Goal: Task Accomplishment & Management: Manage account settings

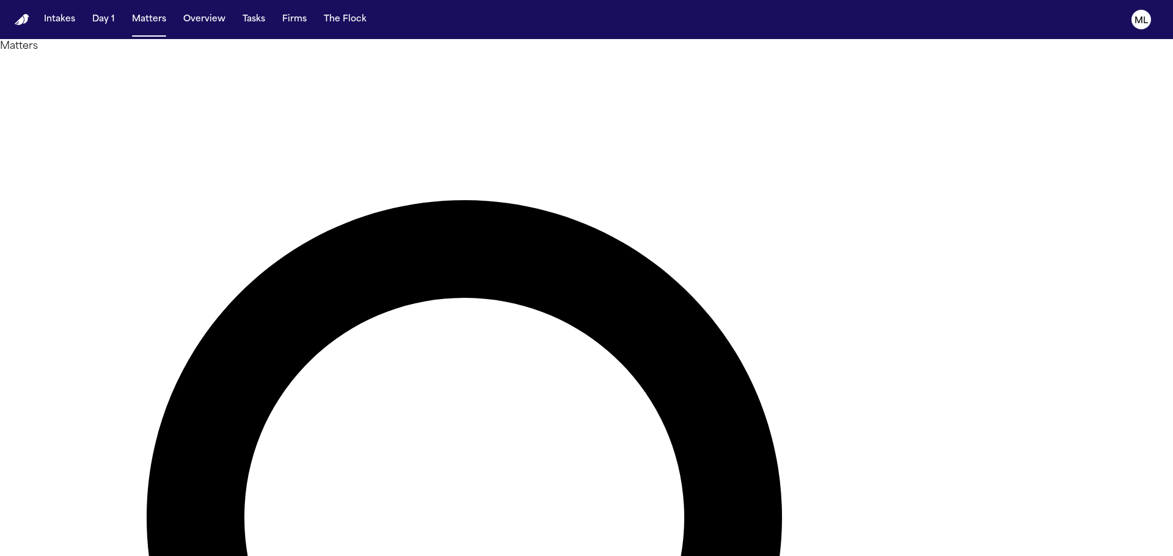
drag, startPoint x: 702, startPoint y: 75, endPoint x: 576, endPoint y: 76, distance: 126.4
type input "*******"
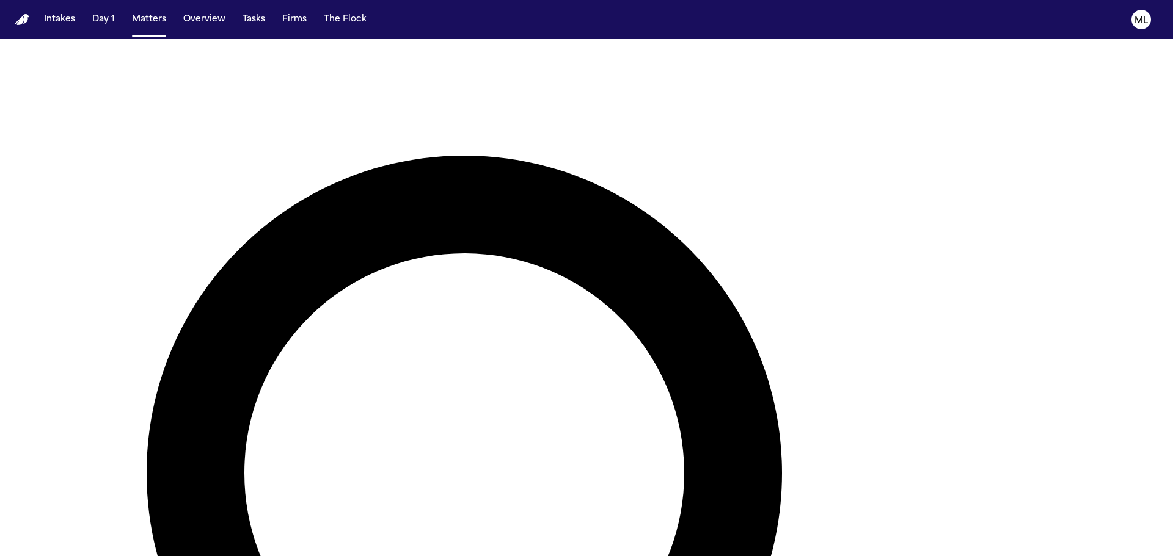
scroll to position [159, 0]
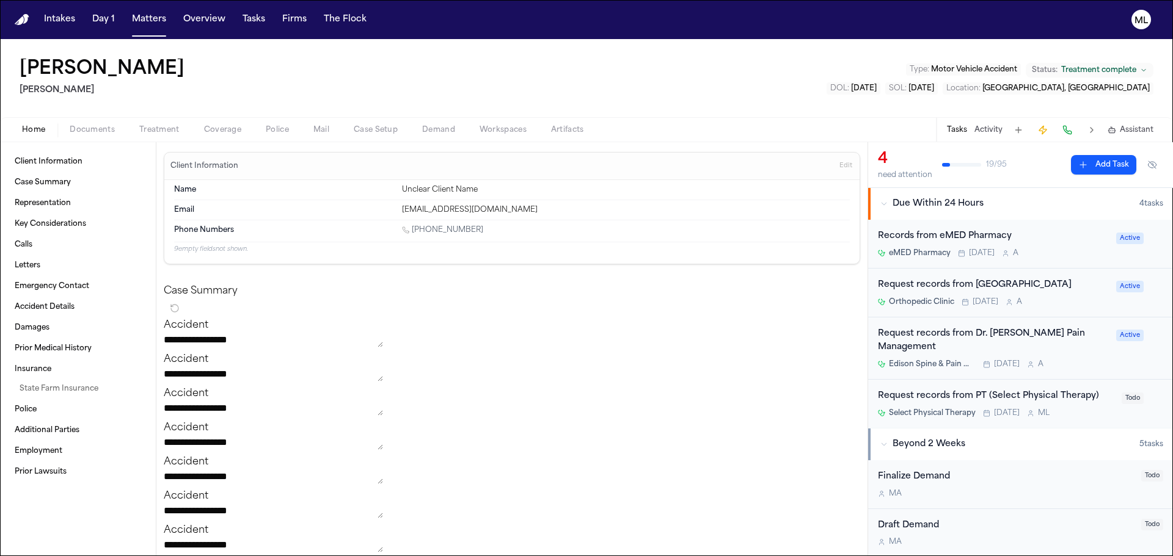
click at [1082, 415] on div "Select Physical Therapy Today M L" at bounding box center [996, 414] width 236 height 10
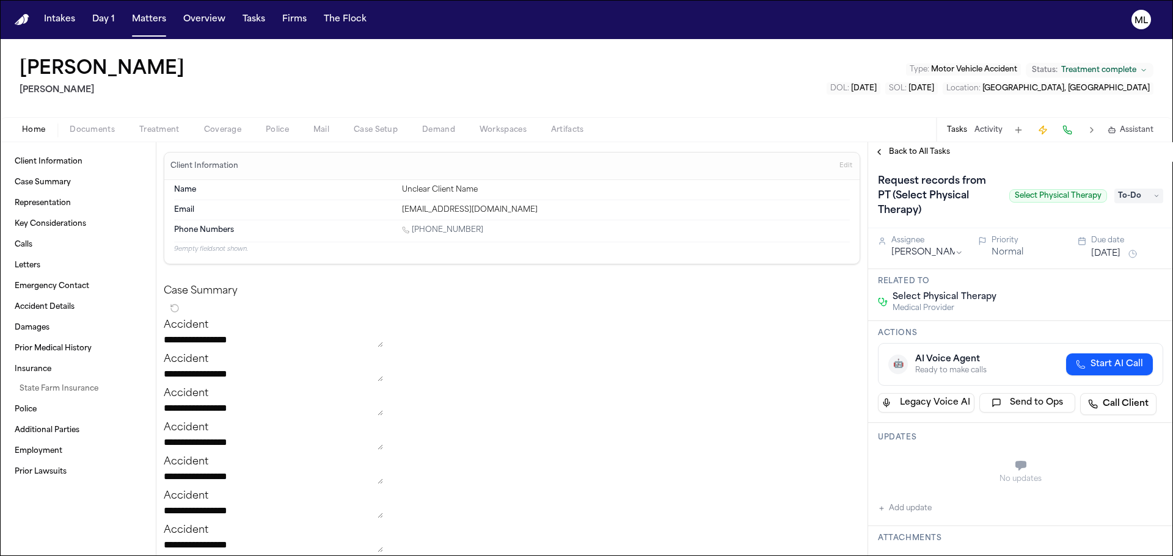
click at [939, 400] on button "Legacy Voice AI" at bounding box center [926, 403] width 97 height 20
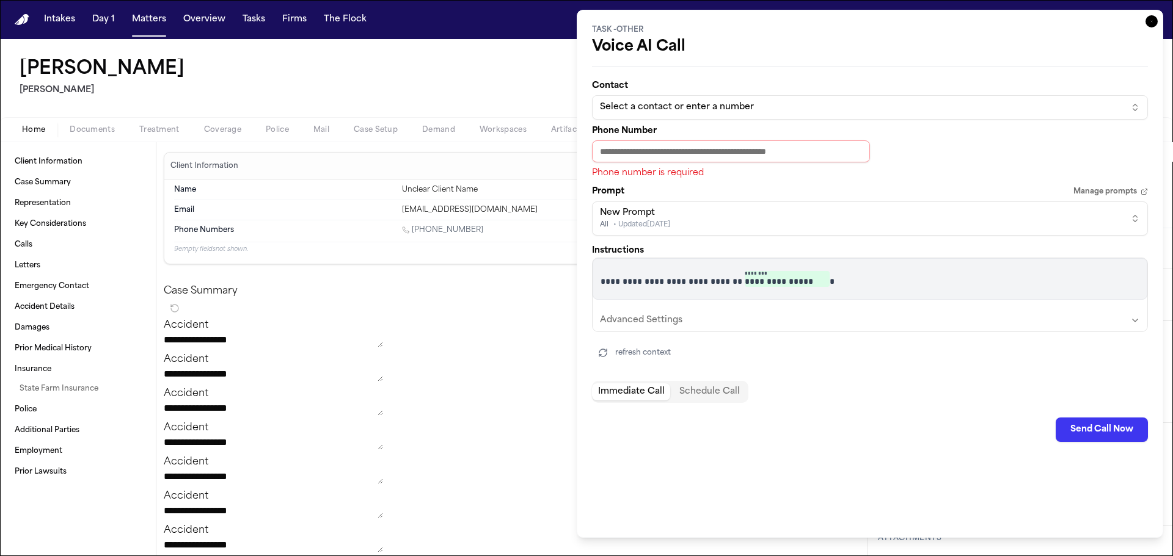
click at [704, 151] on input "Phone Number" at bounding box center [731, 151] width 278 height 22
click at [708, 104] on div "Select a contact or enter a number" at bounding box center [860, 107] width 520 height 12
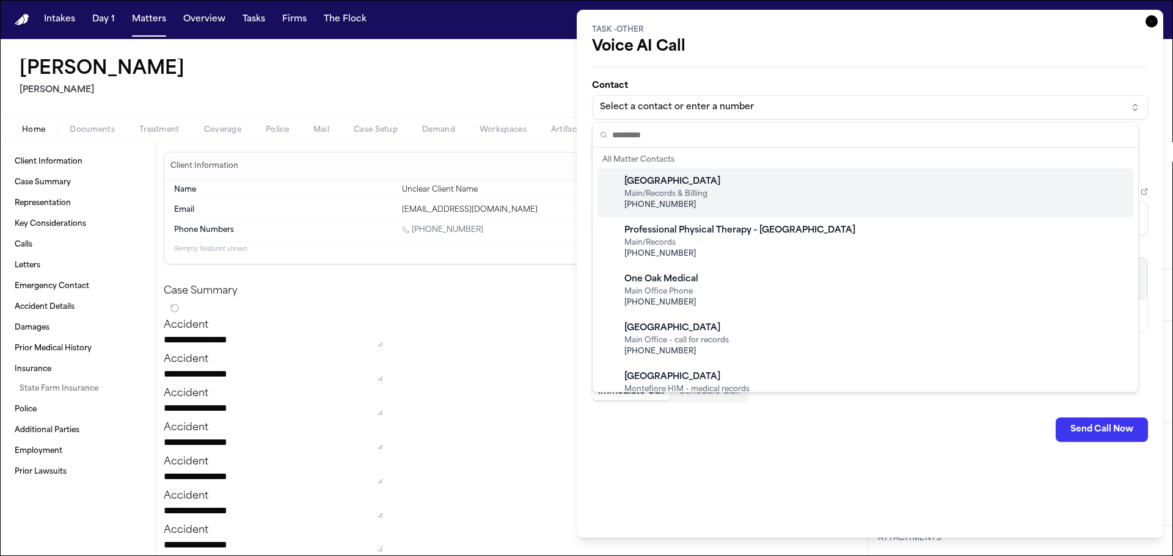
click at [691, 109] on html "**********" at bounding box center [586, 278] width 1173 height 556
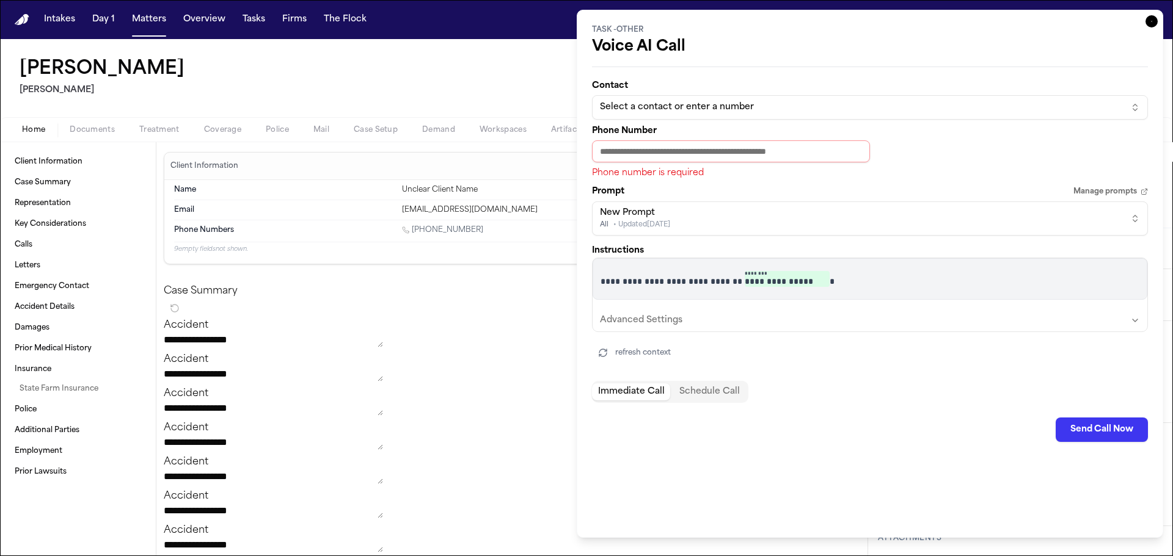
click at [668, 155] on input "Phone Number" at bounding box center [731, 151] width 278 height 22
paste input "**********"
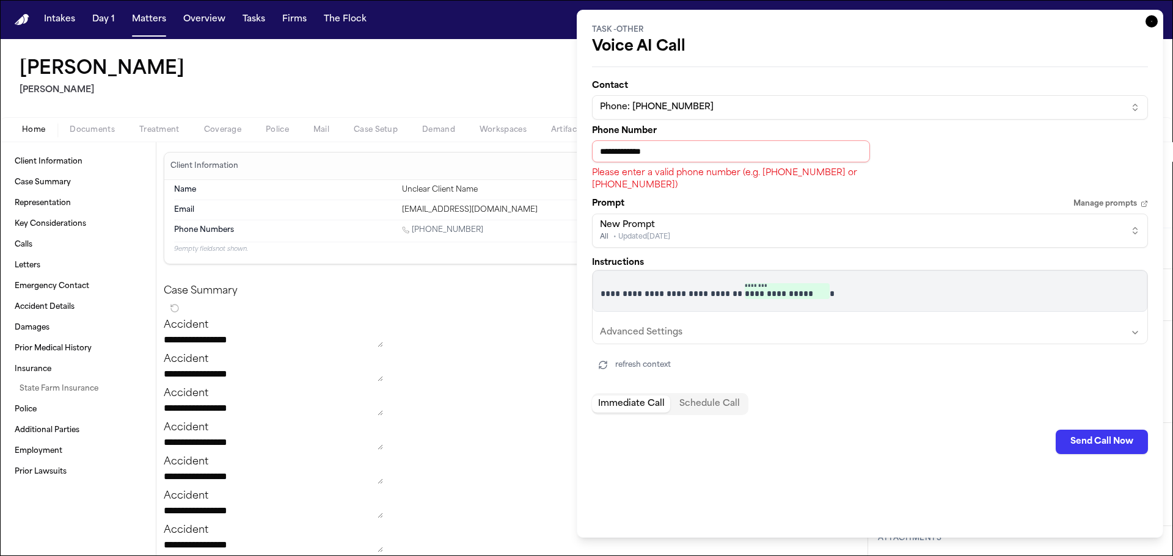
click at [730, 230] on div "New Prompt All • Updated Jul 17" at bounding box center [860, 230] width 520 height 23
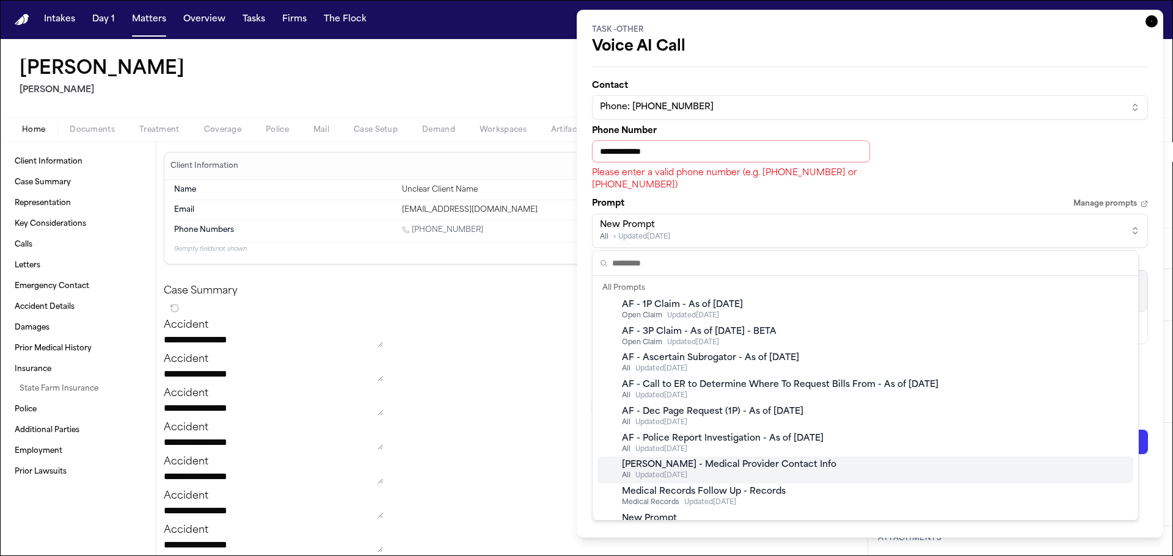
click at [781, 463] on div "Finch - Medical Provider Contact Info" at bounding box center [729, 465] width 214 height 12
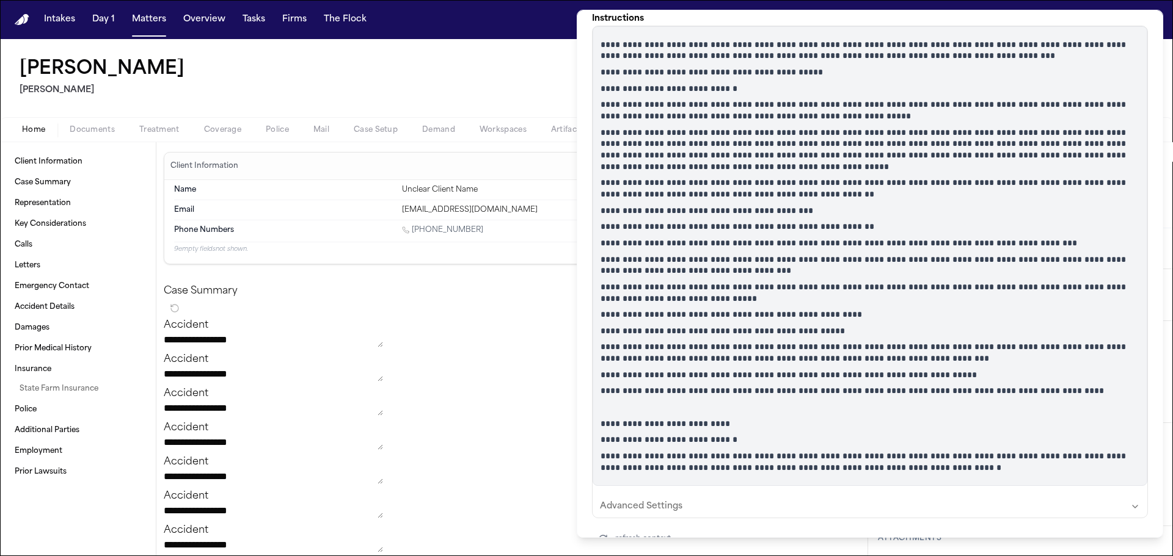
scroll to position [350, 0]
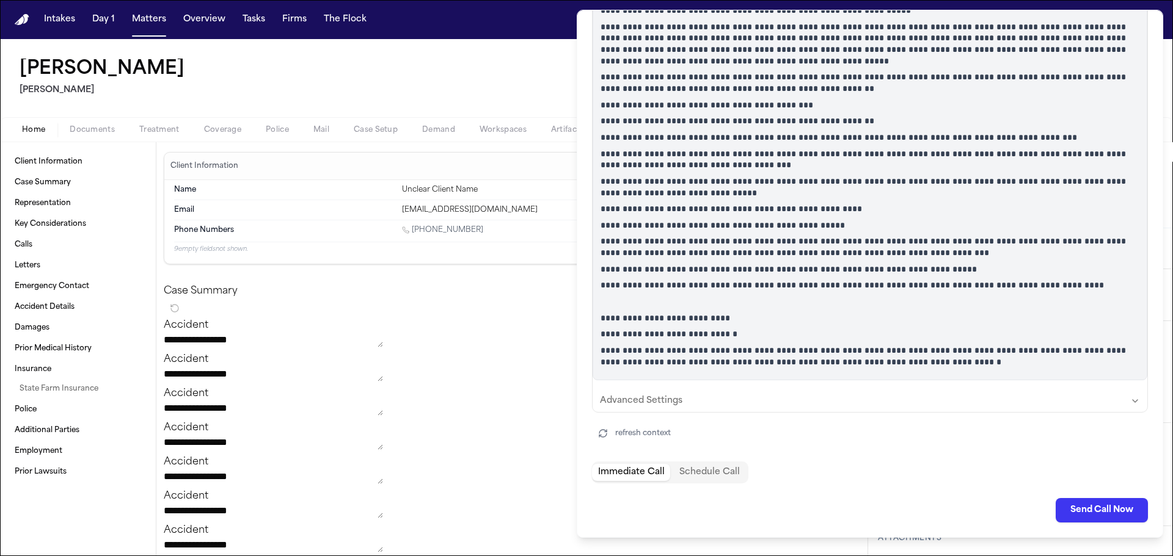
click at [1082, 512] on button "Send Call Now" at bounding box center [1101, 510] width 92 height 24
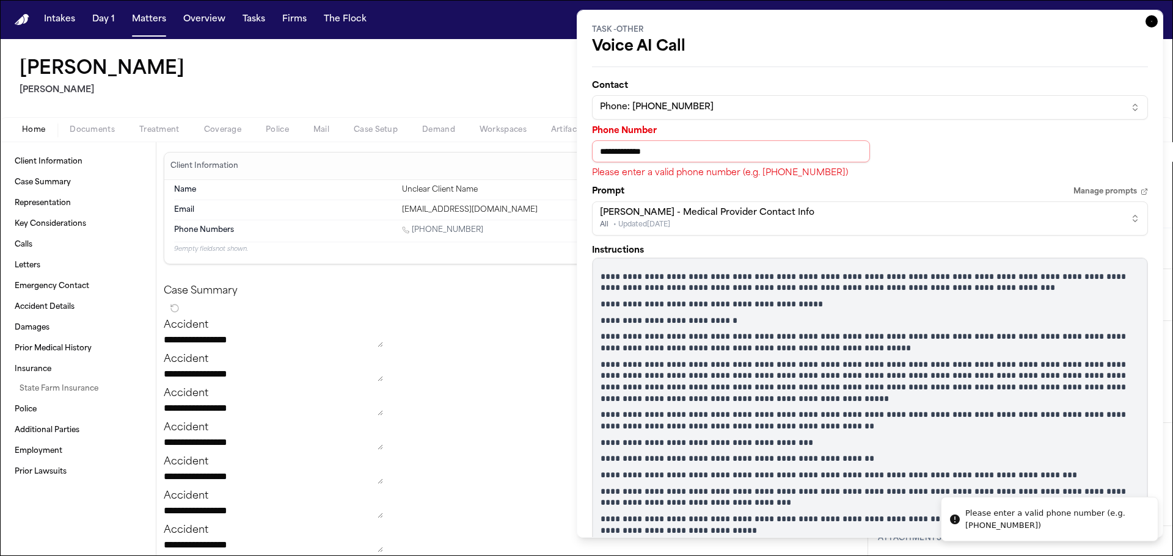
click at [607, 153] on input "**********" at bounding box center [731, 151] width 278 height 22
click at [721, 178] on p "Please enter a valid phone number (e.g. 303-217-0796)" at bounding box center [731, 173] width 278 height 12
click at [707, 144] on input "**********" at bounding box center [731, 151] width 278 height 22
drag, startPoint x: 668, startPoint y: 148, endPoint x: 580, endPoint y: 153, distance: 87.5
click at [580, 153] on div "**********" at bounding box center [870, 274] width 586 height 528
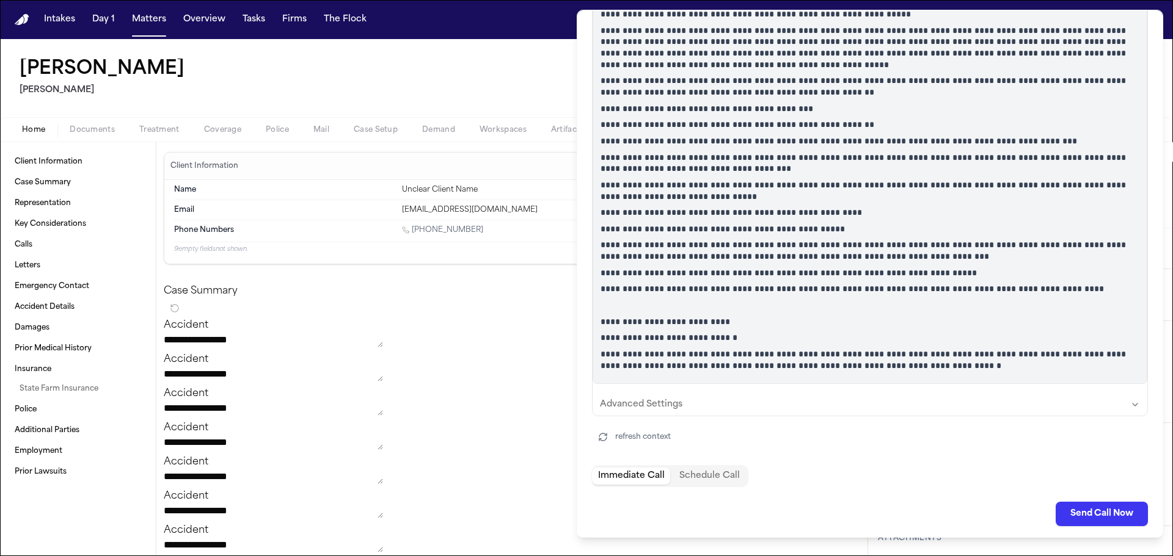
scroll to position [321, 0]
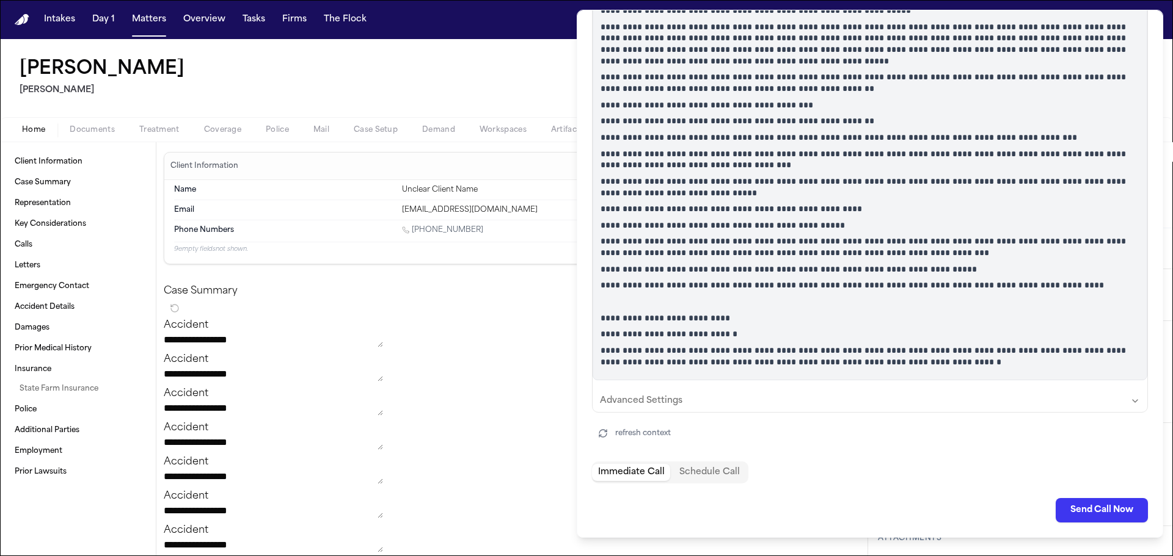
type input "**********"
click at [1085, 506] on button "Send Call Now" at bounding box center [1101, 510] width 92 height 24
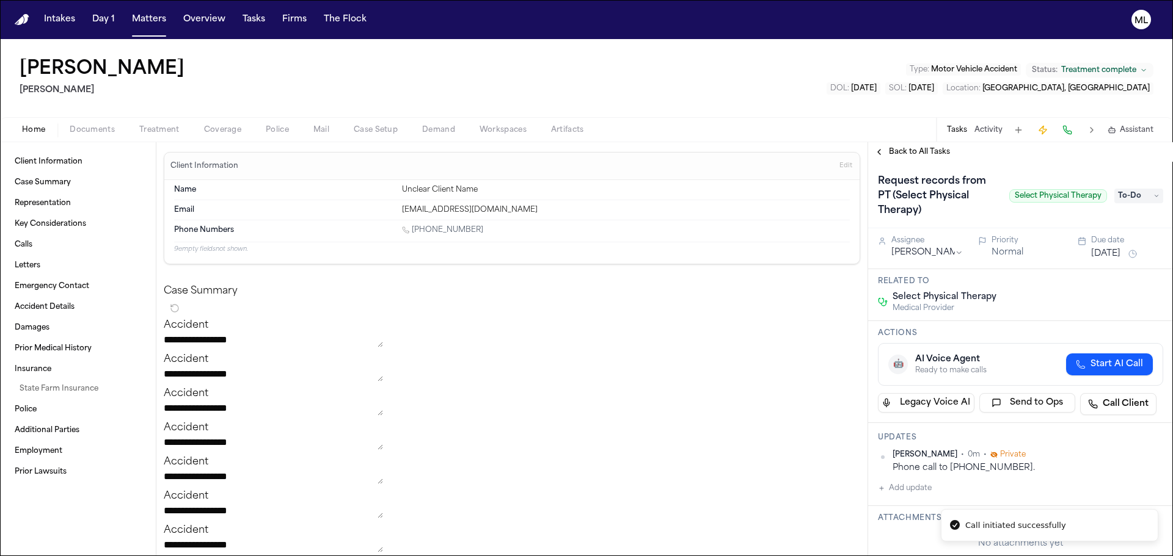
click at [921, 147] on span "Back to All Tasks" at bounding box center [919, 152] width 61 height 10
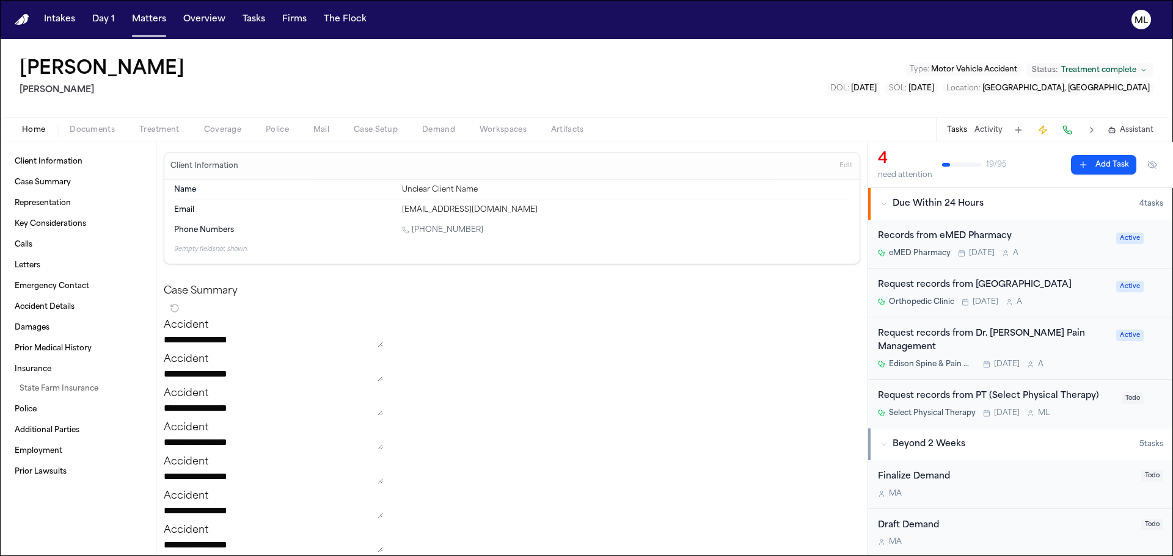
click at [129, 29] on button "Matters" at bounding box center [149, 20] width 44 height 22
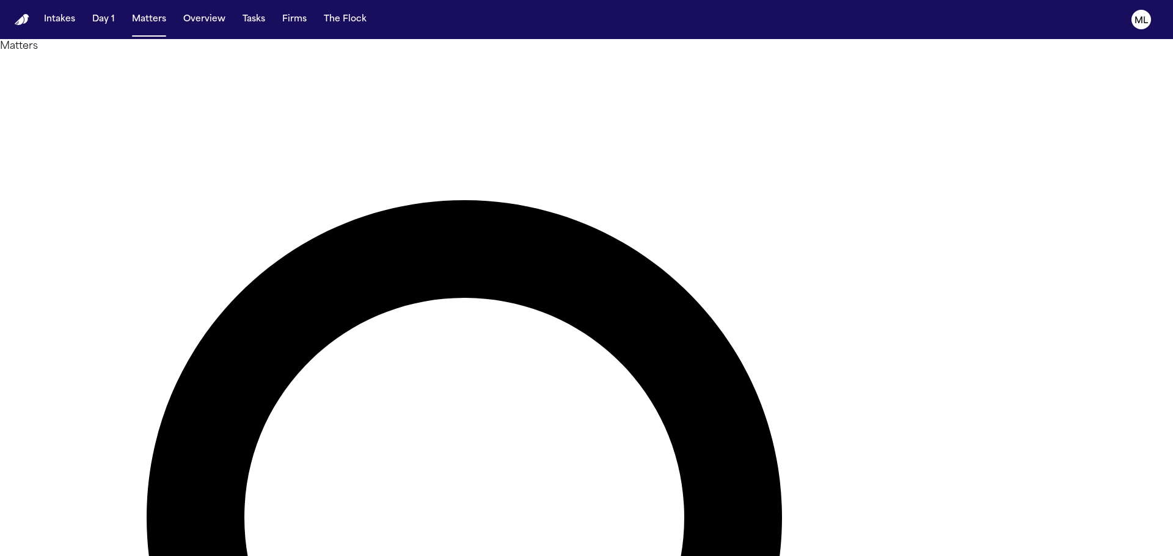
drag, startPoint x: 687, startPoint y: 66, endPoint x: 590, endPoint y: 65, distance: 97.1
type input "******"
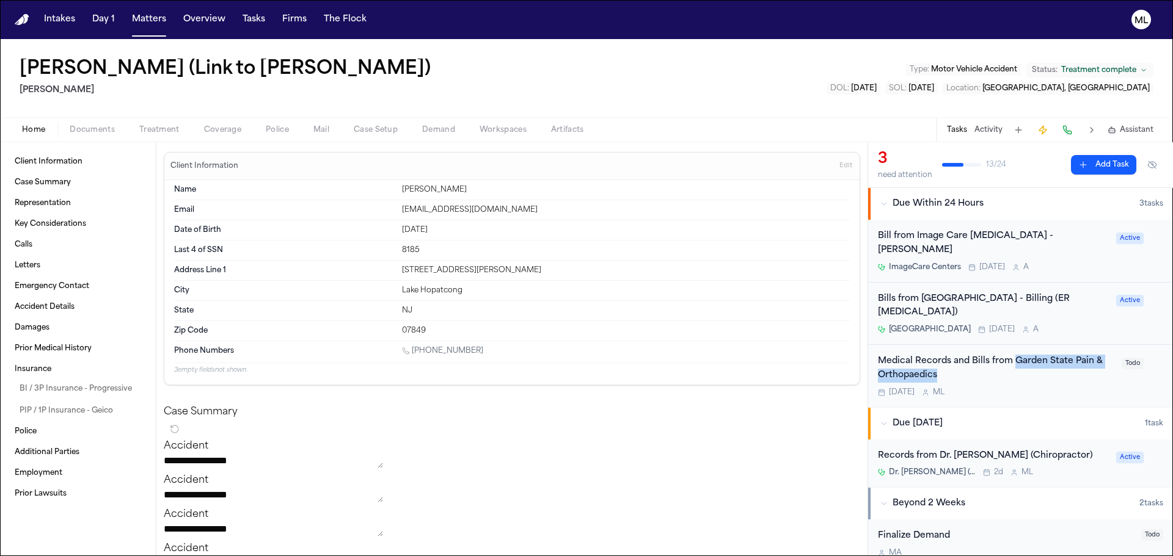
drag, startPoint x: 963, startPoint y: 351, endPoint x: 1014, endPoint y: 328, distance: 56.3
click at [1014, 355] on div "Medical Records and Bills from Garden State Pain & Orthopaedics" at bounding box center [996, 369] width 236 height 28
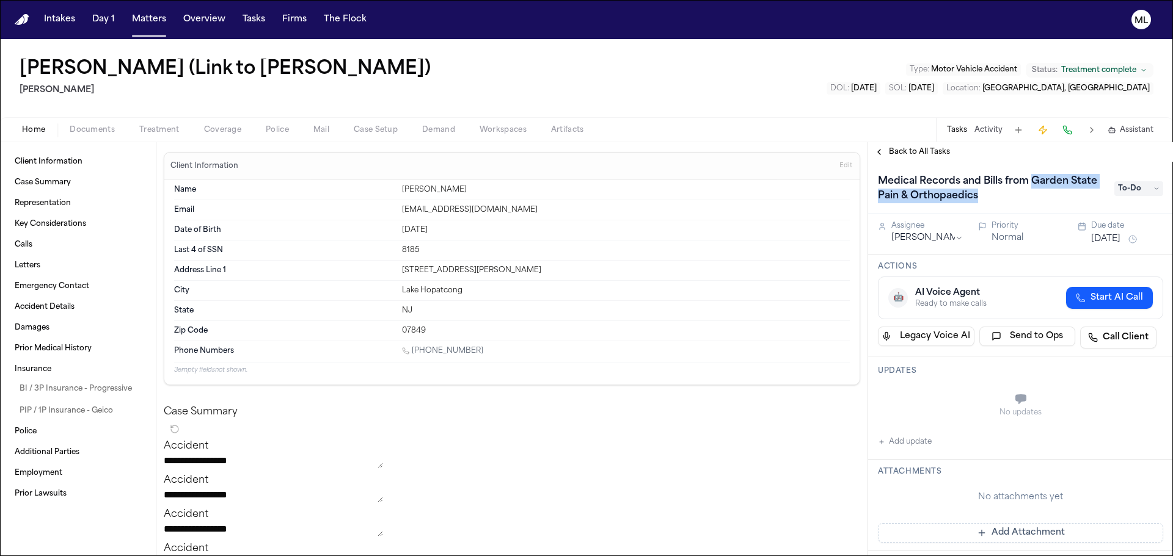
drag, startPoint x: 1021, startPoint y: 196, endPoint x: 1035, endPoint y: 178, distance: 22.6
click at [1035, 178] on h1 "Medical Records and Bills from Garden State Pain & Orthopaedics" at bounding box center [990, 189] width 234 height 34
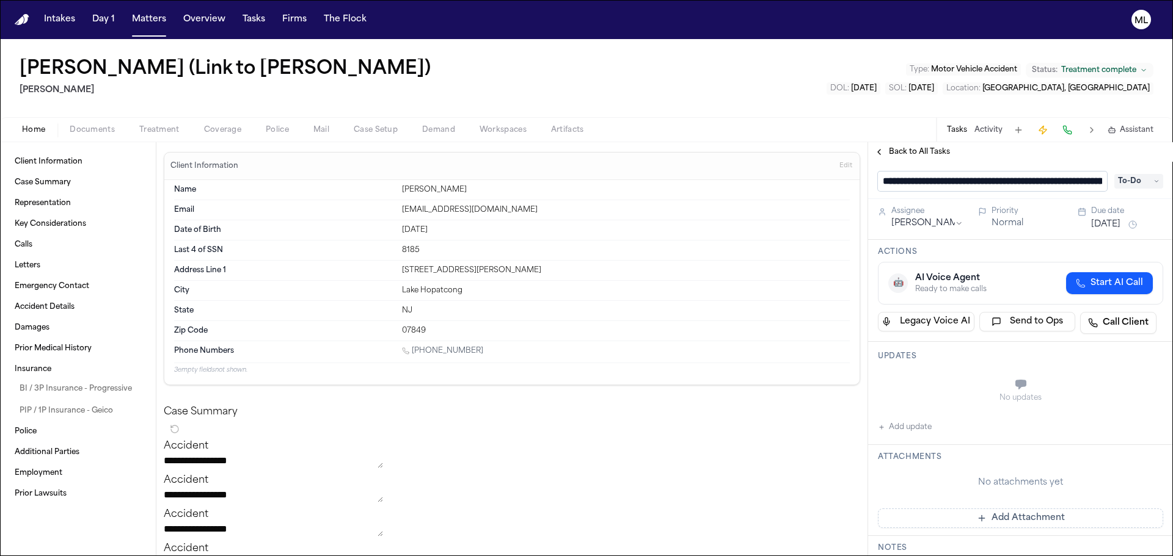
scroll to position [0, 103]
drag, startPoint x: 938, startPoint y: 178, endPoint x: 1102, endPoint y: 173, distance: 164.4
click at [1102, 173] on input "**********" at bounding box center [992, 182] width 229 height 20
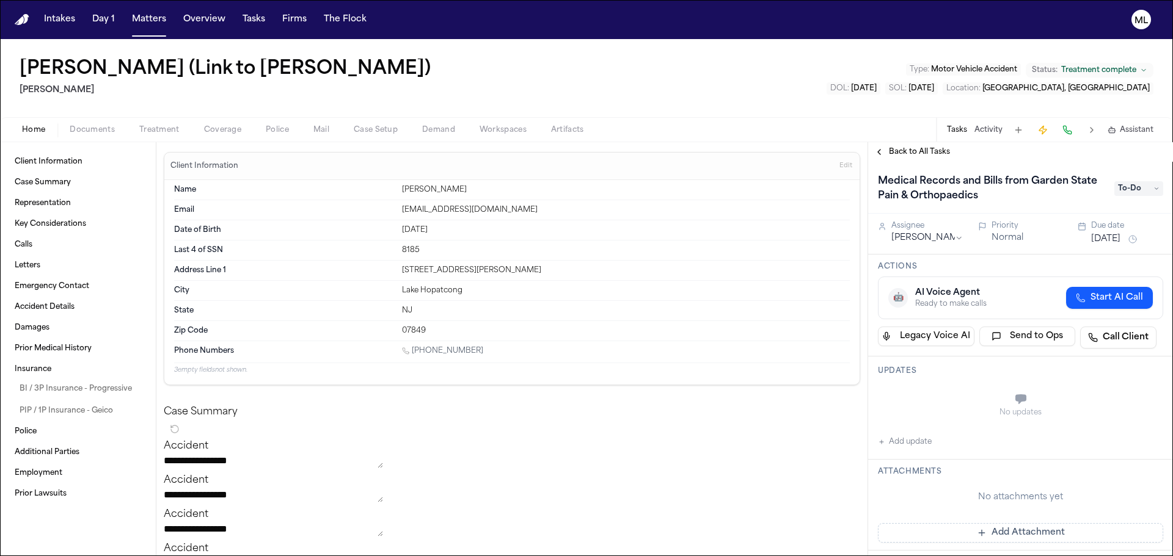
click at [932, 334] on button "Legacy Voice AI" at bounding box center [926, 337] width 97 height 20
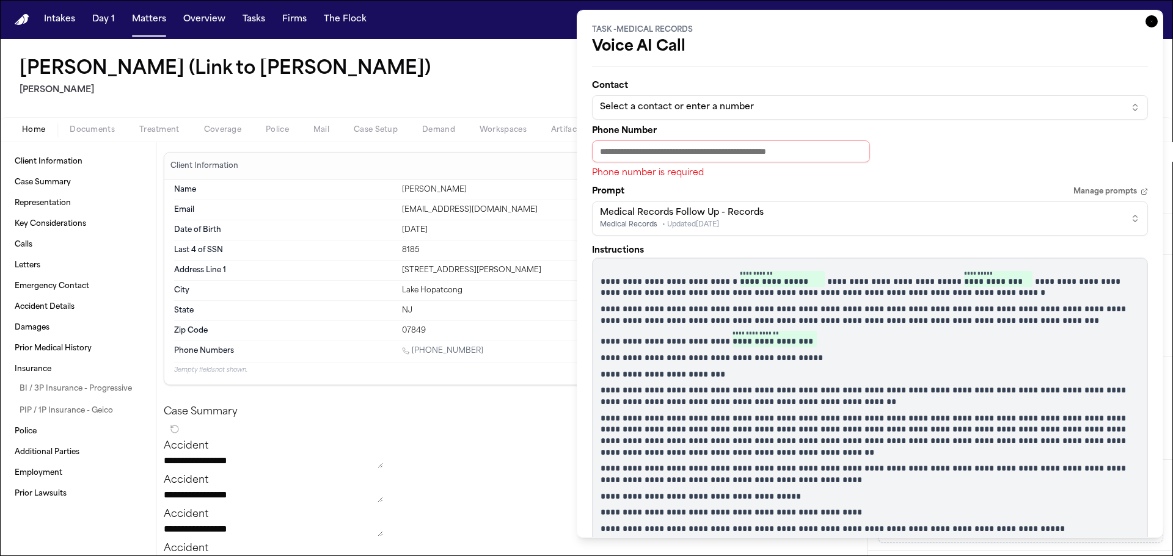
click at [734, 209] on div "Medical Records Follow Up - Records" at bounding box center [682, 213] width 164 height 12
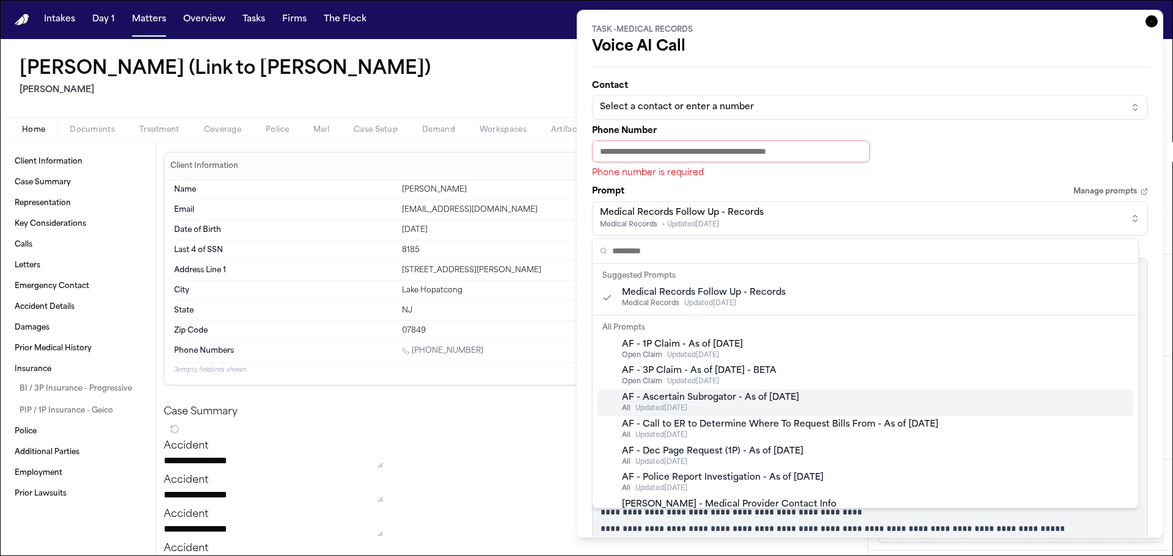
scroll to position [61, 0]
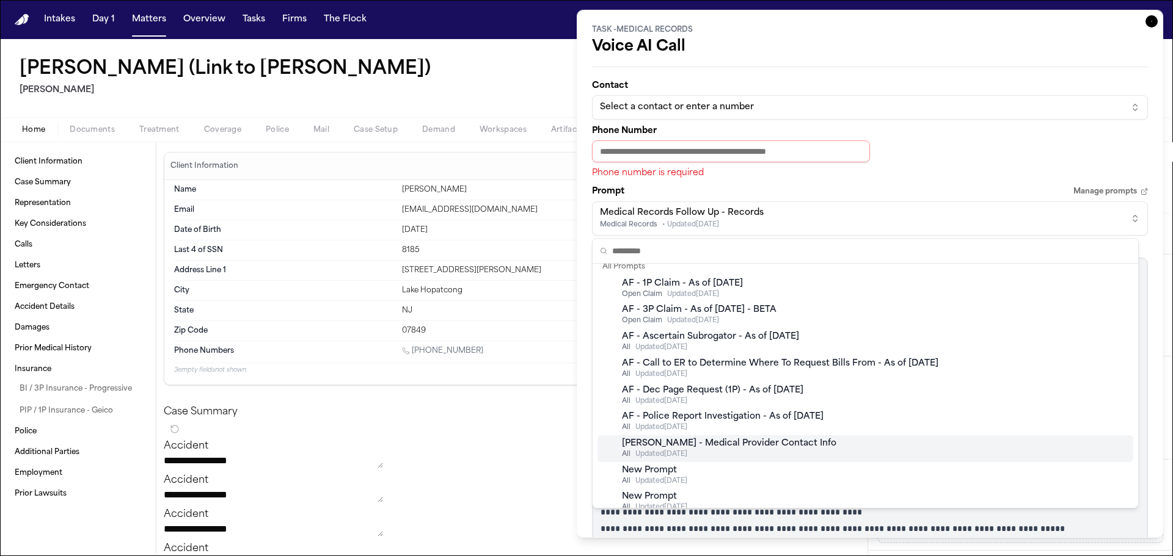
click at [754, 442] on div "Finch - Medical Provider Contact Info" at bounding box center [729, 444] width 214 height 12
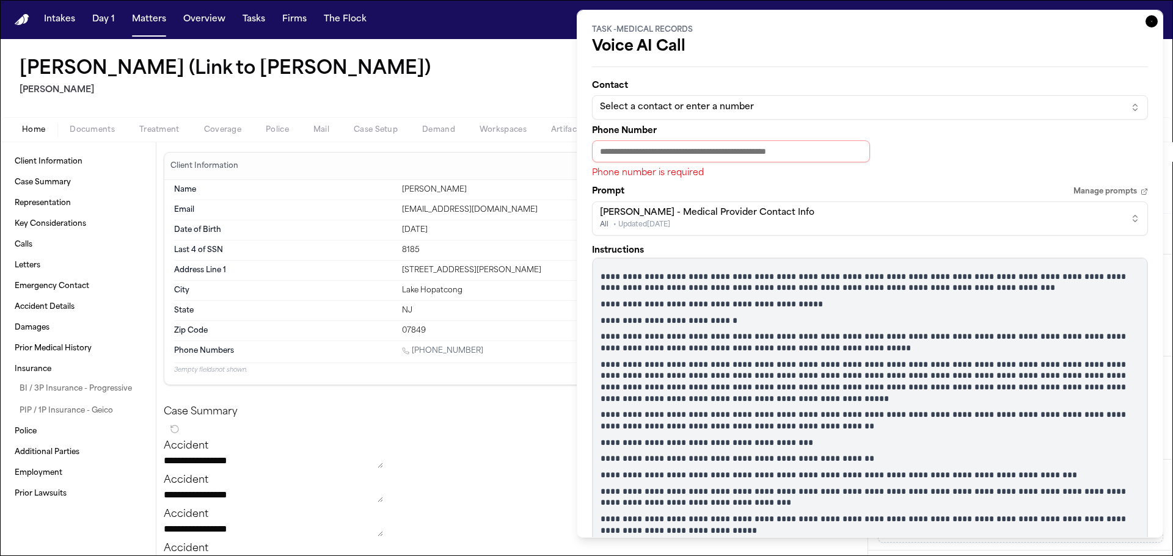
click at [666, 147] on input "Phone Number" at bounding box center [731, 151] width 278 height 22
paste input "**********"
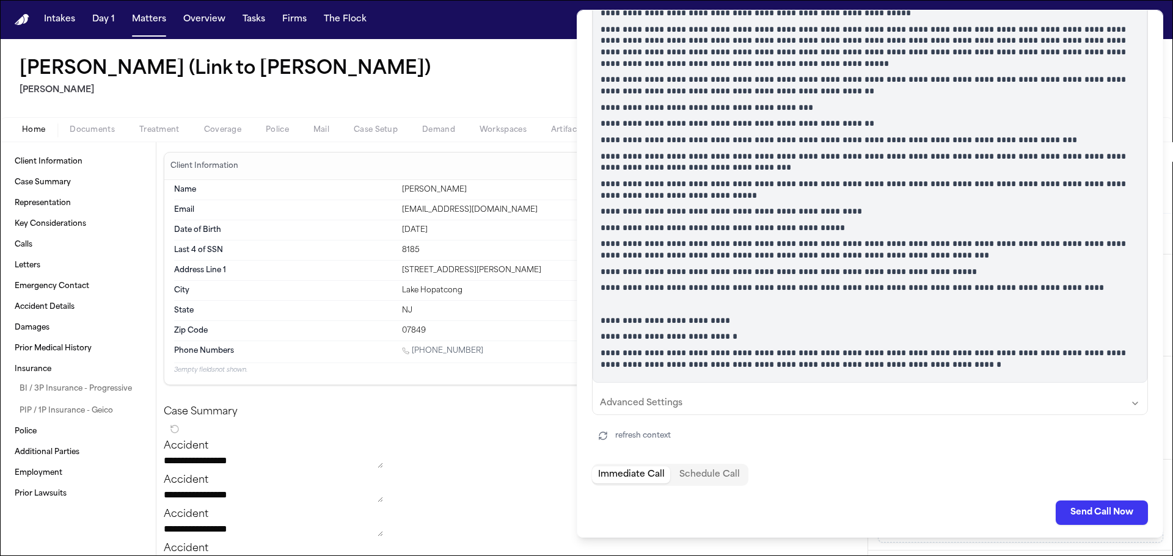
scroll to position [321, 0]
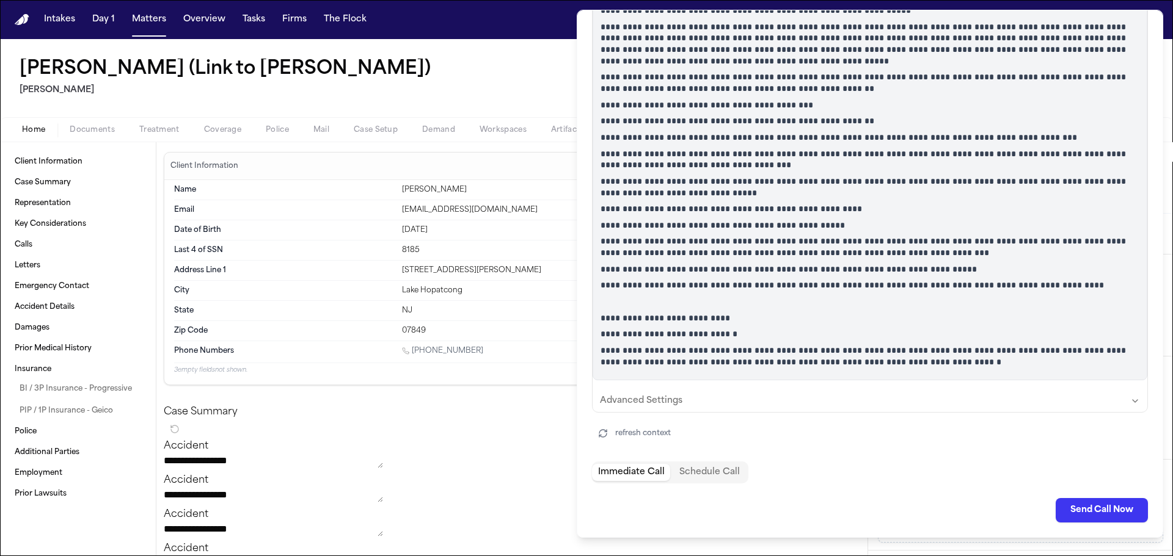
type input "**********"
click at [1066, 514] on button "Send Call Now" at bounding box center [1101, 510] width 92 height 24
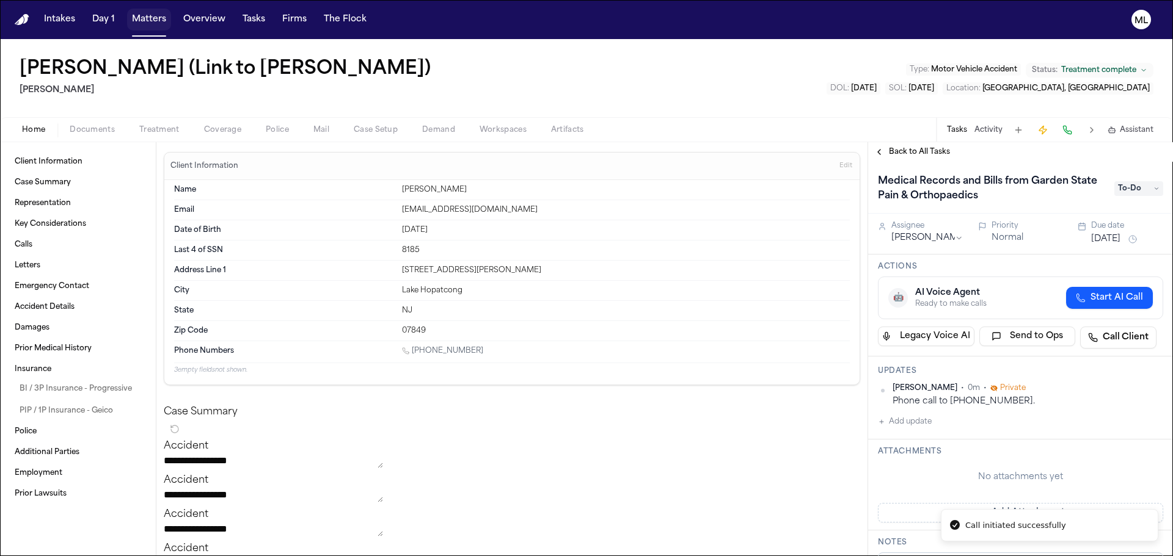
click at [158, 28] on button "Matters" at bounding box center [149, 20] width 44 height 22
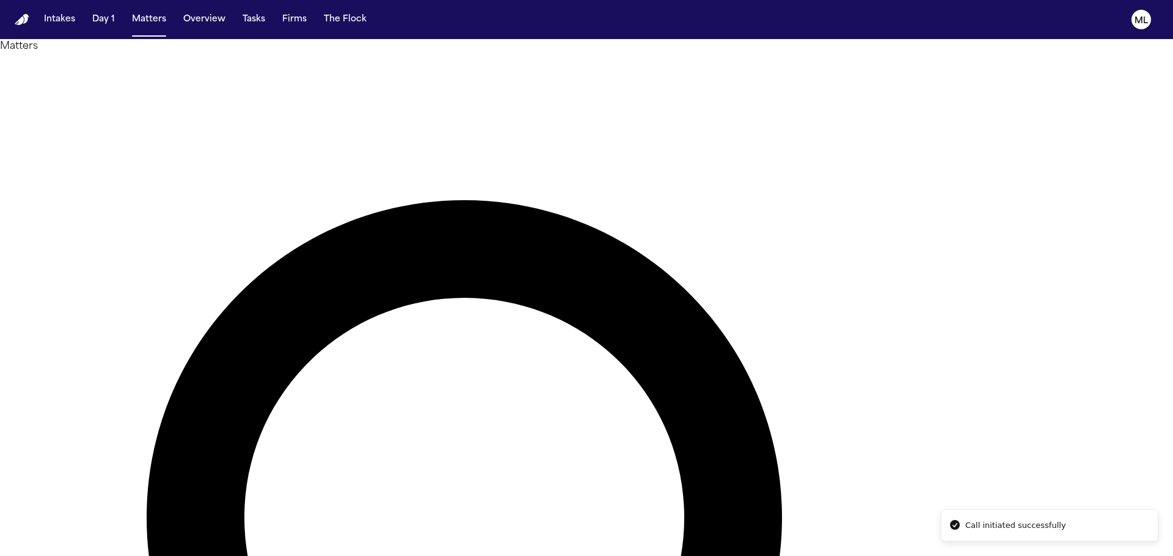
drag, startPoint x: 740, startPoint y: 65, endPoint x: 450, endPoint y: 54, distance: 290.9
type input "********"
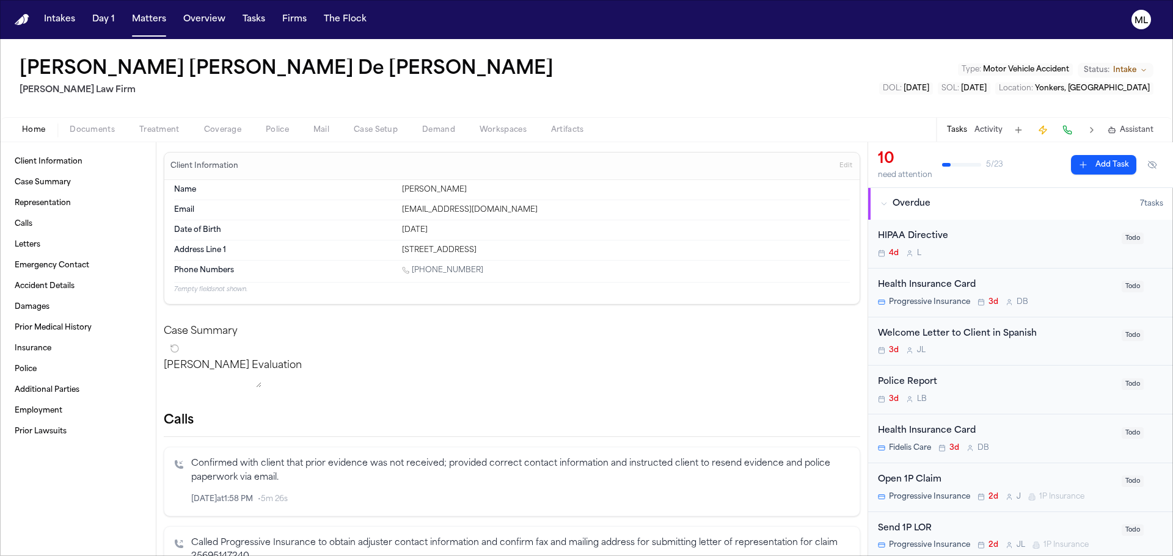
click at [1030, 258] on div "HIPAA Directive 4d L Todo" at bounding box center [1020, 244] width 305 height 49
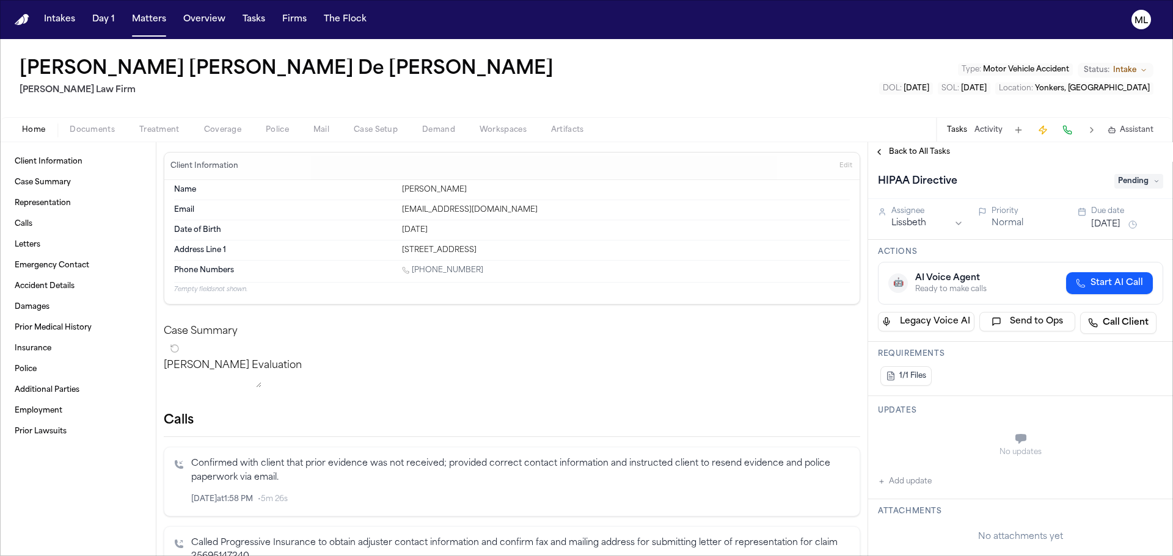
click at [1005, 216] on div "Priority" at bounding box center [1027, 211] width 72 height 10
click at [1005, 221] on button "Normal" at bounding box center [1007, 223] width 32 height 12
click at [928, 146] on div "Back to All Tasks" at bounding box center [1020, 152] width 305 height 20
click at [919, 149] on span "Back to All Tasks" at bounding box center [919, 152] width 61 height 10
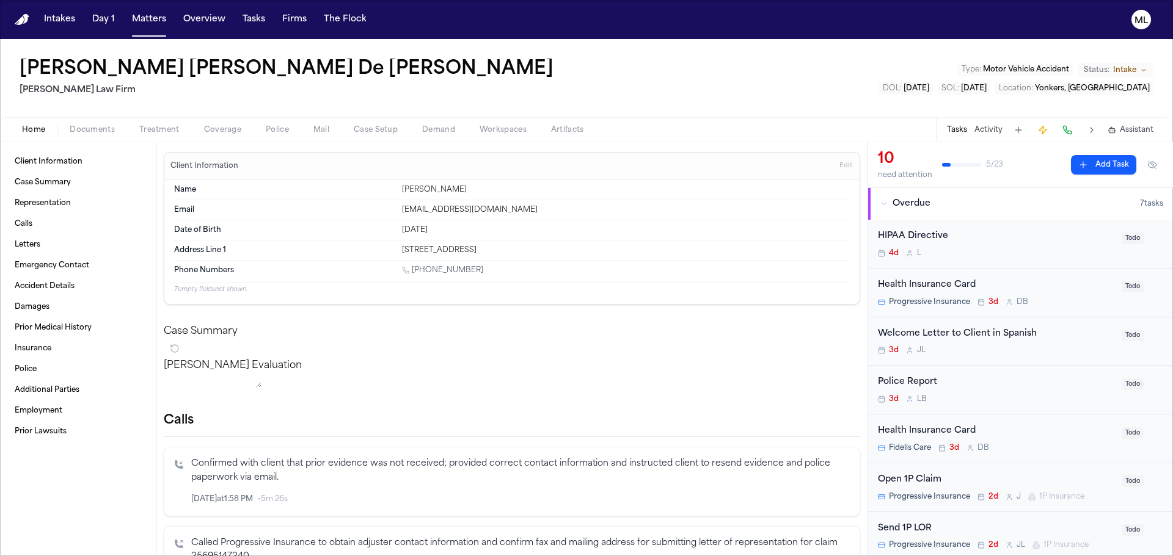
click at [1080, 283] on div "Health Insurance Card" at bounding box center [996, 286] width 236 height 14
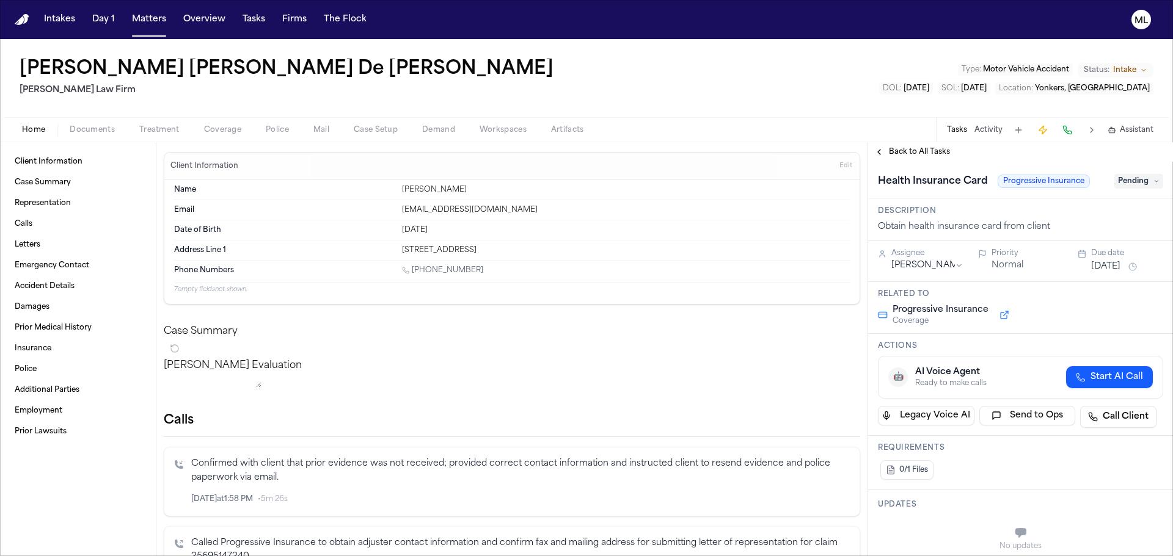
click at [1124, 185] on span "Pending" at bounding box center [1138, 181] width 49 height 15
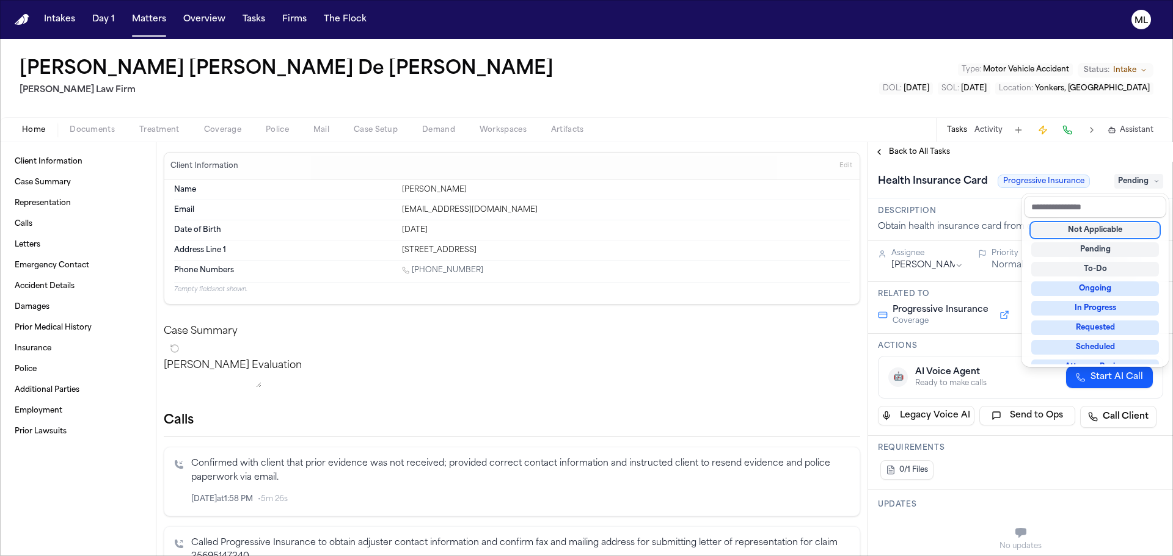
click at [1087, 230] on div "Not Applicable" at bounding box center [1095, 230] width 128 height 15
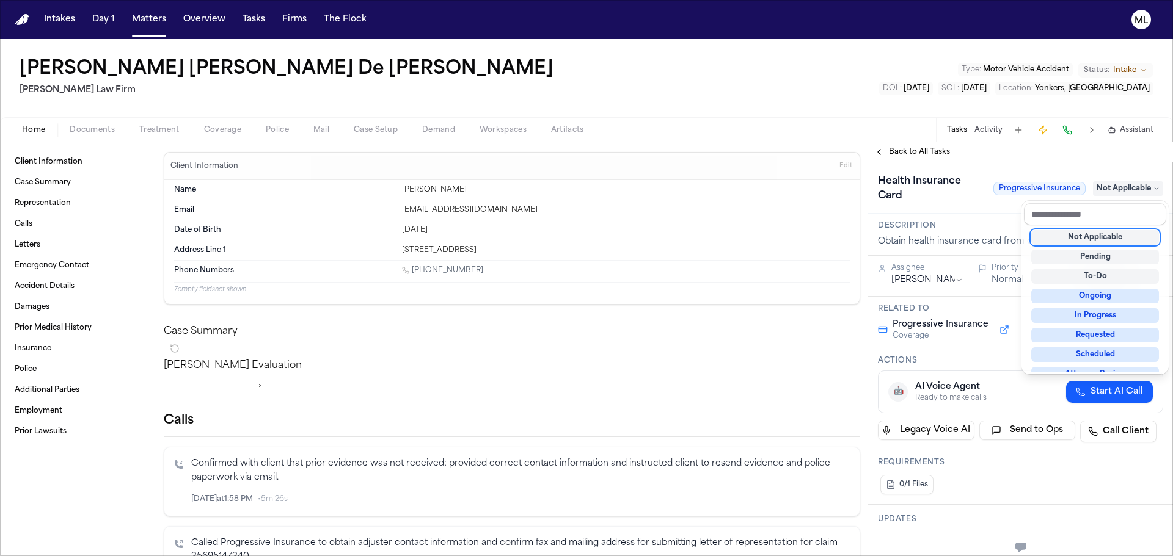
click at [925, 151] on div "**********" at bounding box center [1020, 349] width 305 height 414
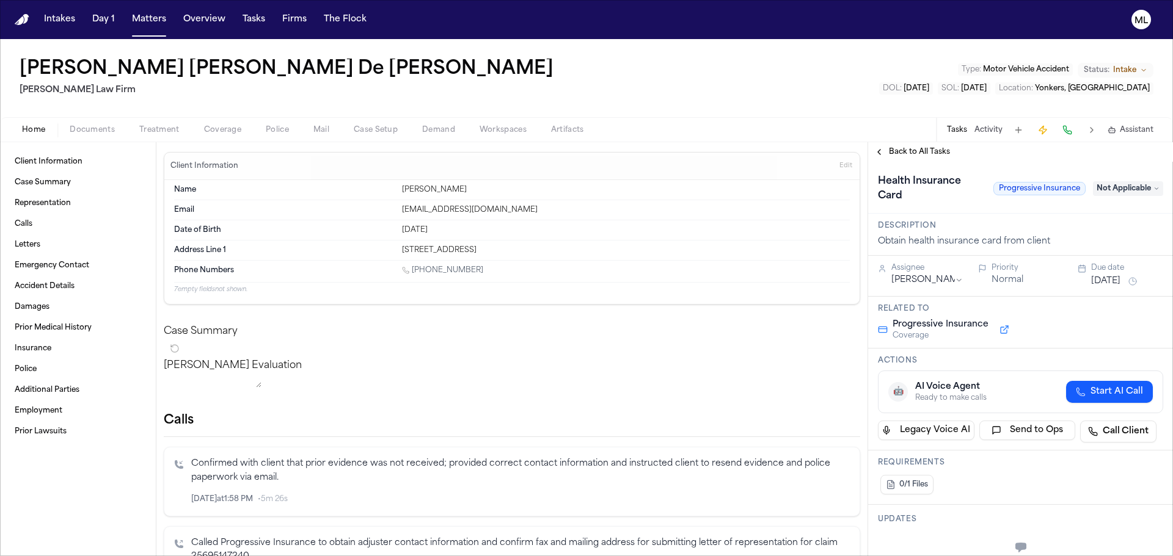
click at [925, 151] on span "Back to All Tasks" at bounding box center [919, 152] width 61 height 10
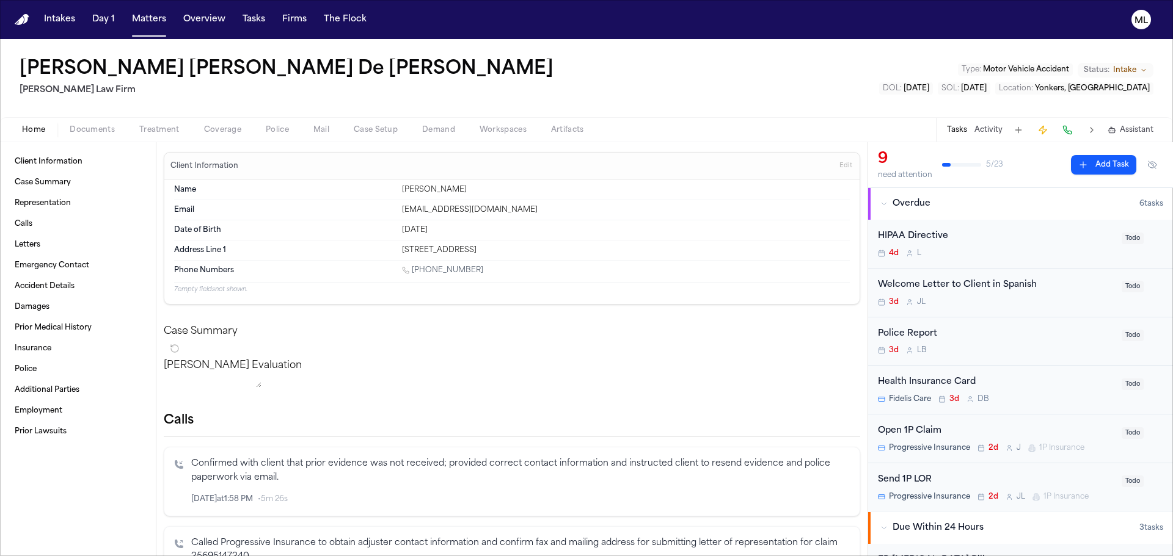
click at [1055, 304] on div "3d J L" at bounding box center [996, 302] width 236 height 10
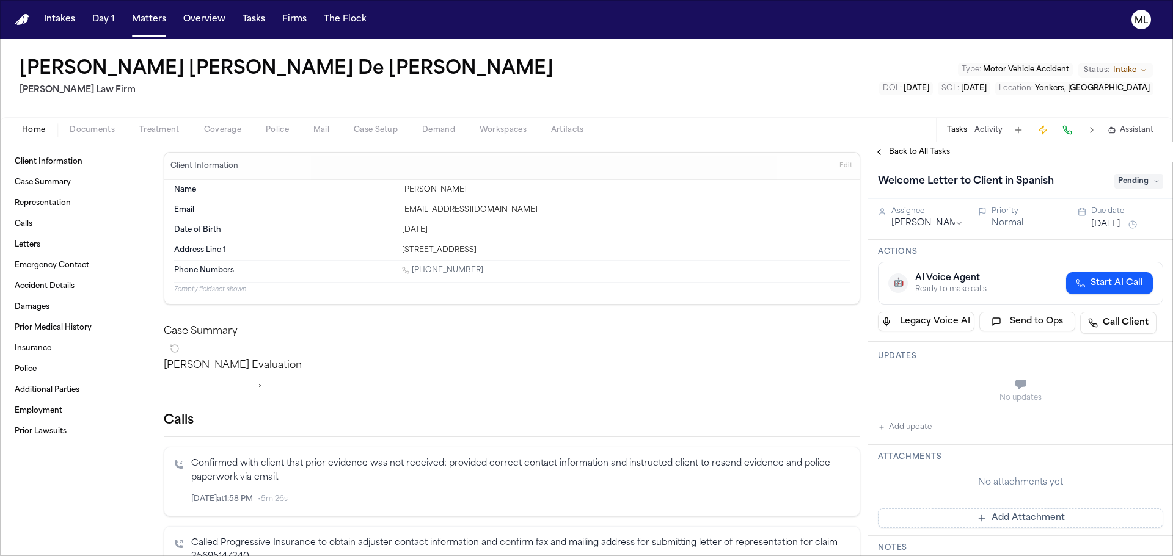
click at [1133, 181] on span "Pending" at bounding box center [1138, 181] width 49 height 15
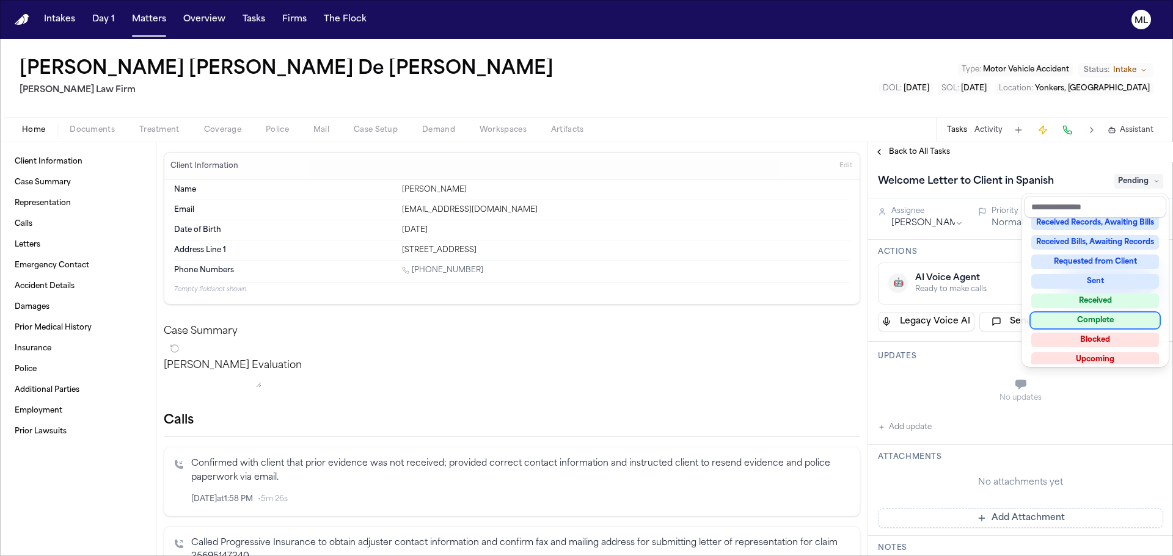
click at [1097, 319] on div "Complete" at bounding box center [1095, 320] width 128 height 15
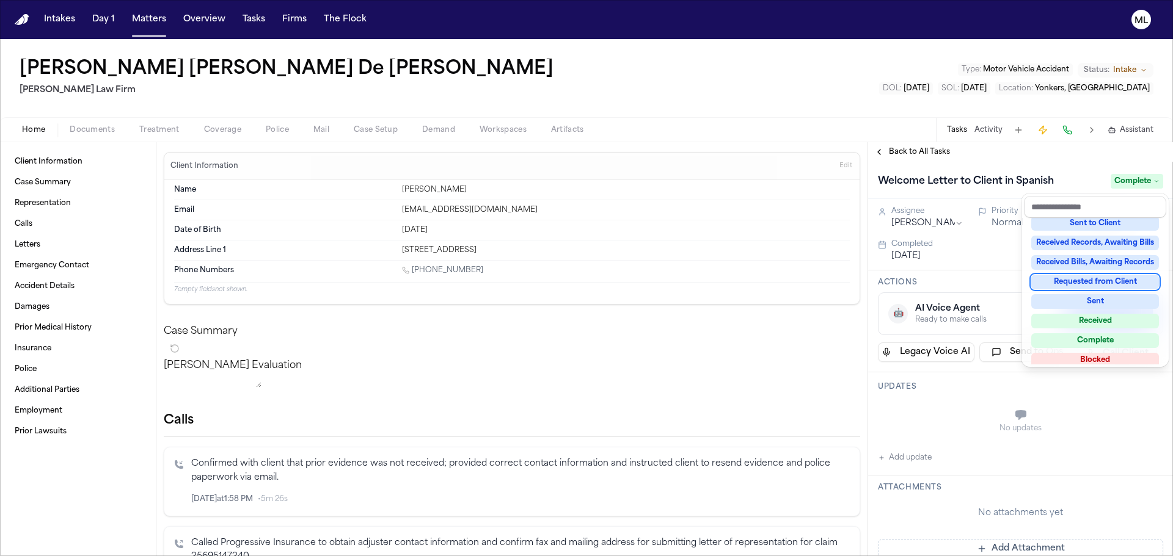
click at [904, 148] on div "Back to All Tasks Welcome Letter to Client in Spanish Complete Assignee Julie L…" at bounding box center [1020, 349] width 305 height 414
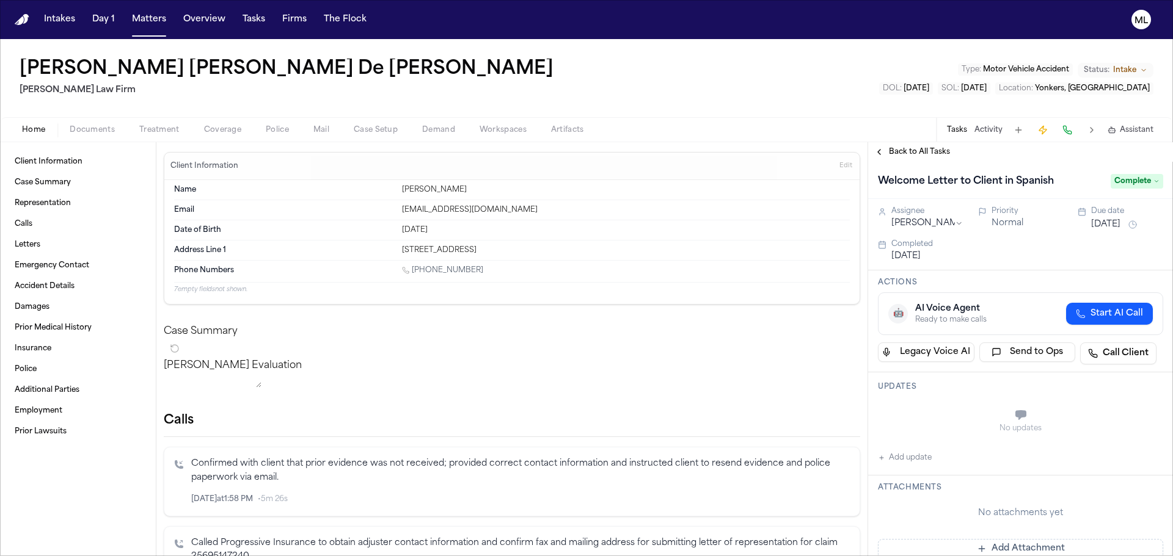
click at [904, 148] on span "Back to All Tasks" at bounding box center [919, 152] width 61 height 10
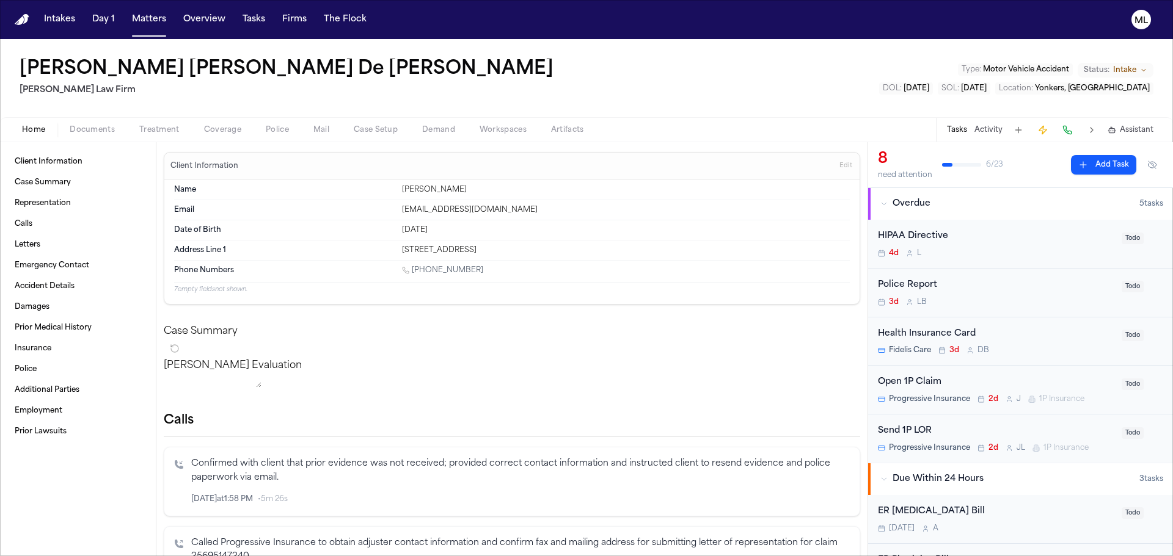
click at [1075, 343] on div "Health Insurance Card Fidelis Care 3d D B" at bounding box center [996, 341] width 236 height 29
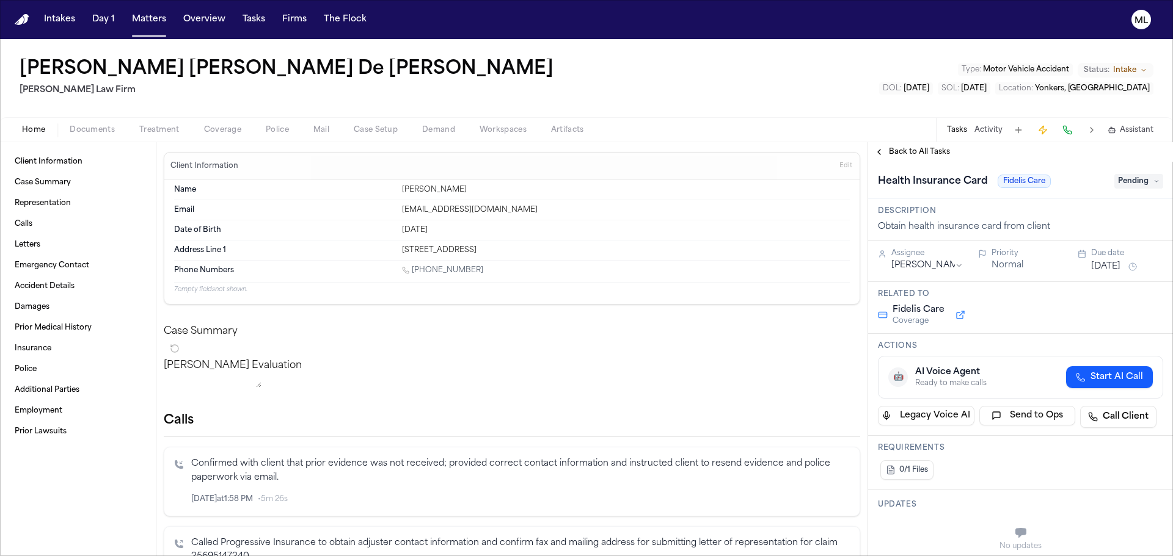
click at [1132, 179] on span "Pending" at bounding box center [1138, 181] width 49 height 15
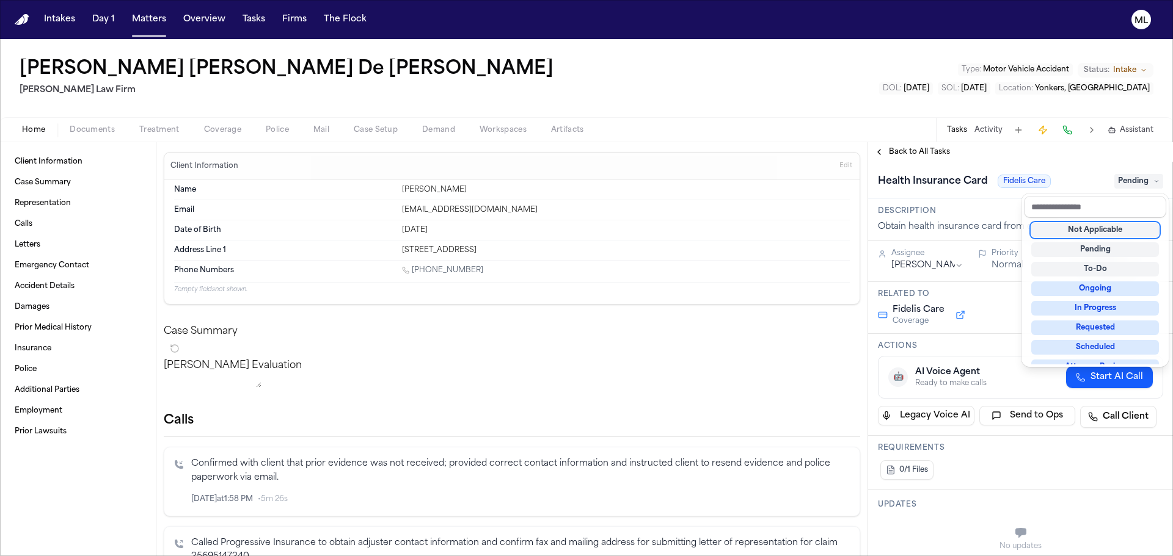
drag, startPoint x: 1088, startPoint y: 228, endPoint x: 1022, endPoint y: 206, distance: 68.8
click at [1087, 228] on div "Not Applicable" at bounding box center [1095, 230] width 128 height 15
click at [920, 151] on div "**********" at bounding box center [1020, 349] width 305 height 414
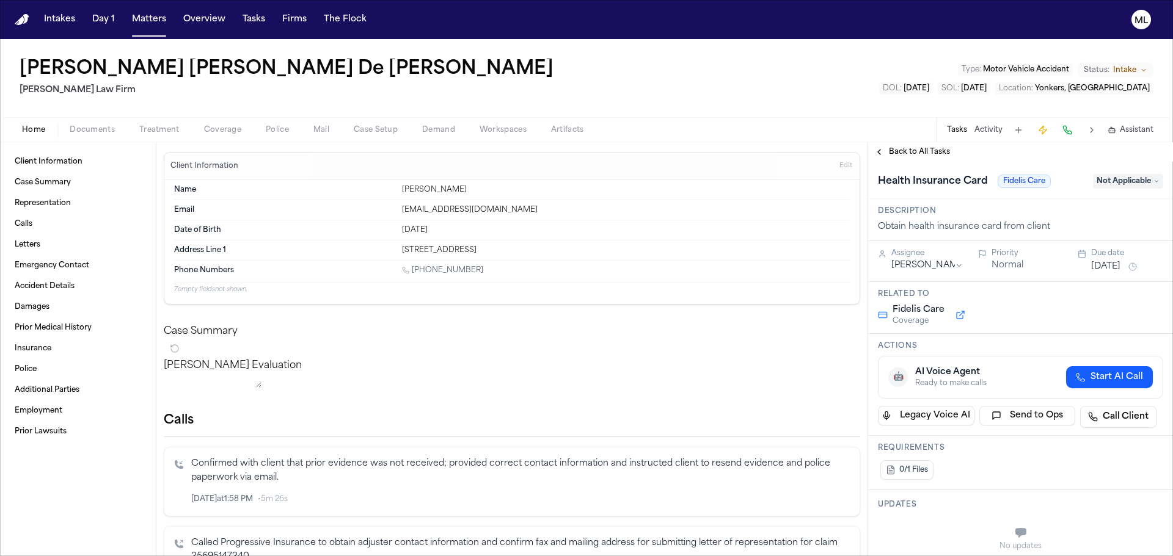
click at [920, 151] on span "Back to All Tasks" at bounding box center [919, 152] width 61 height 10
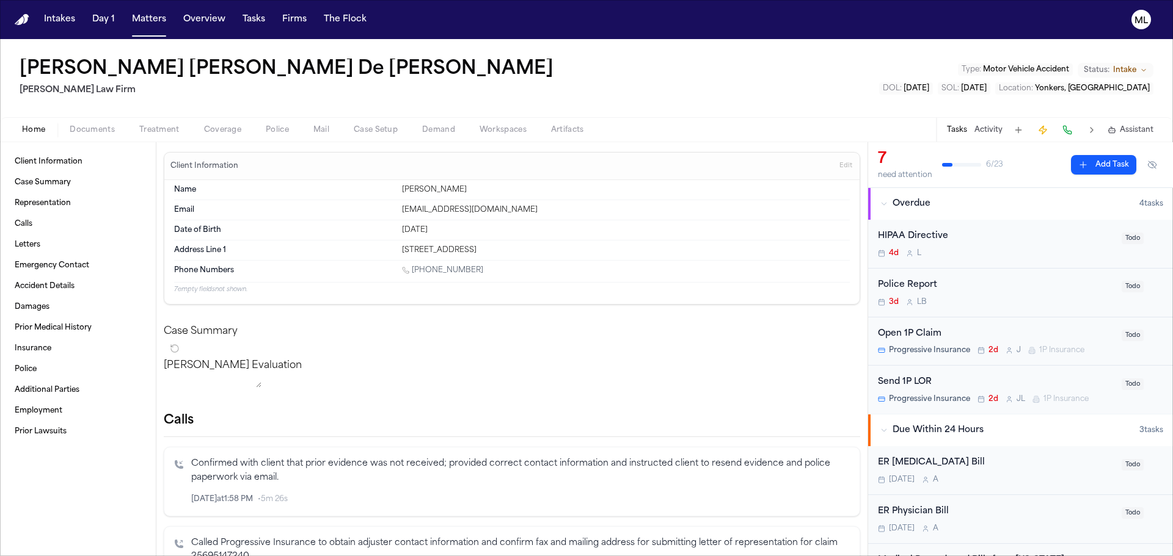
click at [1069, 330] on div "Open 1P Claim" at bounding box center [996, 334] width 236 height 14
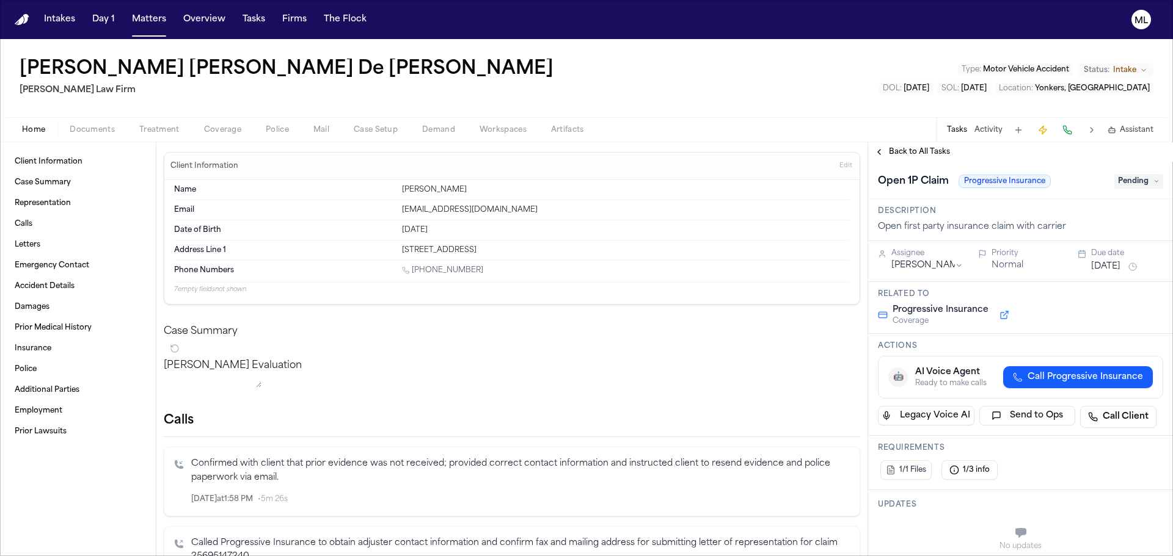
click at [1130, 175] on span "Pending" at bounding box center [1138, 181] width 49 height 15
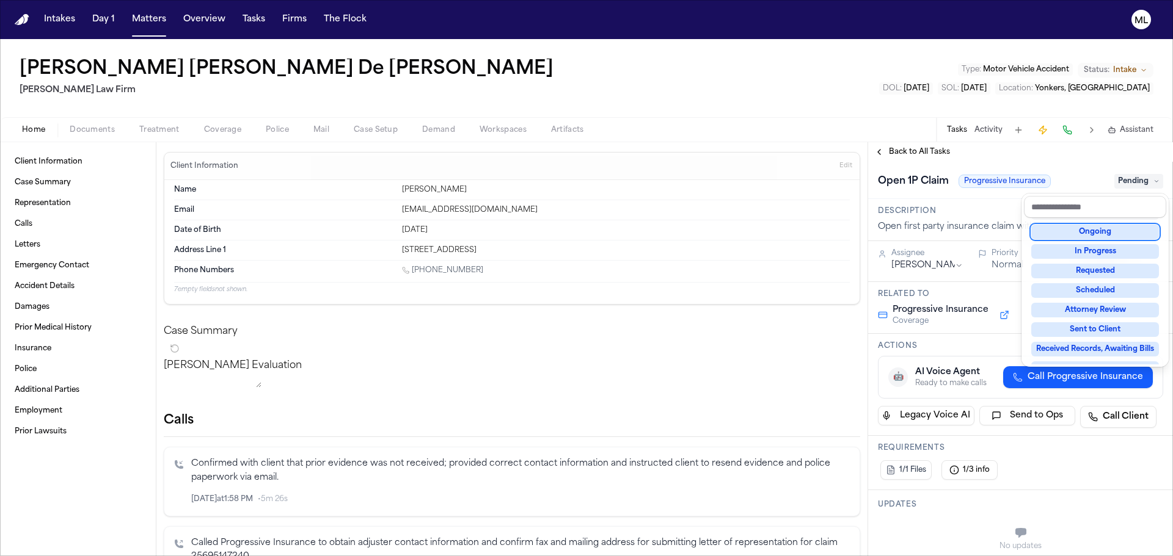
scroll to position [122, 0]
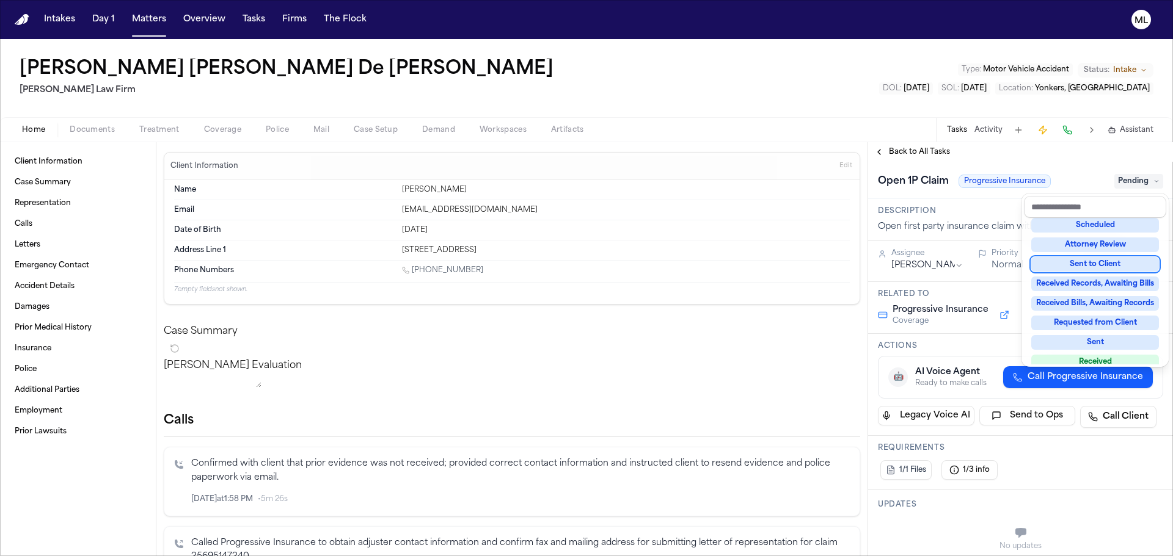
click at [916, 149] on div "**********" at bounding box center [1020, 349] width 305 height 414
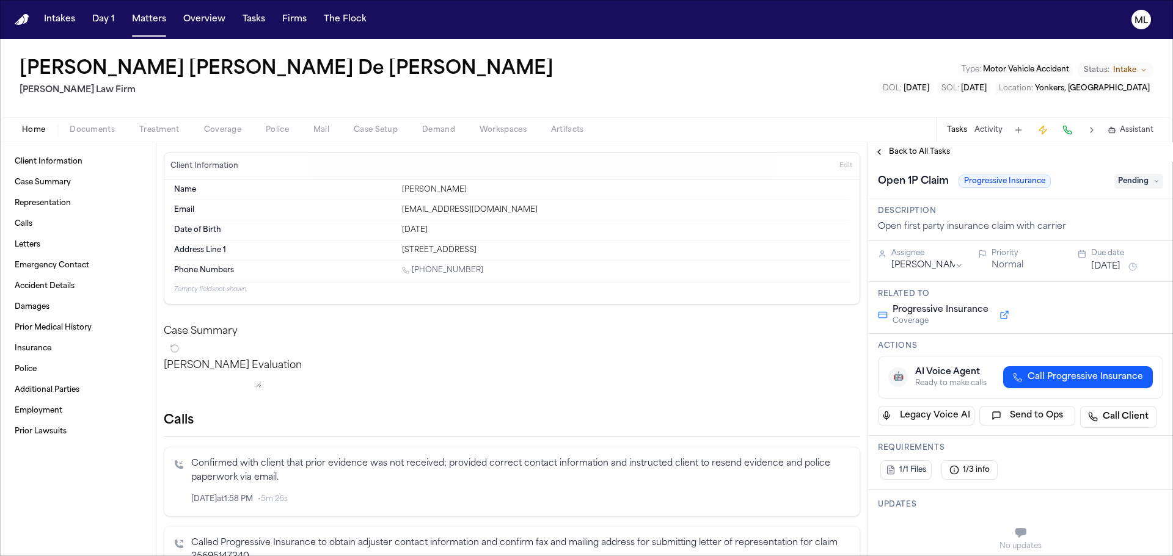
click at [916, 149] on span "Back to All Tasks" at bounding box center [919, 152] width 61 height 10
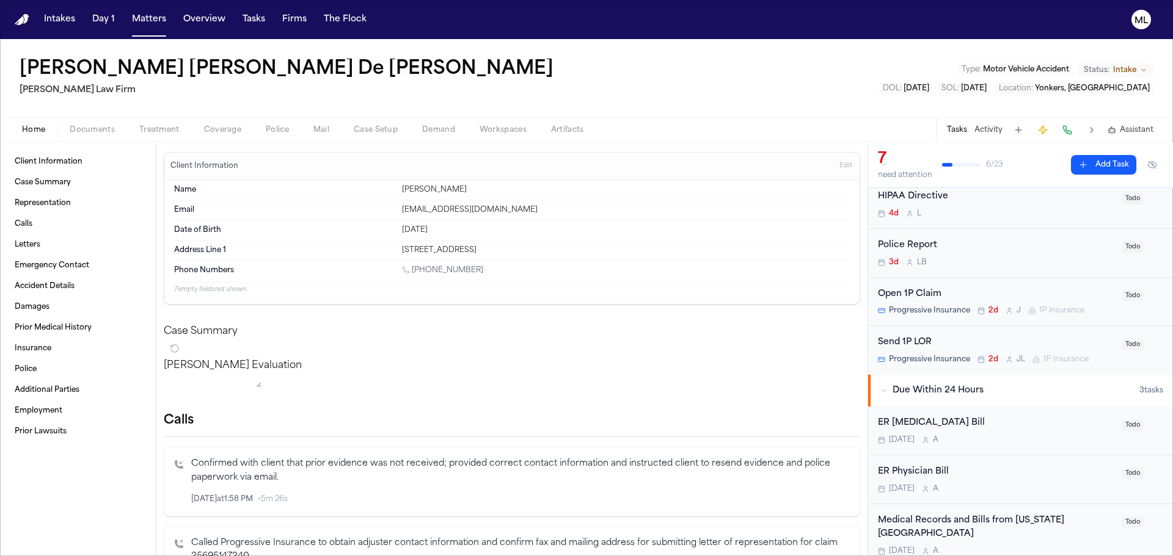
scroll to position [61, 0]
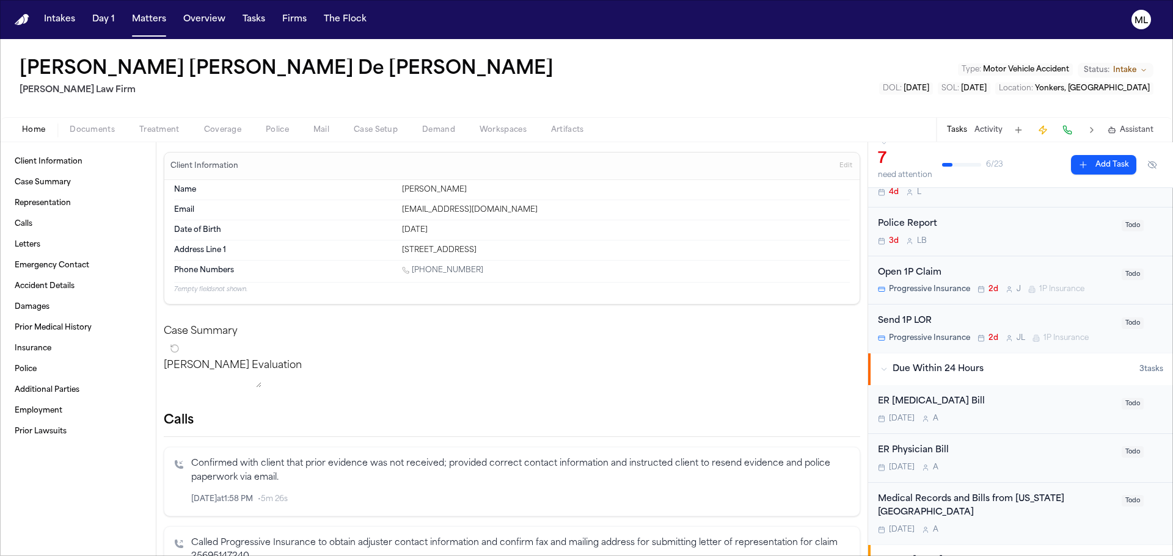
click at [84, 120] on div "Home Documents Treatment Coverage Police Mail Case Setup Demand Workspaces Arti…" at bounding box center [586, 129] width 1173 height 24
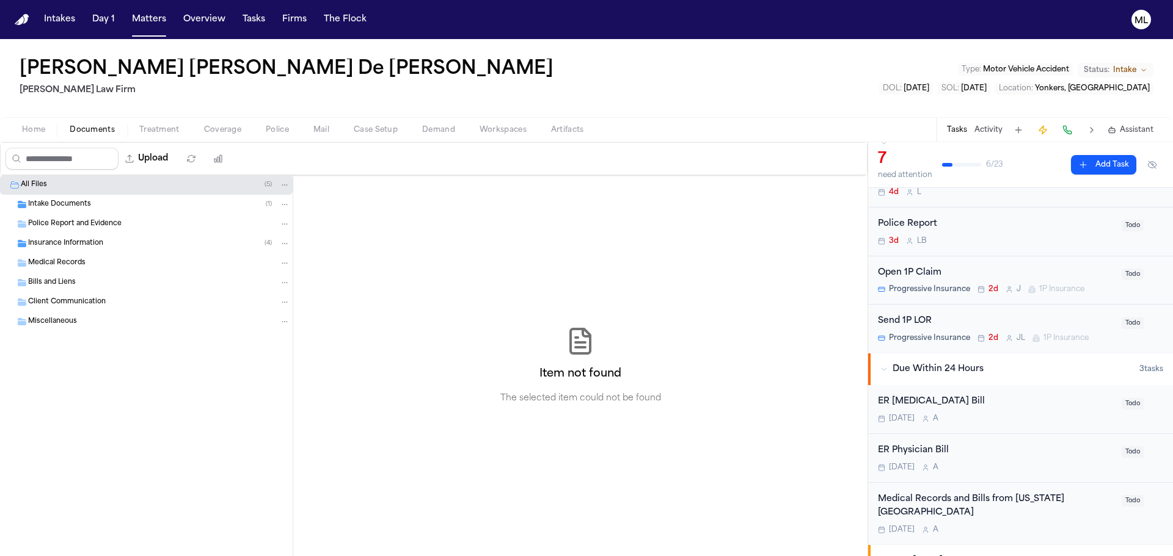
click at [83, 129] on span "Documents" at bounding box center [92, 130] width 45 height 10
click at [38, 200] on span "Intake Documents" at bounding box center [59, 205] width 63 height 10
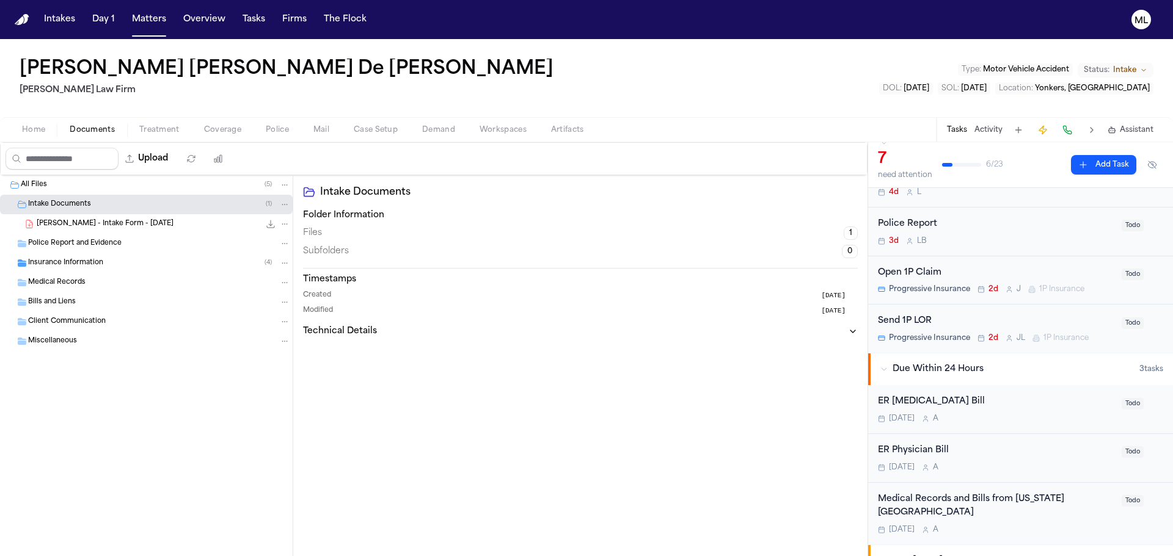
click at [57, 219] on span "J. De Leon - Intake Form - 8.14.25" at bounding box center [105, 224] width 137 height 10
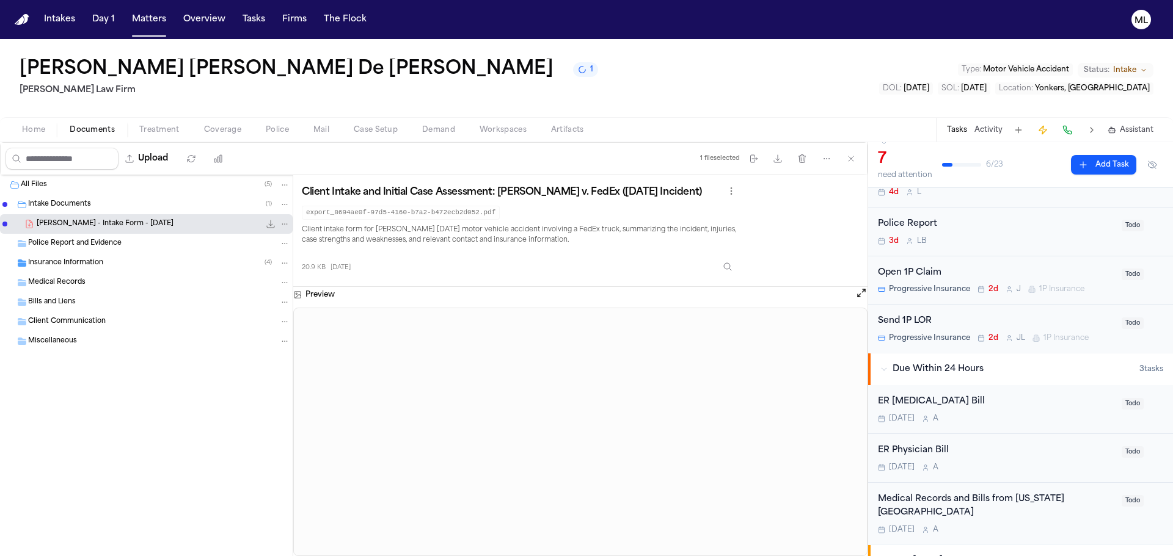
click at [1039, 247] on div "Police Report 3d L B Todo" at bounding box center [1020, 232] width 305 height 49
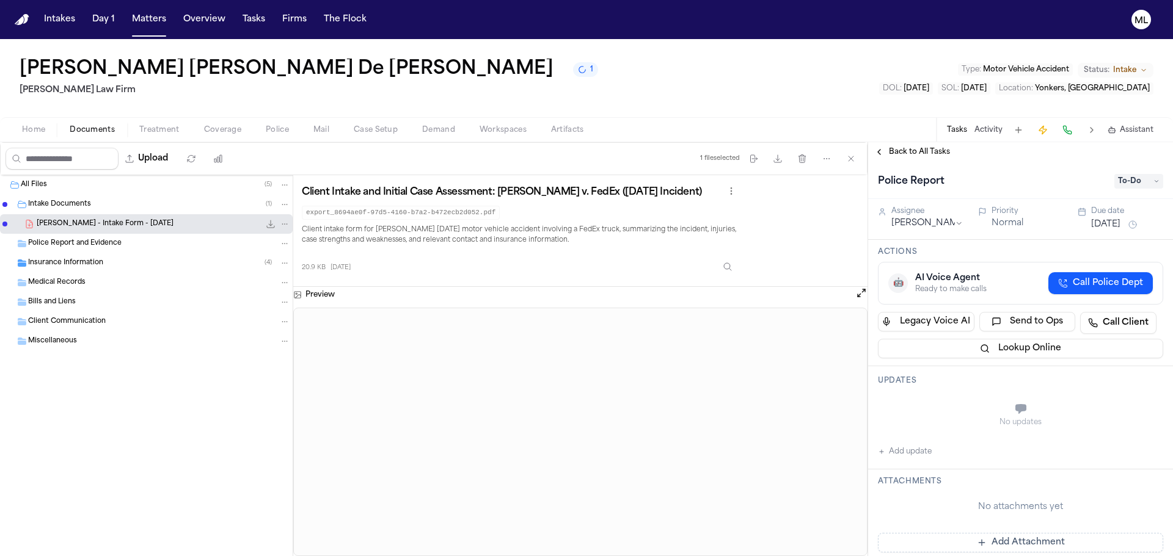
click at [1110, 220] on button "Aug 15, 2025" at bounding box center [1105, 225] width 29 height 12
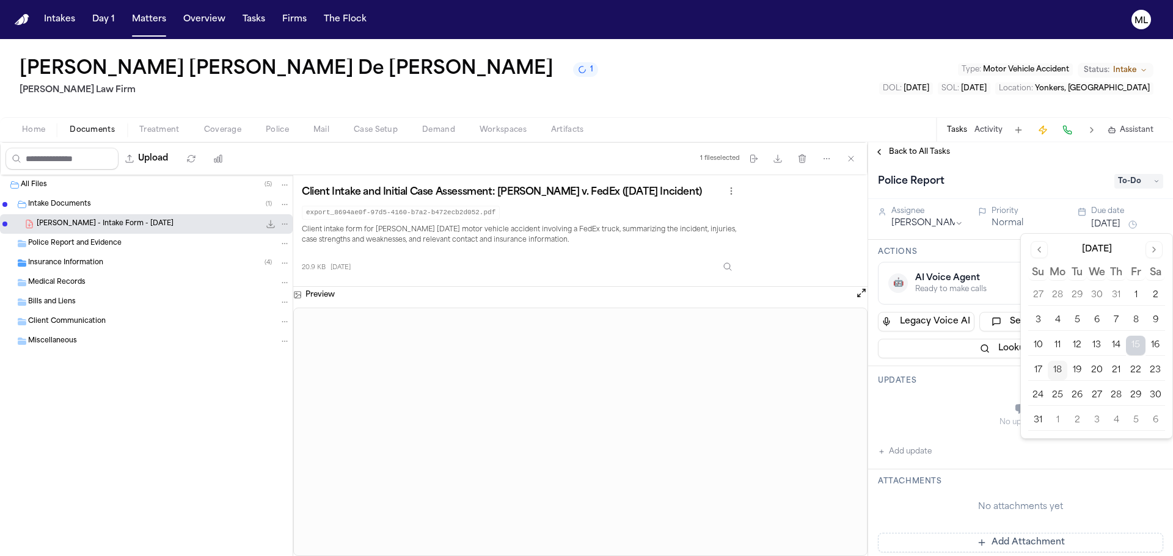
click at [1062, 366] on button "18" at bounding box center [1057, 371] width 20 height 20
click at [1011, 219] on button "Normal" at bounding box center [1007, 223] width 32 height 12
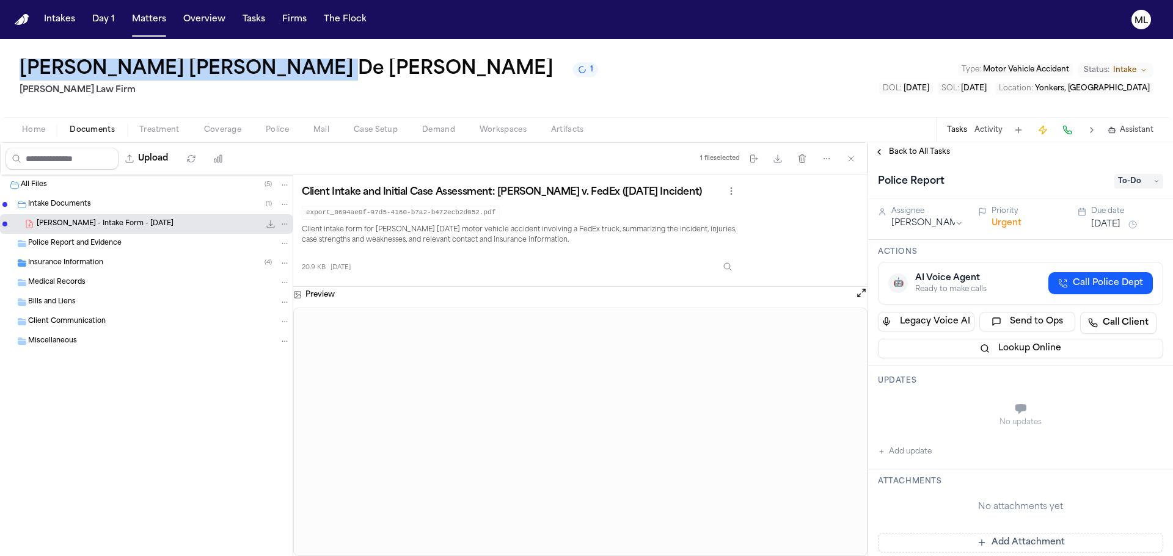
drag, startPoint x: 25, startPoint y: 65, endPoint x: 286, endPoint y: 65, distance: 261.4
click at [286, 65] on div "Jennifer Mabel De León Rivas 1 Martello Law Firm Type : Motor Vehicle Accident …" at bounding box center [586, 78] width 1173 height 78
copy h1 "Jennifer Mabel De León Rivas"
click at [133, 27] on button "Matters" at bounding box center [149, 20] width 44 height 22
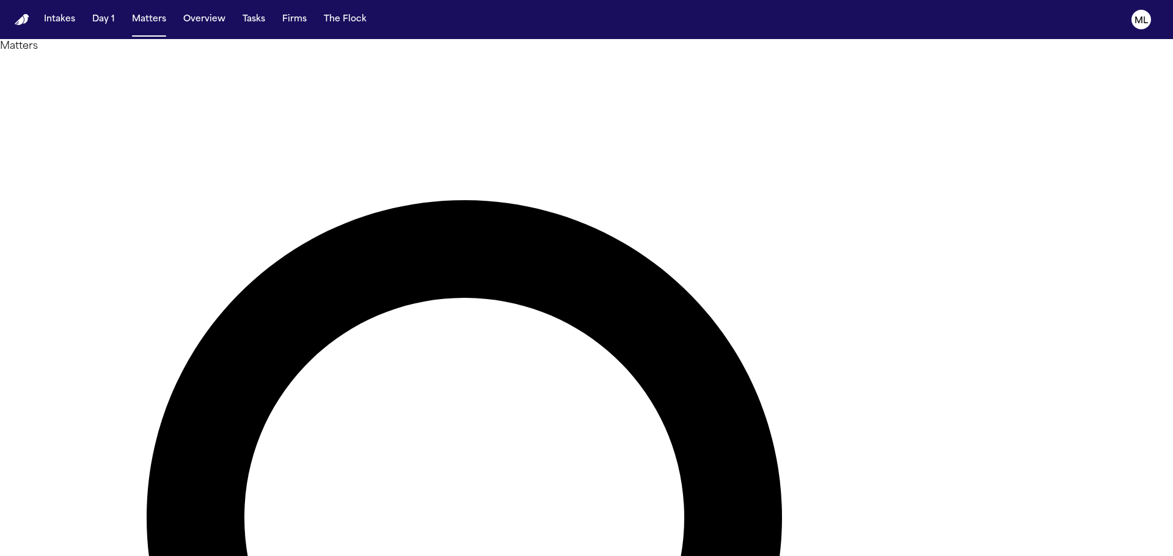
drag, startPoint x: 605, startPoint y: 58, endPoint x: 479, endPoint y: 48, distance: 126.9
type input "*"
type input "*****"
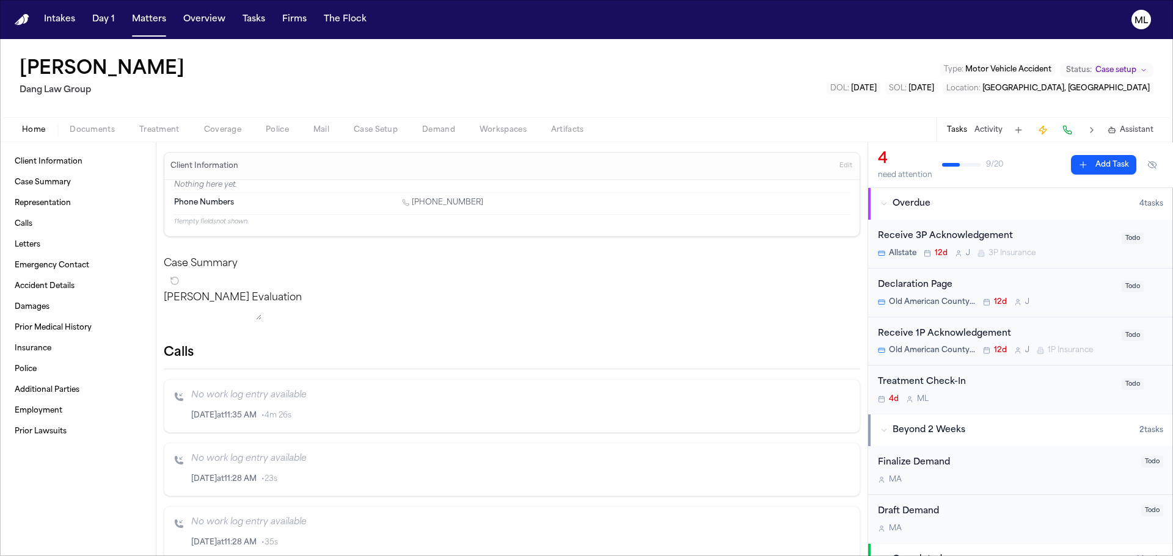
click at [983, 390] on div "Treatment Check-In 4d M L" at bounding box center [996, 390] width 236 height 29
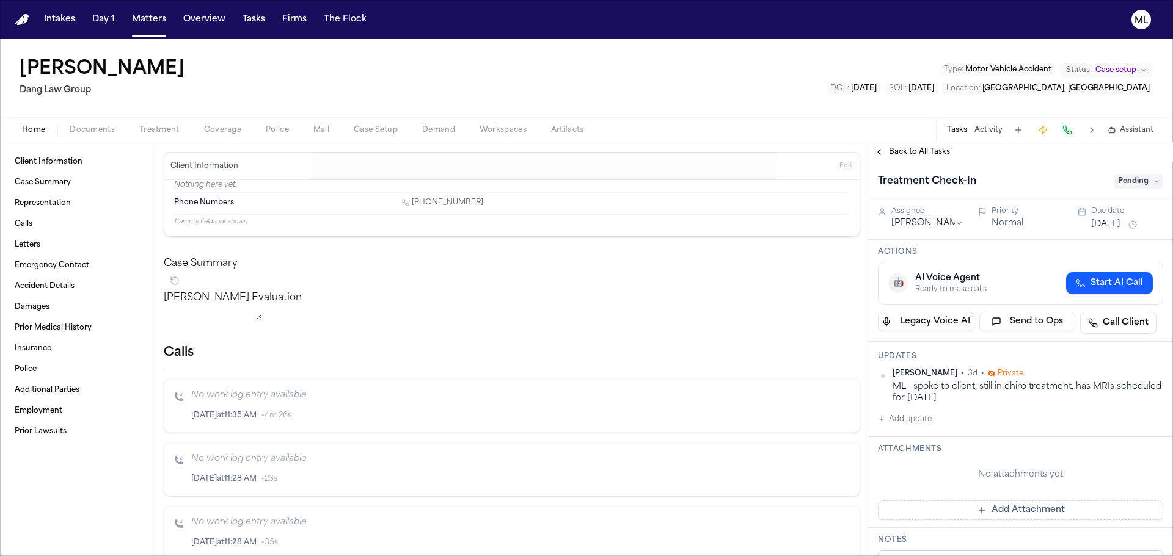
click at [1101, 224] on button "[DATE]" at bounding box center [1105, 225] width 29 height 12
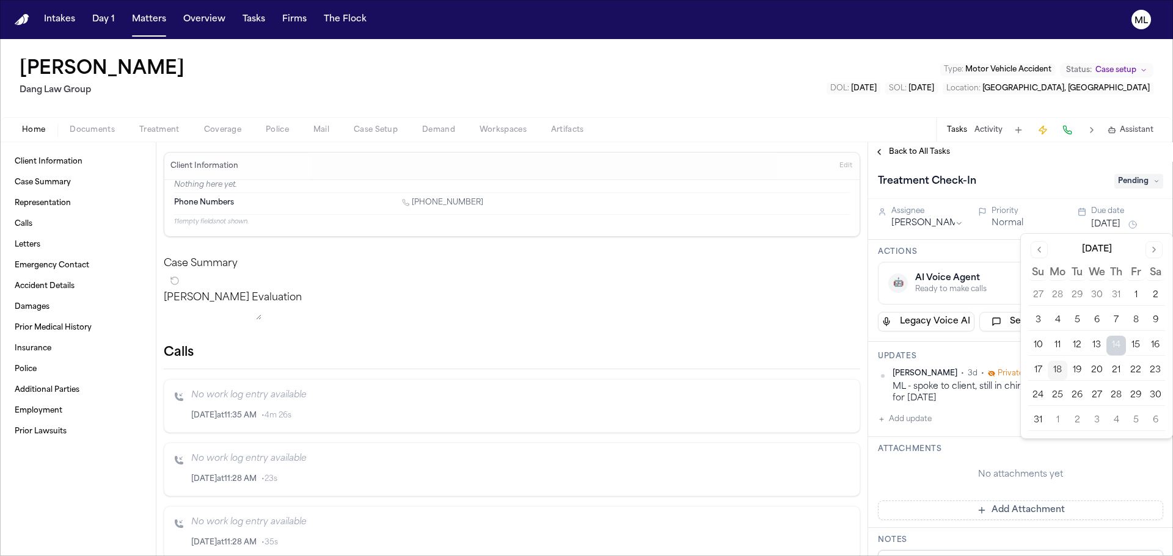
click at [1062, 395] on button "25" at bounding box center [1057, 396] width 20 height 20
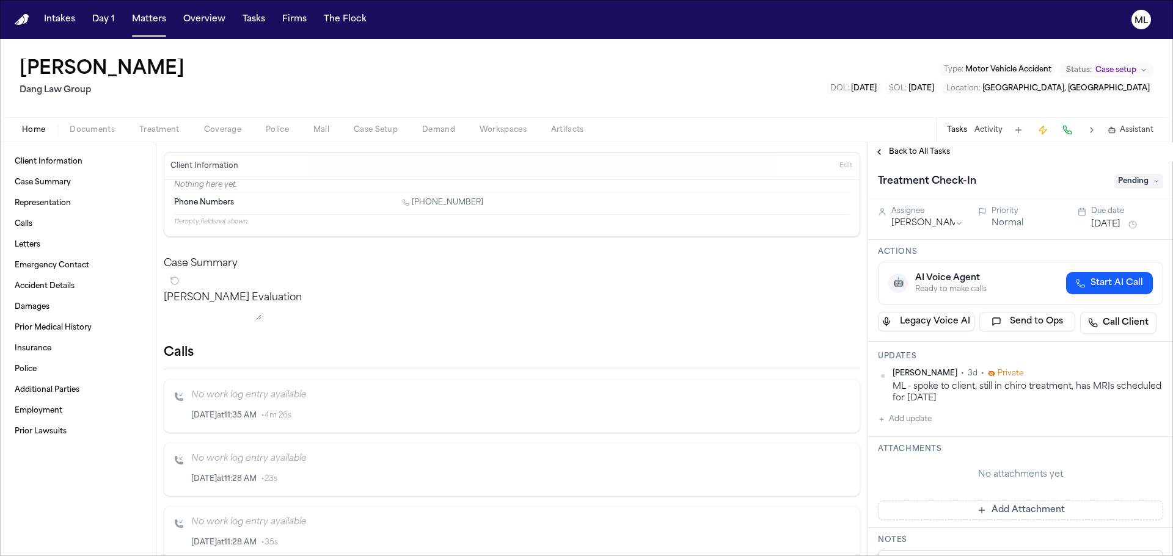
click at [905, 158] on div "Back to All Tasks" at bounding box center [1020, 152] width 305 height 20
click at [906, 149] on span "Back to All Tasks" at bounding box center [919, 152] width 61 height 10
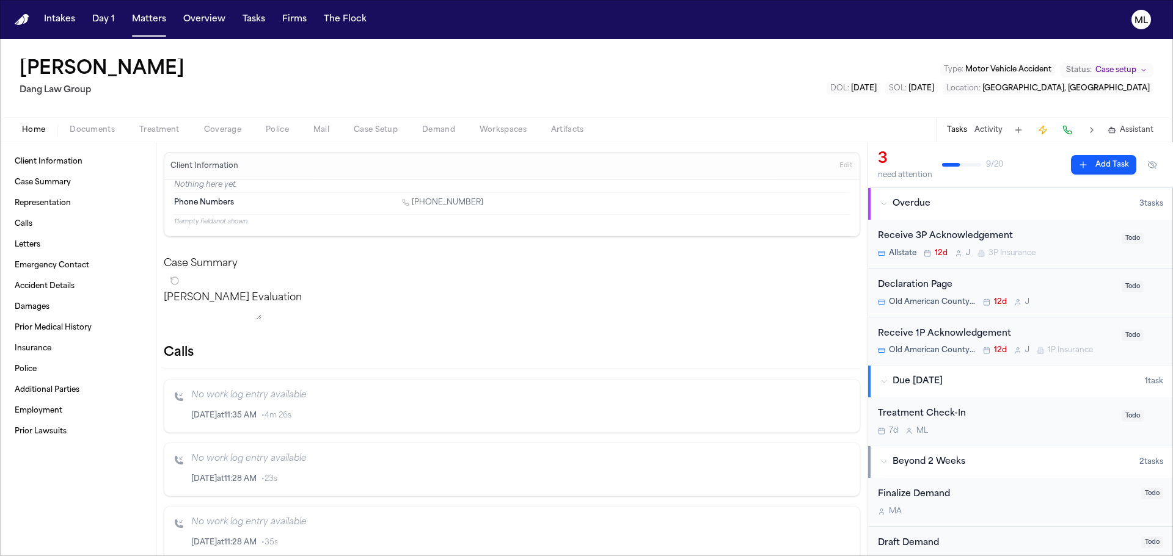
click at [1061, 439] on div "Treatment Check-In 7d M L Todo" at bounding box center [1020, 422] width 305 height 48
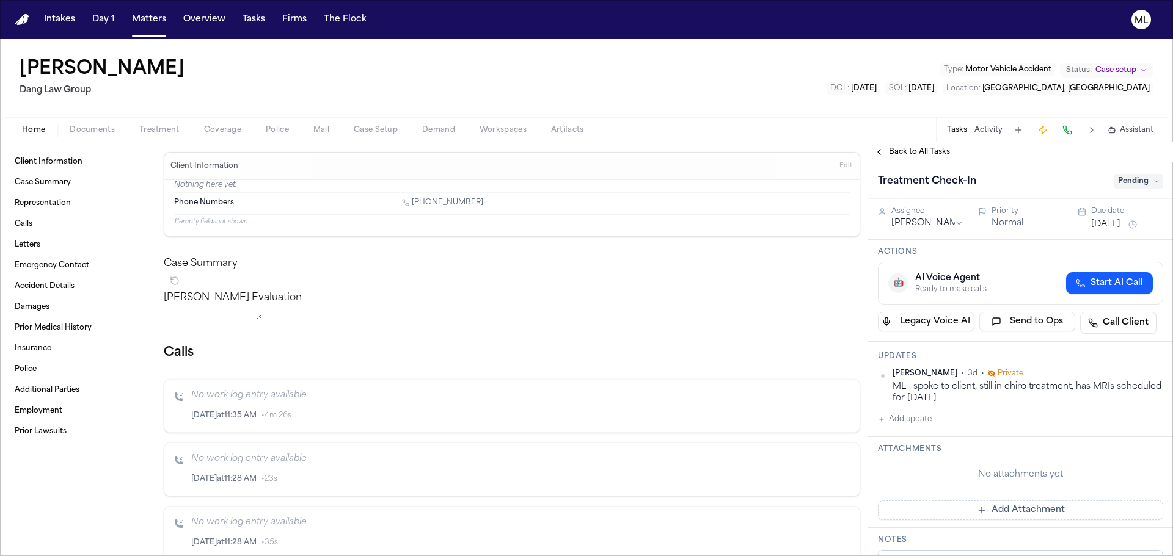
click at [921, 156] on span "Back to All Tasks" at bounding box center [919, 152] width 61 height 10
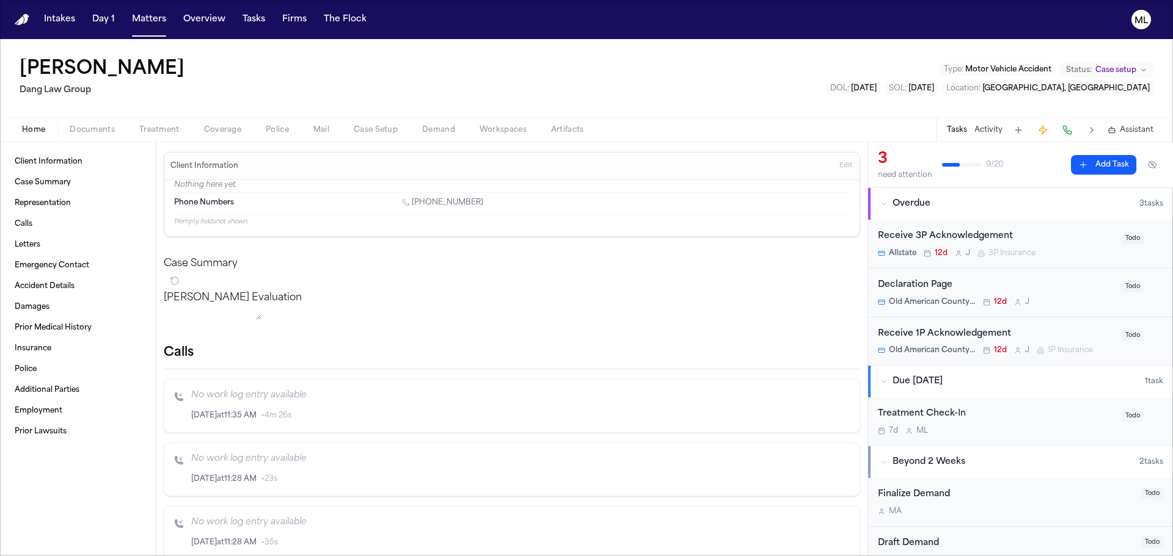
click at [1112, 166] on button "Add Task" at bounding box center [1103, 165] width 65 height 20
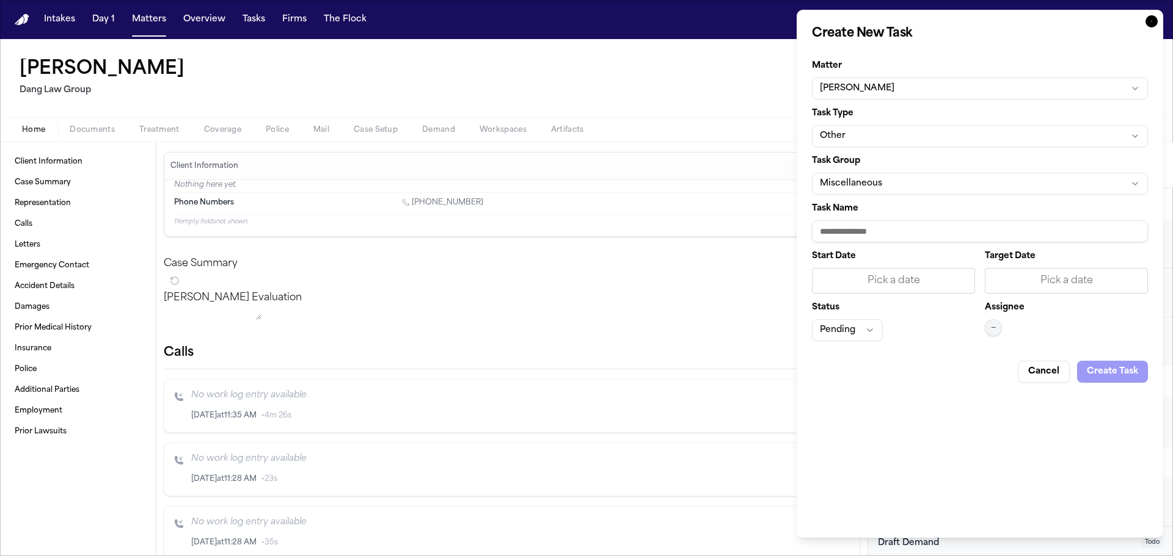
click at [917, 131] on button "Other" at bounding box center [980, 136] width 336 height 22
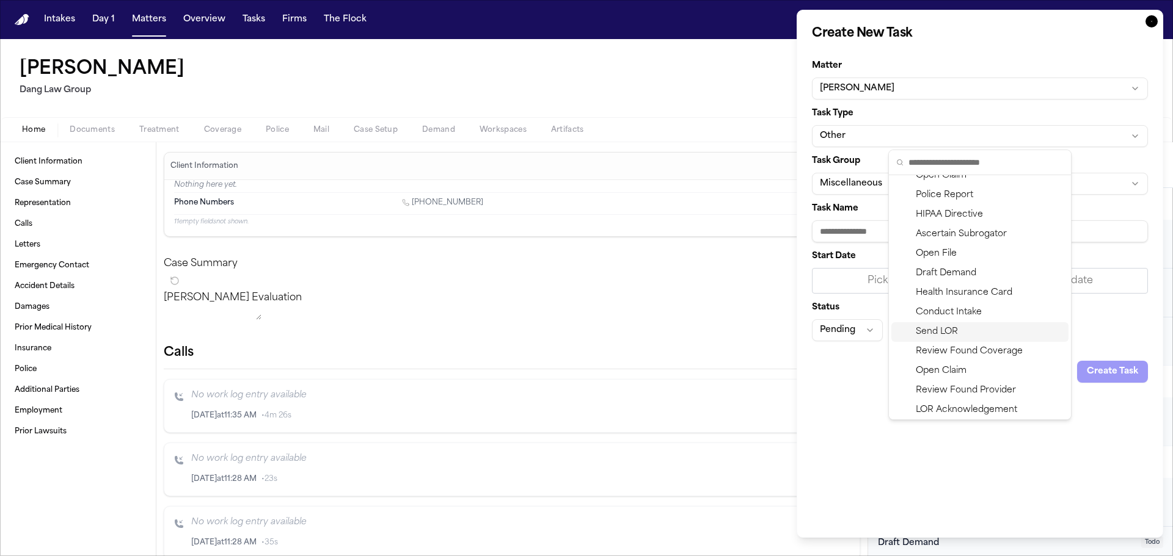
scroll to position [210, 0]
click at [949, 290] on div "Health Insurance Card" at bounding box center [979, 290] width 177 height 20
type input "**********"
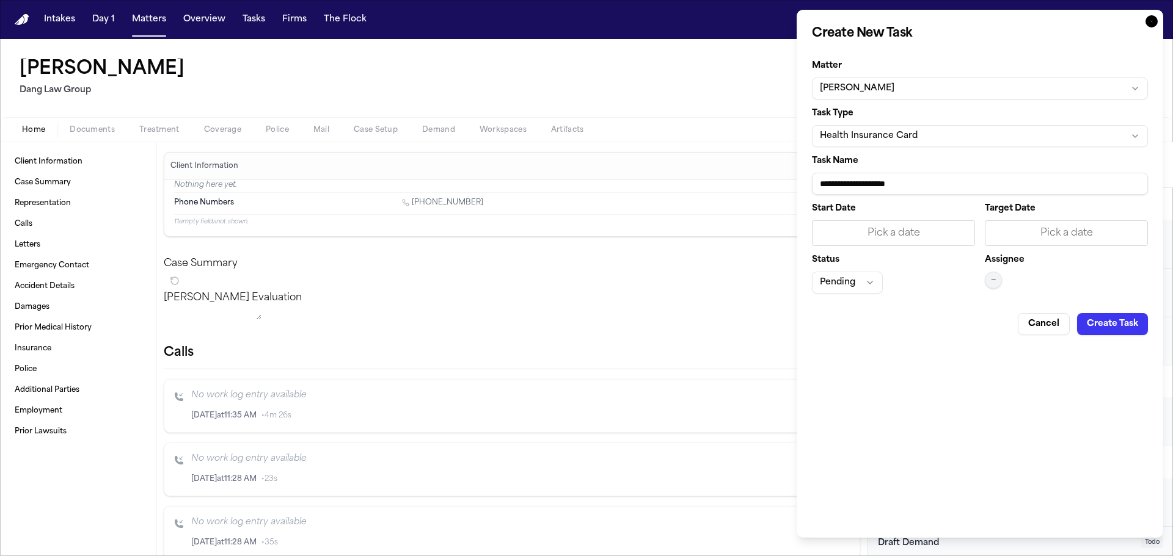
click at [1002, 279] on div "Assignee —" at bounding box center [1066, 275] width 163 height 38
click at [989, 281] on button "—" at bounding box center [993, 280] width 17 height 17
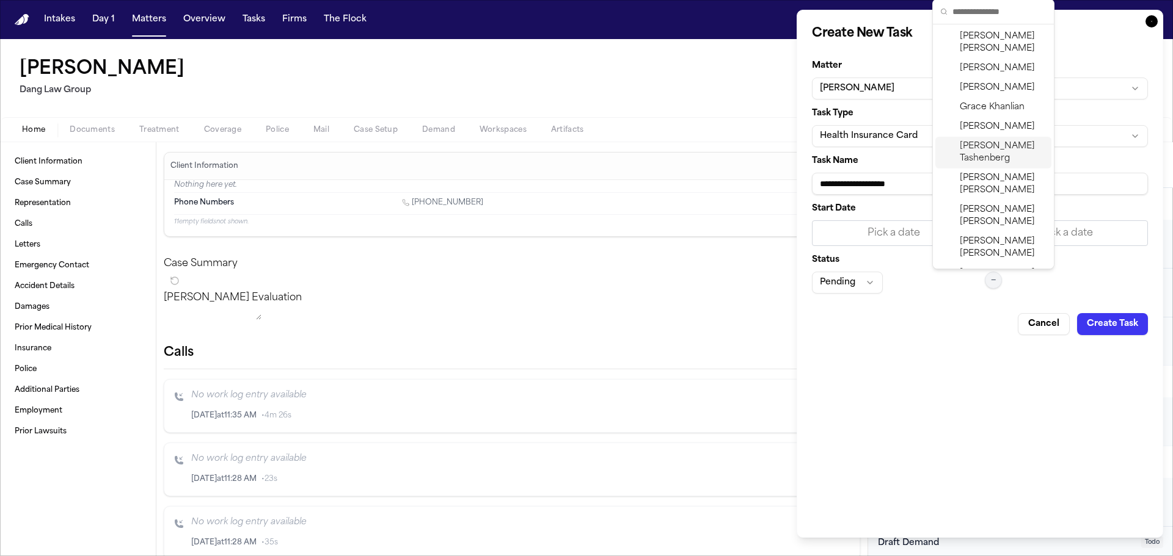
scroll to position [428, 0]
click at [988, 314] on span "Lissbeth" at bounding box center [977, 320] width 35 height 12
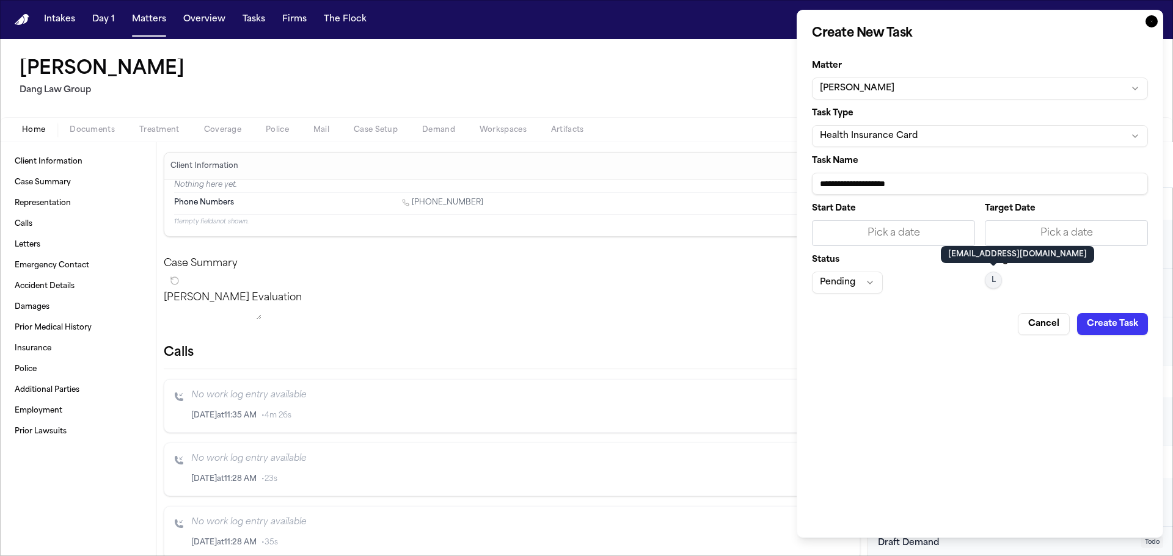
click at [1095, 241] on div "Pick a date" at bounding box center [1066, 233] width 163 height 26
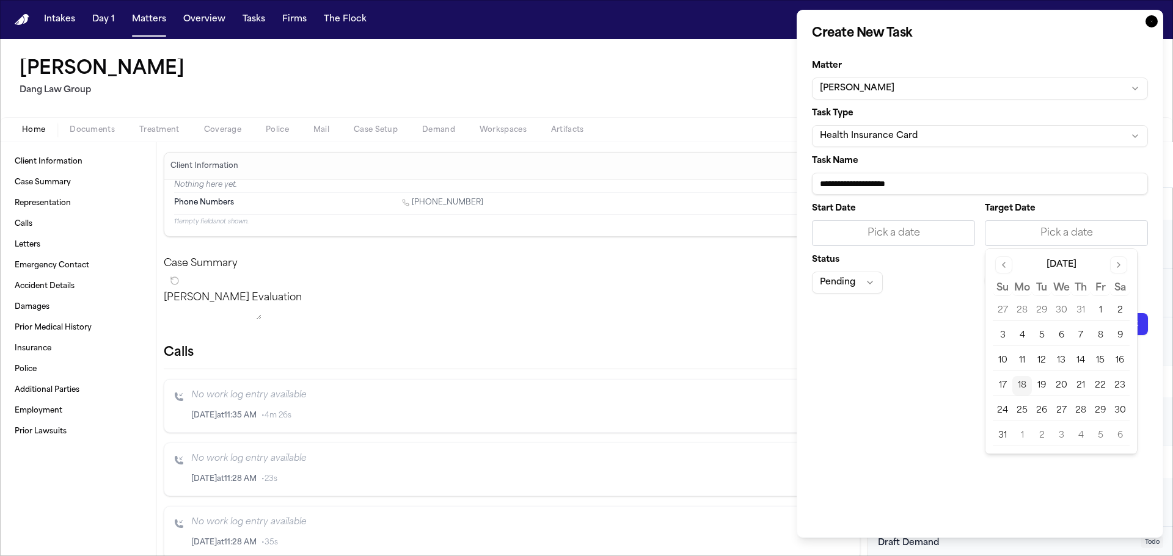
click at [1050, 384] on button "19" at bounding box center [1042, 386] width 20 height 20
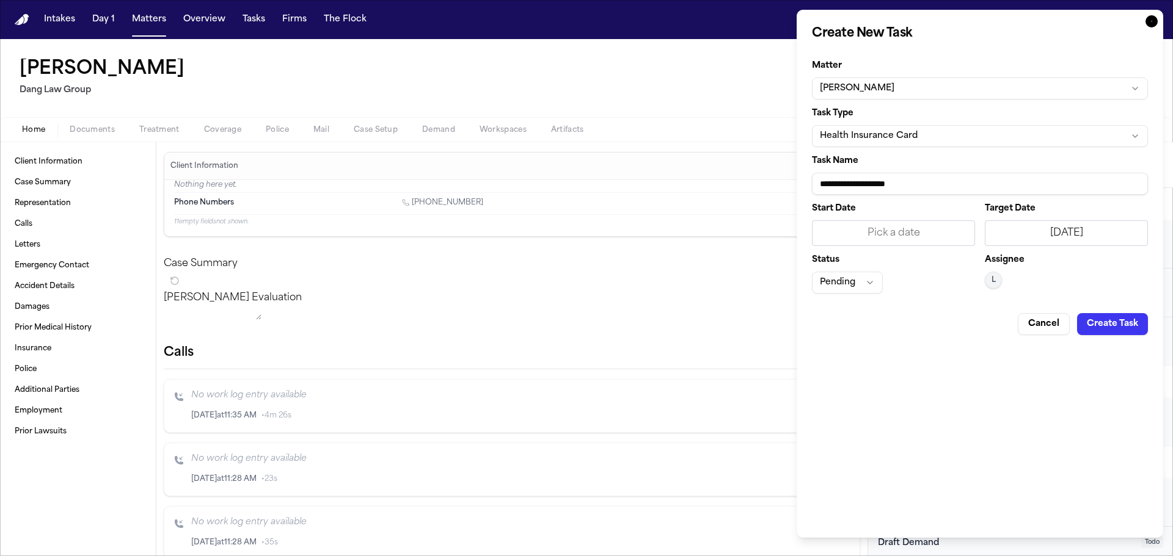
click at [1088, 327] on button "Create Task" at bounding box center [1112, 324] width 71 height 22
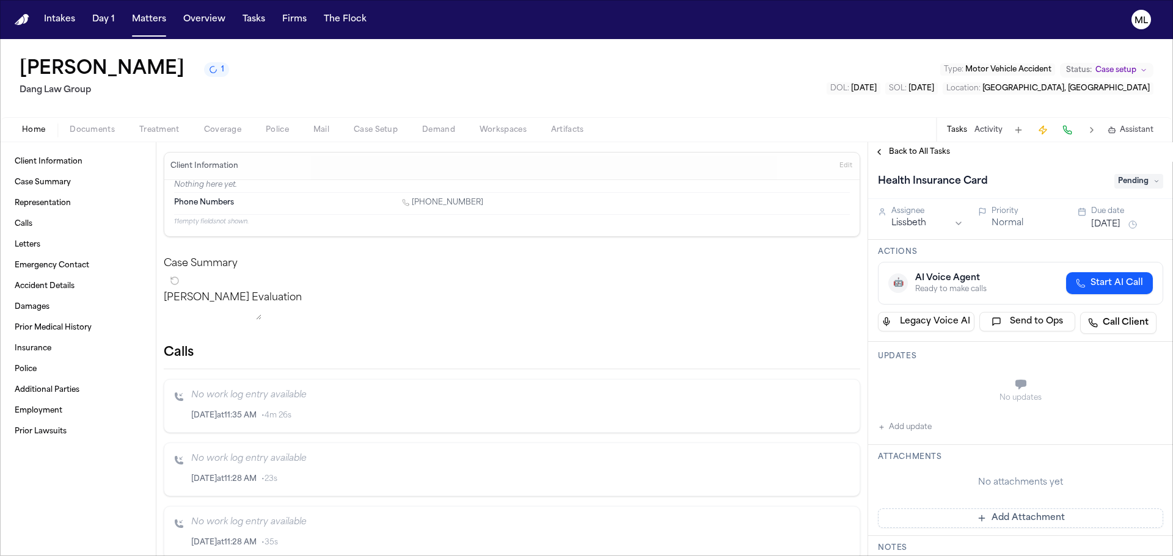
click at [1140, 180] on span "Pending" at bounding box center [1138, 181] width 49 height 15
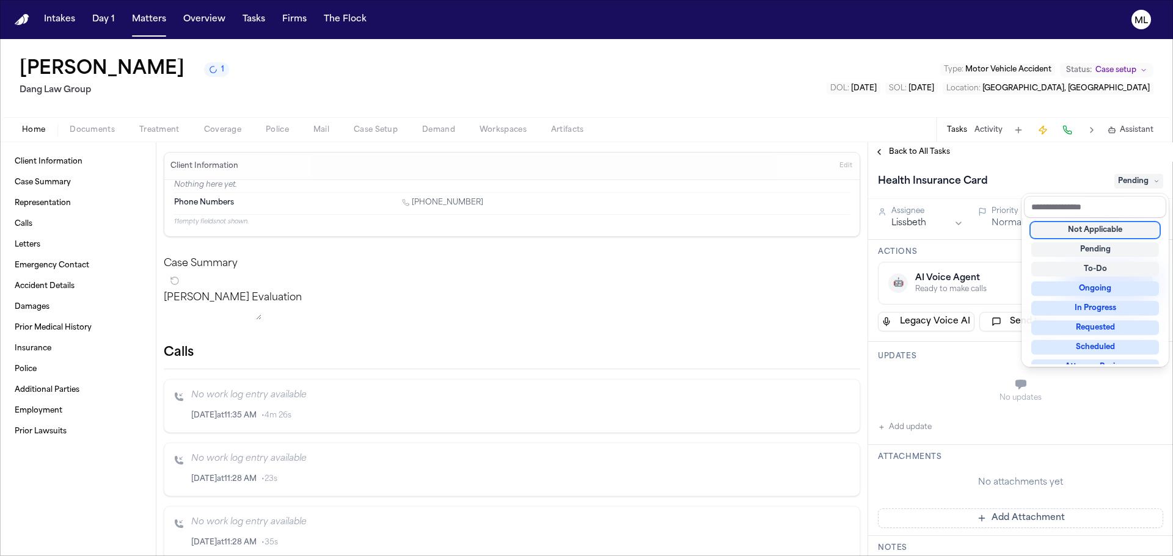
click at [1127, 231] on div "Not Applicable" at bounding box center [1095, 230] width 128 height 15
click at [920, 150] on div "Back to All Tasks Health Insurance Card Not Applicable Assignee Lissbeth Priori…" at bounding box center [1020, 349] width 305 height 414
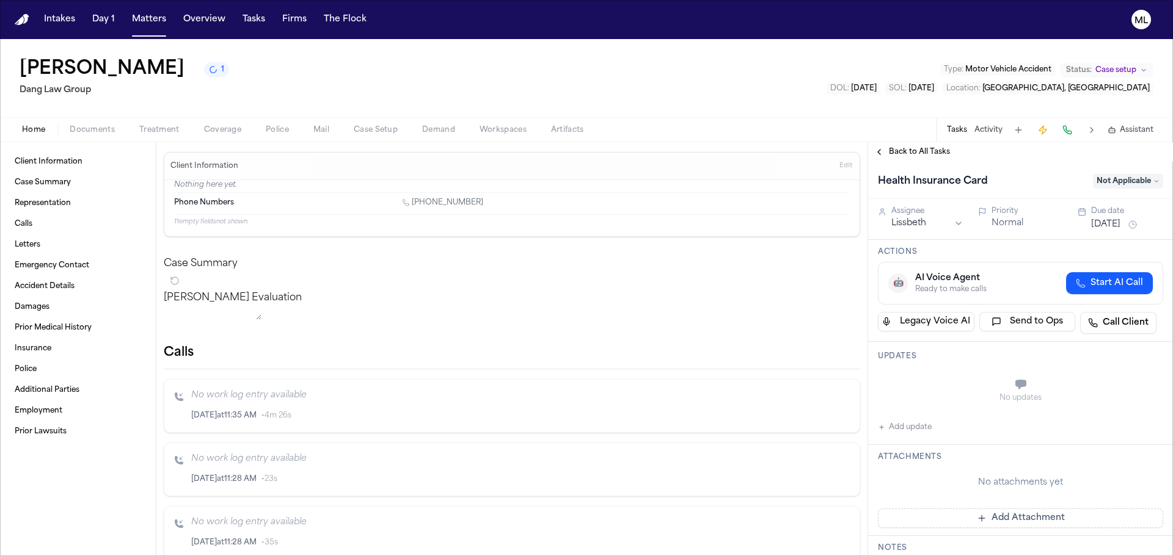
click at [920, 150] on span "Back to All Tasks" at bounding box center [919, 152] width 61 height 10
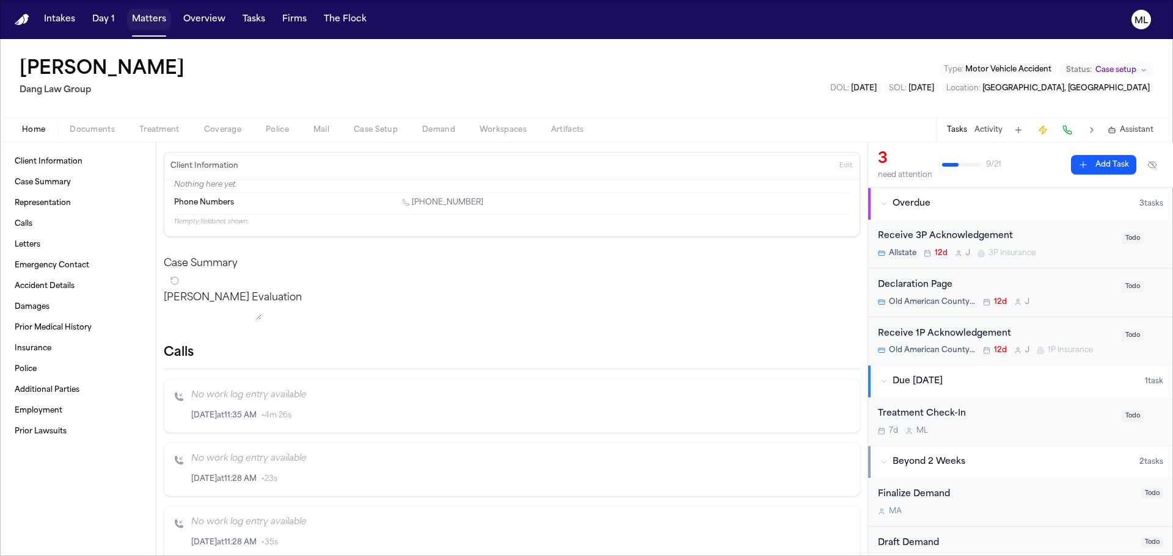
click at [152, 18] on button "Matters" at bounding box center [149, 20] width 44 height 22
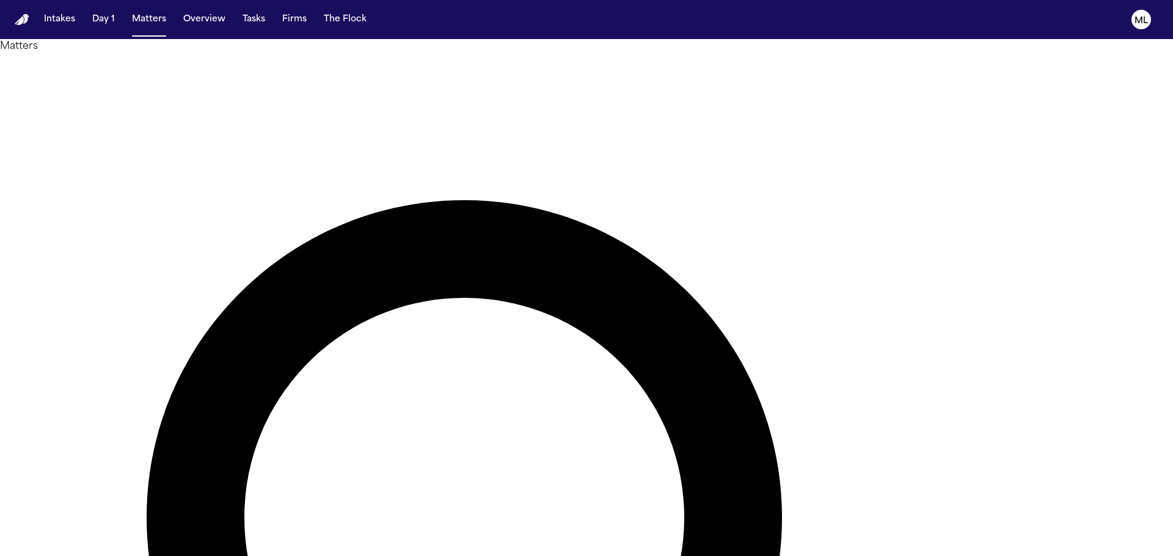
drag, startPoint x: 596, startPoint y: 64, endPoint x: 559, endPoint y: 56, distance: 37.0
type input "******"
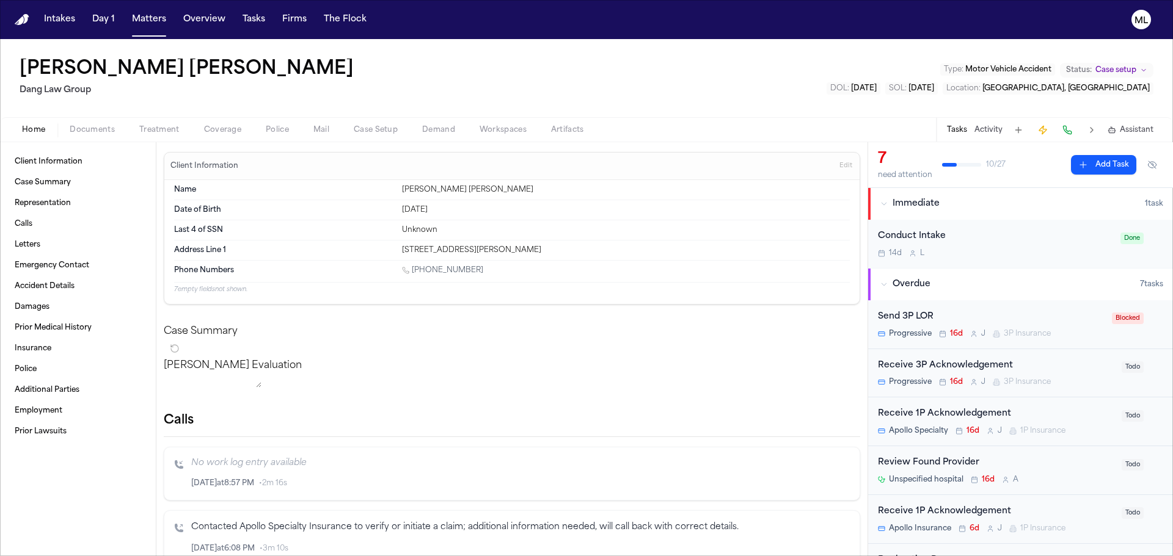
click at [1044, 255] on div "14d L" at bounding box center [995, 254] width 235 height 10
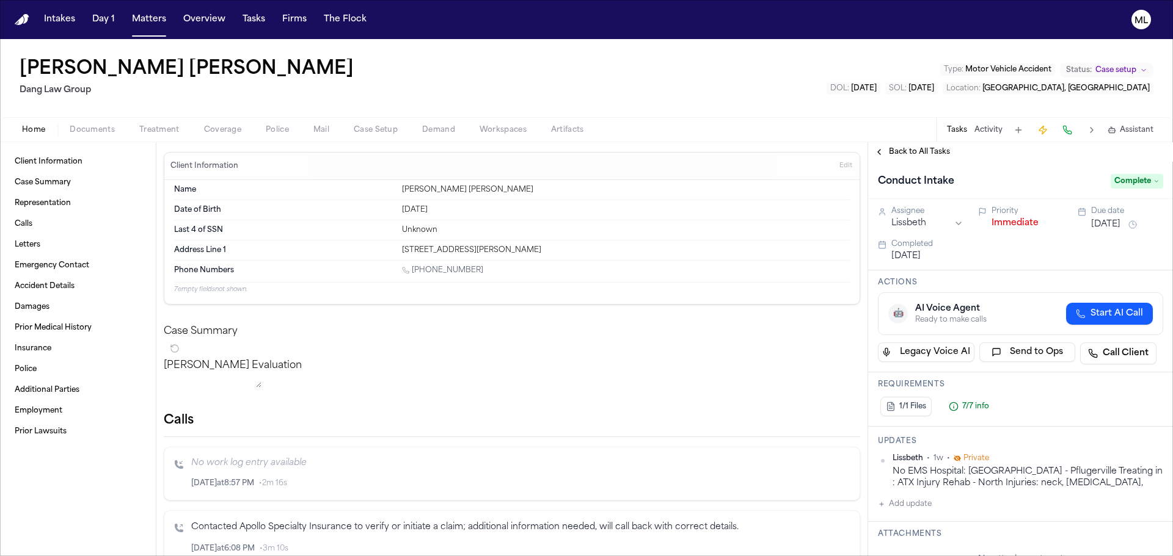
click at [930, 162] on div "Conduct Intake Complete" at bounding box center [1020, 180] width 305 height 37
click at [928, 152] on span "Back to All Tasks" at bounding box center [919, 152] width 61 height 10
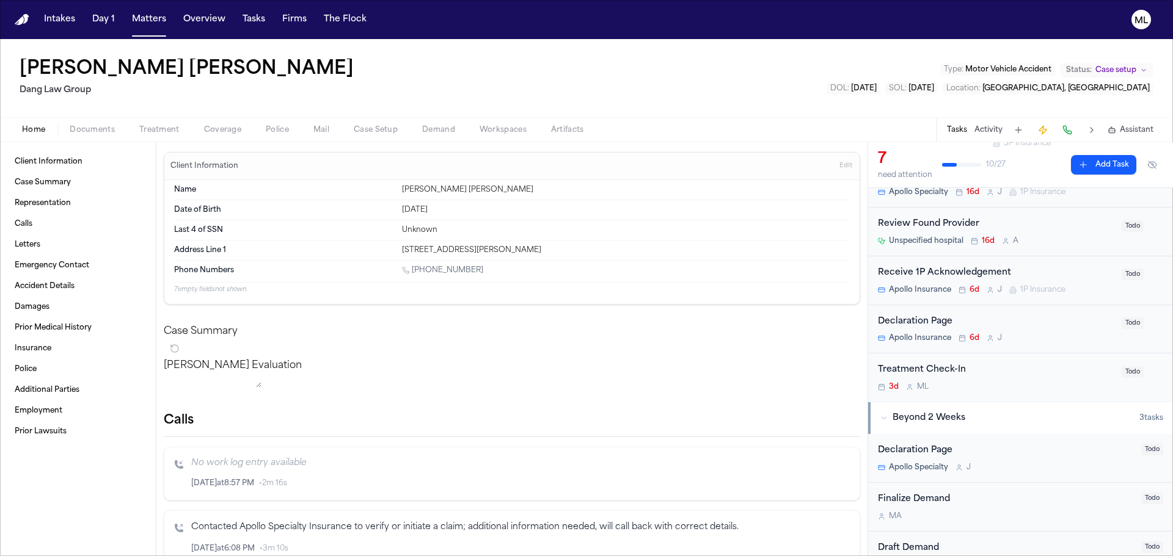
scroll to position [244, 0]
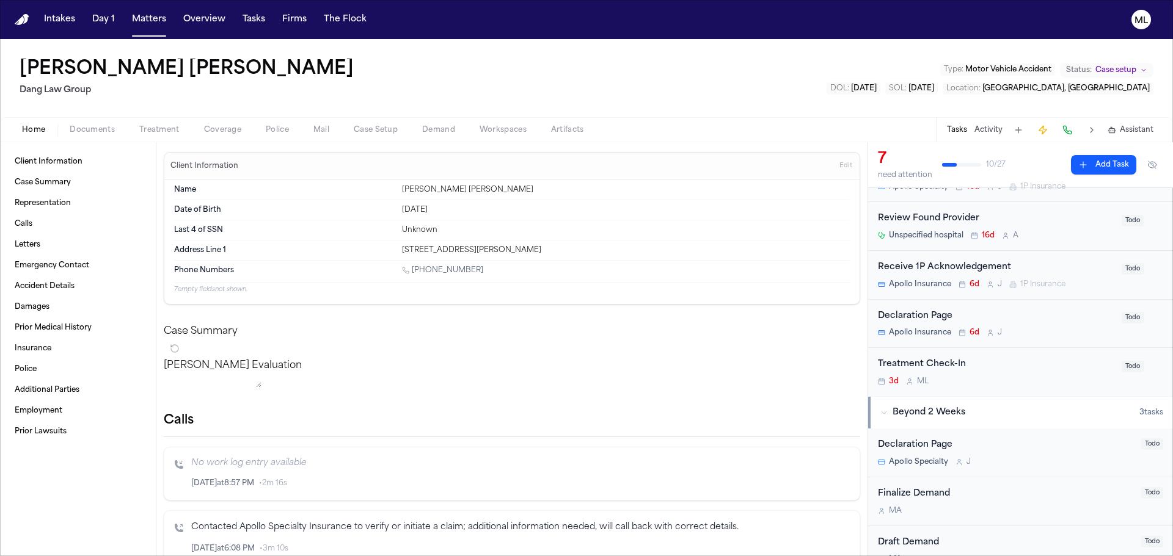
click at [1005, 377] on div "3d M L" at bounding box center [996, 382] width 236 height 10
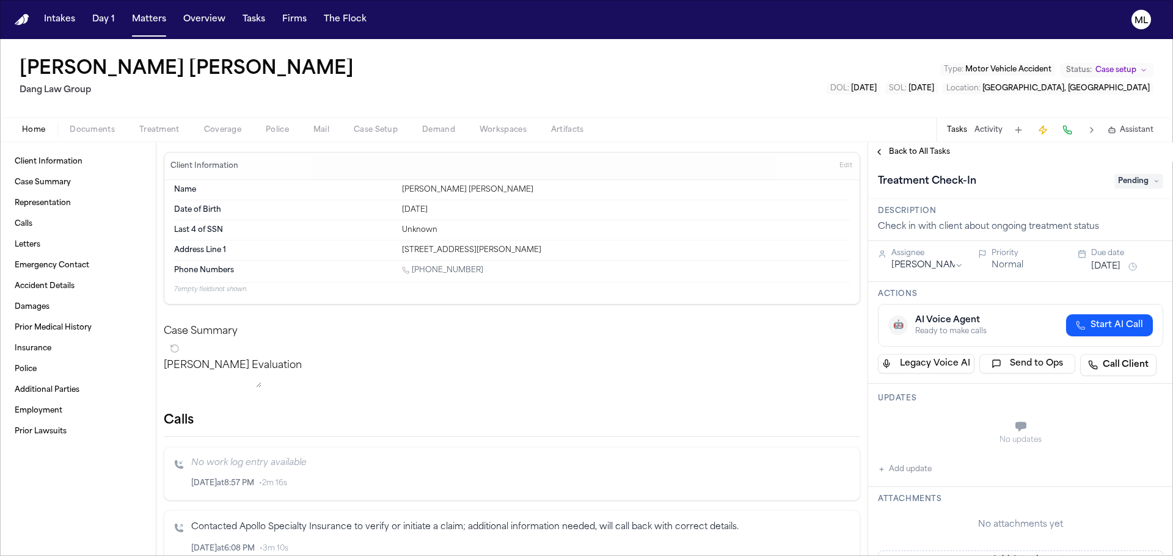
click at [903, 467] on button "Add update" at bounding box center [905, 469] width 54 height 15
click at [983, 429] on textarea "Add your update" at bounding box center [1027, 428] width 261 height 24
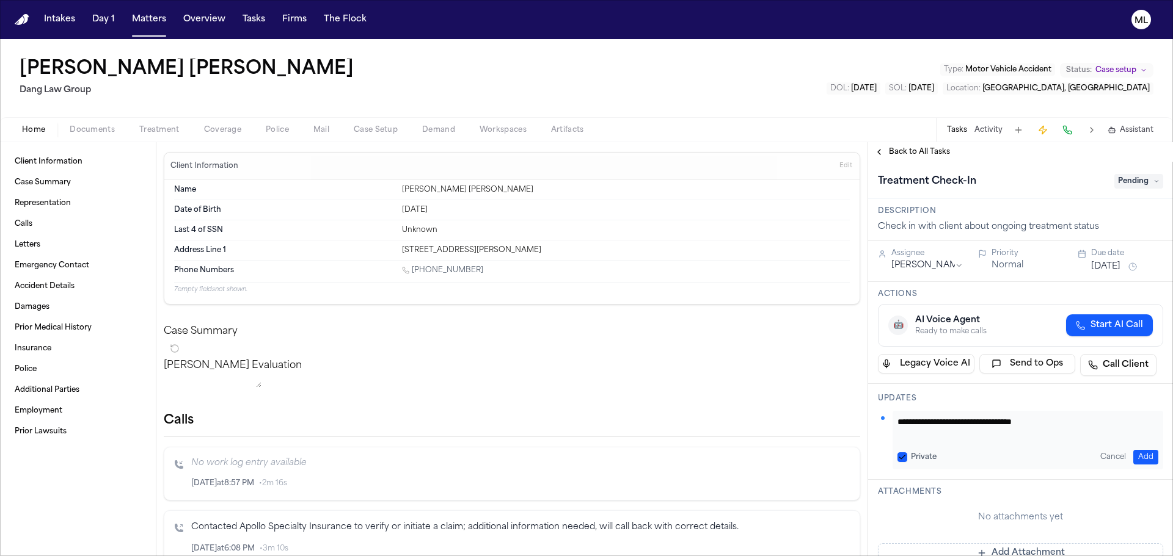
type textarea "**********"
click at [1143, 450] on div "**********" at bounding box center [1027, 440] width 271 height 59
click at [1137, 456] on button "Add" at bounding box center [1145, 457] width 25 height 15
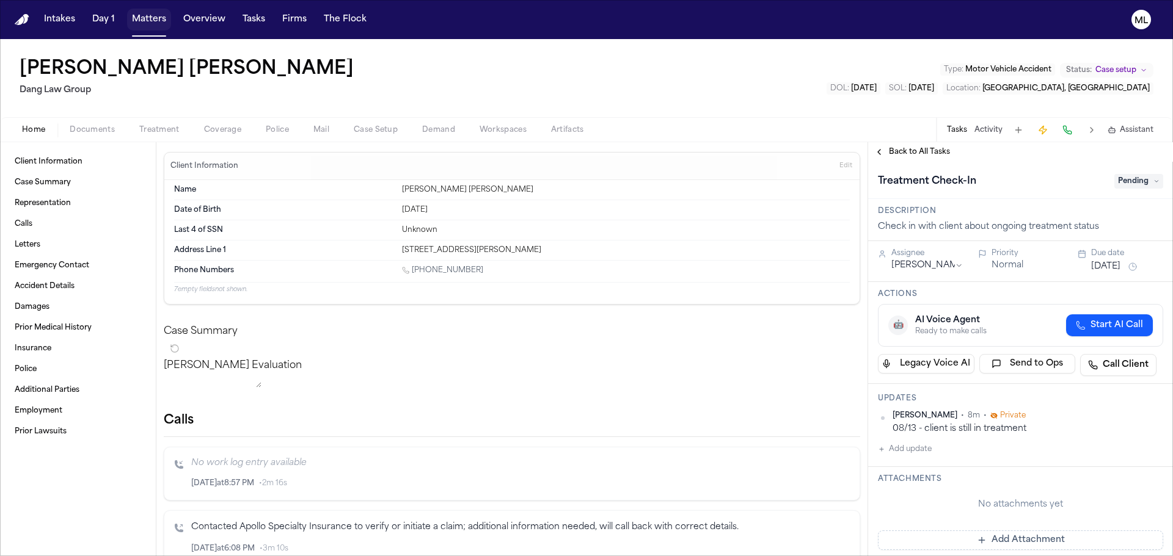
click at [152, 16] on button "Matters" at bounding box center [149, 20] width 44 height 22
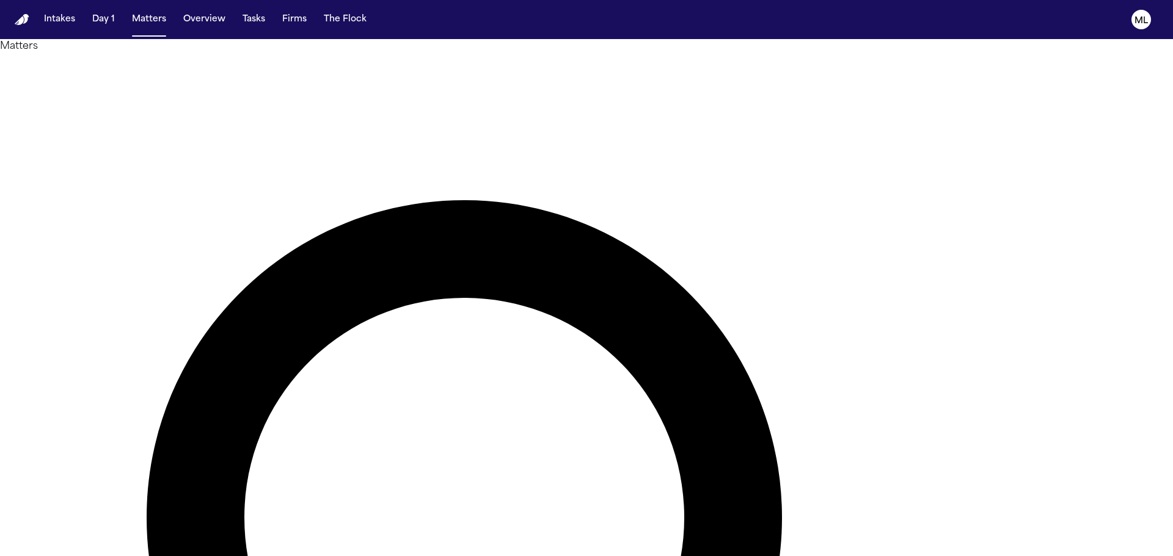
drag, startPoint x: 713, startPoint y: 67, endPoint x: 610, endPoint y: 73, distance: 102.8
type input "******"
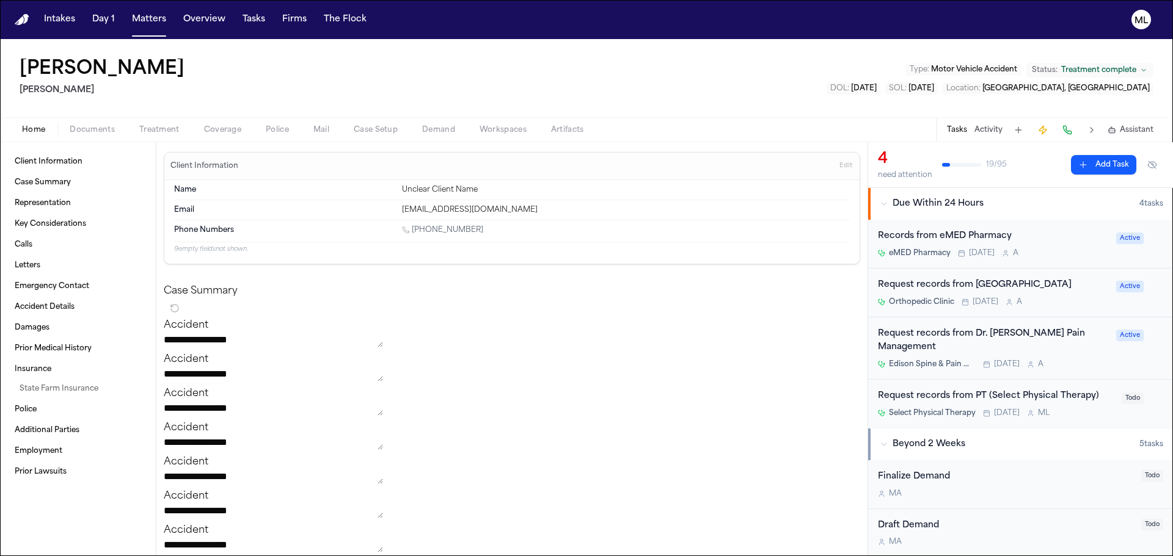
click at [1081, 418] on div "Request records from PT (Select Physical Therapy) Select Physical Therapy Today…" at bounding box center [1020, 404] width 305 height 48
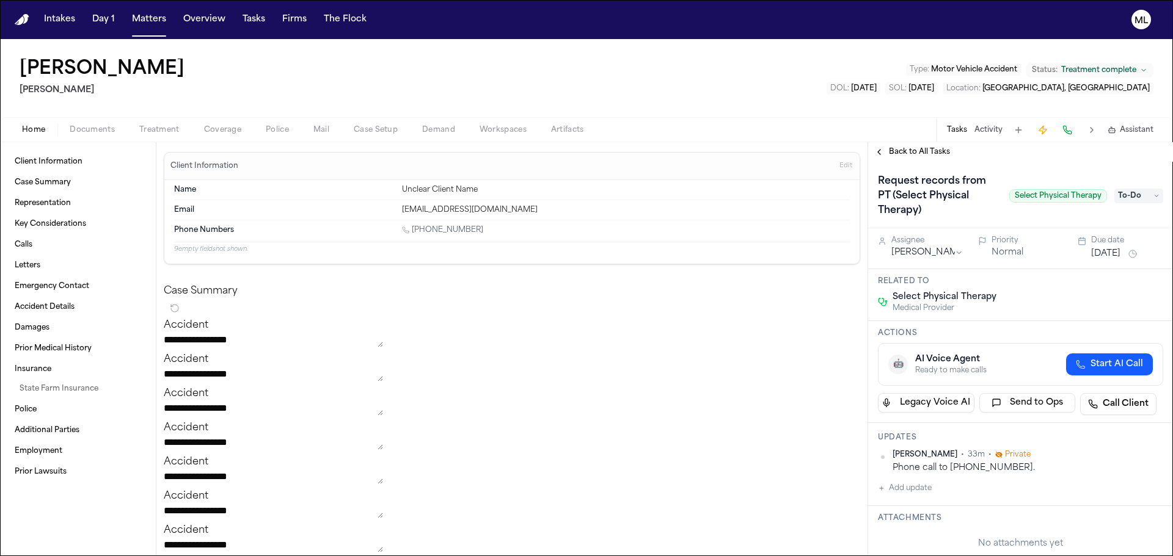
click at [1133, 197] on span "To-Do" at bounding box center [1138, 196] width 49 height 15
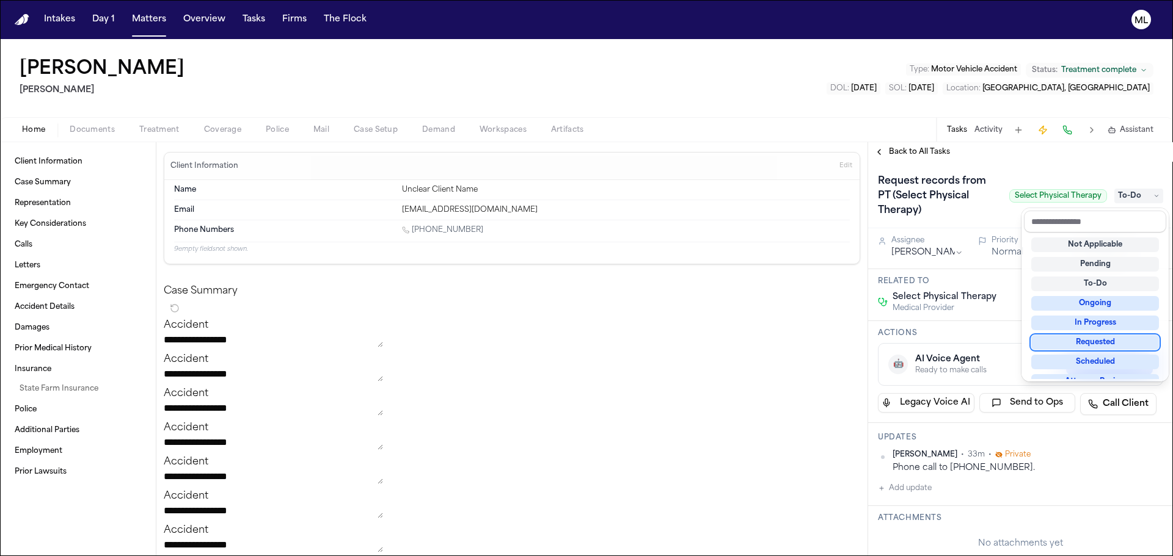
click at [1097, 339] on div "Requested" at bounding box center [1095, 342] width 128 height 15
click at [1000, 217] on div "Request records from PT (Select Physical Therapy) Select Physical Therapy Reque…" at bounding box center [1020, 196] width 285 height 49
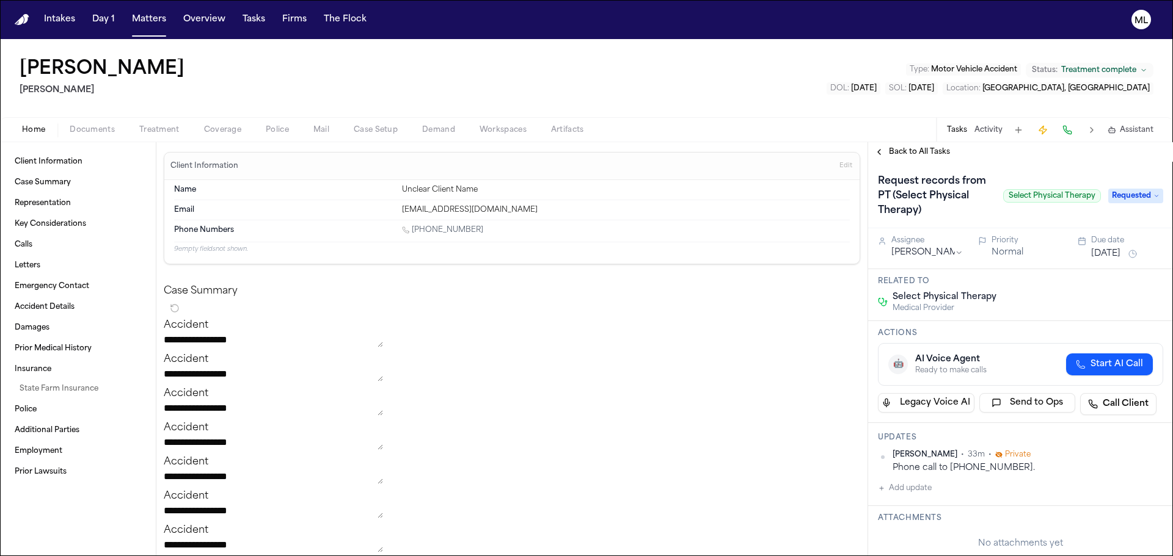
click at [1091, 253] on button "Aug 18, 2025" at bounding box center [1105, 254] width 29 height 12
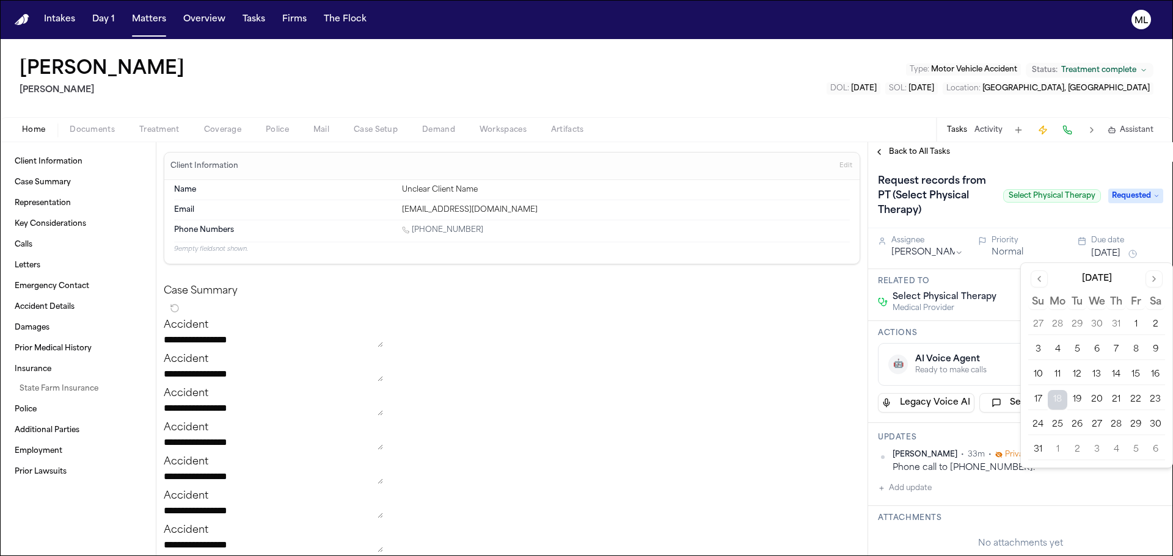
click at [1077, 400] on button "19" at bounding box center [1077, 400] width 20 height 20
click at [935, 247] on html "**********" at bounding box center [586, 278] width 1173 height 556
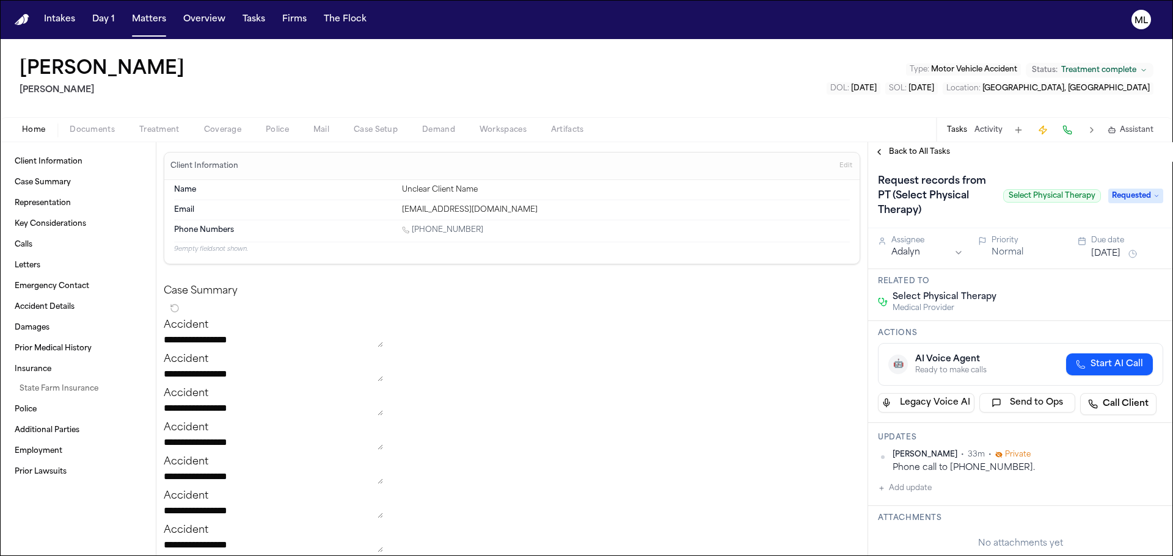
click at [894, 150] on span "Back to All Tasks" at bounding box center [919, 152] width 61 height 10
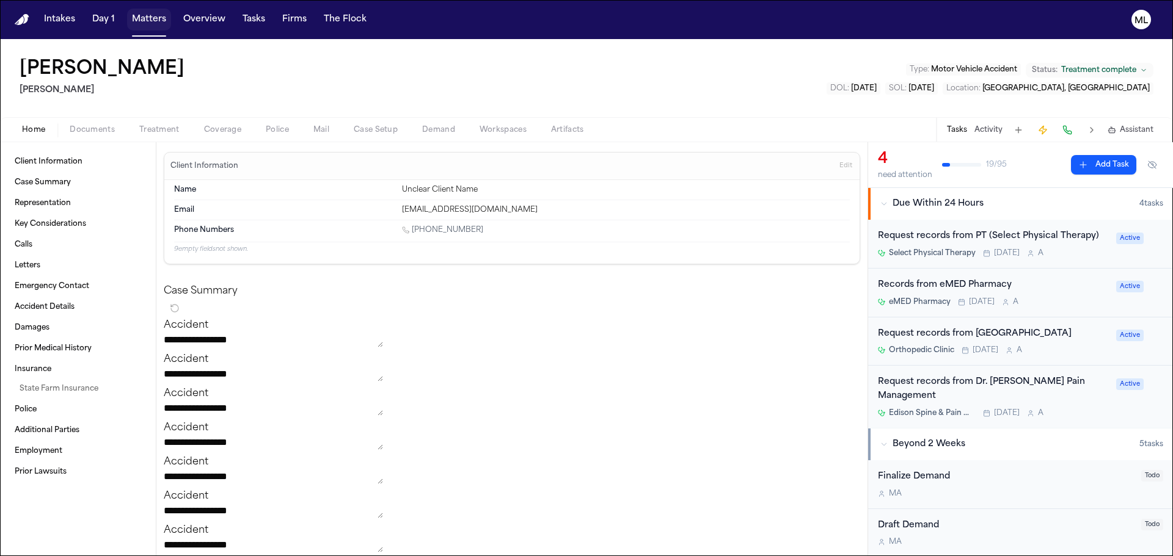
click at [140, 16] on button "Matters" at bounding box center [149, 20] width 44 height 22
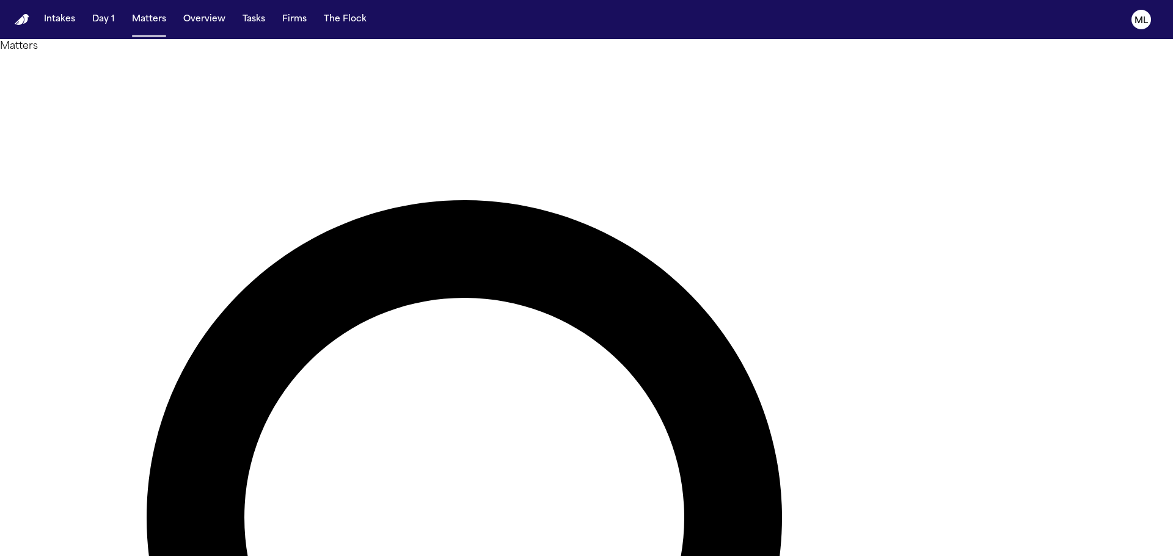
drag, startPoint x: 799, startPoint y: 81, endPoint x: 613, endPoint y: 52, distance: 188.6
type input "******"
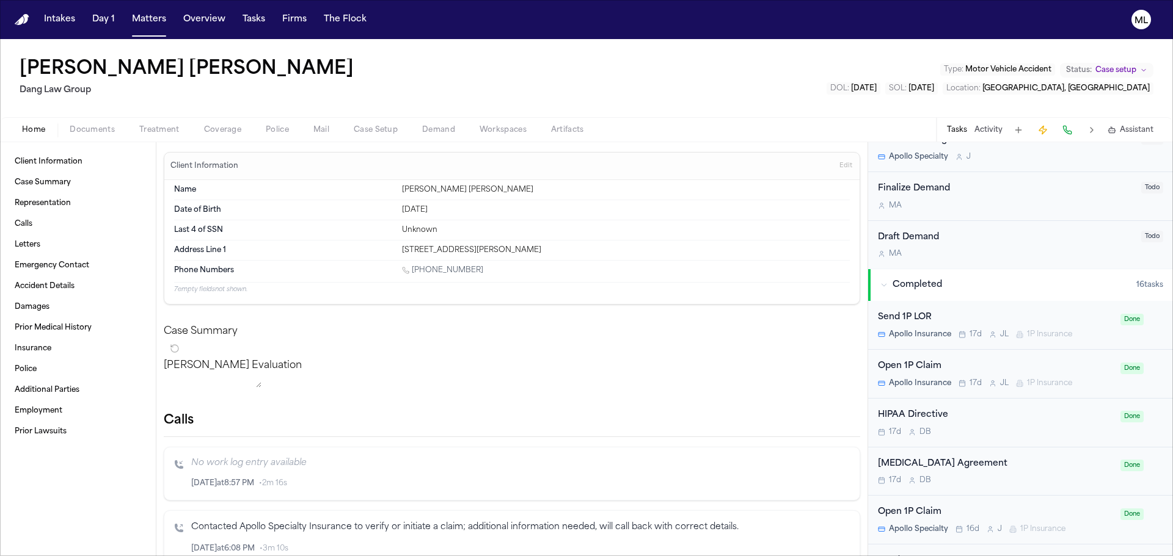
scroll to position [305, 0]
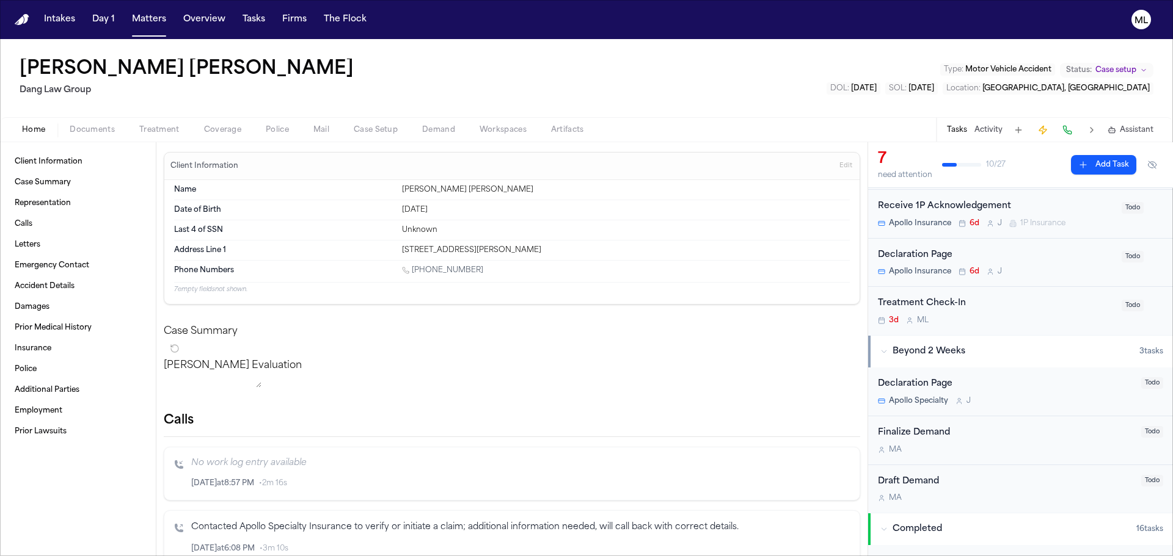
click at [1010, 309] on div "Treatment Check-In" at bounding box center [996, 304] width 236 height 14
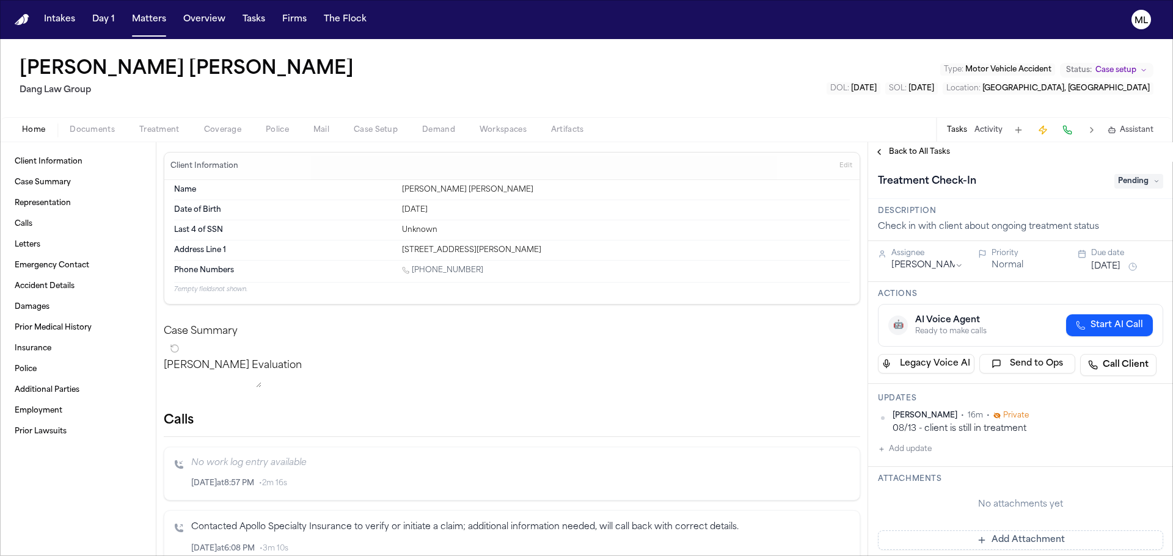
click at [1102, 264] on button "Aug 15, 2025" at bounding box center [1105, 267] width 29 height 12
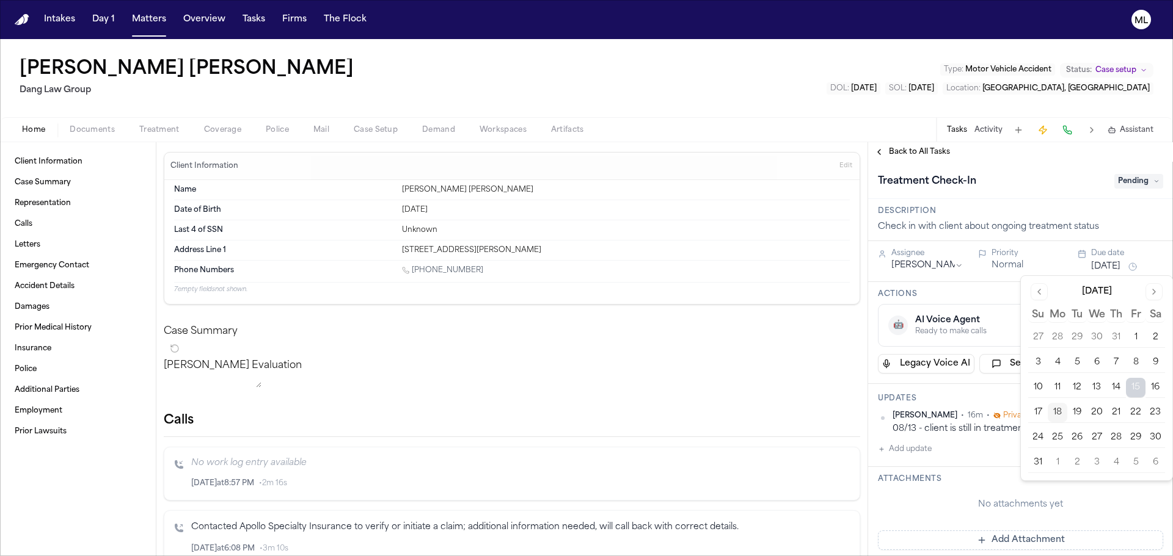
click at [1137, 437] on button "29" at bounding box center [1136, 438] width 20 height 20
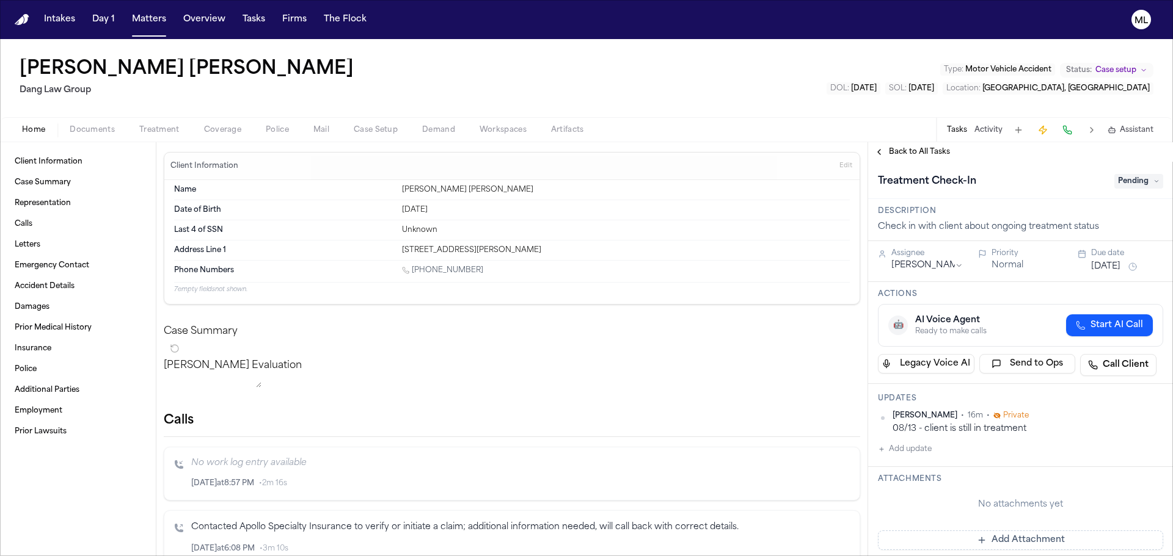
click at [907, 142] on div "Back to All Tasks" at bounding box center [1020, 152] width 305 height 20
click at [907, 148] on span "Back to All Tasks" at bounding box center [919, 152] width 61 height 10
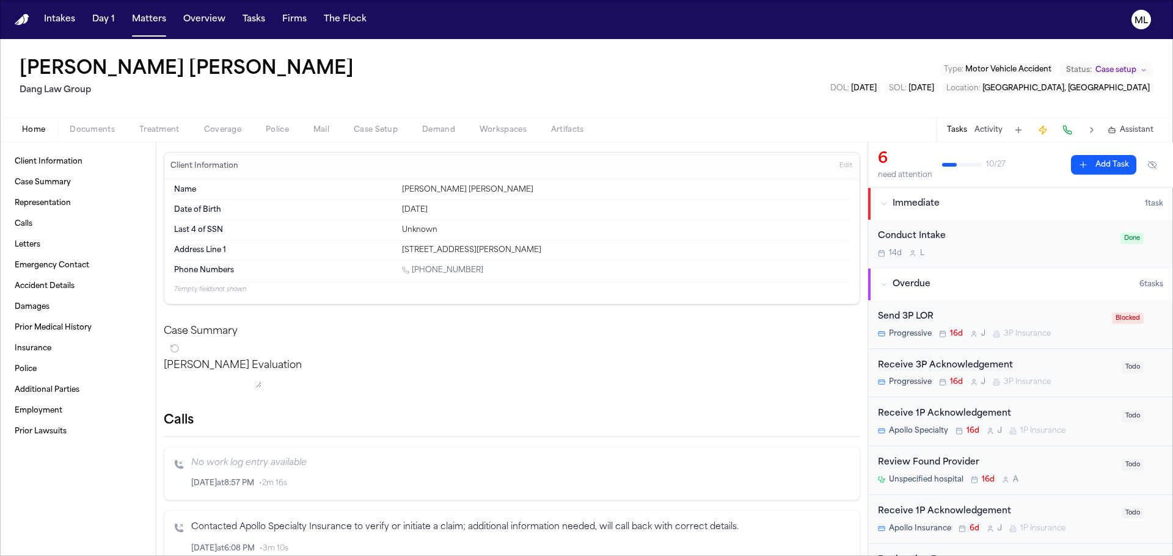
click at [1103, 167] on button "Add Task" at bounding box center [1103, 165] width 65 height 20
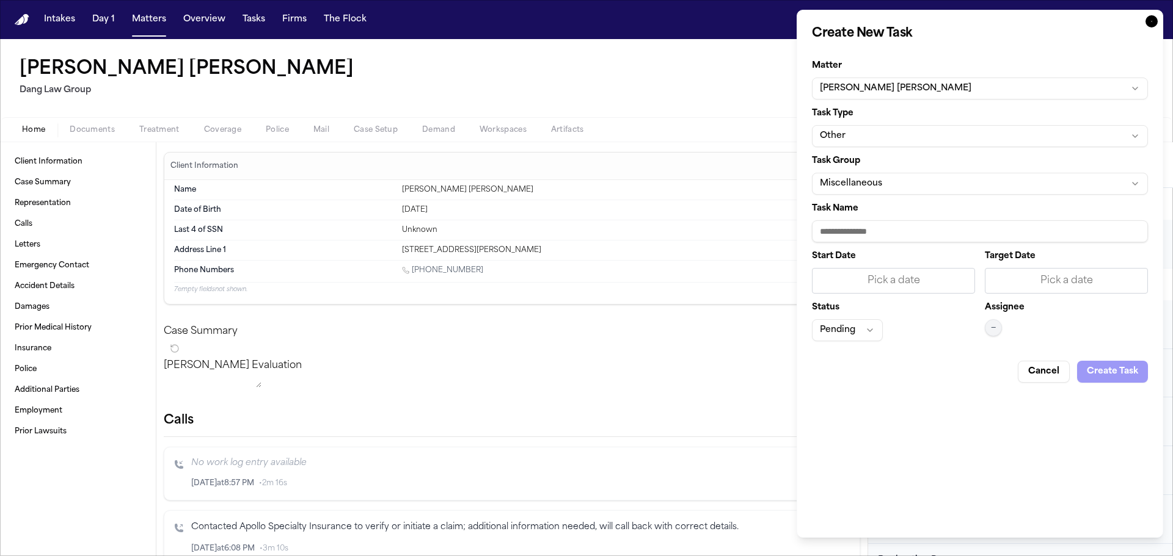
click at [922, 138] on button "Other" at bounding box center [980, 136] width 336 height 22
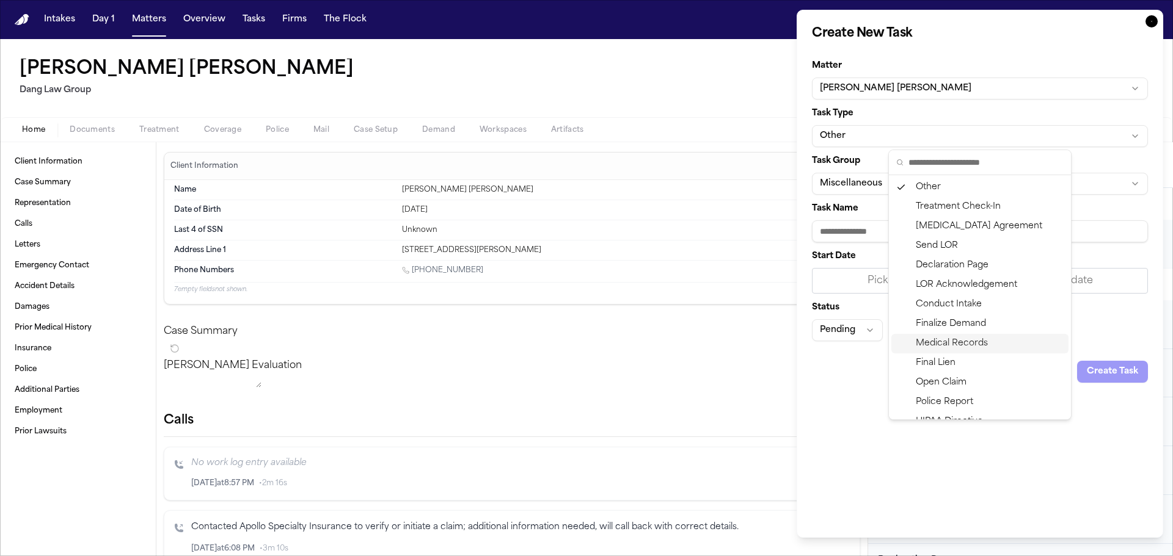
click at [940, 339] on div "Medical Records" at bounding box center [979, 344] width 177 height 20
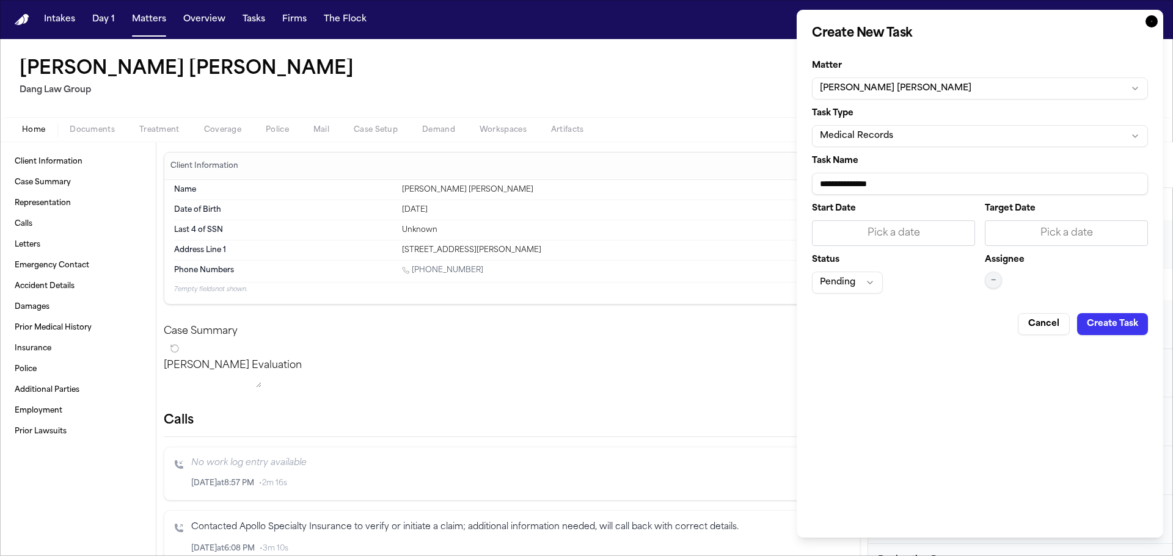
click at [954, 181] on input "**********" at bounding box center [980, 184] width 336 height 22
type input "**********"
click at [1082, 228] on div "Pick a date" at bounding box center [1066, 233] width 147 height 15
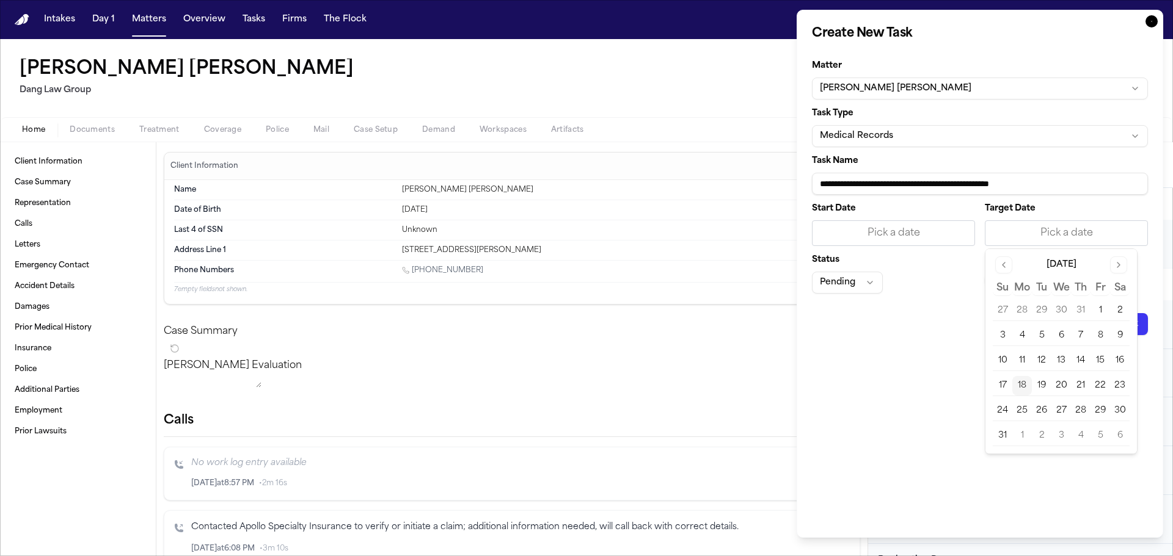
click at [1061, 385] on button "20" at bounding box center [1061, 386] width 20 height 20
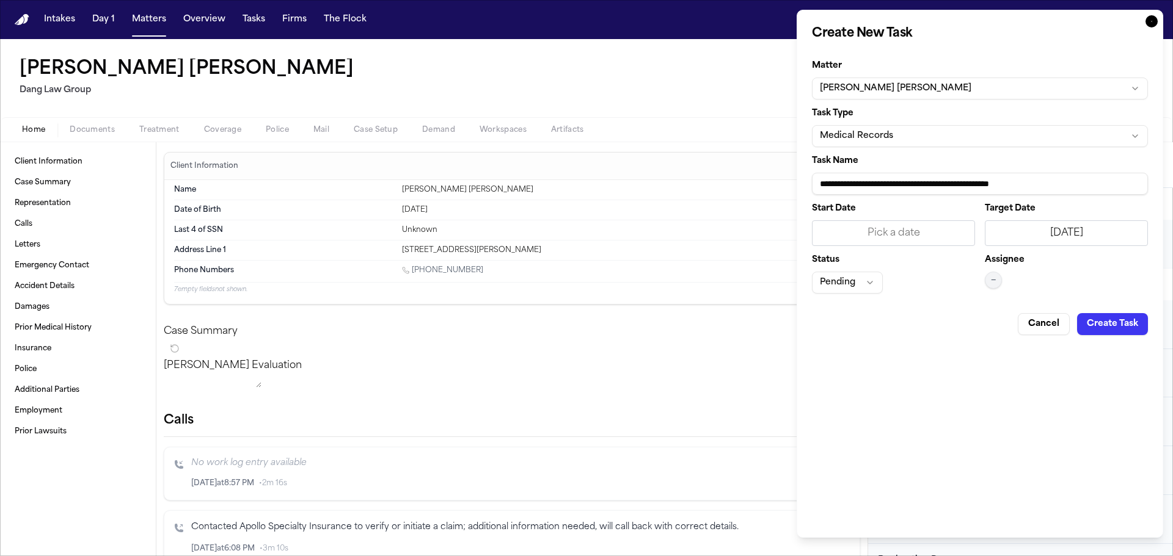
click at [1000, 275] on button "—" at bounding box center [993, 280] width 17 height 17
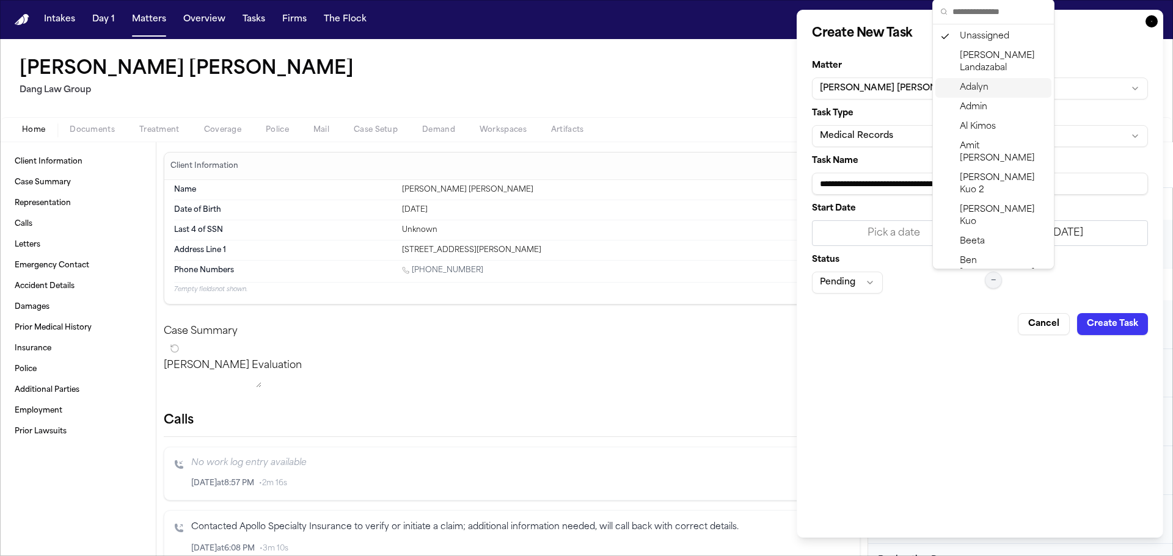
click at [974, 89] on span "Adalyn" at bounding box center [974, 88] width 29 height 12
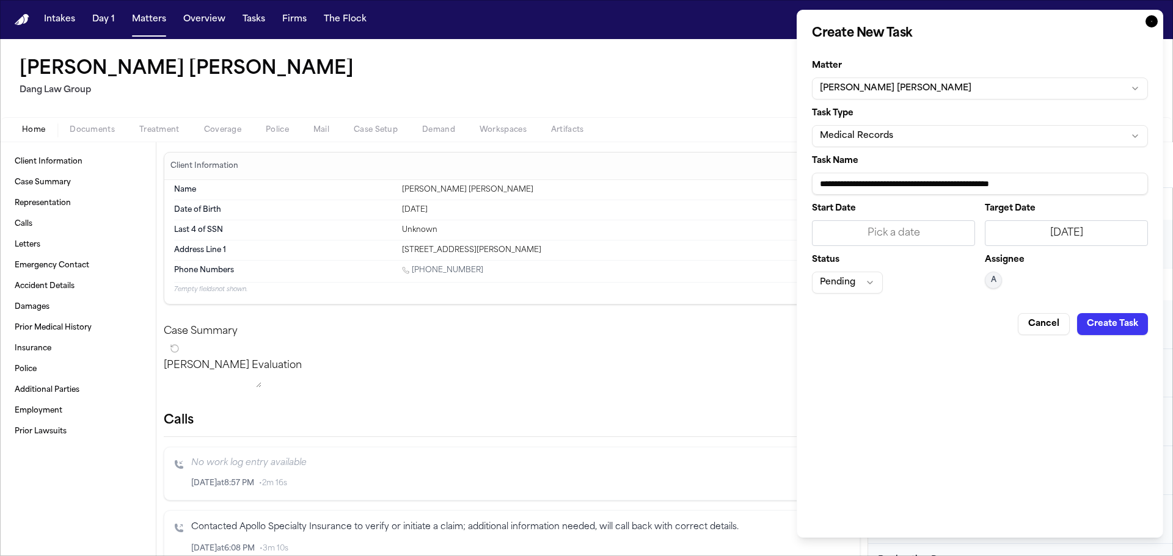
click at [848, 284] on button "Pending" at bounding box center [847, 283] width 71 height 22
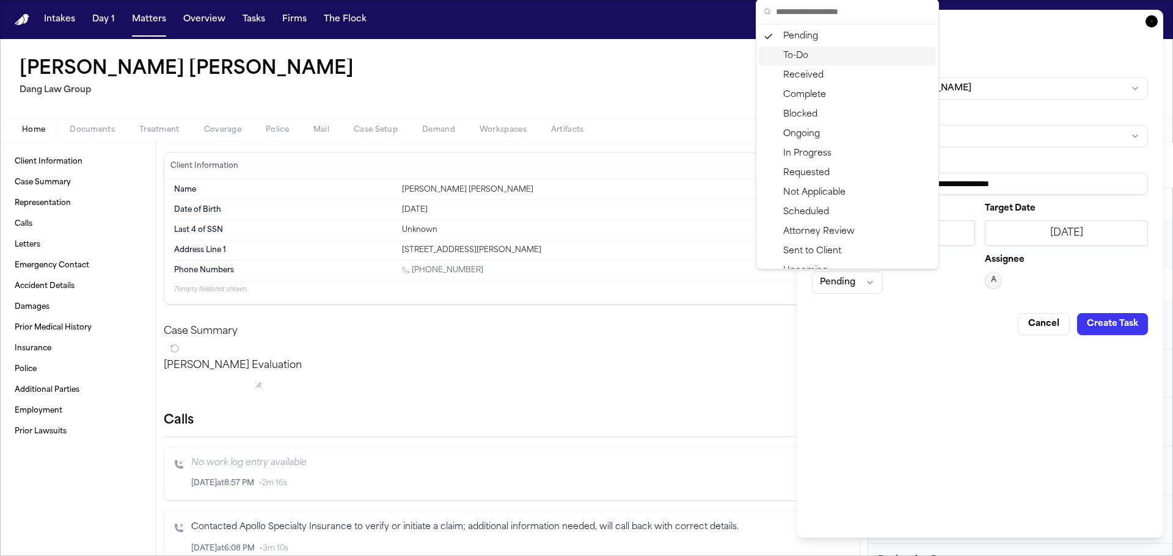
click at [798, 49] on div "To-Do" at bounding box center [847, 56] width 177 height 20
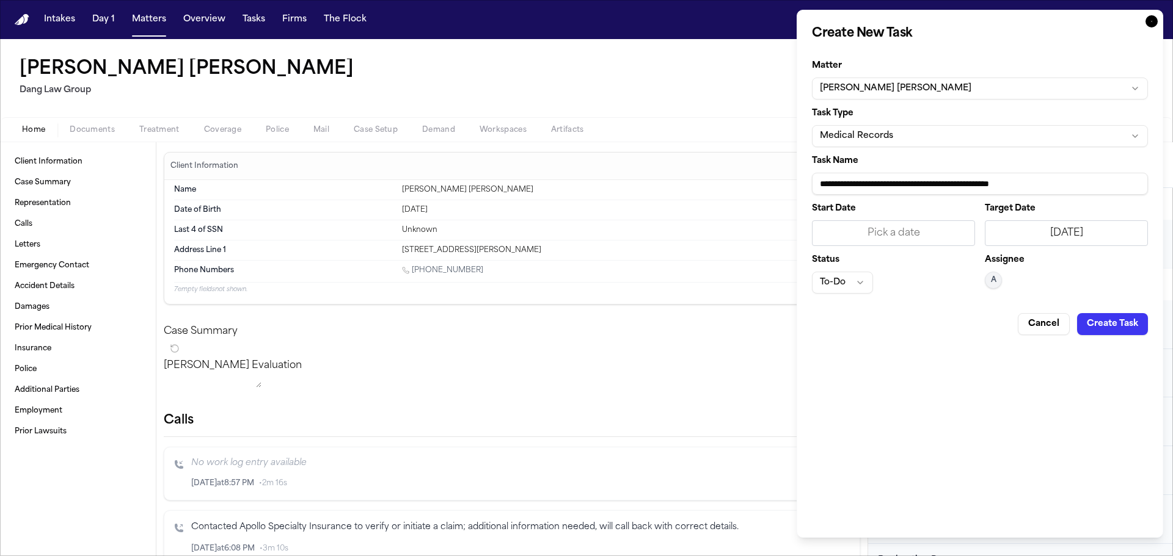
click at [1121, 319] on button "Create Task" at bounding box center [1112, 324] width 71 height 22
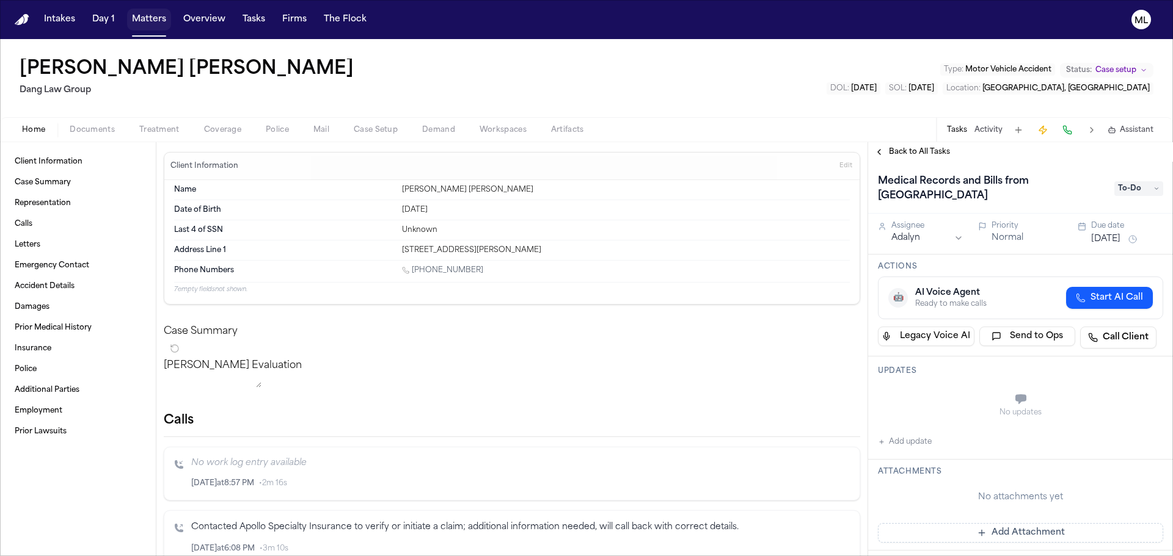
drag, startPoint x: 136, startPoint y: 20, endPoint x: 283, endPoint y: 29, distance: 147.5
click at [136, 20] on button "Matters" at bounding box center [149, 20] width 44 height 22
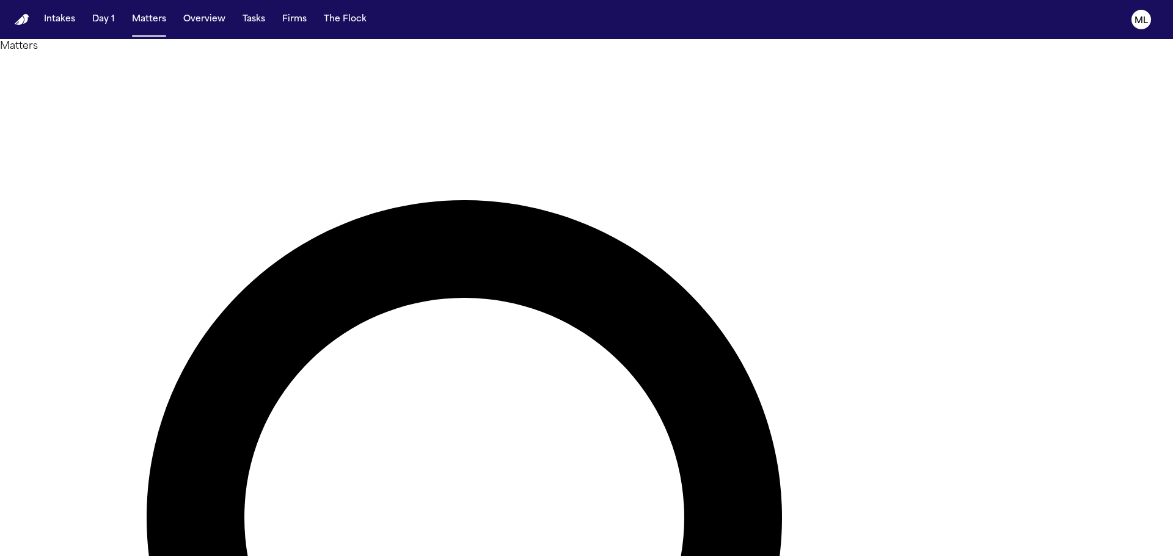
drag, startPoint x: 740, startPoint y: 78, endPoint x: 435, endPoint y: 49, distance: 306.1
type input "*******"
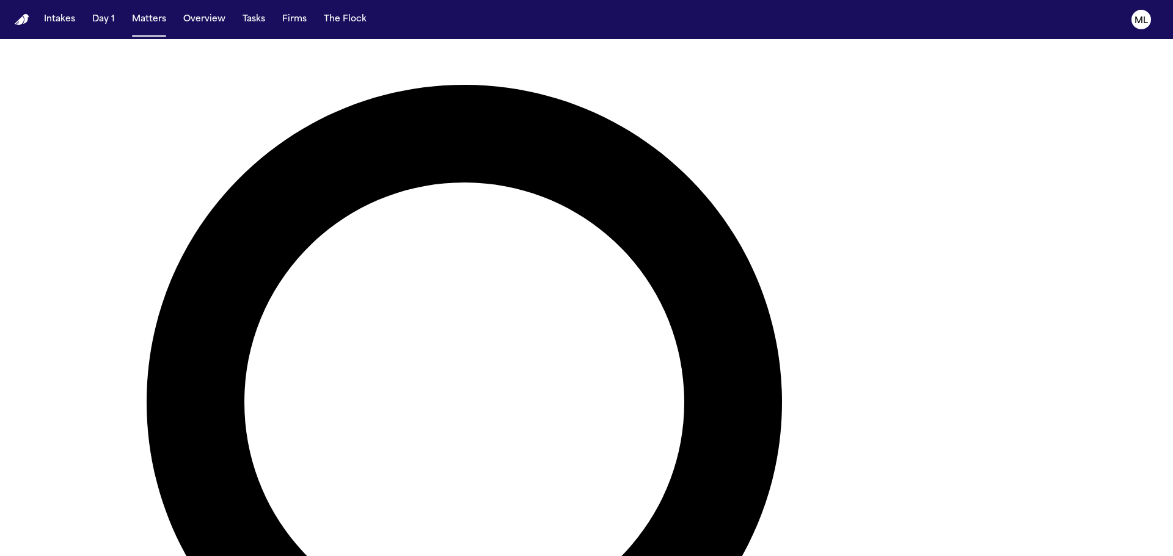
scroll to position [124, 0]
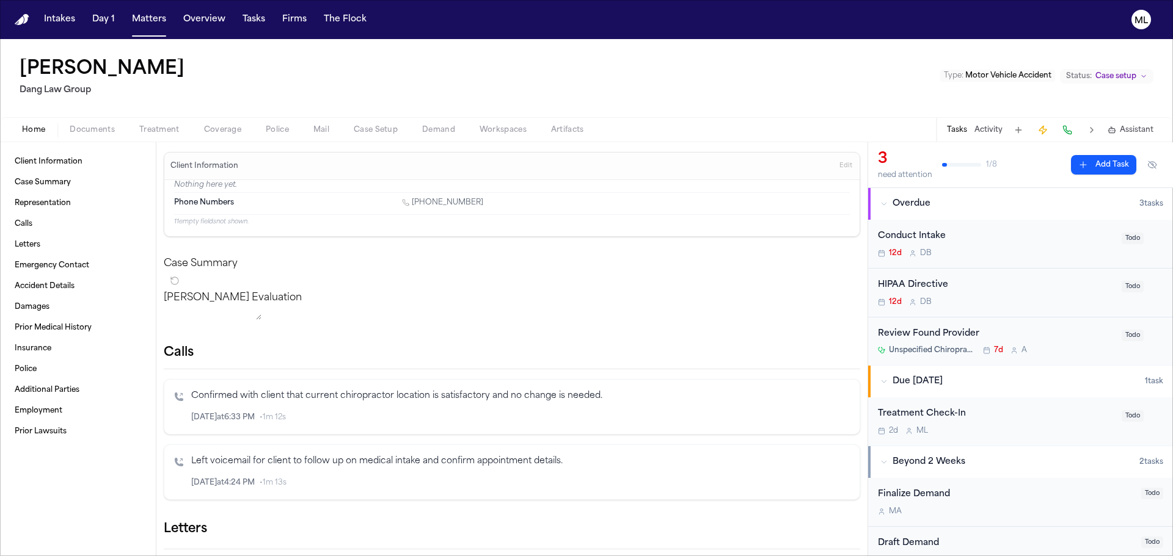
click at [1029, 252] on div "12d D B" at bounding box center [996, 254] width 236 height 10
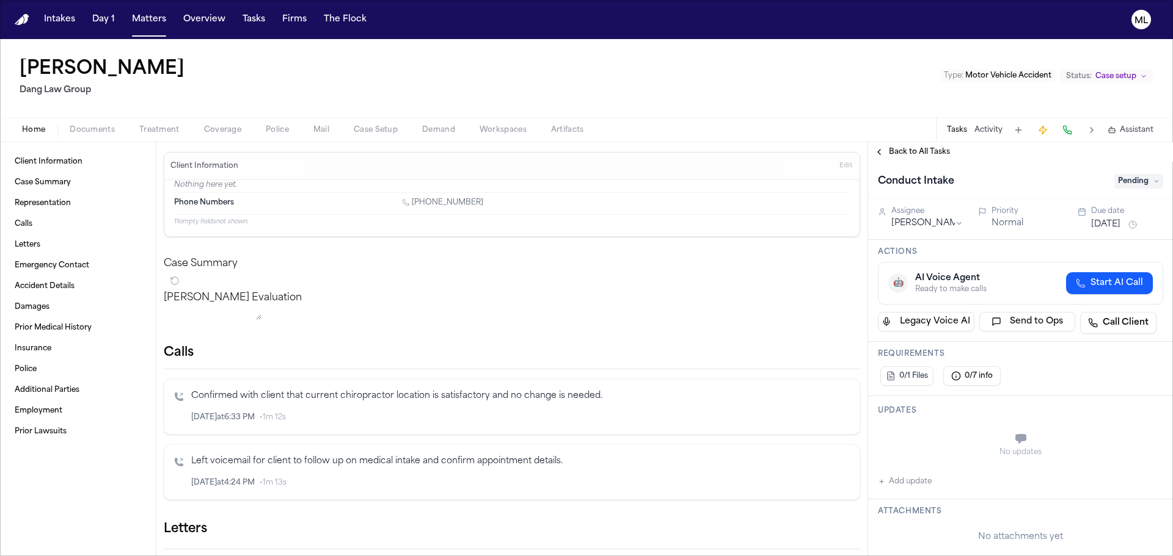
click at [1134, 184] on span "Pending" at bounding box center [1138, 181] width 49 height 15
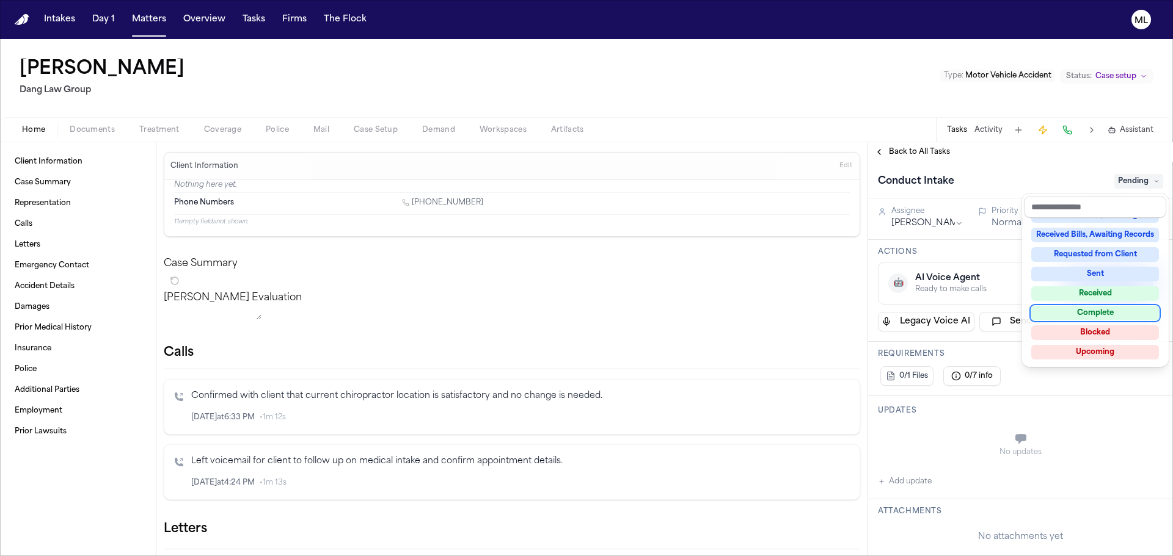
click at [1086, 316] on div "Complete" at bounding box center [1095, 313] width 128 height 15
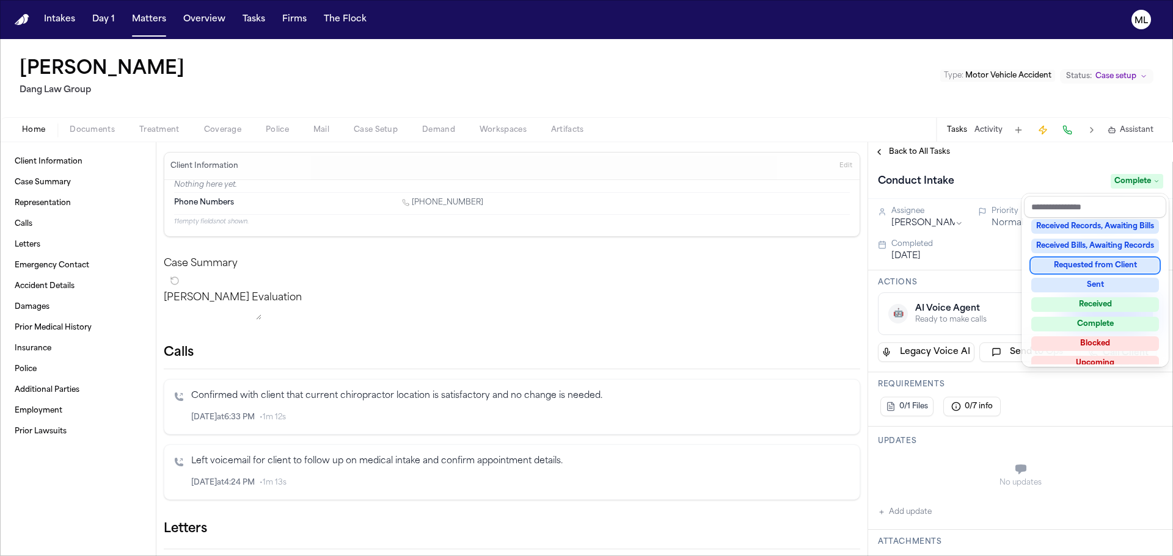
click at [914, 142] on div "Back to All Tasks Conduct Intake Complete Assignee Denise Biggs Priority Normal…" at bounding box center [1020, 349] width 305 height 414
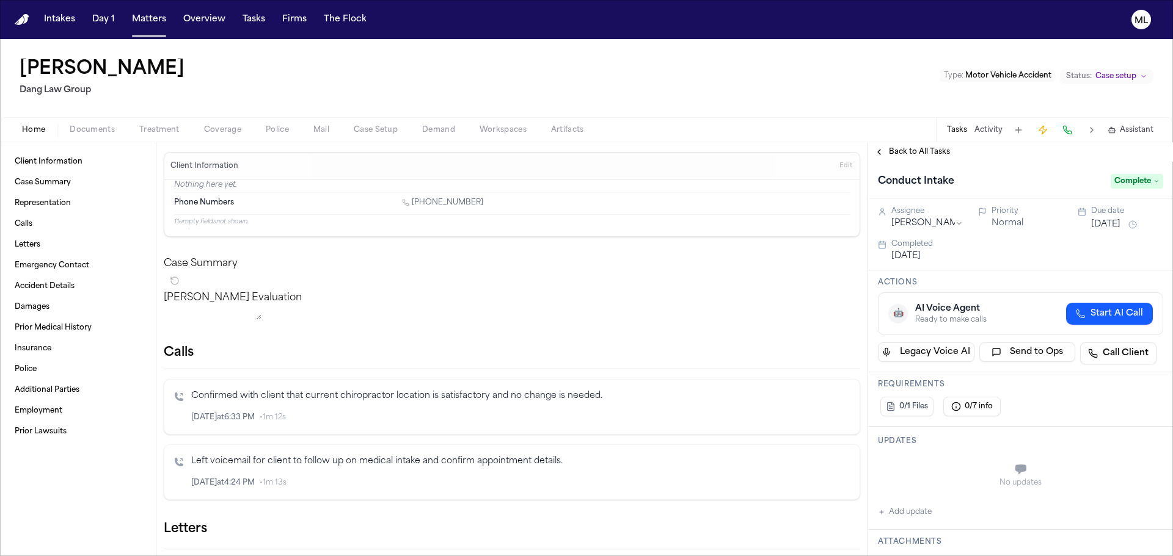
click at [914, 147] on div "Back to All Tasks" at bounding box center [1020, 152] width 305 height 20
click at [922, 150] on span "Back to All Tasks" at bounding box center [919, 152] width 61 height 10
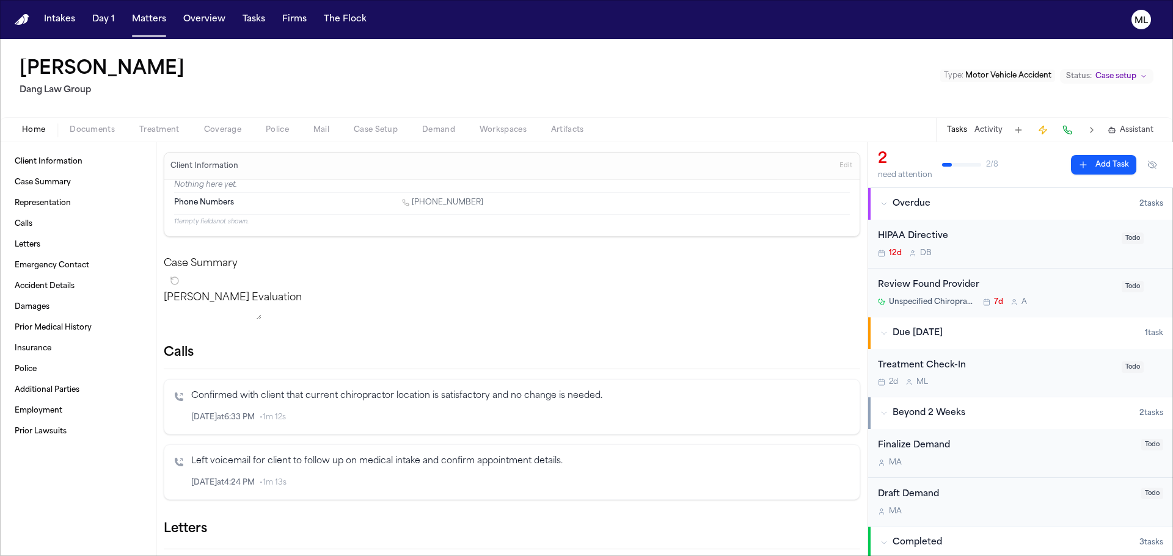
click at [1056, 245] on div "HIPAA Directive 12d D B" at bounding box center [996, 244] width 236 height 29
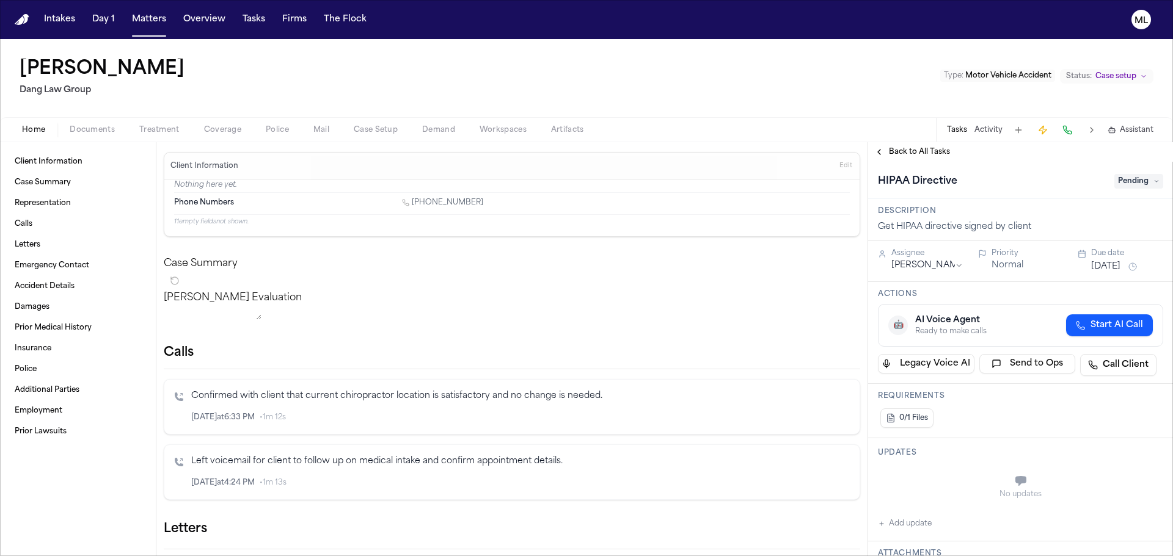
click at [1137, 185] on span "Pending" at bounding box center [1138, 181] width 49 height 15
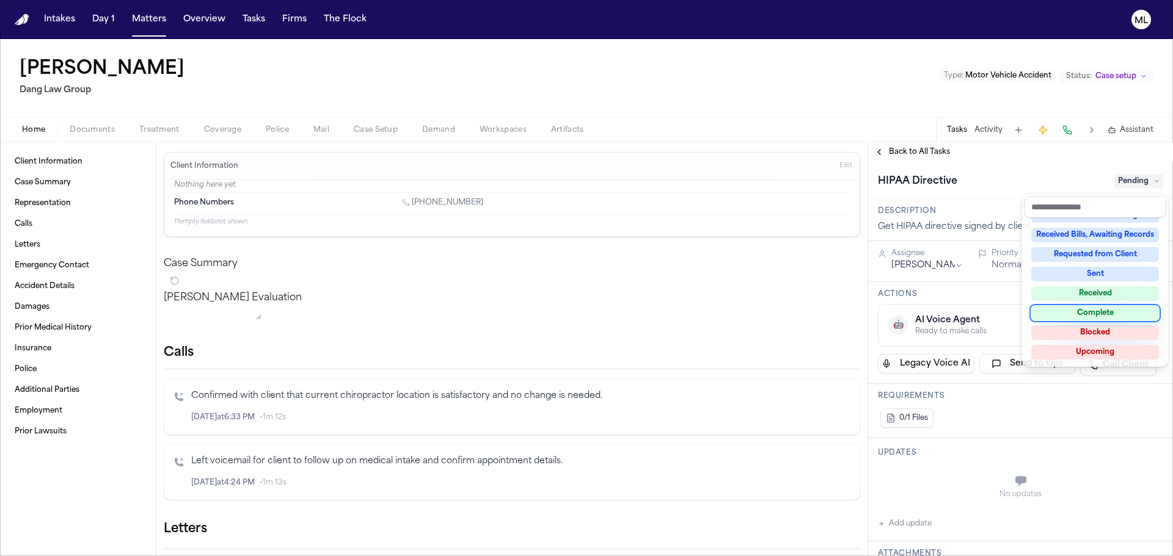
click at [1099, 308] on div "Complete" at bounding box center [1095, 313] width 128 height 15
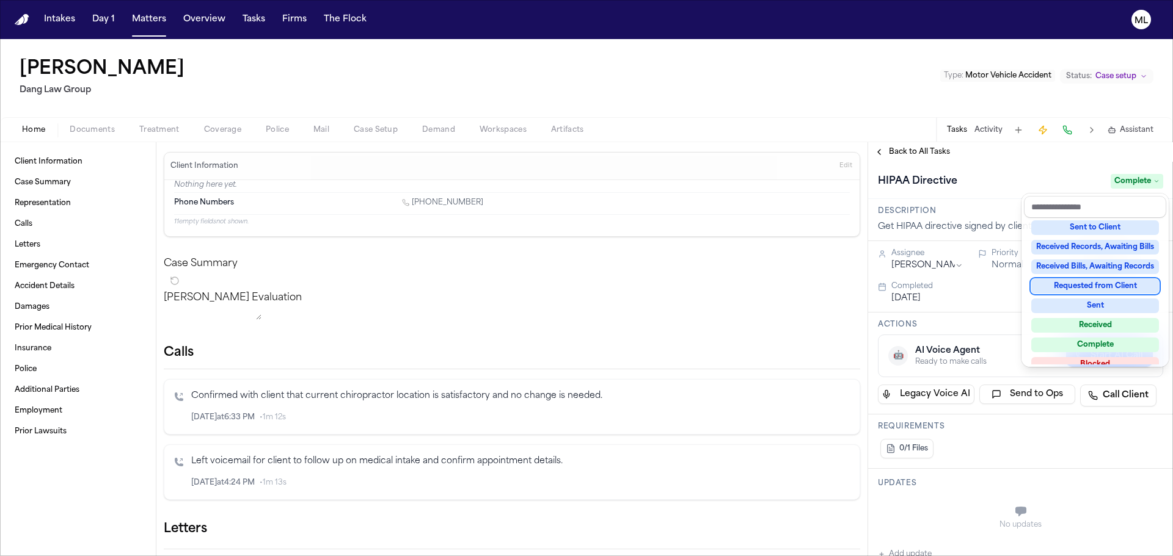
click at [918, 151] on div "**********" at bounding box center [1020, 349] width 305 height 414
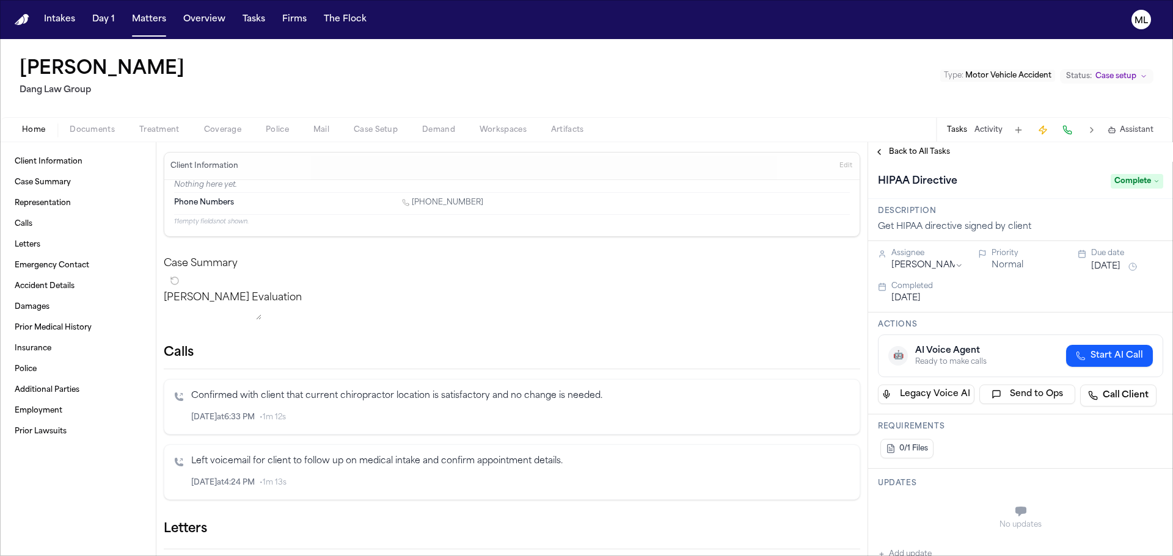
click at [918, 151] on span "Back to All Tasks" at bounding box center [919, 152] width 61 height 10
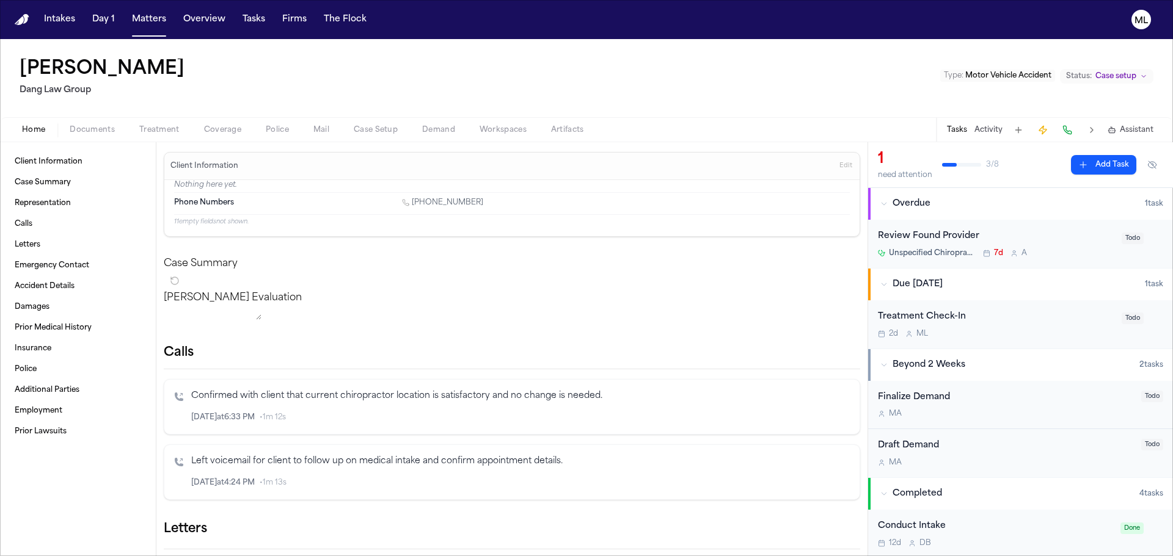
click at [1047, 322] on div "Treatment Check-In" at bounding box center [996, 317] width 236 height 14
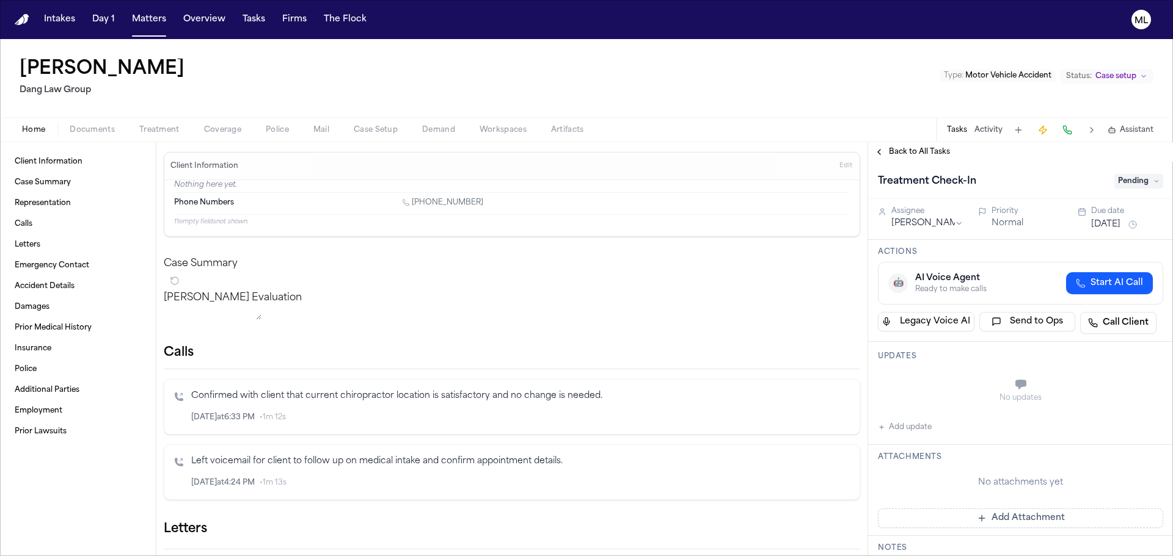
click at [927, 156] on span "Back to All Tasks" at bounding box center [919, 152] width 61 height 10
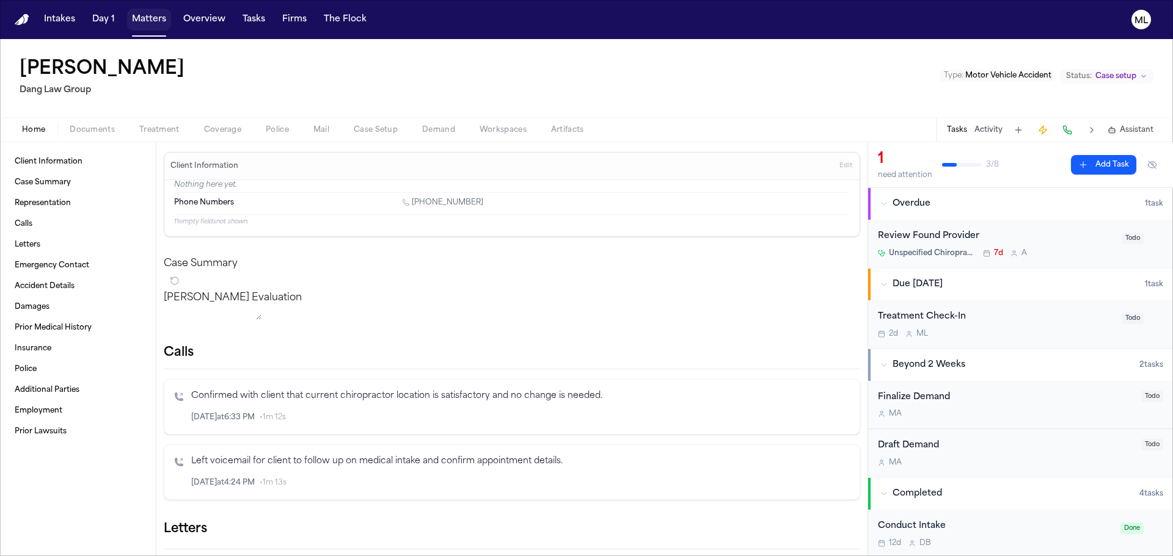
click at [147, 16] on button "Matters" at bounding box center [149, 20] width 44 height 22
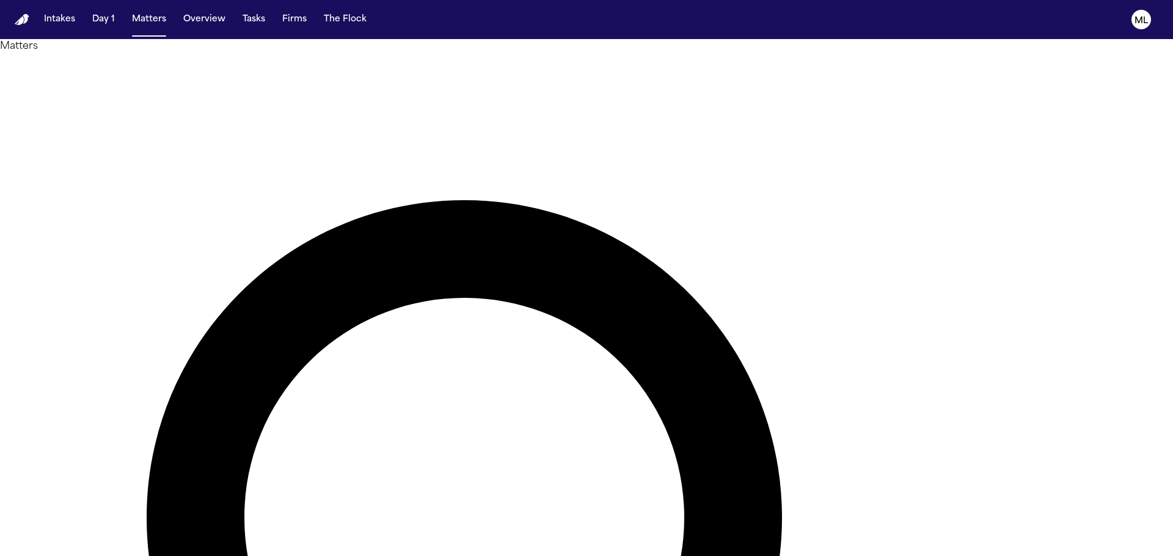
drag, startPoint x: 698, startPoint y: 65, endPoint x: 550, endPoint y: 57, distance: 148.7
type input "*******"
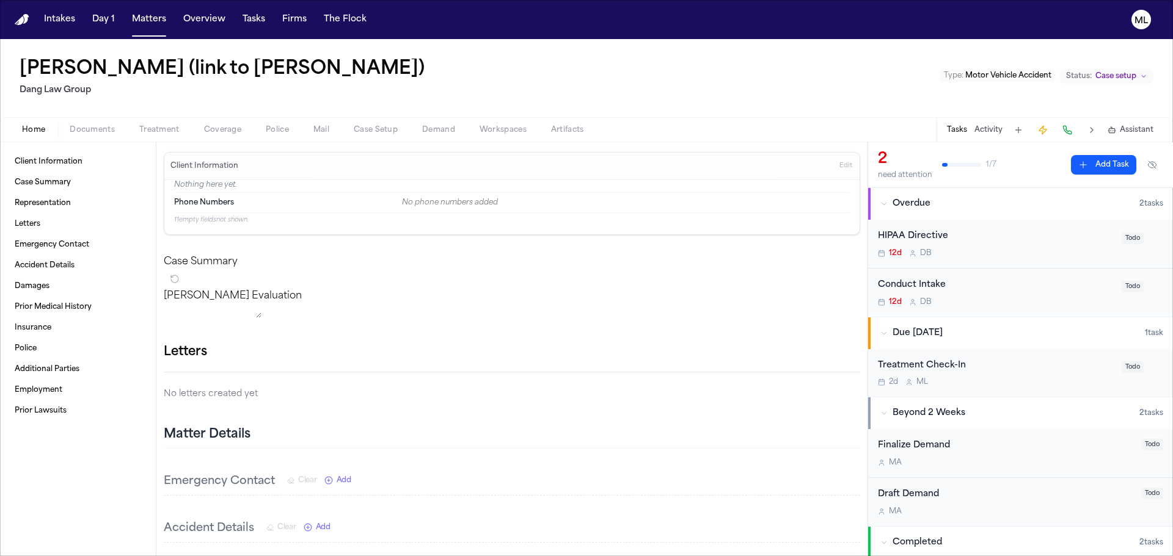
click at [1049, 253] on div "12d D B" at bounding box center [996, 254] width 236 height 10
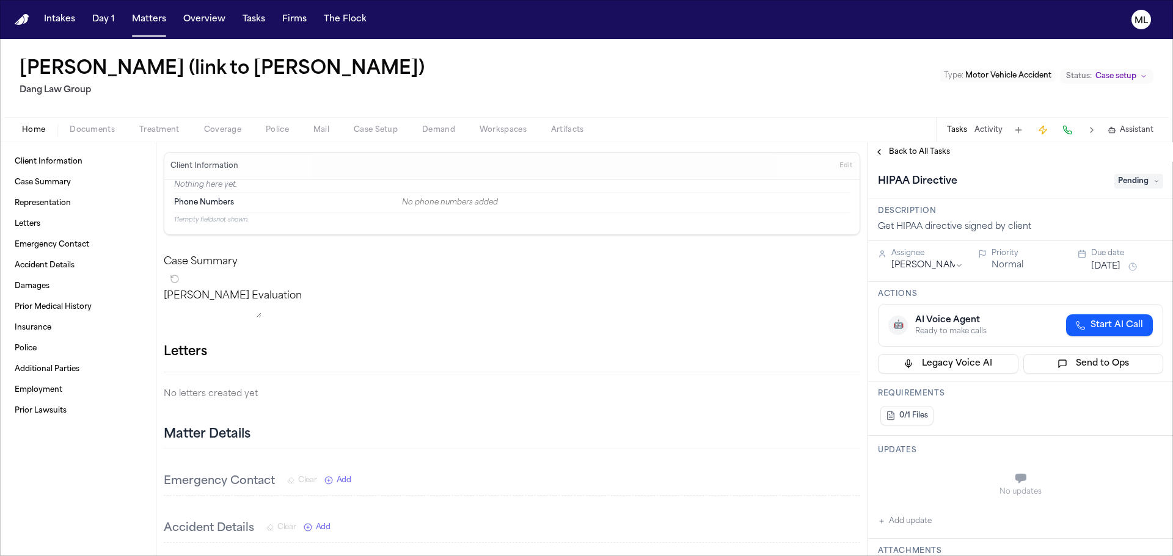
click at [1123, 189] on div "HIPAA Directive Pending" at bounding box center [1020, 182] width 285 height 20
click at [1127, 181] on span "Pending" at bounding box center [1138, 181] width 49 height 15
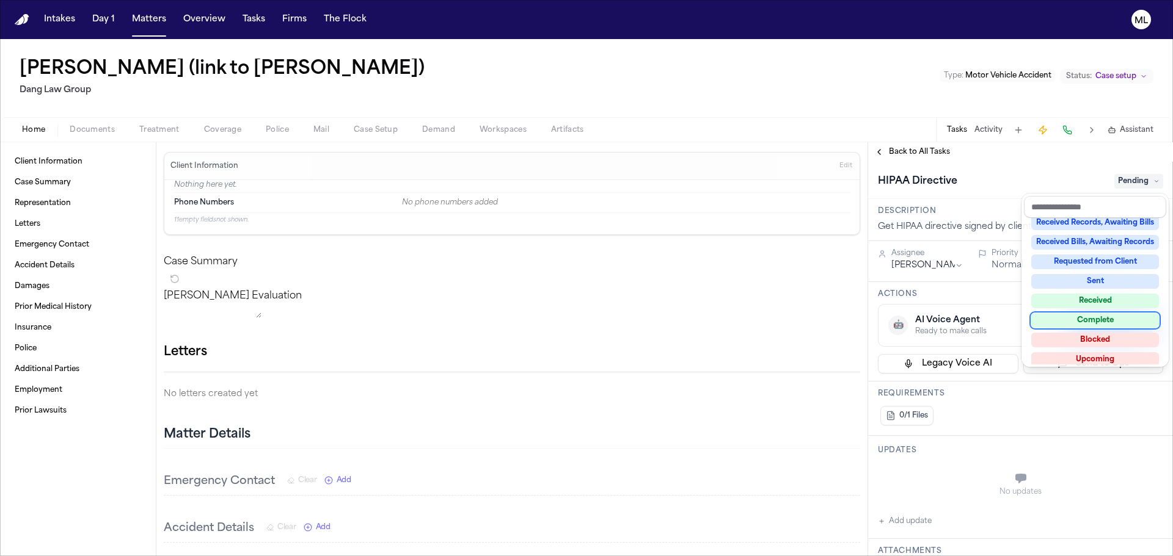
click at [1094, 315] on div "Complete" at bounding box center [1095, 320] width 128 height 15
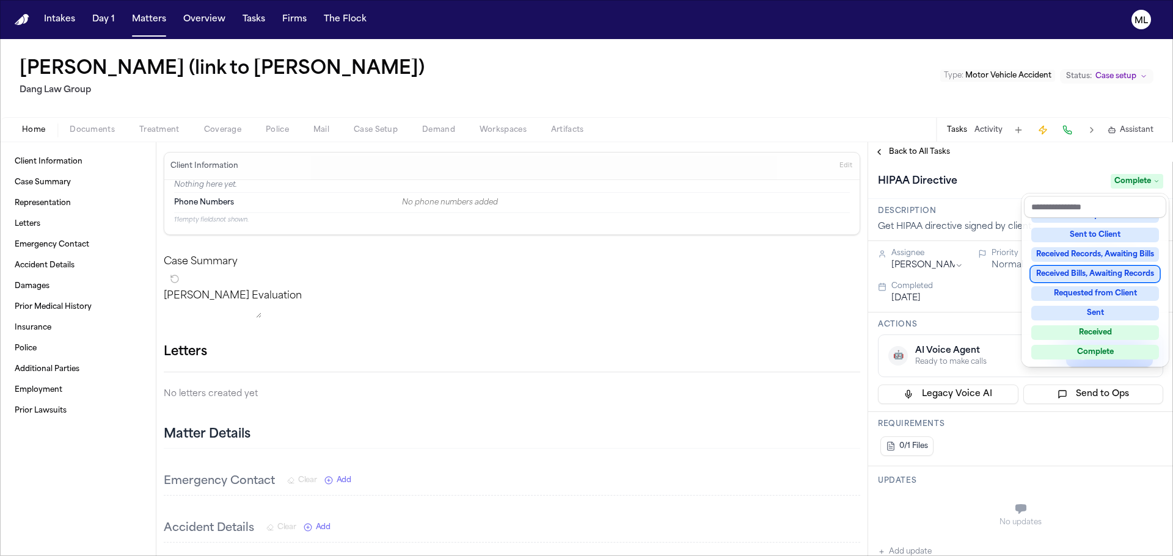
click at [907, 149] on div "**********" at bounding box center [1020, 349] width 305 height 414
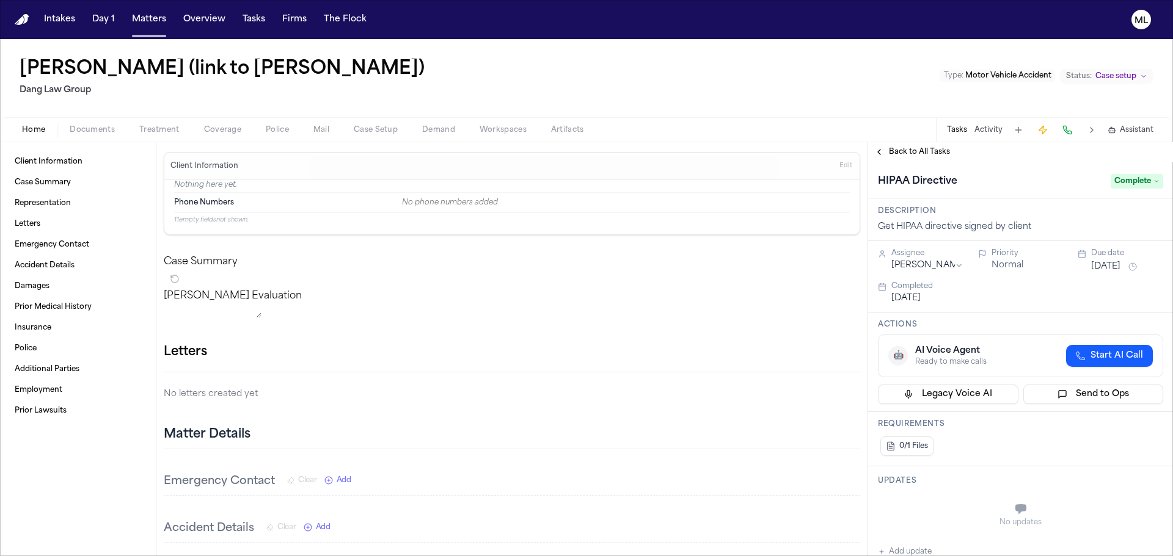
click at [907, 149] on span "Back to All Tasks" at bounding box center [919, 152] width 61 height 10
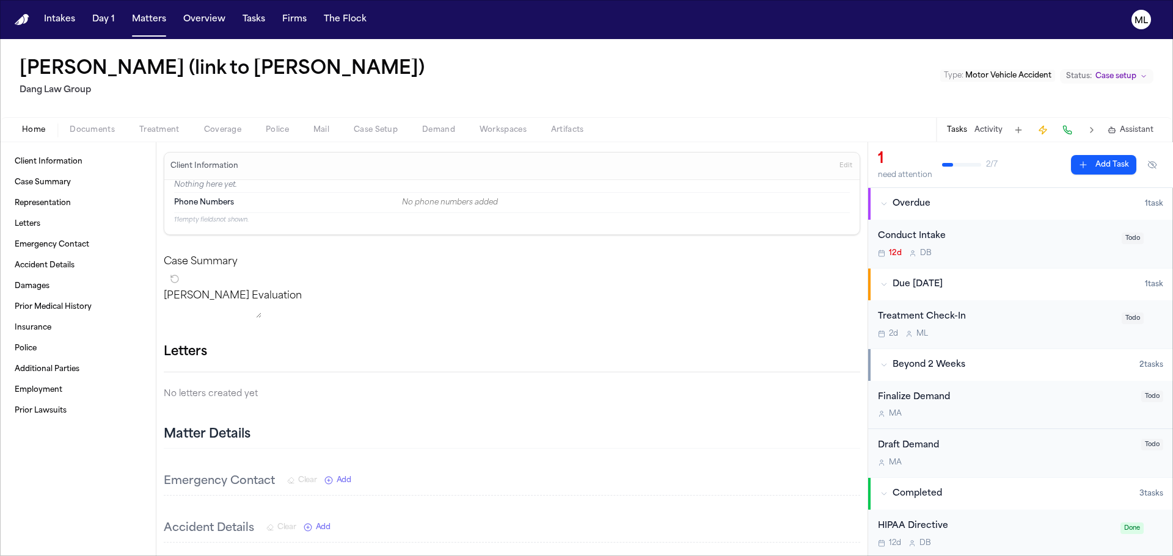
click at [995, 219] on button "Overdue 1 task" at bounding box center [1020, 204] width 305 height 32
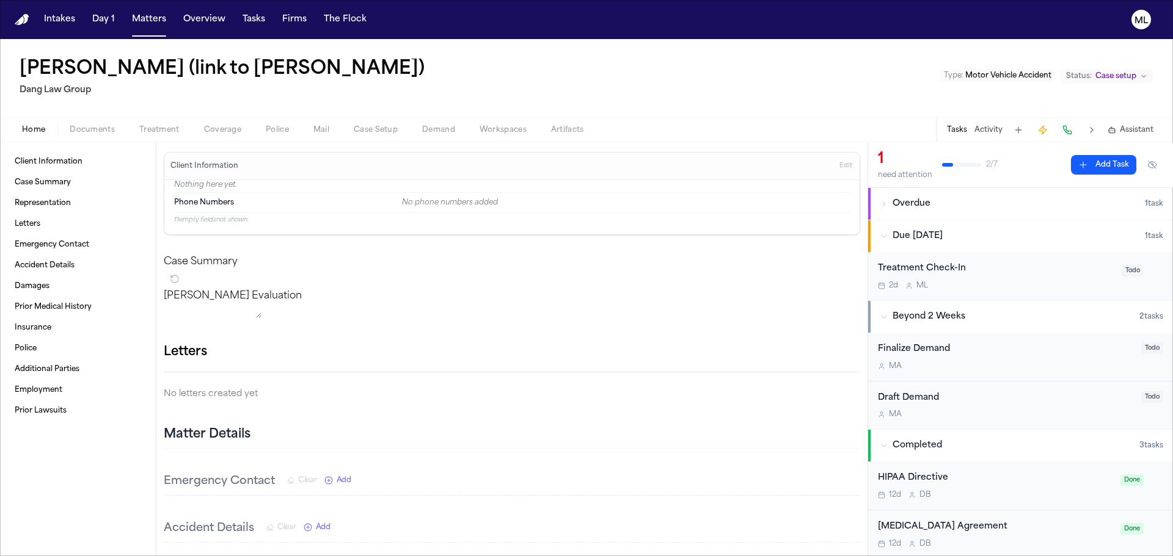
click at [943, 208] on div "Overdue" at bounding box center [1012, 204] width 264 height 12
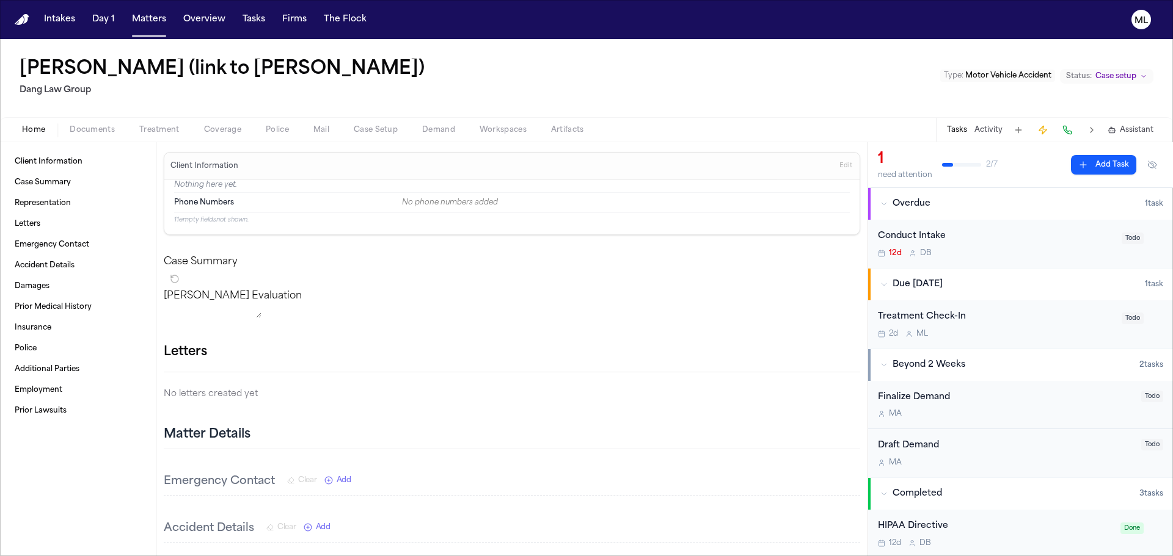
click at [1021, 254] on div "12d D B" at bounding box center [996, 254] width 236 height 10
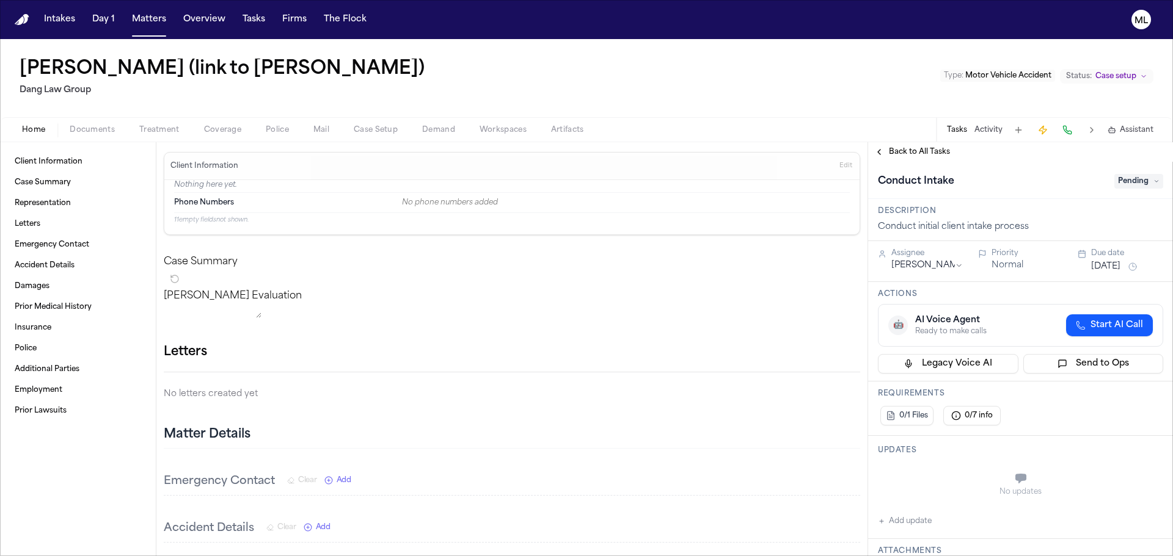
click at [1135, 176] on span "Pending" at bounding box center [1138, 181] width 49 height 15
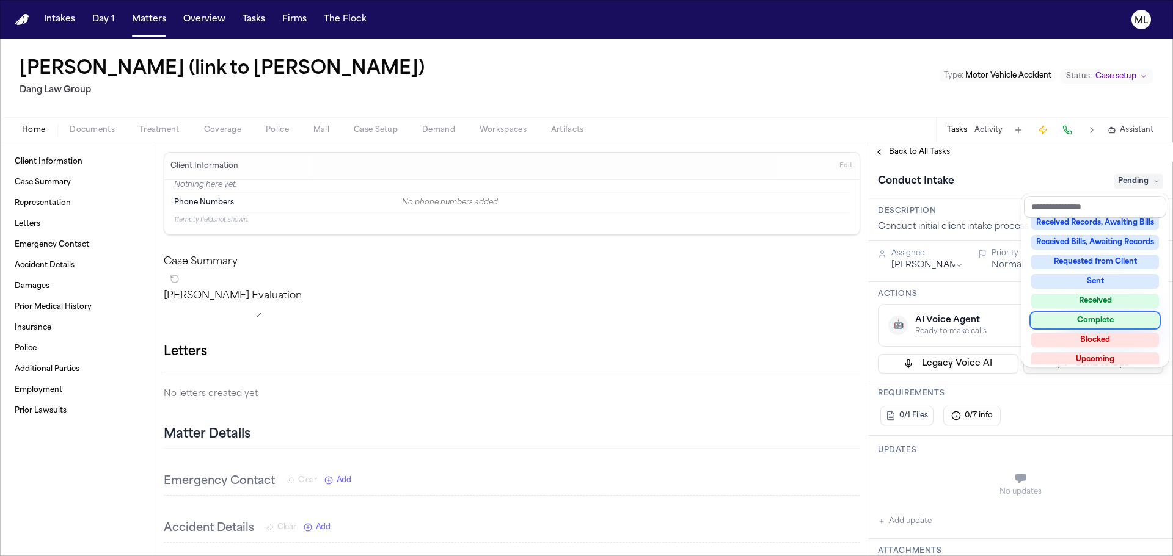
click at [1094, 319] on div "Complete" at bounding box center [1095, 320] width 128 height 15
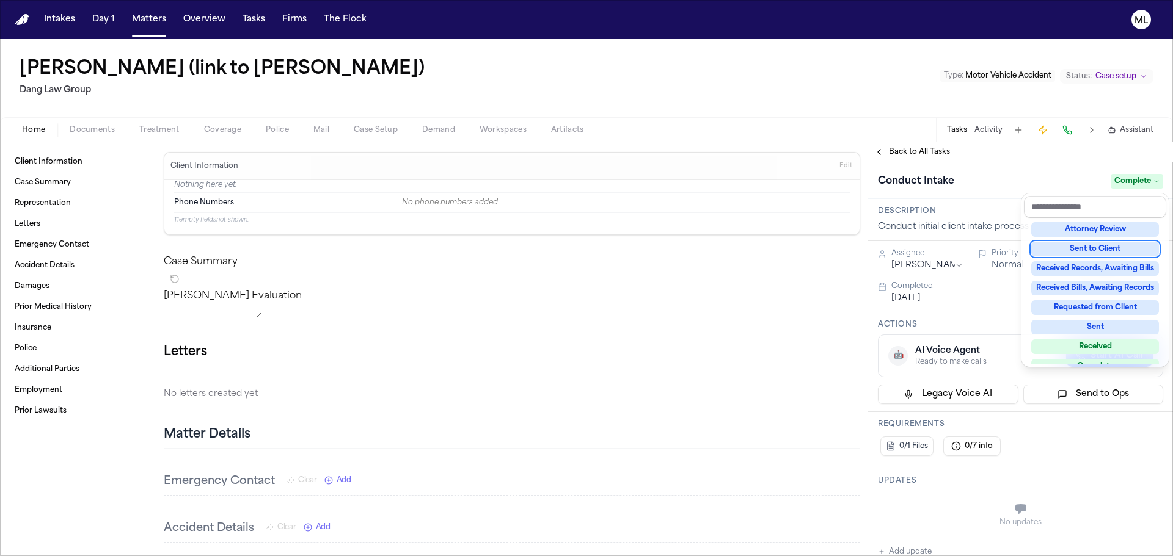
click at [898, 152] on div "**********" at bounding box center [1020, 349] width 305 height 414
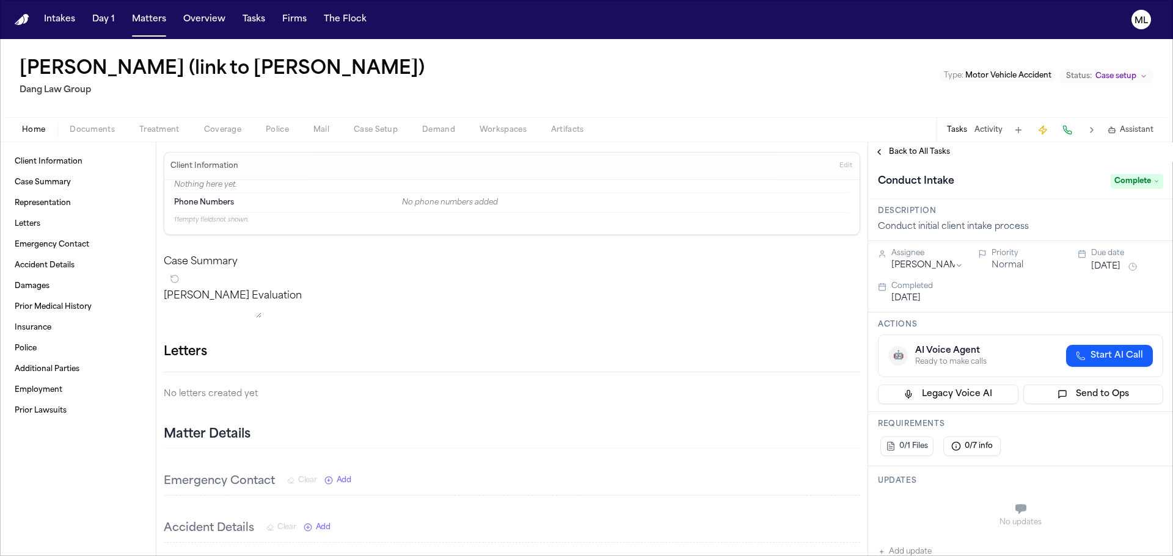
click at [898, 152] on span "Back to All Tasks" at bounding box center [919, 152] width 61 height 10
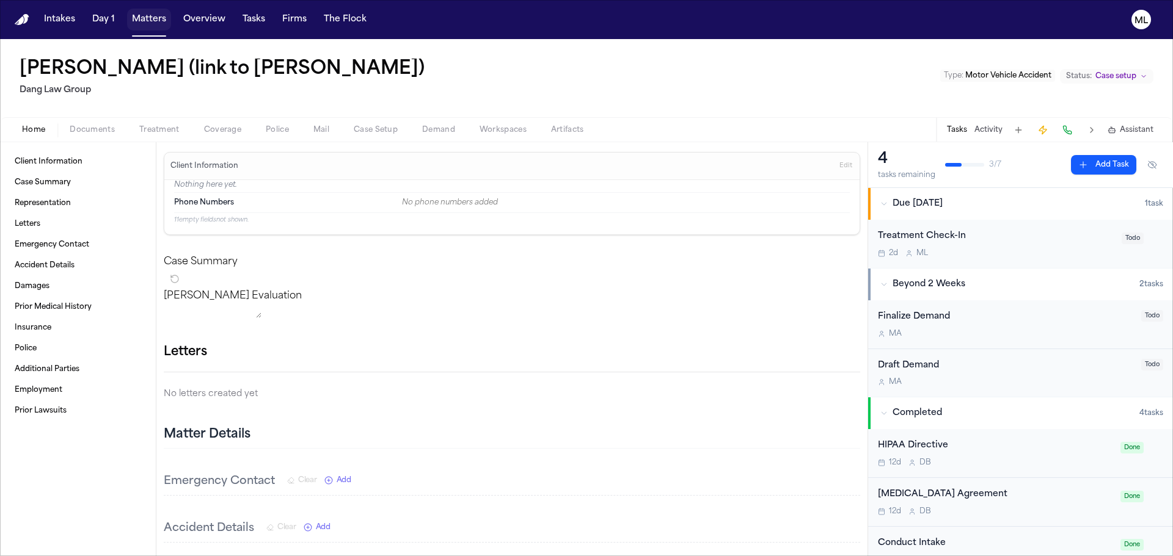
click at [151, 19] on button "Matters" at bounding box center [149, 20] width 44 height 22
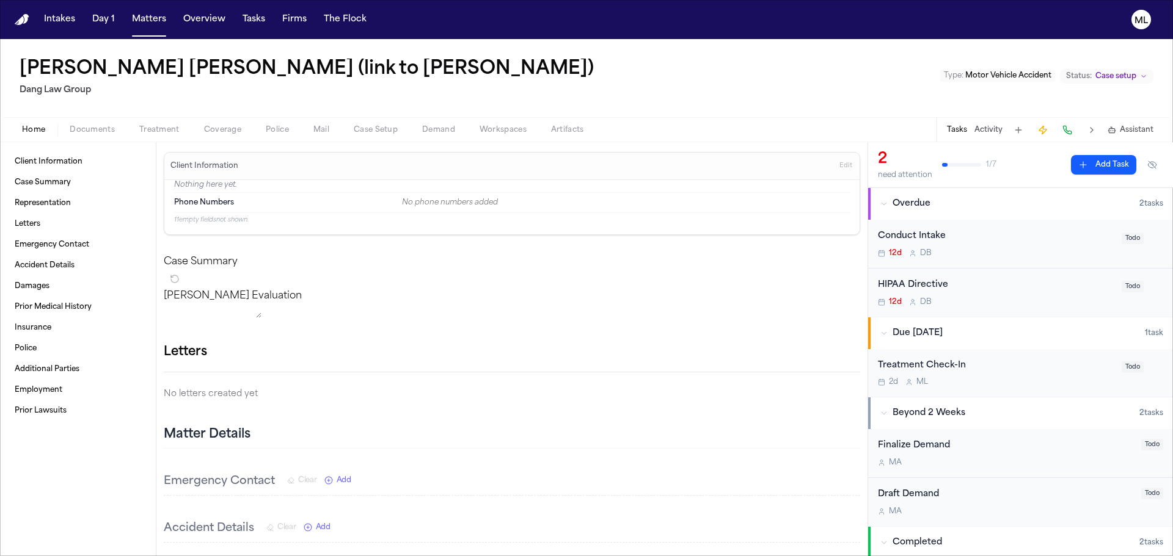
click at [1027, 250] on div "12d D B" at bounding box center [996, 254] width 236 height 10
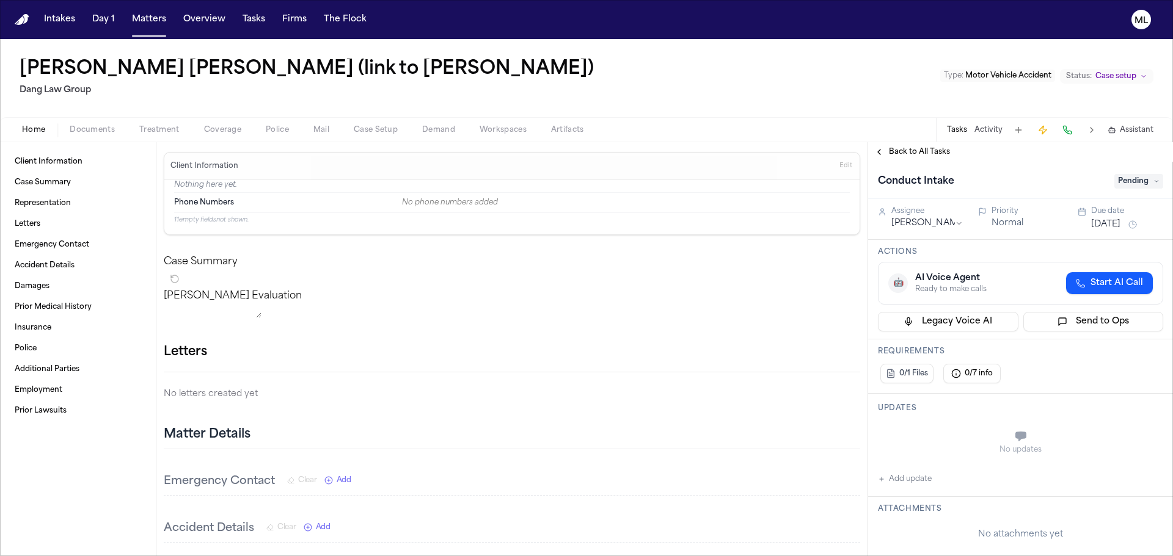
click at [1134, 184] on span "Pending" at bounding box center [1138, 181] width 49 height 15
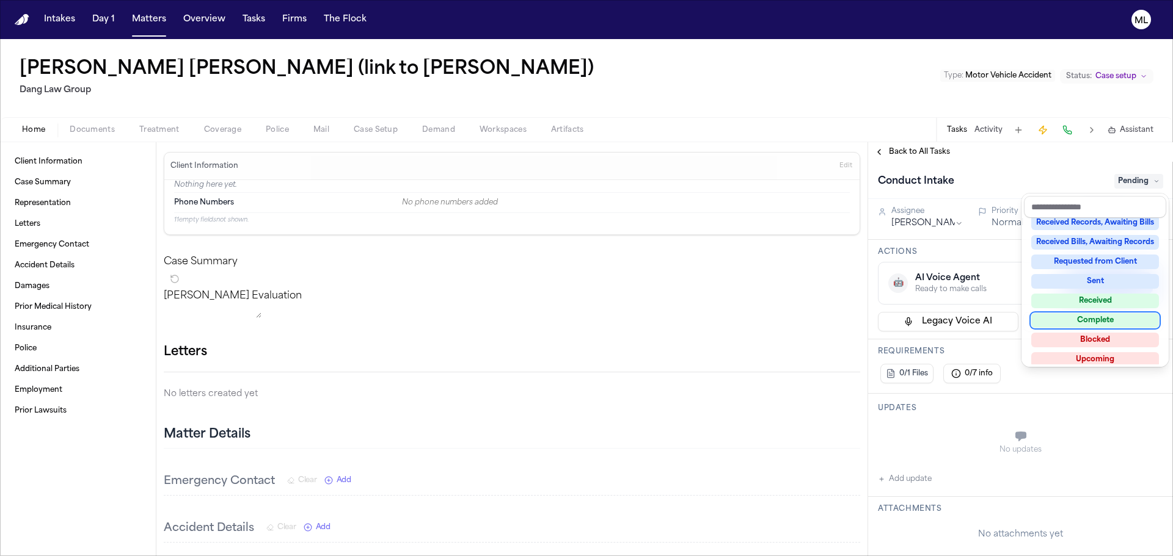
click at [1099, 315] on div "Complete" at bounding box center [1095, 320] width 128 height 15
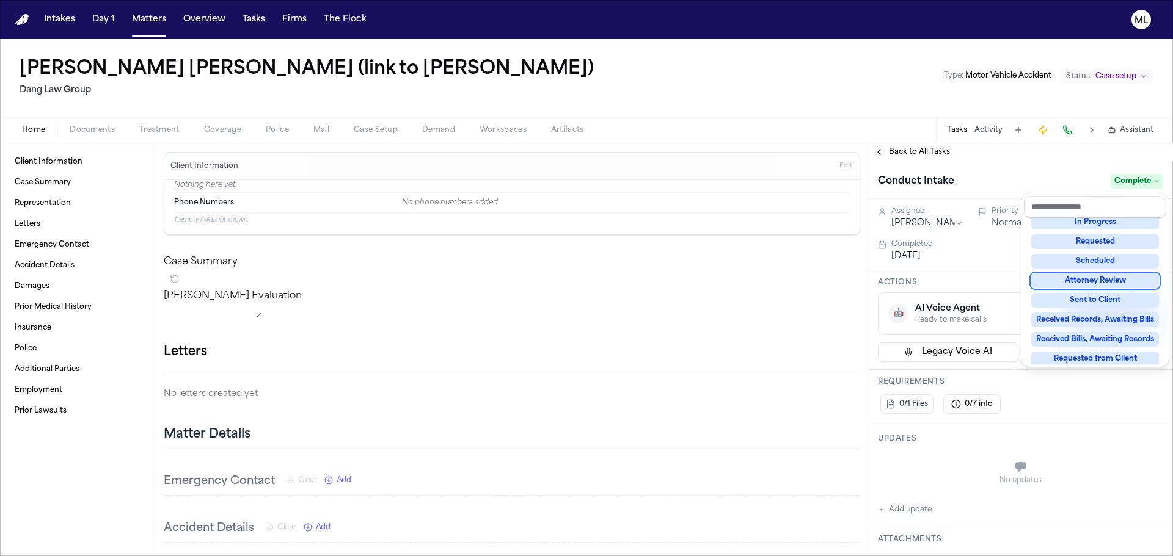
click at [918, 150] on div "Back to All Tasks Conduct Intake Complete Assignee Denise Biggs Priority Normal…" at bounding box center [1020, 349] width 305 height 414
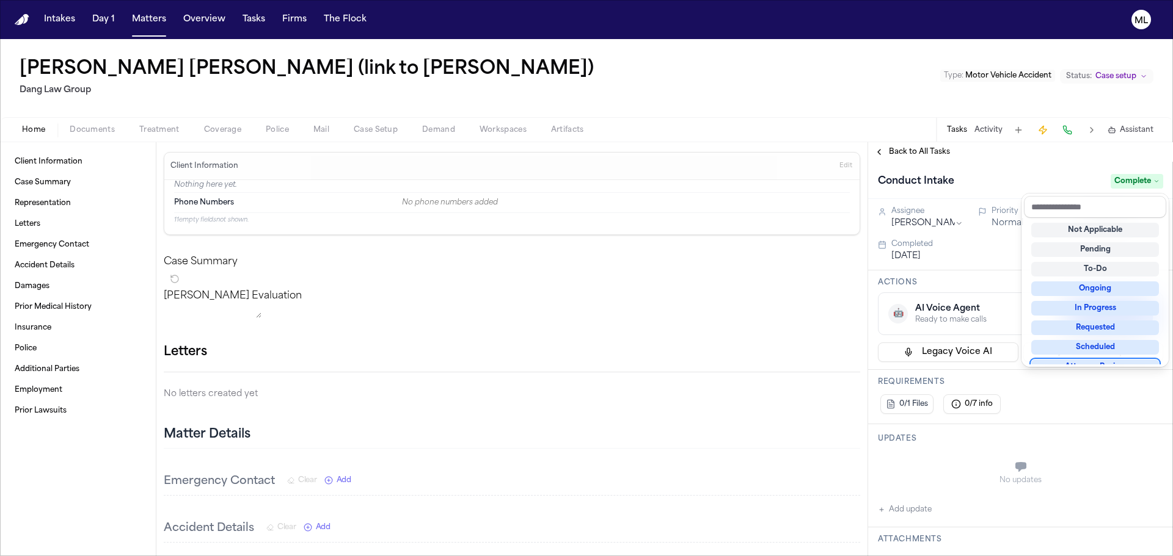
click at [918, 150] on span "Back to All Tasks" at bounding box center [919, 152] width 61 height 10
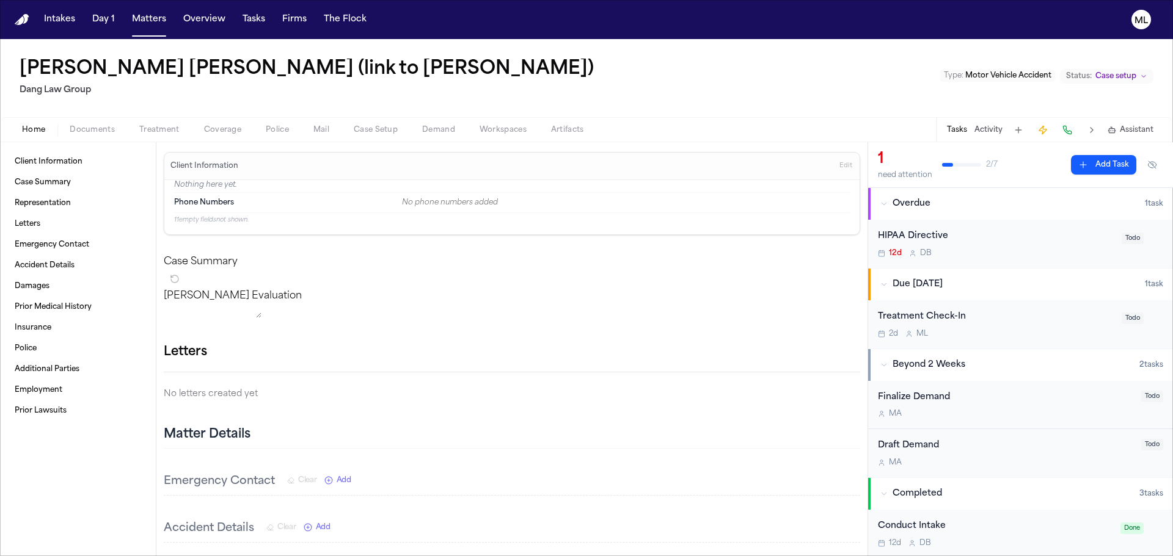
click at [1062, 234] on div "HIPAA Directive" at bounding box center [996, 237] width 236 height 14
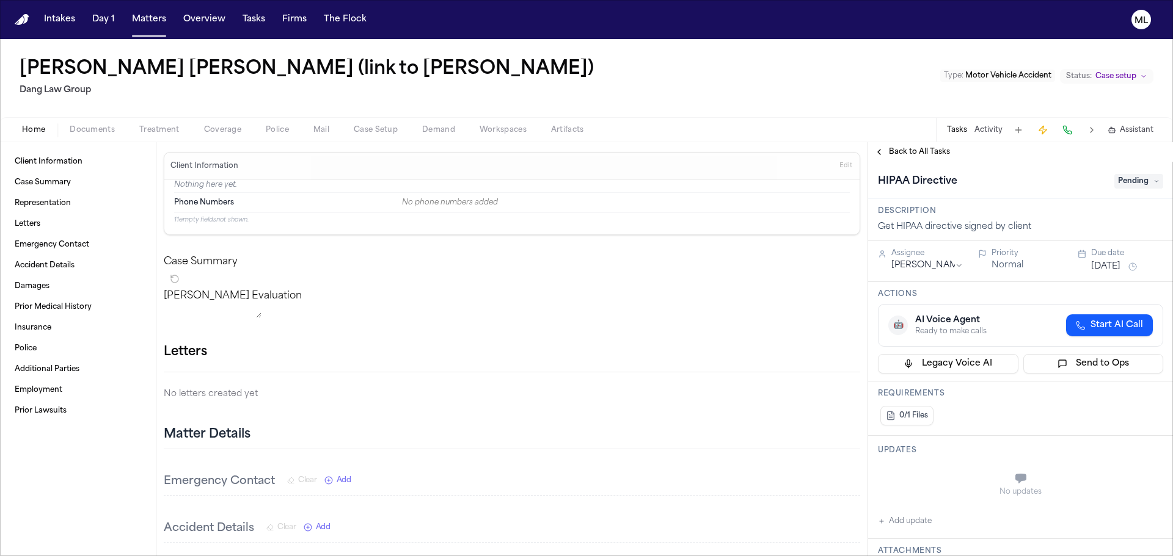
click at [1137, 172] on div "HIPAA Directive Pending" at bounding box center [1020, 182] width 285 height 20
click at [1131, 180] on span "Pending" at bounding box center [1138, 181] width 49 height 15
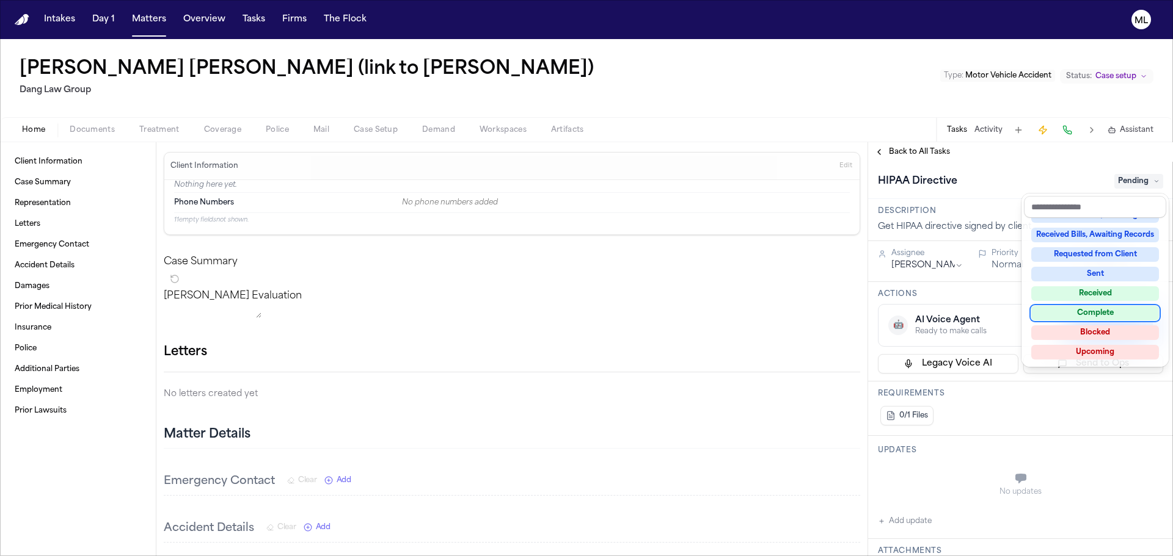
click at [1105, 307] on div "Complete" at bounding box center [1095, 313] width 128 height 15
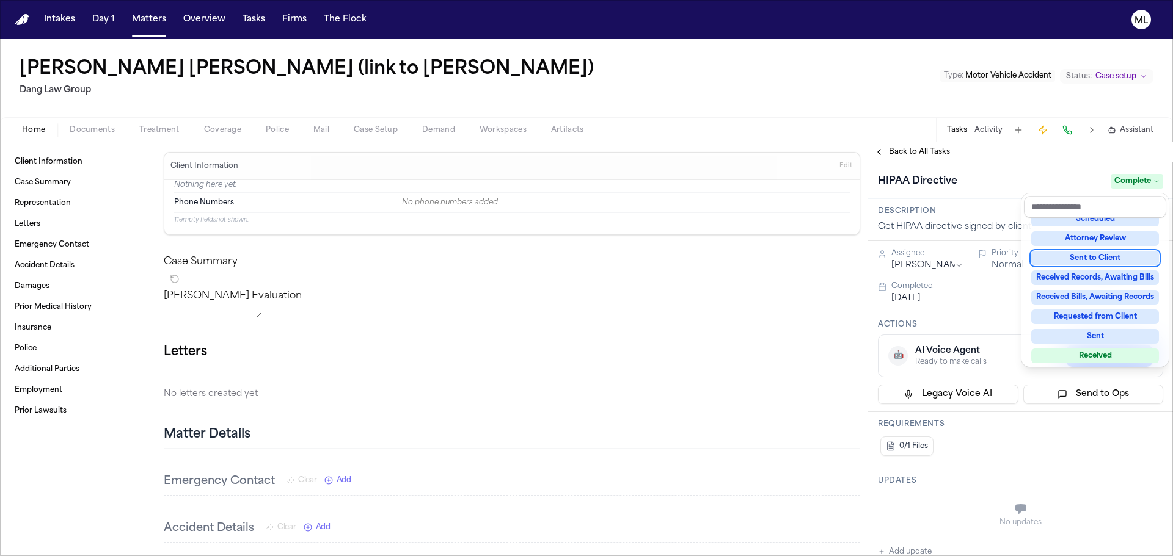
click at [934, 158] on div "**********" at bounding box center [1020, 349] width 305 height 414
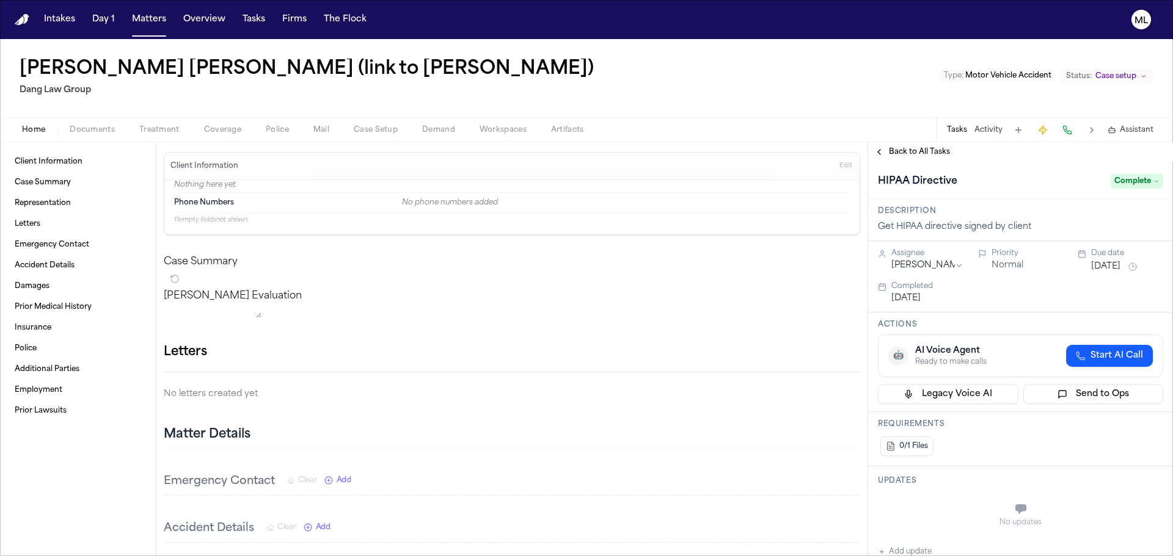
click at [928, 147] on div "Back to All Tasks" at bounding box center [1020, 152] width 305 height 20
click at [902, 145] on div "Back to All Tasks" at bounding box center [1020, 152] width 305 height 20
click at [919, 148] on span "Back to All Tasks" at bounding box center [919, 152] width 61 height 10
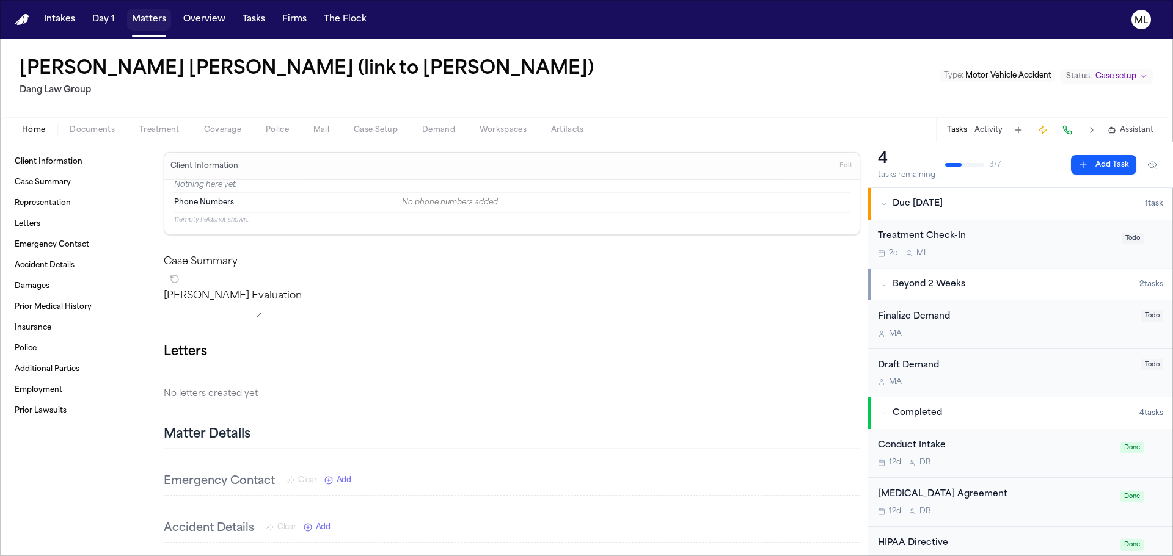
click at [137, 16] on button "Matters" at bounding box center [149, 20] width 44 height 22
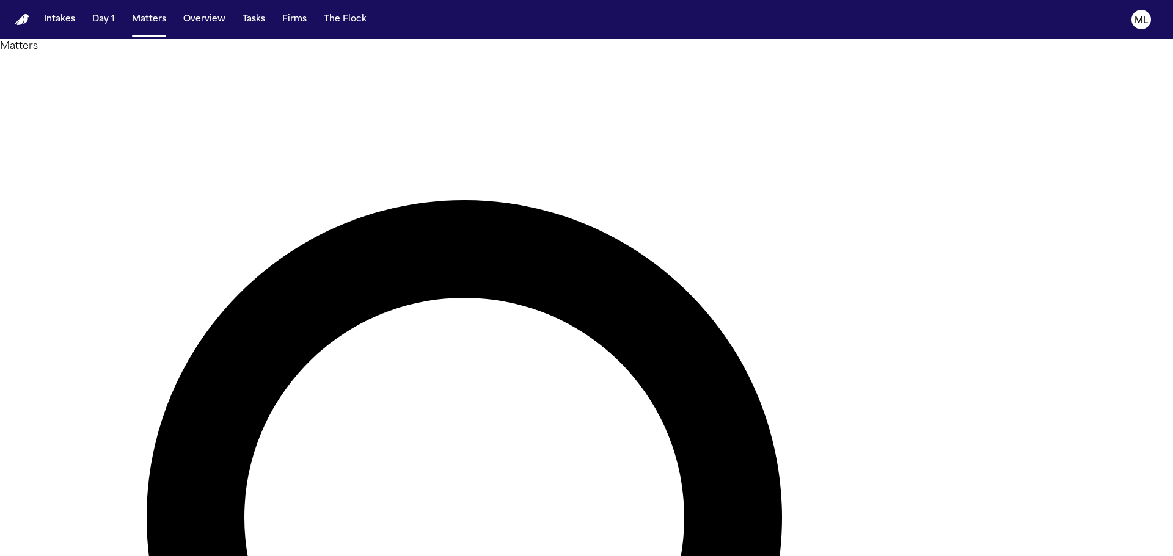
type input "*****"
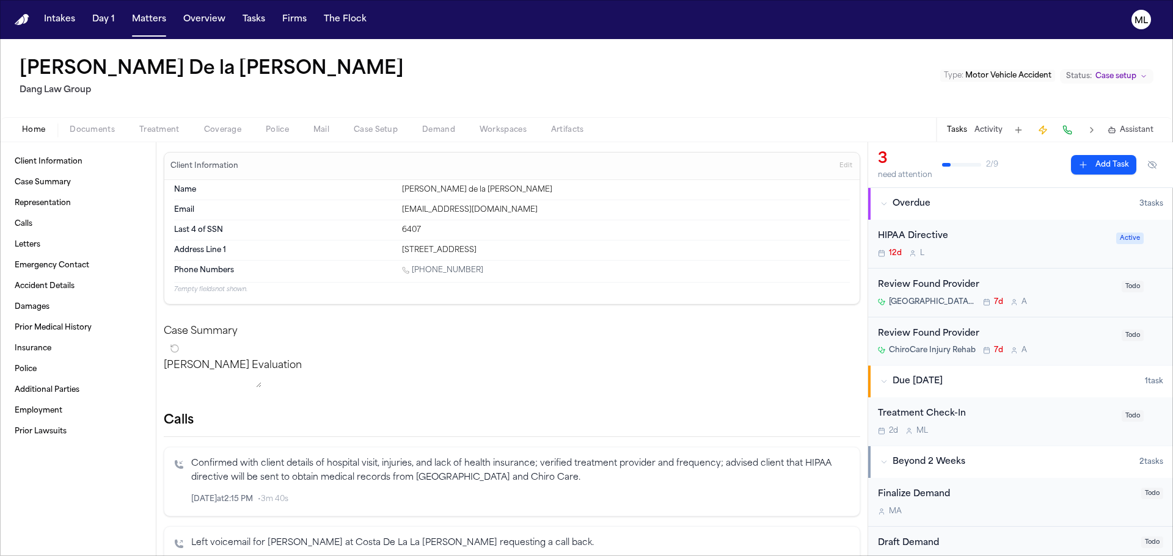
click at [1011, 254] on div "12d L" at bounding box center [993, 254] width 231 height 10
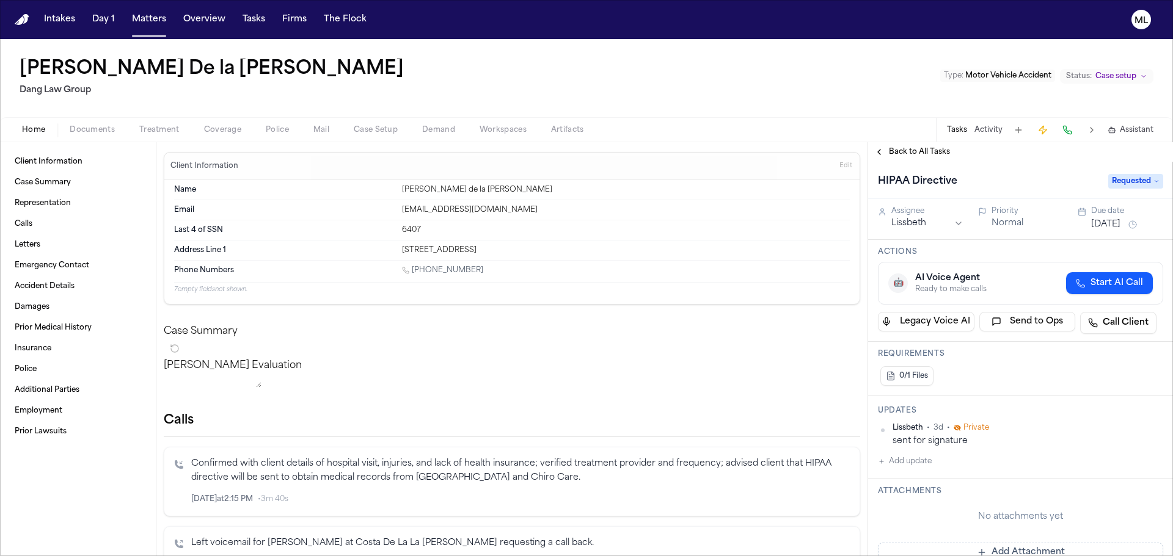
click at [1125, 186] on span "Requested" at bounding box center [1135, 181] width 55 height 15
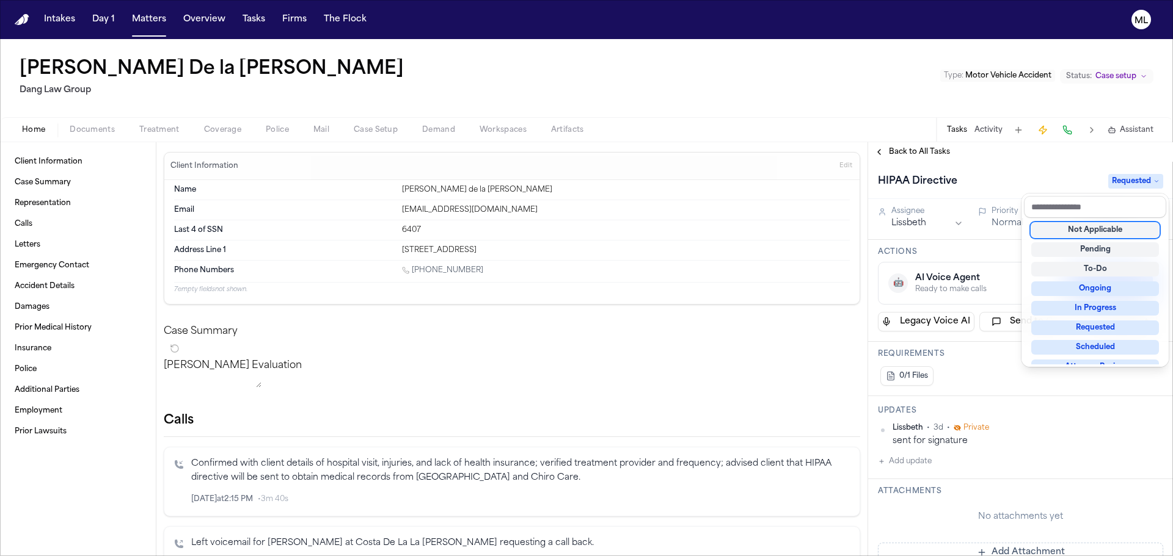
click at [936, 156] on div "Back to All Tasks HIPAA Directive Requested Assignee Lissbeth Priority Normal D…" at bounding box center [1020, 349] width 305 height 414
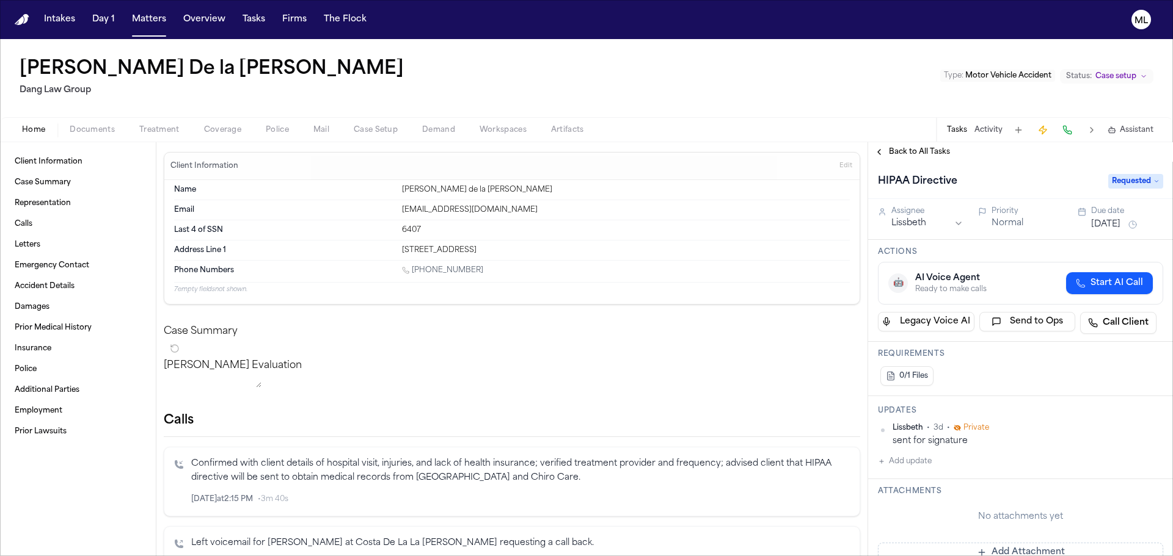
click at [936, 152] on span "Back to All Tasks" at bounding box center [919, 152] width 61 height 10
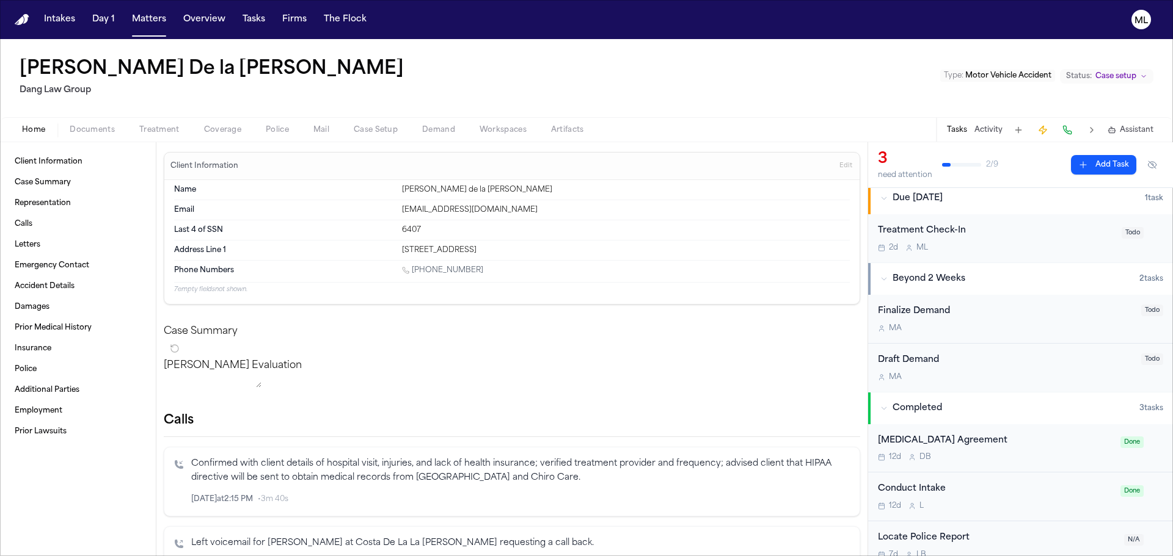
scroll to position [197, 0]
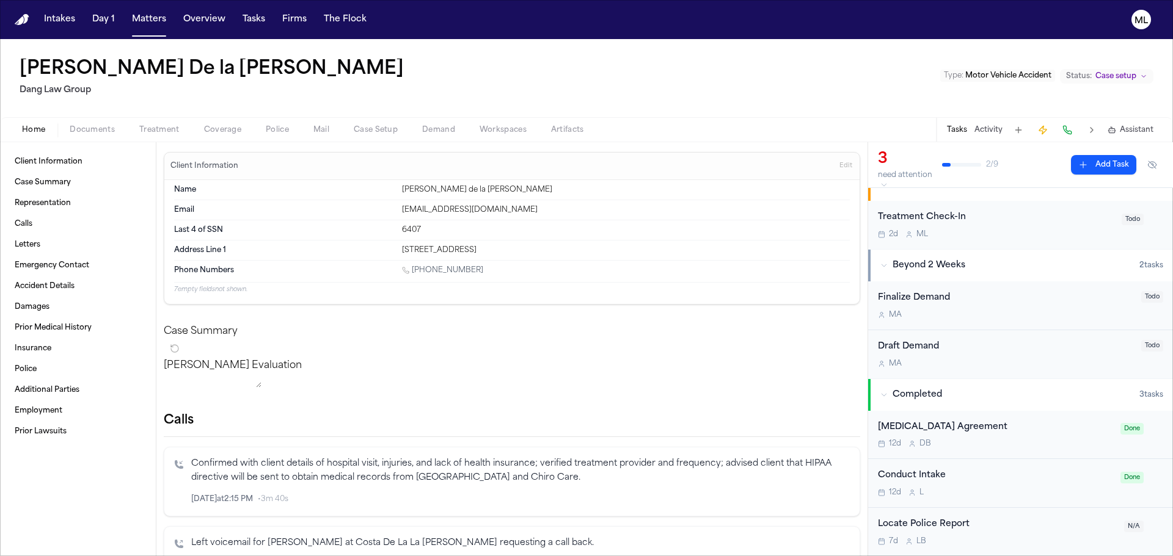
click at [1014, 490] on div "12d L" at bounding box center [995, 493] width 235 height 10
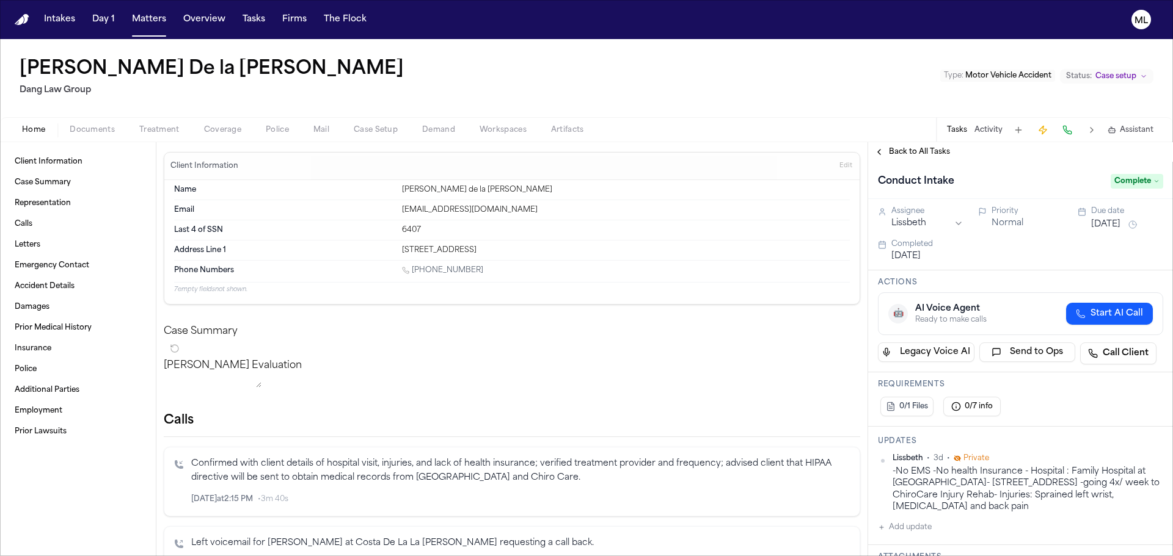
click at [934, 162] on div "Conduct Intake Complete" at bounding box center [1020, 180] width 305 height 37
click at [931, 154] on span "Back to All Tasks" at bounding box center [919, 152] width 61 height 10
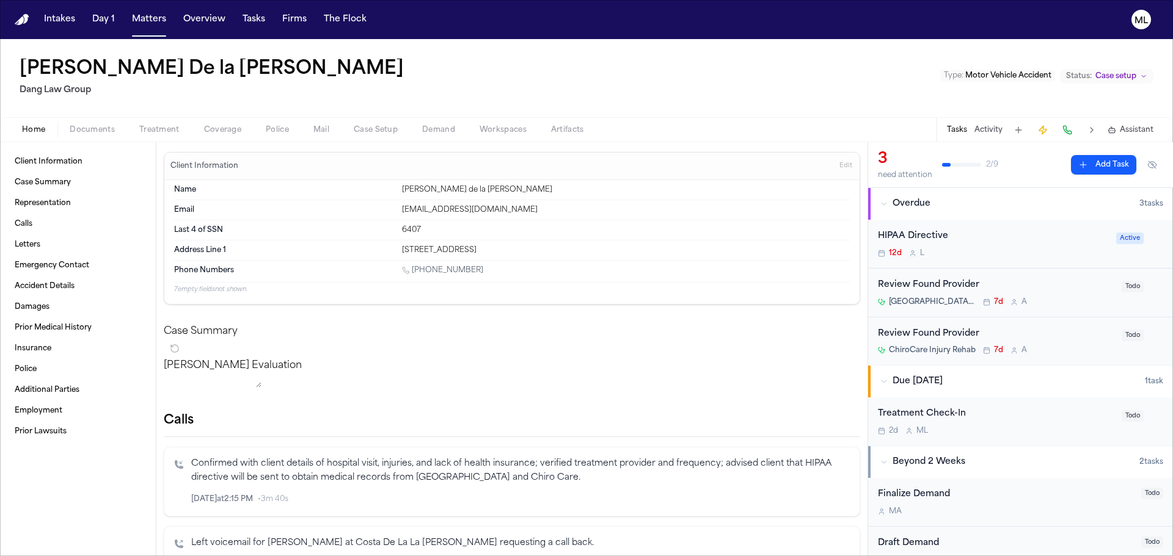
click at [1083, 161] on button "Add Task" at bounding box center [1103, 165] width 65 height 20
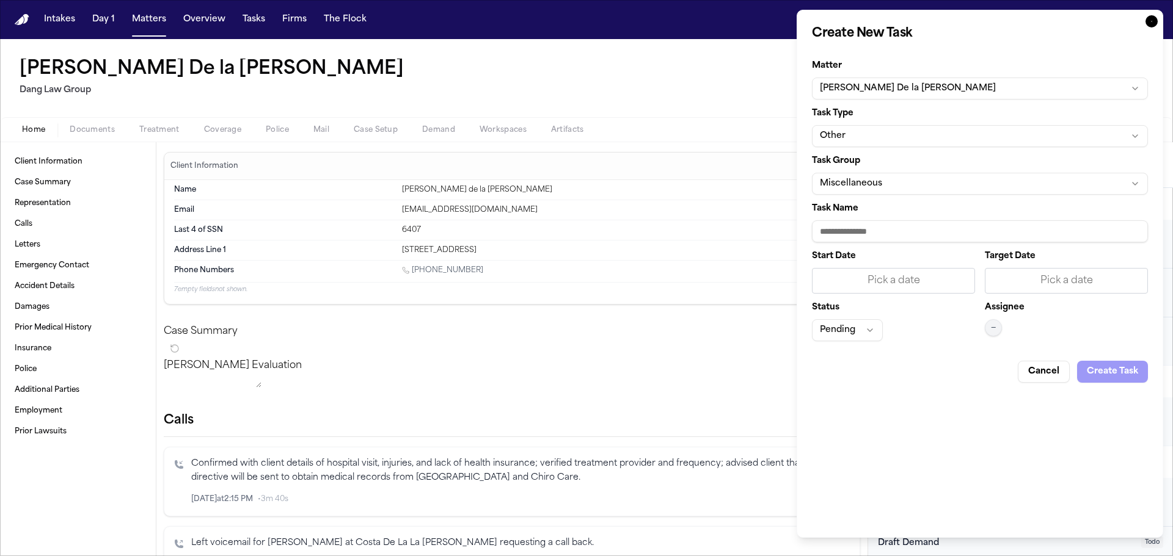
click at [933, 166] on div "Task Group Miscellaneous" at bounding box center [980, 176] width 336 height 38
click at [930, 133] on button "Other" at bounding box center [980, 136] width 336 height 22
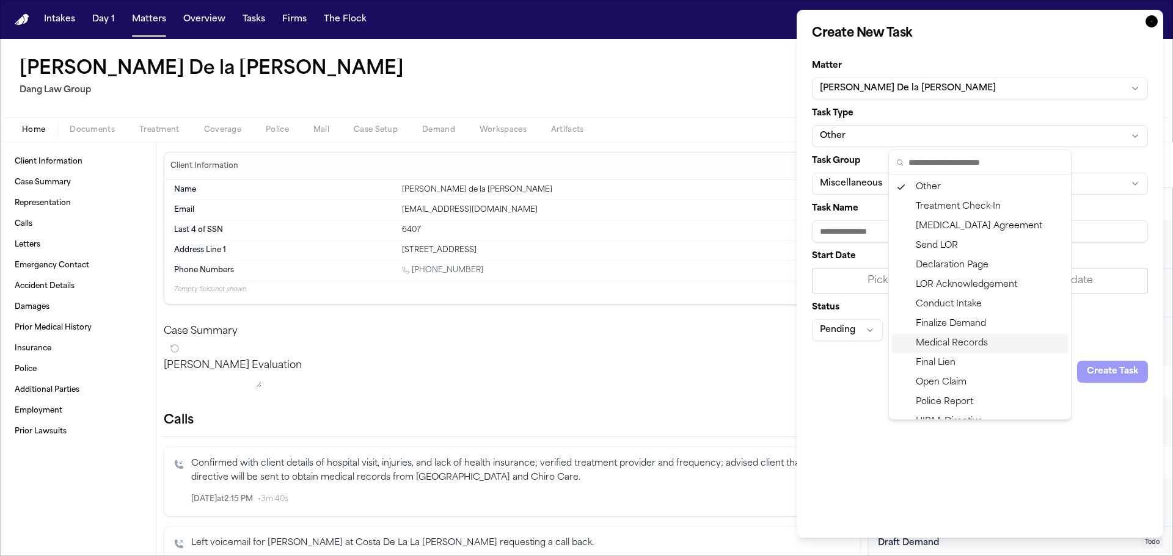
click at [956, 346] on div "Medical Records" at bounding box center [979, 344] width 177 height 20
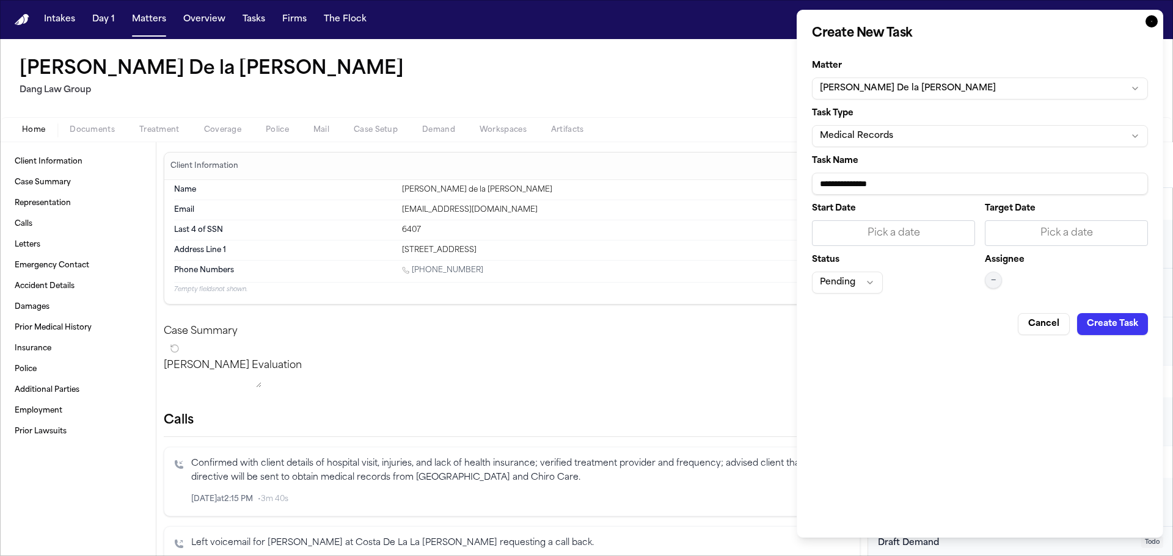
click at [966, 186] on input "**********" at bounding box center [980, 184] width 336 height 22
paste input "**********"
type input "**********"
click at [1047, 239] on div "Pick a date" at bounding box center [1066, 233] width 147 height 15
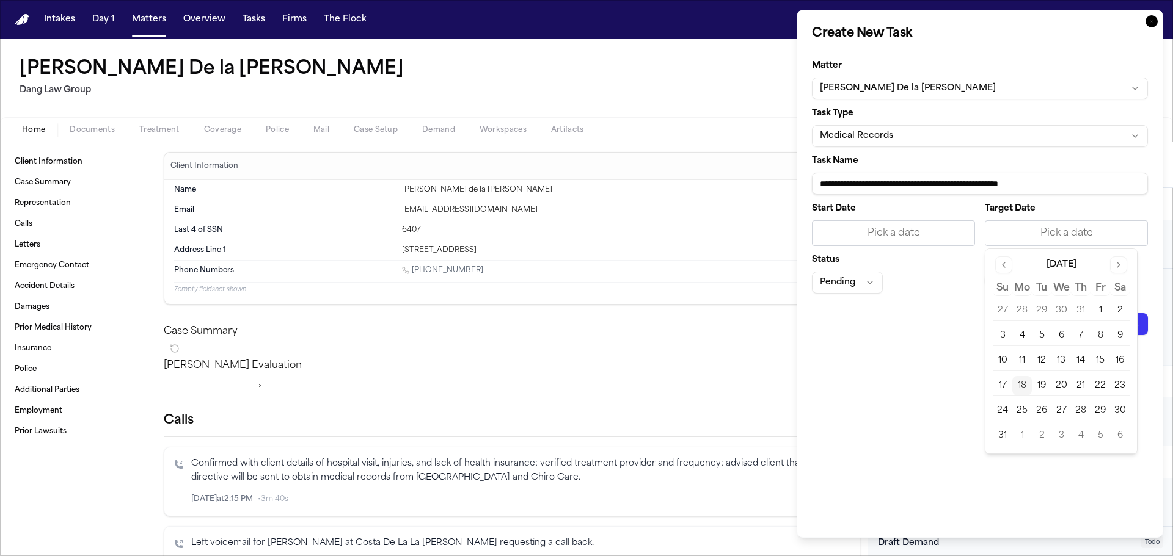
click at [1045, 389] on button "19" at bounding box center [1042, 386] width 20 height 20
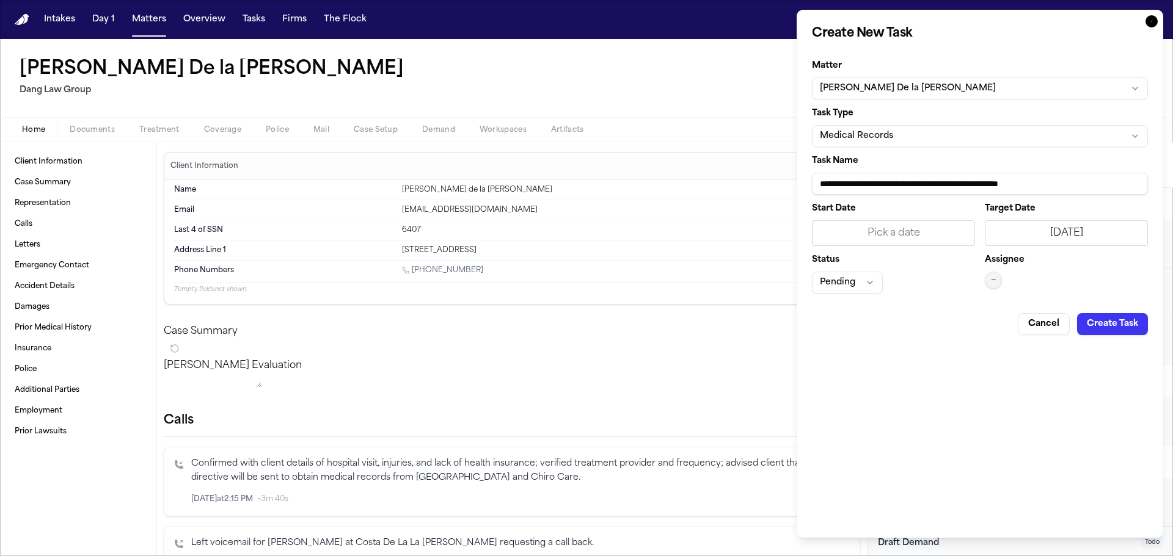
click at [997, 277] on button "—" at bounding box center [993, 280] width 17 height 17
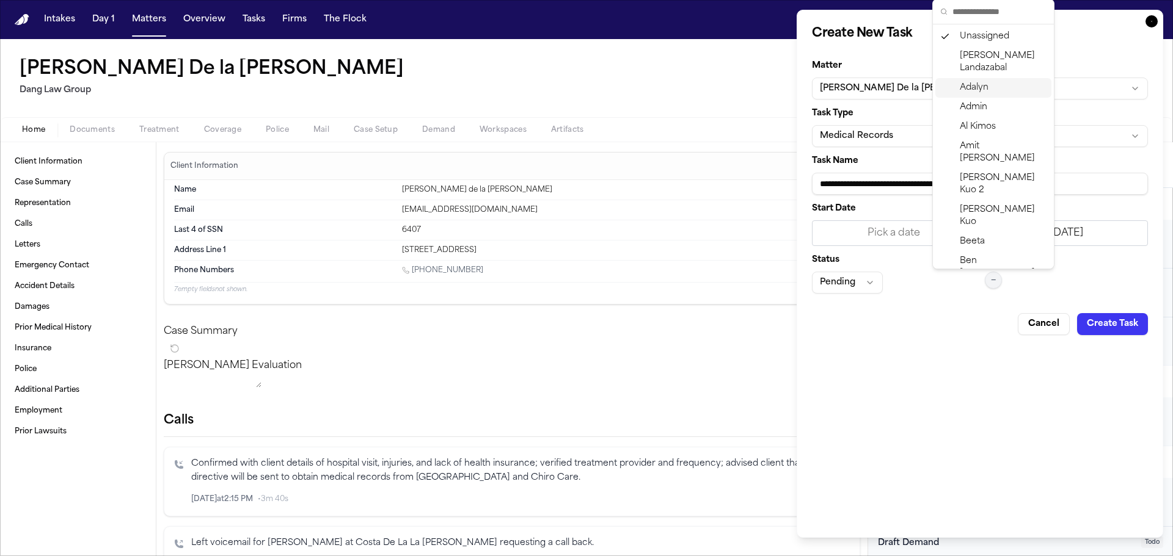
click at [969, 86] on span "Adalyn" at bounding box center [974, 88] width 29 height 12
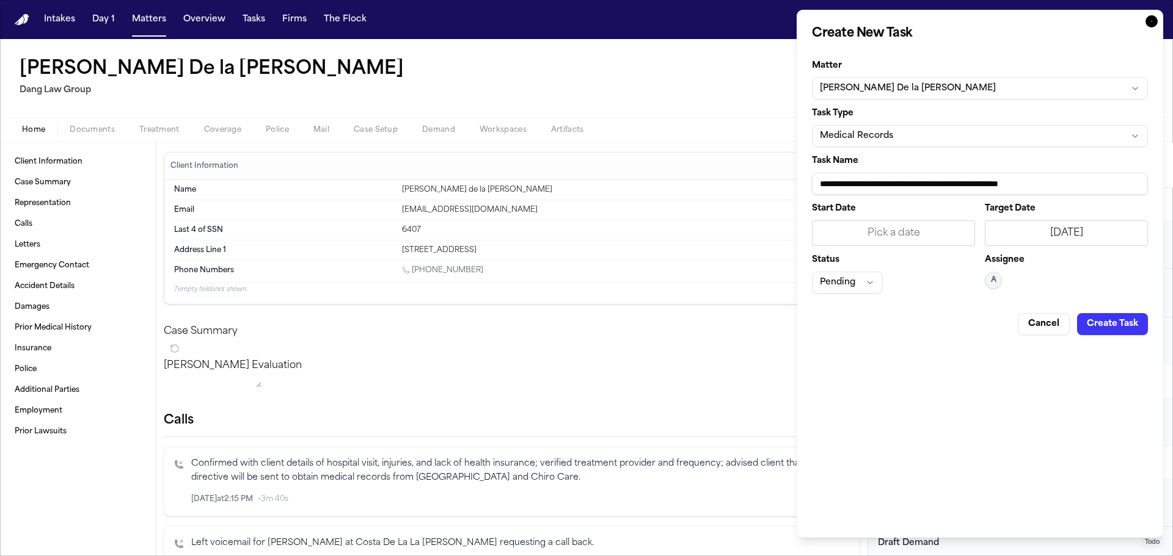
click at [862, 285] on button "Pending" at bounding box center [847, 283] width 71 height 22
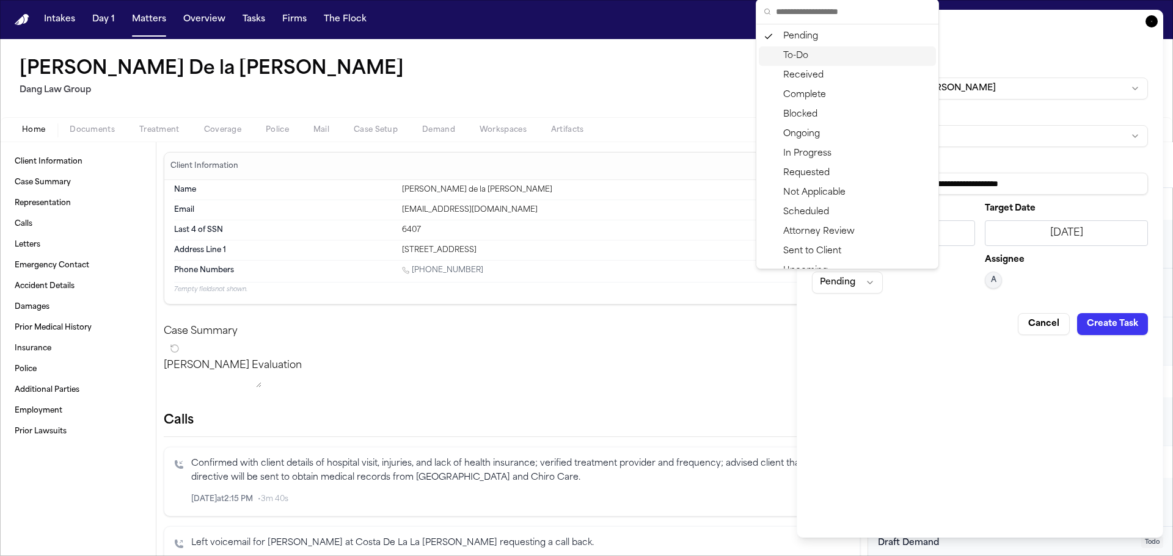
click at [801, 54] on div "To-Do" at bounding box center [847, 56] width 177 height 20
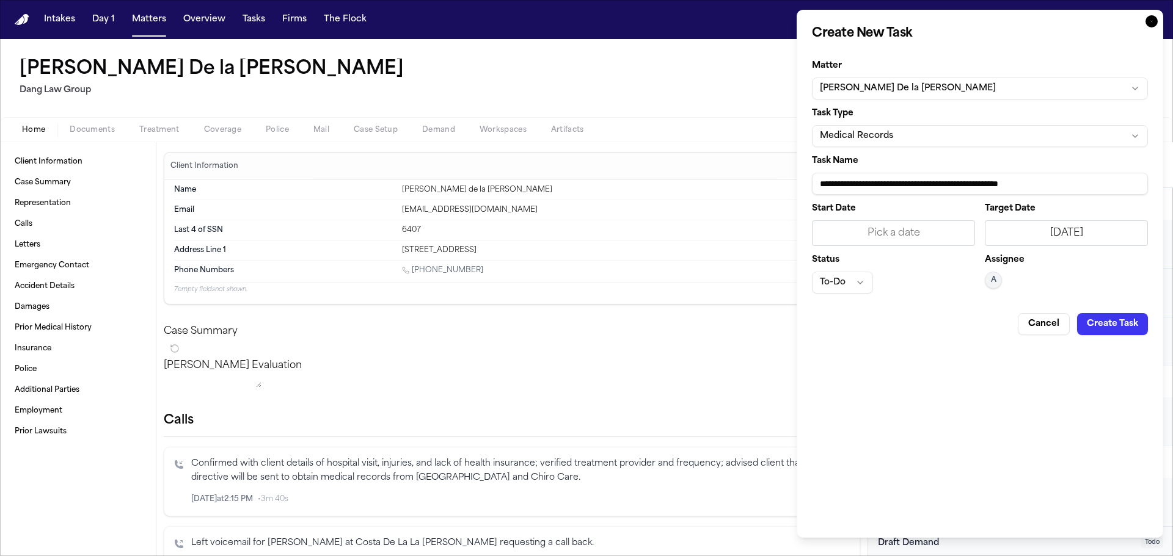
click at [1100, 326] on button "Create Task" at bounding box center [1112, 324] width 71 height 22
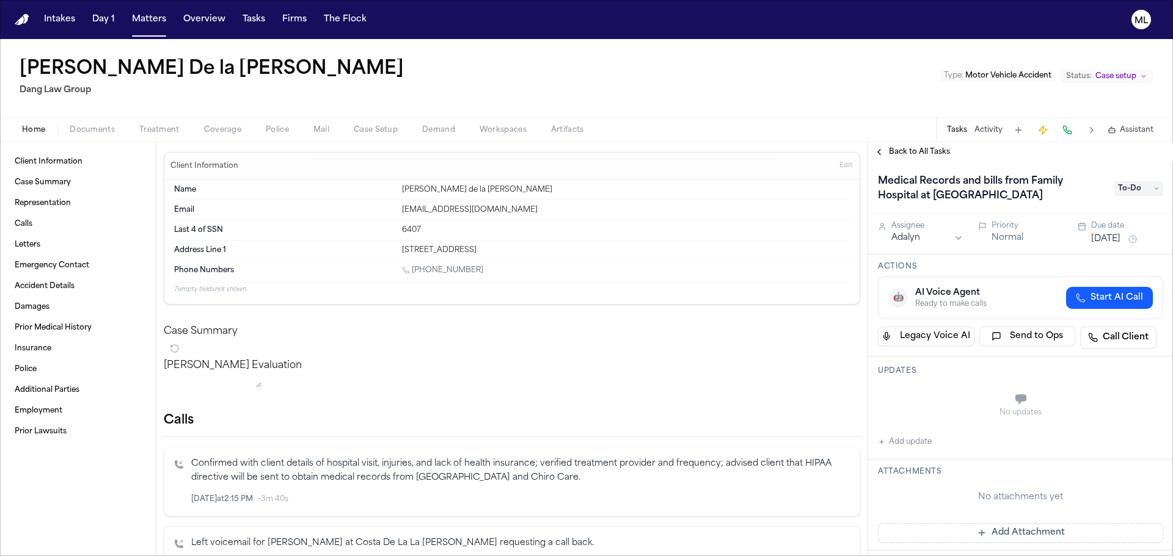
click at [909, 155] on span "Back to All Tasks" at bounding box center [919, 152] width 61 height 10
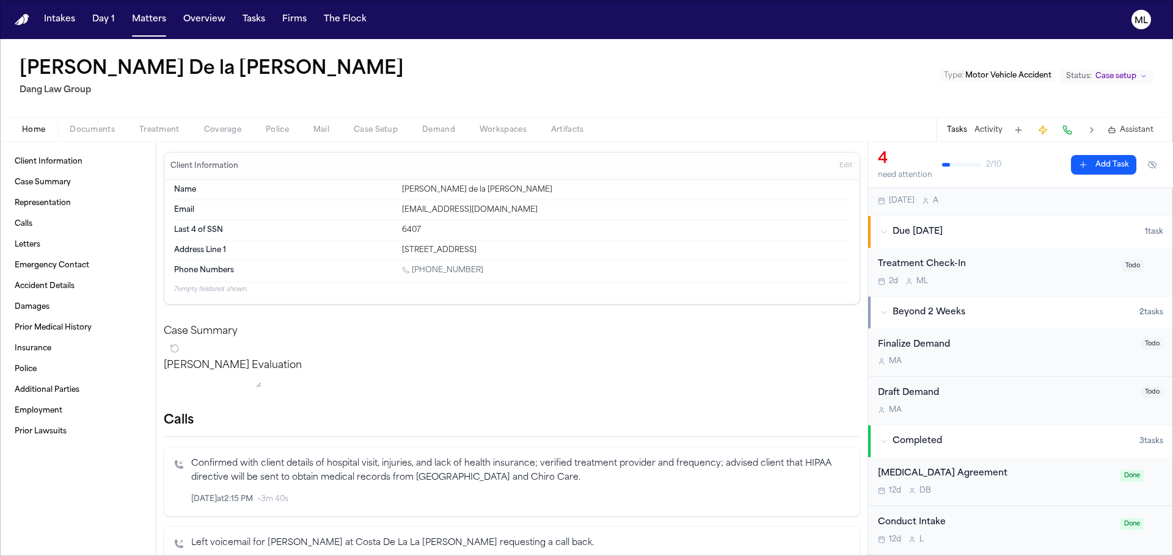
scroll to position [291, 0]
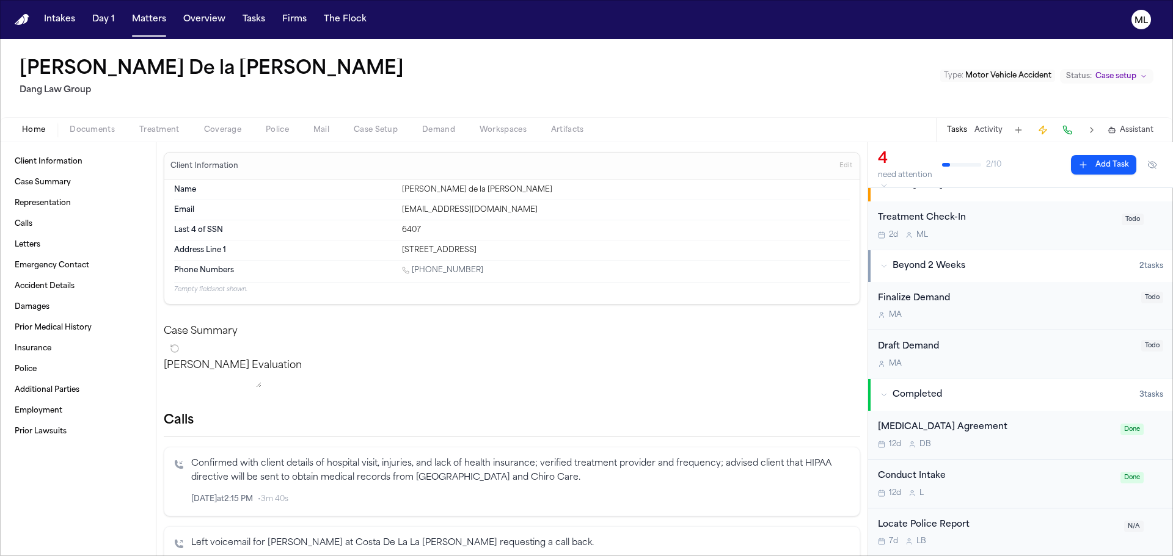
click at [1009, 486] on div "Conduct Intake 12d L" at bounding box center [995, 484] width 235 height 29
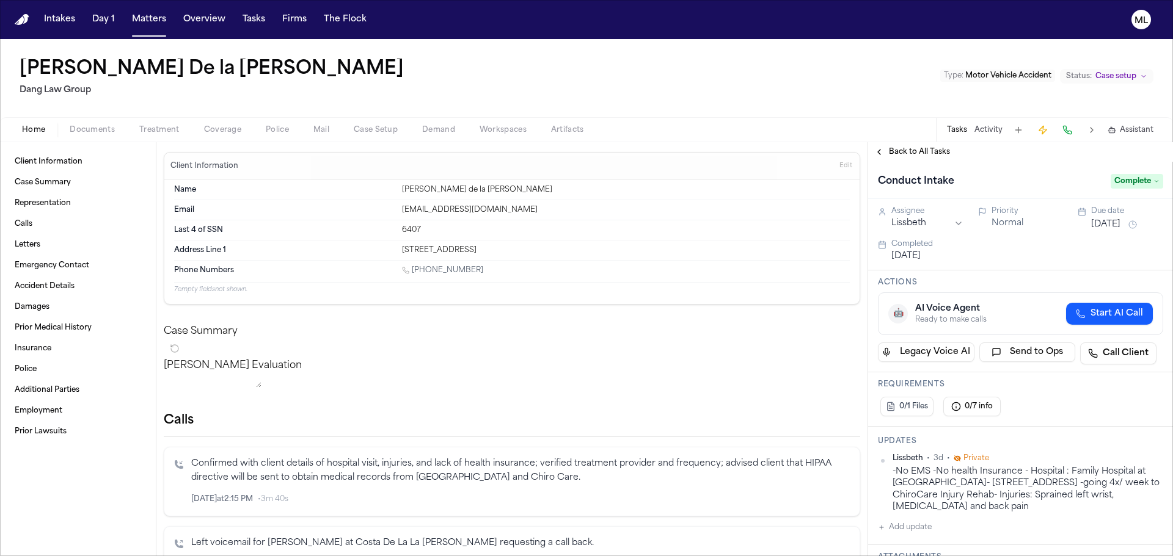
click at [922, 147] on span "Back to All Tasks" at bounding box center [919, 152] width 61 height 10
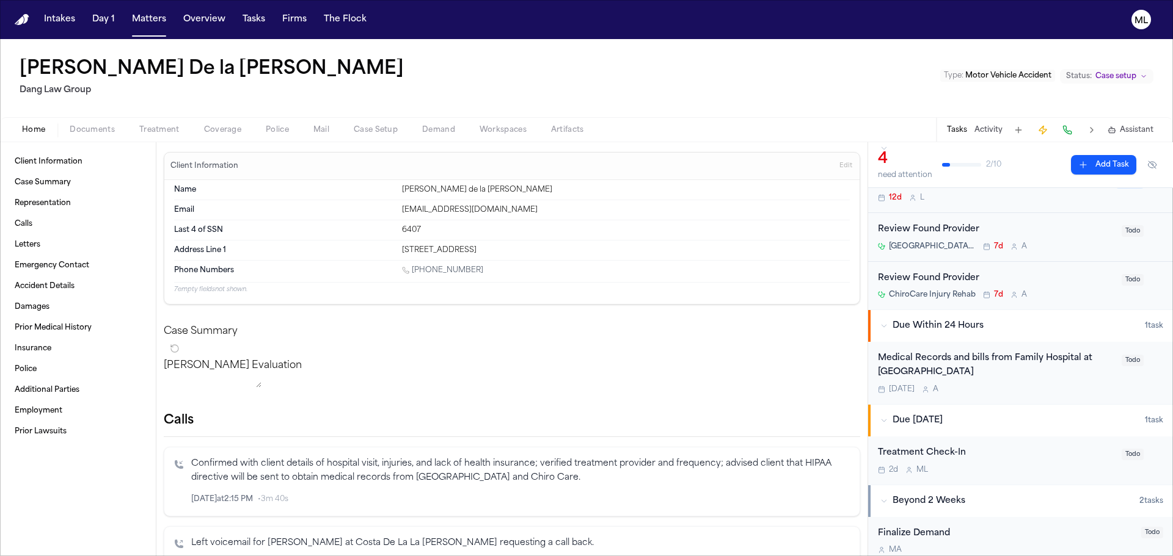
scroll to position [122, 0]
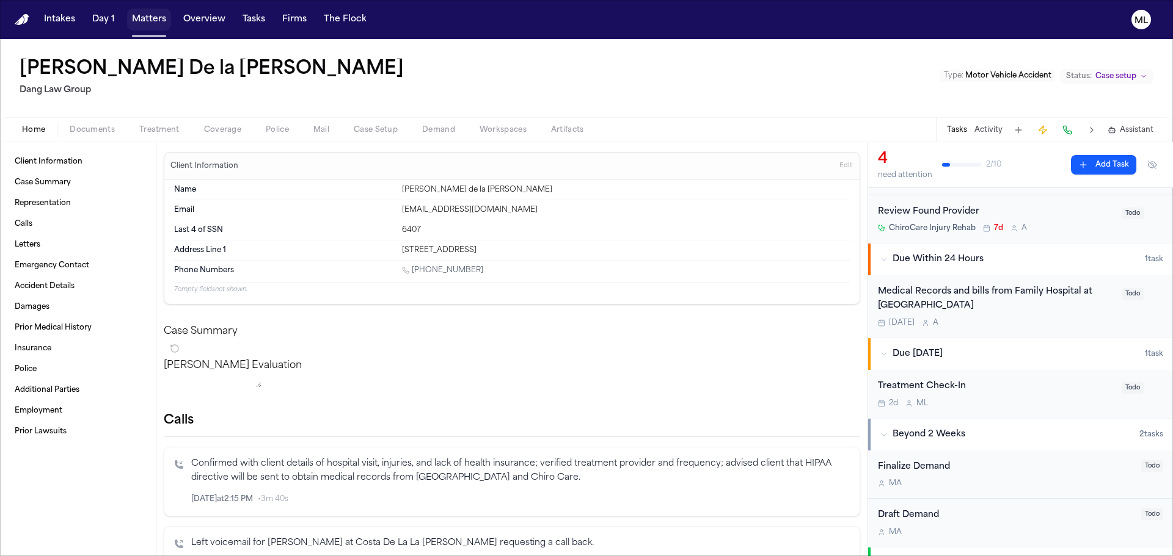
drag, startPoint x: 142, startPoint y: 20, endPoint x: 421, endPoint y: 38, distance: 279.7
click at [142, 20] on button "Matters" at bounding box center [149, 20] width 44 height 22
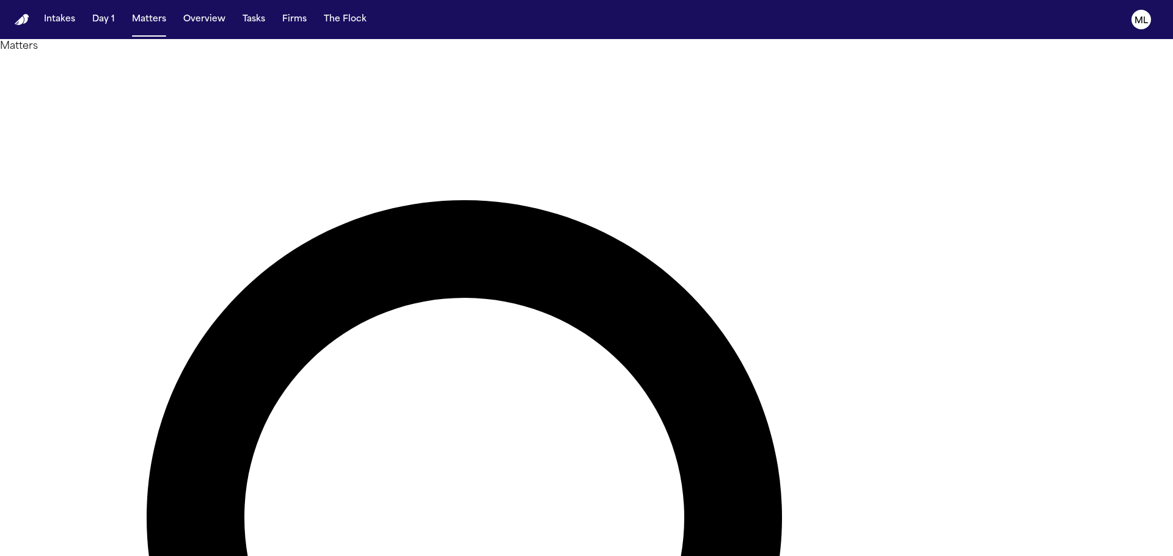
drag, startPoint x: 674, startPoint y: 70, endPoint x: 502, endPoint y: 69, distance: 172.2
type input "********"
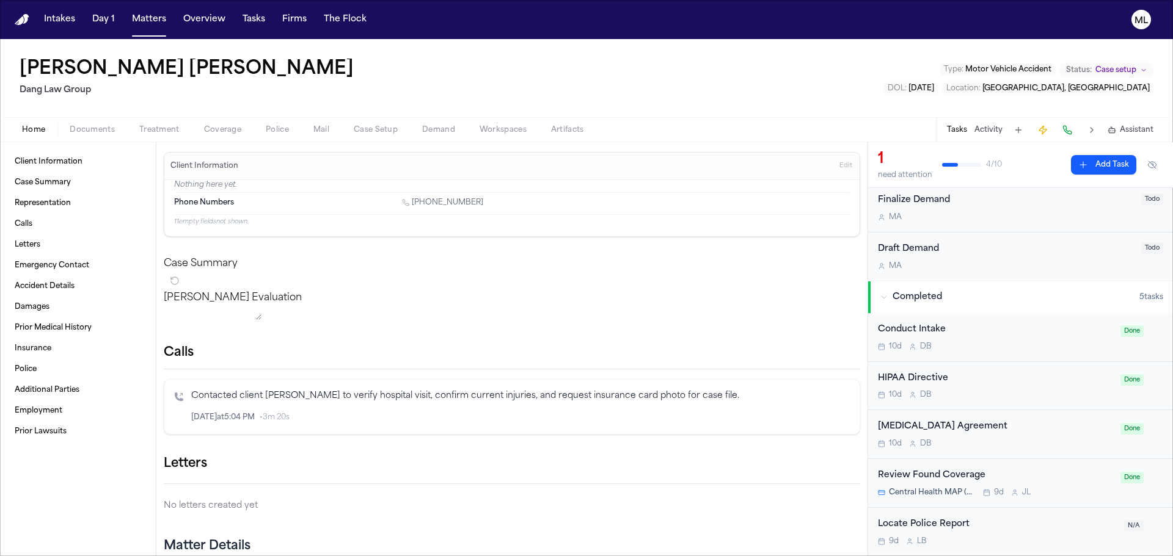
scroll to position [184, 0]
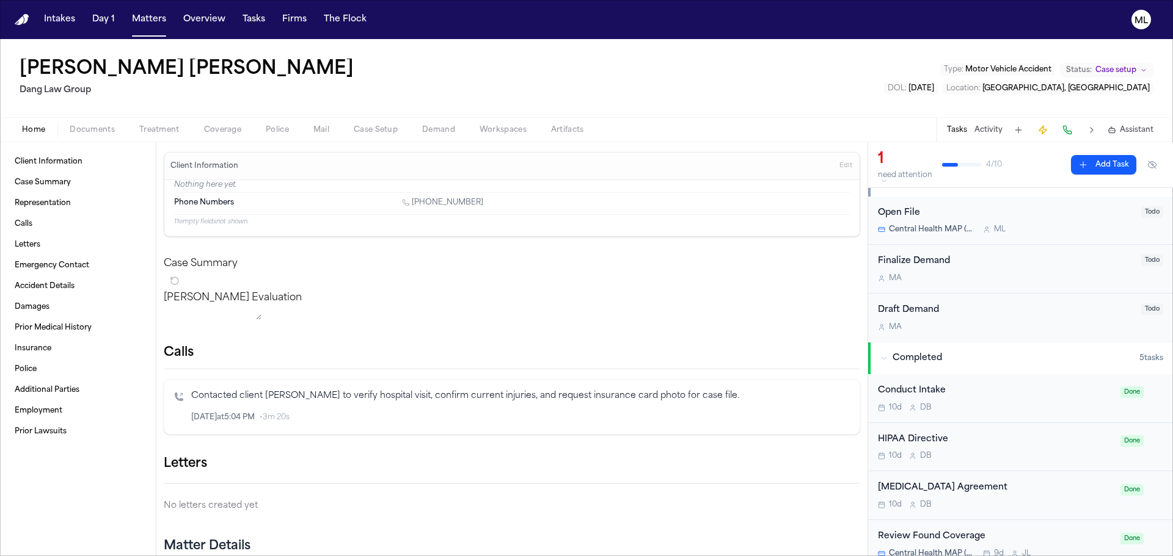
click at [1020, 405] on div "10d D B" at bounding box center [995, 408] width 235 height 10
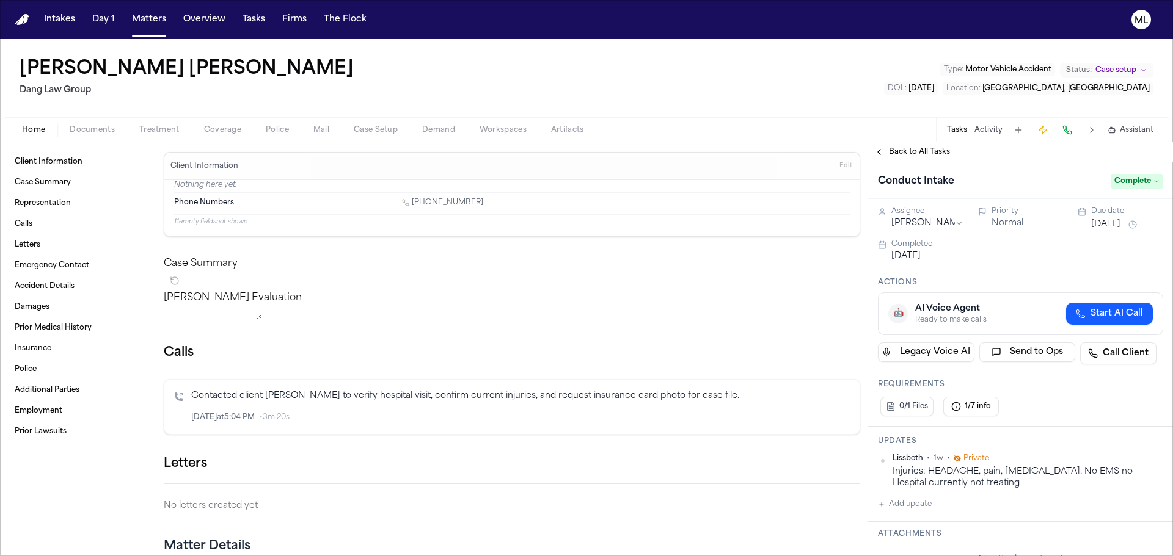
click at [890, 147] on div "Back to All Tasks" at bounding box center [1020, 152] width 305 height 20
click at [897, 148] on span "Back to All Tasks" at bounding box center [919, 152] width 61 height 10
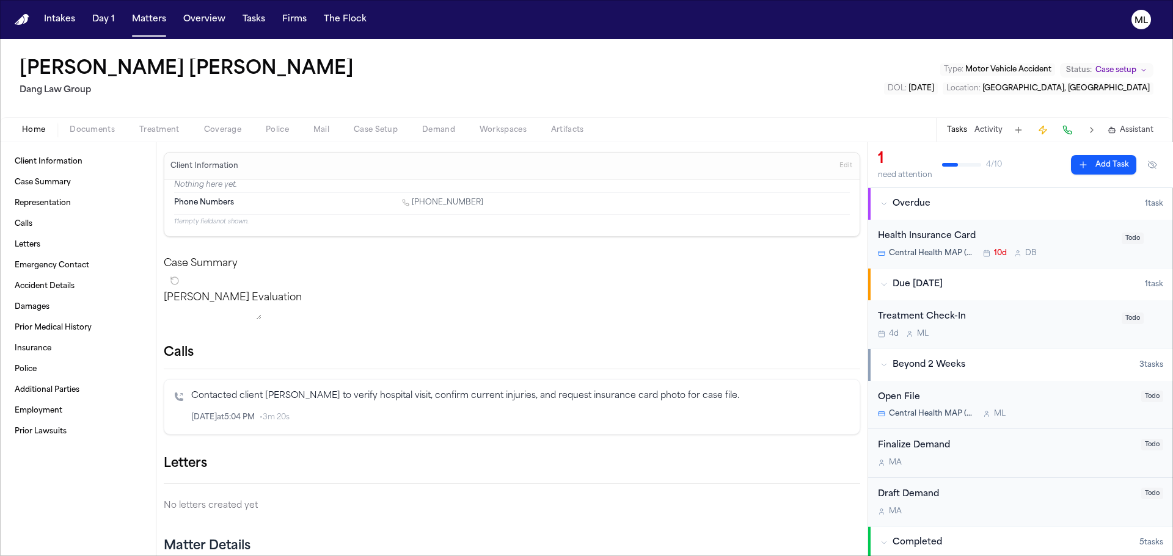
click at [1015, 330] on div "4d M L" at bounding box center [996, 334] width 236 height 10
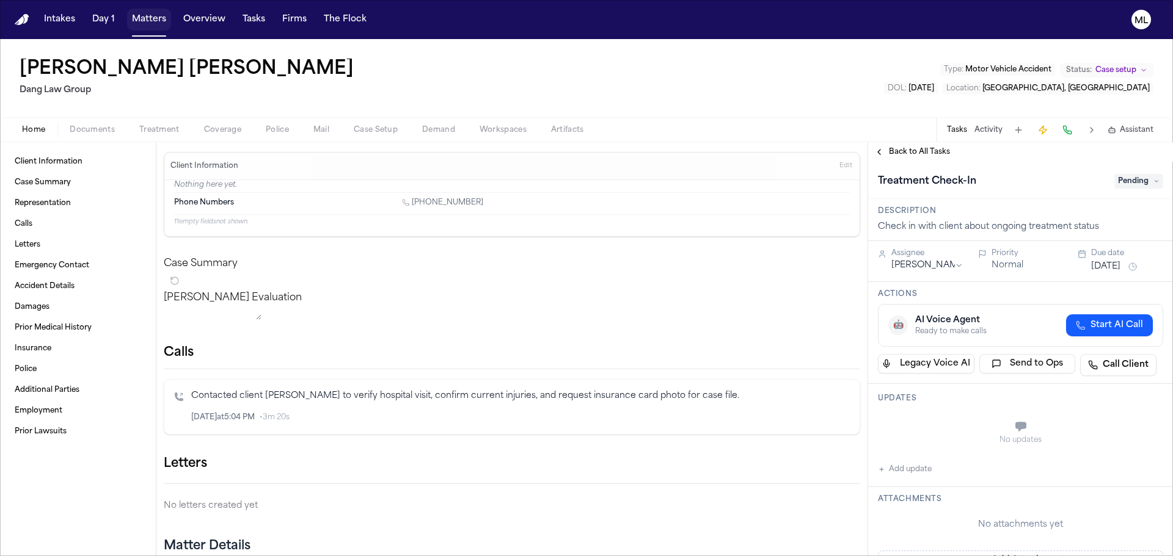
drag, startPoint x: 145, startPoint y: 26, endPoint x: 166, endPoint y: 23, distance: 20.9
click at [145, 26] on button "Matters" at bounding box center [149, 20] width 44 height 22
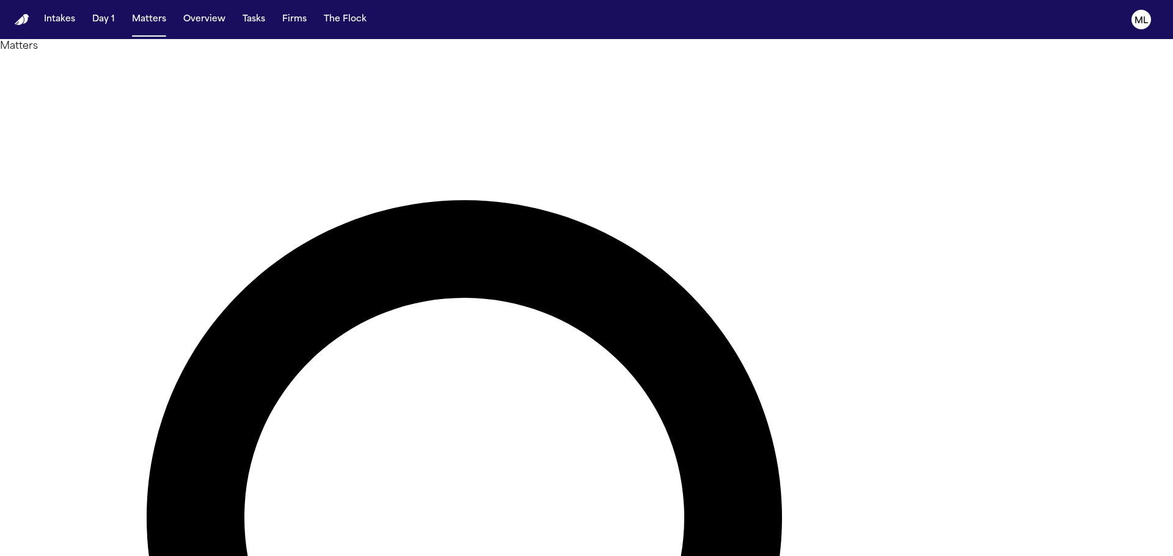
drag, startPoint x: 689, startPoint y: 69, endPoint x: 564, endPoint y: 72, distance: 124.6
type input "******"
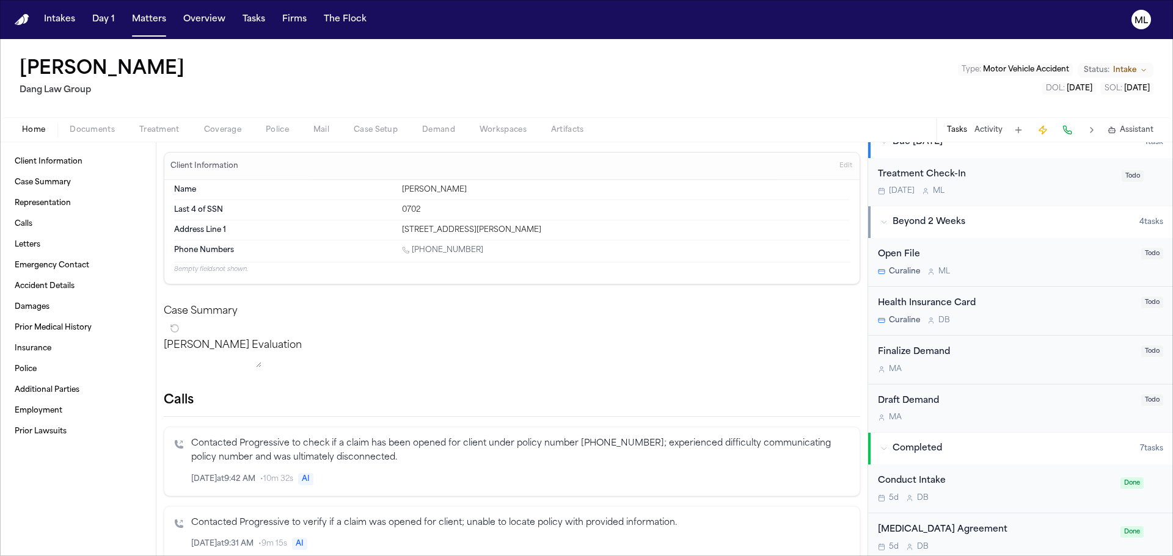
scroll to position [611, 0]
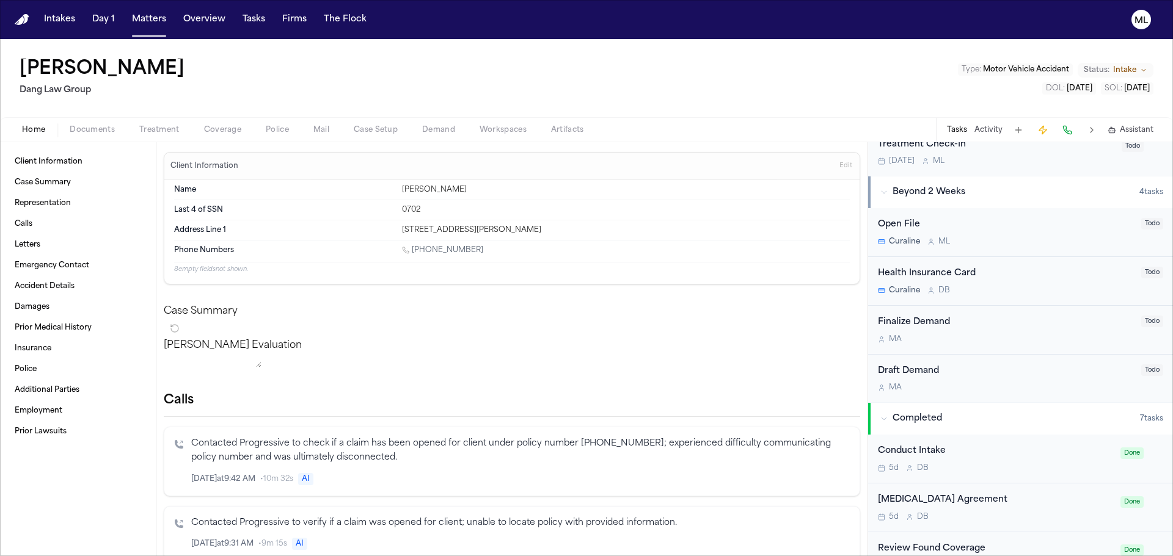
click at [1024, 465] on div "5d D B" at bounding box center [995, 469] width 235 height 10
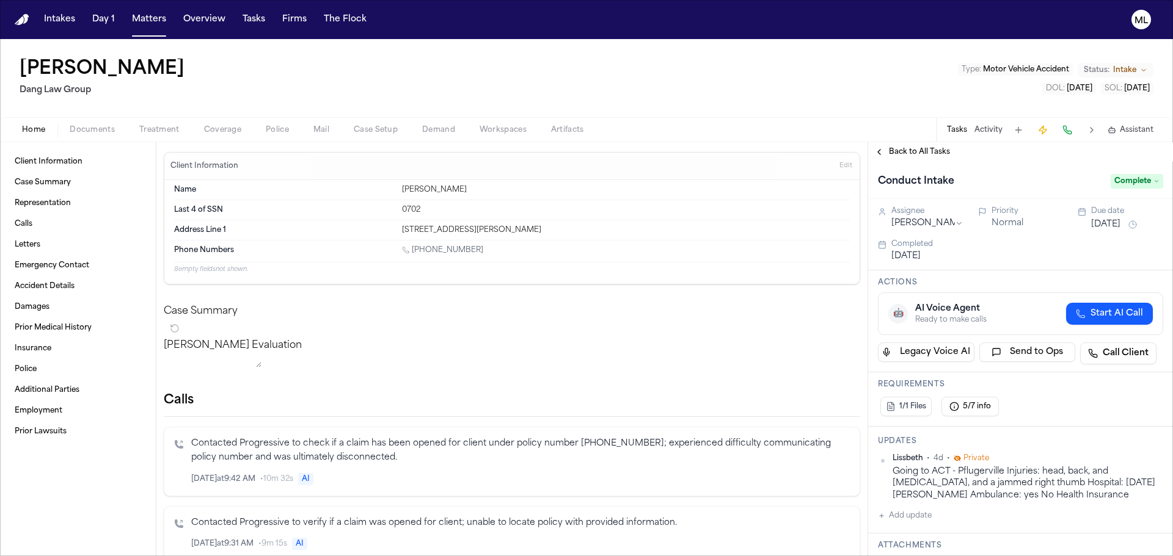
click at [918, 150] on span "Back to All Tasks" at bounding box center [919, 152] width 61 height 10
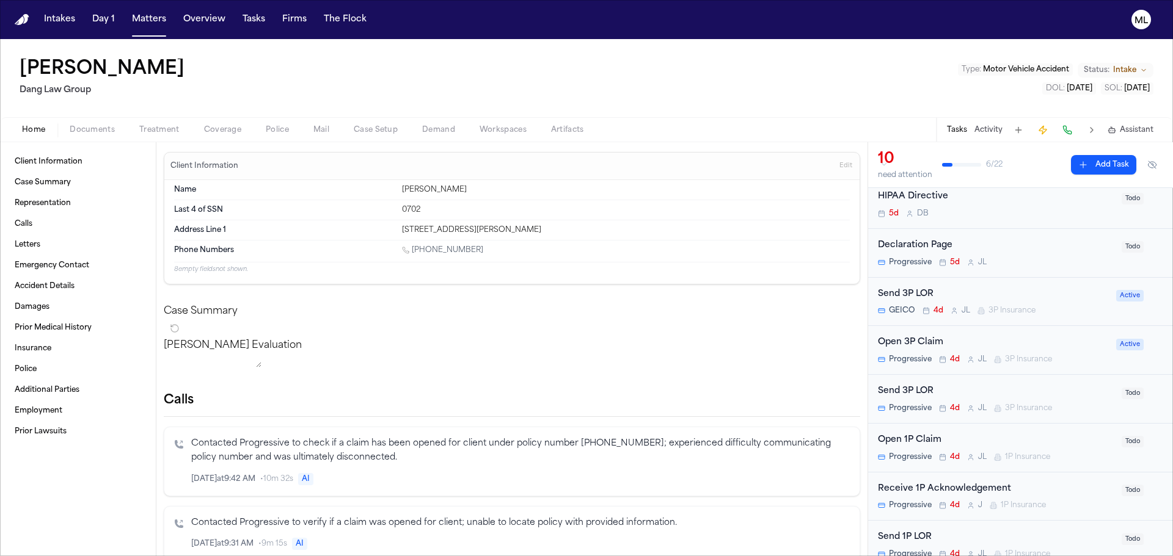
scroll to position [61, 0]
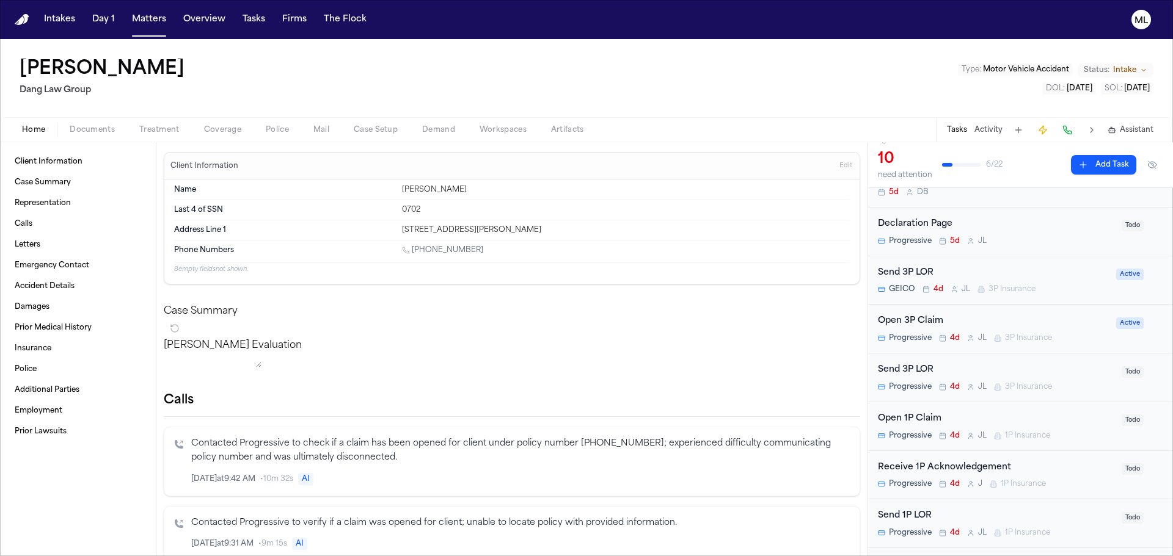
click at [1094, 163] on button "Add Task" at bounding box center [1103, 165] width 65 height 20
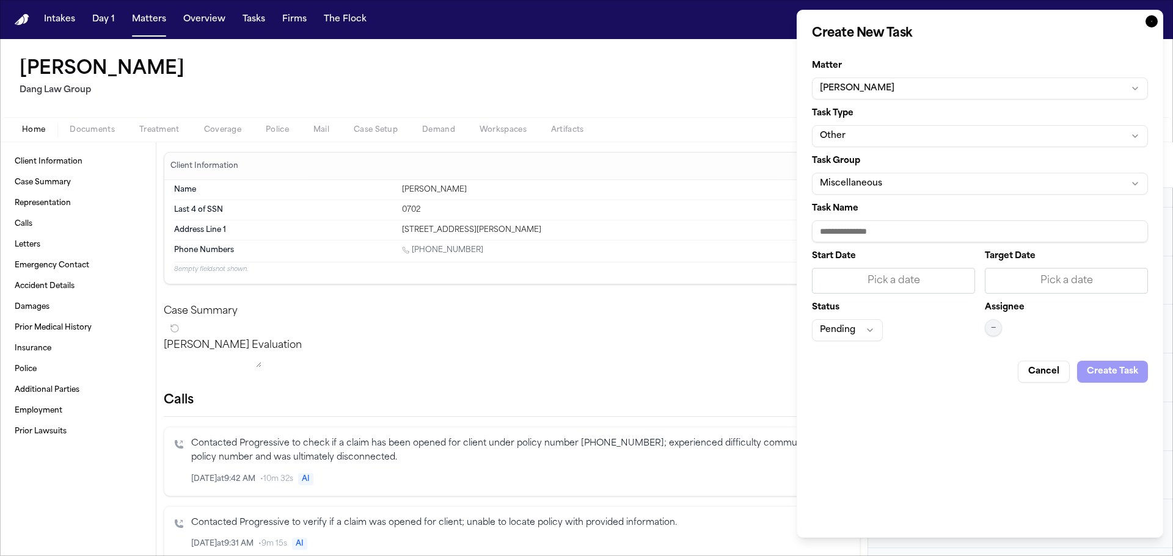
click at [919, 130] on button "Other" at bounding box center [980, 136] width 336 height 22
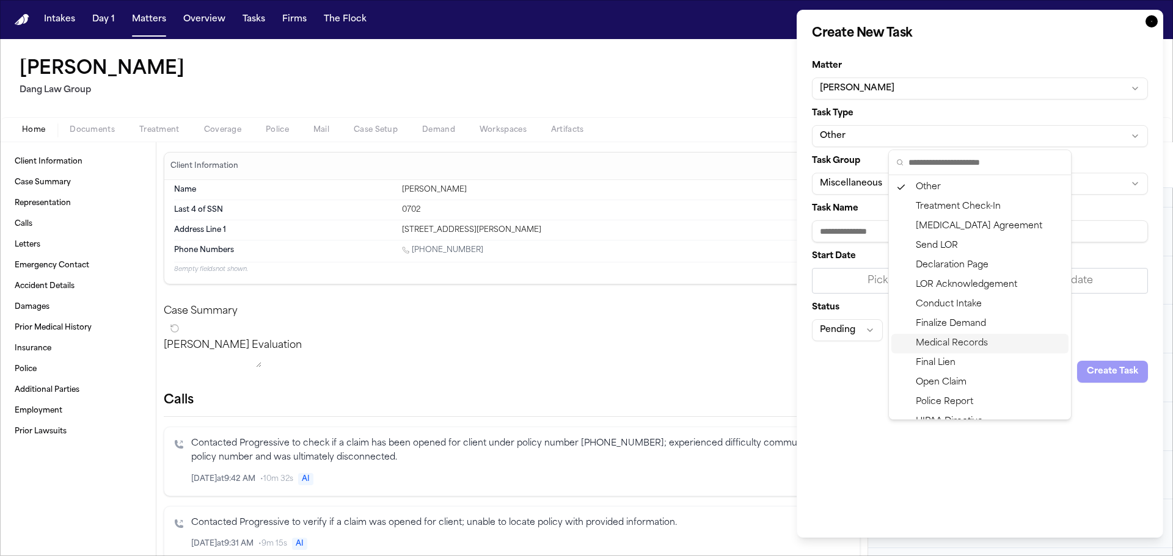
click at [964, 344] on div "Medical Records" at bounding box center [979, 344] width 177 height 20
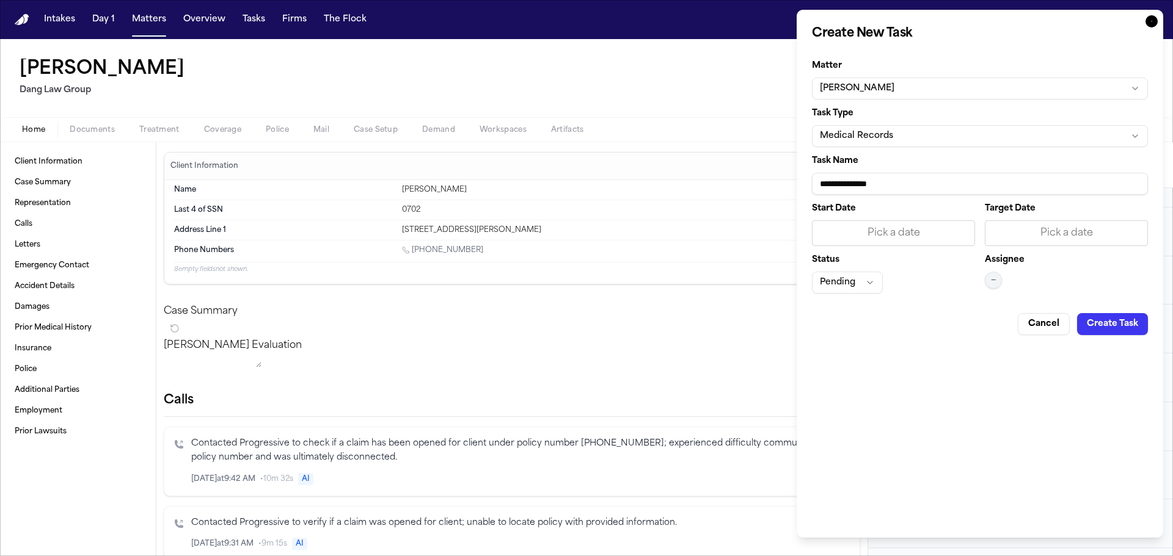
click at [994, 189] on input "**********" at bounding box center [980, 184] width 336 height 22
type input "**********"
click at [1079, 233] on div "Pick a date" at bounding box center [1066, 233] width 147 height 15
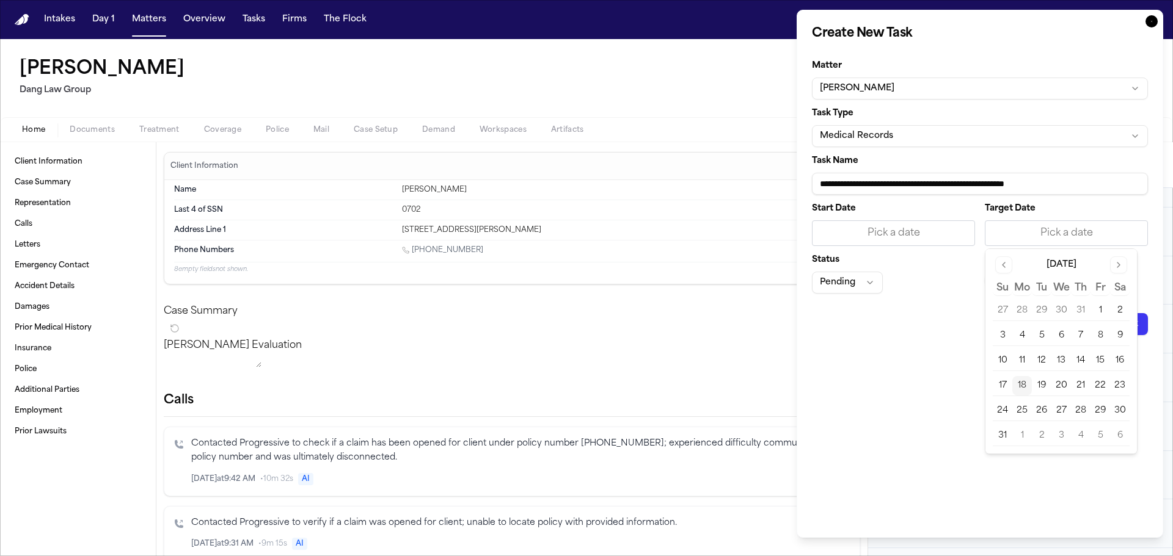
click at [1043, 381] on button "19" at bounding box center [1042, 386] width 20 height 20
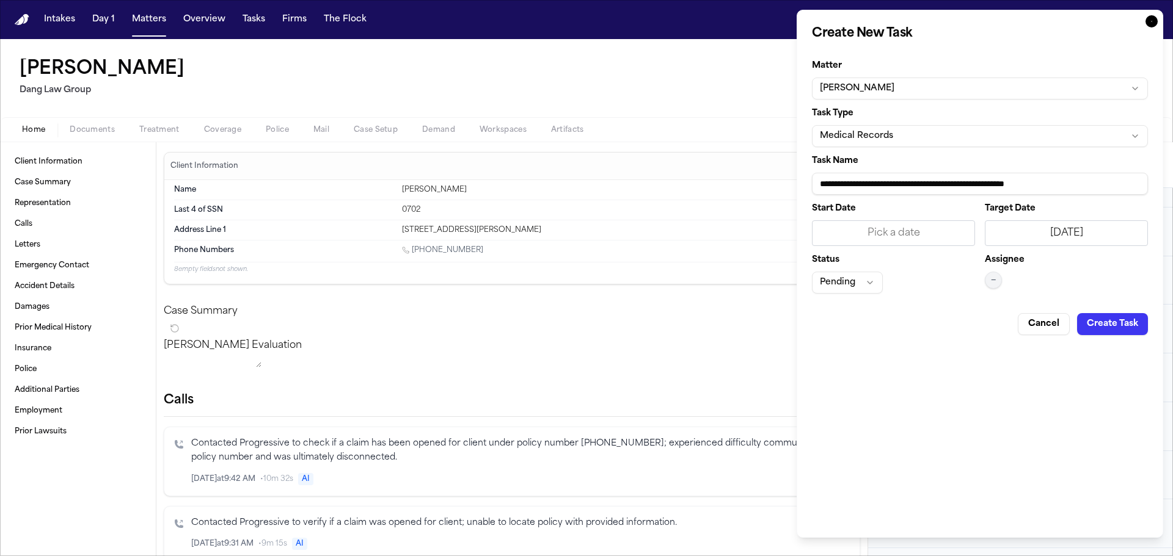
click at [1000, 284] on button "—" at bounding box center [993, 280] width 17 height 17
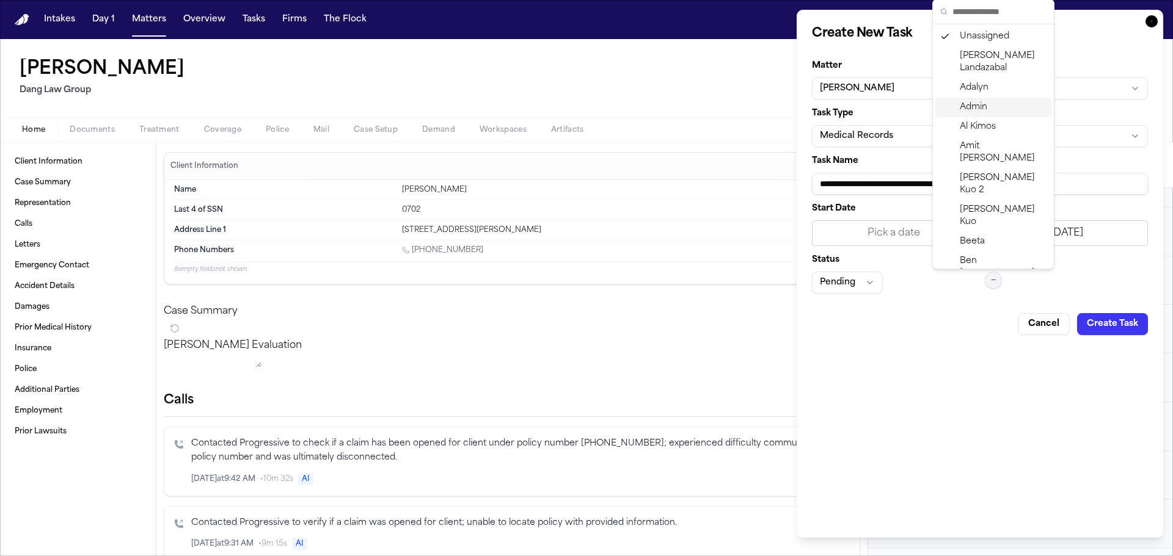
click at [986, 84] on span "Adalyn" at bounding box center [974, 88] width 29 height 12
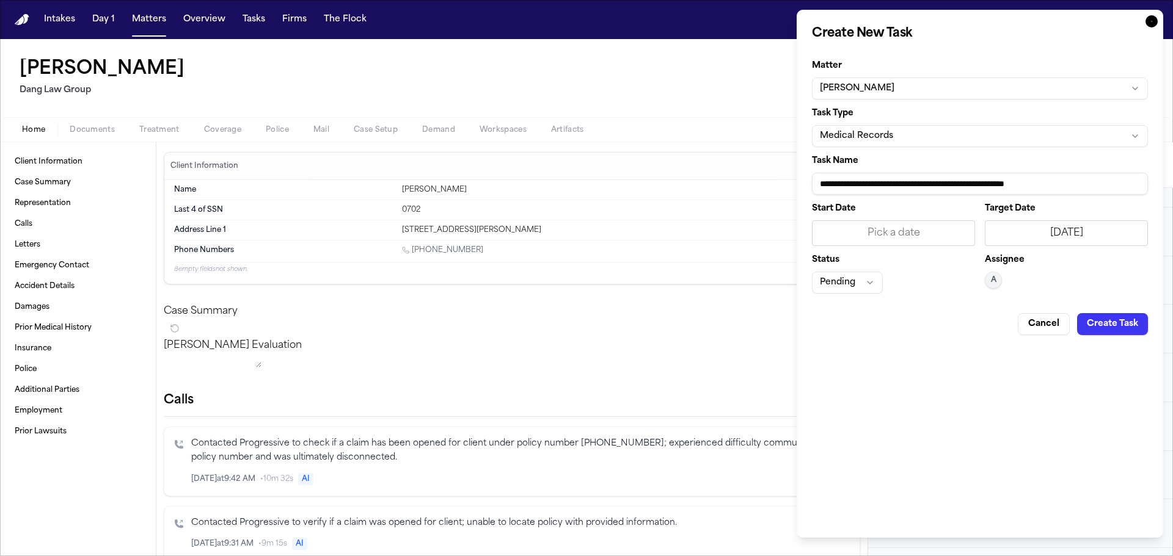
click at [856, 279] on button "Pending" at bounding box center [847, 283] width 71 height 22
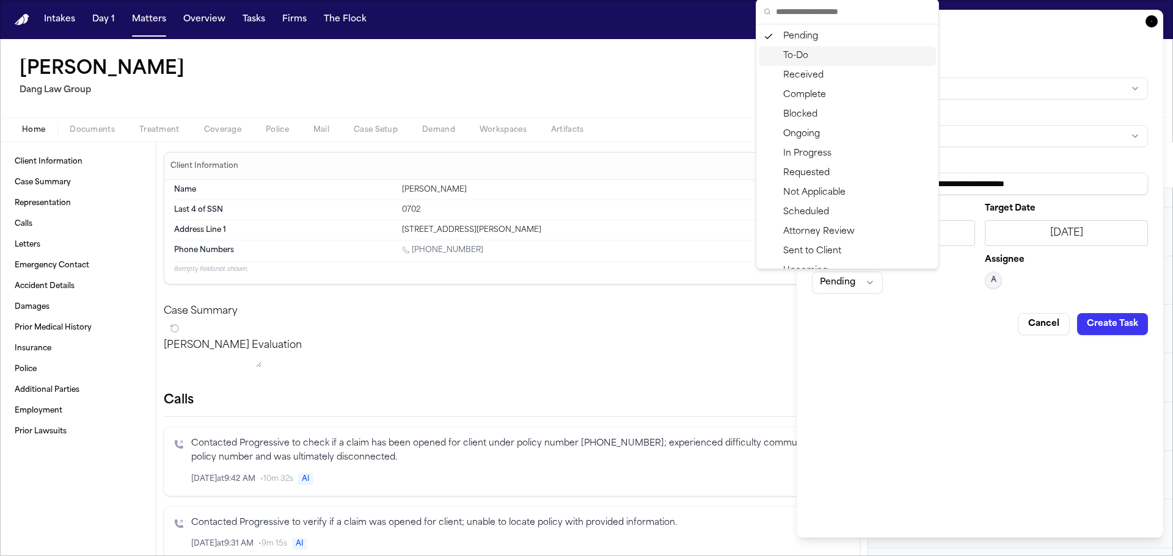
click at [803, 55] on div "To-Do" at bounding box center [847, 56] width 177 height 20
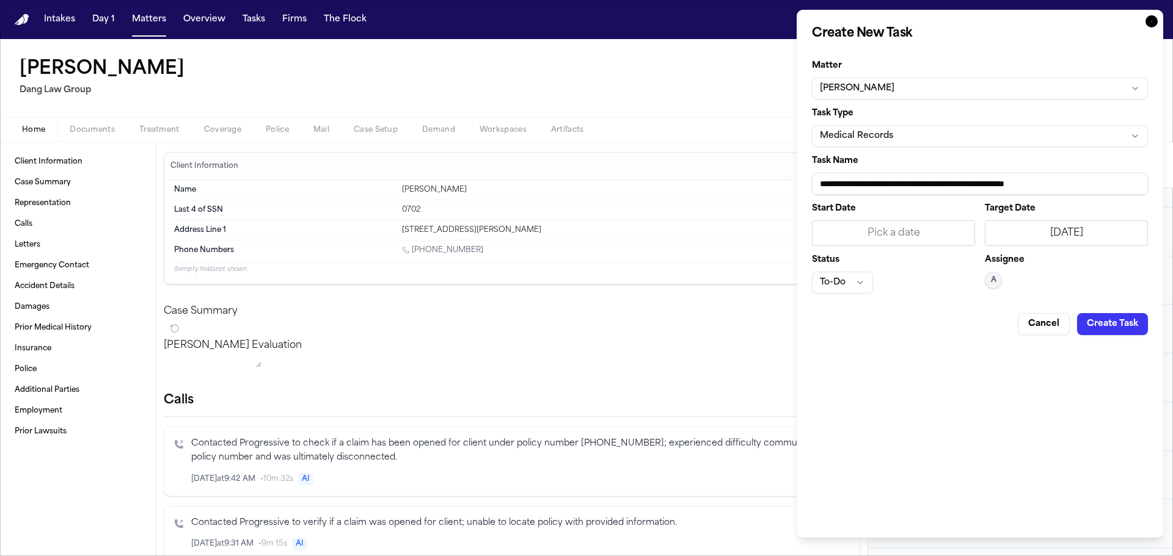
click at [1055, 234] on div "8/19/2025" at bounding box center [1066, 233] width 147 height 15
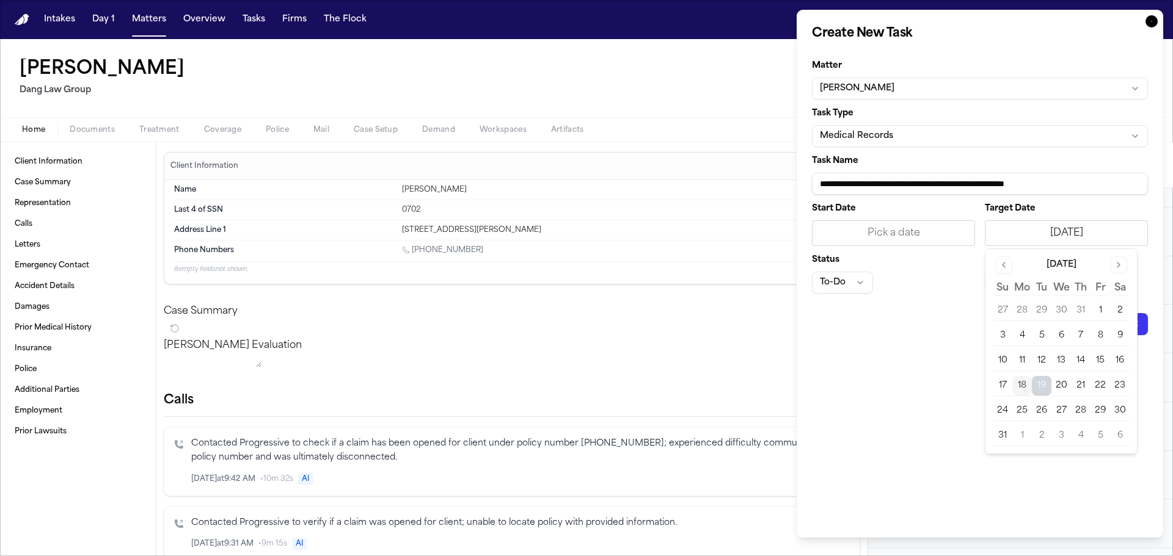
click at [1062, 388] on button "20" at bounding box center [1061, 386] width 20 height 20
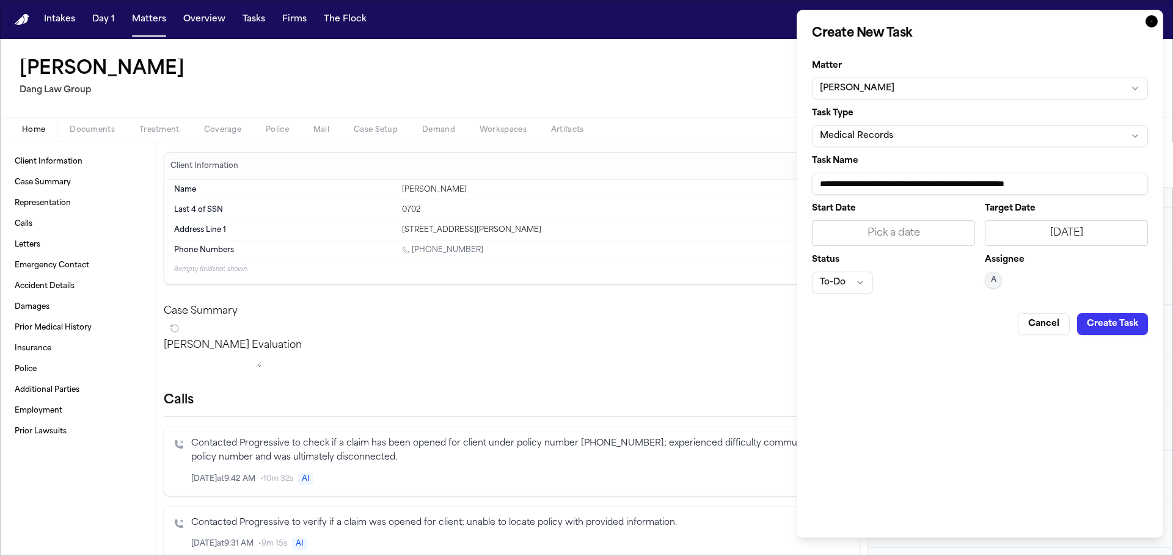
click at [1101, 318] on button "Create Task" at bounding box center [1112, 324] width 71 height 22
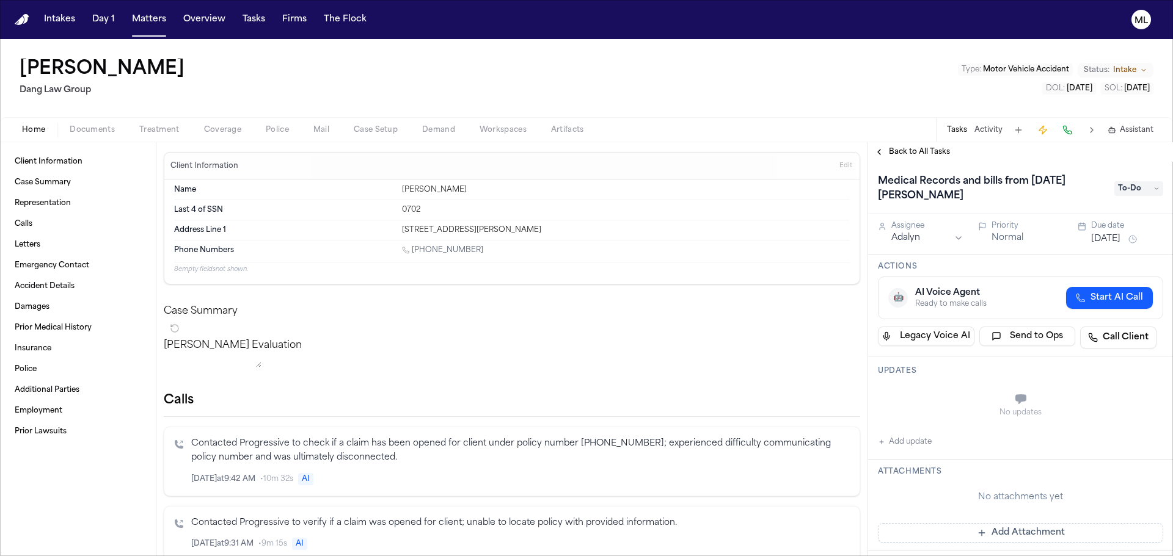
click at [917, 153] on span "Back to All Tasks" at bounding box center [919, 152] width 61 height 10
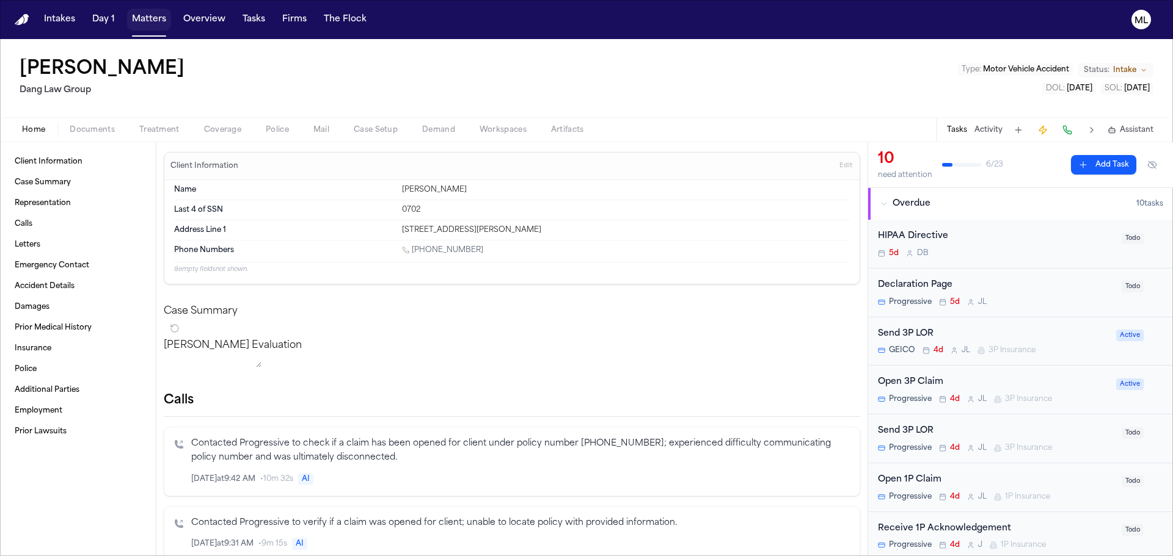
click at [135, 16] on button "Matters" at bounding box center [149, 20] width 44 height 22
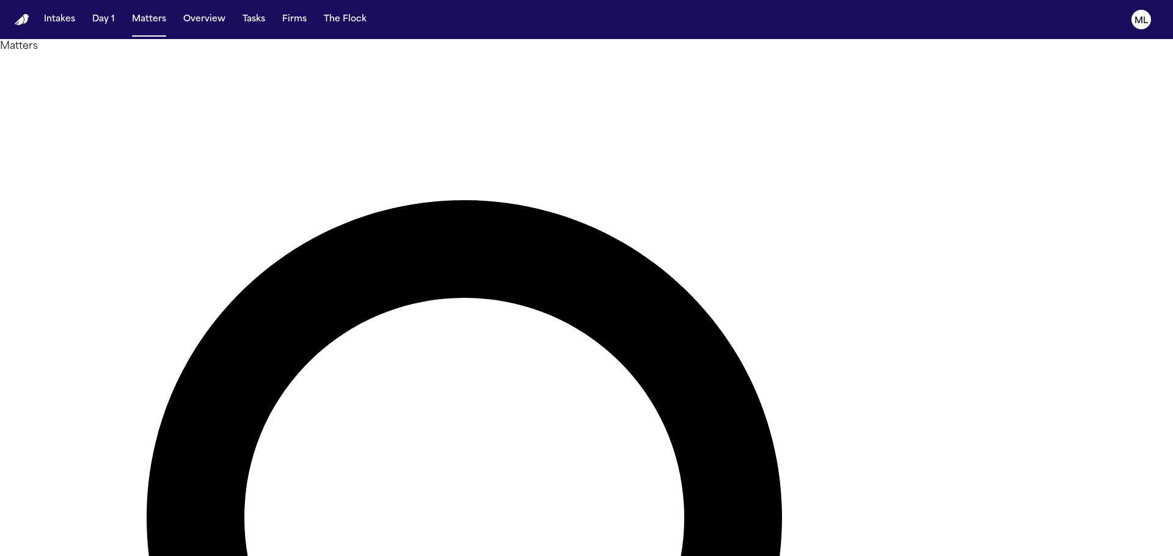
drag, startPoint x: 616, startPoint y: 70, endPoint x: 547, endPoint y: 48, distance: 72.0
type input "*****"
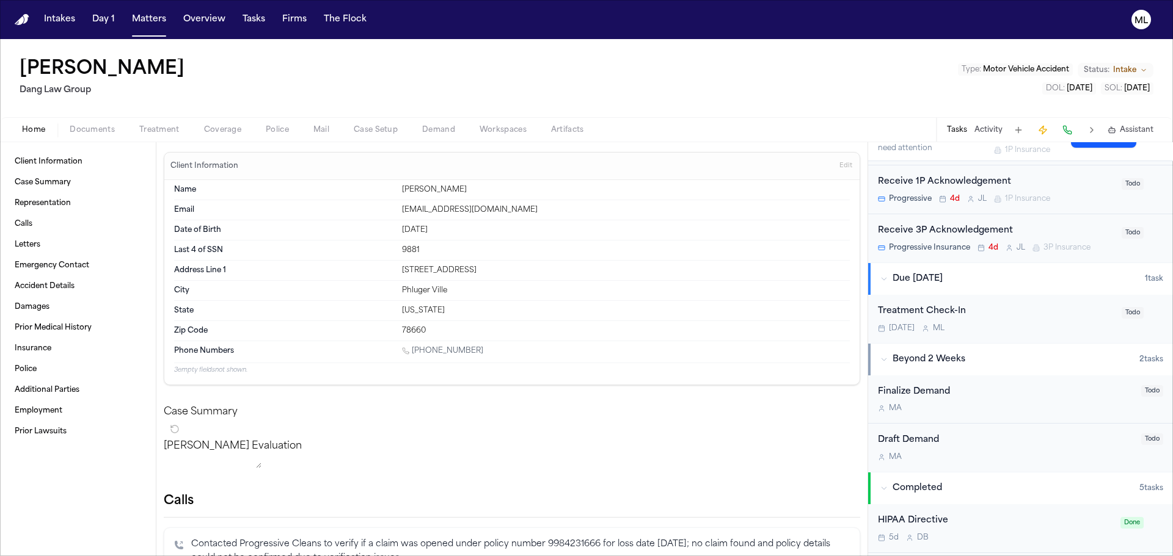
scroll to position [489, 0]
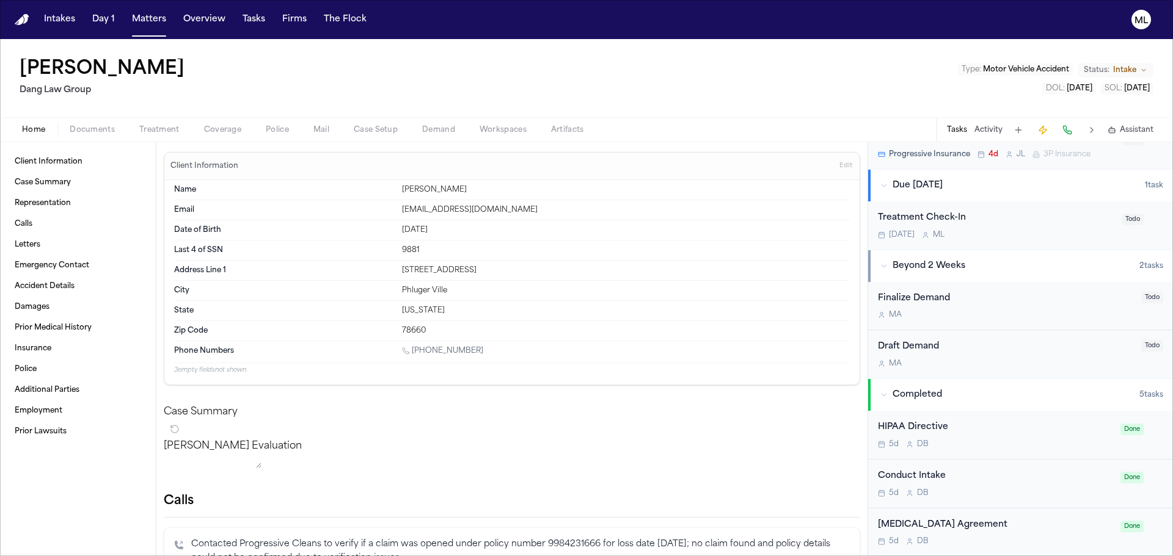
click at [1025, 485] on div "Conduct Intake 5d D B" at bounding box center [995, 484] width 235 height 29
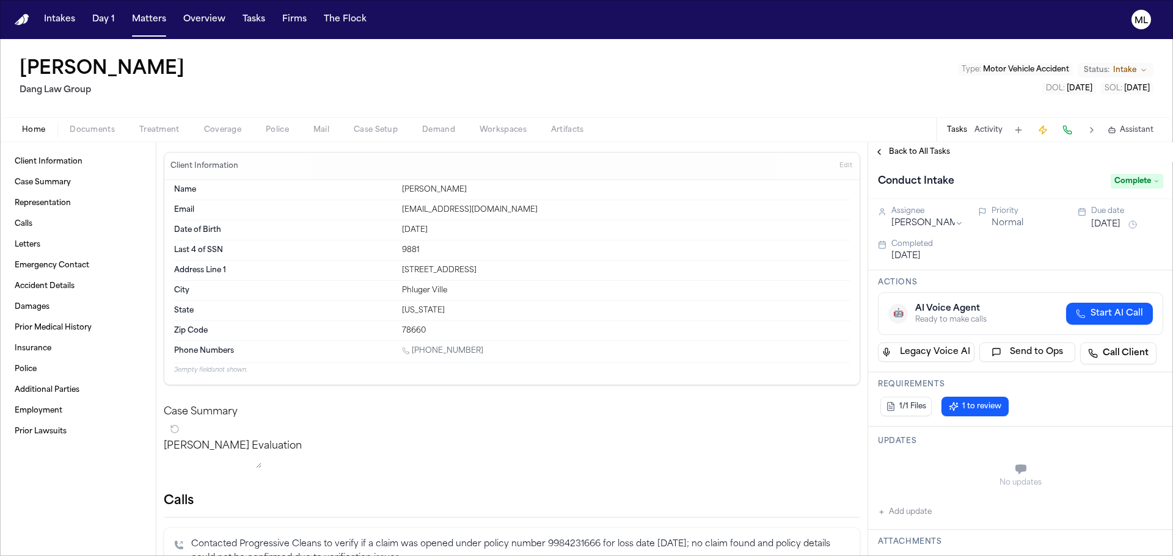
click at [903, 153] on span "Back to All Tasks" at bounding box center [919, 152] width 61 height 10
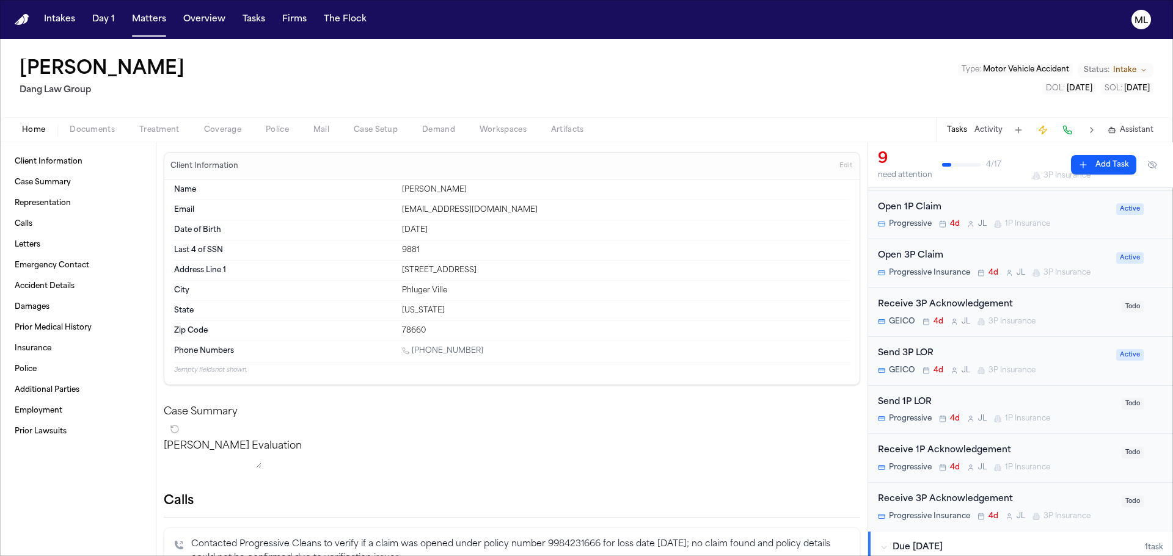
scroll to position [305, 0]
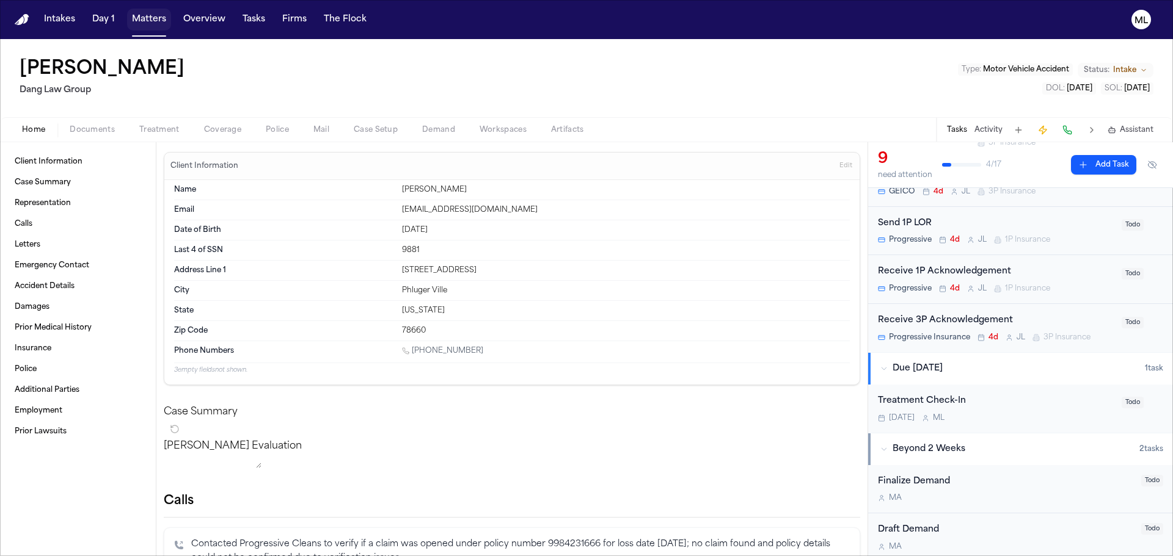
click at [141, 22] on button "Matters" at bounding box center [149, 20] width 44 height 22
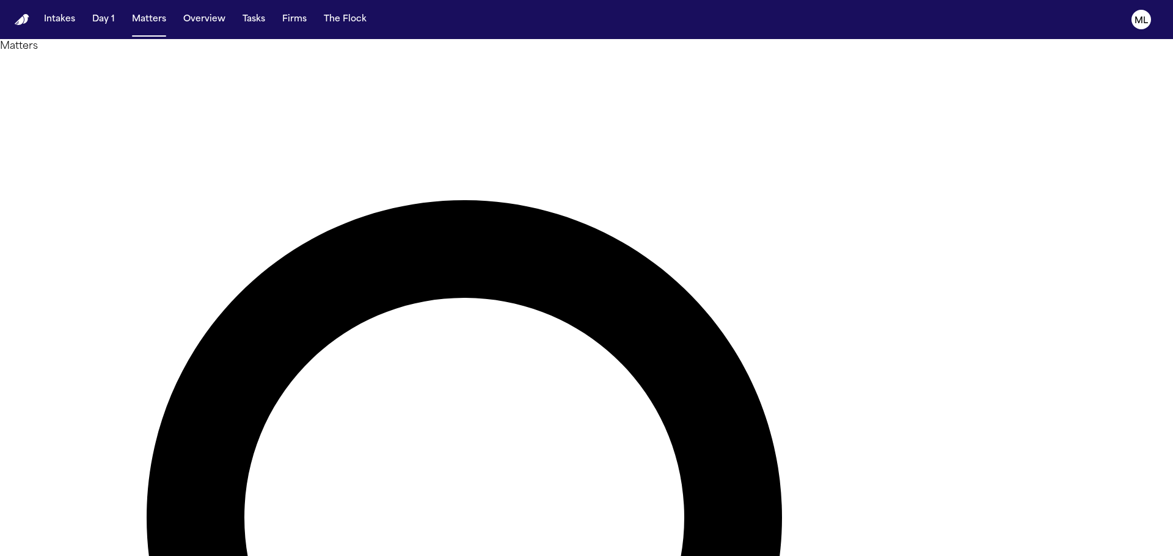
drag, startPoint x: 659, startPoint y: 52, endPoint x: 599, endPoint y: 40, distance: 61.1
type input "****"
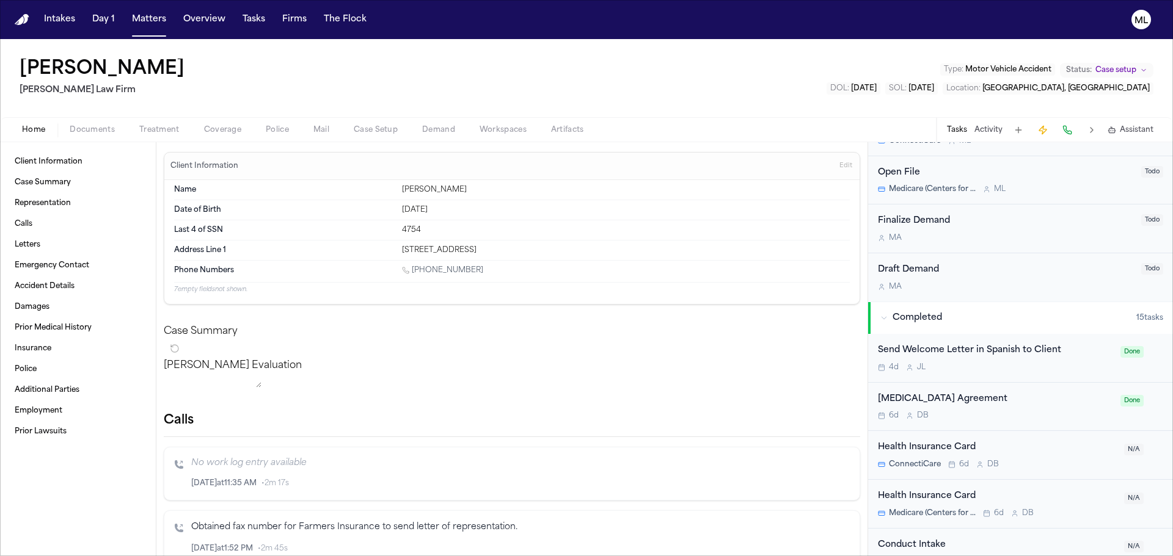
scroll to position [489, 0]
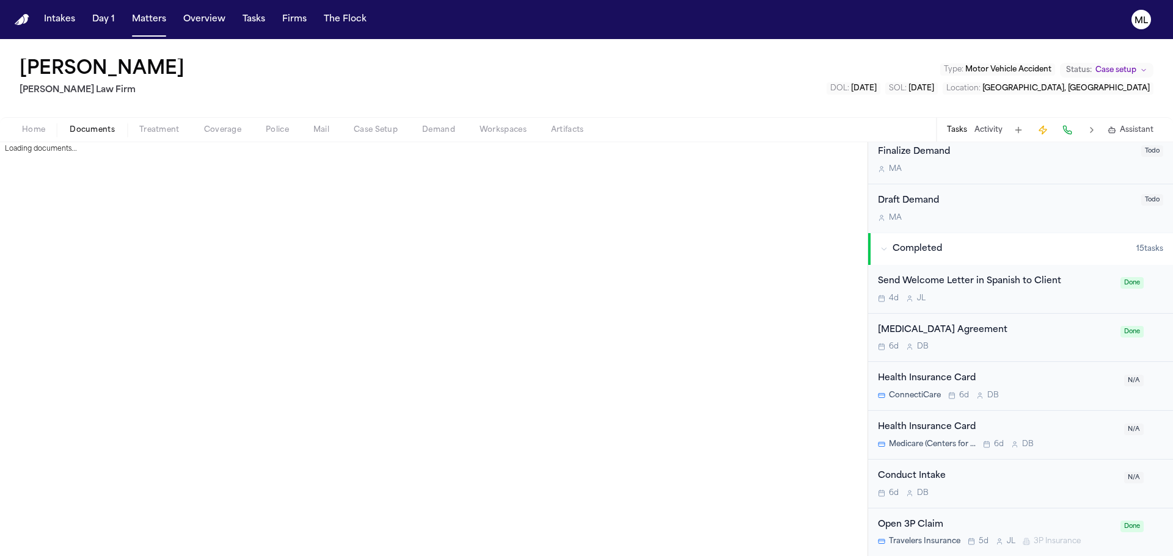
click at [102, 131] on span "Documents" at bounding box center [92, 130] width 45 height 10
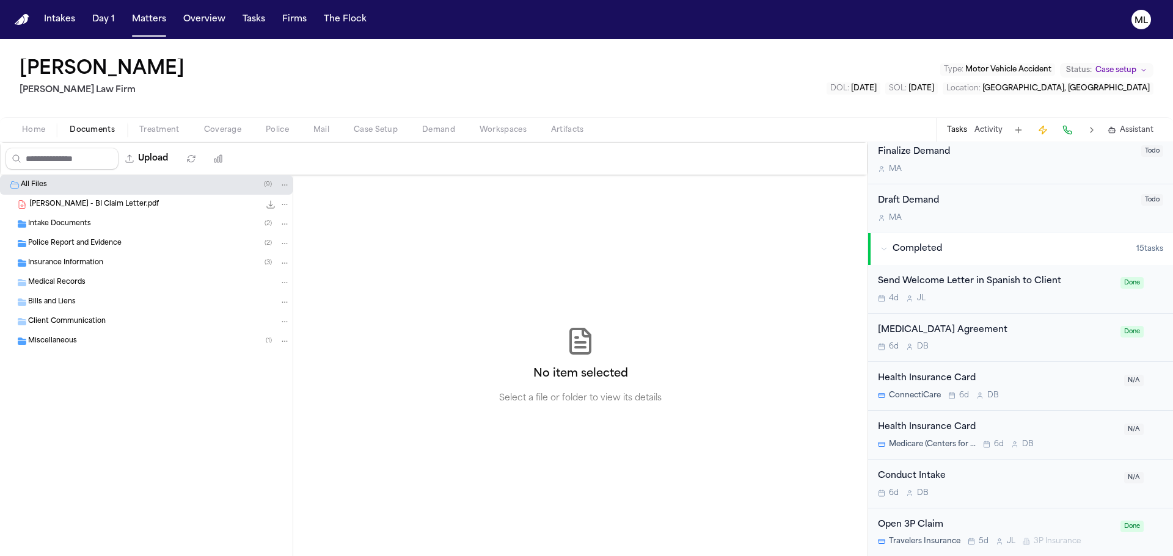
click at [50, 250] on div "Police Report and Evidence ( 2 )" at bounding box center [146, 244] width 293 height 20
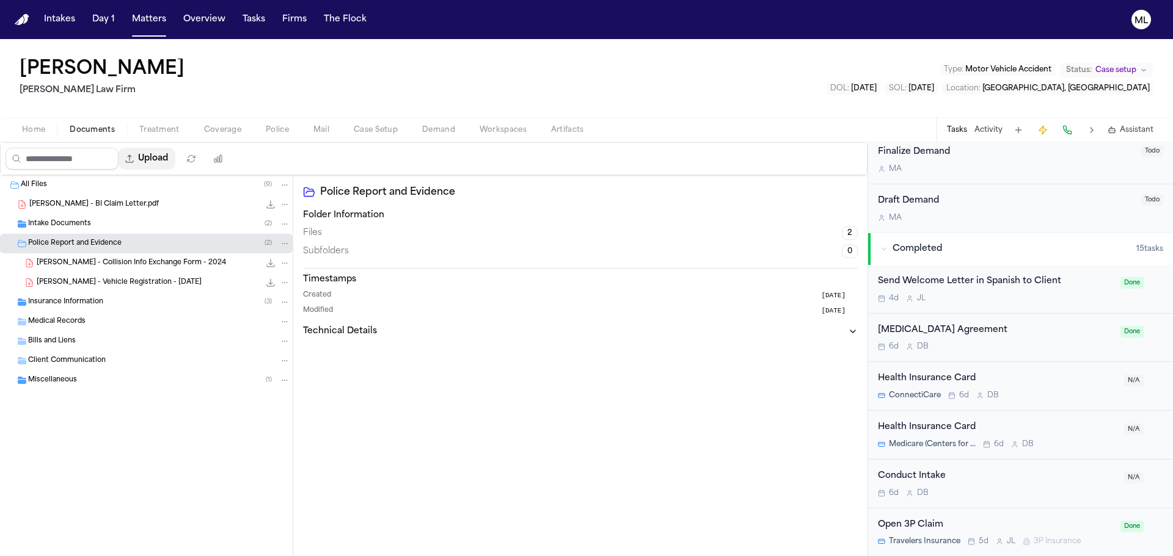
click at [162, 156] on button "Upload" at bounding box center [146, 159] width 57 height 22
select select "**********"
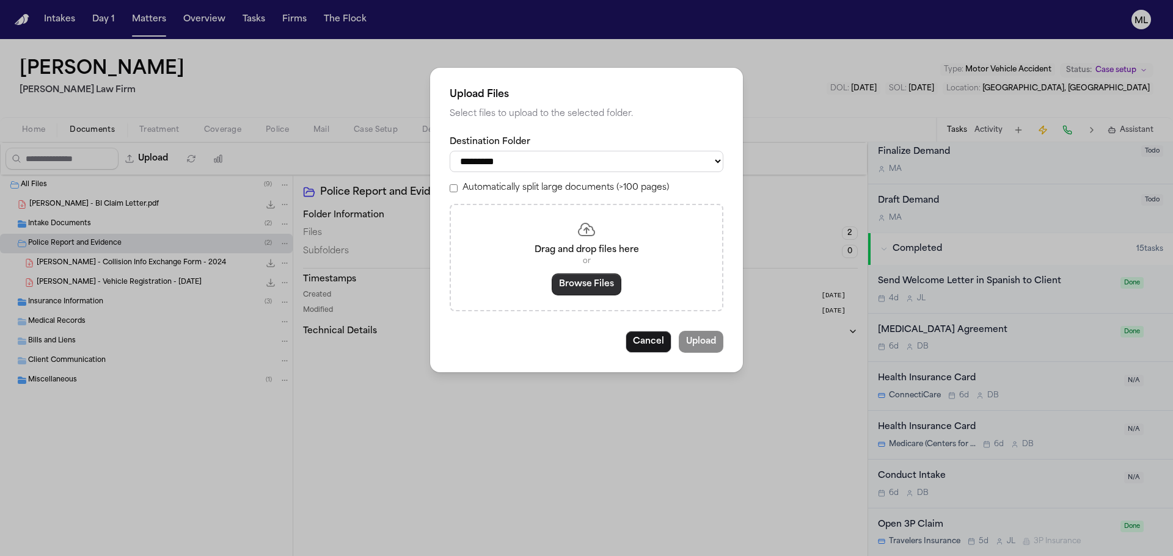
click at [592, 282] on button "Browse Files" at bounding box center [587, 285] width 70 height 22
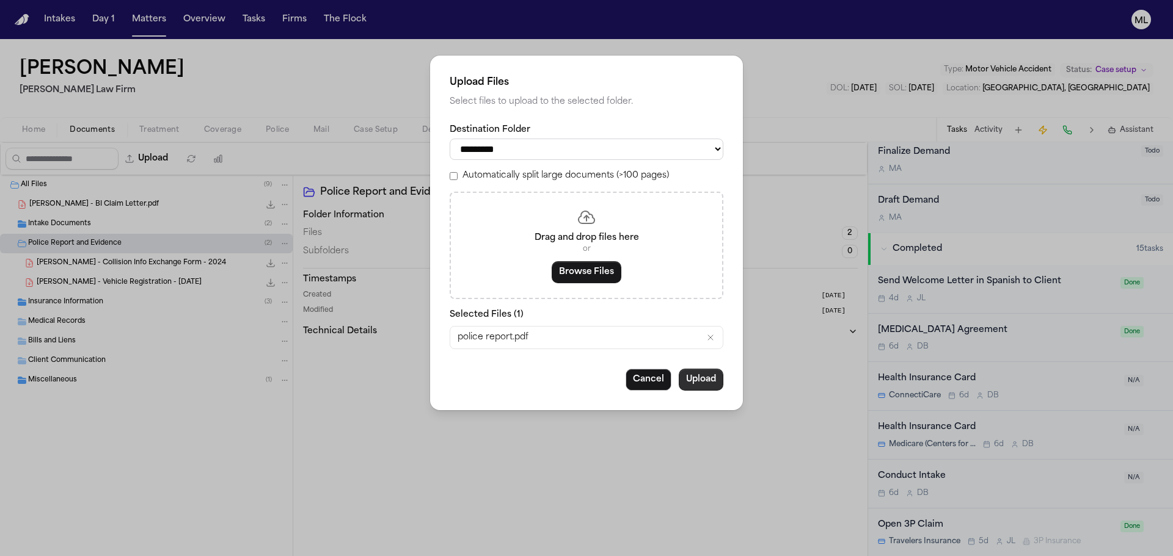
click at [700, 374] on button "Upload" at bounding box center [701, 380] width 45 height 22
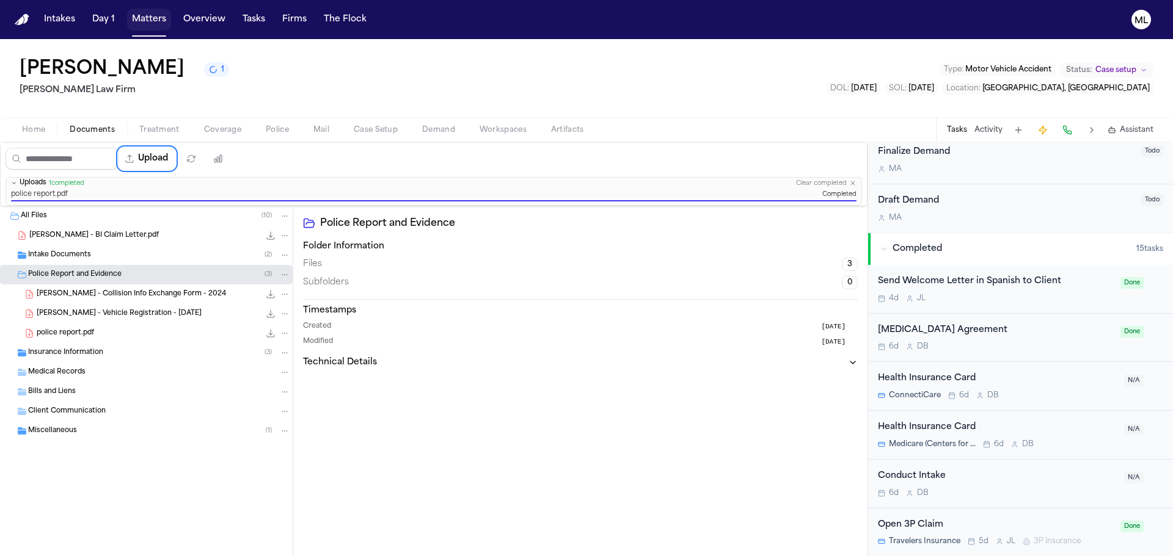
click at [145, 18] on button "Matters" at bounding box center [149, 20] width 44 height 22
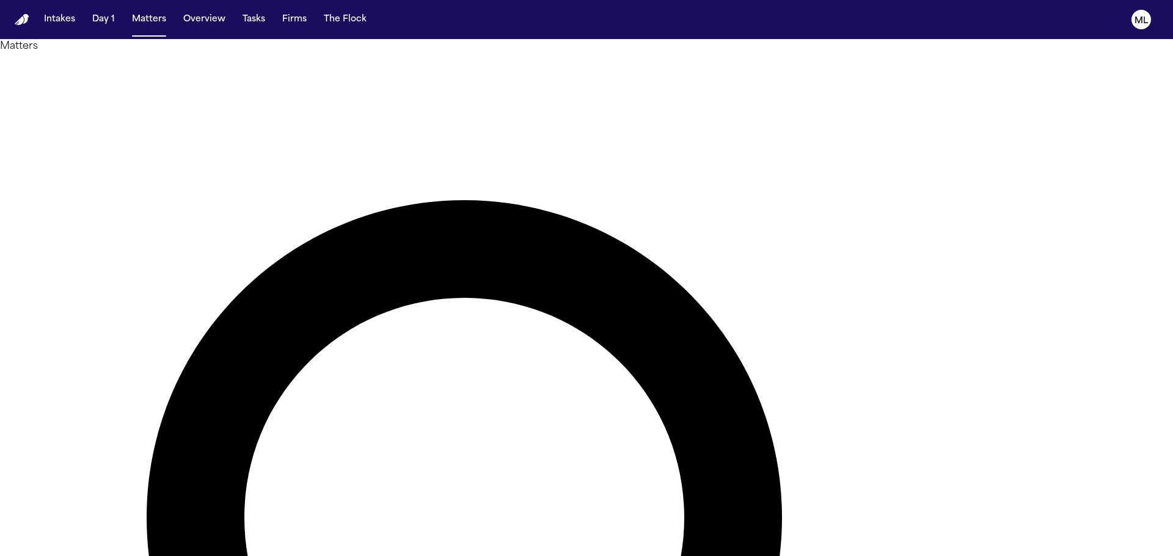
drag, startPoint x: 749, startPoint y: 71, endPoint x: 498, endPoint y: 35, distance: 254.2
drag, startPoint x: 585, startPoint y: 67, endPoint x: 564, endPoint y: 67, distance: 21.4
type input "*****"
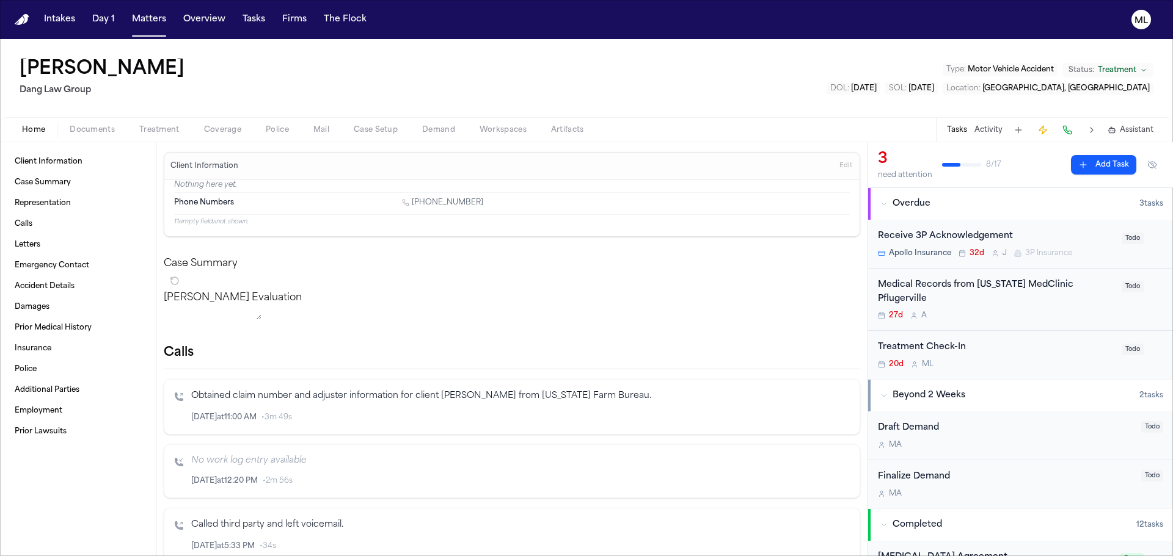
click at [1040, 311] on div "27d A" at bounding box center [996, 316] width 236 height 10
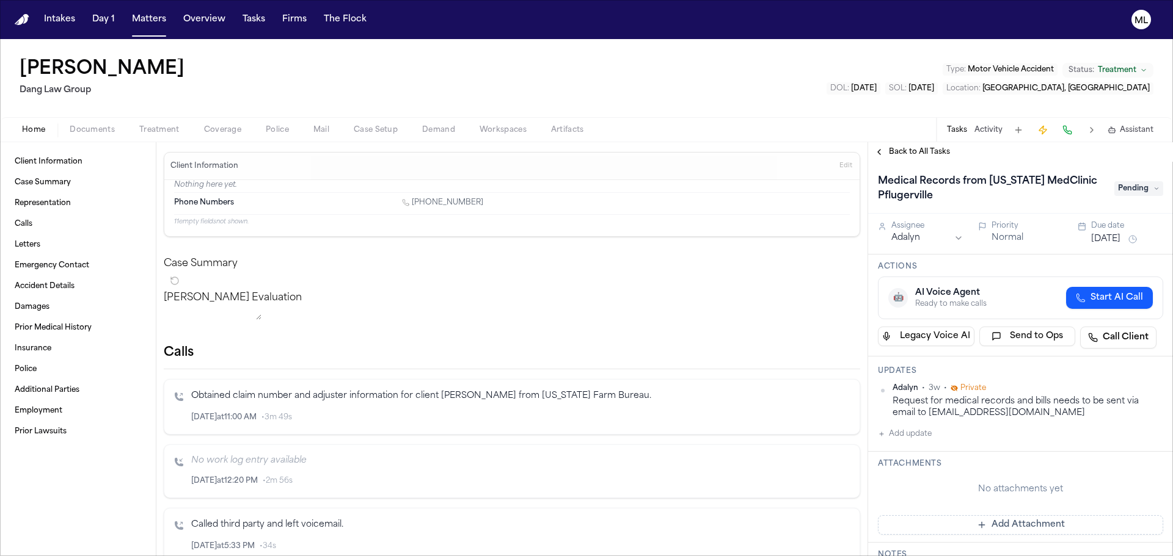
click at [1110, 235] on button "Jul 22, 2025" at bounding box center [1105, 239] width 29 height 12
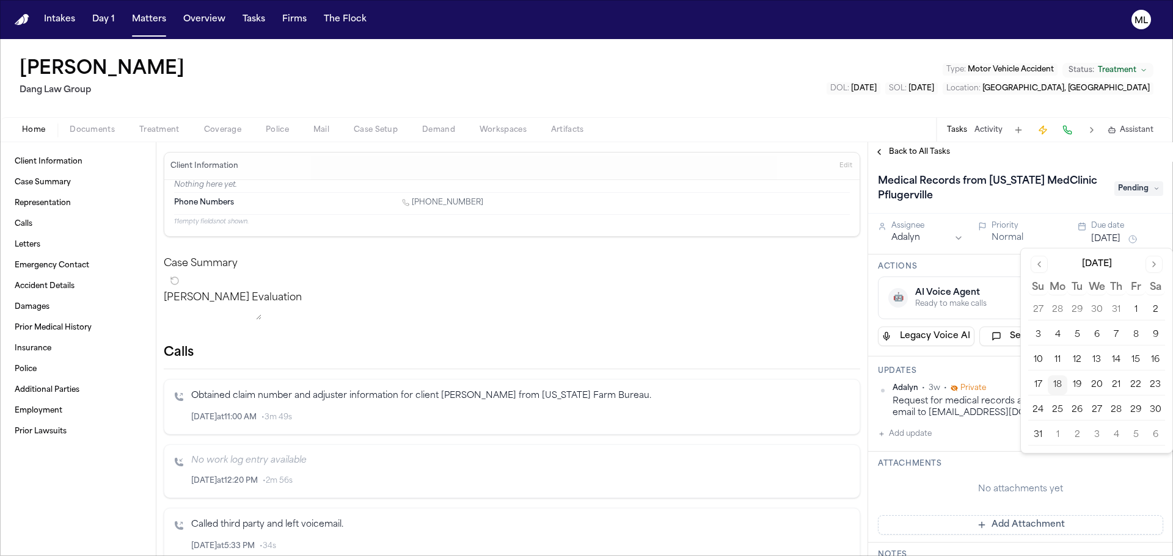
click at [1090, 387] on button "20" at bounding box center [1097, 386] width 20 height 20
click at [1127, 186] on span "Pending" at bounding box center [1138, 188] width 49 height 15
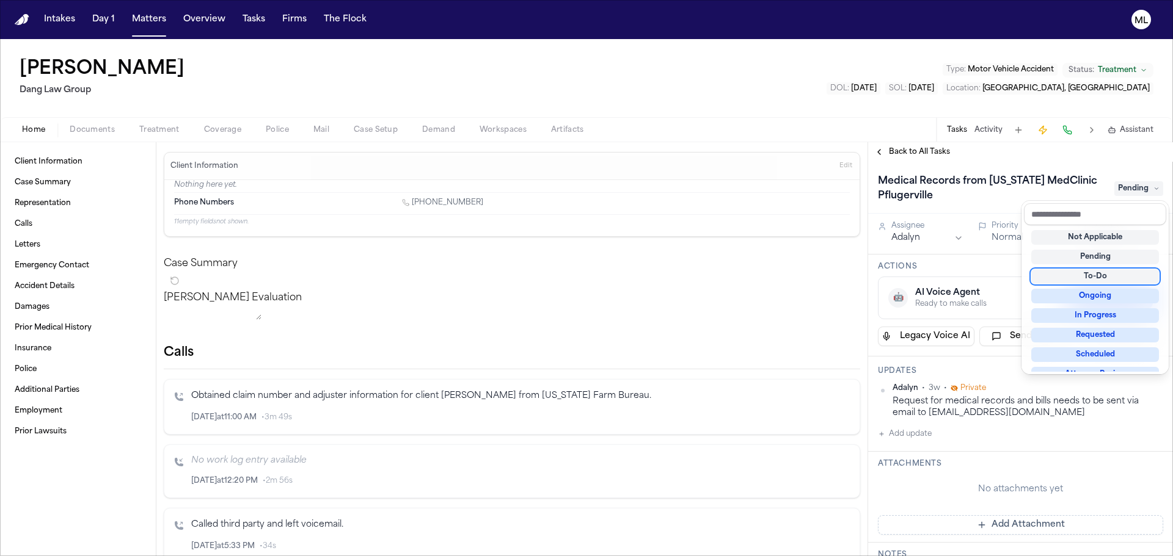
click at [1081, 272] on div "To-Do" at bounding box center [1095, 276] width 128 height 15
click at [905, 145] on div "Back to All Tasks Medical Records from Texas MedClinic Pflugerville To-Do Assig…" at bounding box center [1020, 349] width 305 height 414
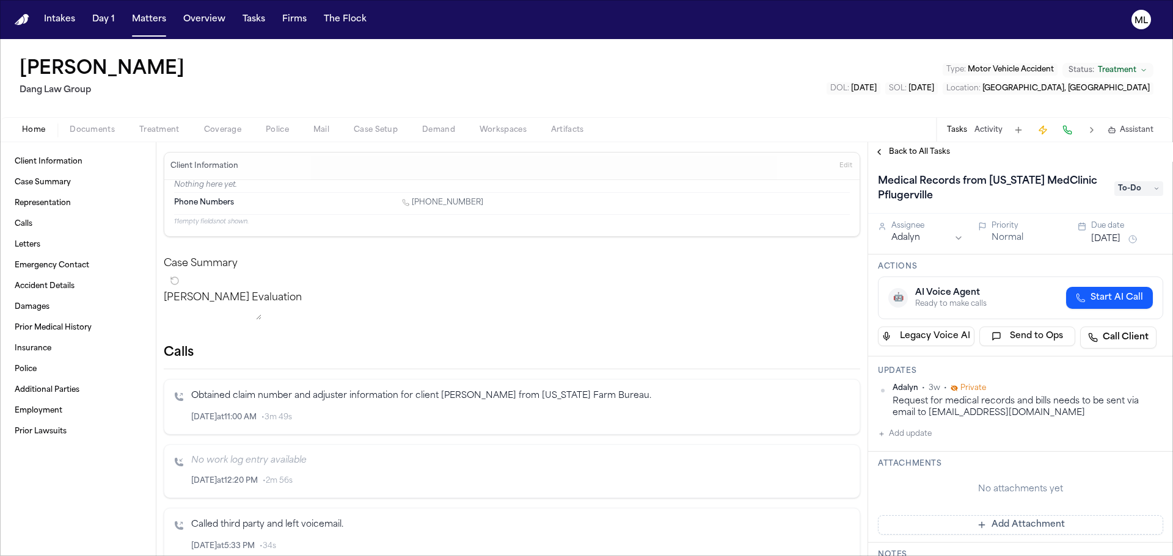
click at [898, 153] on span "Back to All Tasks" at bounding box center [919, 152] width 61 height 10
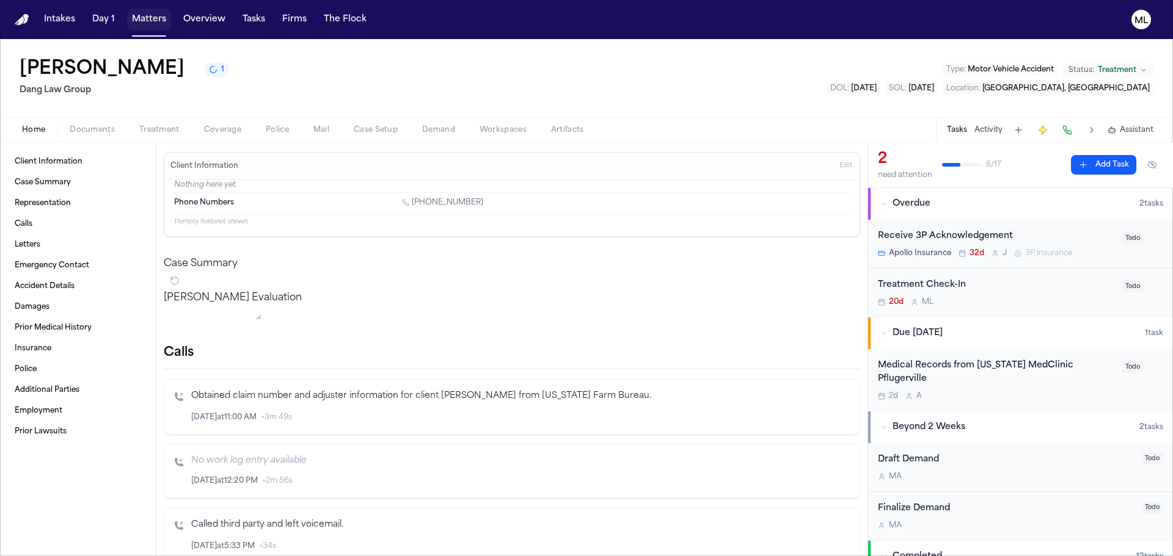
drag, startPoint x: 147, startPoint y: 23, endPoint x: 236, endPoint y: 38, distance: 90.5
click at [147, 23] on button "Matters" at bounding box center [149, 20] width 44 height 22
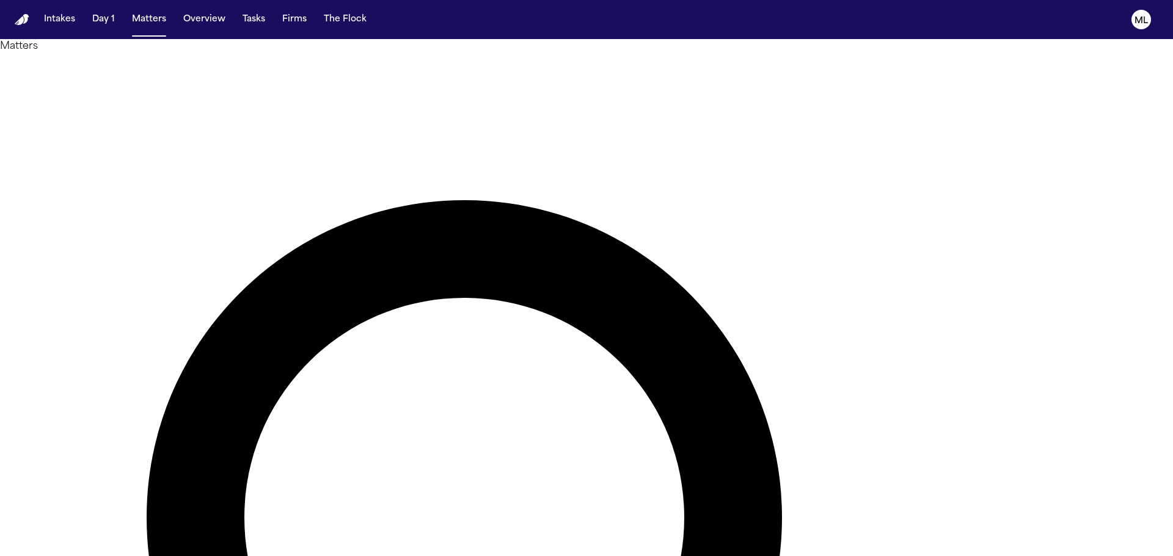
drag, startPoint x: 723, startPoint y: 67, endPoint x: 522, endPoint y: 75, distance: 201.7
type input "*******"
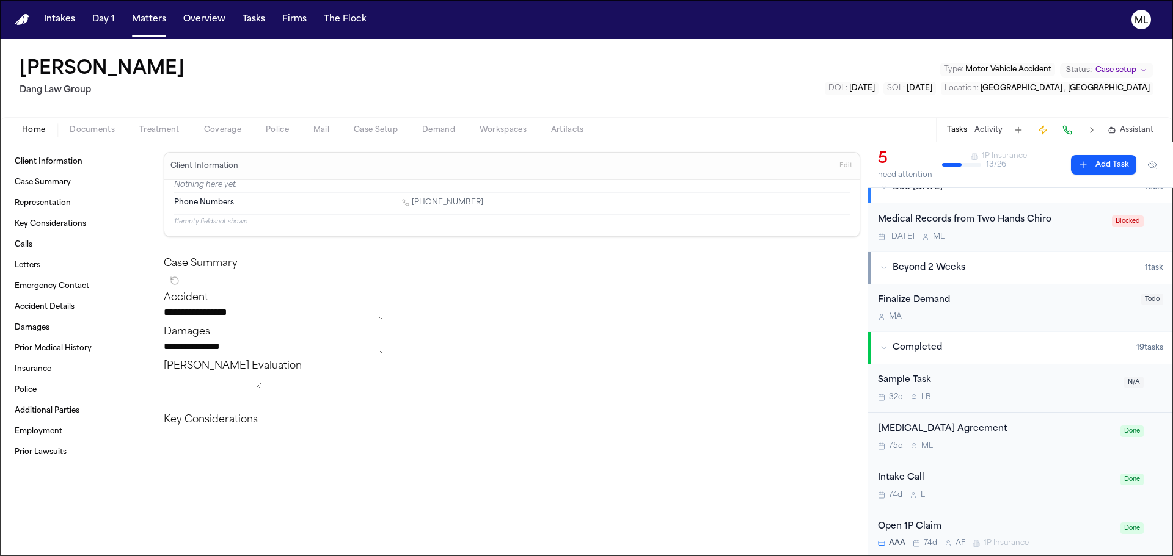
scroll to position [305, 0]
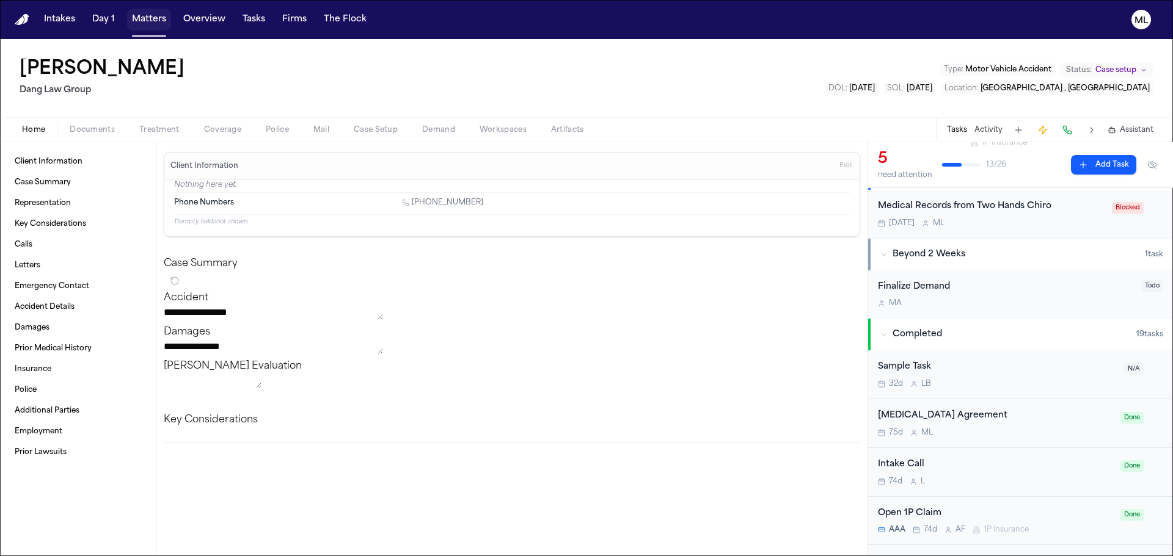
drag, startPoint x: 142, startPoint y: 18, endPoint x: 168, endPoint y: 9, distance: 27.2
click at [142, 18] on button "Matters" at bounding box center [149, 20] width 44 height 22
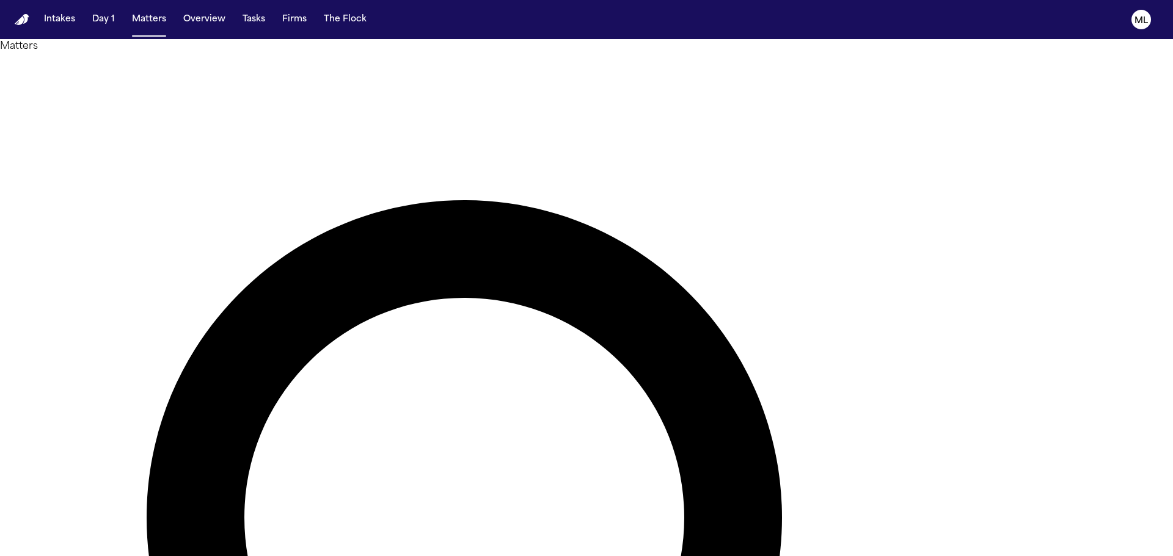
drag, startPoint x: 703, startPoint y: 67, endPoint x: 572, endPoint y: 59, distance: 130.9
type input "*****"
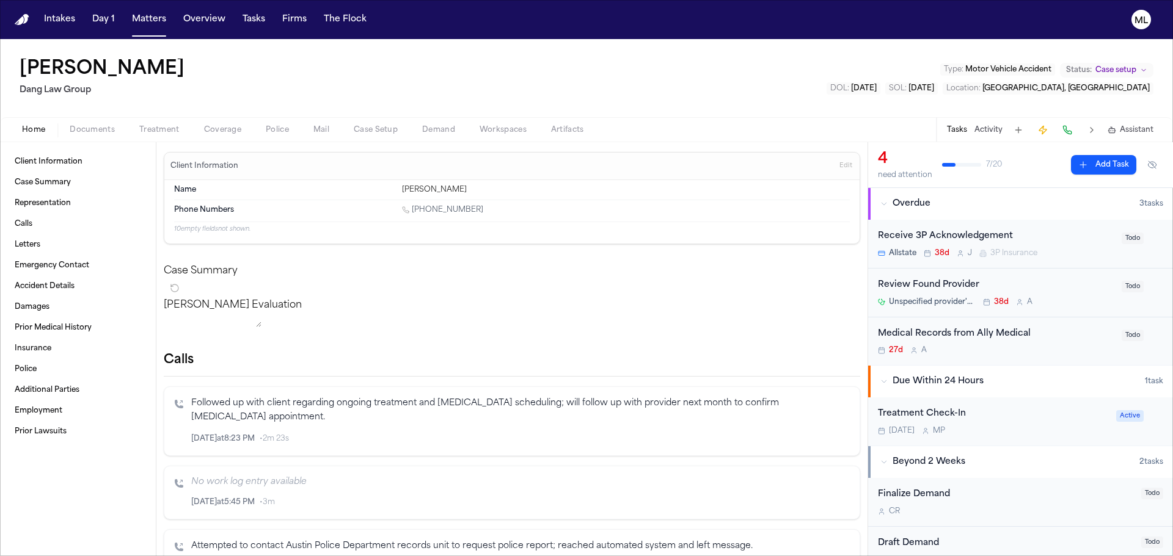
click at [1046, 352] on div "27d A" at bounding box center [996, 351] width 236 height 10
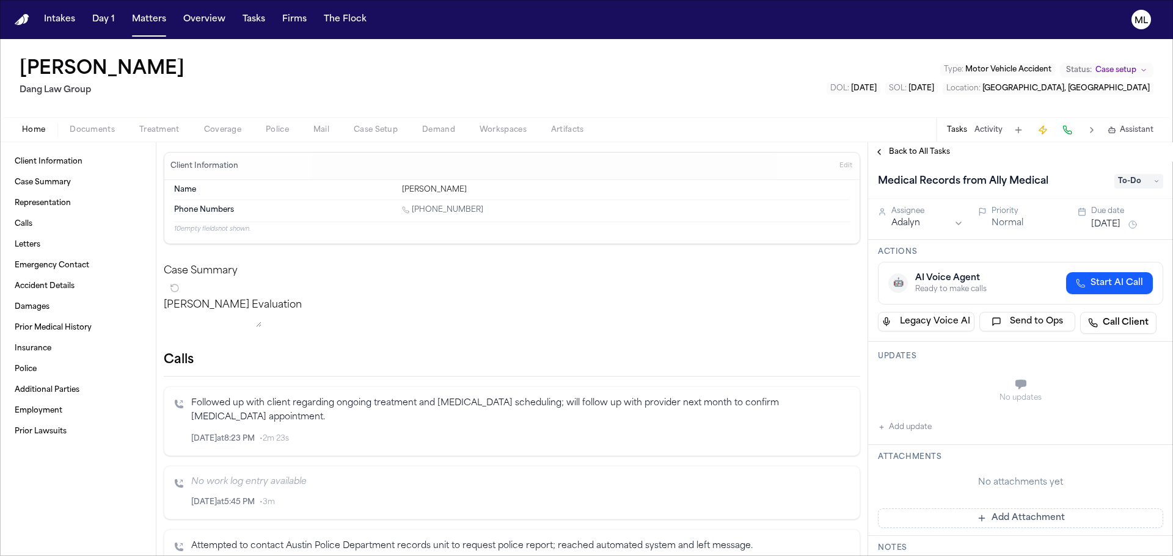
click at [1101, 217] on div "Due date Jul 22, 2025" at bounding box center [1127, 219] width 72 height 26
click at [1107, 228] on button "Jul 22, 2025" at bounding box center [1105, 225] width 29 height 12
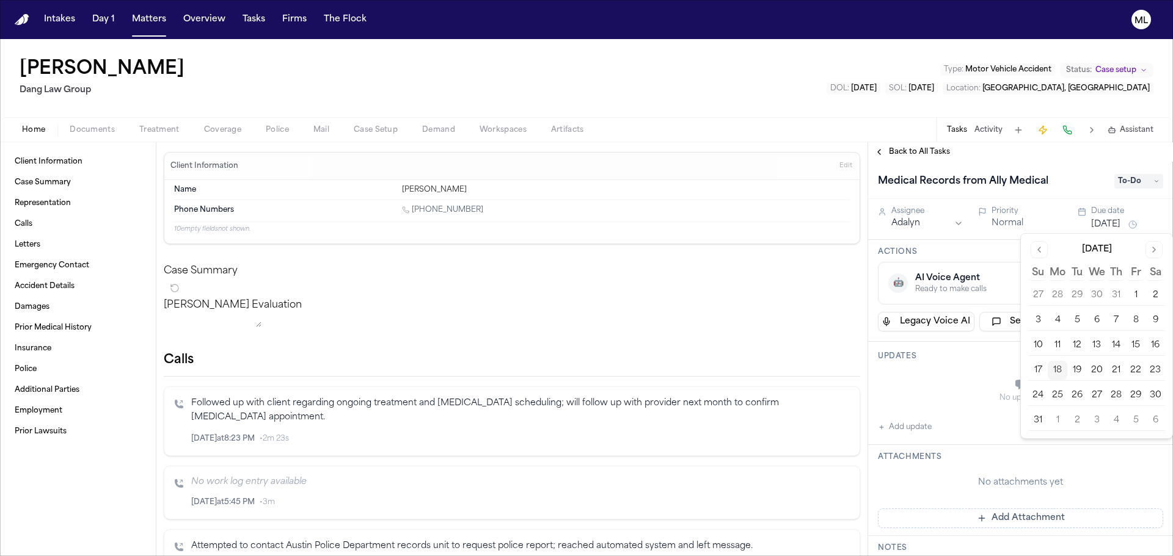
click at [1080, 361] on button "19" at bounding box center [1077, 371] width 20 height 20
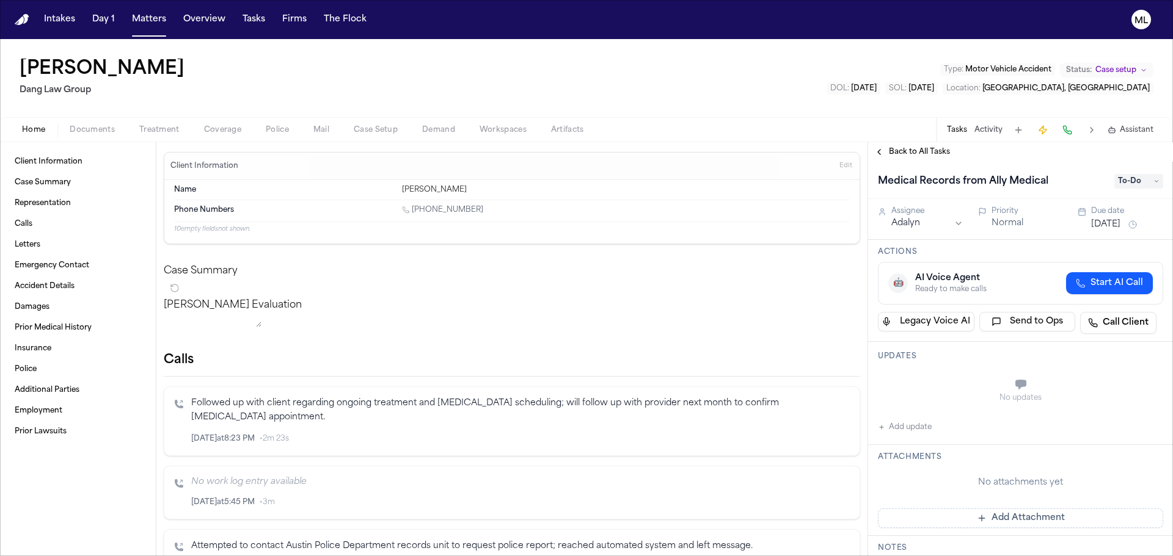
click at [920, 153] on span "Back to All Tasks" at bounding box center [919, 152] width 61 height 10
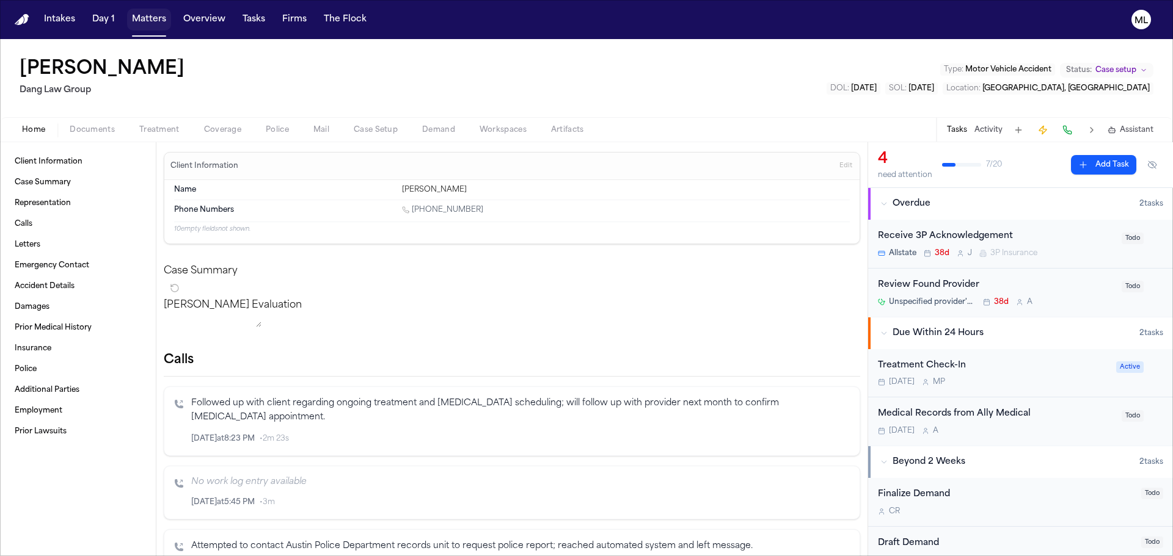
click at [142, 20] on button "Matters" at bounding box center [149, 20] width 44 height 22
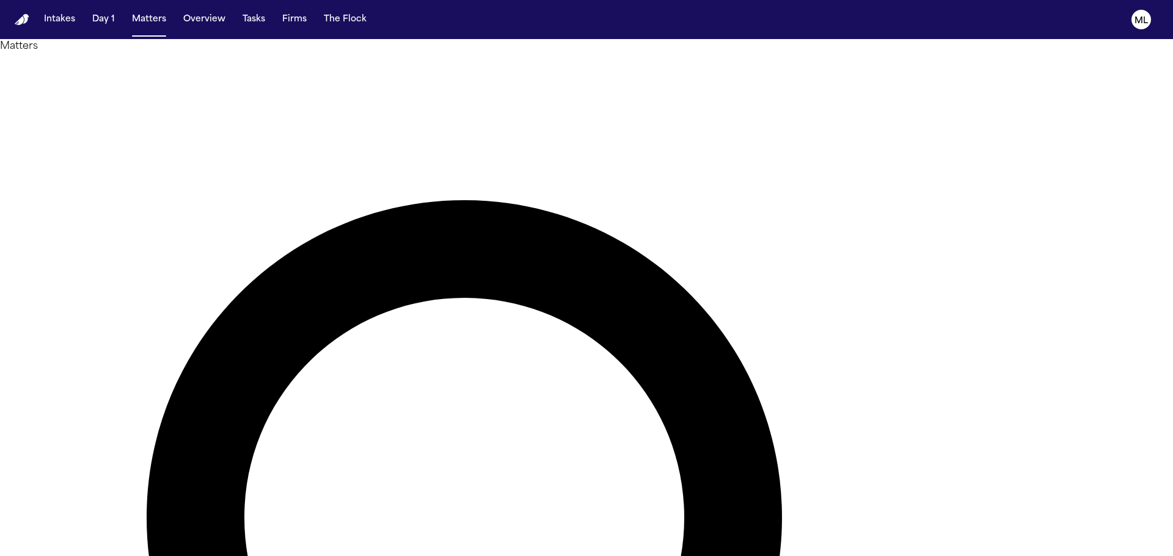
drag, startPoint x: 701, startPoint y: 65, endPoint x: 503, endPoint y: 69, distance: 198.5
type input "*******"
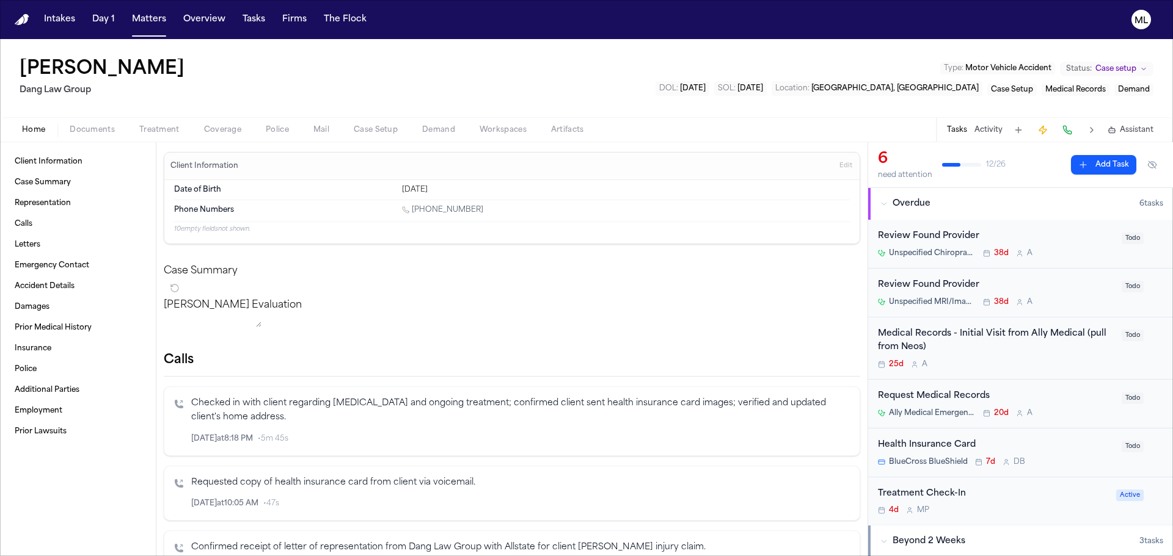
click at [994, 365] on div "25d A" at bounding box center [996, 365] width 236 height 10
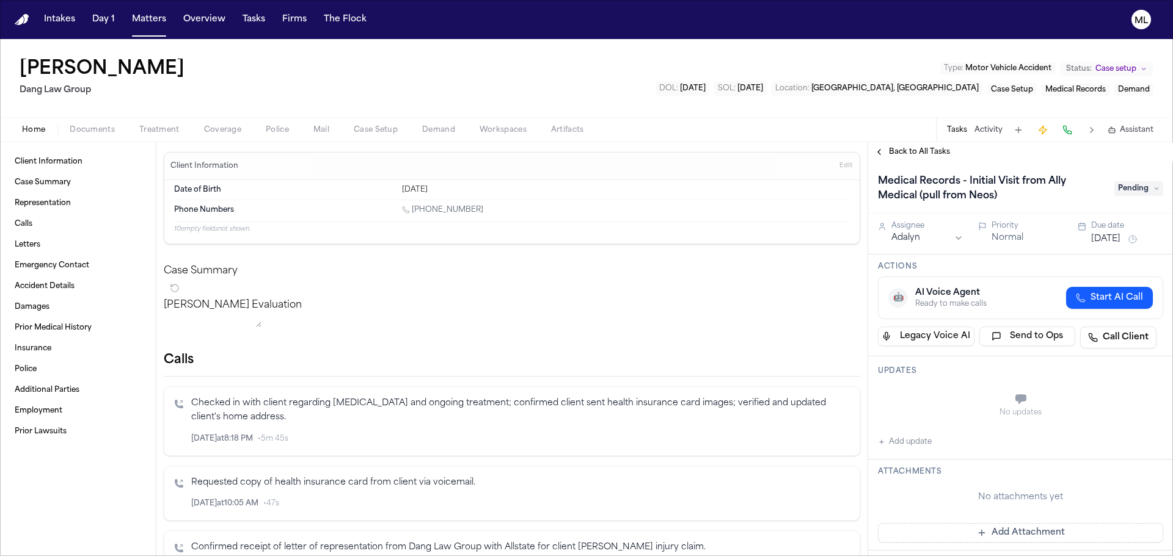
click at [1118, 237] on button "[DATE]" at bounding box center [1105, 239] width 29 height 12
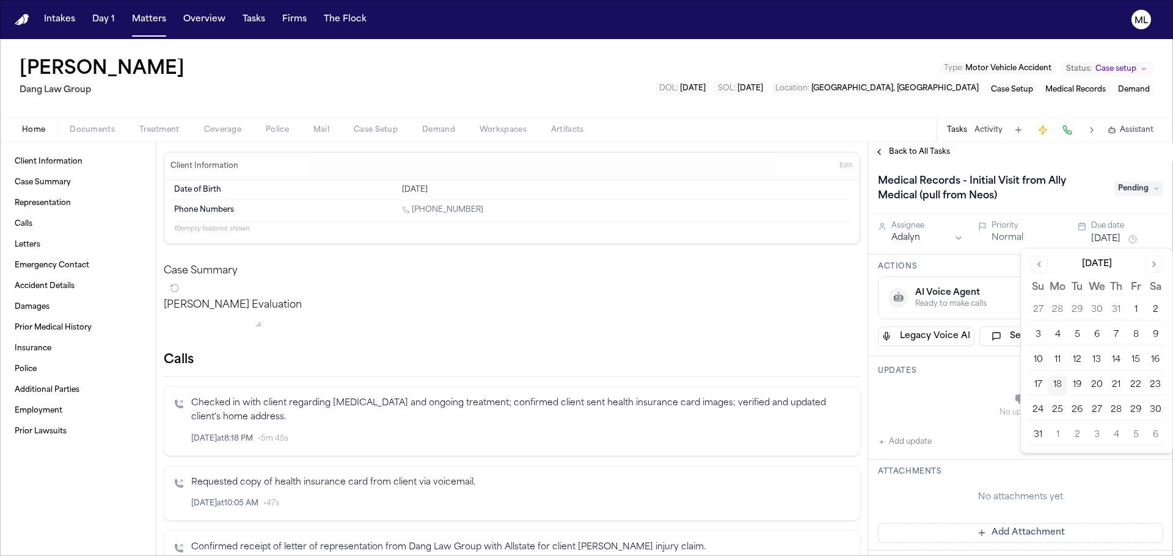
click at [1070, 382] on button "19" at bounding box center [1077, 386] width 20 height 20
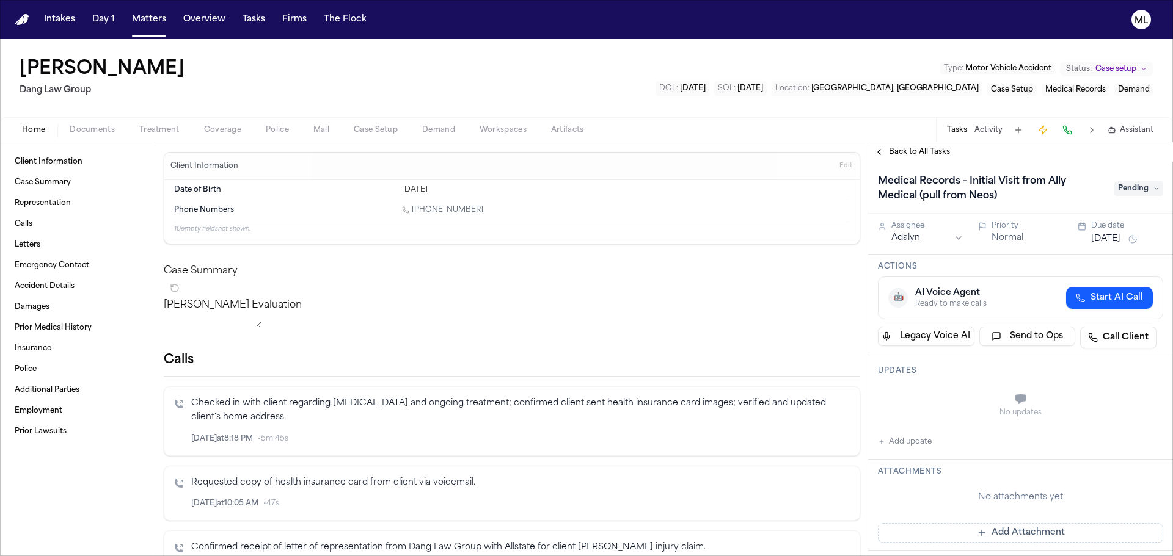
click at [920, 153] on span "Back to All Tasks" at bounding box center [919, 152] width 61 height 10
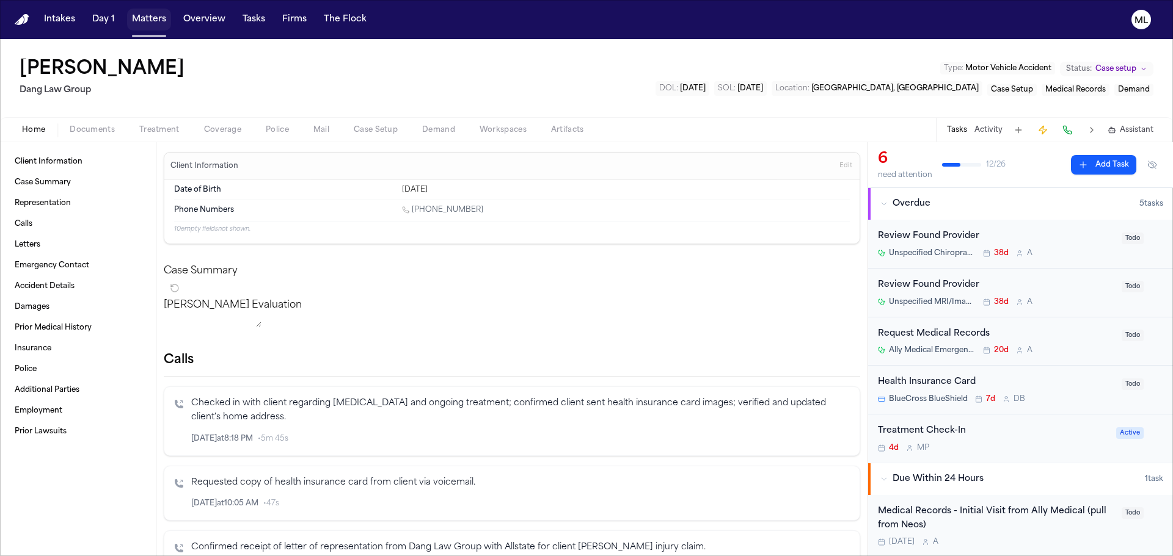
click at [148, 17] on button "Matters" at bounding box center [149, 20] width 44 height 22
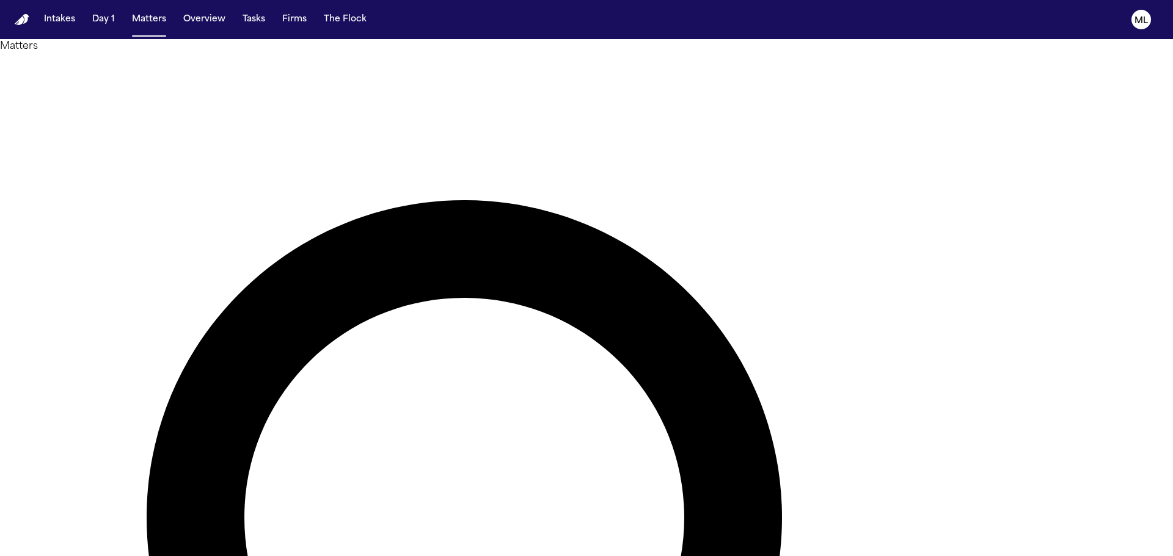
drag, startPoint x: 723, startPoint y: 72, endPoint x: 576, endPoint y: 56, distance: 147.4
type input "**********"
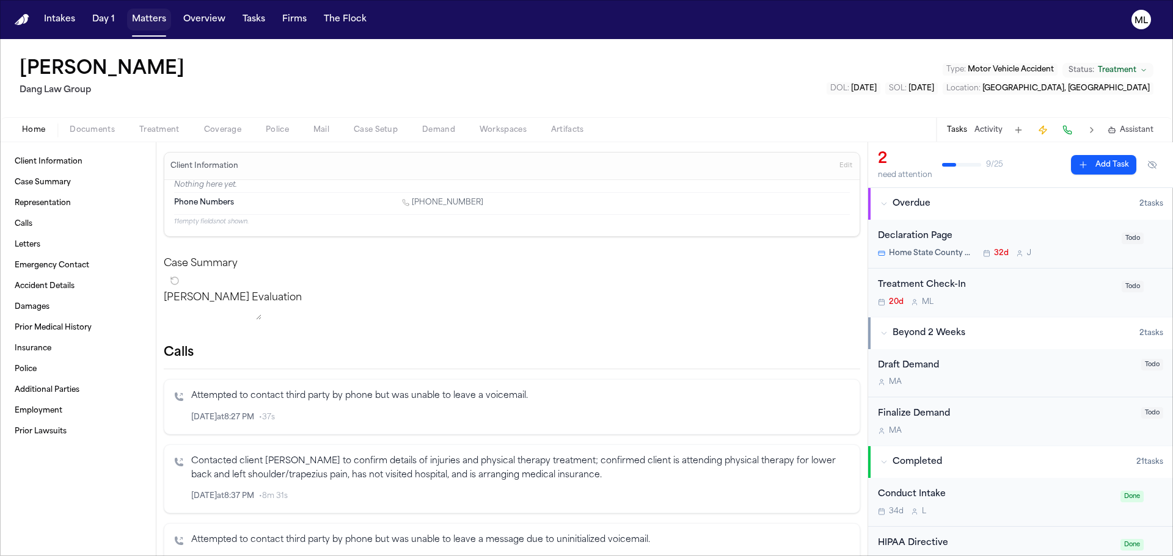
click at [156, 18] on button "Matters" at bounding box center [149, 20] width 44 height 22
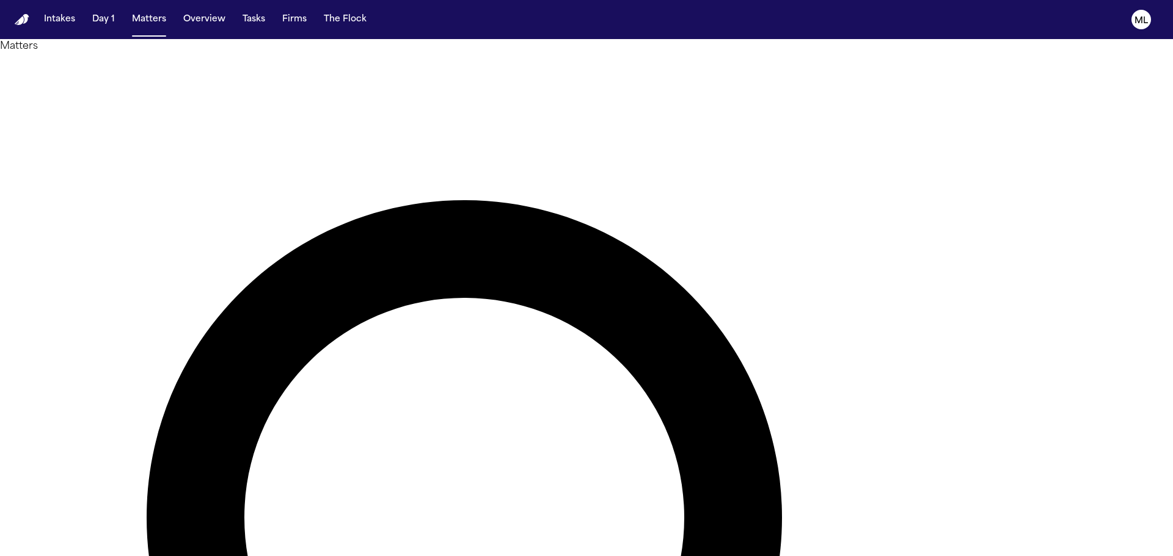
drag, startPoint x: 728, startPoint y: 75, endPoint x: 590, endPoint y: 37, distance: 143.0
type input "*****"
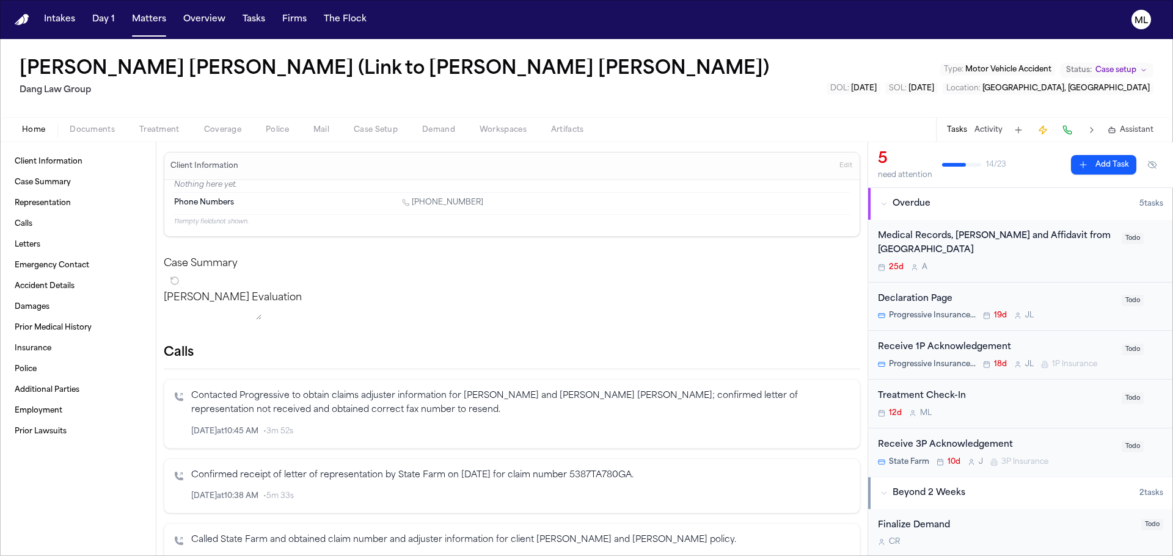
click at [1024, 254] on div "Medical Records, Bills and Affidavit from Pflugerville Emergency Center" at bounding box center [996, 244] width 236 height 28
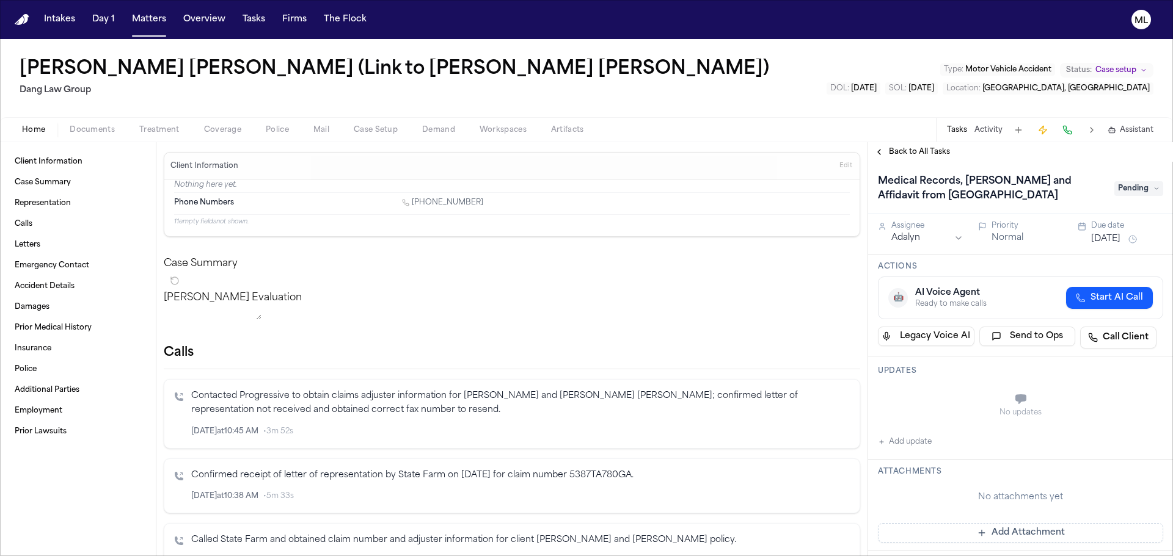
click at [1104, 239] on button "[DATE]" at bounding box center [1105, 239] width 29 height 12
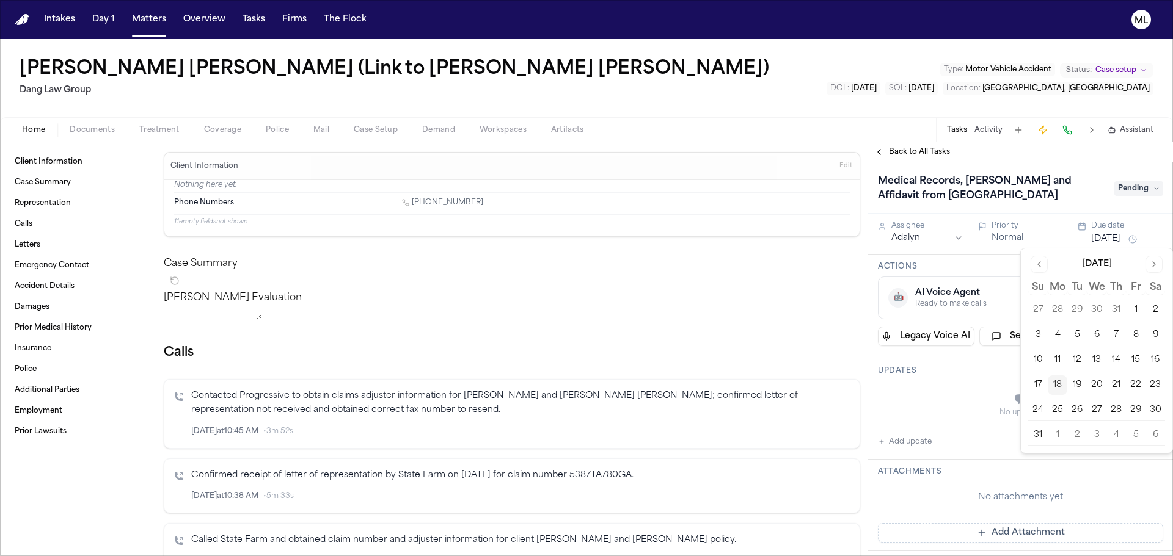
click at [1077, 383] on button "19" at bounding box center [1077, 386] width 20 height 20
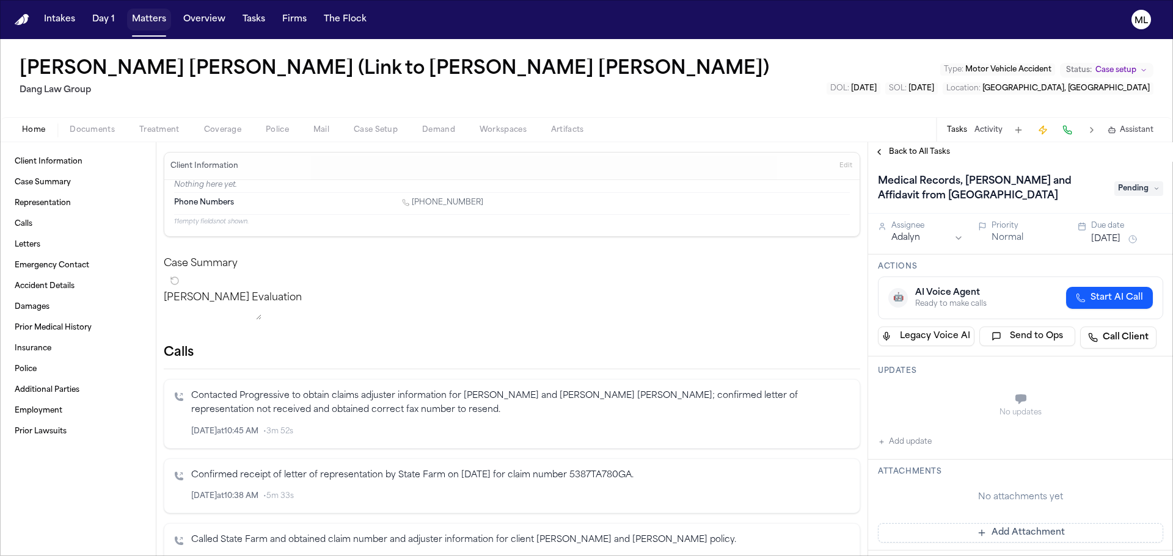
drag, startPoint x: 147, startPoint y: 24, endPoint x: 171, endPoint y: 23, distance: 24.4
click at [147, 24] on button "Matters" at bounding box center [149, 20] width 44 height 22
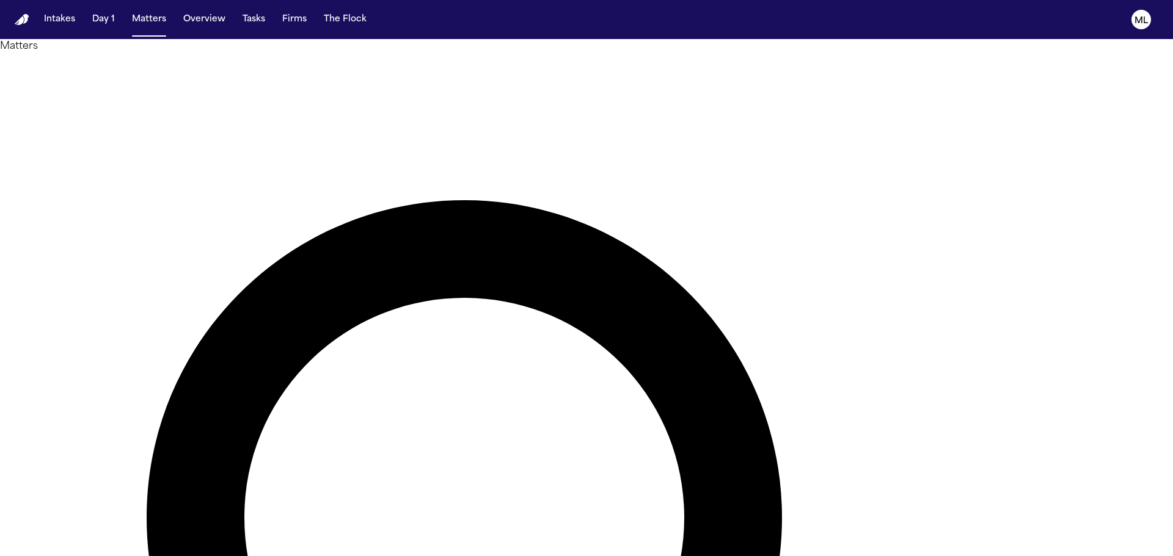
drag, startPoint x: 668, startPoint y: 61, endPoint x: 596, endPoint y: 52, distance: 72.7
type input "*****"
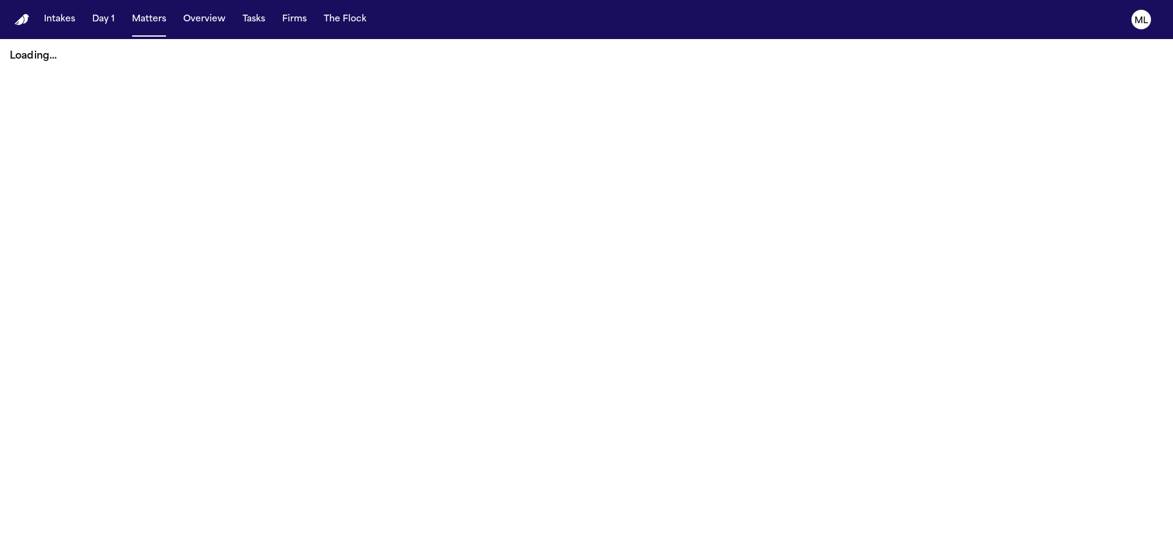
click at [154, 20] on button "Matters" at bounding box center [149, 20] width 44 height 22
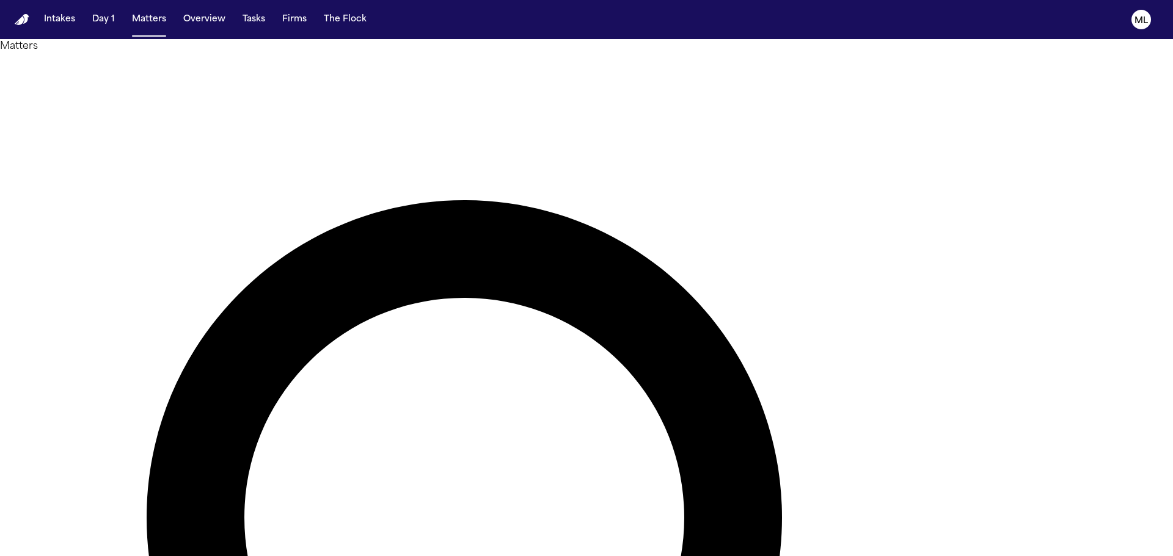
type input "**********"
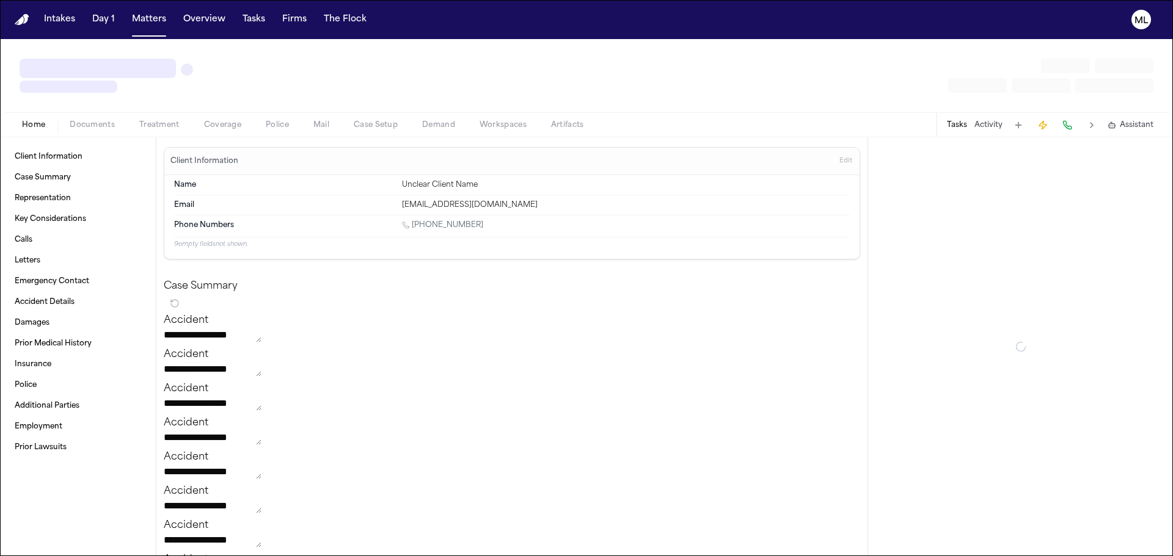
type textarea "*"
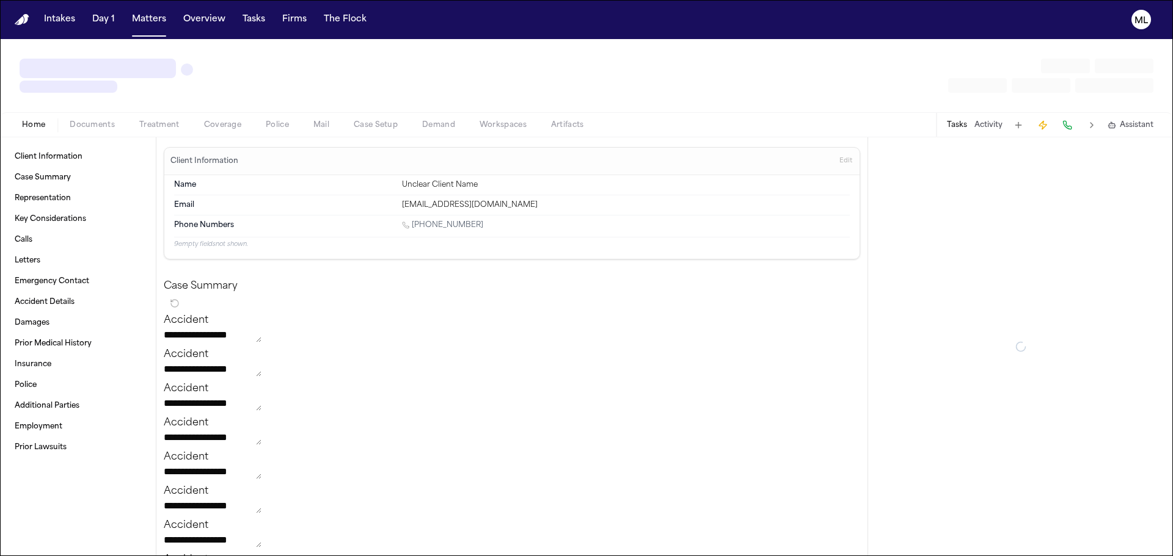
type textarea "*"
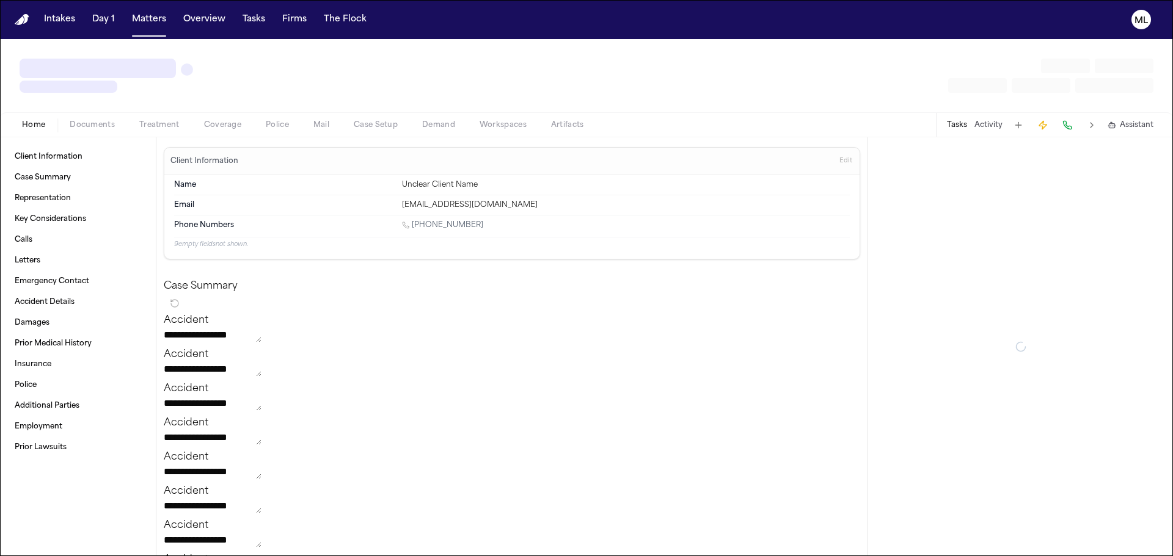
type textarea "*"
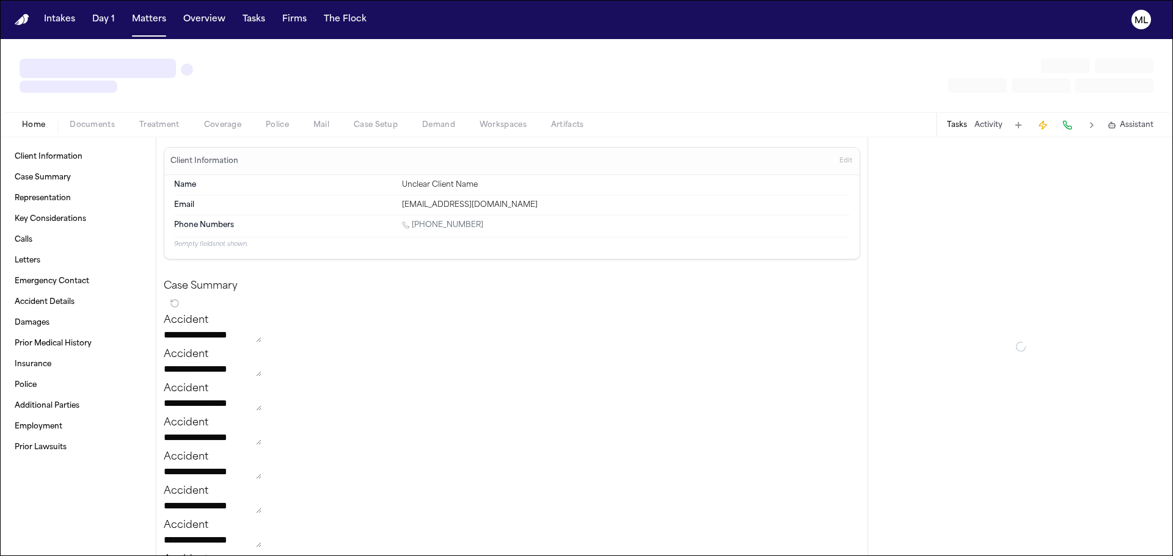
type textarea "*"
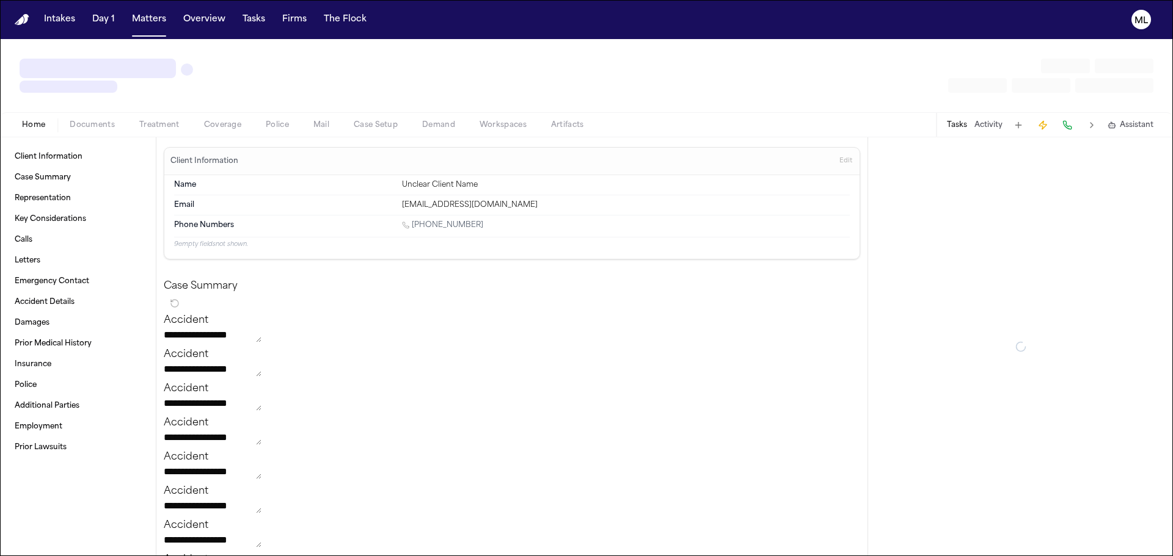
type textarea "*"
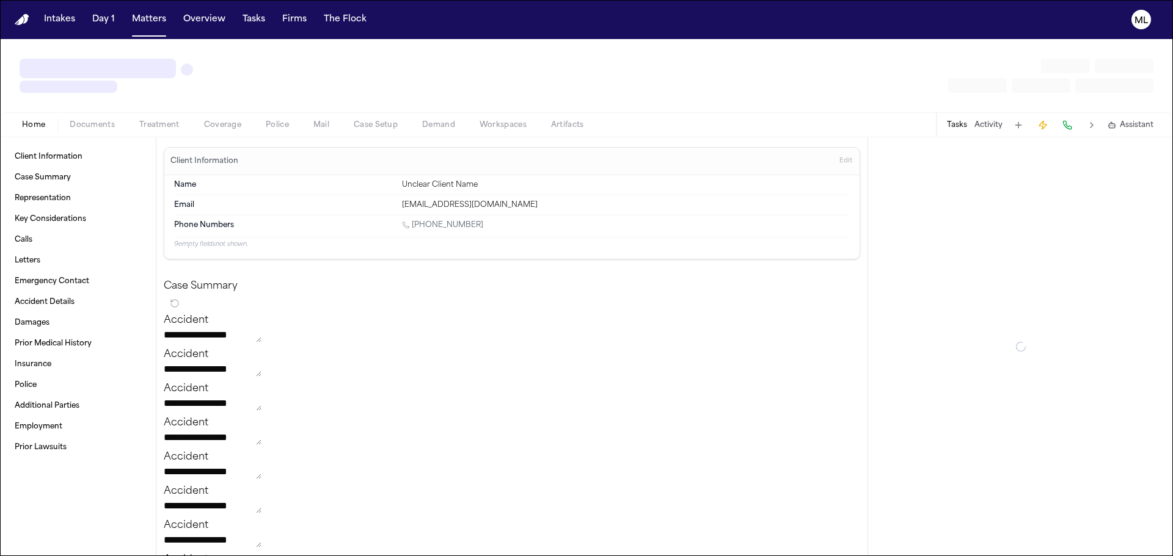
type textarea "*"
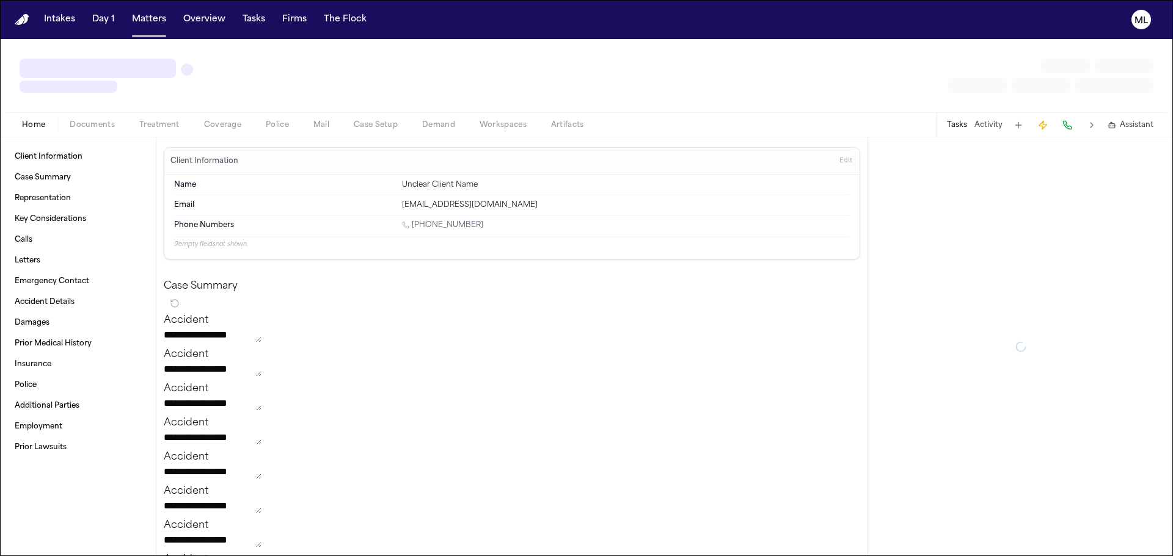
type textarea "*"
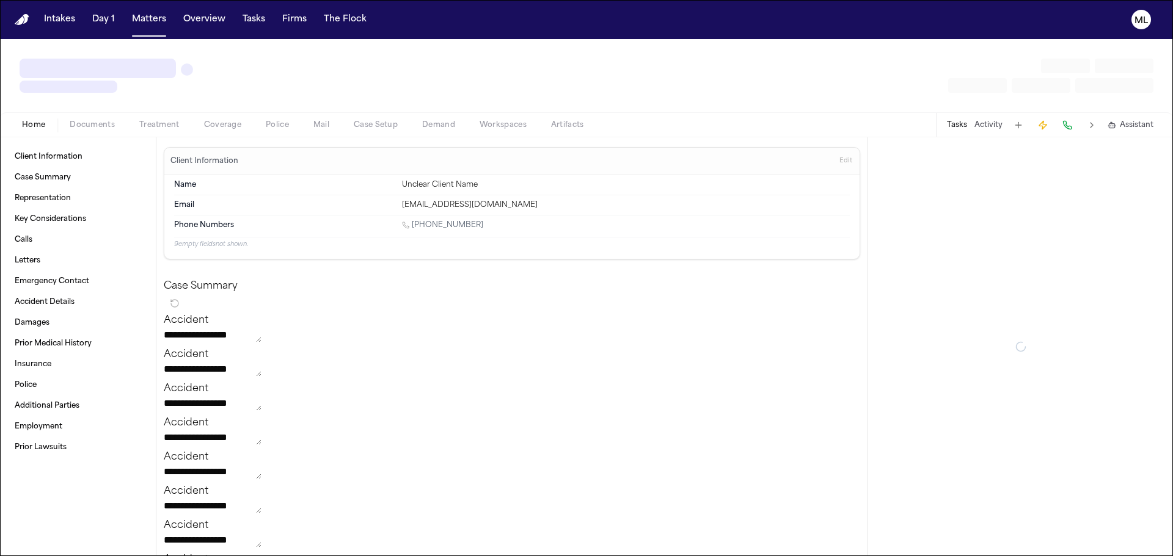
type textarea "*"
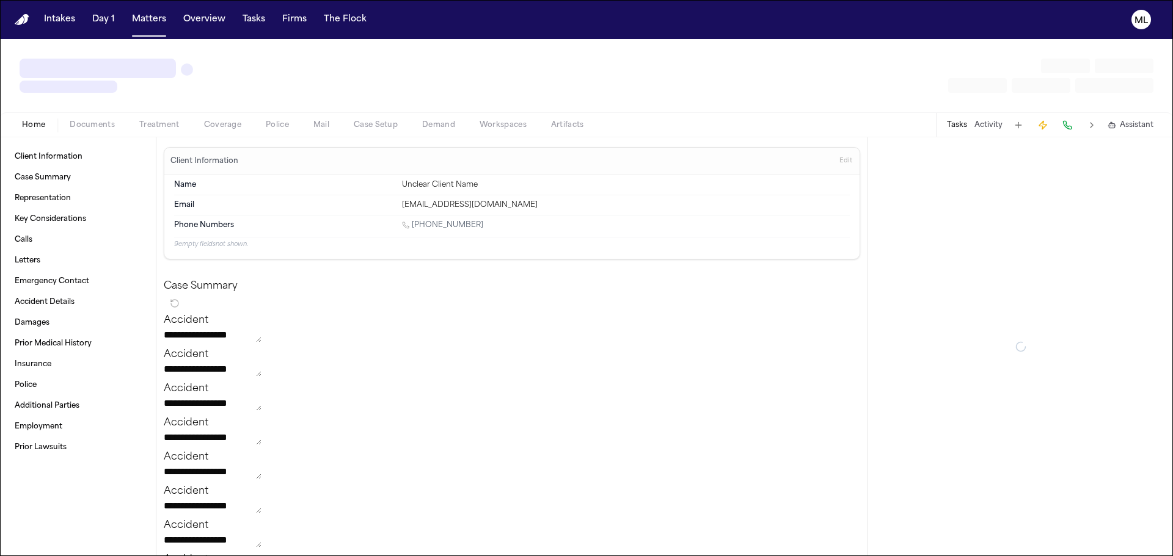
type textarea "*"
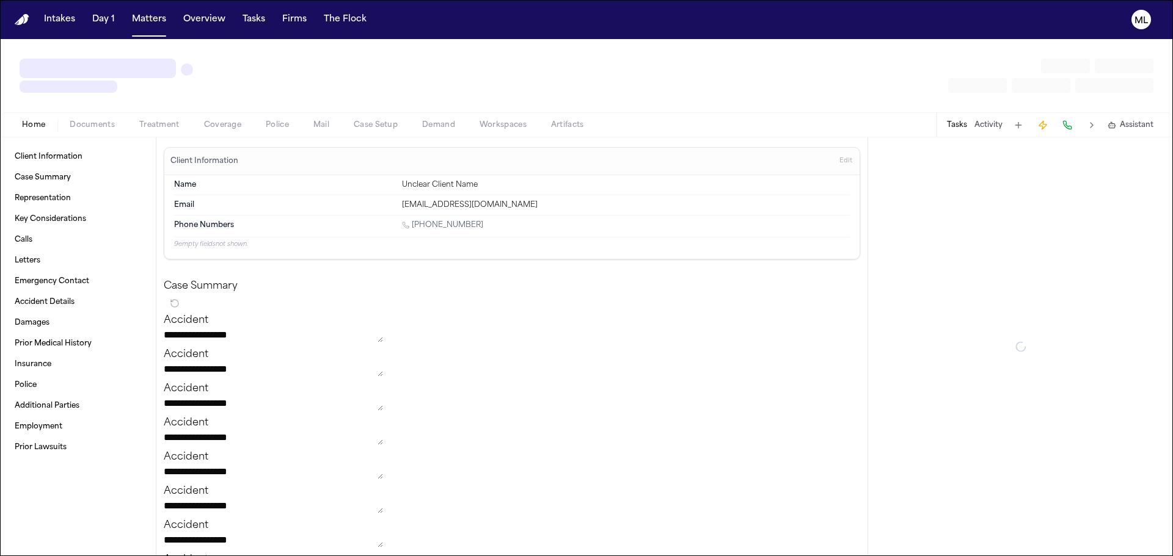
type textarea "*"
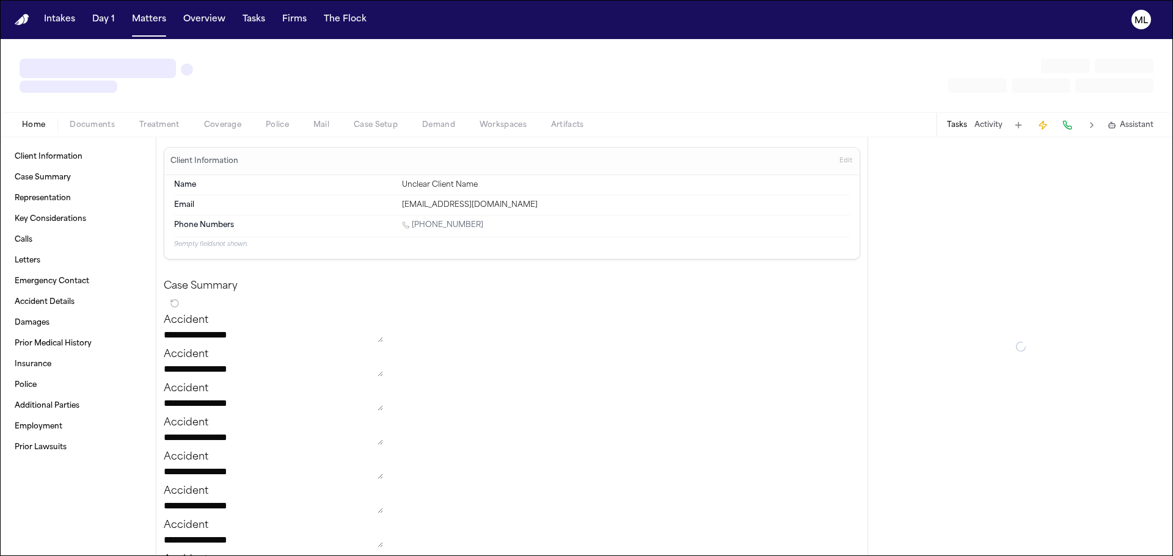
type textarea "*"
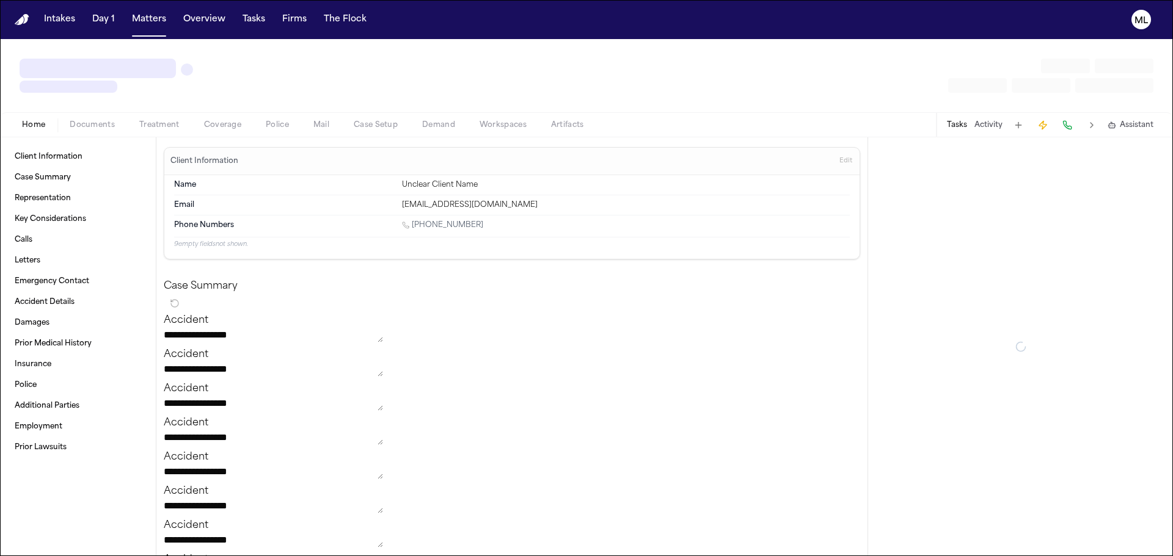
type textarea "*"
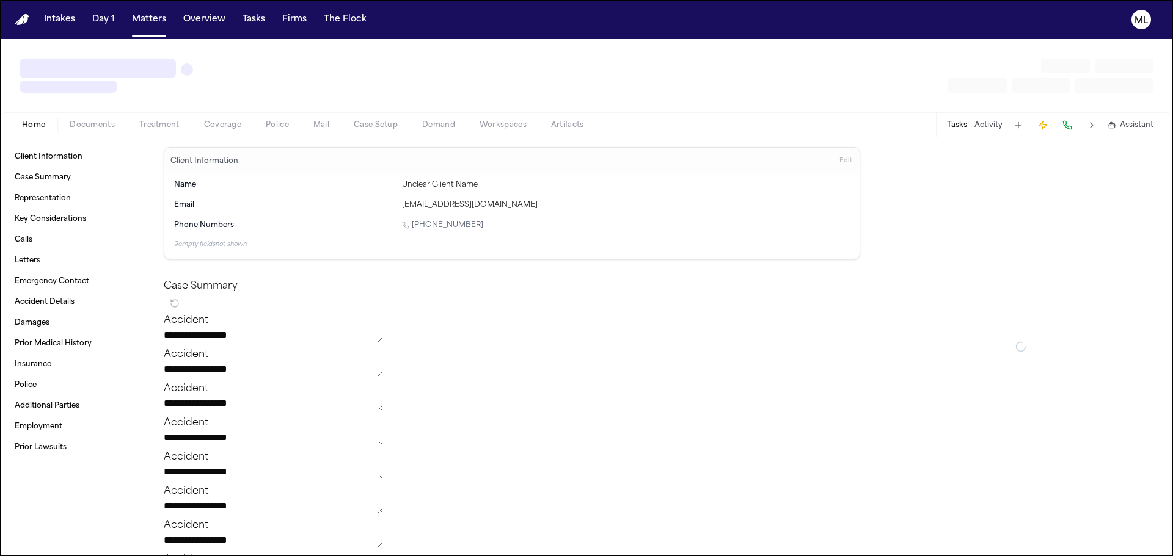
type textarea "*"
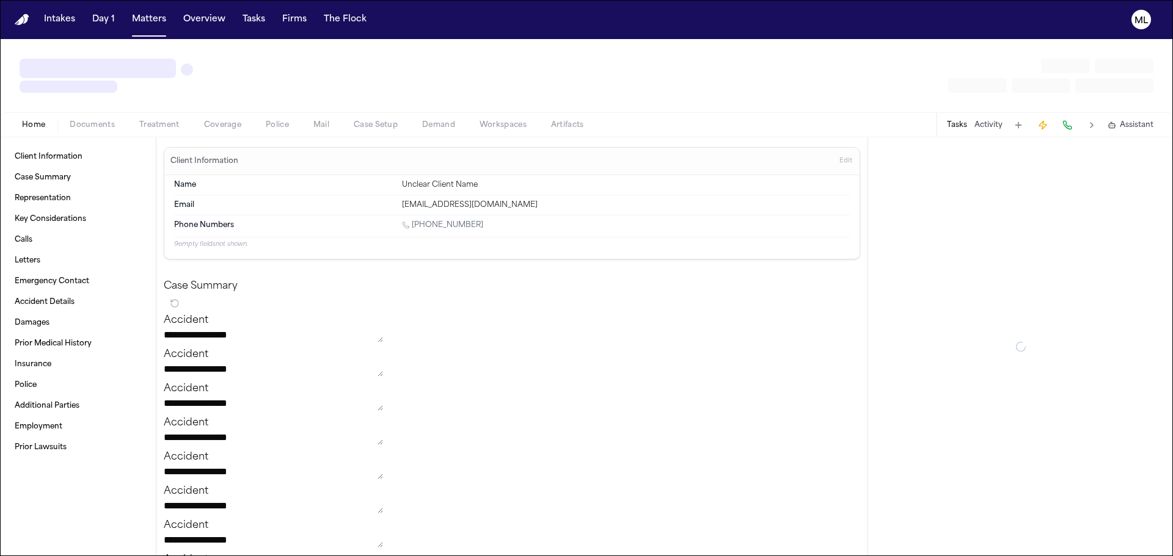
type textarea "*"
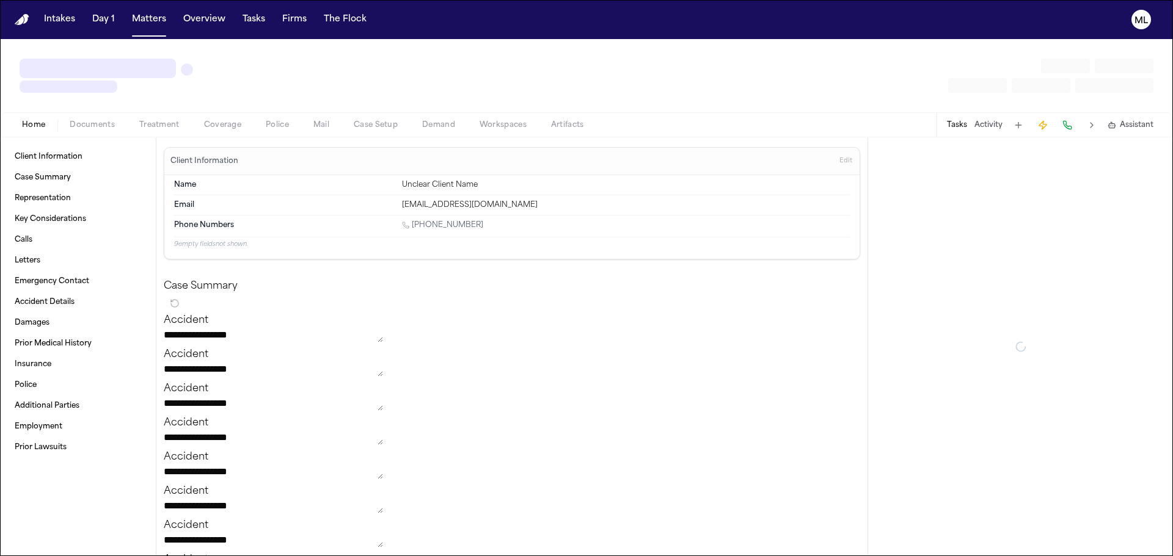
type textarea "*"
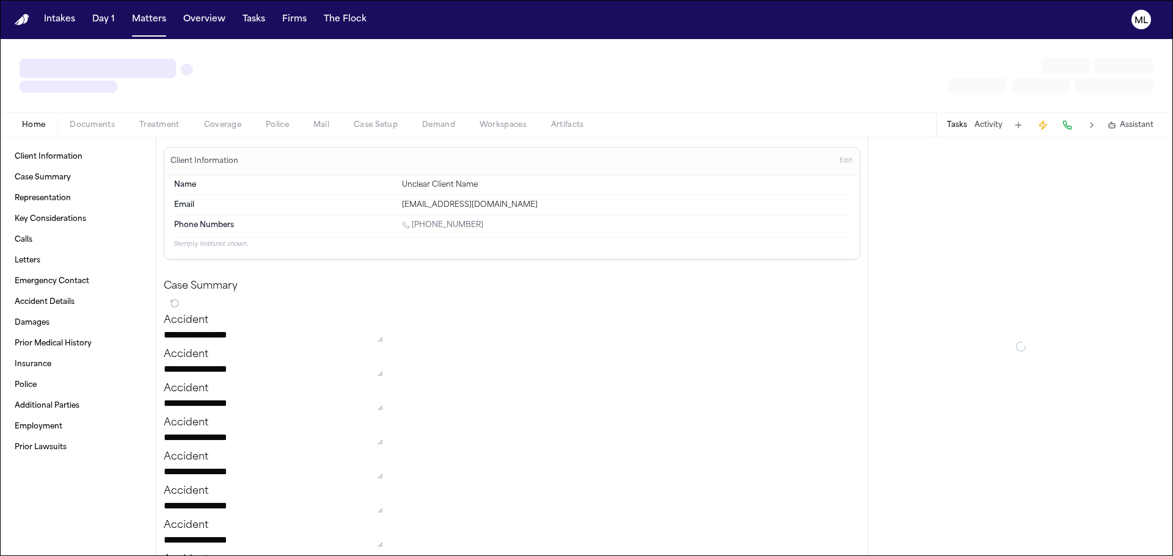
type textarea "*"
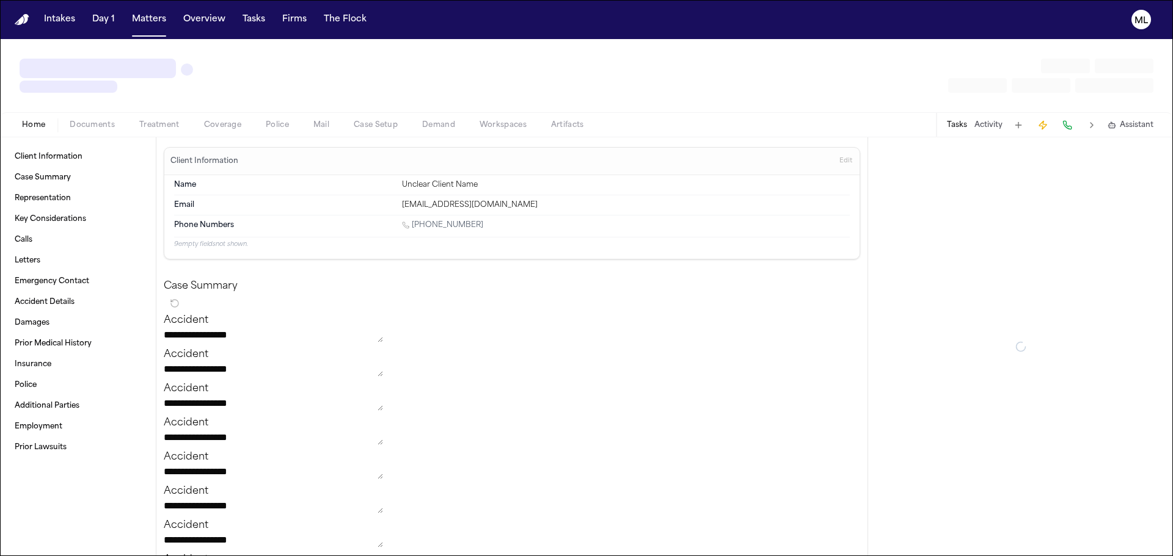
type textarea "*"
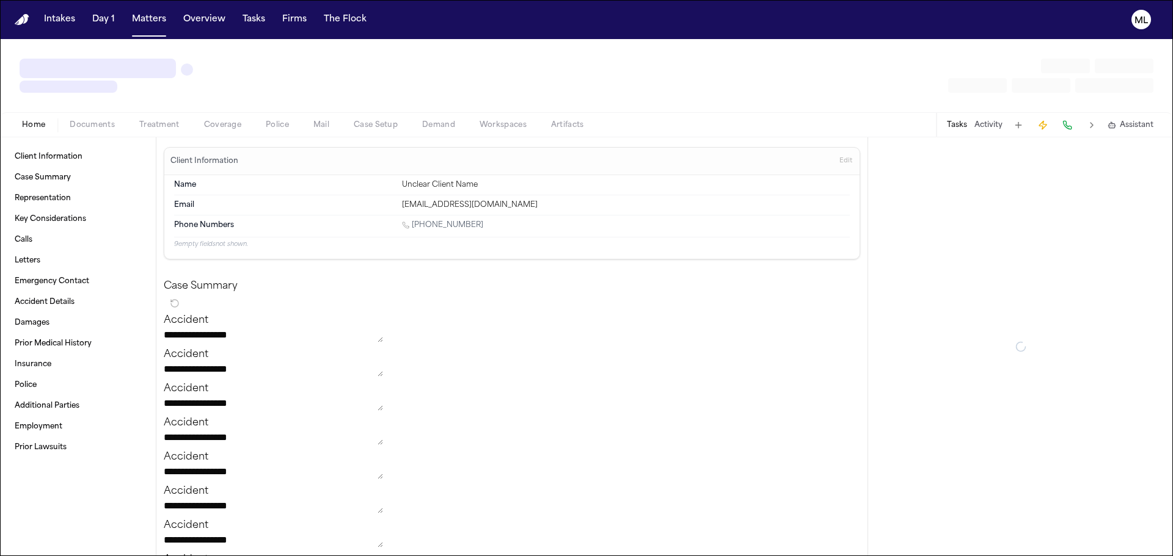
type textarea "*"
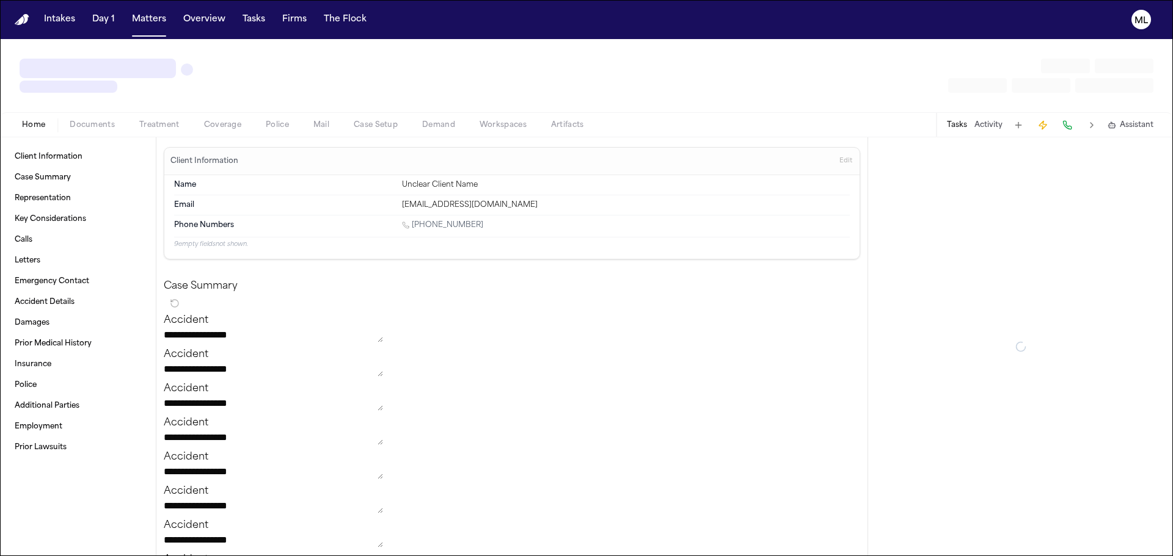
type textarea "*"
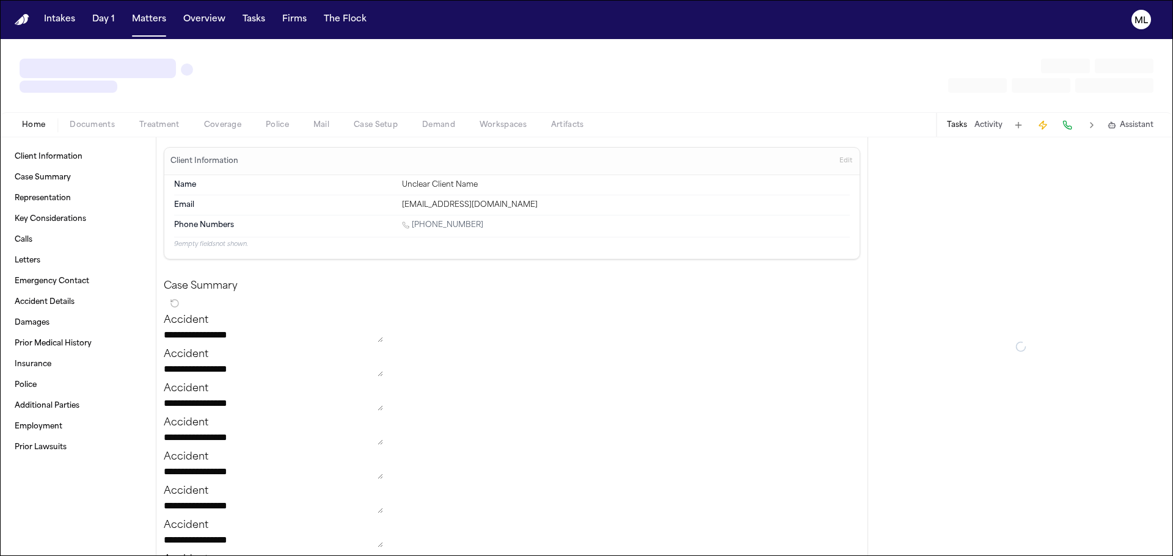
type textarea "*"
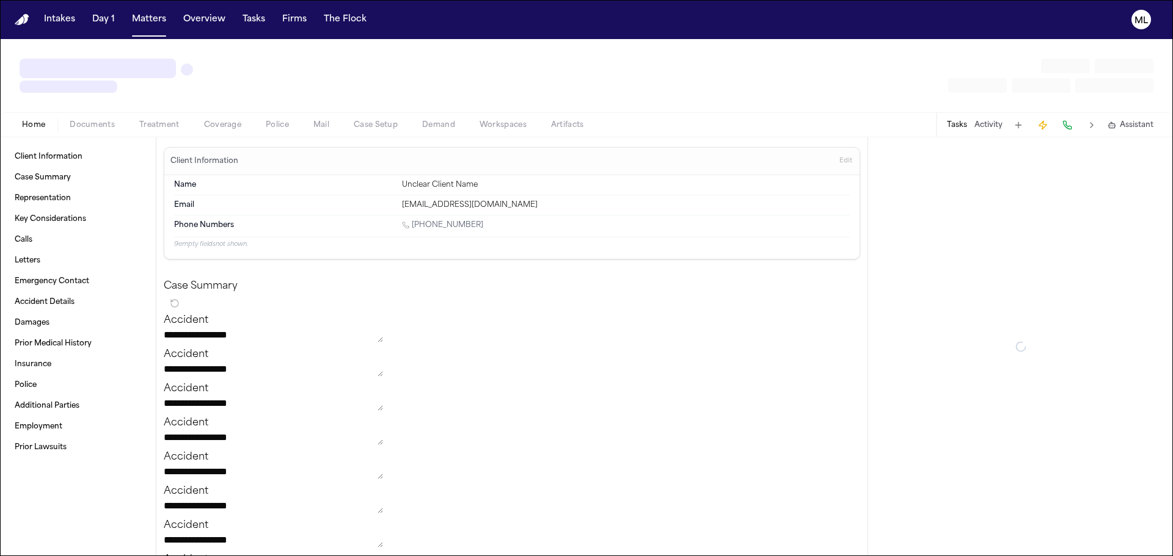
type textarea "*"
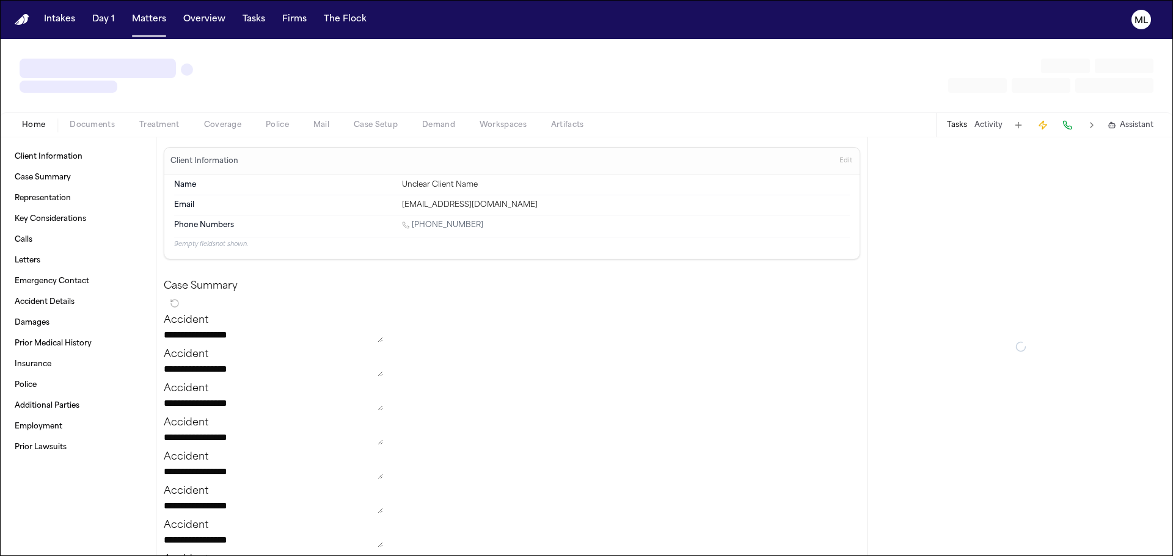
type textarea "*"
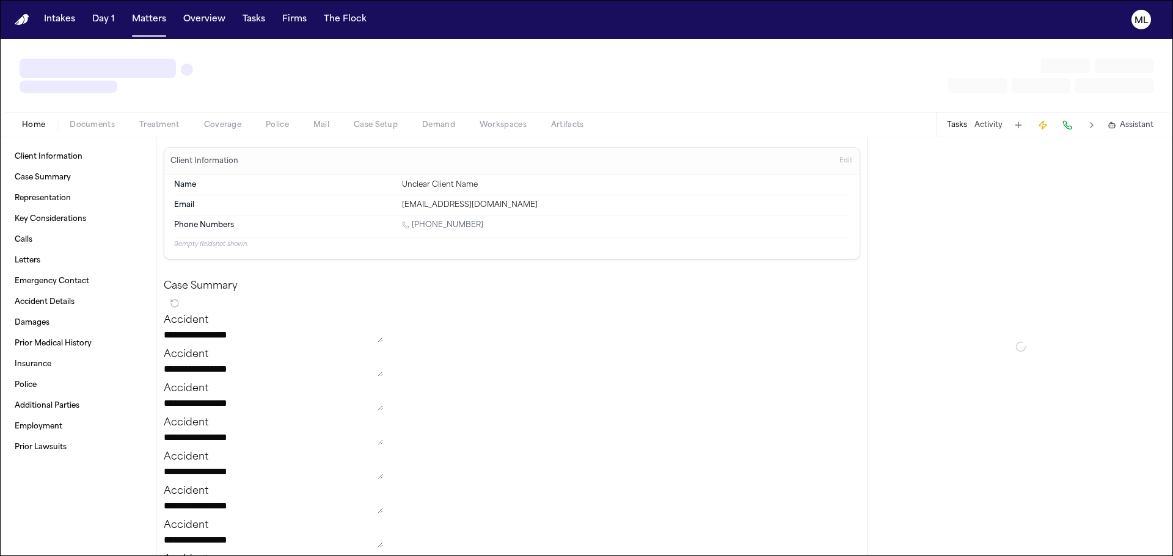
type textarea "*"
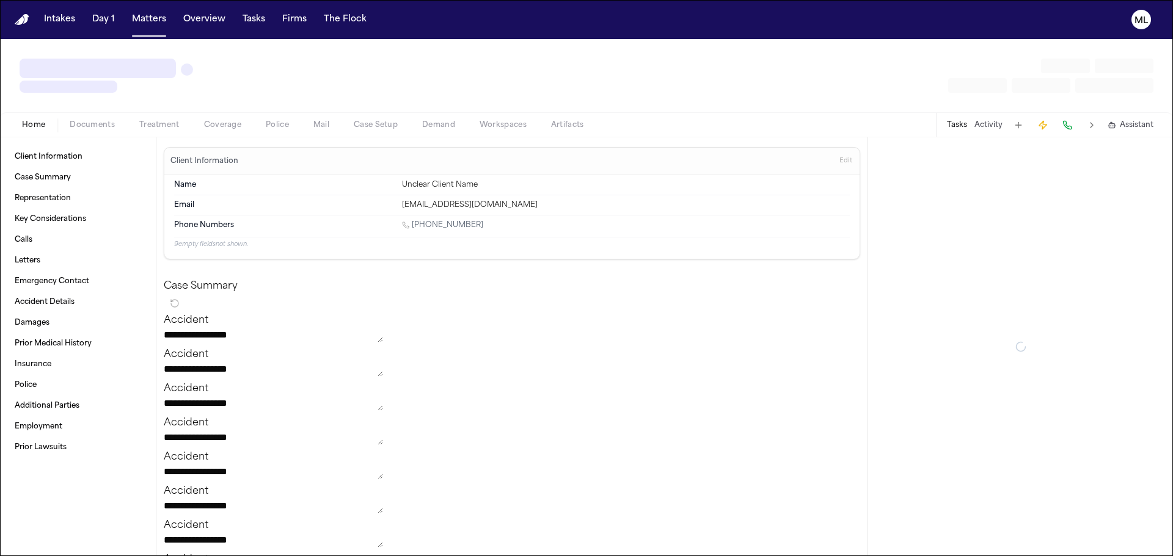
type textarea "*"
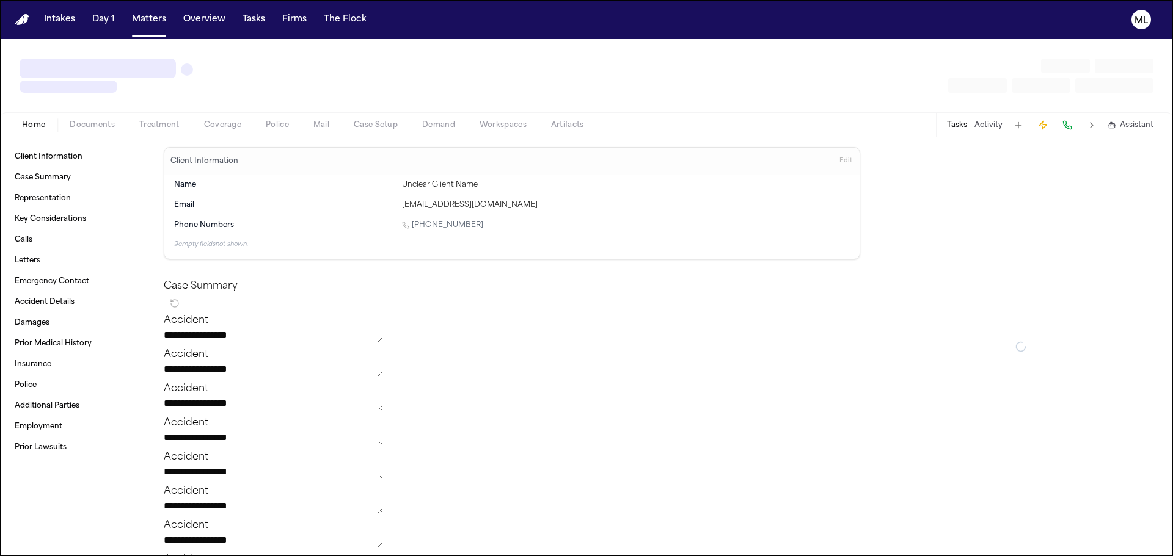
type textarea "*"
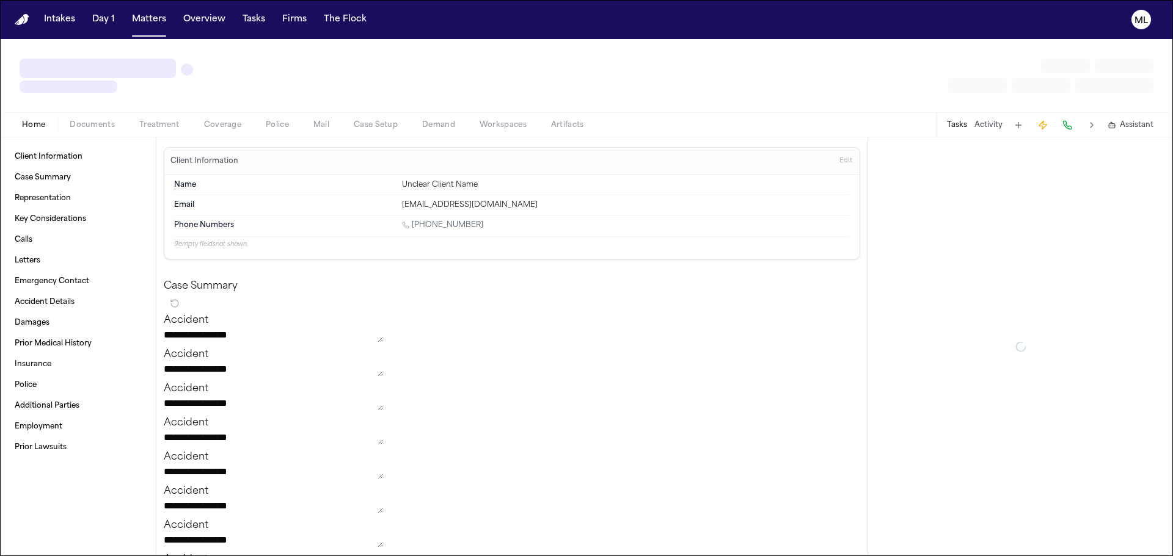
type textarea "*"
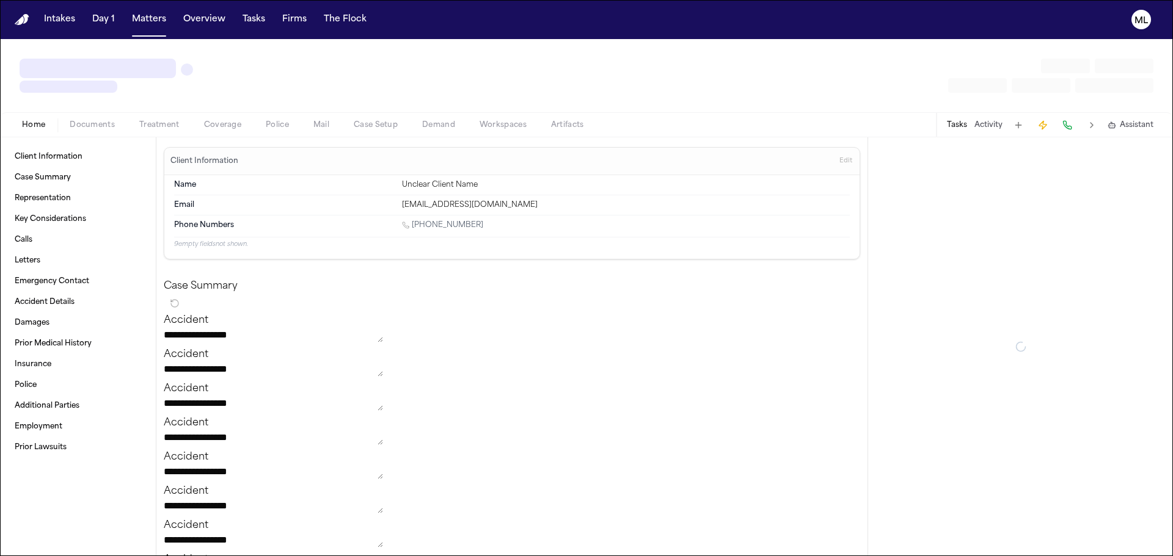
type textarea "*"
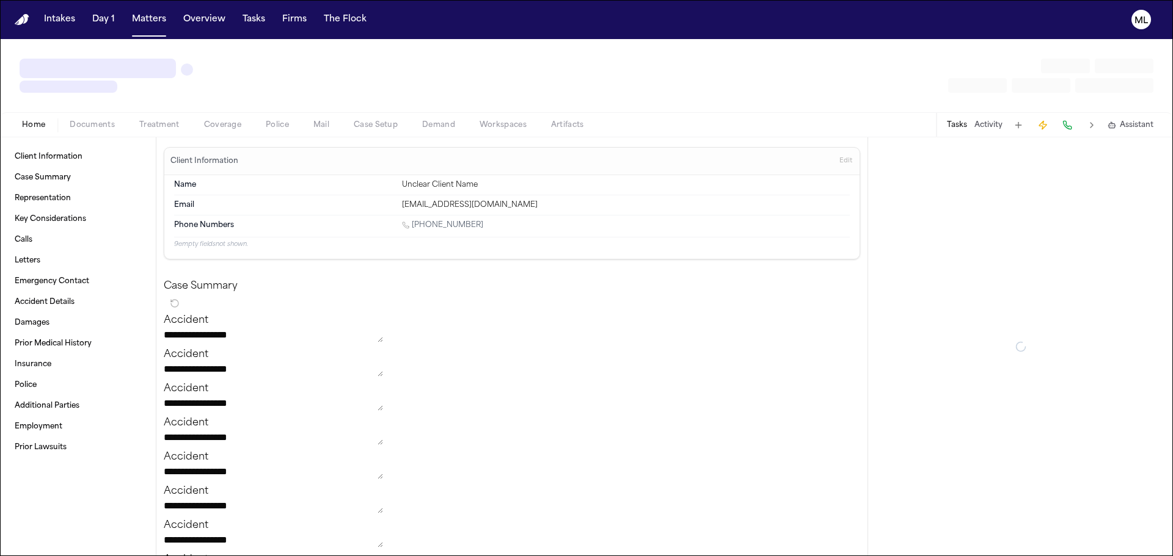
type textarea "*"
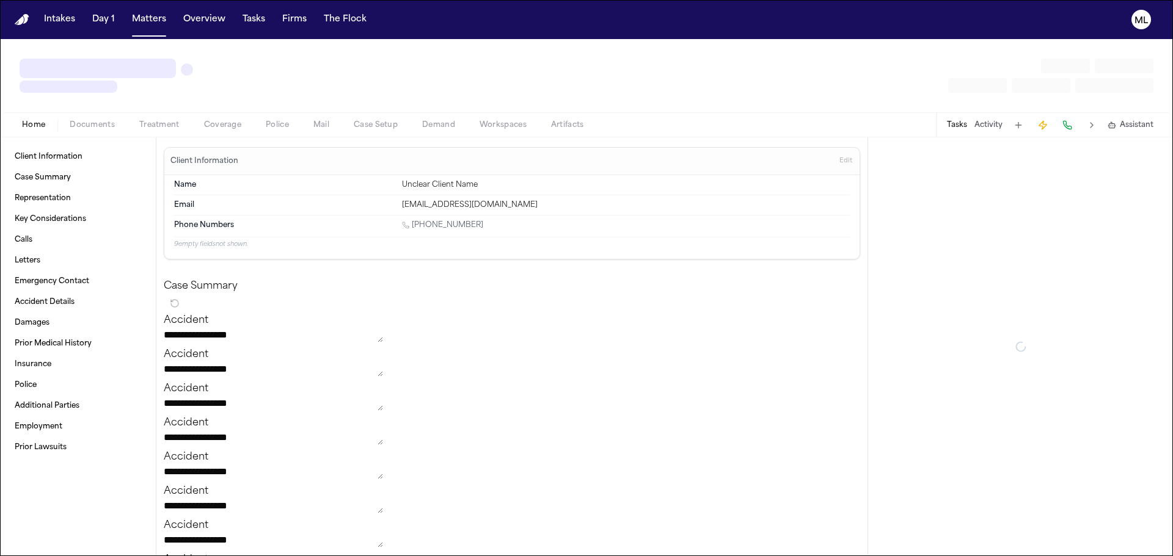
type textarea "*"
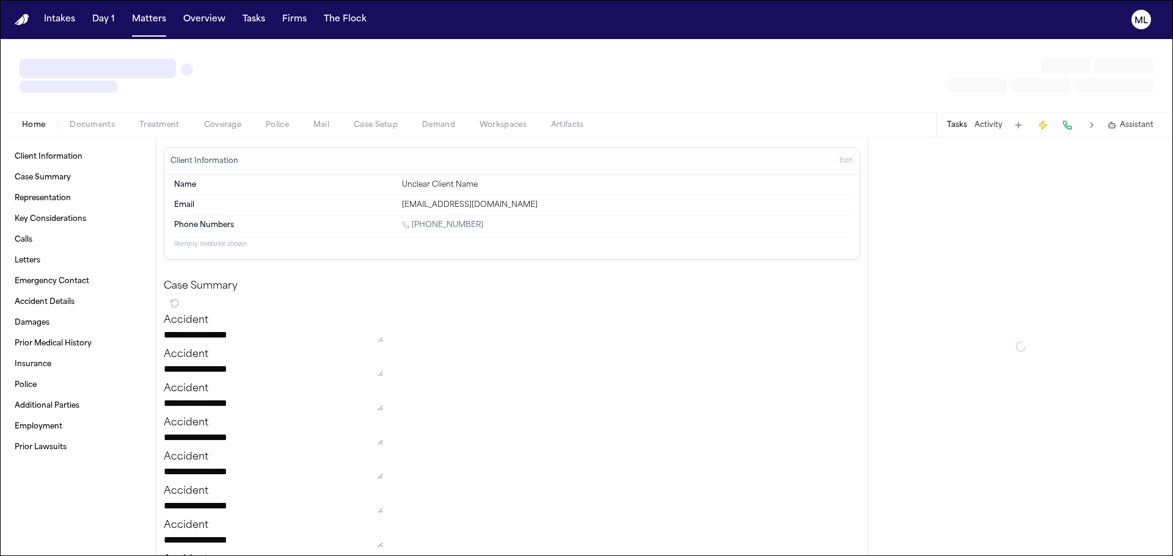
type textarea "*"
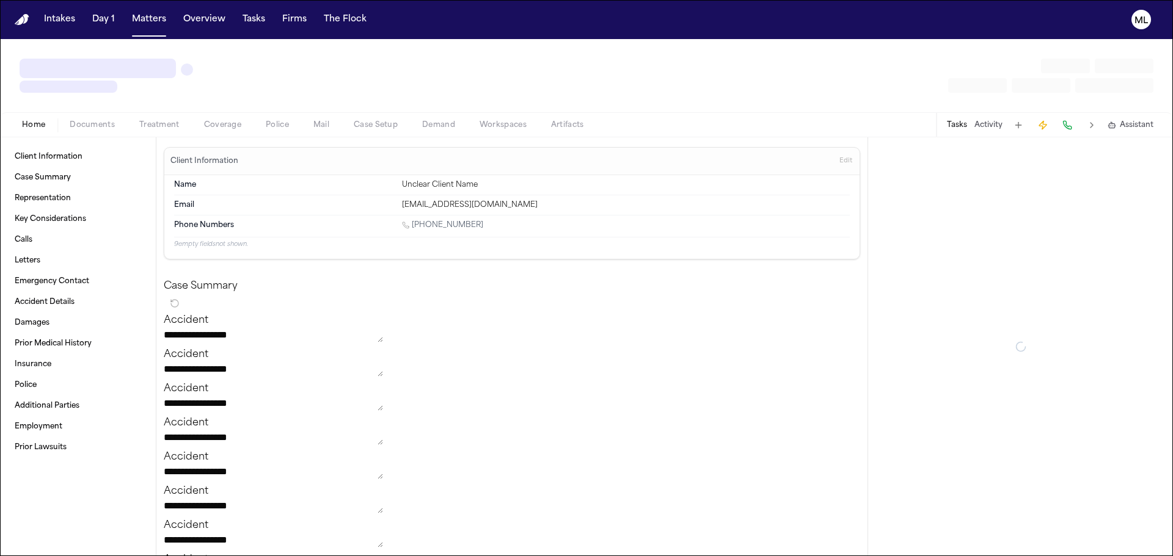
type textarea "*"
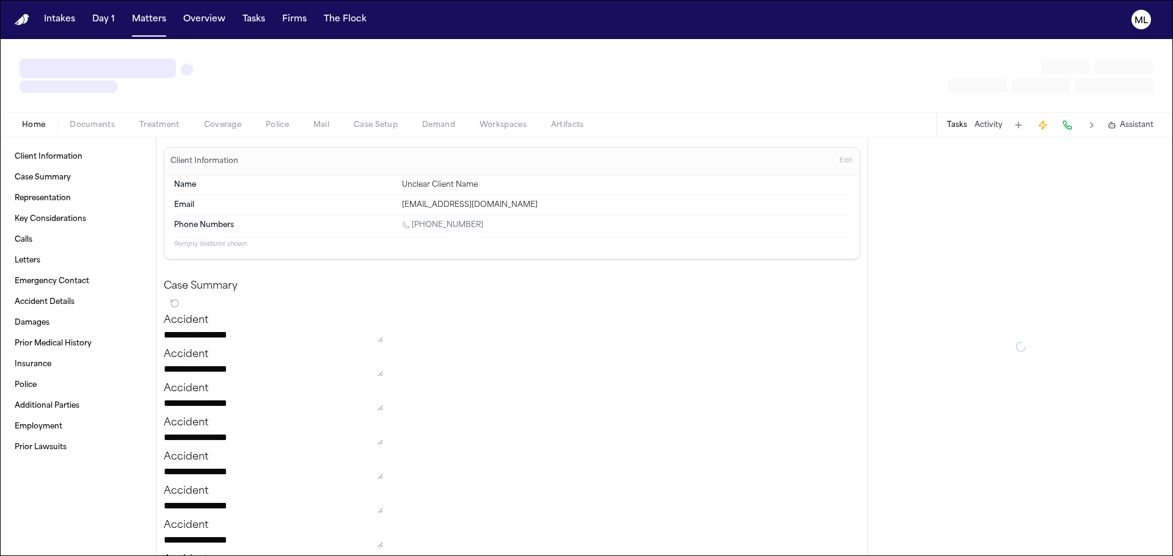
type textarea "*"
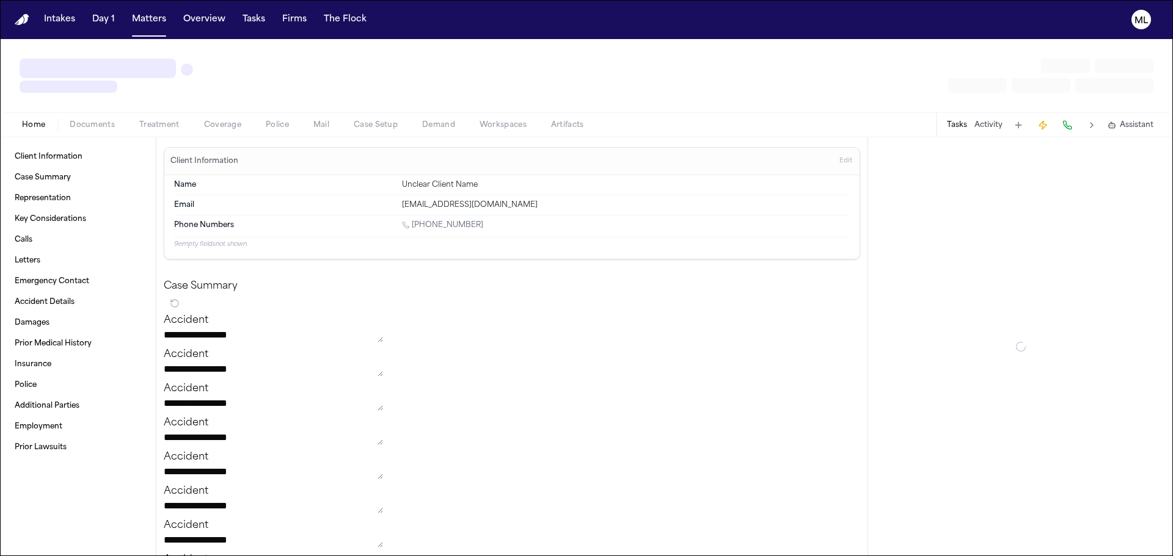
type textarea "*"
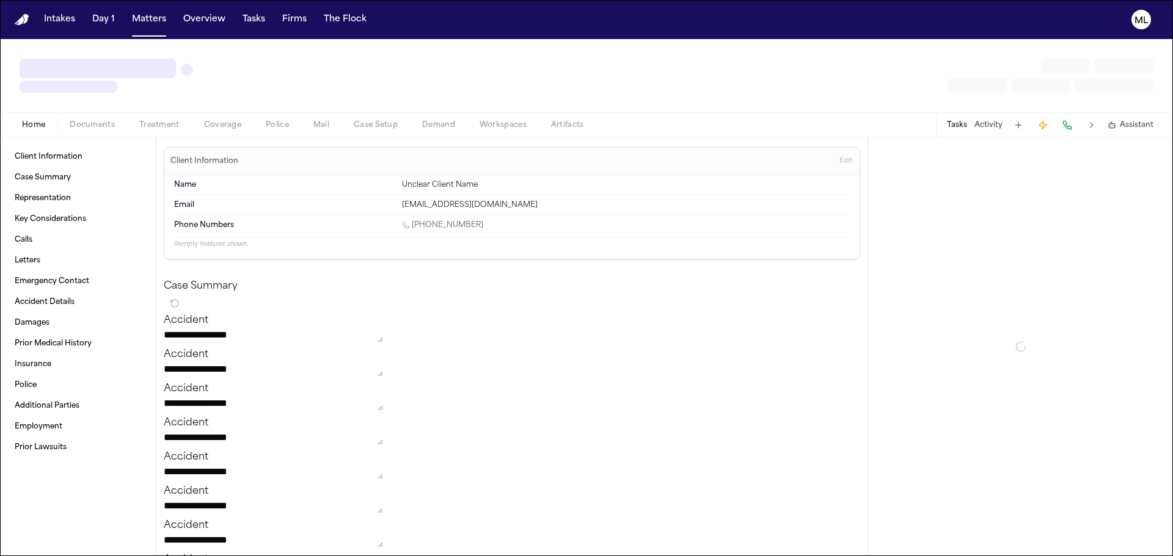
type textarea "*"
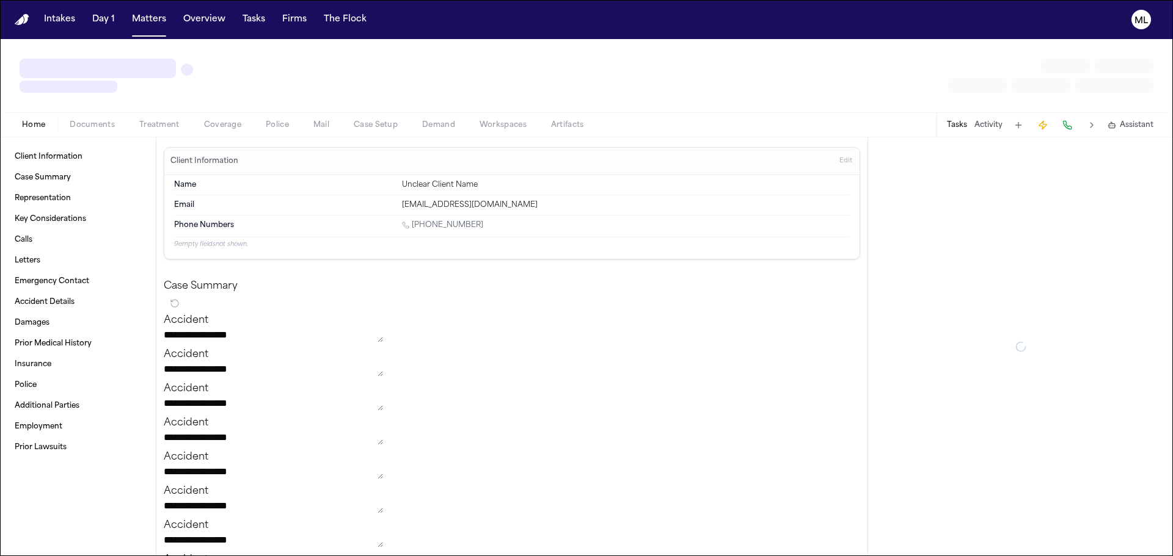
type textarea "*"
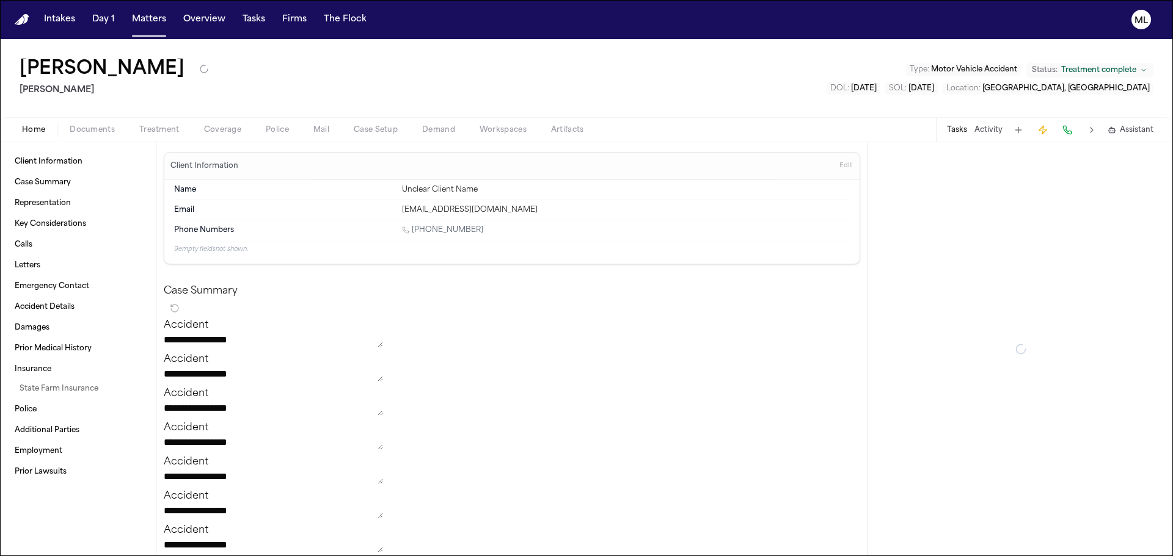
type textarea "*"
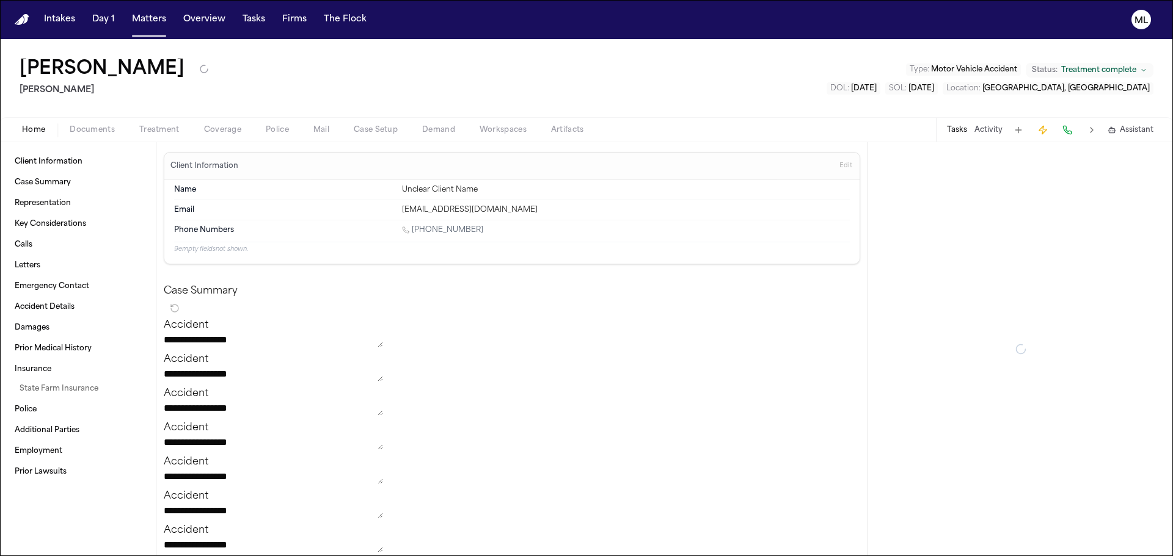
type textarea "*"
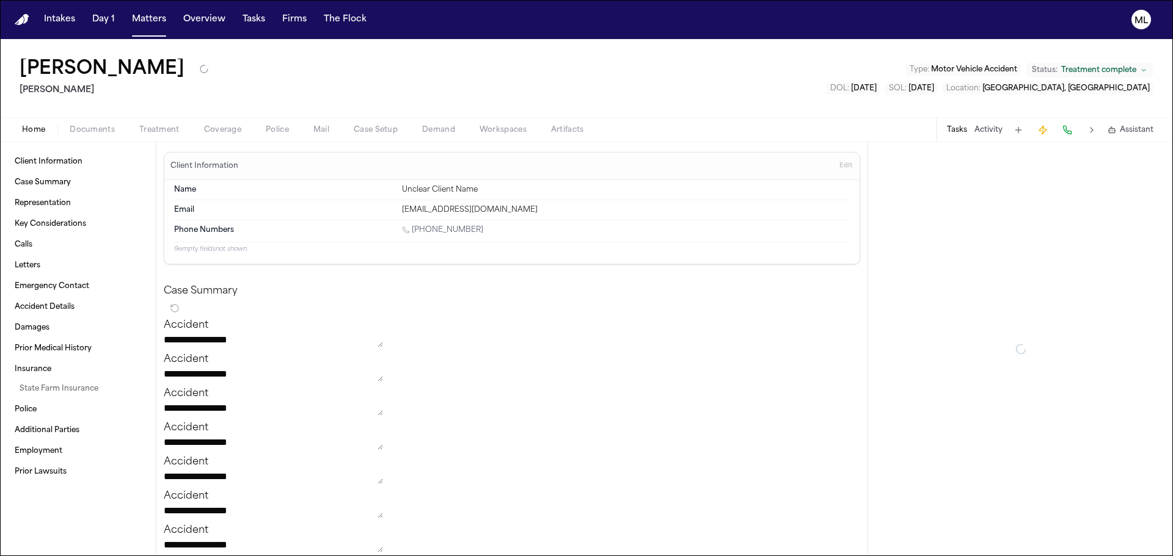
type textarea "*"
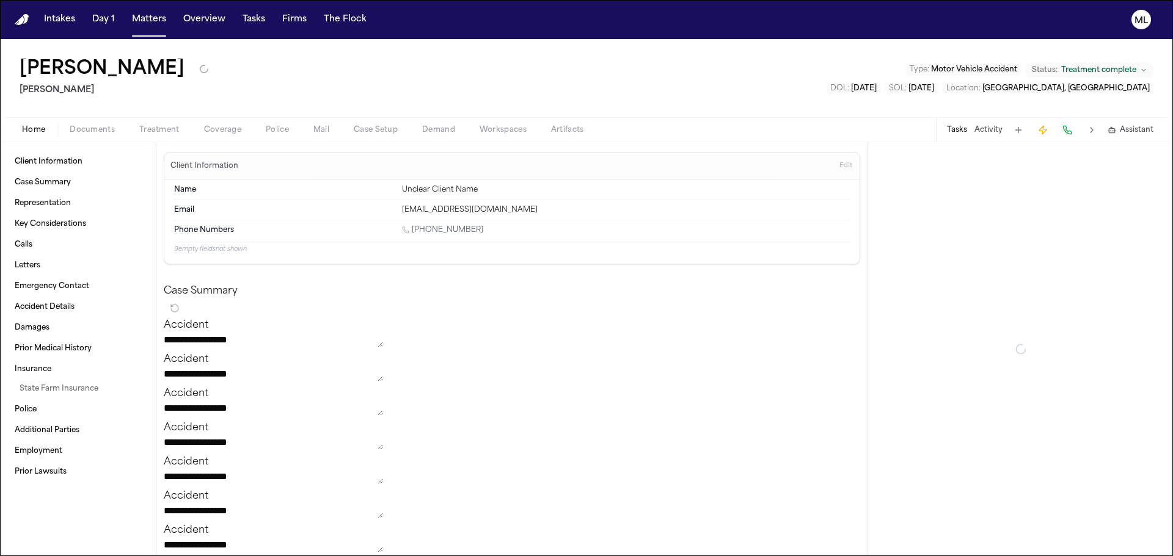
type textarea "*"
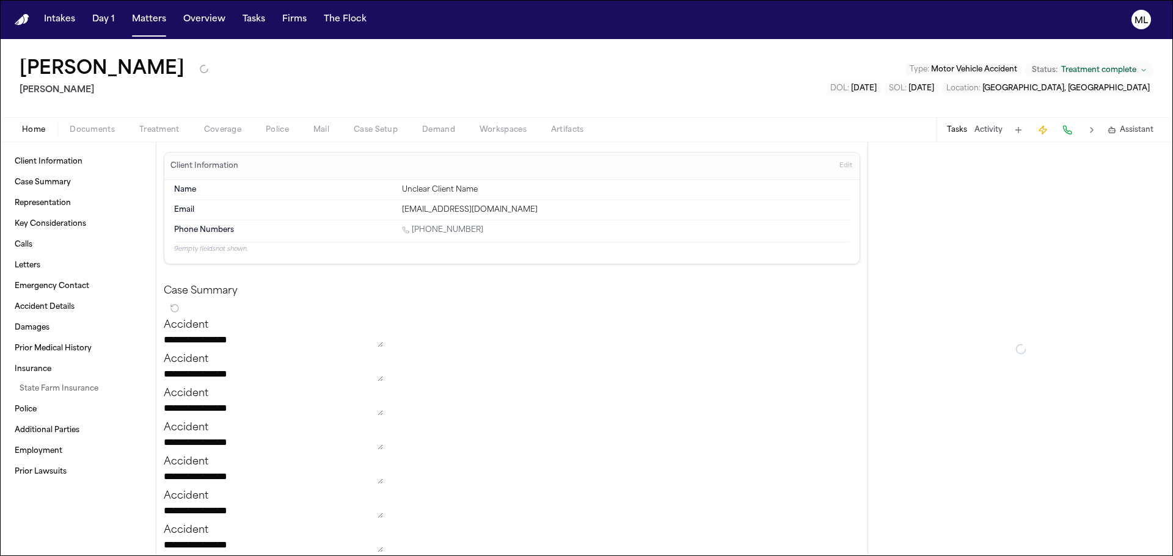
type textarea "*"
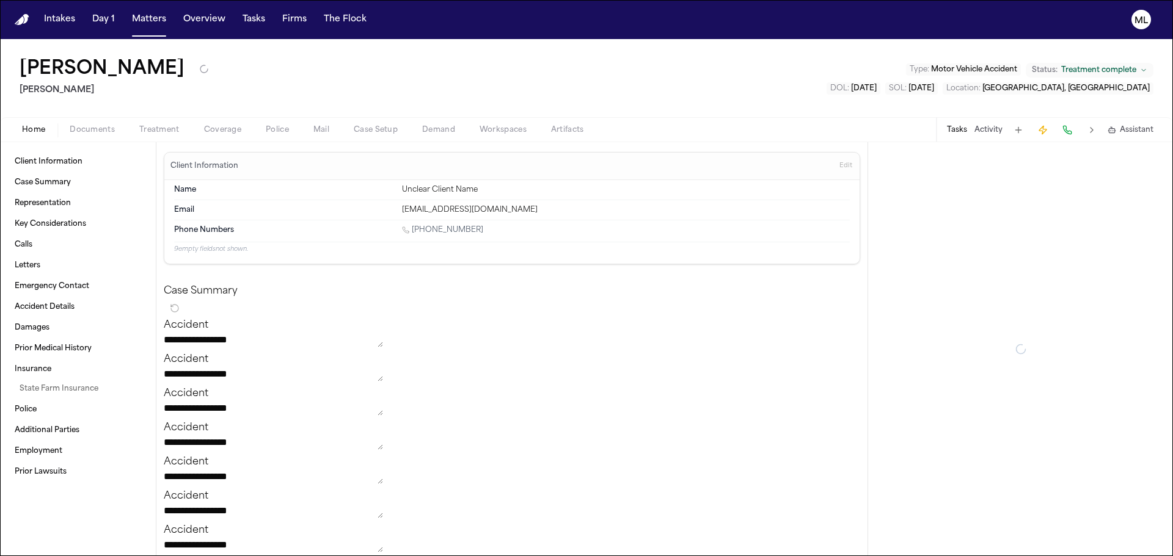
type textarea "*"
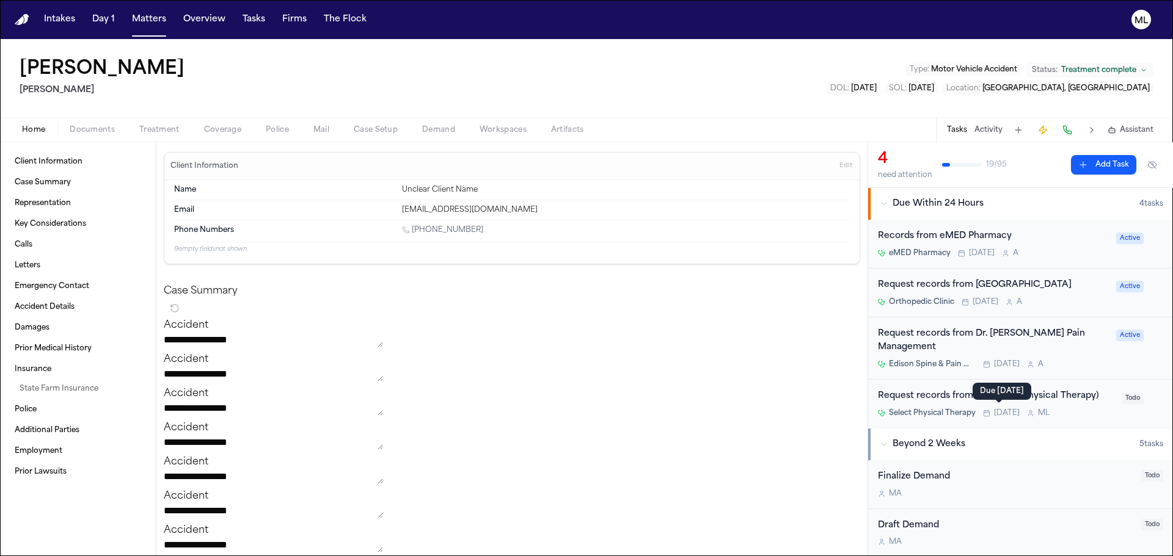
click at [1078, 424] on div "Request records from PT (Select Physical Therapy) Select Physical Therapy Today…" at bounding box center [1020, 404] width 305 height 48
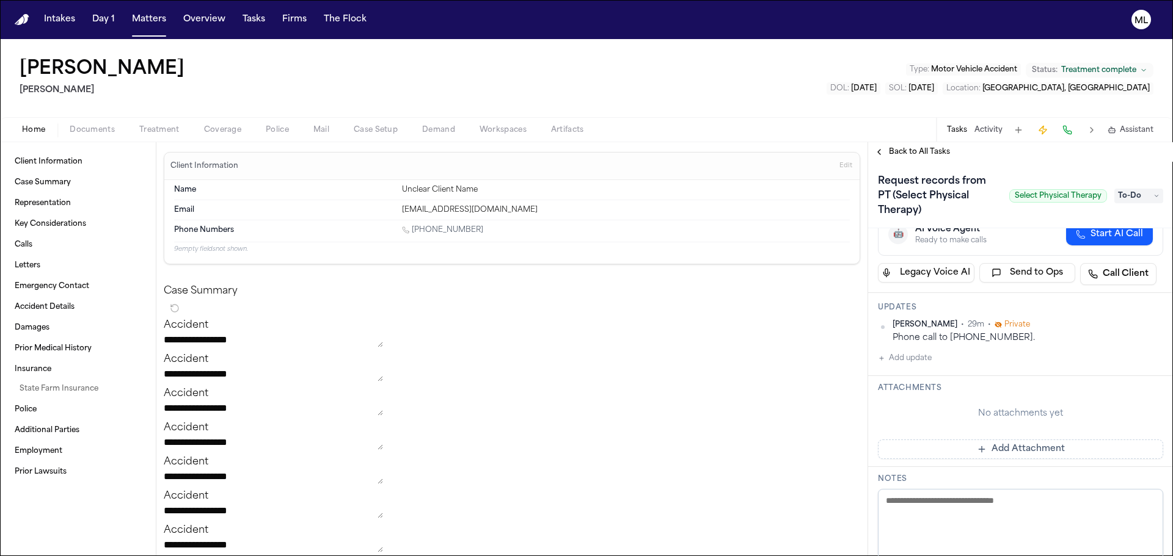
scroll to position [122, 0]
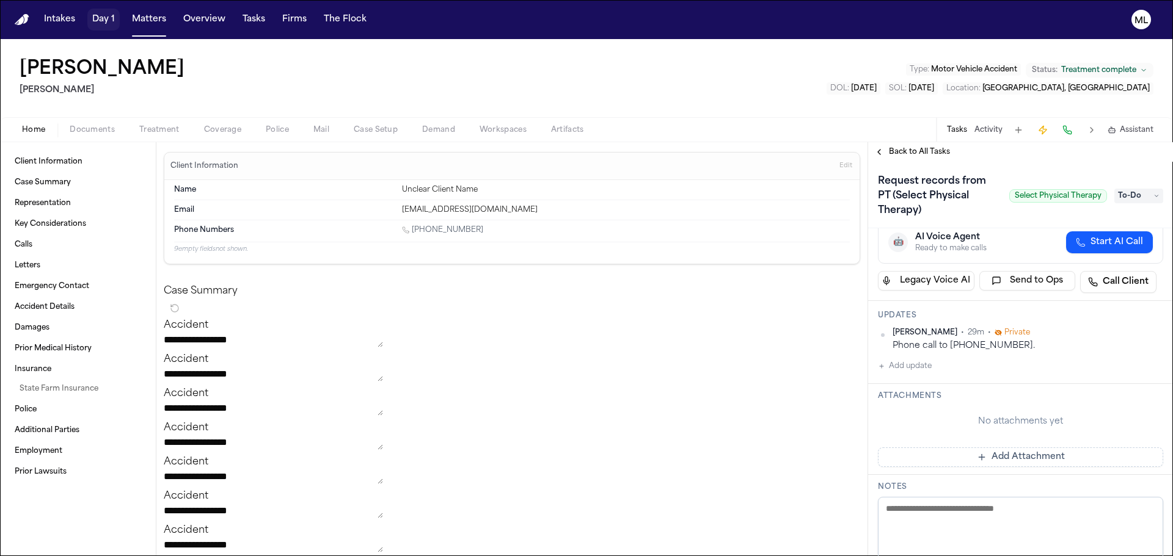
click at [133, 15] on button "Matters" at bounding box center [149, 20] width 44 height 22
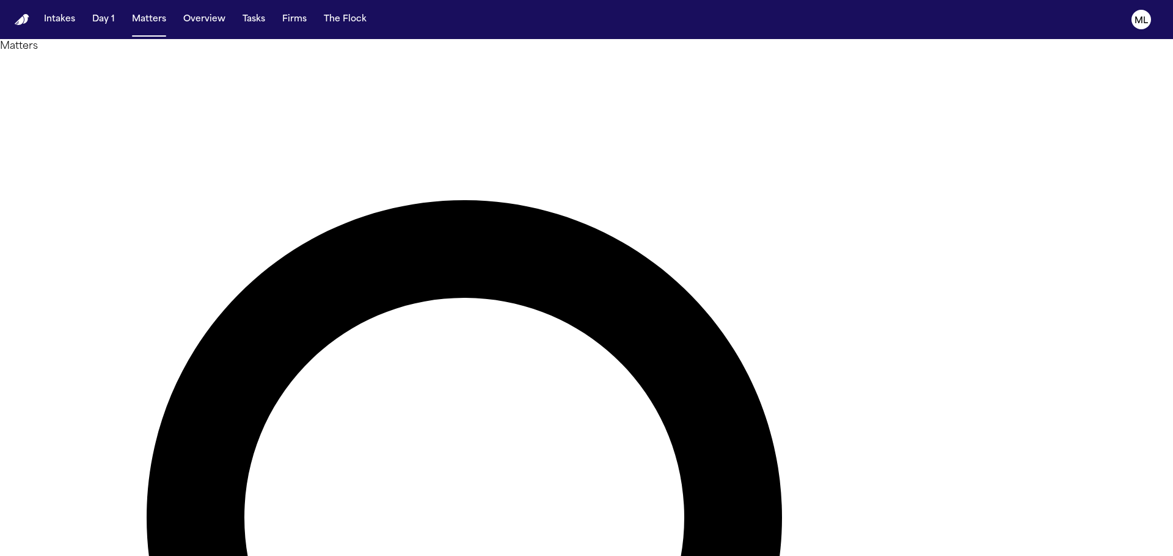
drag, startPoint x: 796, startPoint y: 73, endPoint x: 516, endPoint y: 56, distance: 280.9
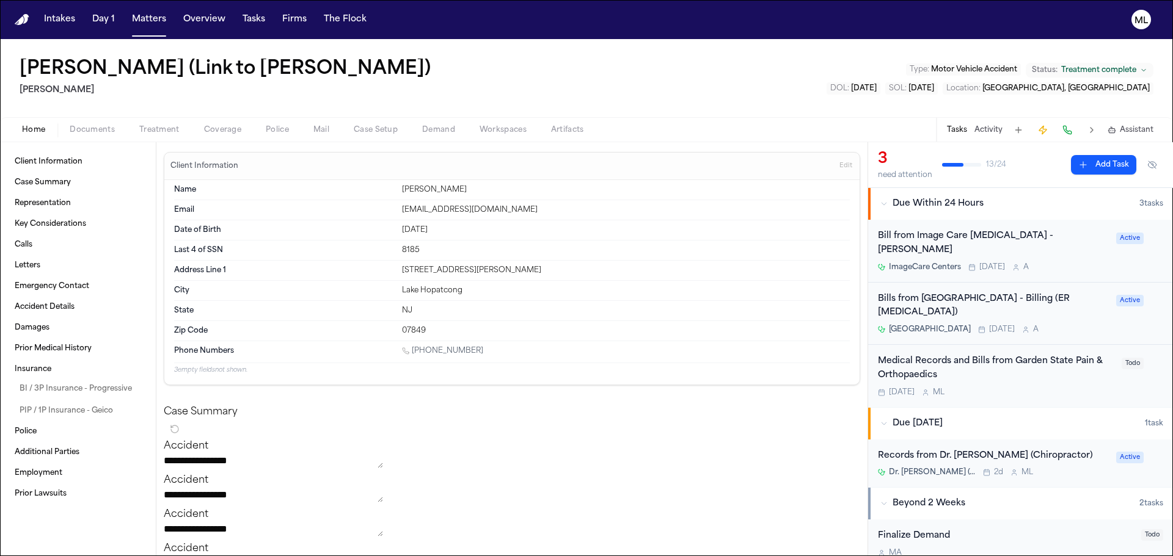
click at [1055, 359] on div "Medical Records and Bills from Garden State Pain & Orthopaedics Today M L" at bounding box center [996, 376] width 236 height 43
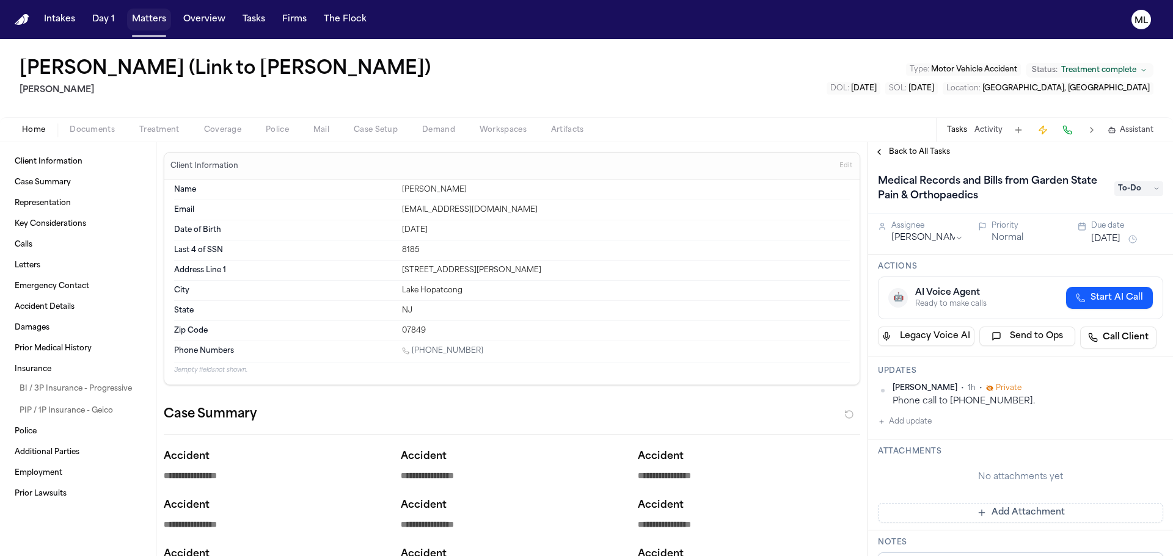
drag, startPoint x: 0, startPoint y: 0, endPoint x: 159, endPoint y: 20, distance: 160.6
click at [144, 21] on button "Matters" at bounding box center [149, 20] width 44 height 22
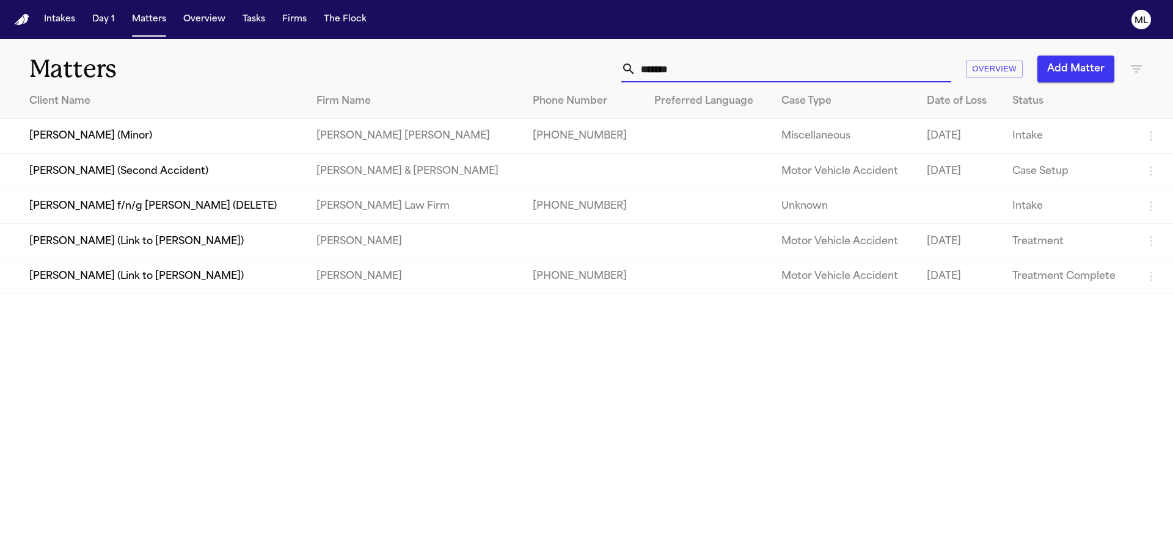
drag, startPoint x: 693, startPoint y: 68, endPoint x: 578, endPoint y: 68, distance: 114.8
click at [566, 73] on div "****** Overview Add Matter" at bounding box center [749, 69] width 790 height 27
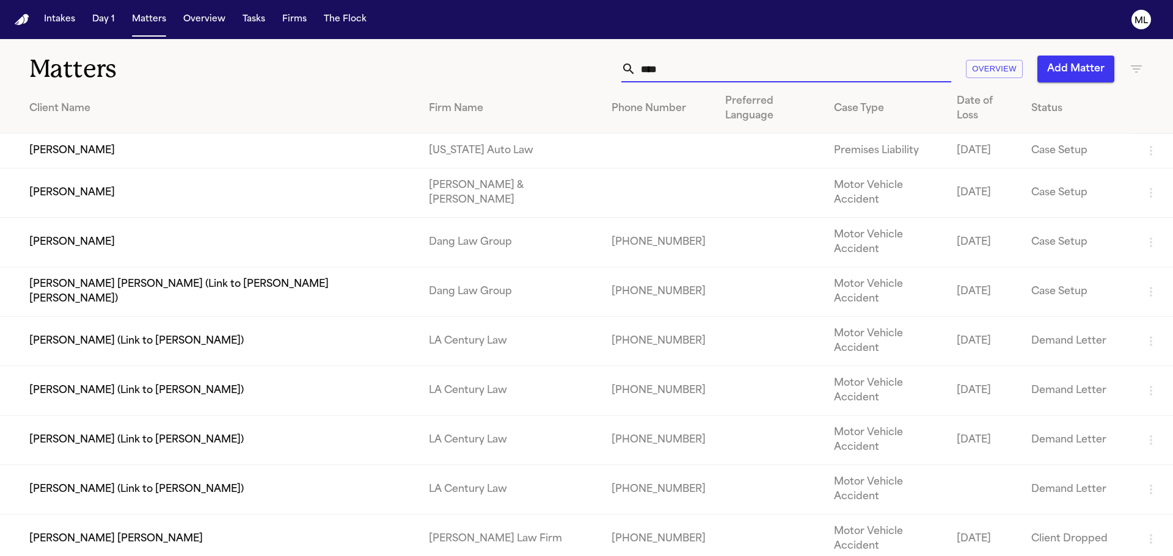
type input "****"
drag, startPoint x: 126, startPoint y: 209, endPoint x: 17, endPoint y: 203, distance: 109.5
click at [17, 218] on td "Tomomi Kusumoto" at bounding box center [209, 242] width 419 height 49
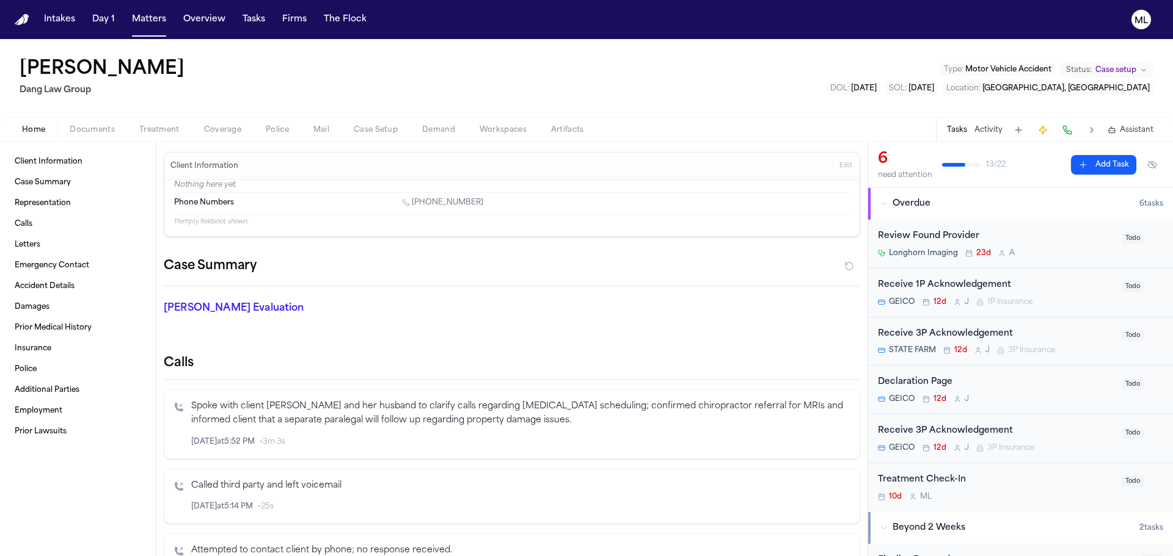
drag, startPoint x: 190, startPoint y: 74, endPoint x: 9, endPoint y: 68, distance: 181.5
click at [9, 68] on div "Tomomi Kusumoto Dang Law Group Type : Motor Vehicle Accident Status: Case setup…" at bounding box center [586, 78] width 1173 height 78
drag, startPoint x: 38, startPoint y: 68, endPoint x: 291, endPoint y: 93, distance: 254.1
click at [291, 93] on div "Tomomi Kusumoto Dang Law Group Type : Motor Vehicle Accident Status: Case setup…" at bounding box center [586, 78] width 1173 height 78
drag, startPoint x: 7, startPoint y: 66, endPoint x: 228, endPoint y: 77, distance: 221.4
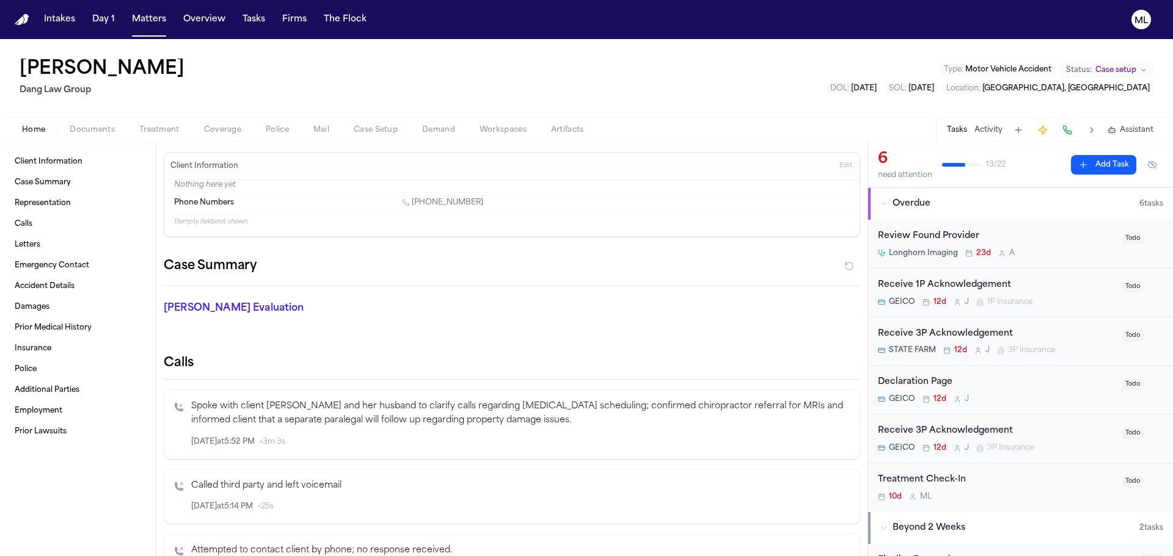
click at [228, 77] on div "Tomomi Kusumoto Dang Law Group Type : Motor Vehicle Accident Status: Case setup…" at bounding box center [586, 78] width 1173 height 78
copy h1 "[PERSON_NAME]"
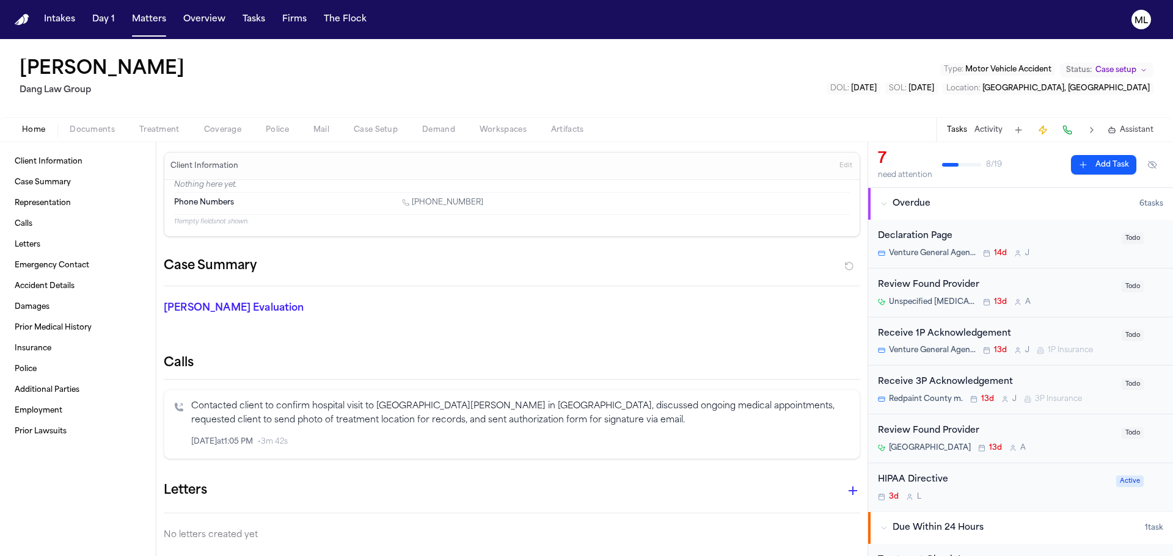
click at [1092, 162] on button "Add Task" at bounding box center [1103, 165] width 65 height 20
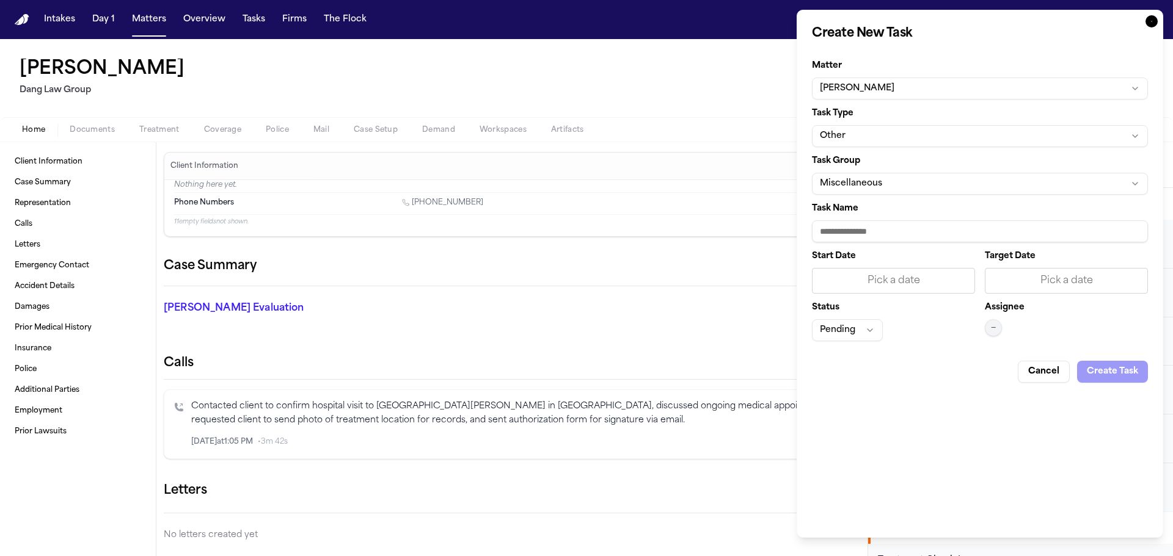
click at [900, 131] on button "Other" at bounding box center [980, 136] width 336 height 22
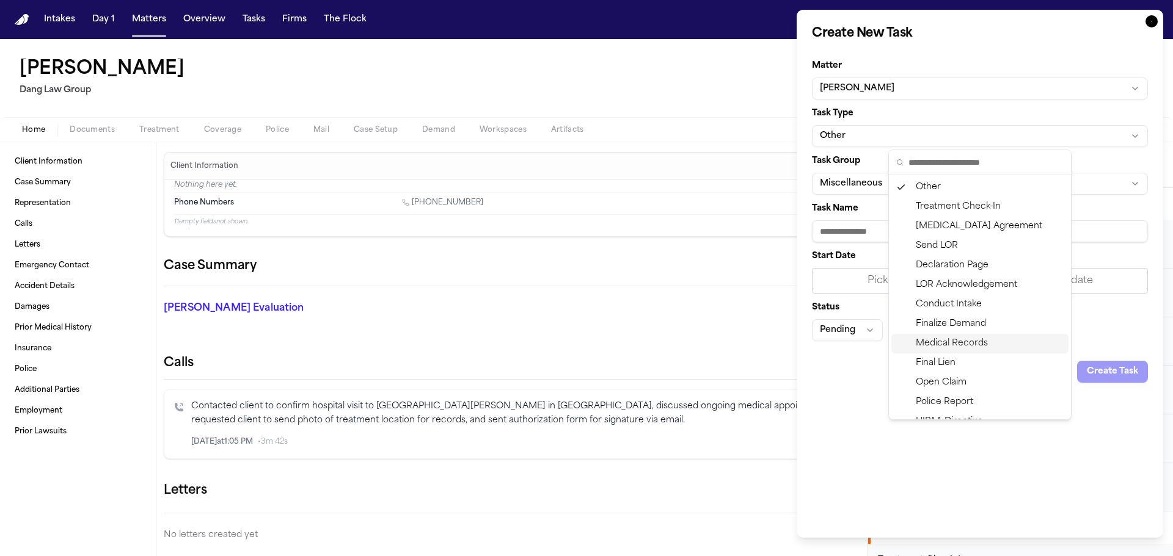
click at [974, 344] on div "Medical Records" at bounding box center [979, 344] width 177 height 20
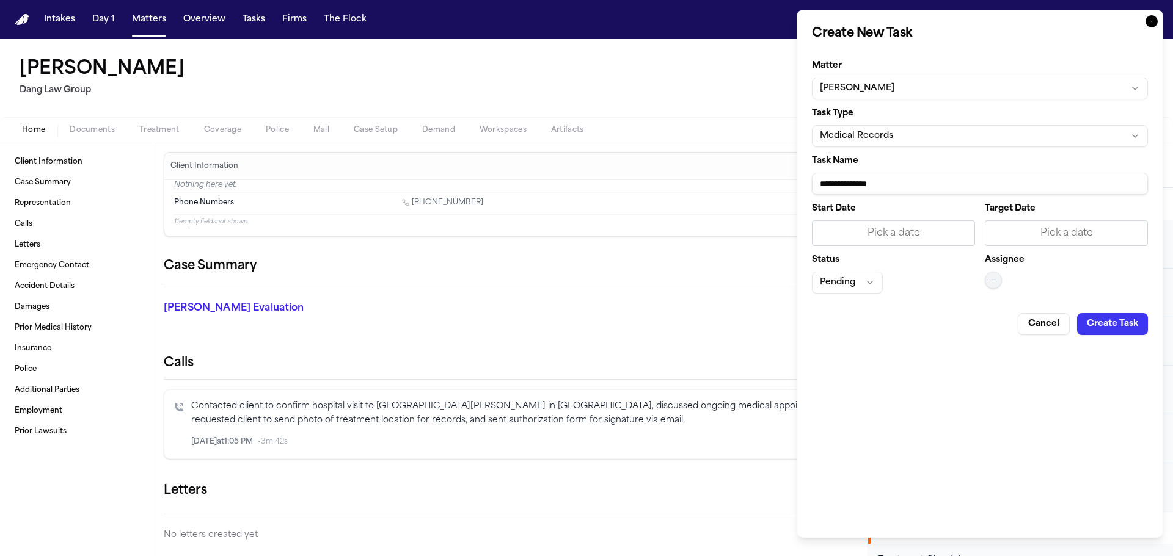
click at [947, 192] on input "**********" at bounding box center [980, 184] width 336 height 22
type input "**********"
click at [1020, 236] on div "Pick a date" at bounding box center [1066, 233] width 147 height 15
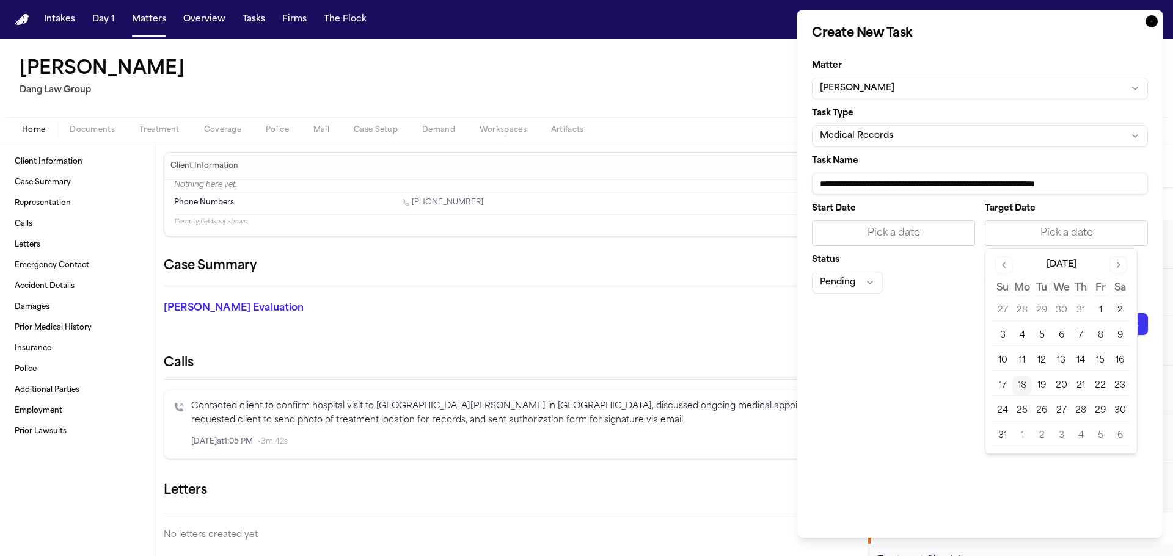
drag, startPoint x: 1047, startPoint y: 388, endPoint x: 974, endPoint y: 303, distance: 112.2
click at [1047, 387] on button "19" at bounding box center [1042, 386] width 20 height 20
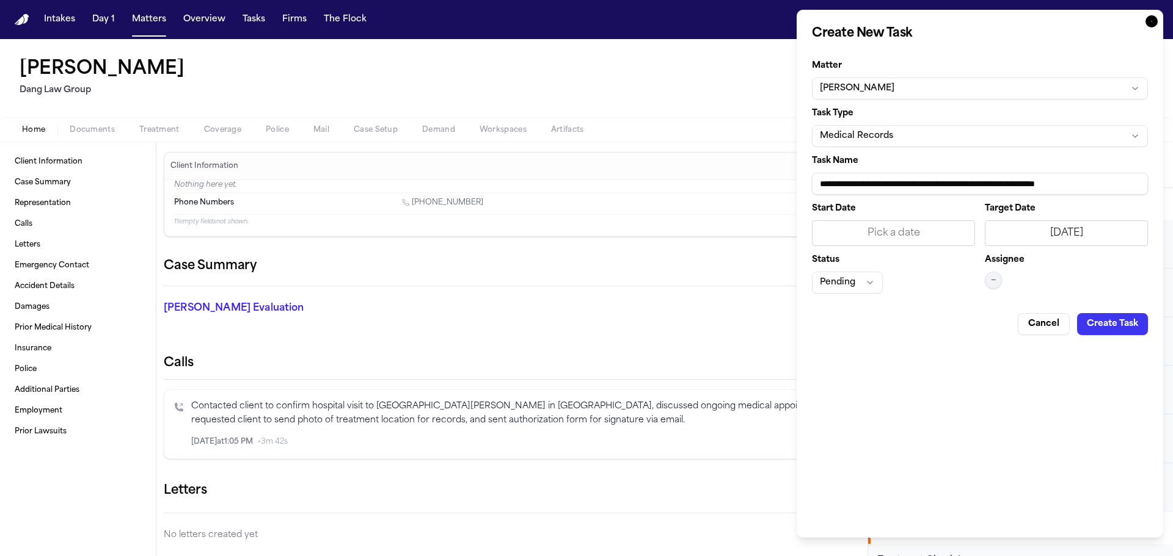
click at [993, 279] on span "—" at bounding box center [993, 280] width 5 height 10
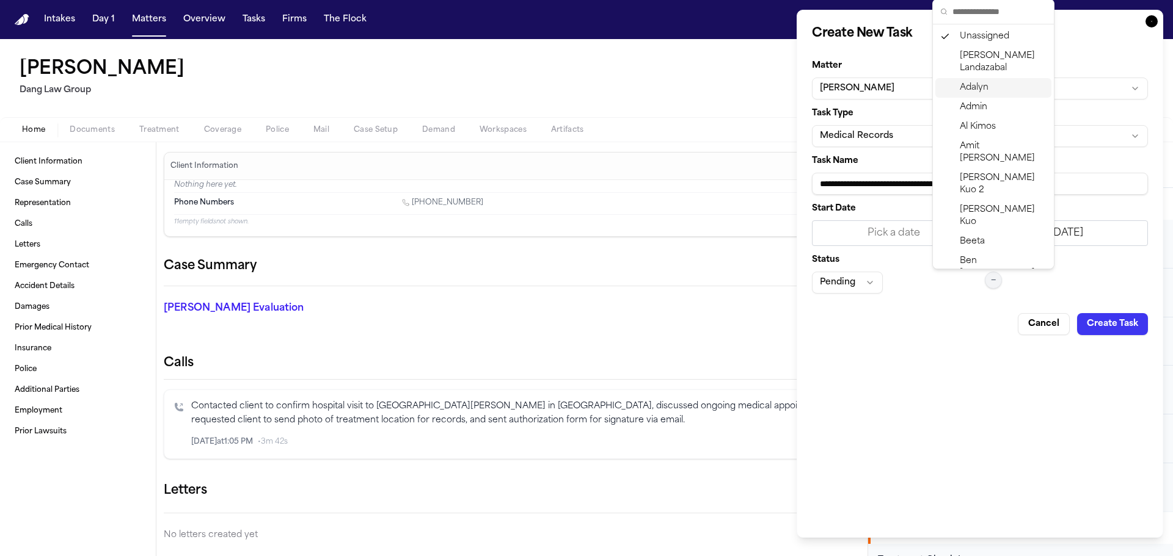
click at [978, 82] on span "Adalyn" at bounding box center [974, 88] width 29 height 12
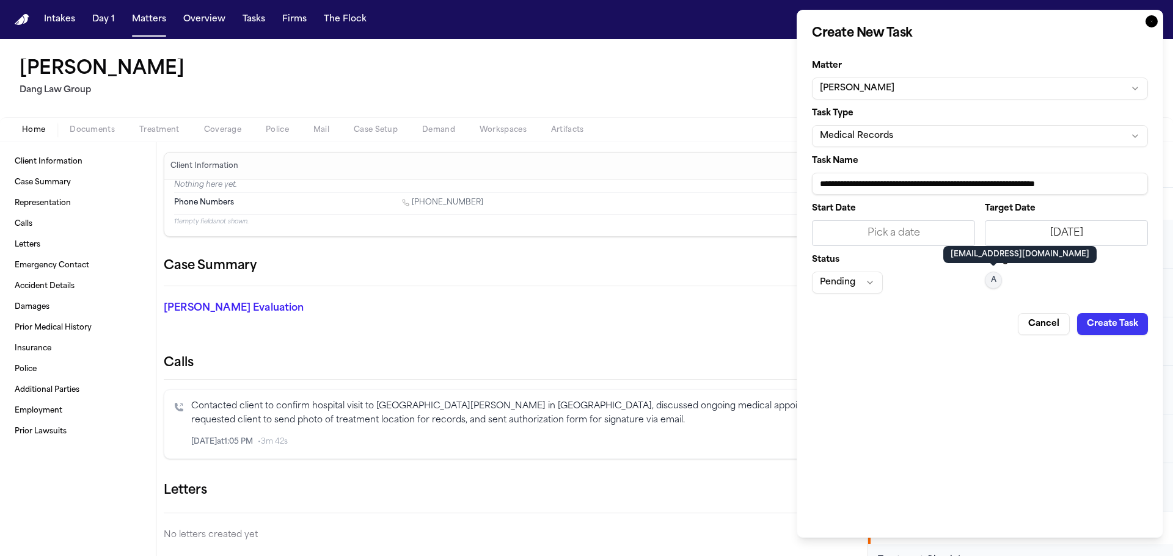
click at [856, 277] on button "Pending" at bounding box center [847, 283] width 71 height 22
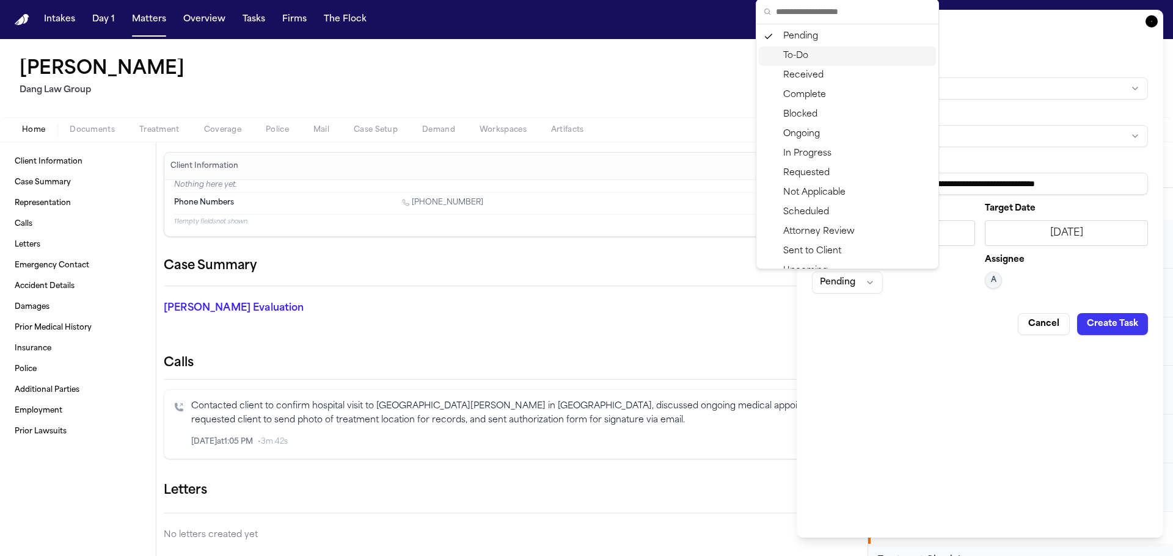
click at [787, 56] on div "To-Do" at bounding box center [847, 56] width 177 height 20
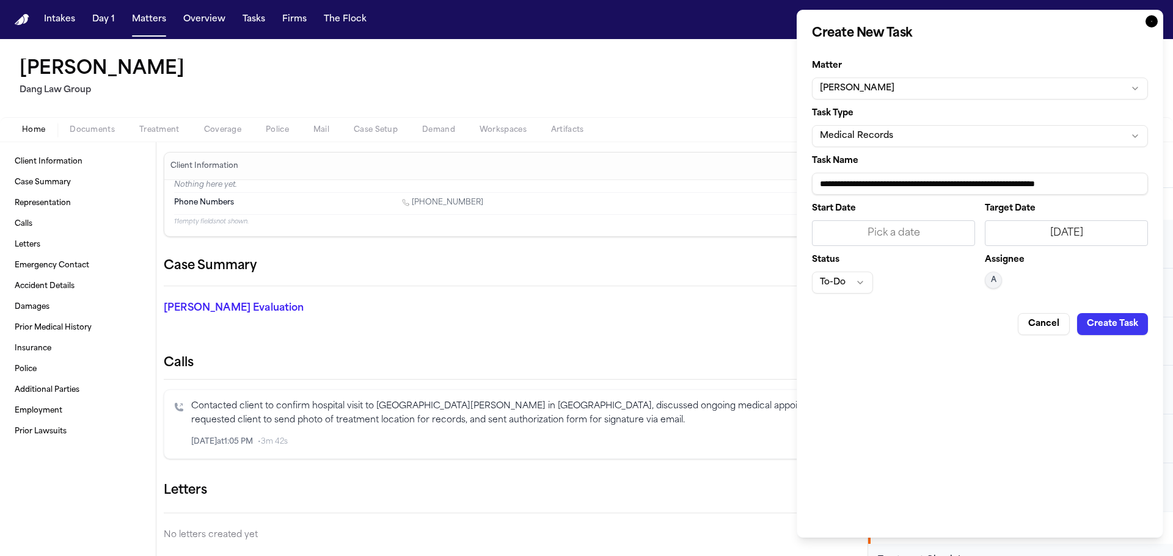
click at [1089, 331] on button "Create Task" at bounding box center [1112, 324] width 71 height 22
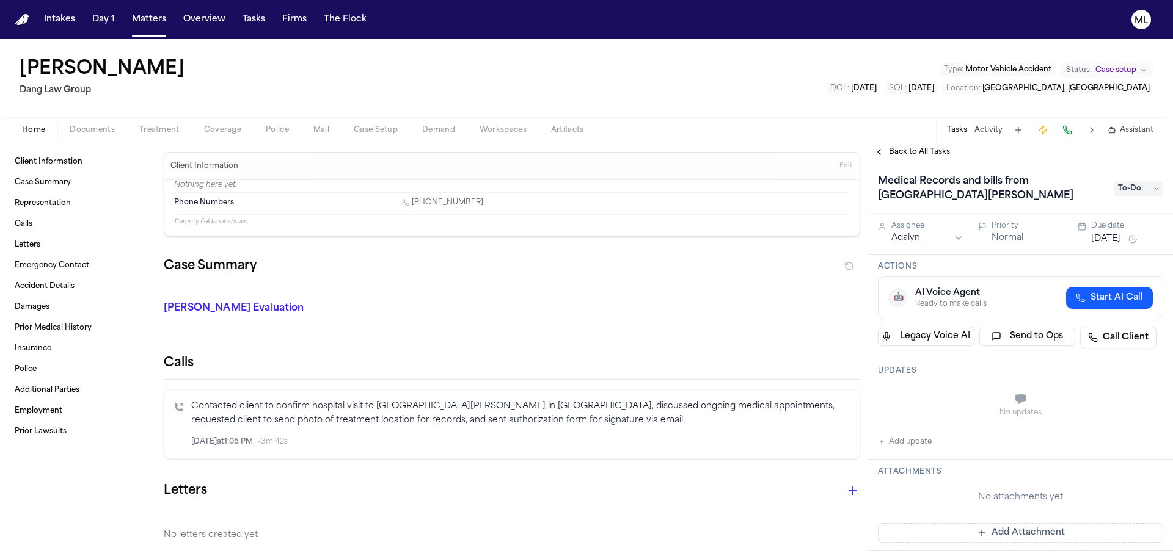
click at [915, 154] on span "Back to All Tasks" at bounding box center [919, 152] width 61 height 10
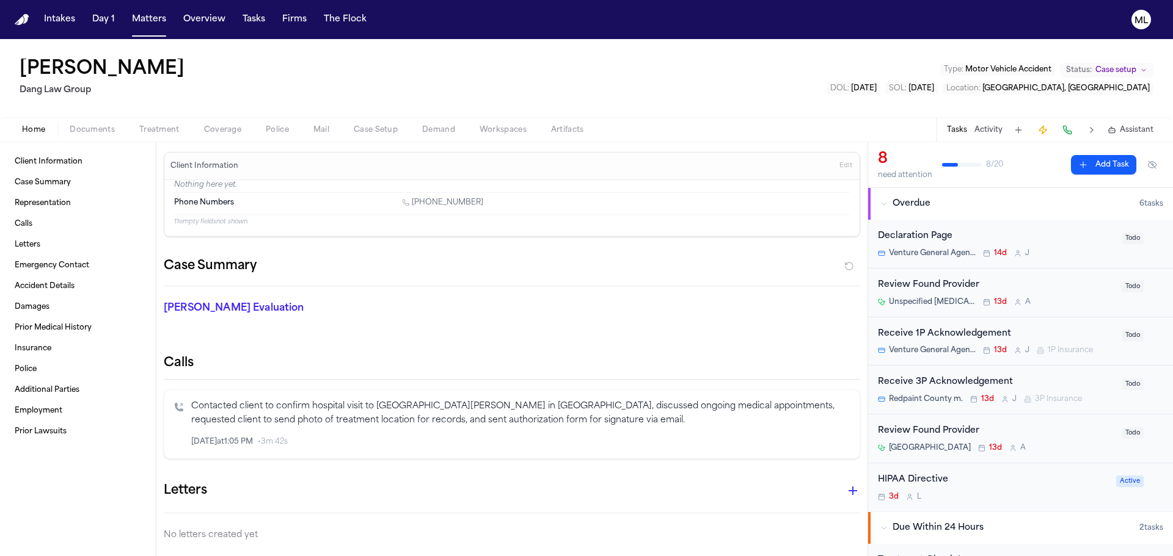
click at [1085, 169] on button "Add Task" at bounding box center [1103, 165] width 65 height 20
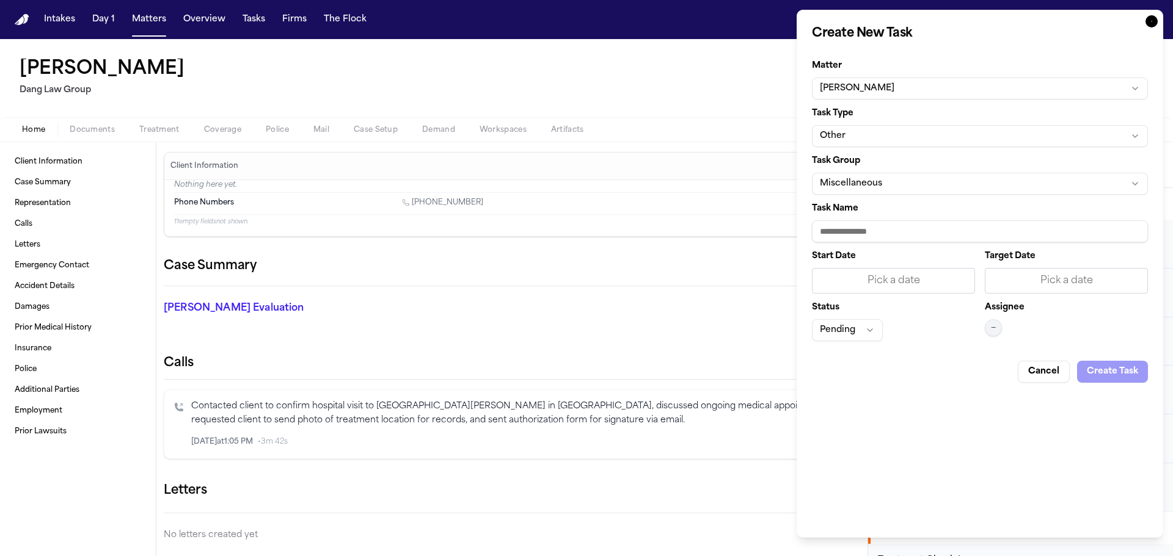
click at [988, 193] on button "Miscellaneous" at bounding box center [980, 184] width 336 height 22
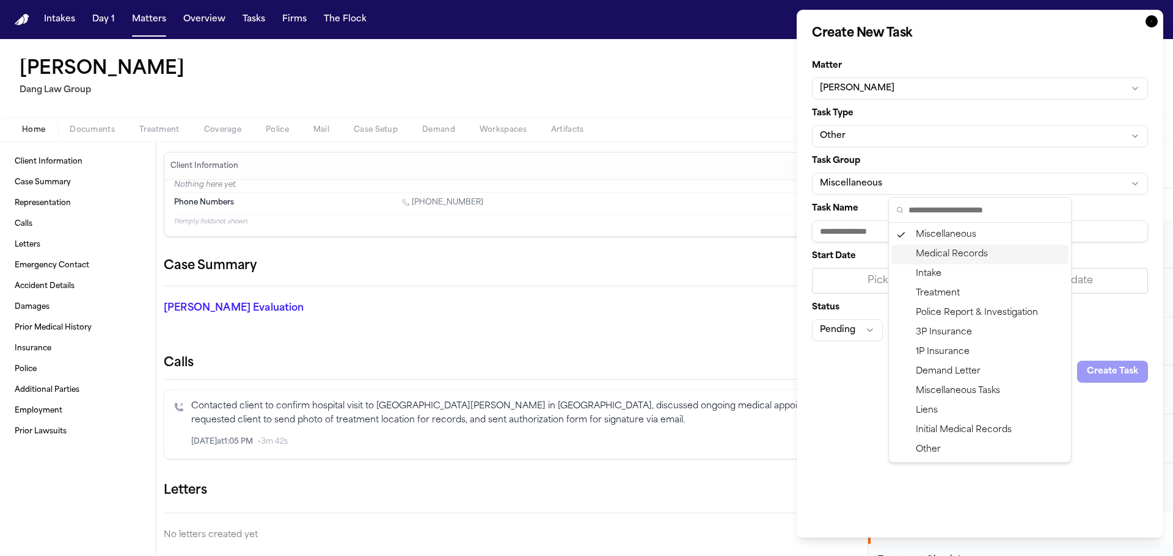
click at [968, 260] on div "Medical Records" at bounding box center [979, 255] width 177 height 20
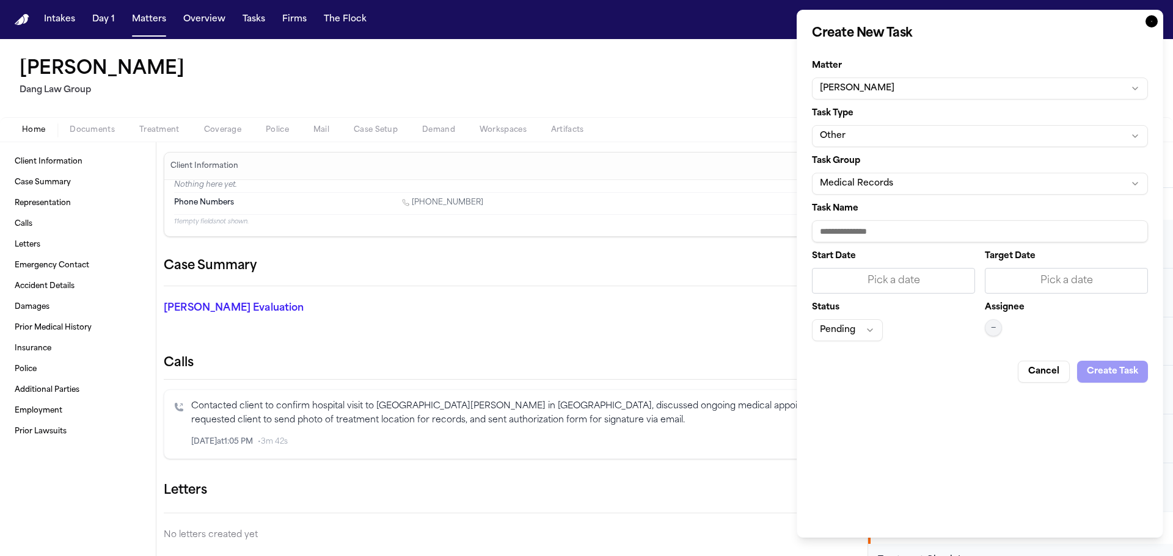
click at [886, 128] on button "Other" at bounding box center [980, 136] width 336 height 22
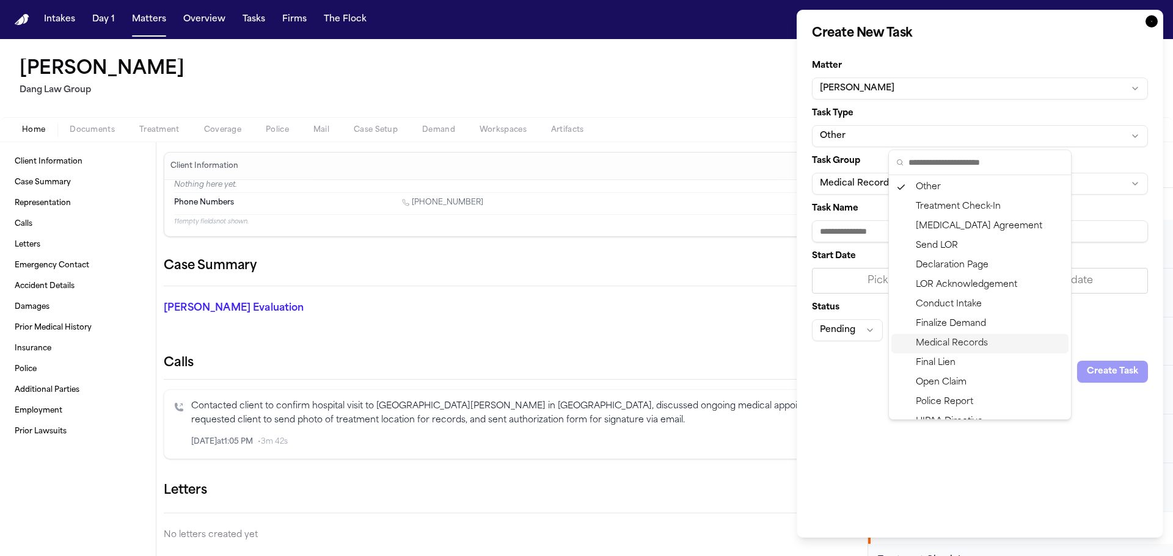
click at [938, 341] on div "Medical Records" at bounding box center [979, 344] width 177 height 20
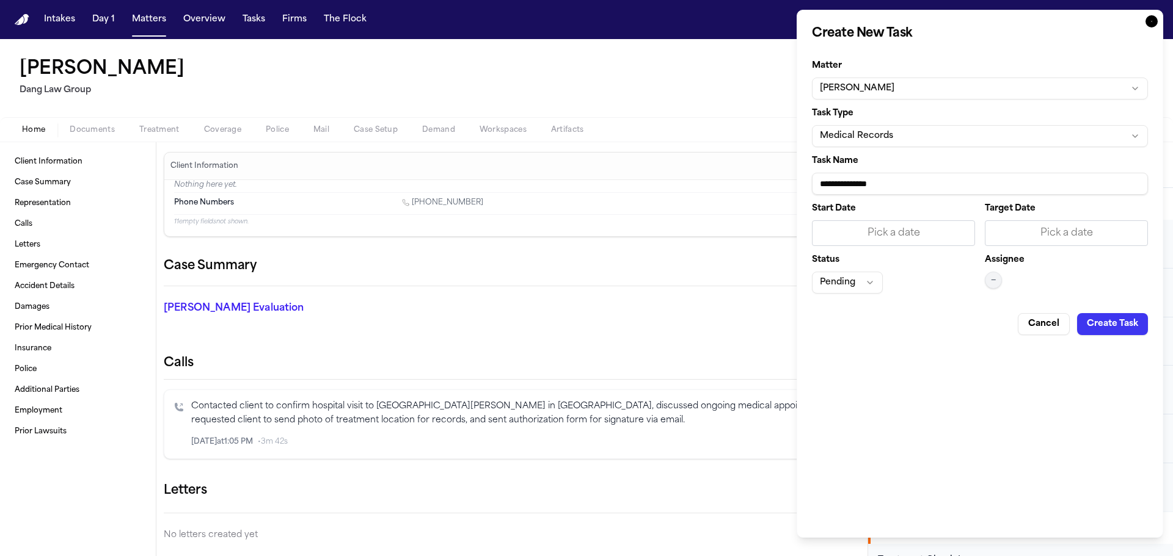
drag, startPoint x: 930, startPoint y: 179, endPoint x: 759, endPoint y: 177, distance: 170.4
click at [759, 177] on body "Intakes Day 1 Matters Overview Tasks Firms The Flock ML Alveiro Torrado Gomez D…" at bounding box center [586, 278] width 1173 height 556
type input "**********"
click at [1060, 232] on div "Pick a date" at bounding box center [1066, 233] width 147 height 15
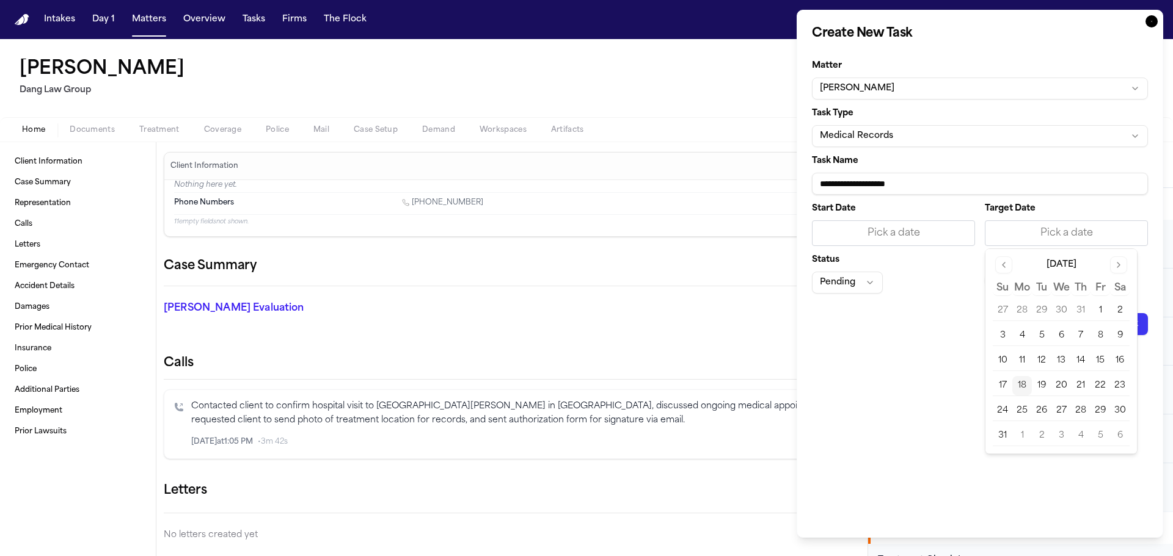
click at [1044, 388] on button "19" at bounding box center [1042, 386] width 20 height 20
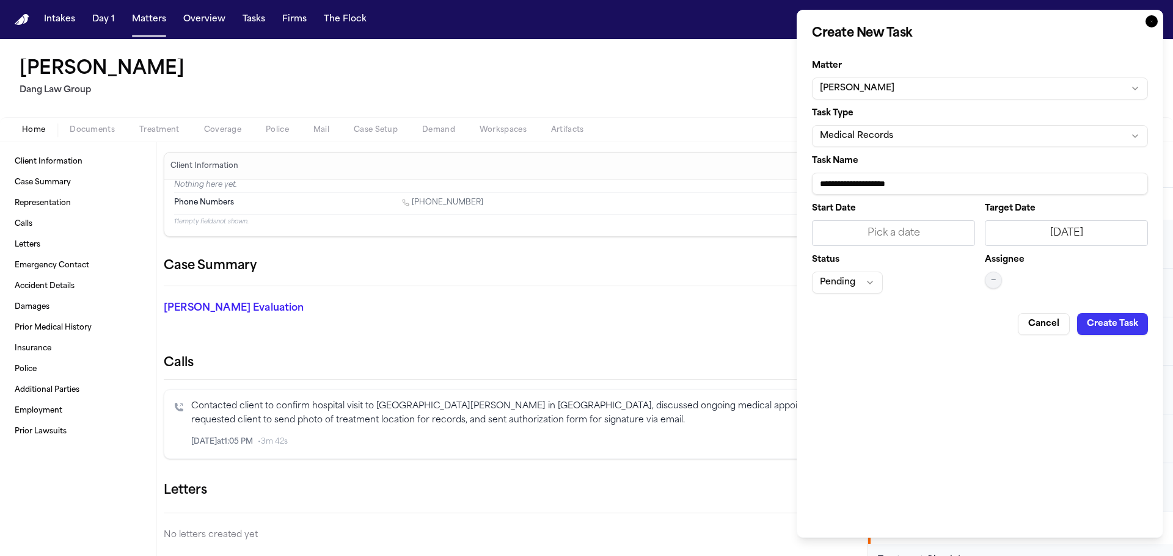
click at [994, 285] on button "—" at bounding box center [993, 280] width 17 height 17
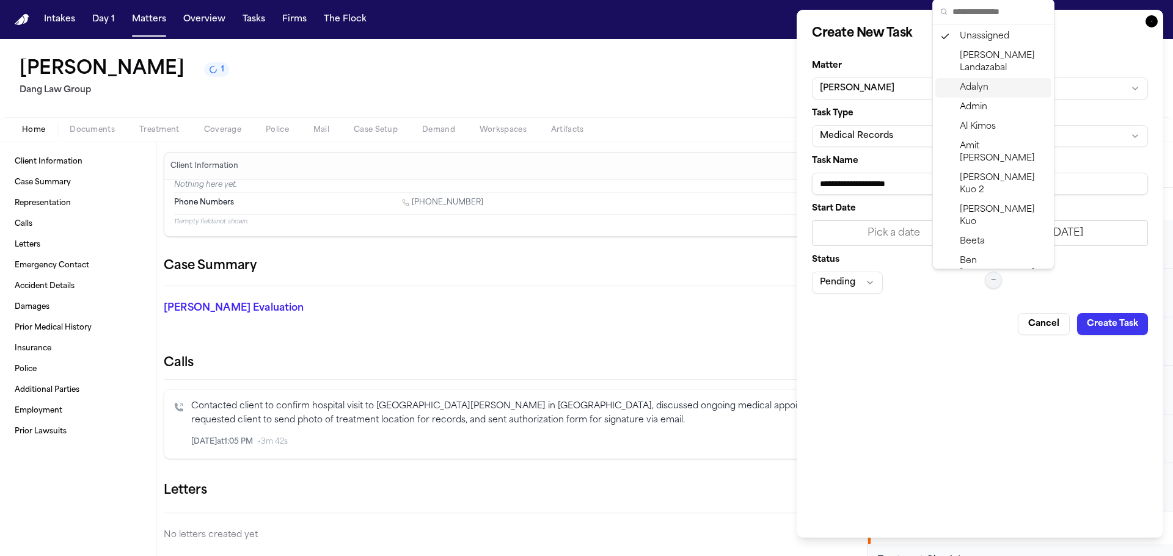
click at [986, 85] on span "Adalyn" at bounding box center [974, 88] width 29 height 12
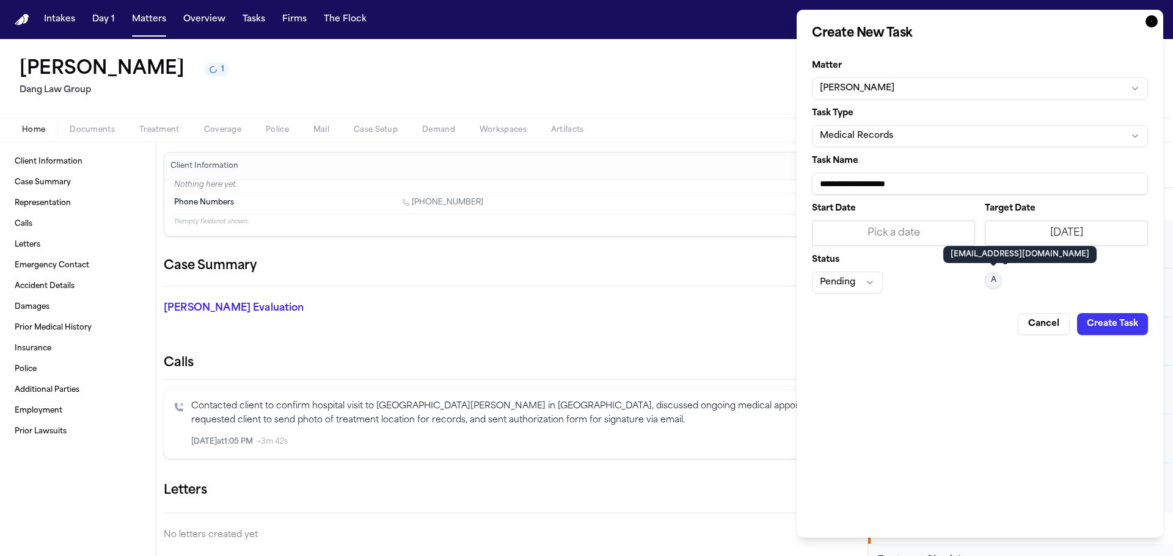
click at [863, 284] on button "Pending" at bounding box center [847, 283] width 71 height 22
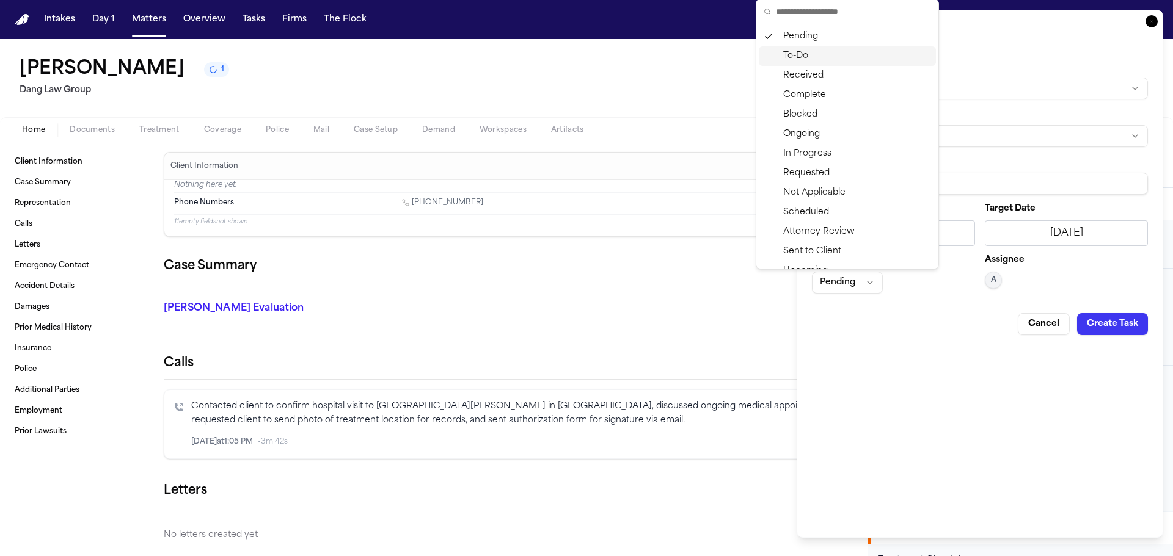
click at [809, 54] on div "To-Do" at bounding box center [847, 56] width 177 height 20
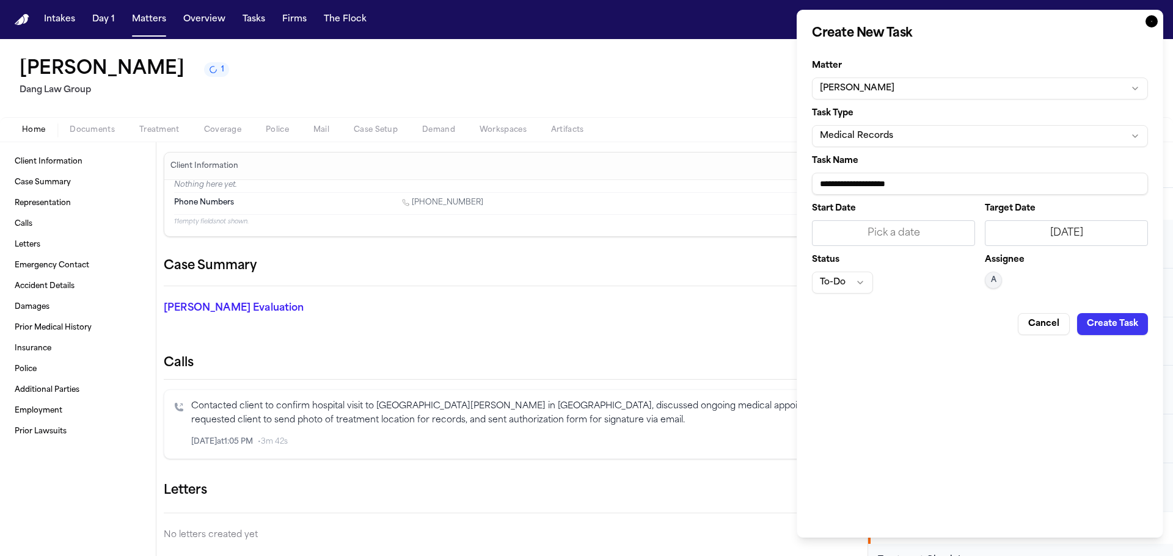
click at [1130, 329] on button "Create Task" at bounding box center [1112, 324] width 71 height 22
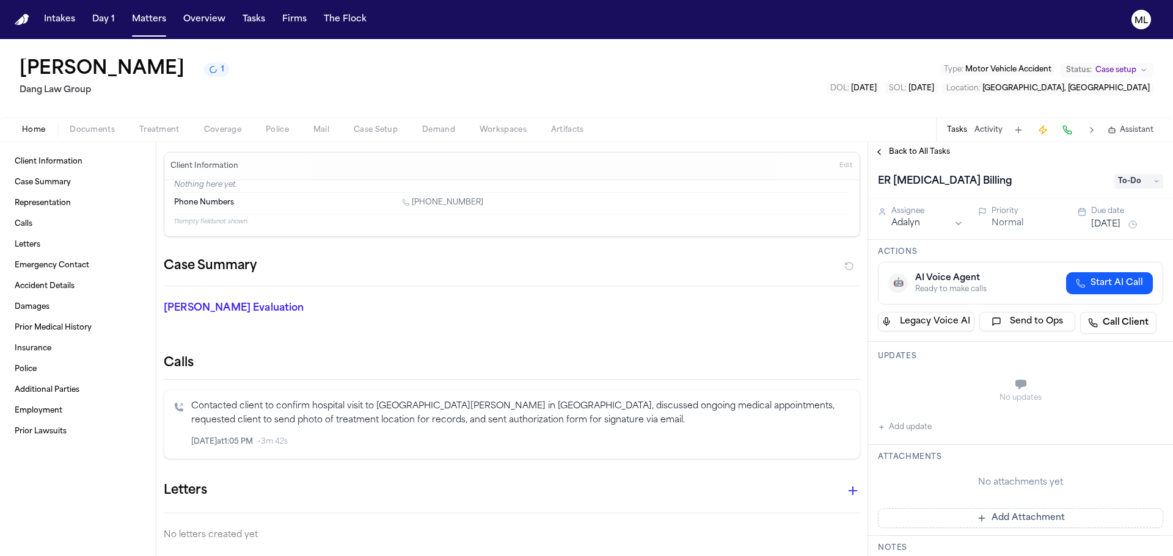
click at [921, 148] on span "Back to All Tasks" at bounding box center [919, 152] width 61 height 10
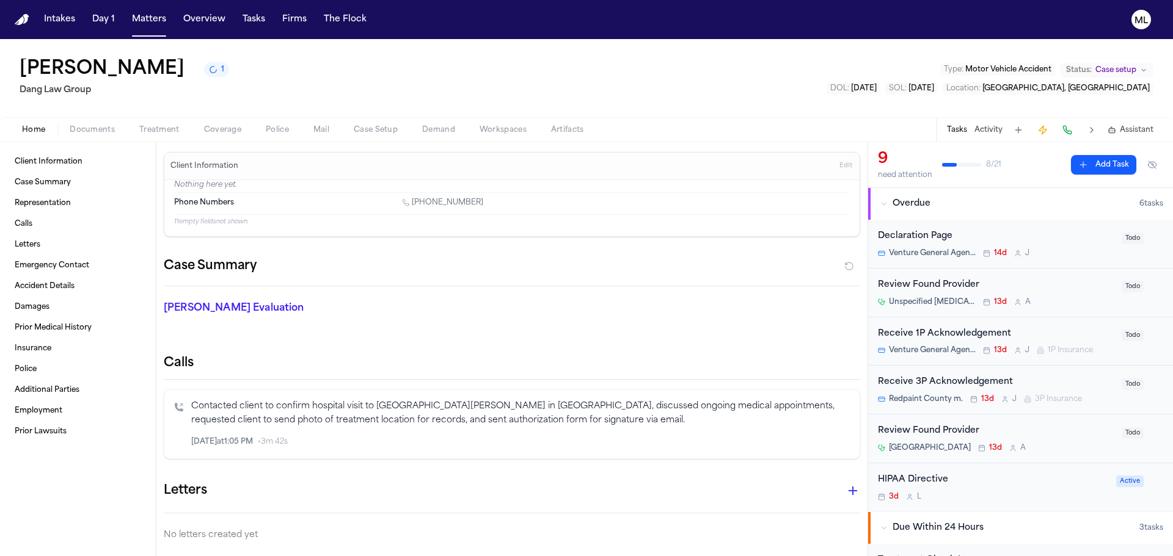
click at [1098, 163] on button "Add Task" at bounding box center [1103, 165] width 65 height 20
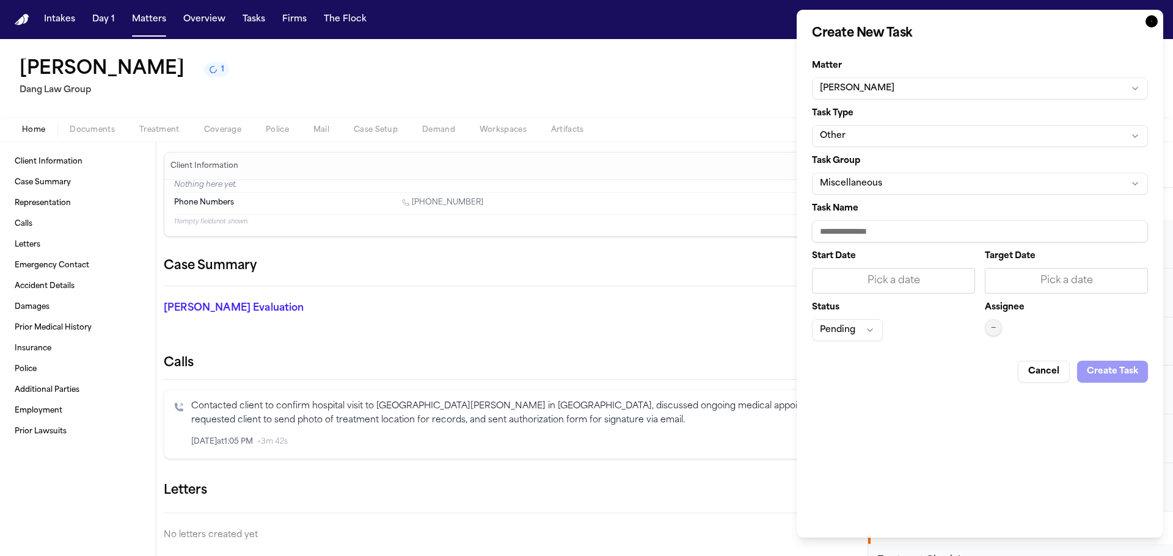
click at [878, 139] on button "Other" at bounding box center [980, 136] width 336 height 22
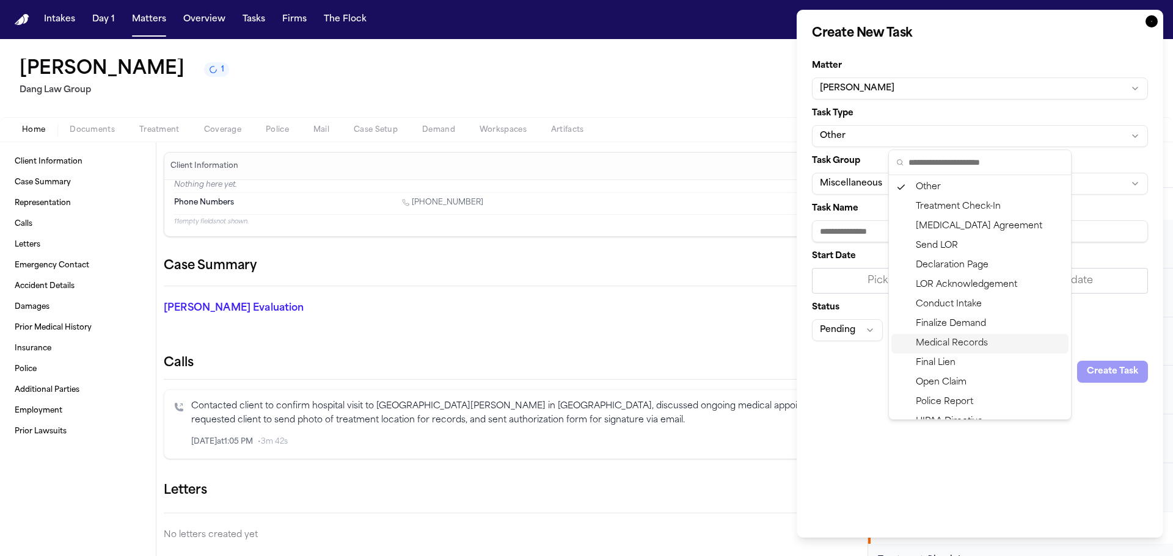
click at [930, 340] on div "Medical Records" at bounding box center [979, 344] width 177 height 20
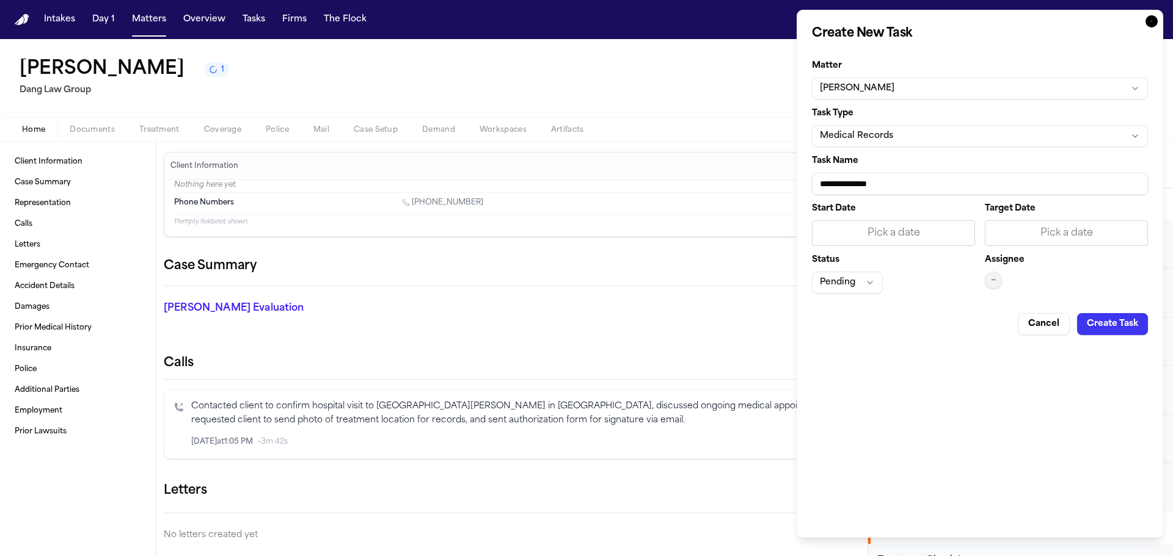
click at [916, 181] on input "**********" at bounding box center [980, 184] width 336 height 22
type input "*"
type input "**********"
click at [1072, 241] on div "Pick a date" at bounding box center [1066, 233] width 163 height 26
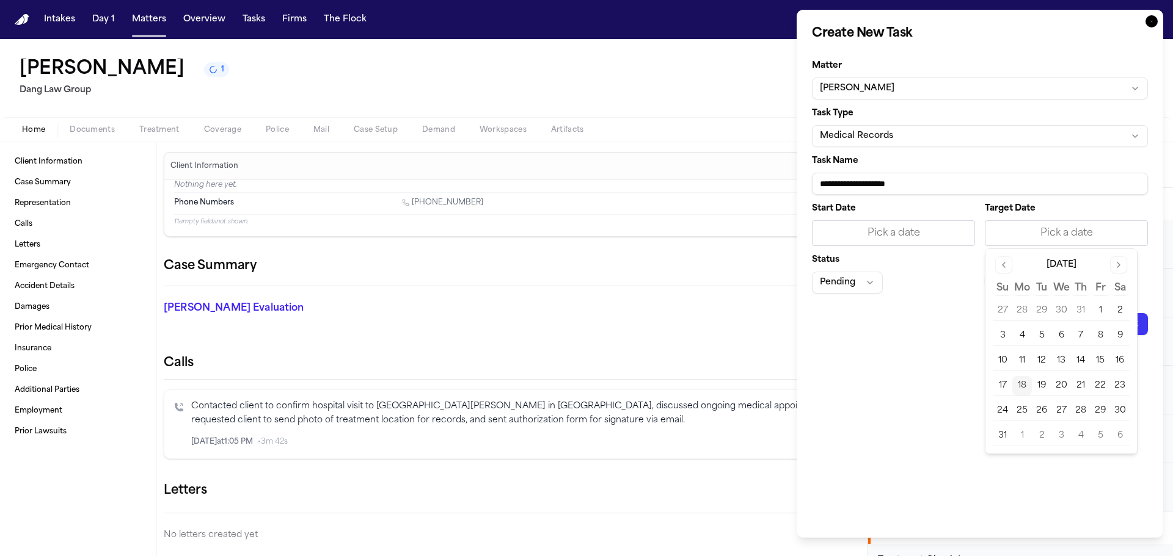
click at [1046, 384] on button "19" at bounding box center [1042, 386] width 20 height 20
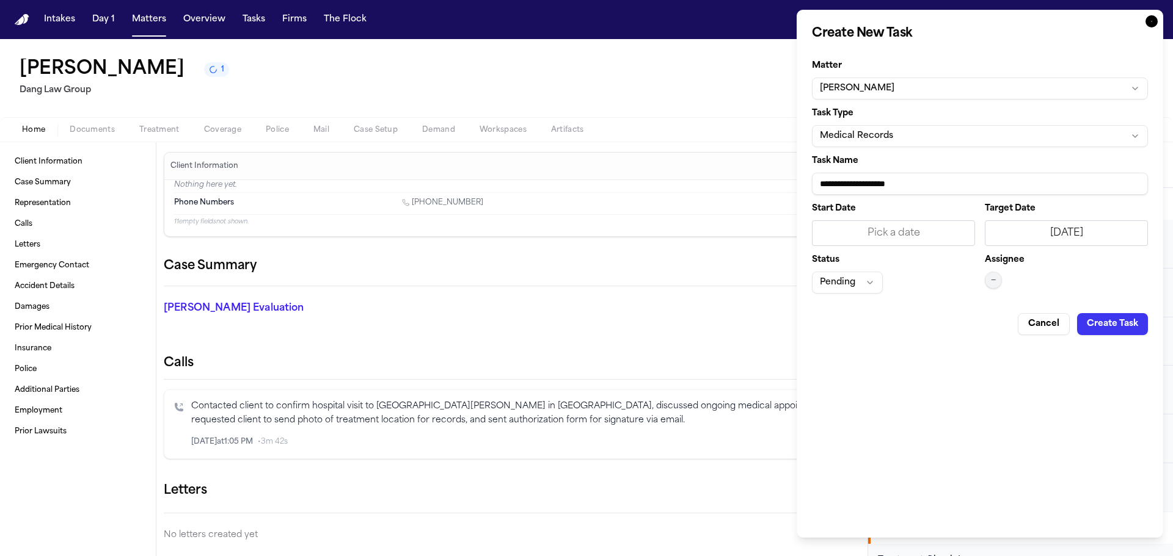
click at [998, 281] on button "—" at bounding box center [993, 280] width 17 height 17
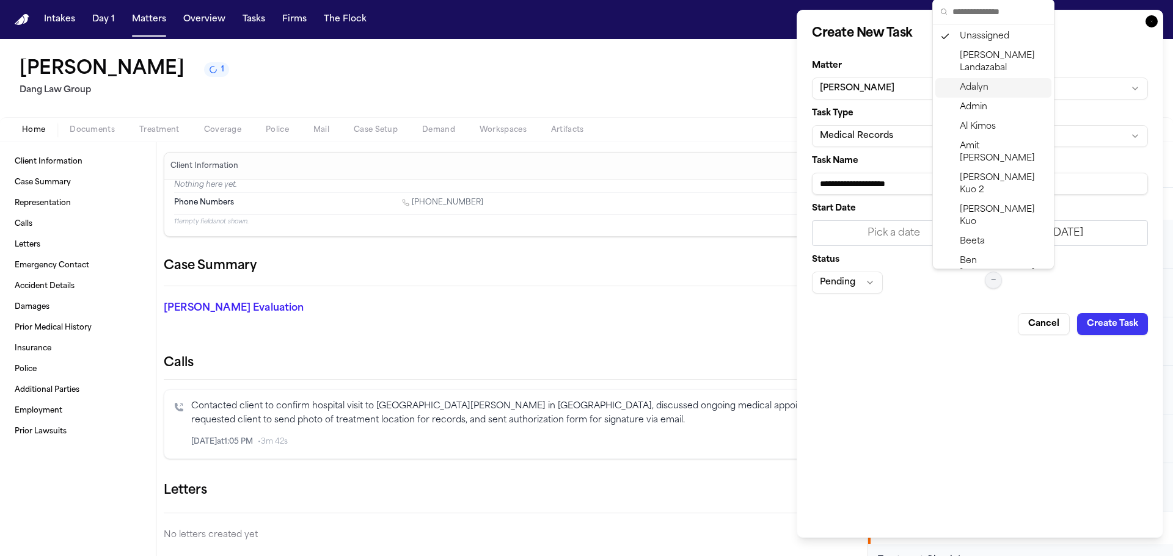
click at [970, 84] on span "Adalyn" at bounding box center [974, 88] width 29 height 12
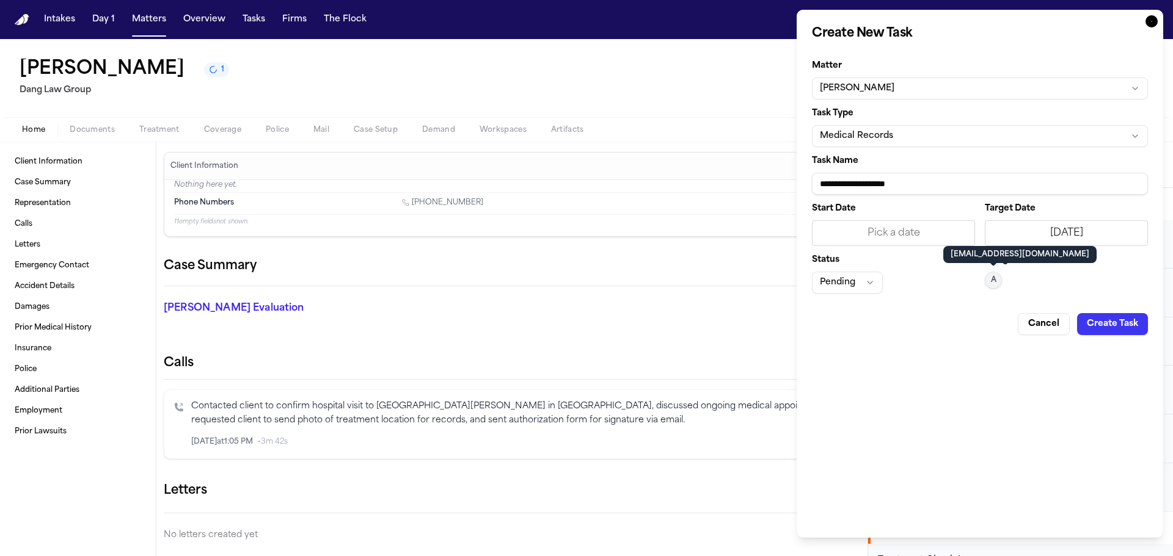
click at [850, 279] on button "Pending" at bounding box center [847, 283] width 71 height 22
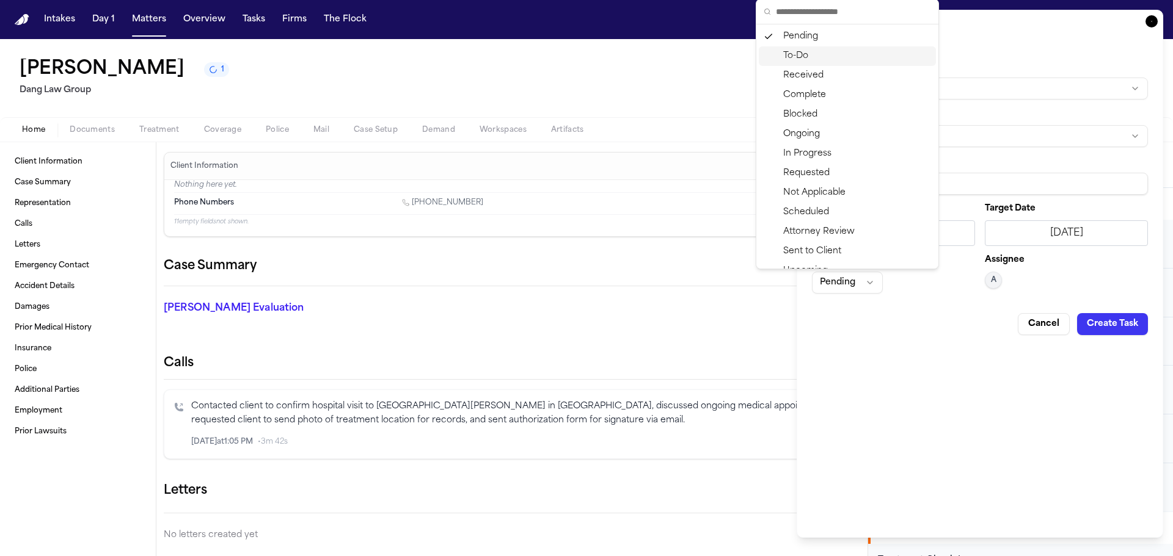
click at [792, 56] on div "To-Do" at bounding box center [847, 56] width 177 height 20
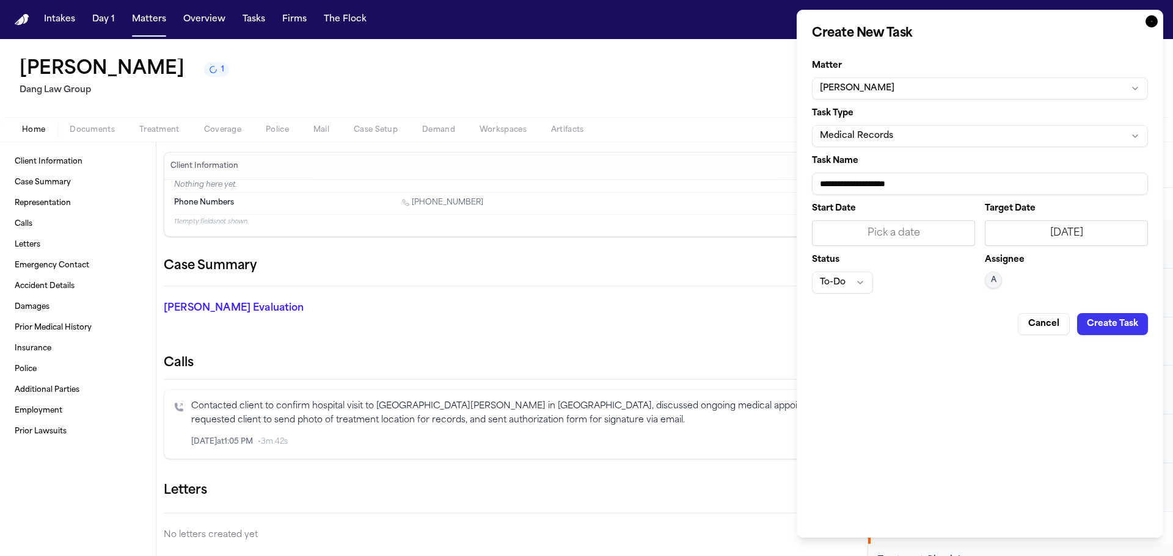
click at [1107, 319] on button "Create Task" at bounding box center [1112, 324] width 71 height 22
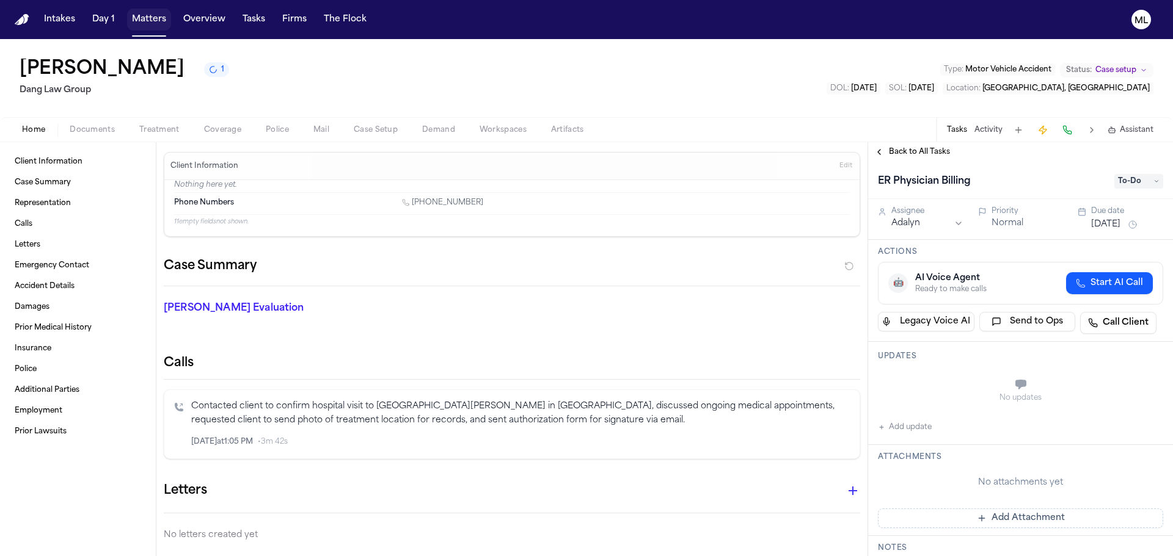
click at [144, 17] on button "Matters" at bounding box center [149, 20] width 44 height 22
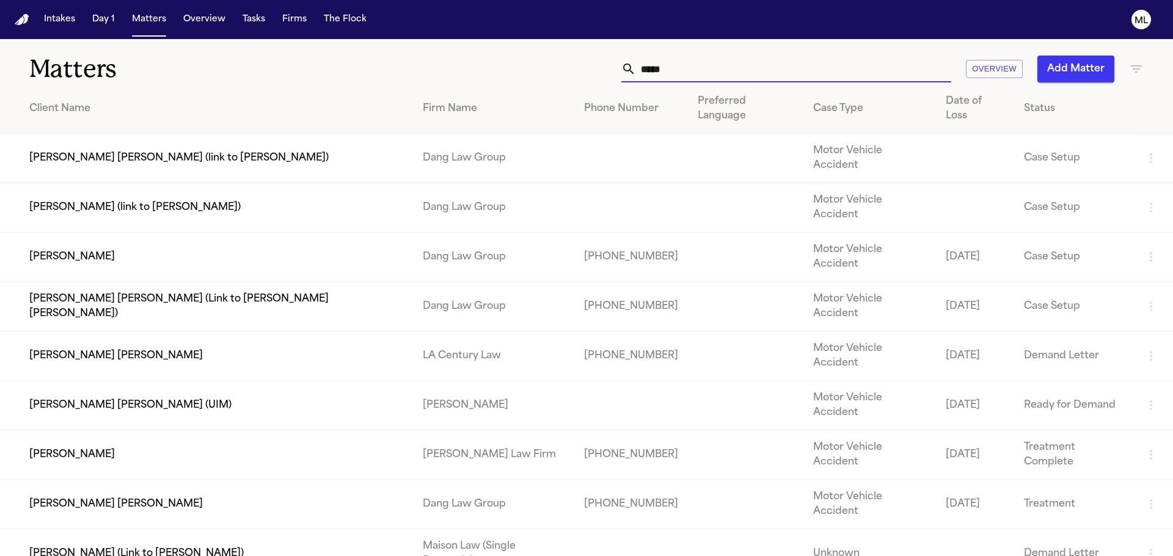
drag, startPoint x: 795, startPoint y: 76, endPoint x: 550, endPoint y: 63, distance: 245.9
click at [547, 64] on div "***** Overview Add Matter" at bounding box center [749, 69] width 790 height 27
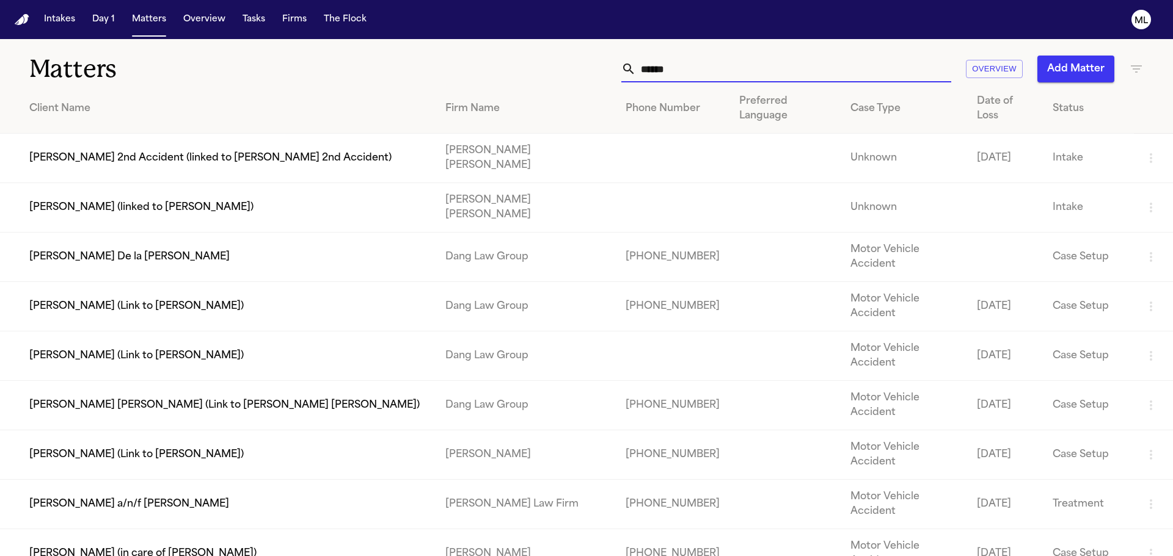
type input "*****"
click at [196, 233] on td "[PERSON_NAME] De la [PERSON_NAME]" at bounding box center [217, 257] width 435 height 49
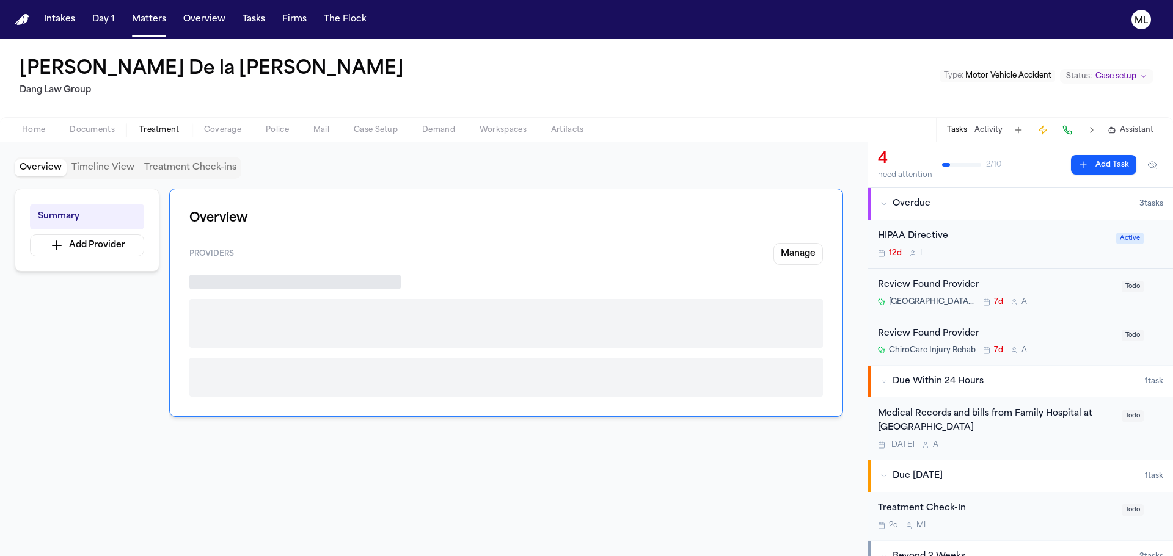
click at [154, 133] on span "Treatment" at bounding box center [159, 130] width 40 height 10
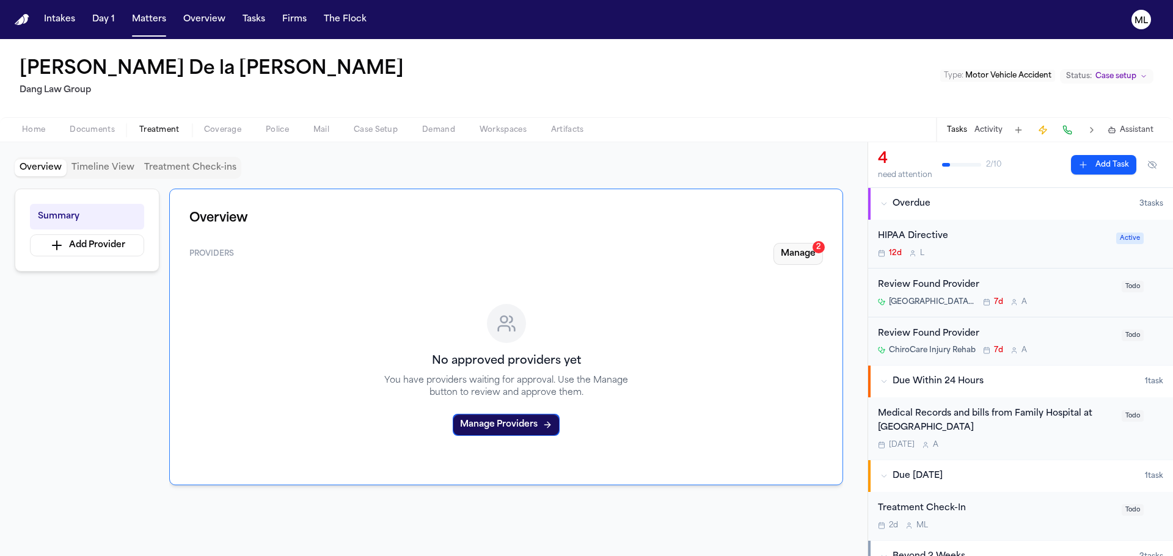
click at [803, 255] on button "Manage 2" at bounding box center [797, 254] width 49 height 22
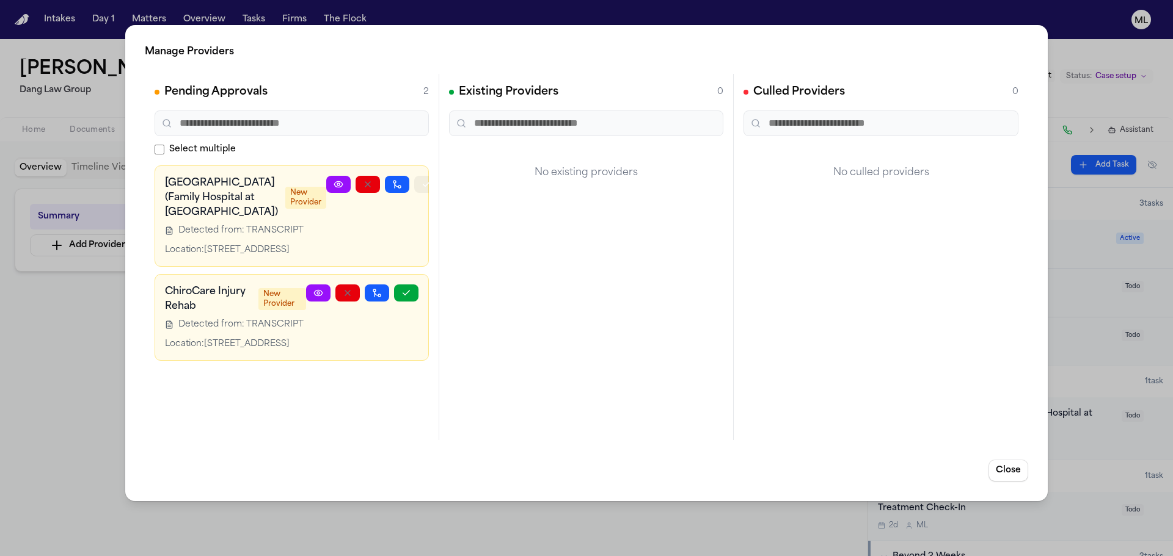
click at [421, 183] on icon "button" at bounding box center [426, 185] width 10 height 10
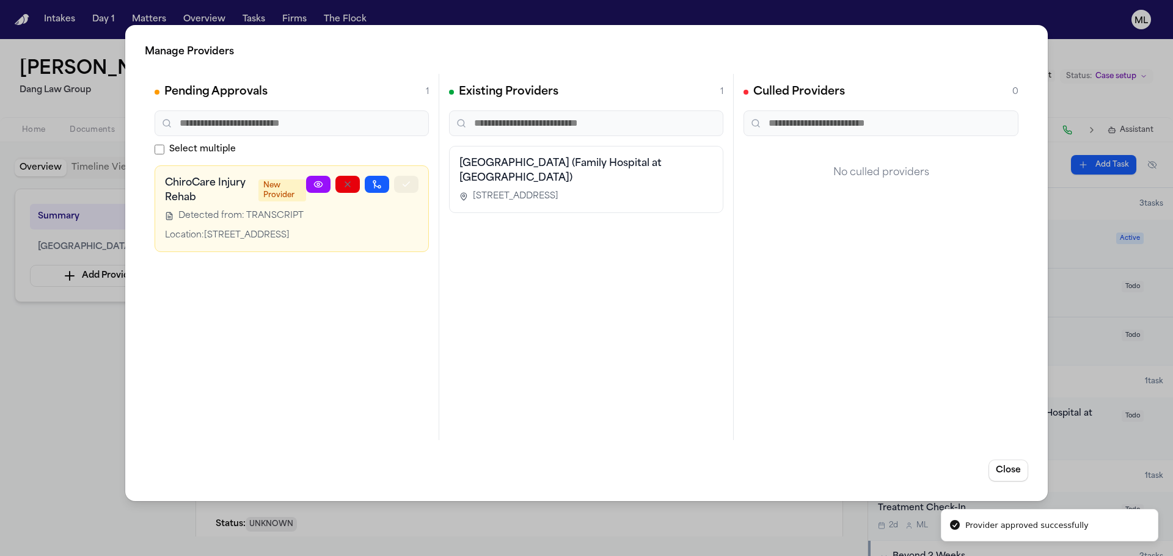
click at [413, 189] on button "button" at bounding box center [406, 184] width 24 height 17
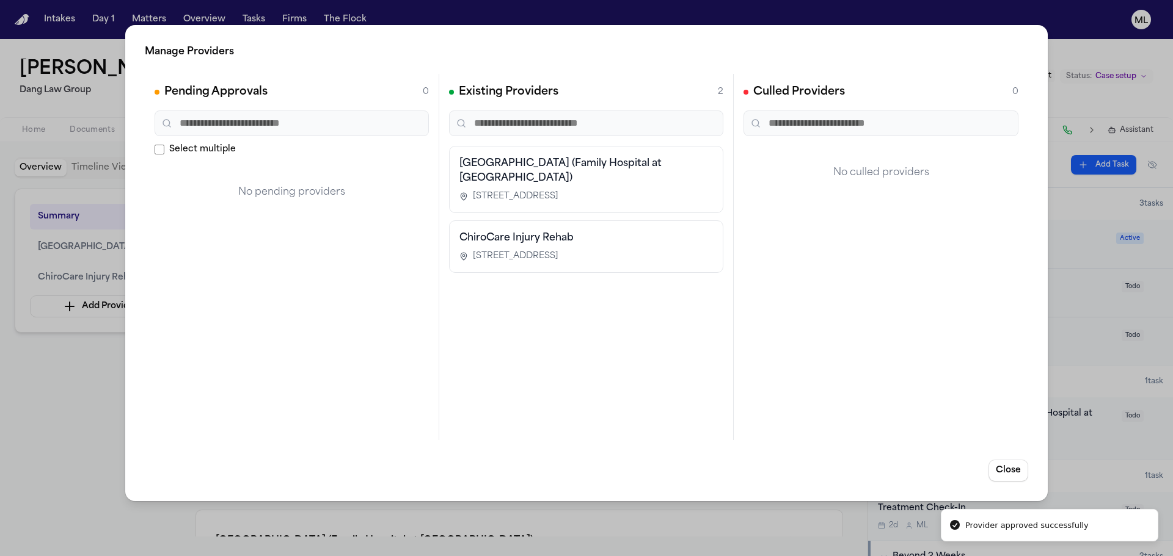
click at [46, 404] on div "Manage Providers Pending Approvals 0 Select multiple No pending providers Exist…" at bounding box center [586, 278] width 1173 height 556
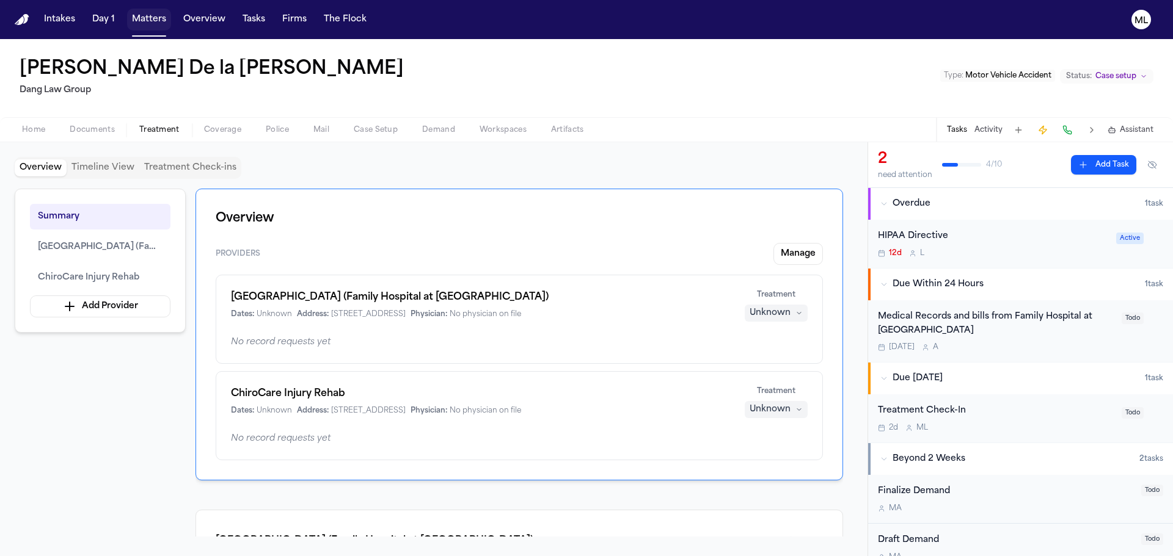
click at [147, 16] on button "Matters" at bounding box center [149, 20] width 44 height 22
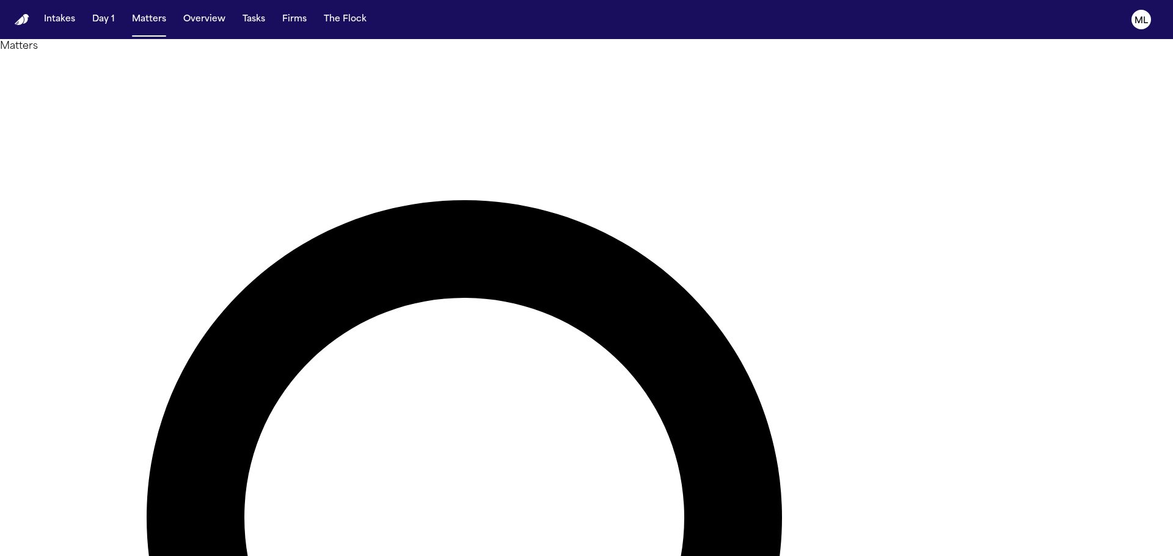
type input "****"
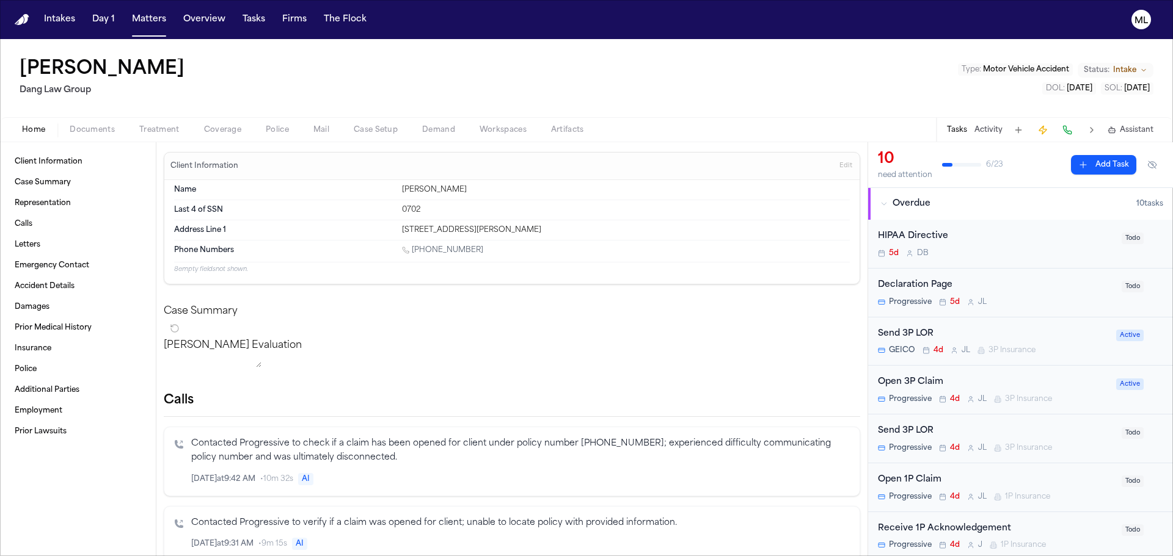
click at [80, 141] on div "Home Documents Treatment Coverage Police Mail Case Setup Demand Workspaces Arti…" at bounding box center [586, 129] width 1173 height 24
click at [82, 133] on span "Documents" at bounding box center [92, 130] width 45 height 10
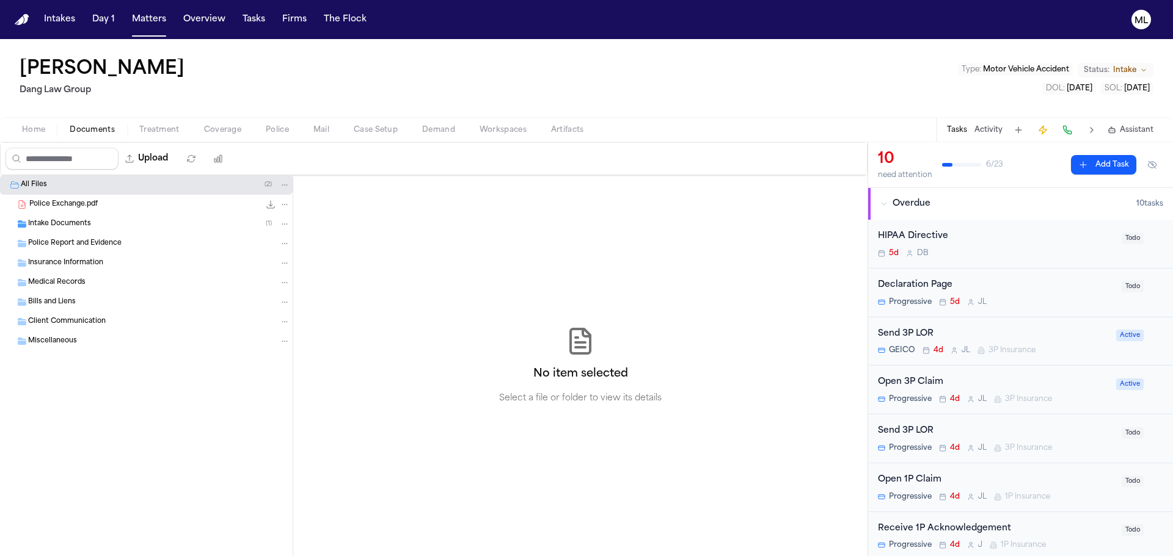
click at [58, 224] on span "Intake Documents" at bounding box center [59, 224] width 63 height 10
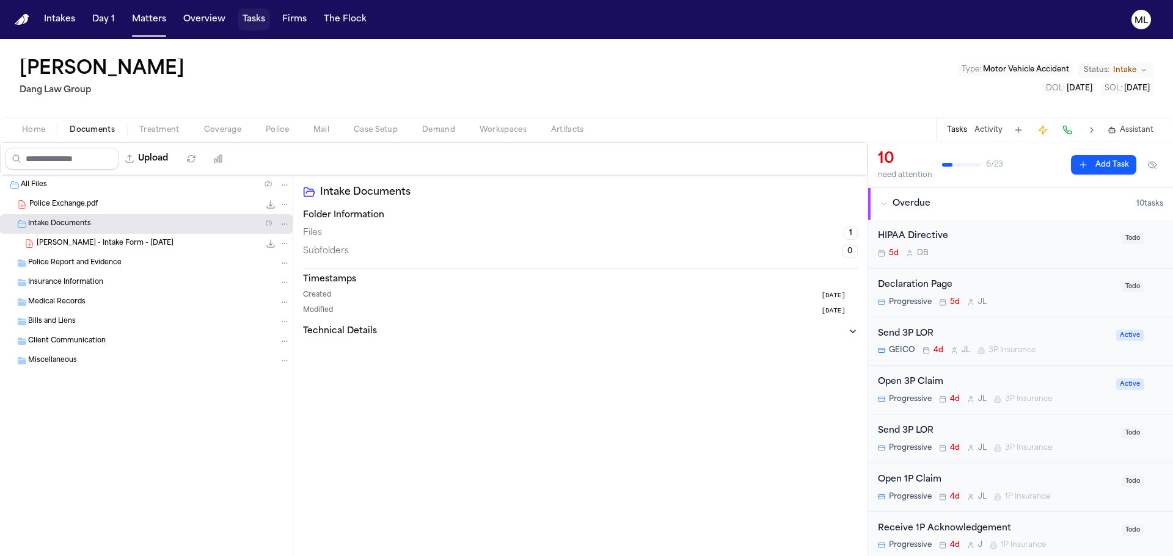
click at [262, 21] on button "Tasks" at bounding box center [254, 20] width 32 height 22
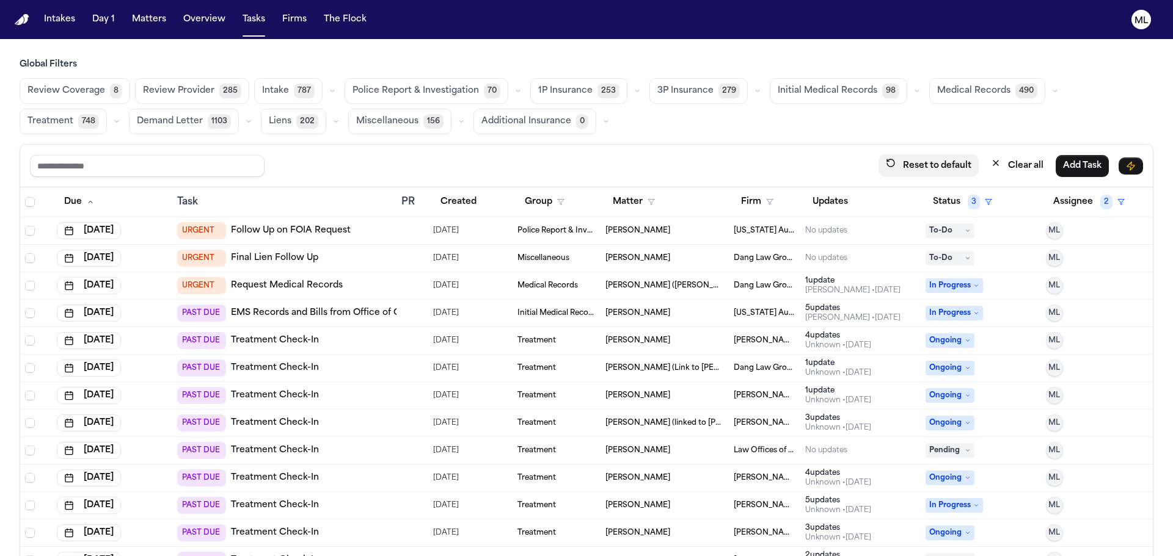
click at [952, 164] on button "Reset to default" at bounding box center [928, 166] width 100 height 23
click at [766, 203] on icon "button" at bounding box center [769, 202] width 7 height 7
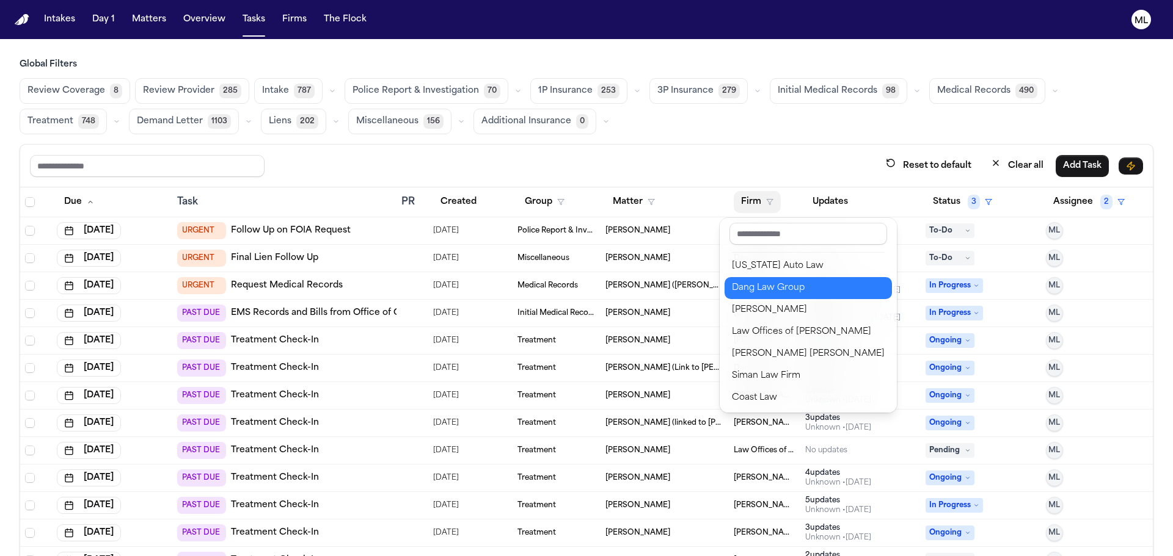
click at [754, 284] on div "Dang Law Group" at bounding box center [808, 288] width 153 height 15
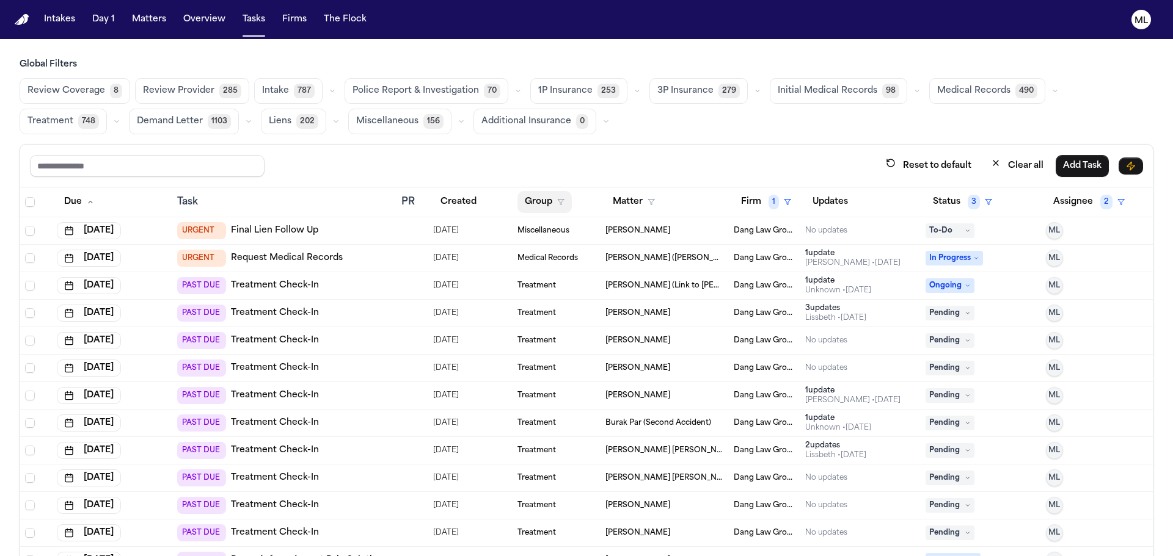
click at [557, 203] on icon "button" at bounding box center [560, 202] width 7 height 7
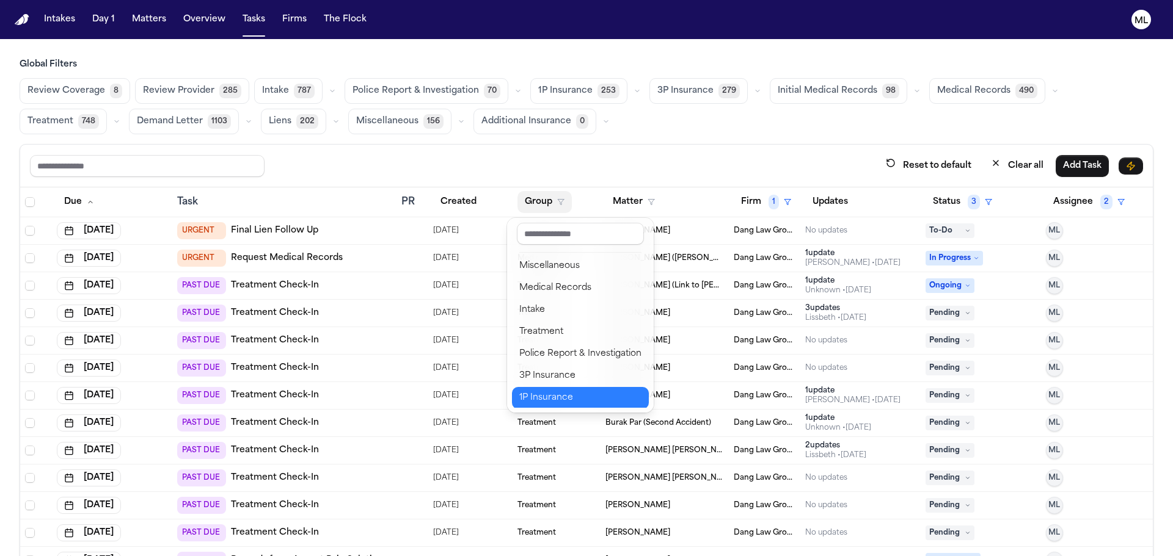
click at [550, 403] on div "1P Insurance" at bounding box center [580, 398] width 122 height 15
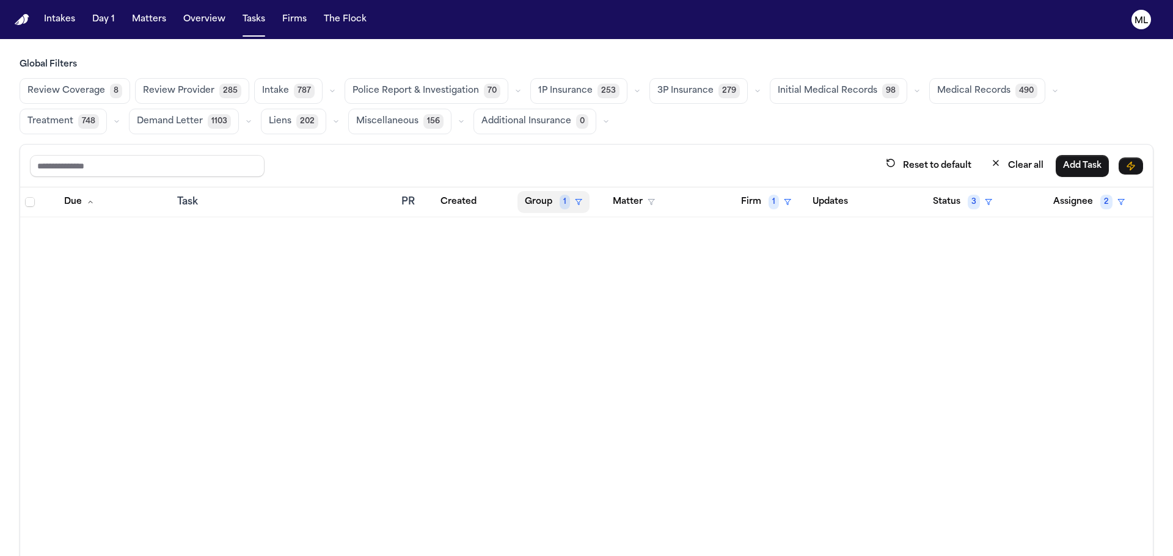
click at [575, 202] on icon "button" at bounding box center [578, 202] width 7 height 7
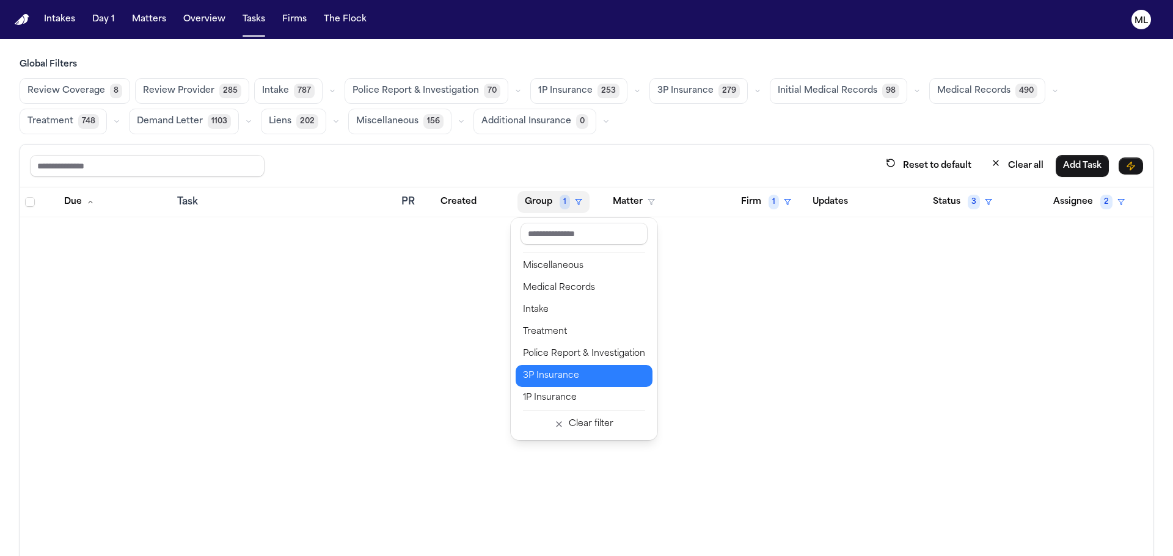
click at [557, 369] on div "3P Insurance" at bounding box center [584, 376] width 122 height 15
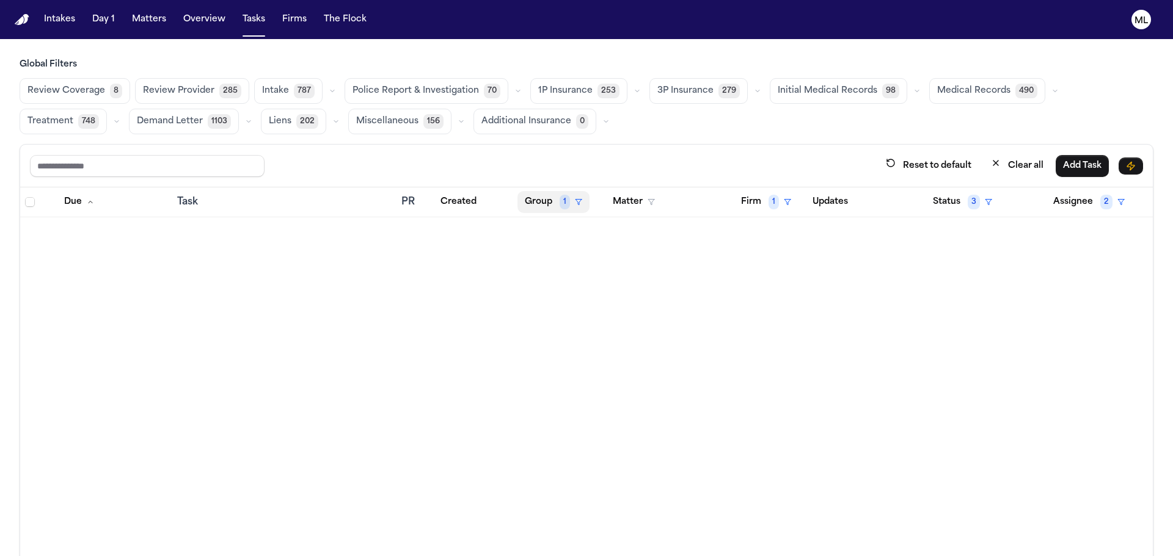
click at [577, 202] on icon "button" at bounding box center [578, 202] width 7 height 7
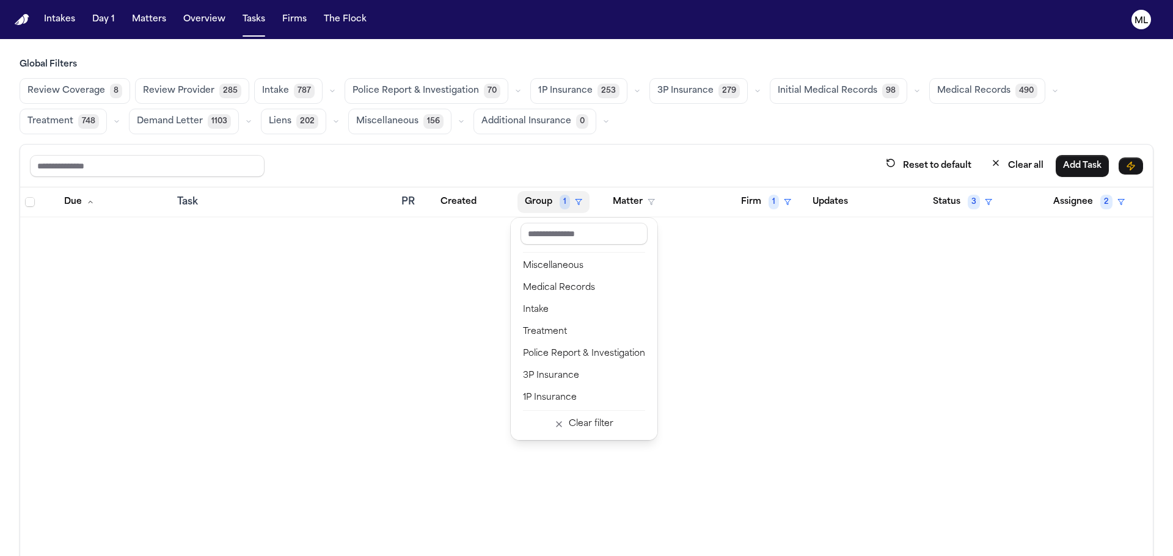
click at [1100, 200] on table "Due Task PR Created Group 1 Matter Firm 1 Updates Status 3 Assignee 2" at bounding box center [586, 203] width 1132 height 30
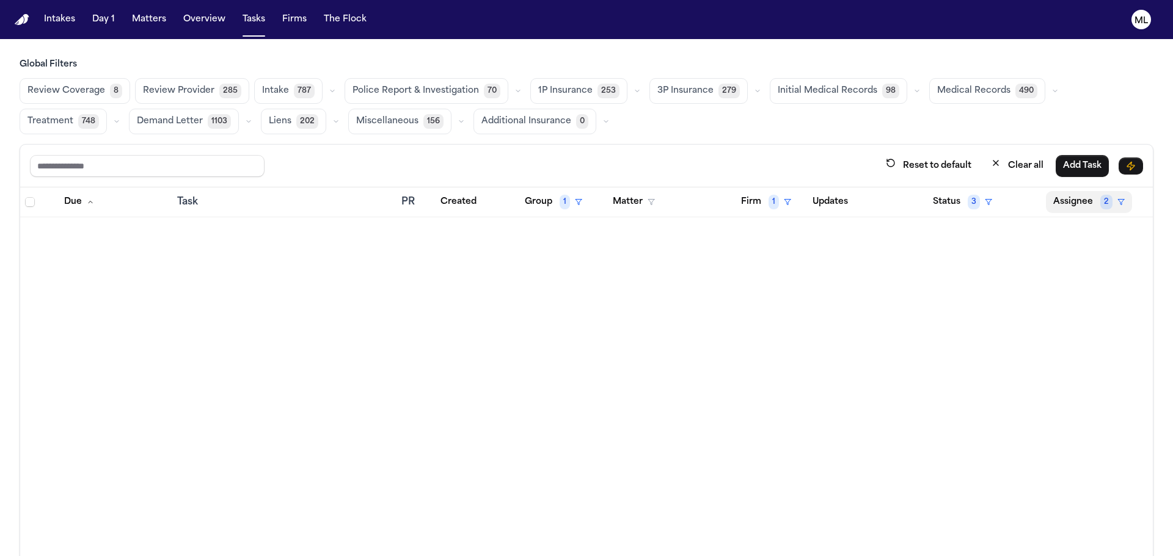
click at [1118, 200] on polygon "button" at bounding box center [1121, 202] width 6 height 5
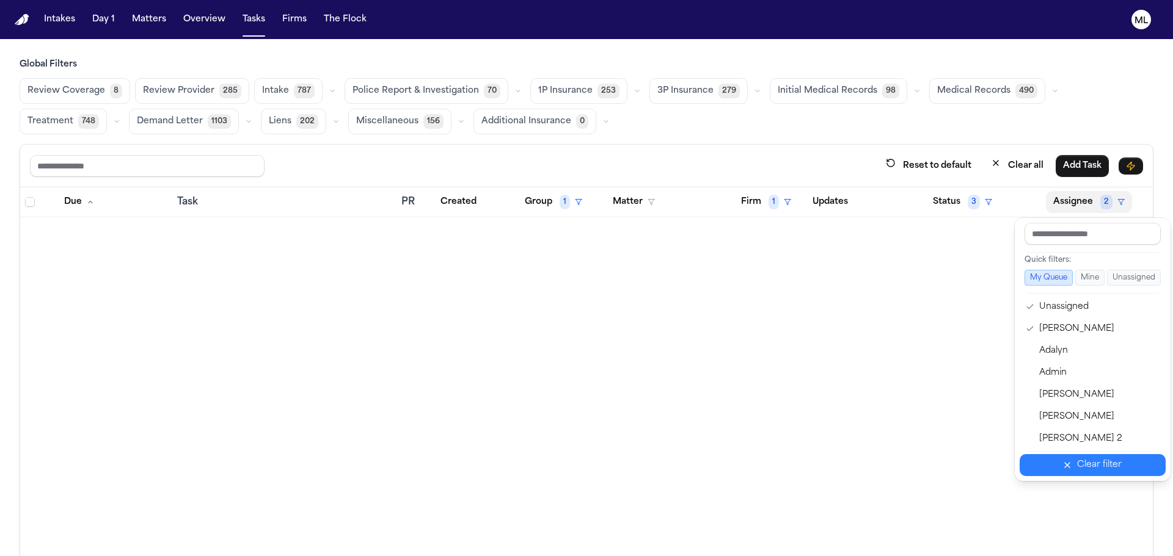
click at [1087, 476] on button "Clear filter" at bounding box center [1092, 465] width 146 height 22
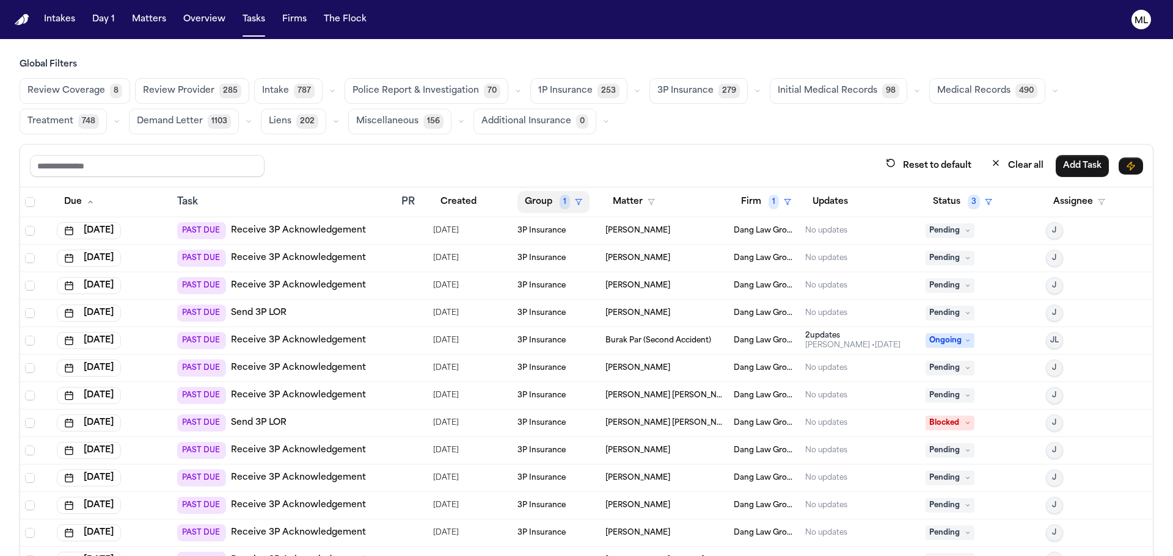
click at [575, 202] on polygon "button" at bounding box center [578, 202] width 6 height 5
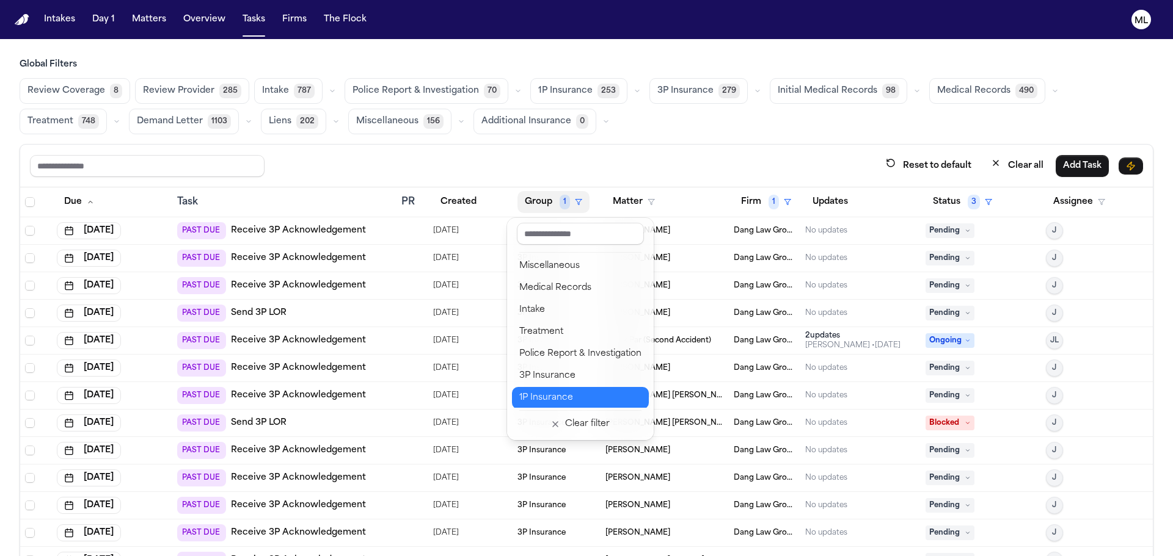
click at [559, 397] on div "1P Insurance" at bounding box center [580, 398] width 122 height 15
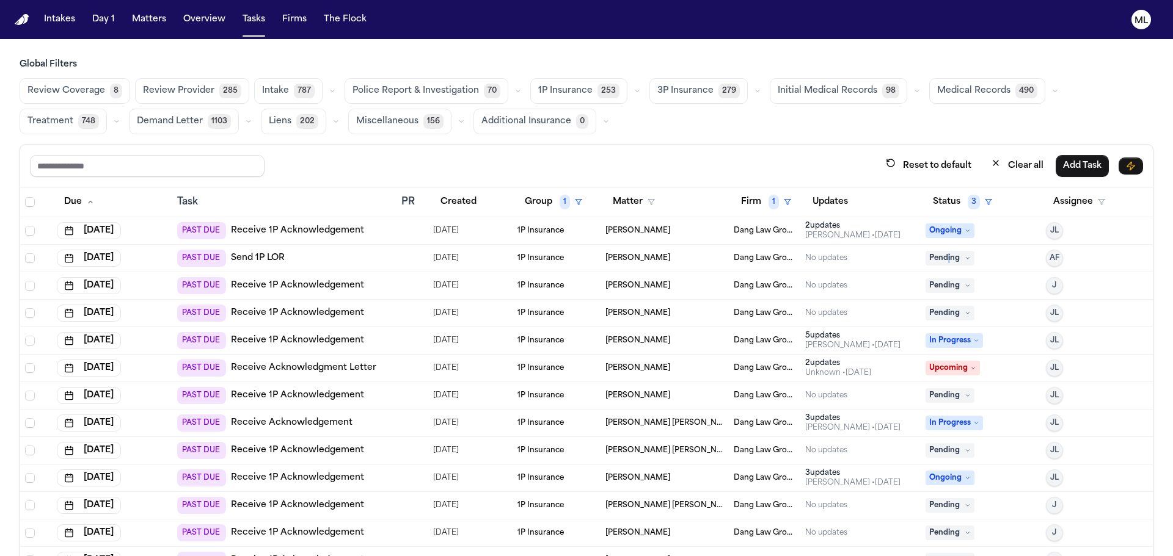
click at [935, 255] on span "Pending" at bounding box center [949, 258] width 49 height 15
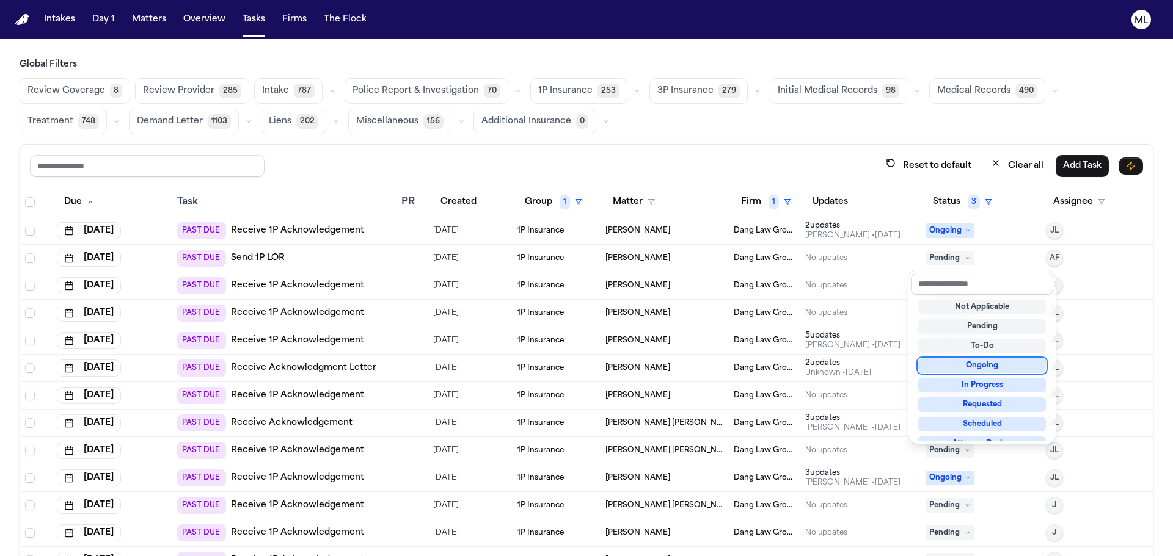
scroll to position [183, 0]
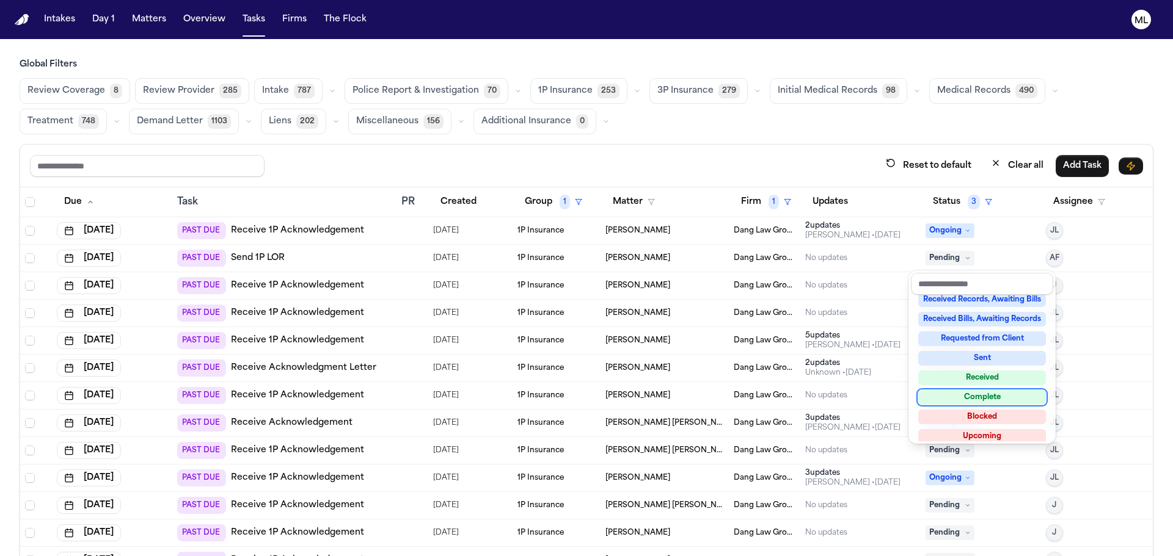
click at [954, 396] on div "Complete" at bounding box center [982, 397] width 128 height 15
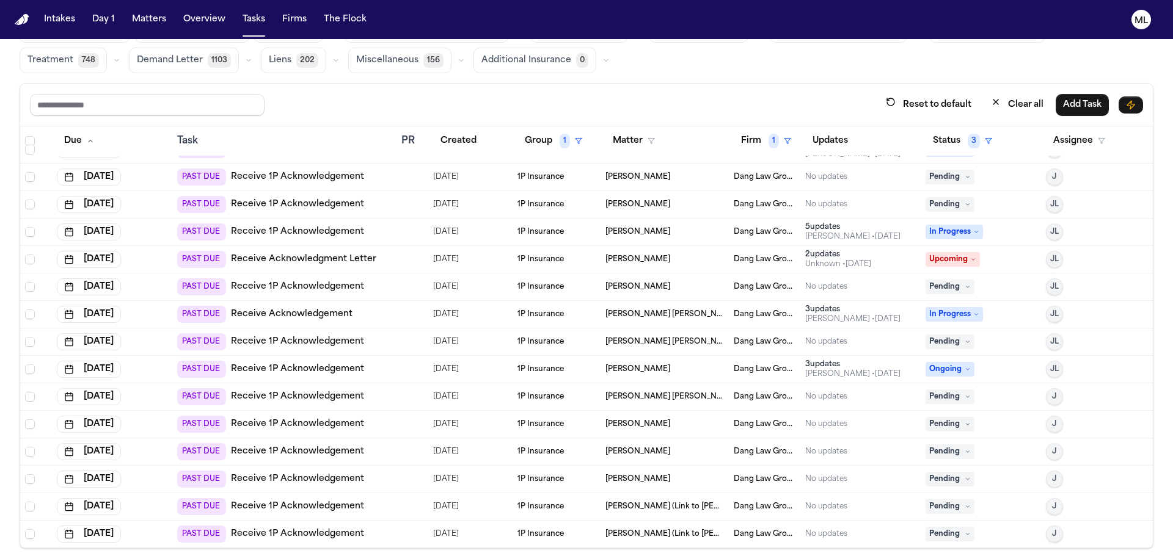
scroll to position [0, 0]
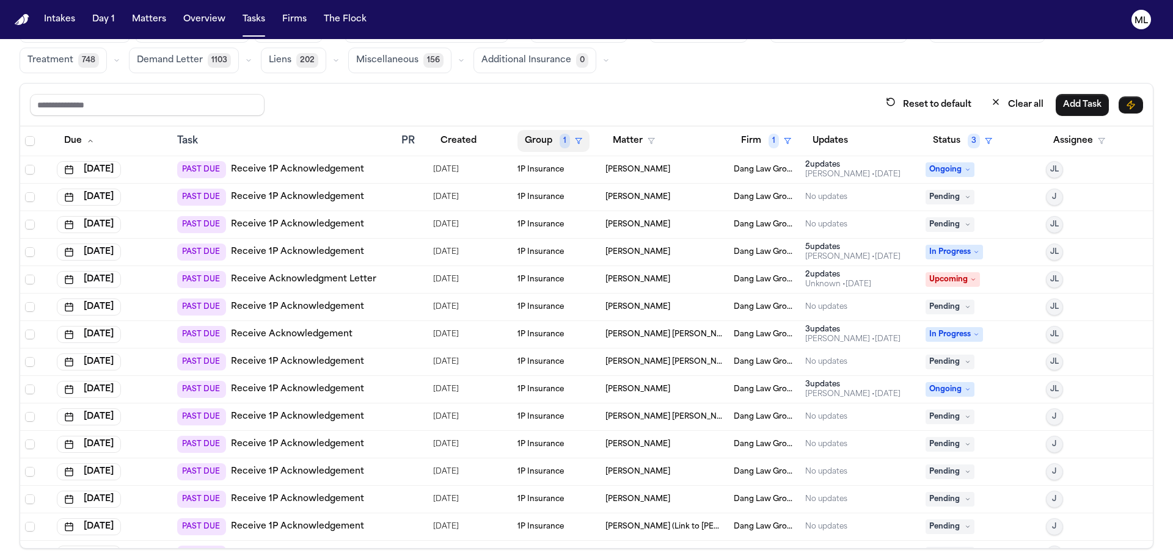
click at [537, 140] on button "Group 1" at bounding box center [553, 141] width 72 height 22
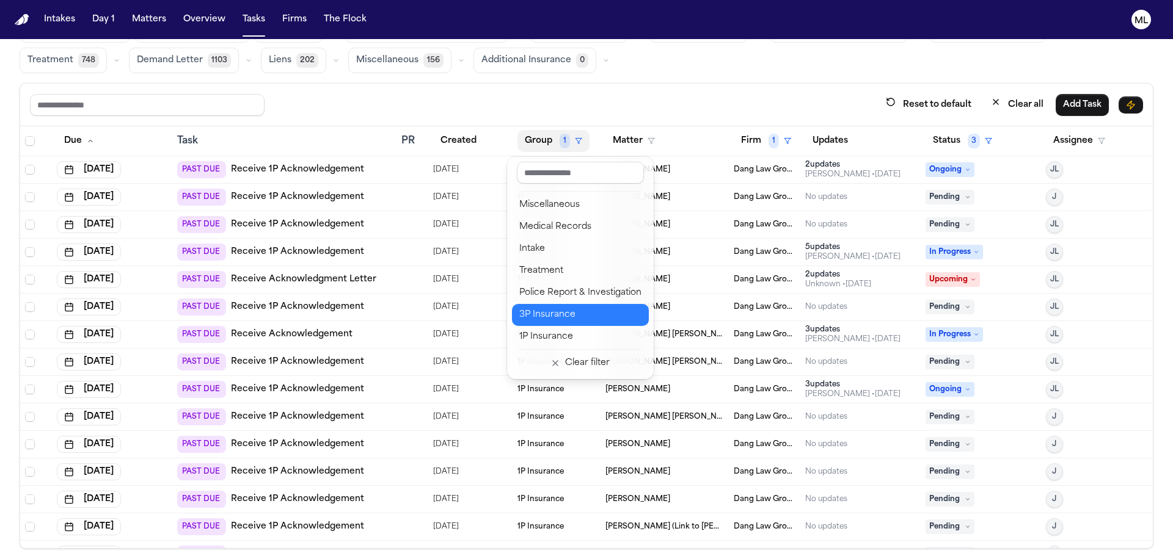
click at [548, 310] on div "3P Insurance" at bounding box center [580, 315] width 122 height 15
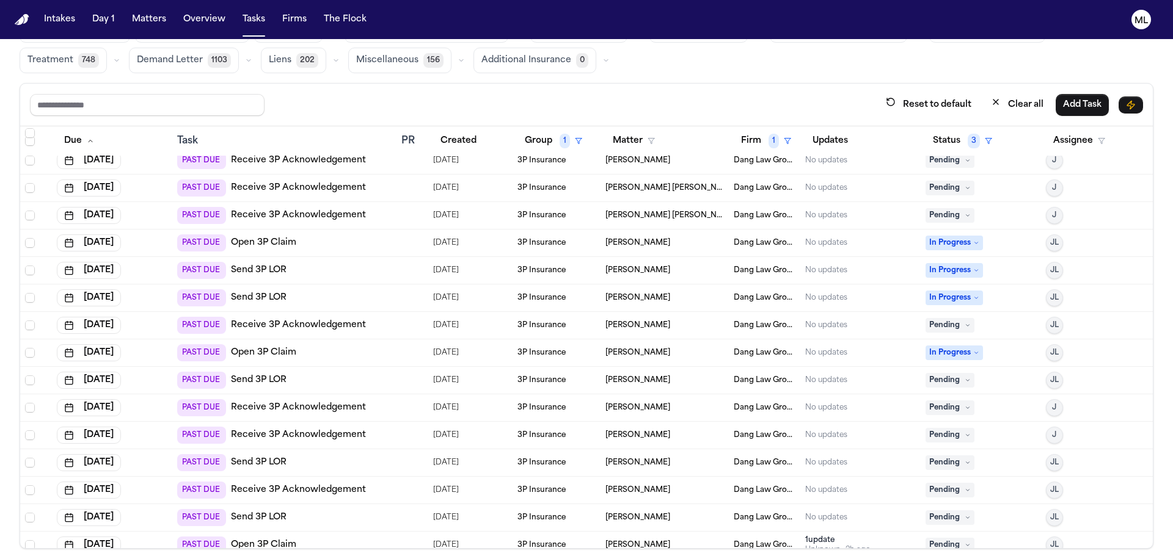
scroll to position [405, 0]
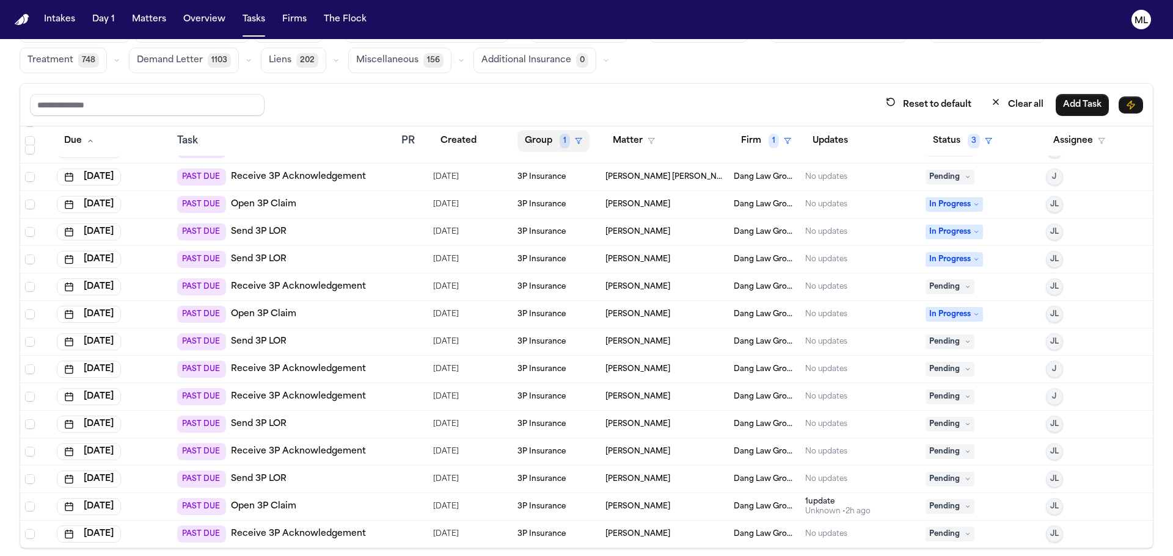
click at [536, 139] on button "Group 1" at bounding box center [553, 141] width 72 height 22
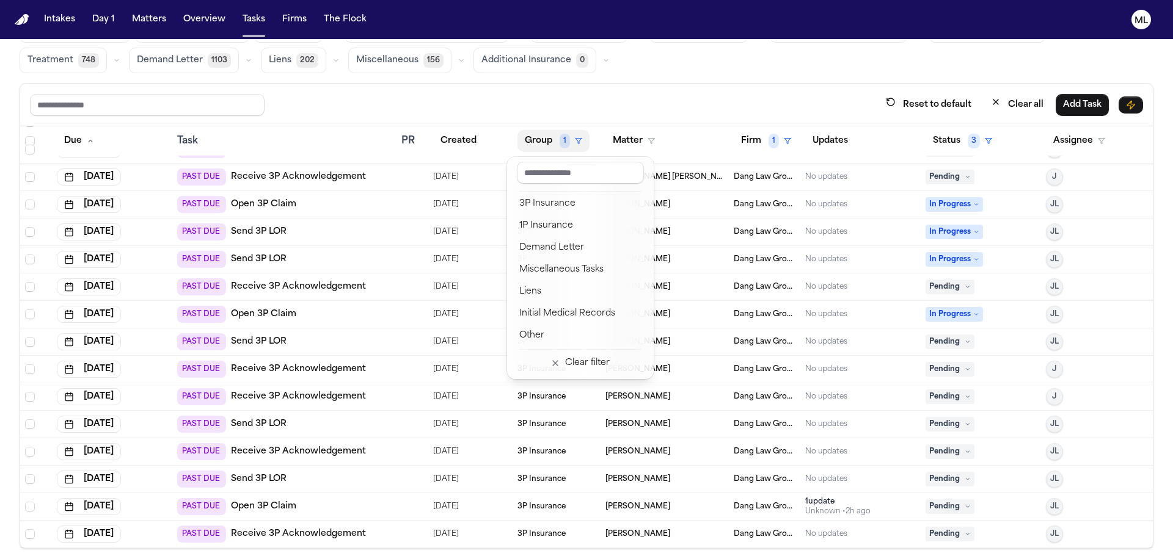
scroll to position [0, 0]
click at [297, 150] on table "Due Task PR Created Group 1 Matter Firm 1 Updates Status 3 Assignee Jul 11, 202…" at bounding box center [586, 134] width 1132 height 827
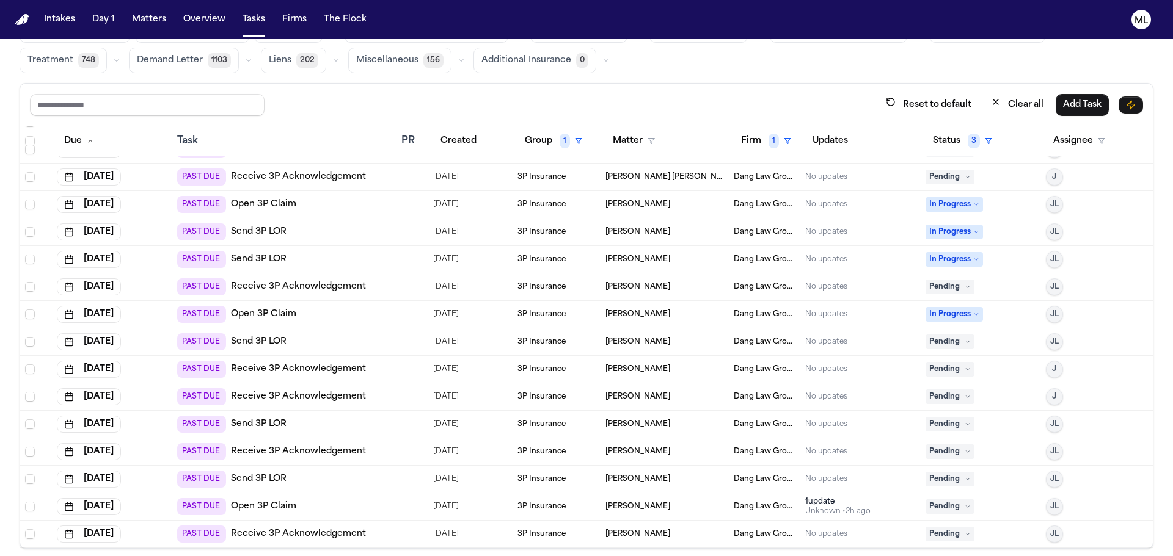
click at [188, 141] on div "Task" at bounding box center [284, 141] width 214 height 15
click at [948, 105] on button "Reset to default" at bounding box center [928, 104] width 100 height 23
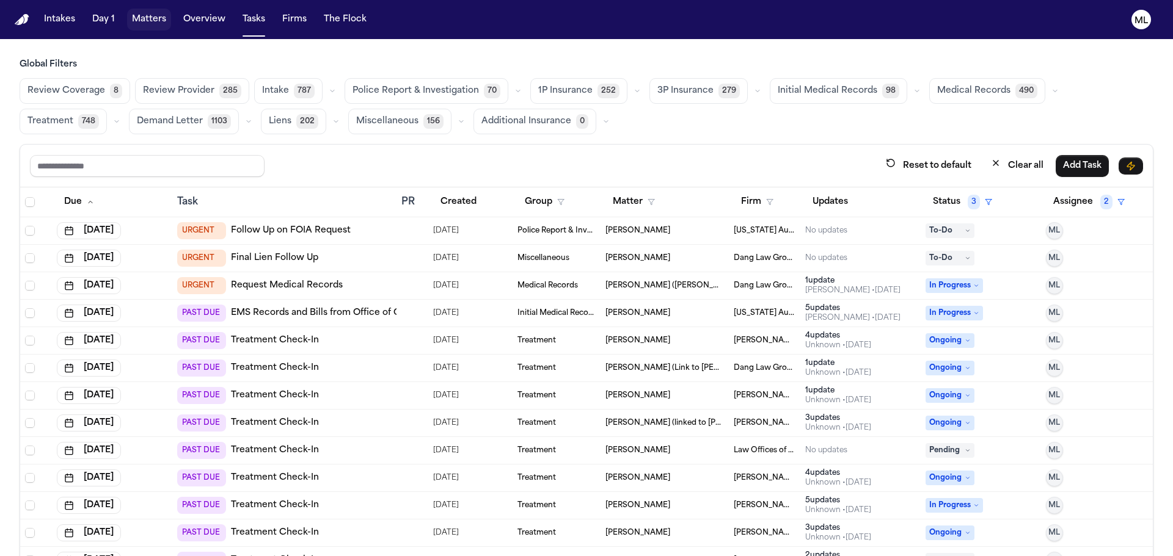
drag, startPoint x: 146, startPoint y: 12, endPoint x: 188, endPoint y: 18, distance: 42.5
click at [146, 12] on button "Matters" at bounding box center [149, 20] width 44 height 22
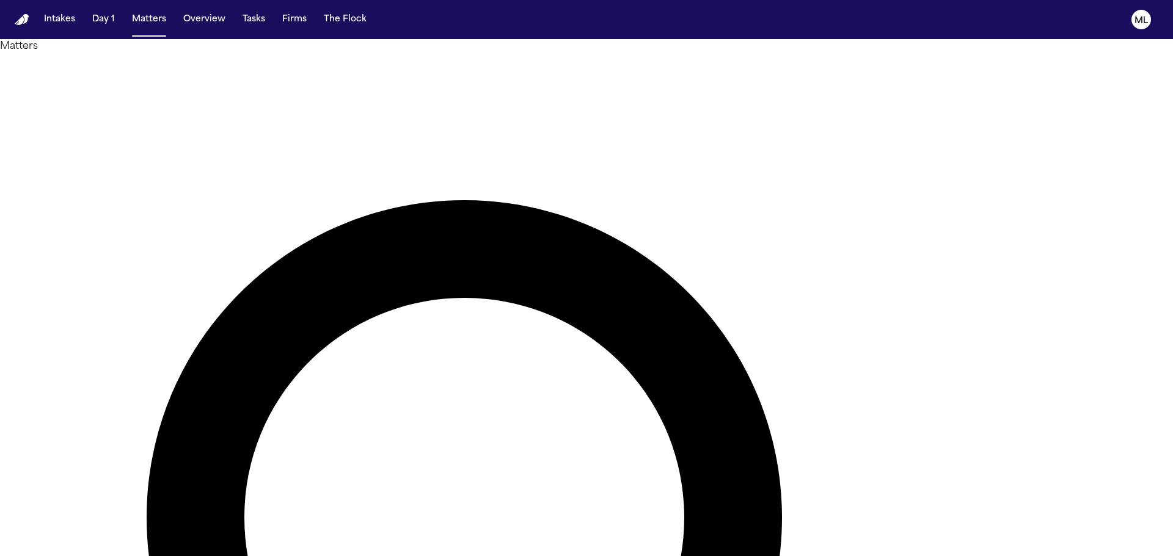
type input "******"
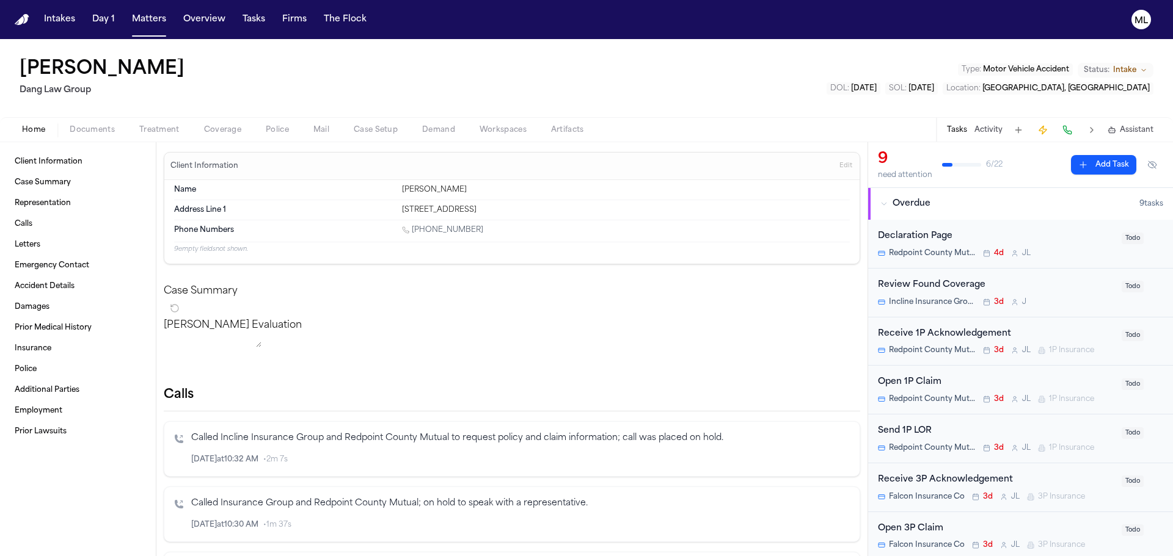
click at [1112, 166] on button "Add Task" at bounding box center [1103, 165] width 65 height 20
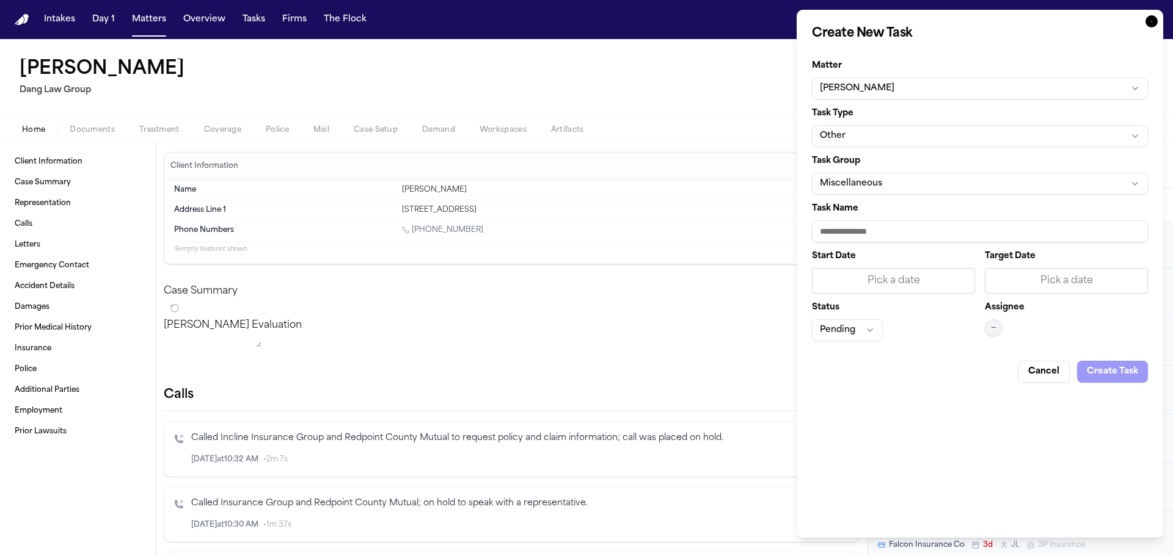
click at [908, 141] on button "Other" at bounding box center [980, 136] width 336 height 22
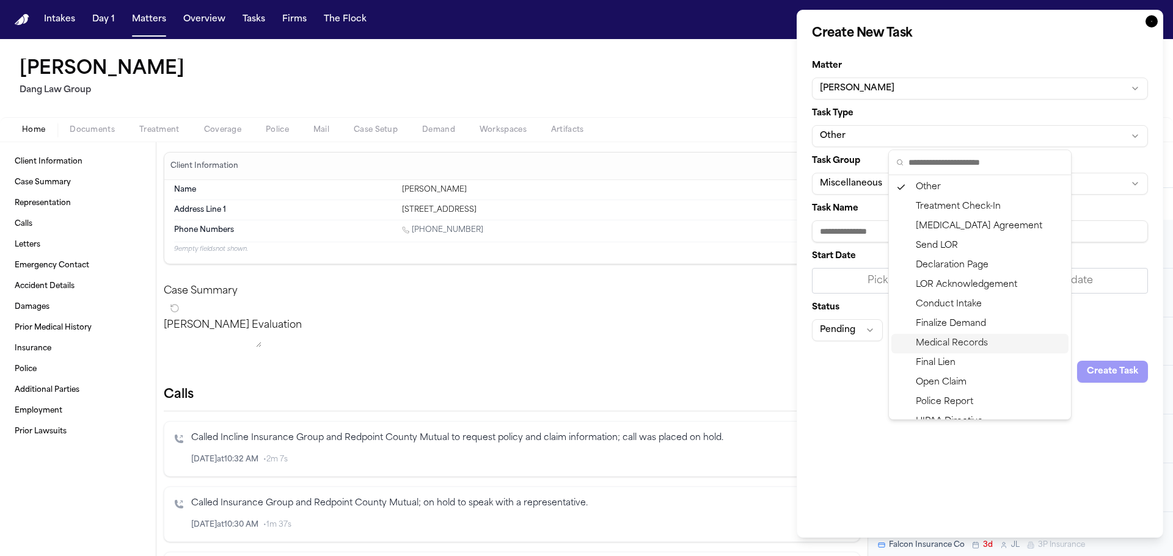
click at [964, 342] on div "Medical Records" at bounding box center [979, 344] width 177 height 20
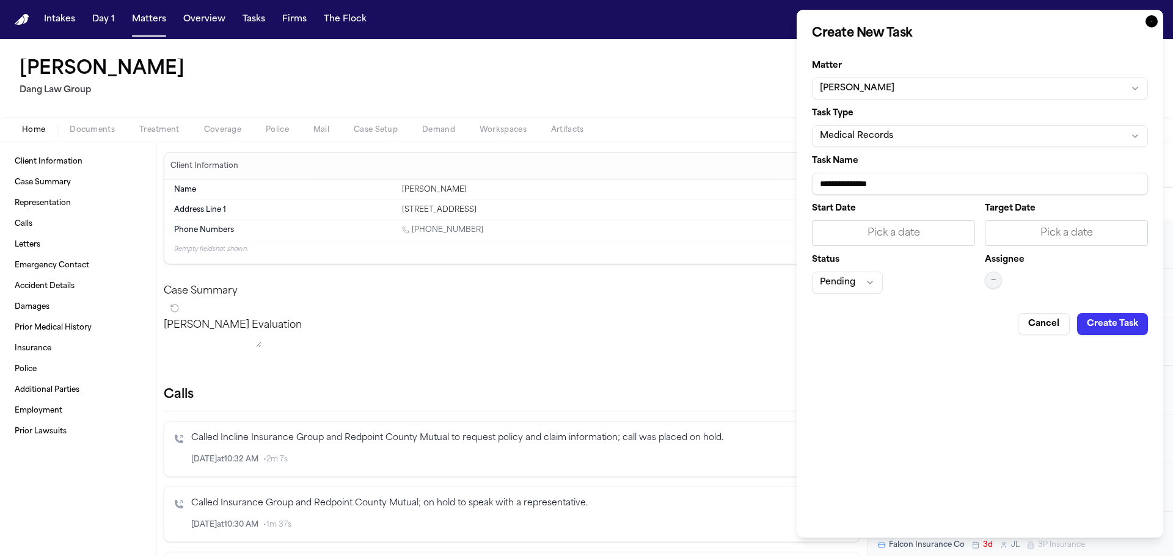
click at [925, 188] on input "**********" at bounding box center [980, 184] width 336 height 22
type input "**********"
click at [1109, 234] on div "Pick a date" at bounding box center [1066, 233] width 147 height 15
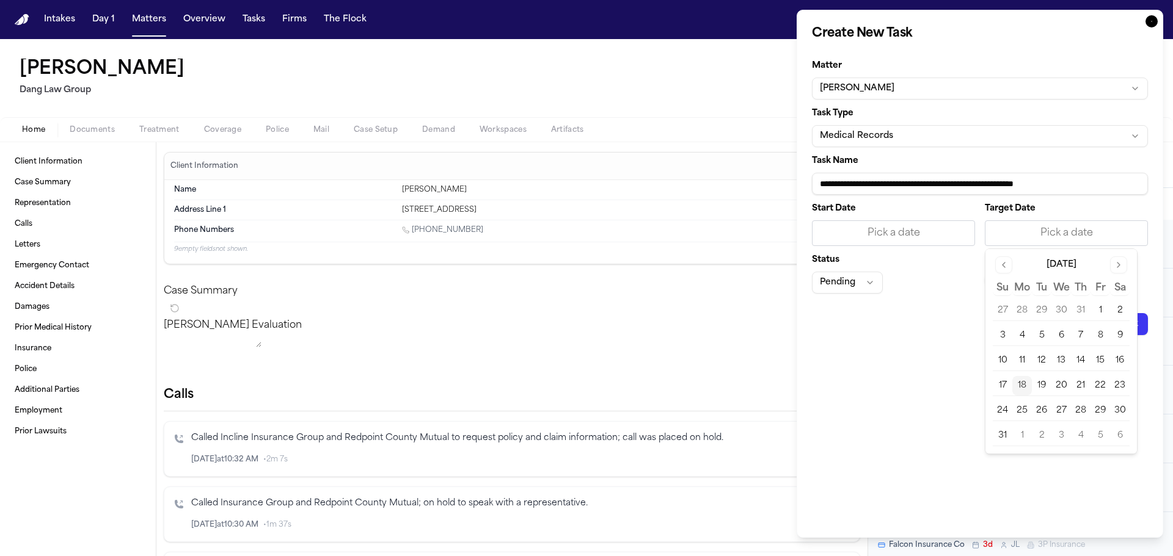
click at [1073, 385] on button "21" at bounding box center [1081, 386] width 20 height 20
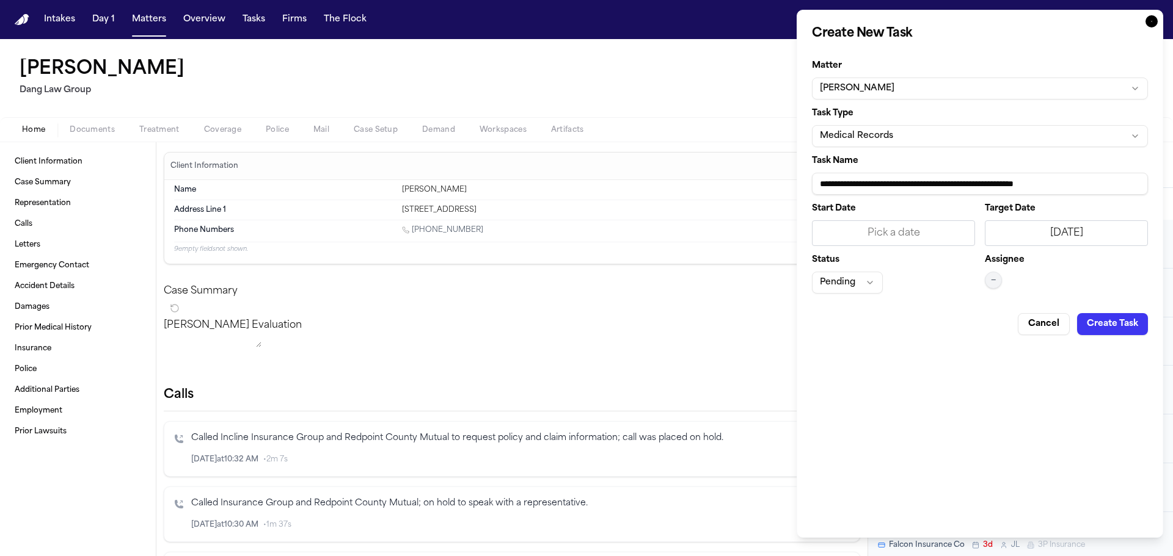
click at [997, 280] on button "—" at bounding box center [993, 280] width 17 height 17
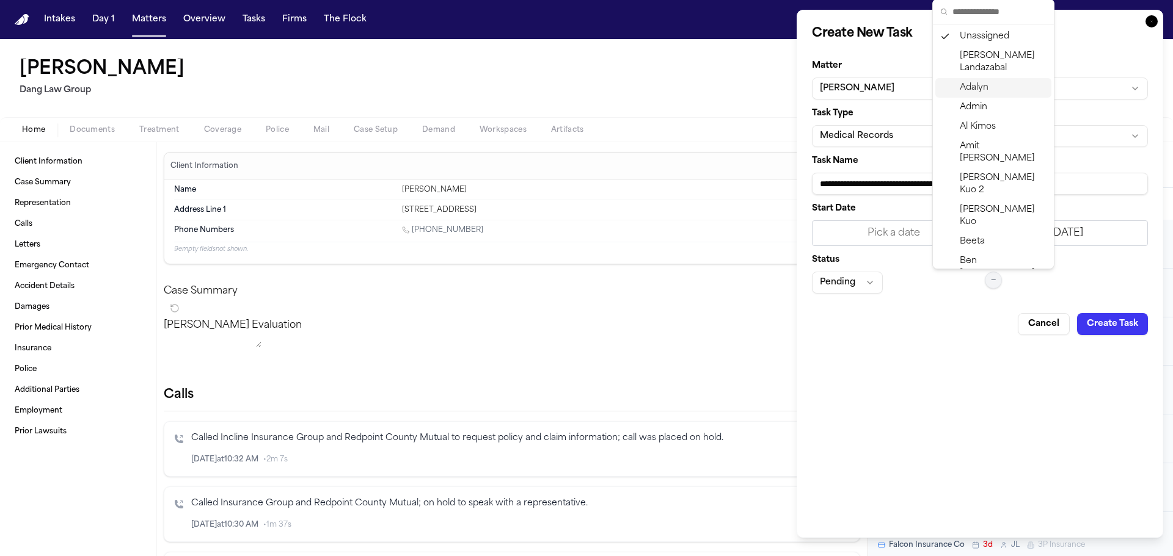
click at [966, 84] on span "Adalyn" at bounding box center [974, 88] width 29 height 12
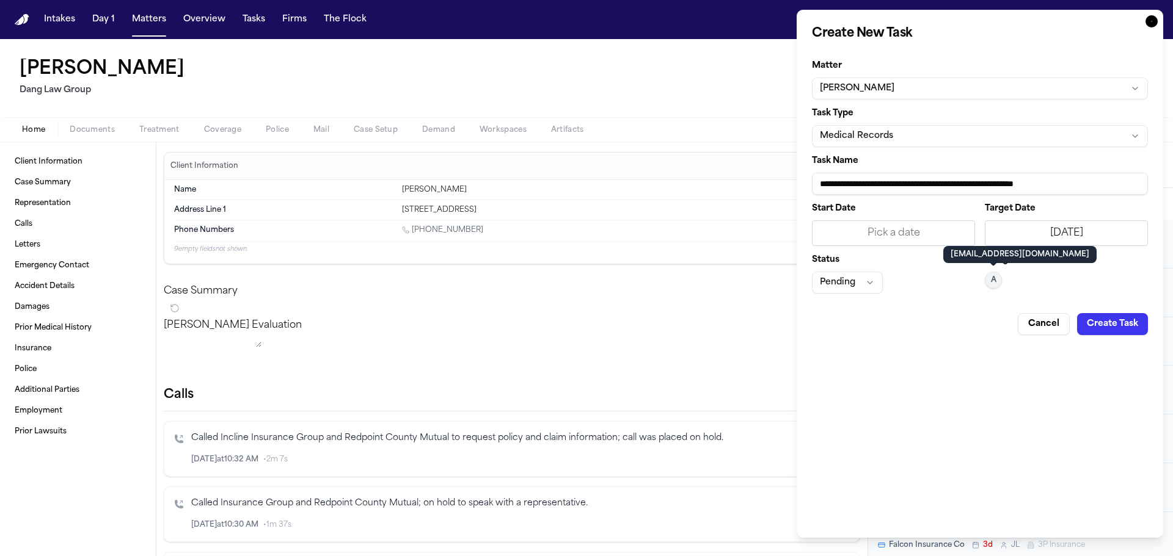
click at [1094, 323] on button "Create Task" at bounding box center [1112, 324] width 71 height 22
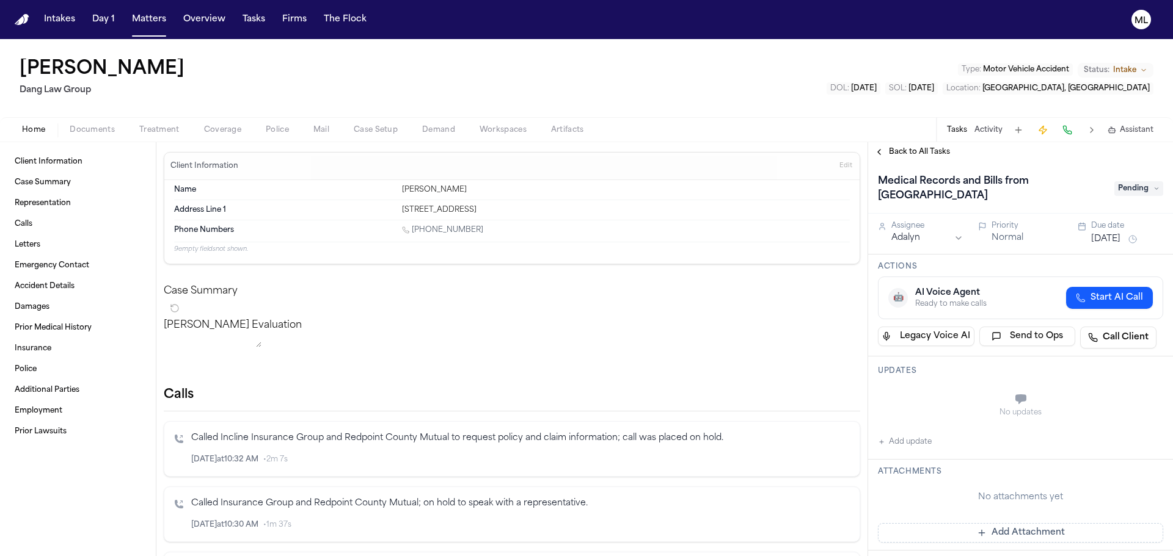
click at [909, 150] on span "Back to All Tasks" at bounding box center [919, 152] width 61 height 10
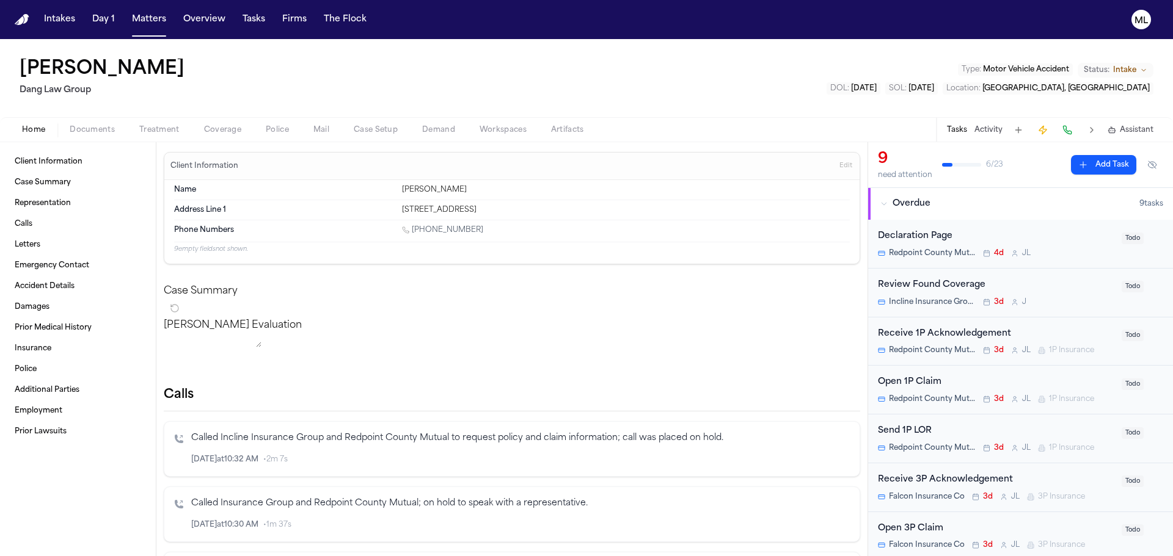
click at [1090, 166] on button "Add Task" at bounding box center [1103, 165] width 65 height 20
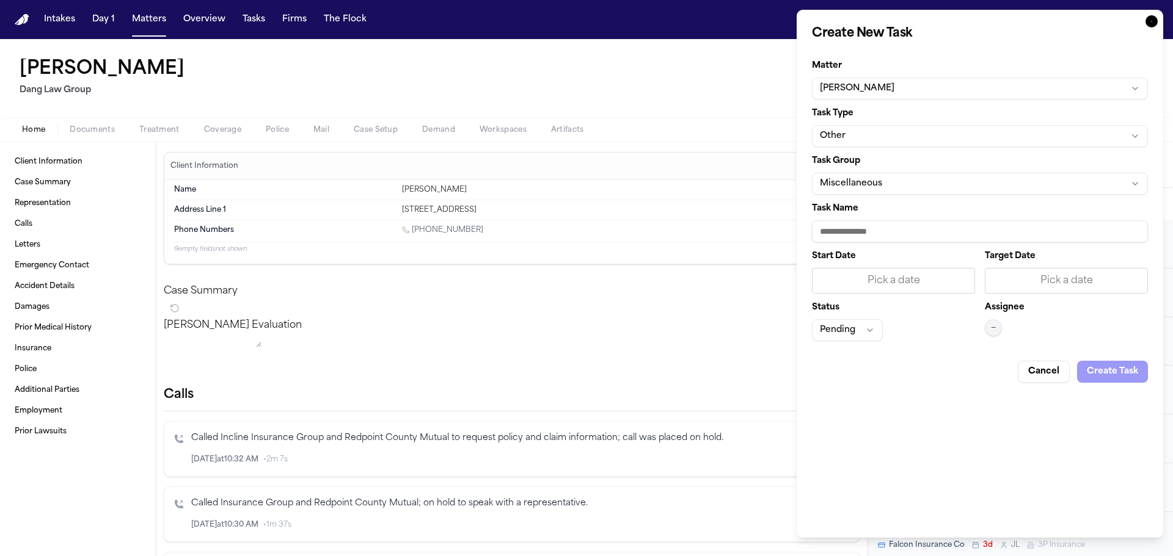
click at [887, 134] on button "Other" at bounding box center [980, 136] width 336 height 22
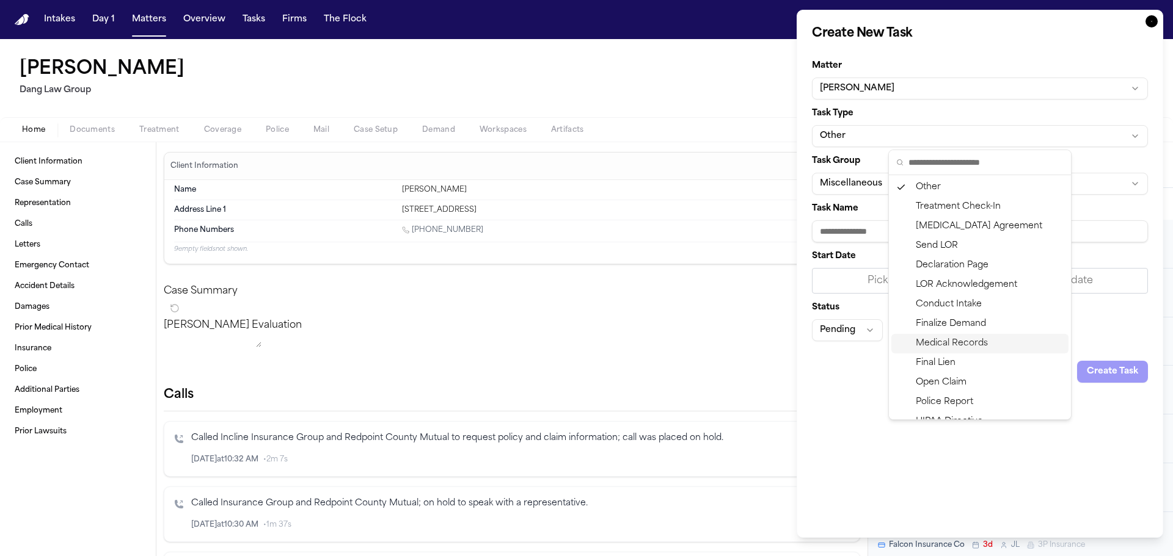
click at [940, 346] on div "Medical Records" at bounding box center [979, 344] width 177 height 20
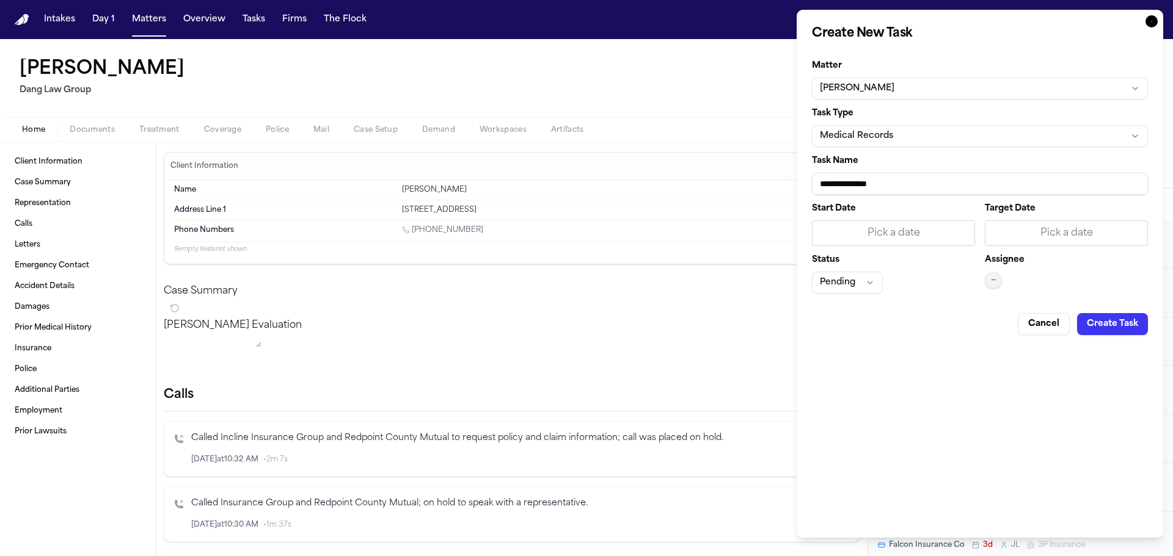
drag, startPoint x: 918, startPoint y: 181, endPoint x: 804, endPoint y: 177, distance: 113.7
click at [793, 185] on body "Intakes Day 1 Matters Overview Tasks Firms The Flock ML [PERSON_NAME] Law Group…" at bounding box center [586, 278] width 1173 height 556
type input "**********"
click at [1055, 235] on div "Pick a date" at bounding box center [1066, 233] width 147 height 15
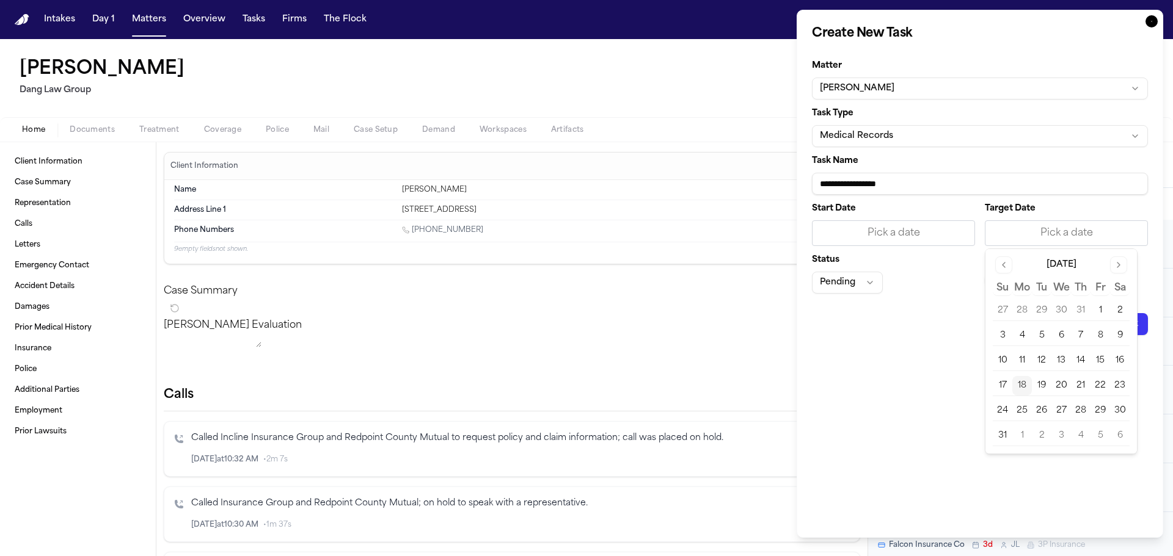
click at [1079, 386] on button "21" at bounding box center [1081, 386] width 20 height 20
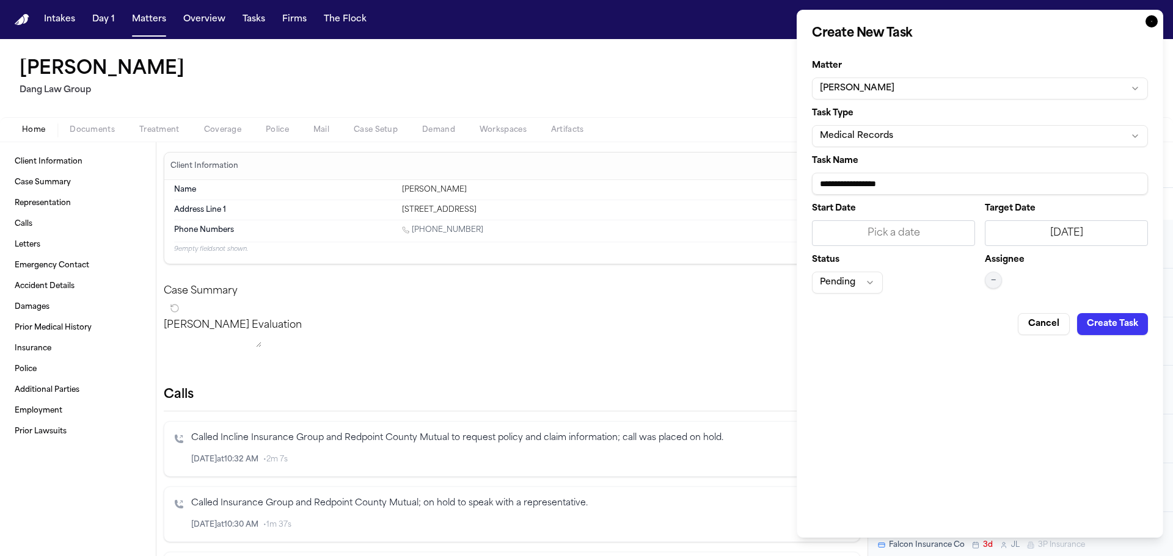
click at [987, 278] on button "—" at bounding box center [993, 280] width 17 height 17
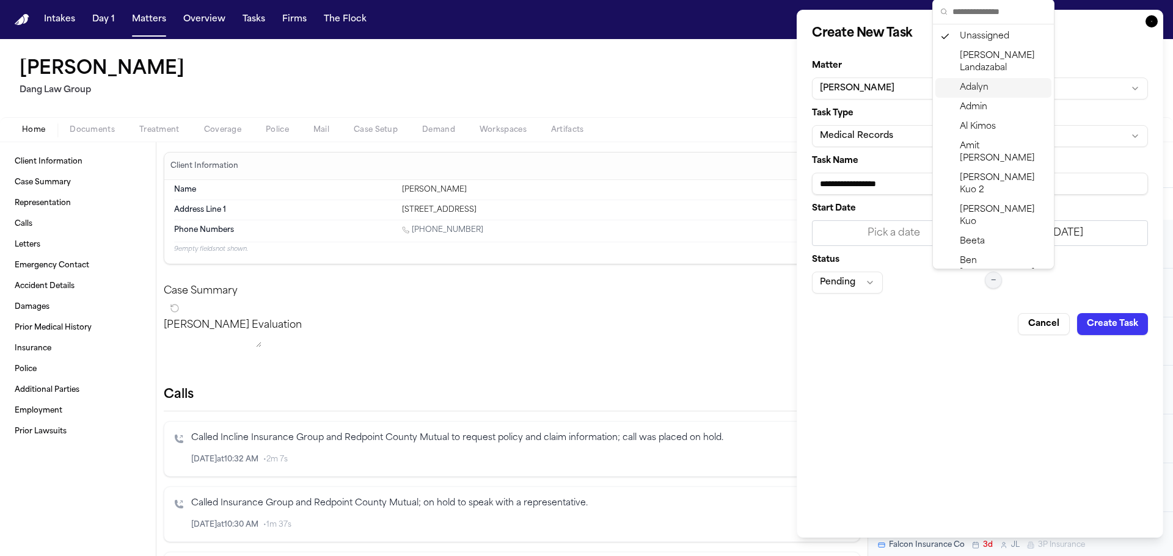
click at [965, 86] on span "Adalyn" at bounding box center [974, 88] width 29 height 12
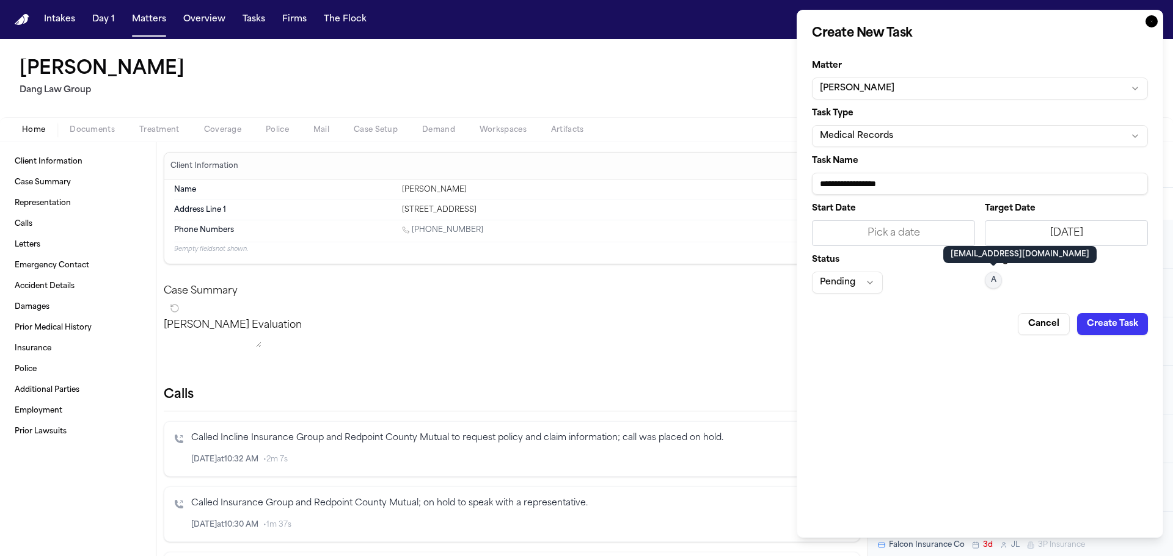
click at [839, 283] on button "Pending" at bounding box center [847, 283] width 71 height 22
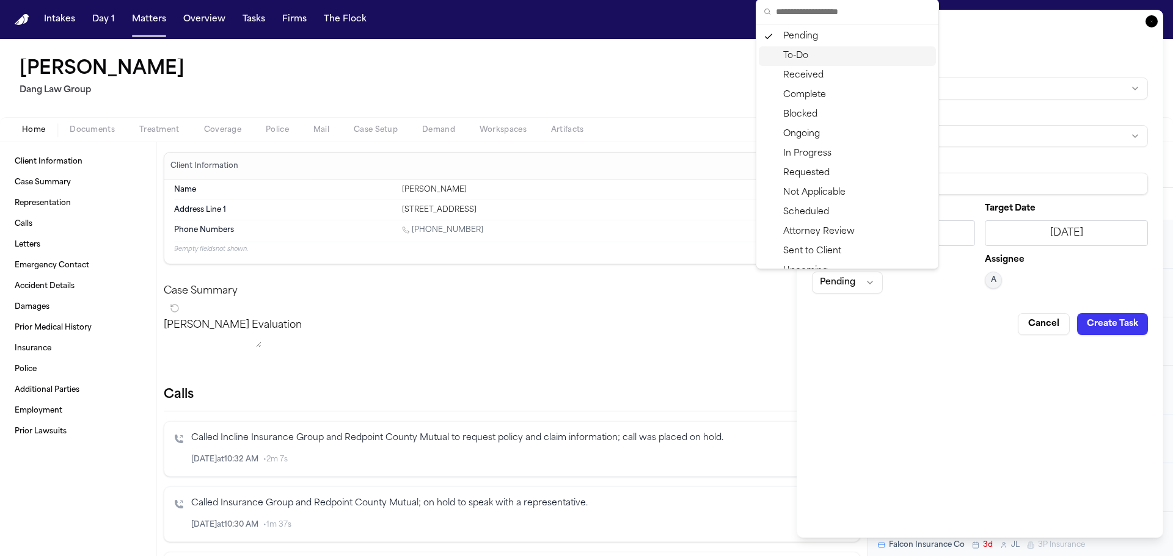
click at [797, 53] on div "To-Do" at bounding box center [847, 56] width 177 height 20
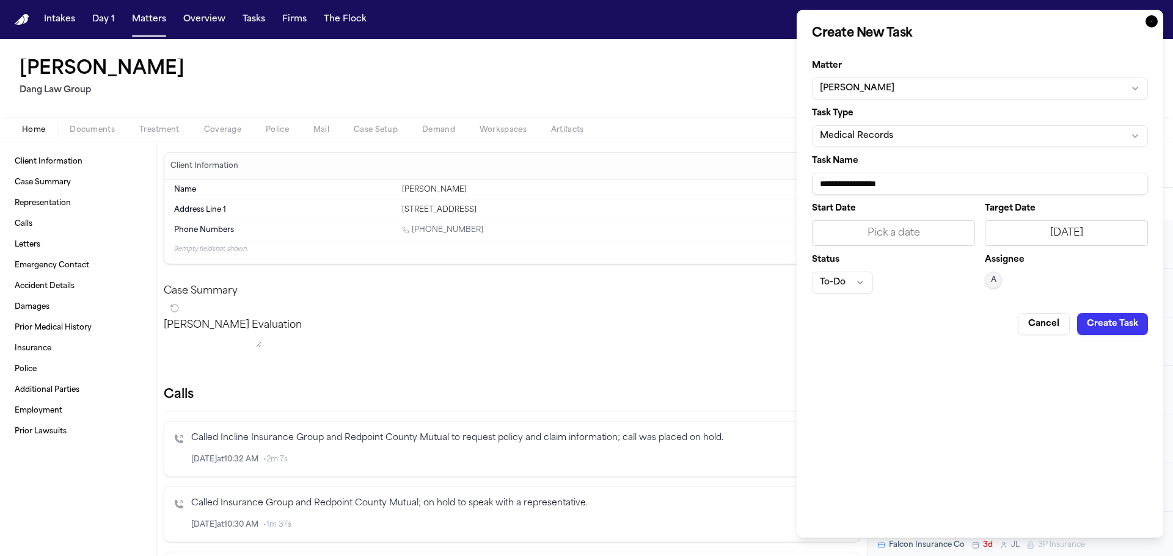
click at [1098, 328] on button "Create Task" at bounding box center [1112, 324] width 71 height 22
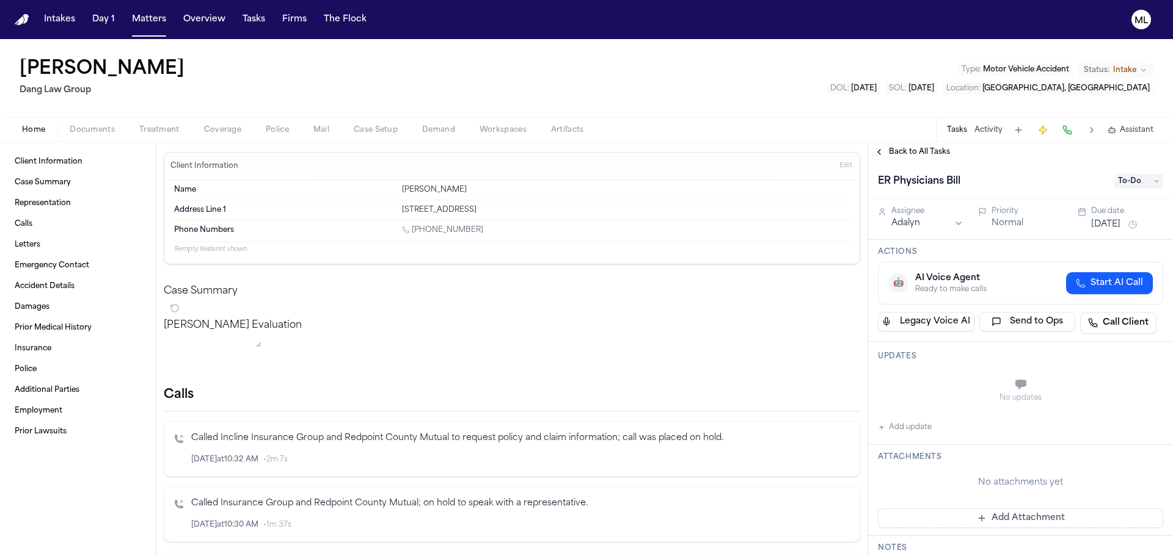
click at [898, 154] on span "Back to All Tasks" at bounding box center [919, 152] width 61 height 10
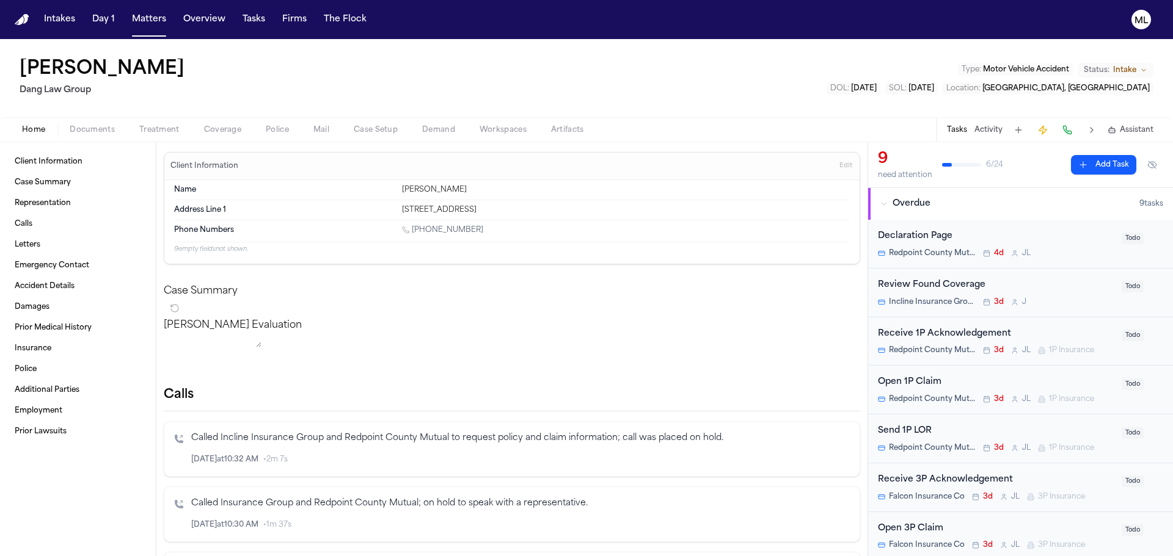
click at [1077, 160] on button "Add Task" at bounding box center [1103, 165] width 65 height 20
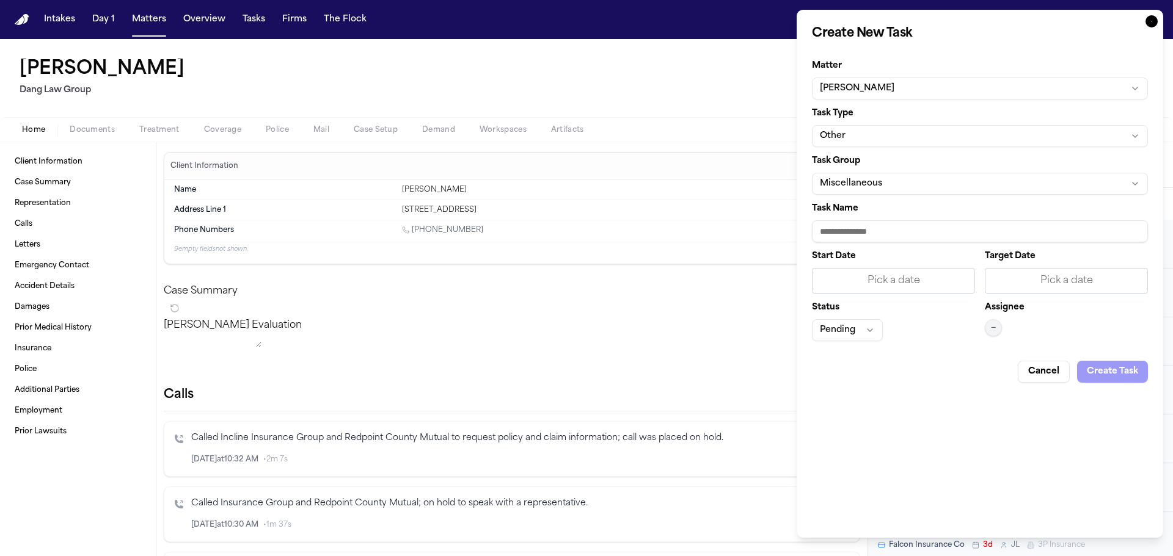
click at [1000, 133] on button "Other" at bounding box center [980, 136] width 336 height 22
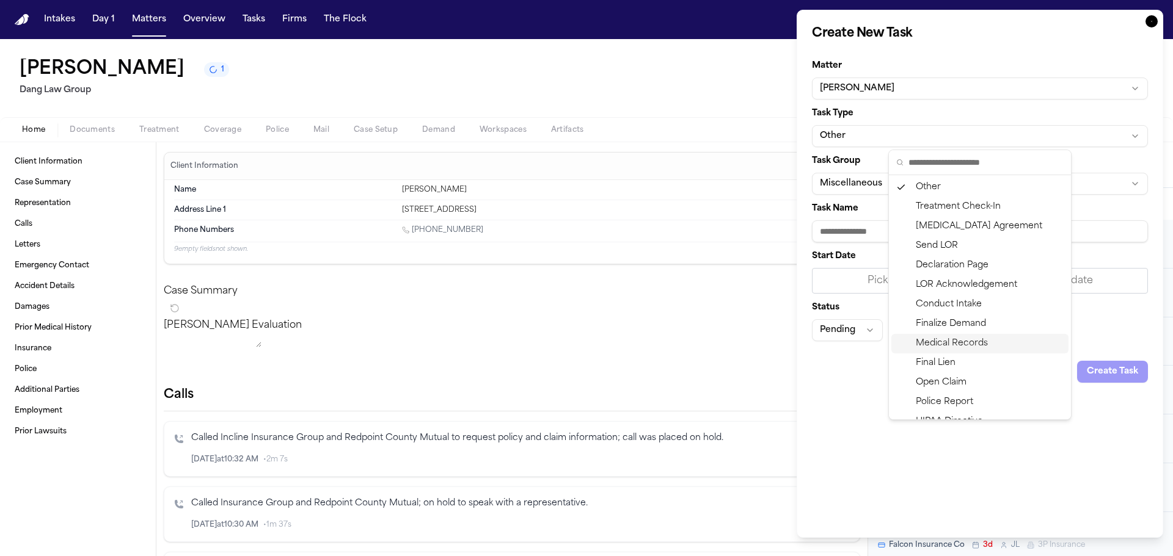
click at [973, 336] on div "Medical Records" at bounding box center [979, 344] width 177 height 20
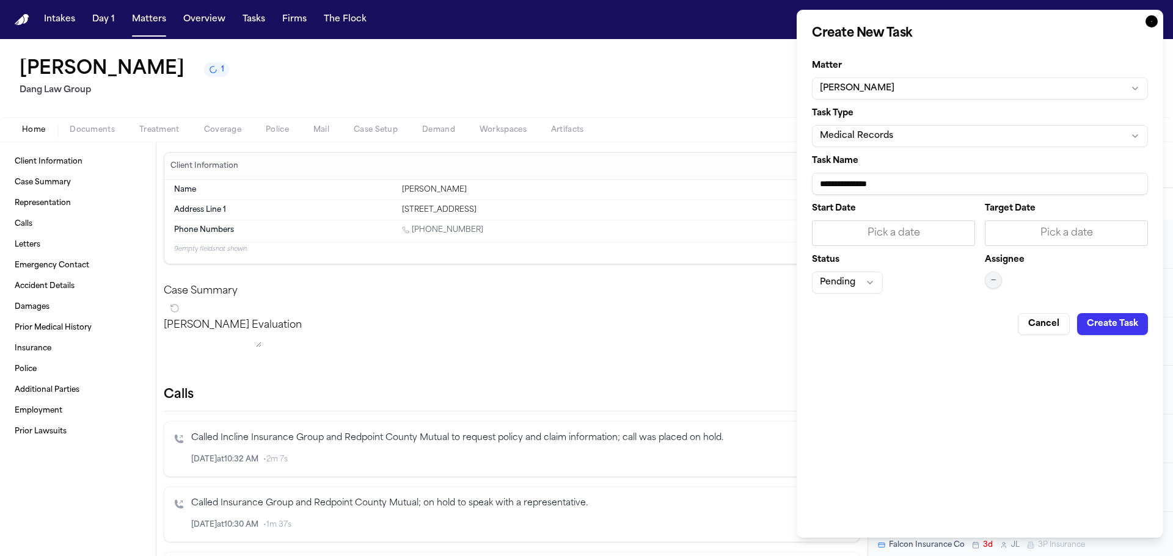
drag, startPoint x: 933, startPoint y: 186, endPoint x: 727, endPoint y: 186, distance: 206.4
click at [727, 186] on body "Intakes Day 1 Matters Overview Tasks Firms The Flock ML Bridget Aleman 1 Dang L…" at bounding box center [586, 278] width 1173 height 556
type input "**********"
click at [1044, 235] on div "Pick a date" at bounding box center [1066, 233] width 147 height 15
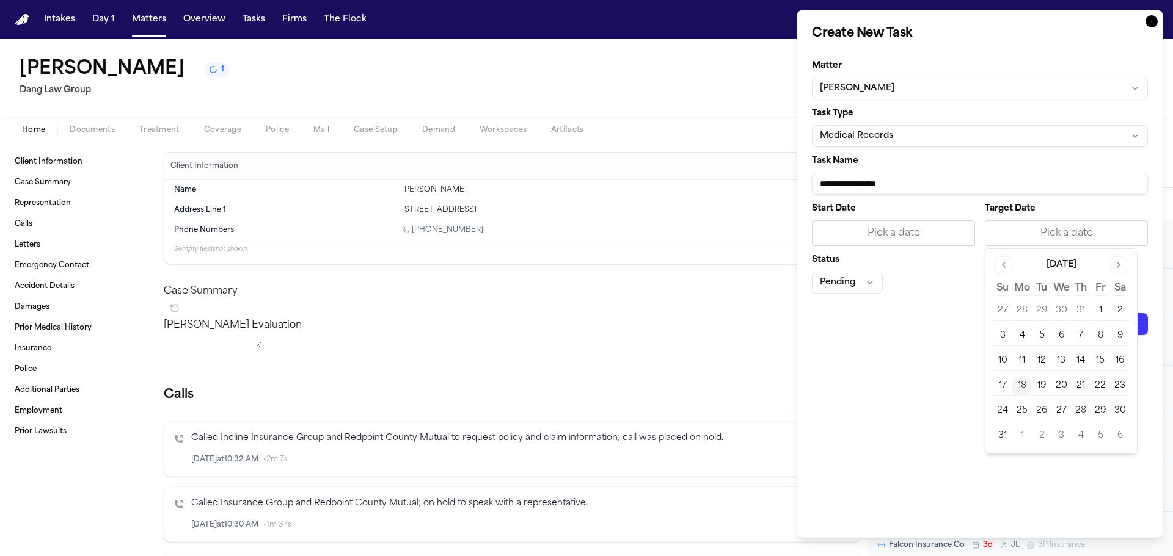
click at [1077, 383] on button "21" at bounding box center [1081, 386] width 20 height 20
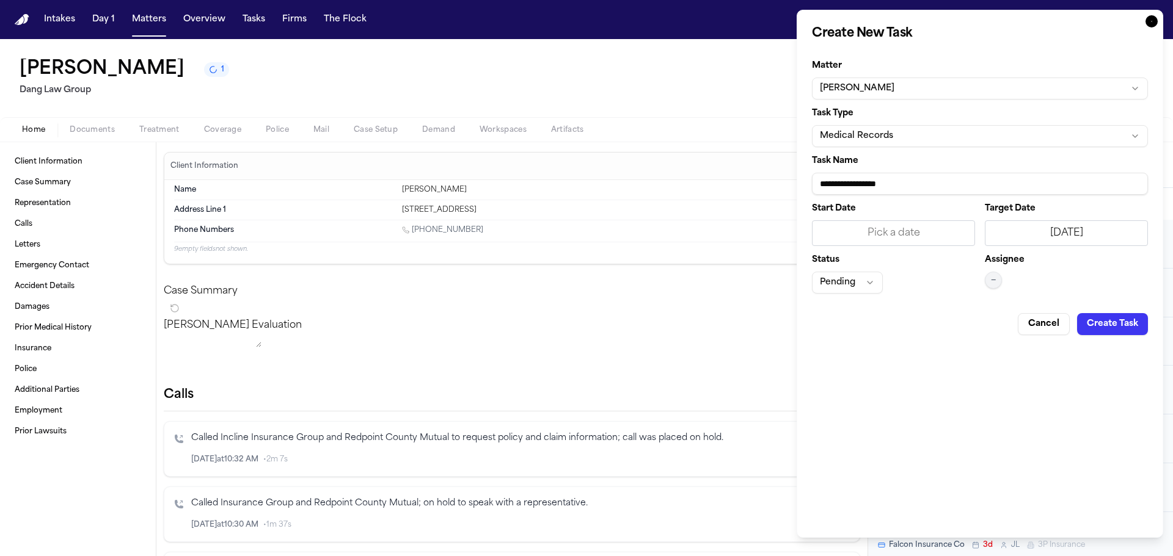
click at [991, 280] on span "—" at bounding box center [993, 280] width 5 height 10
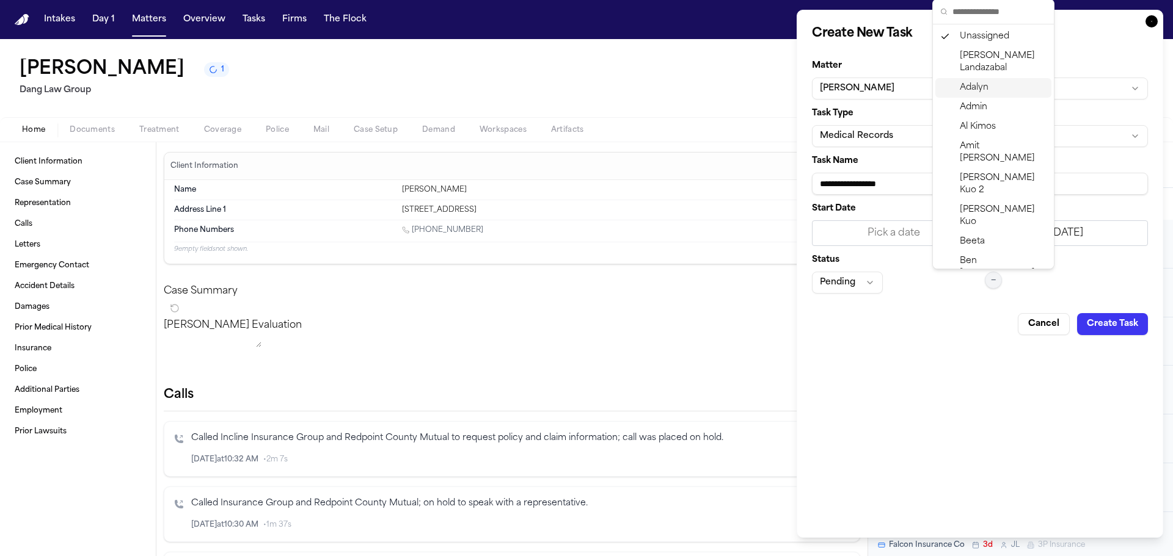
click at [982, 87] on span "Adalyn" at bounding box center [974, 88] width 29 height 12
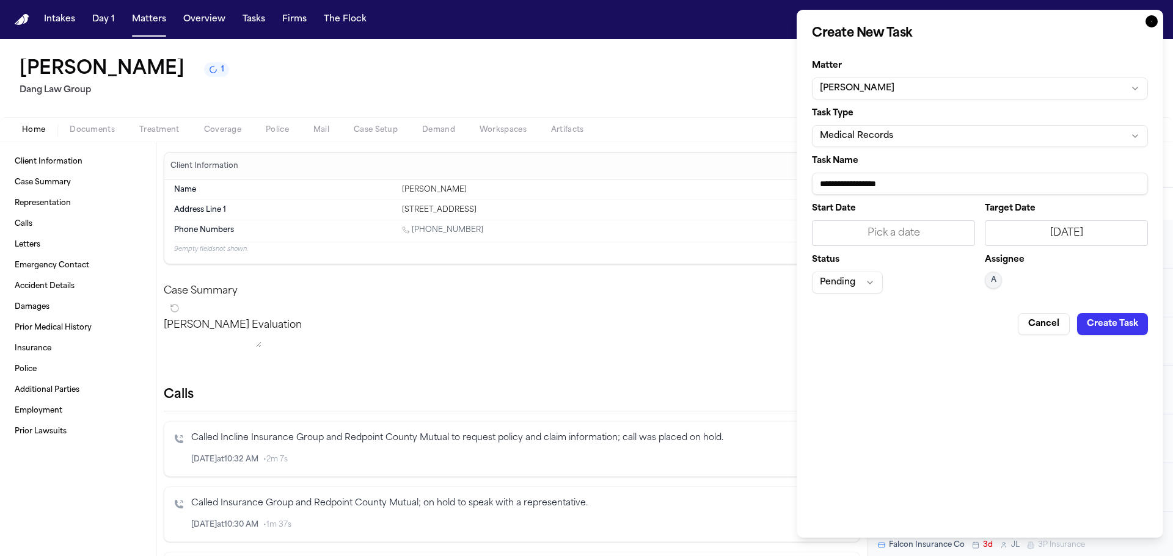
click at [1125, 329] on button "Create Task" at bounding box center [1112, 324] width 71 height 22
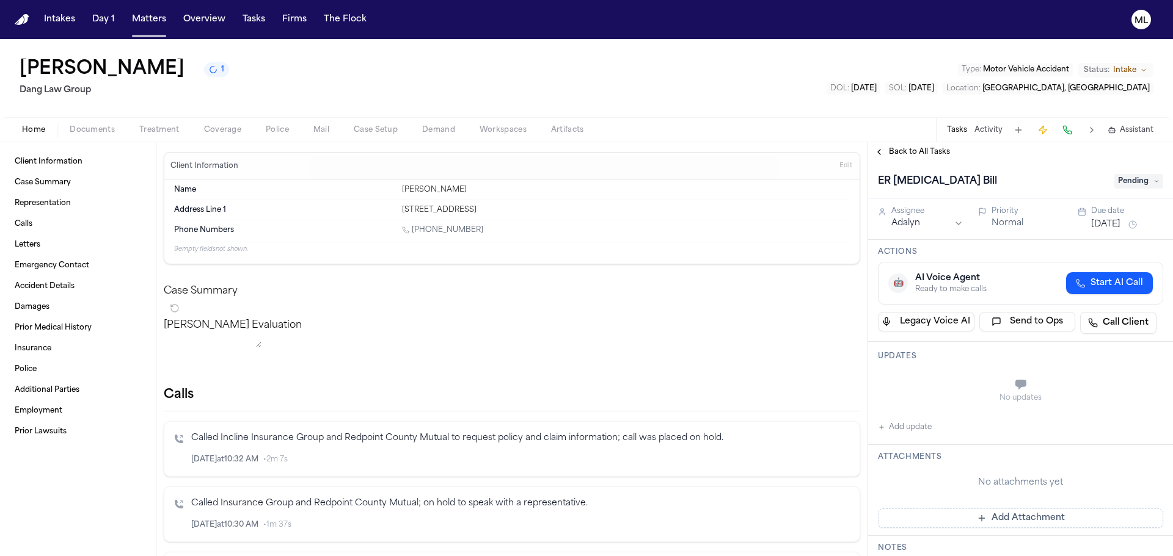
click at [898, 155] on span "Back to All Tasks" at bounding box center [919, 152] width 61 height 10
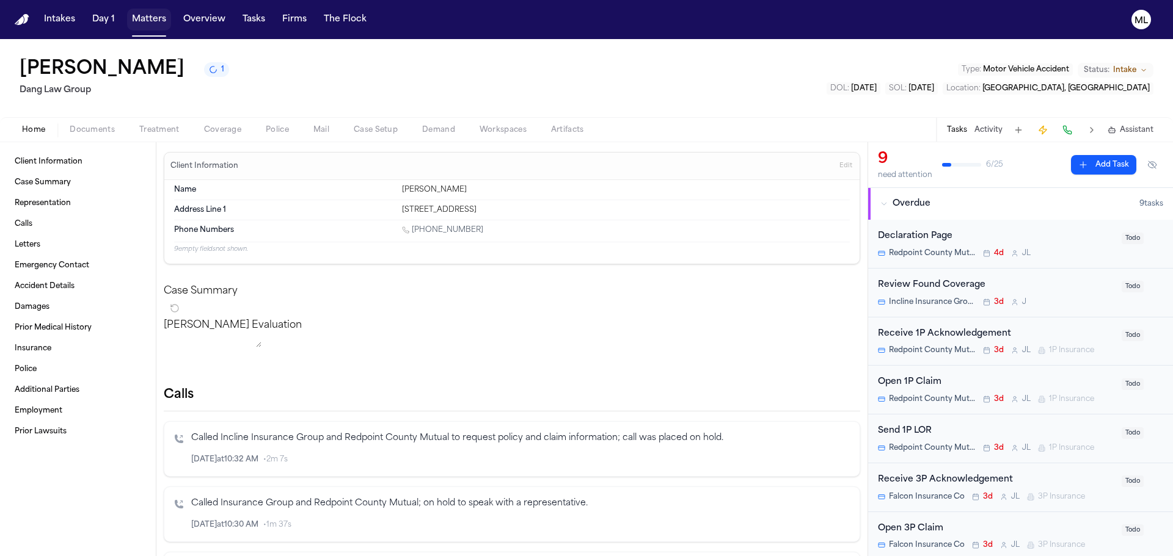
click at [144, 19] on button "Matters" at bounding box center [149, 20] width 44 height 22
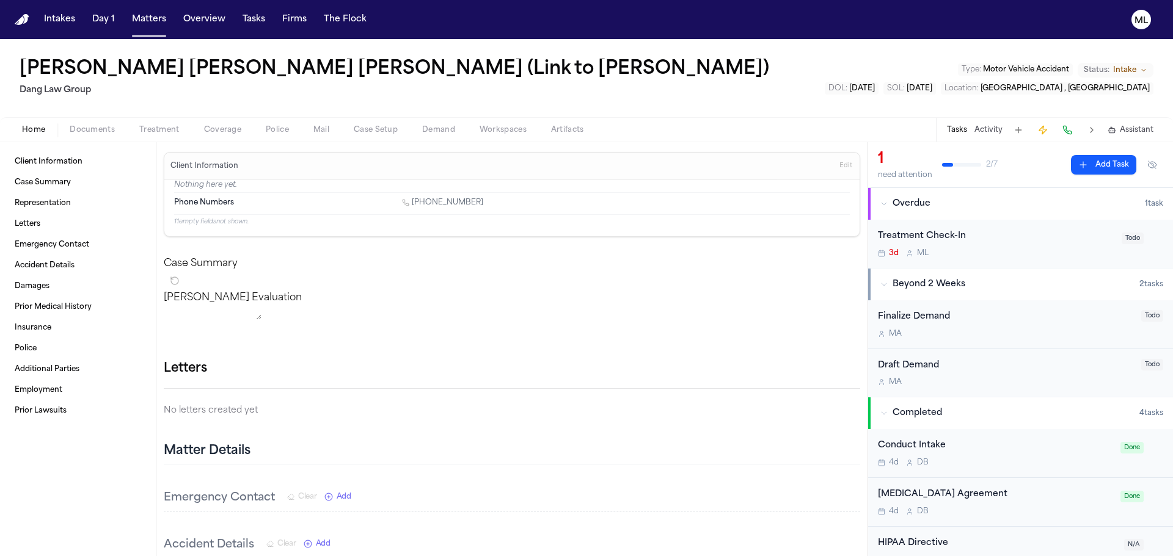
click at [1106, 173] on button "Add Task" at bounding box center [1103, 165] width 65 height 20
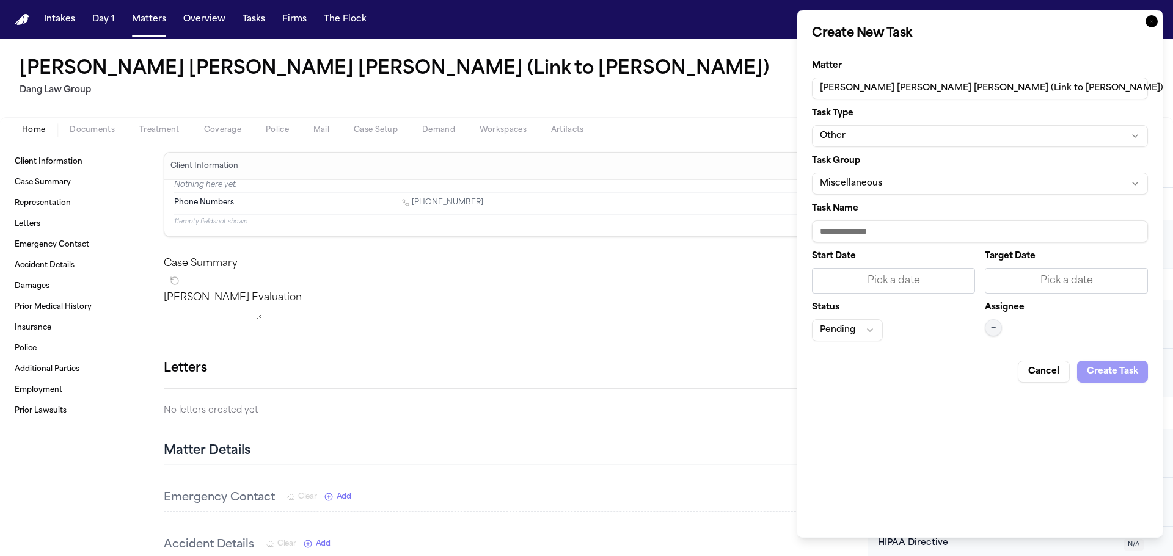
click at [903, 139] on button "Other" at bounding box center [980, 136] width 336 height 22
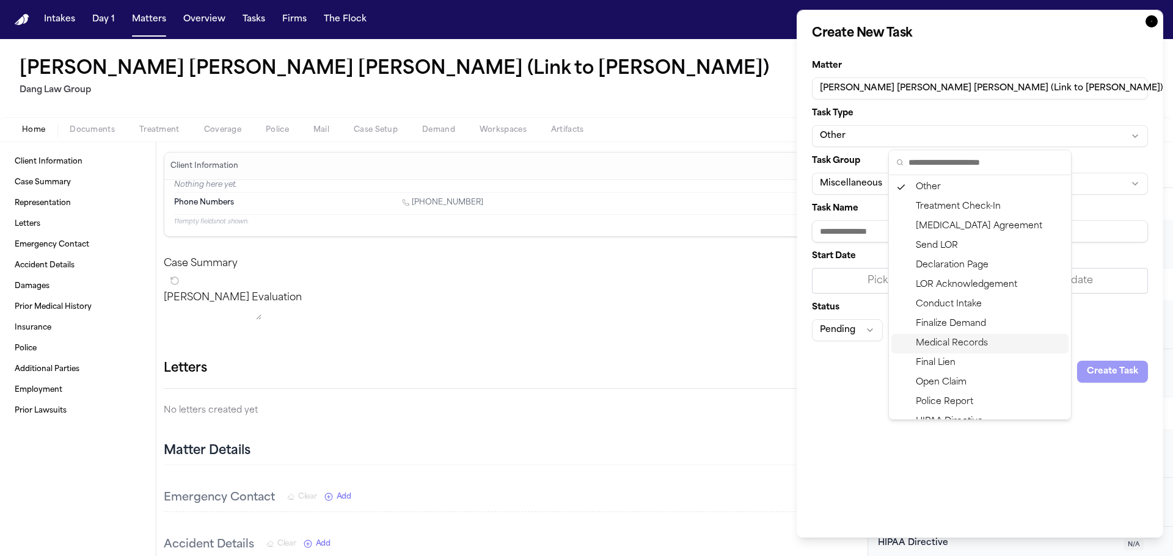
click at [944, 344] on div "Medical Records" at bounding box center [979, 344] width 177 height 20
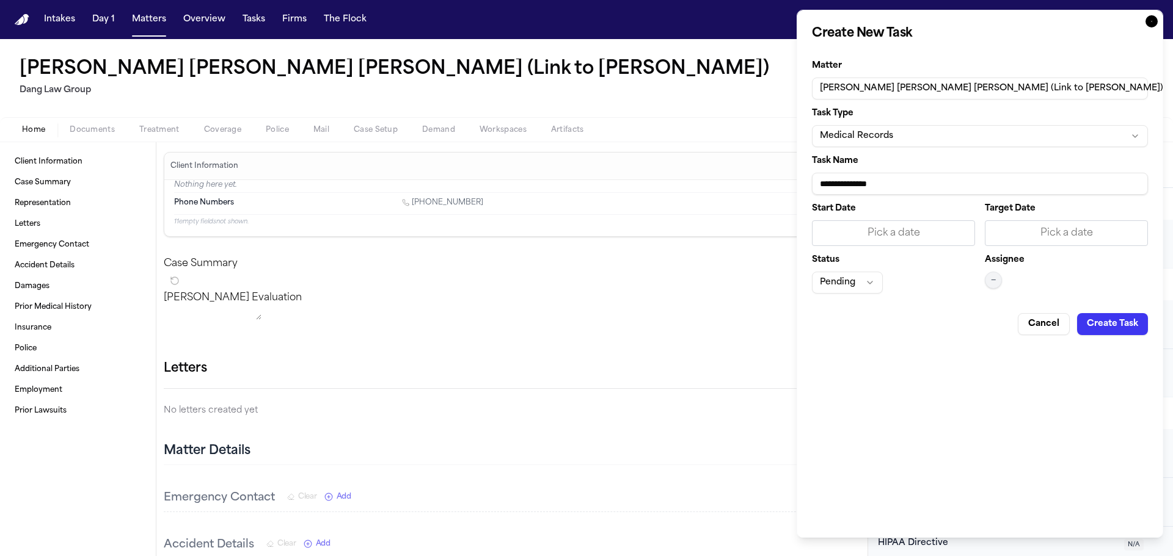
drag, startPoint x: 928, startPoint y: 186, endPoint x: 922, endPoint y: 184, distance: 7.0
click at [913, 189] on input "**********" at bounding box center [980, 184] width 336 height 22
drag, startPoint x: 1101, startPoint y: 183, endPoint x: 734, endPoint y: 180, distance: 367.1
click at [734, 180] on body "Intakes Day 1 Matters Overview Tasks Firms The Flock ML Jesus Francisco Tovar R…" at bounding box center [586, 278] width 1173 height 556
type input "**********"
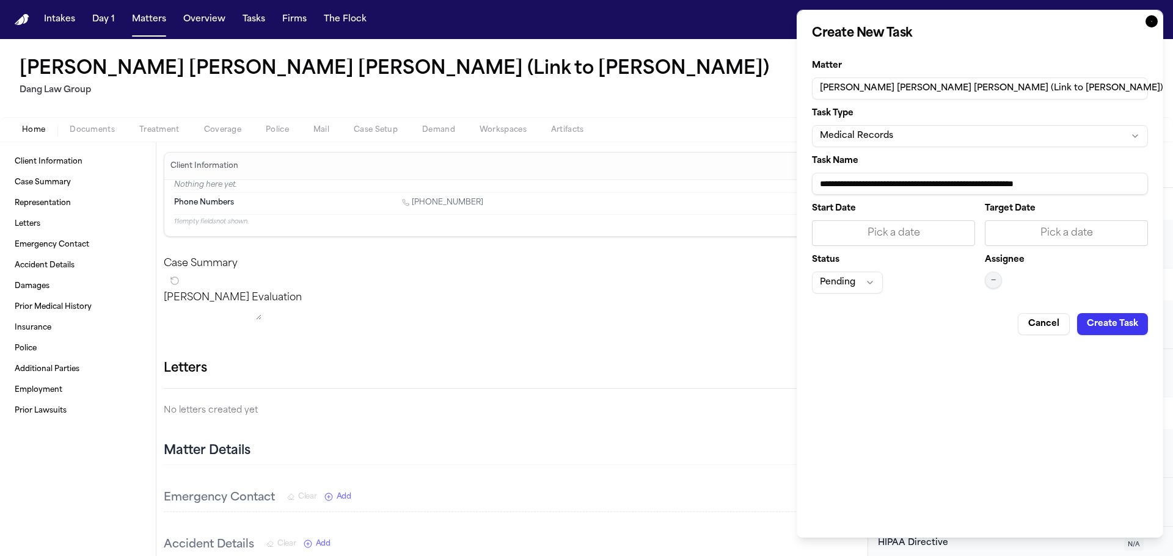
click at [1103, 231] on div "Pick a date" at bounding box center [1066, 233] width 147 height 15
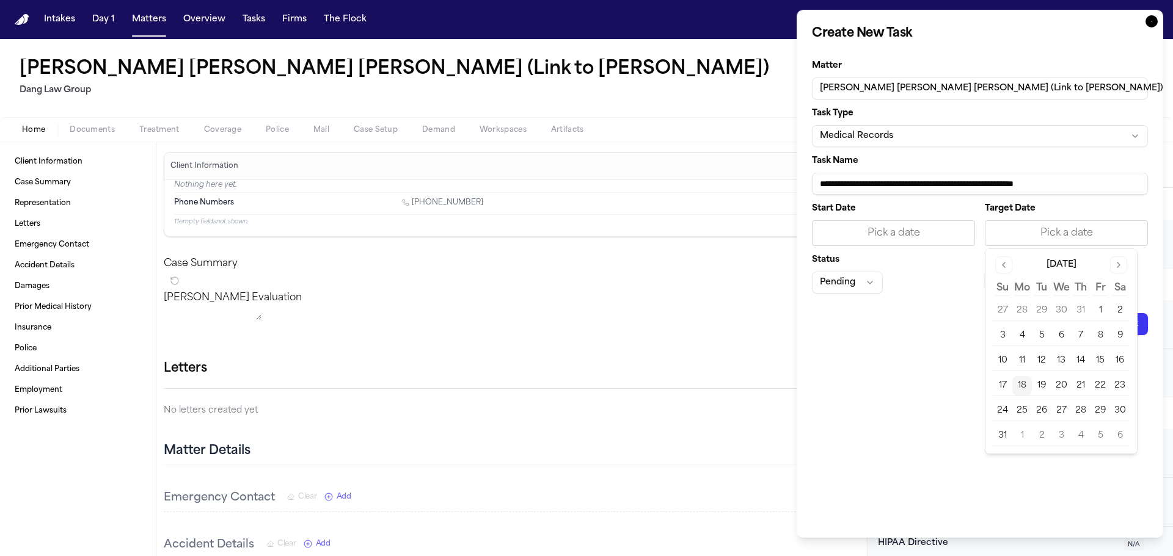
click at [1077, 385] on button "21" at bounding box center [1081, 386] width 20 height 20
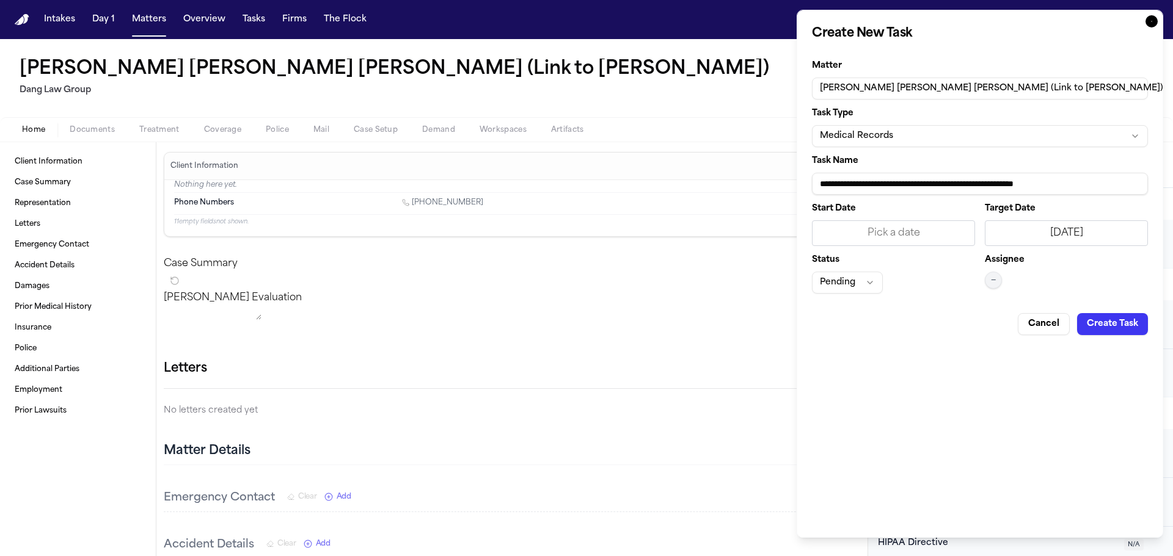
click at [998, 274] on button "—" at bounding box center [993, 280] width 17 height 17
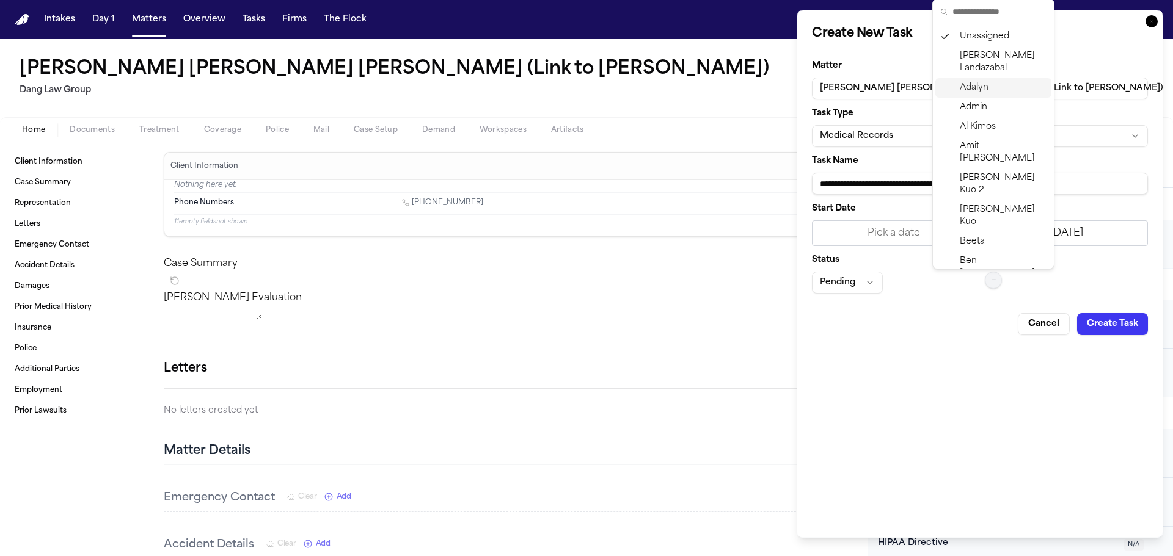
click at [973, 86] on span "Adalyn" at bounding box center [974, 88] width 29 height 12
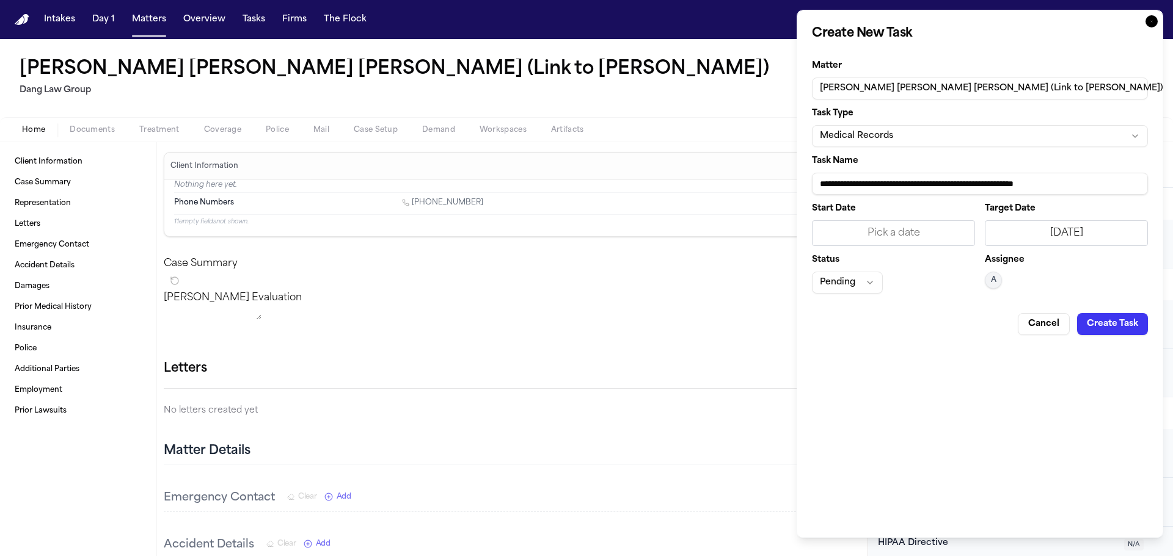
click at [845, 281] on button "Pending" at bounding box center [847, 283] width 71 height 22
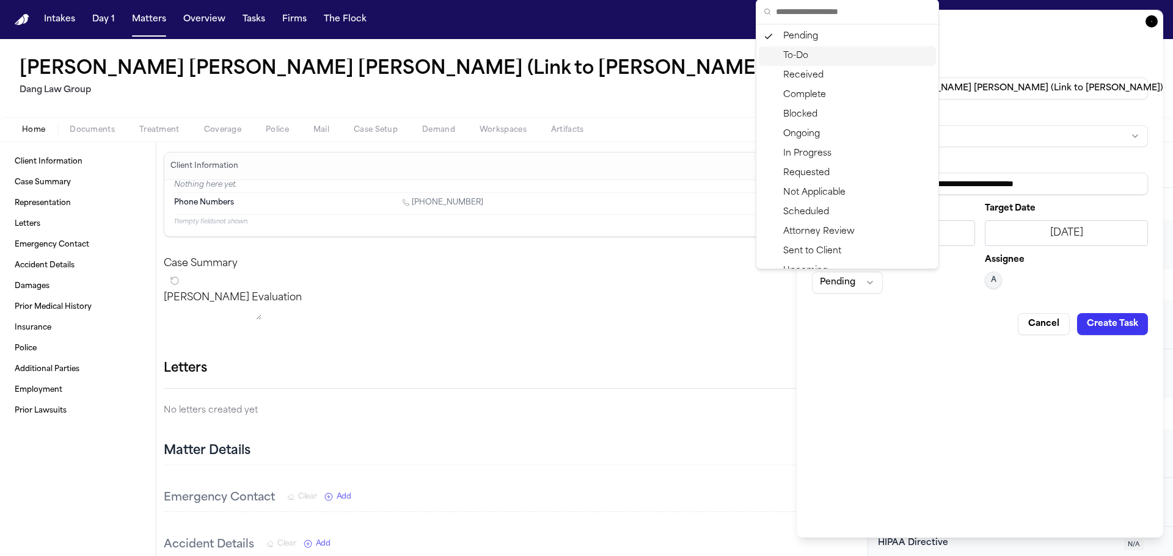
click at [828, 54] on div "To-Do" at bounding box center [847, 56] width 177 height 20
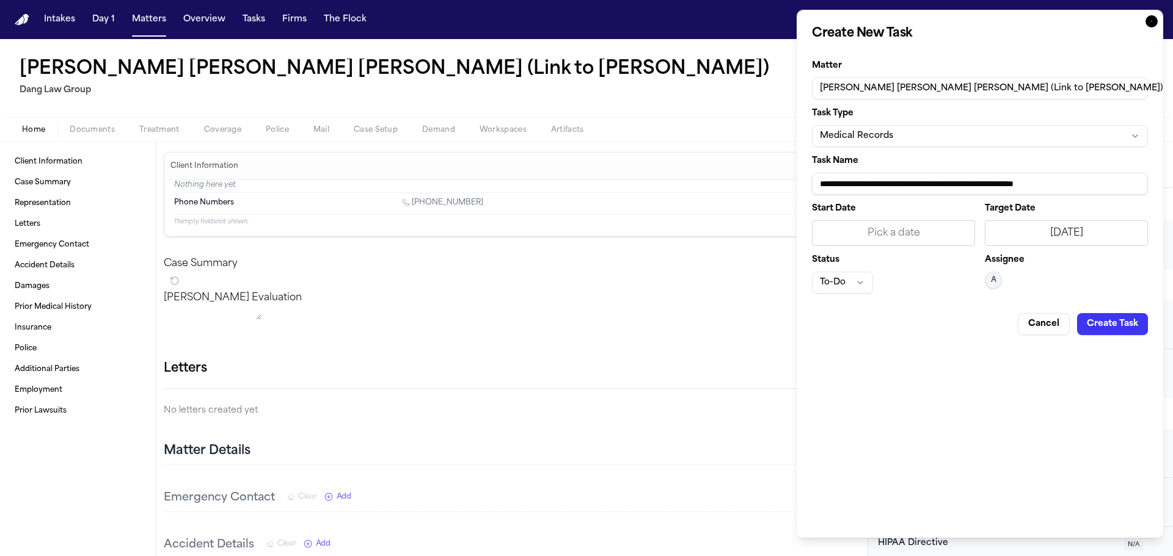
click at [1094, 331] on button "Create Task" at bounding box center [1112, 324] width 71 height 22
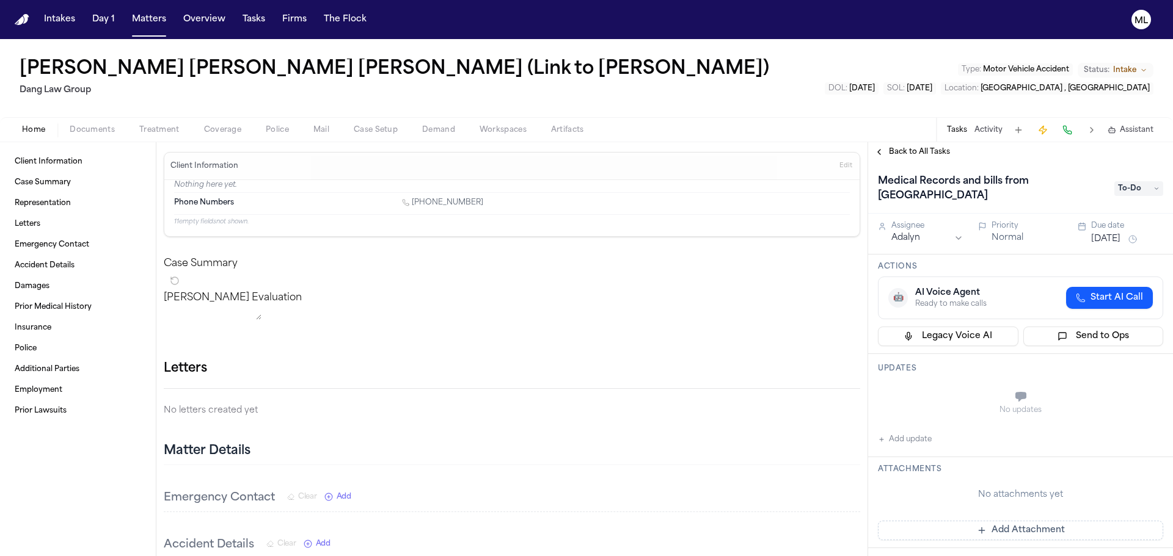
click at [899, 150] on span "Back to All Tasks" at bounding box center [919, 152] width 61 height 10
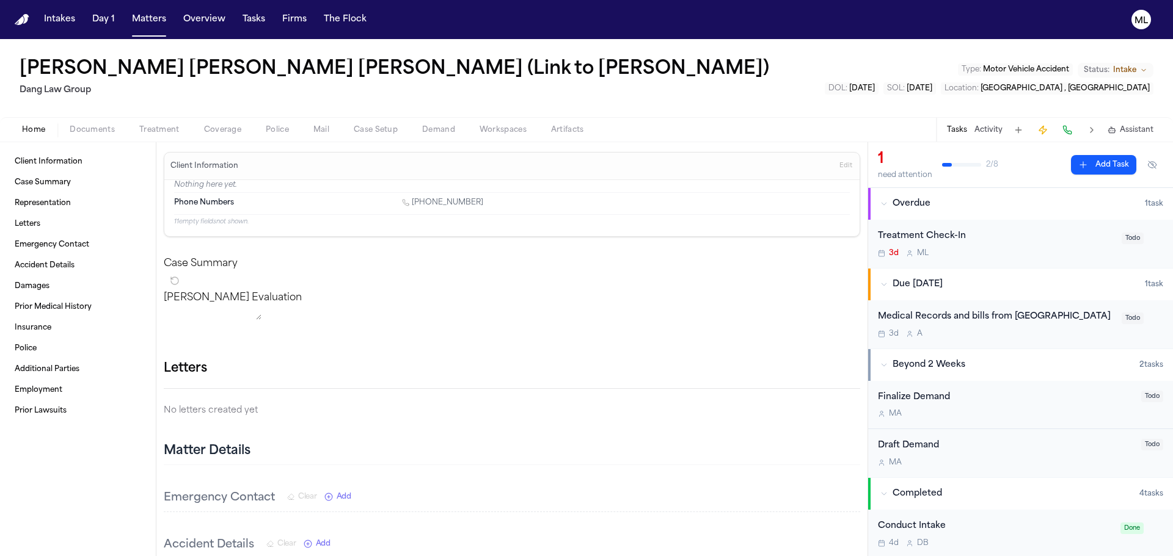
click at [1085, 161] on button "Add Task" at bounding box center [1103, 165] width 65 height 20
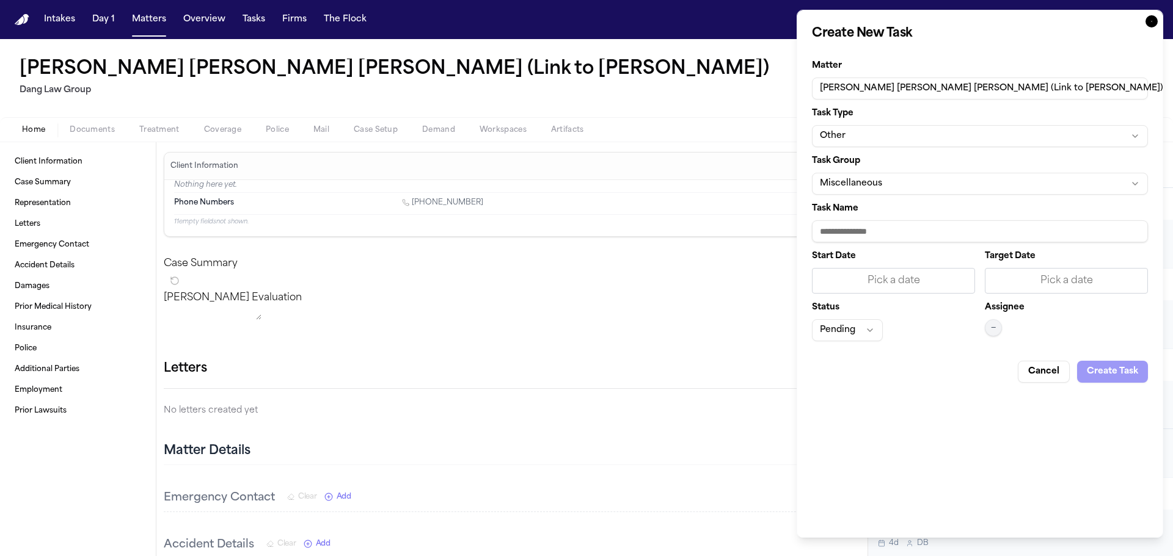
click at [879, 132] on button "Other" at bounding box center [980, 136] width 336 height 22
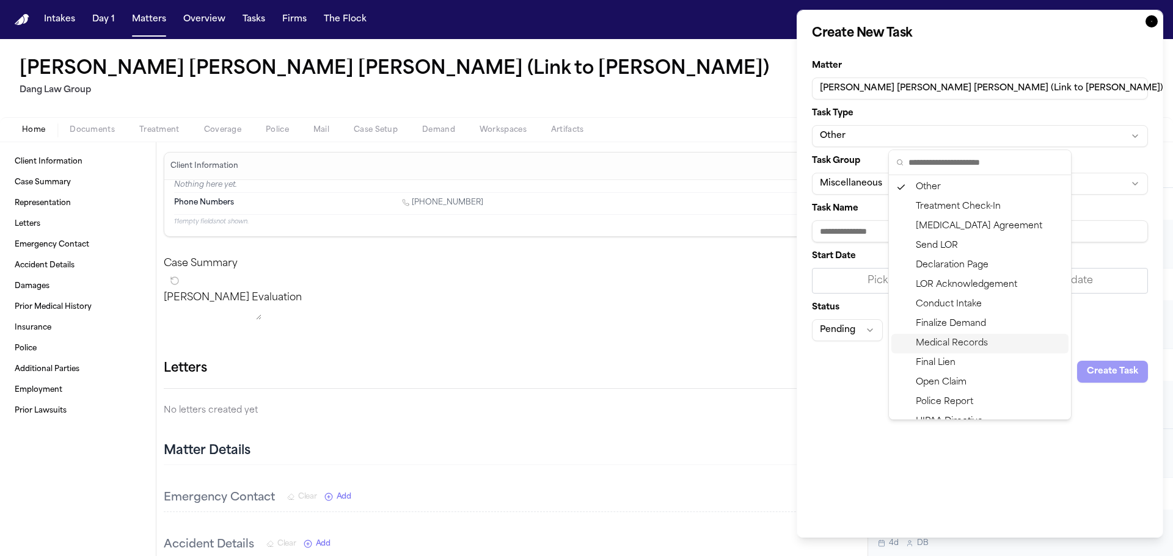
click at [933, 342] on div "Medical Records" at bounding box center [979, 344] width 177 height 20
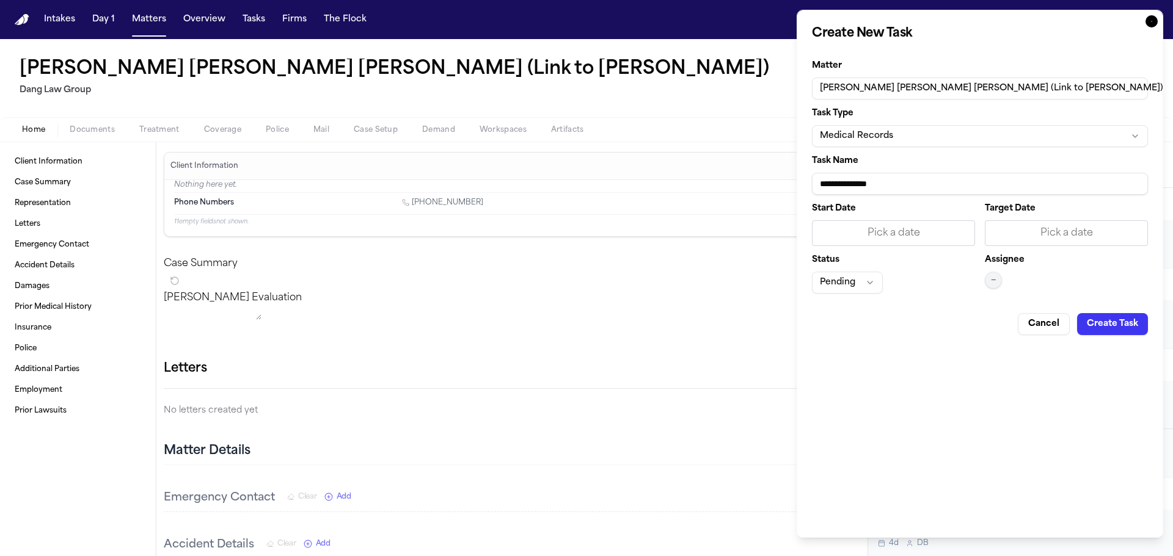
drag, startPoint x: 898, startPoint y: 183, endPoint x: 776, endPoint y: 183, distance: 122.8
click at [776, 183] on body "Intakes Day 1 Matters Overview Tasks Firms The Flock ML Jesus Francisco Tovar R…" at bounding box center [586, 278] width 1173 height 556
type input "**********"
click at [1079, 233] on div "Pick a date" at bounding box center [1066, 233] width 147 height 15
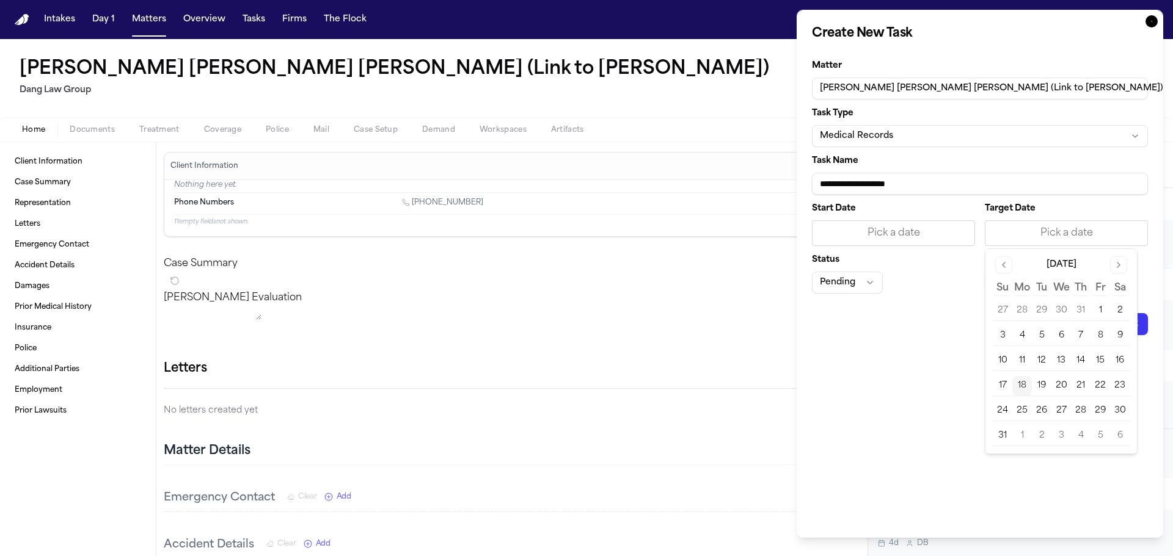
click at [1082, 387] on button "21" at bounding box center [1081, 386] width 20 height 20
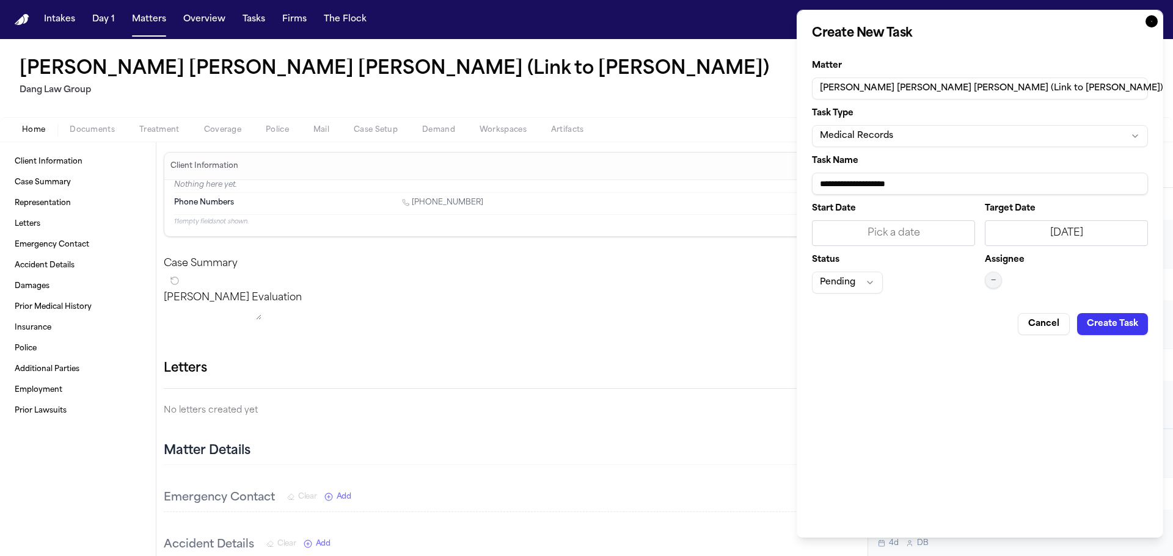
click at [1000, 282] on button "—" at bounding box center [993, 280] width 17 height 17
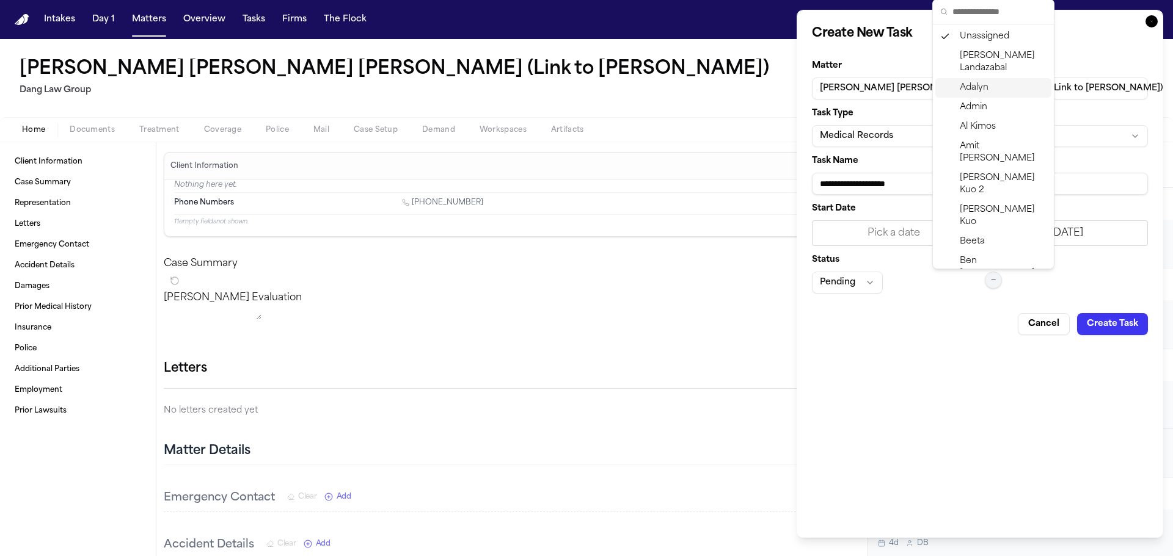
click at [977, 83] on span "Adalyn" at bounding box center [974, 88] width 29 height 12
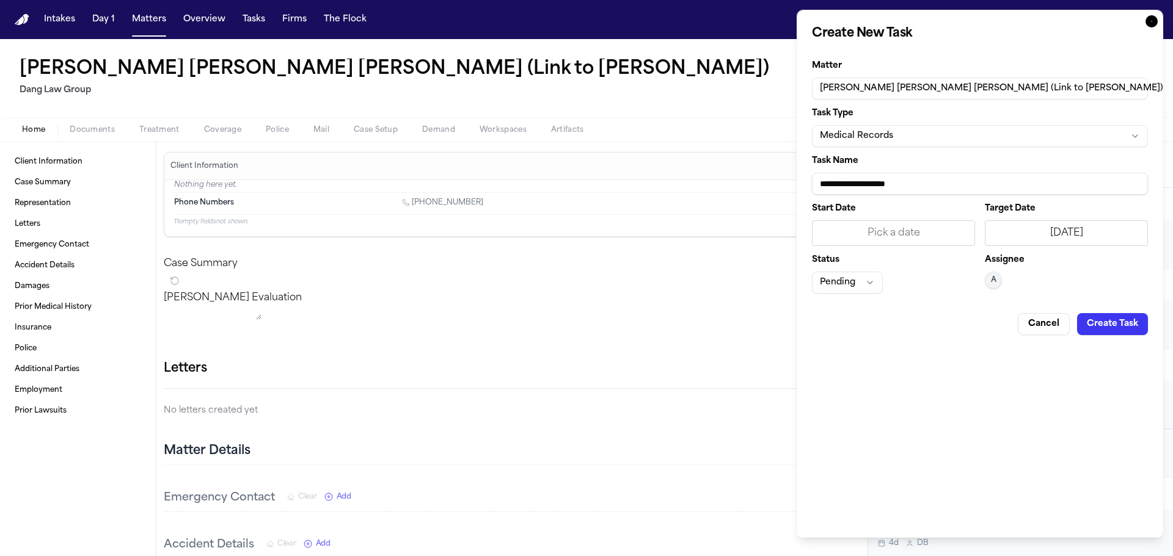
click at [1130, 329] on button "Create Task" at bounding box center [1112, 324] width 71 height 22
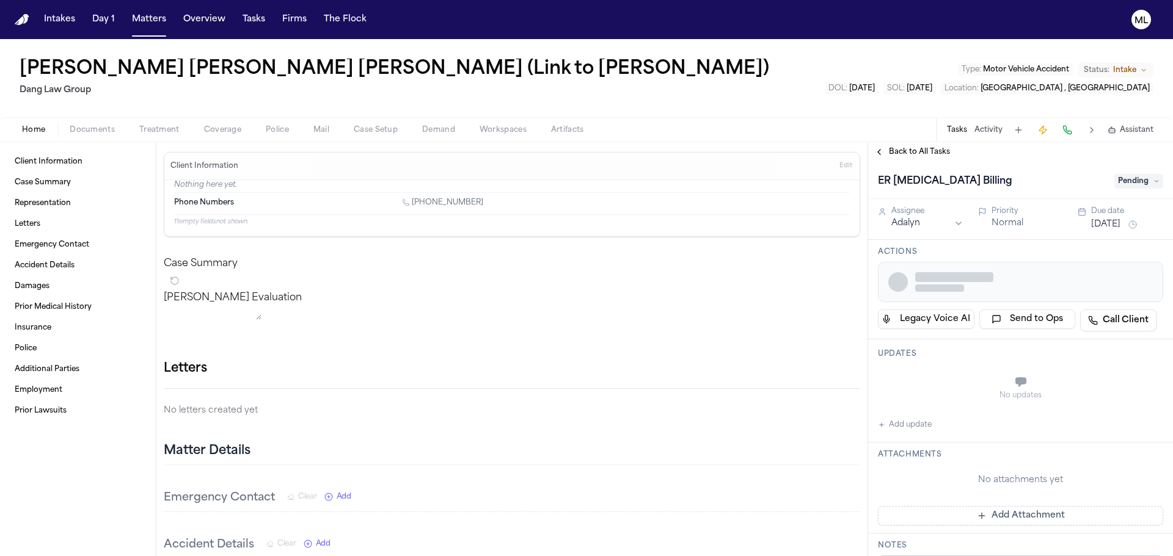
click at [890, 152] on span "Back to All Tasks" at bounding box center [919, 152] width 61 height 10
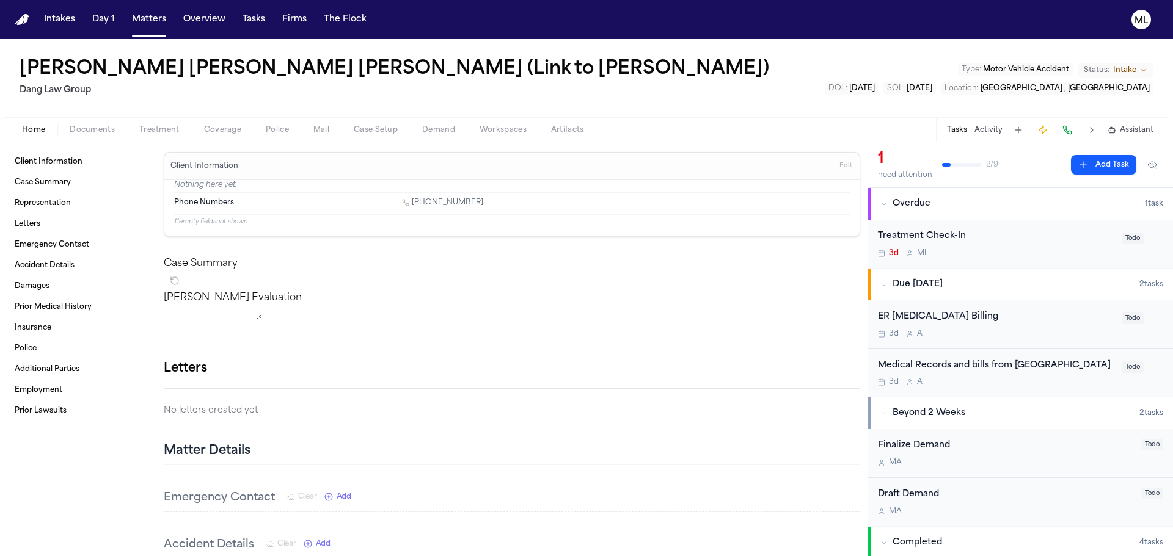
click at [1091, 158] on button "Add Task" at bounding box center [1103, 165] width 65 height 20
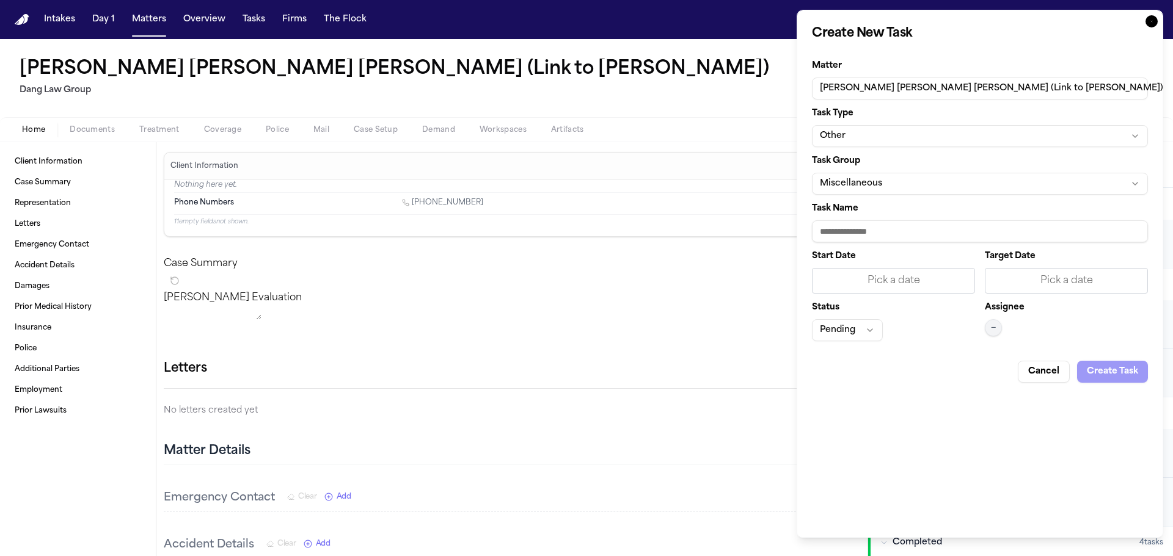
click at [903, 133] on button "Other" at bounding box center [980, 136] width 336 height 22
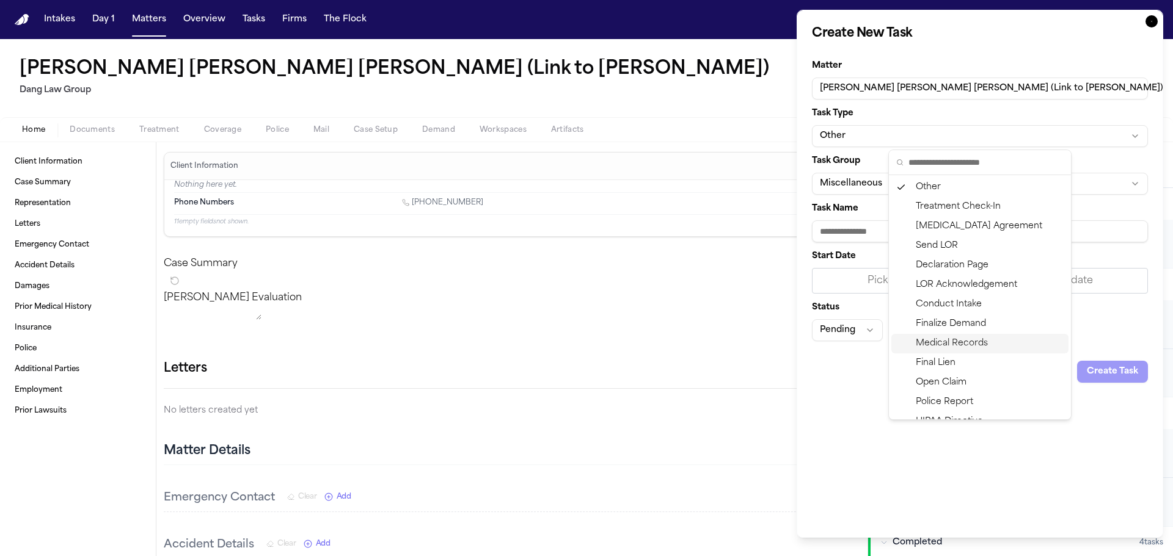
click at [931, 346] on div "Medical Records" at bounding box center [979, 344] width 177 height 20
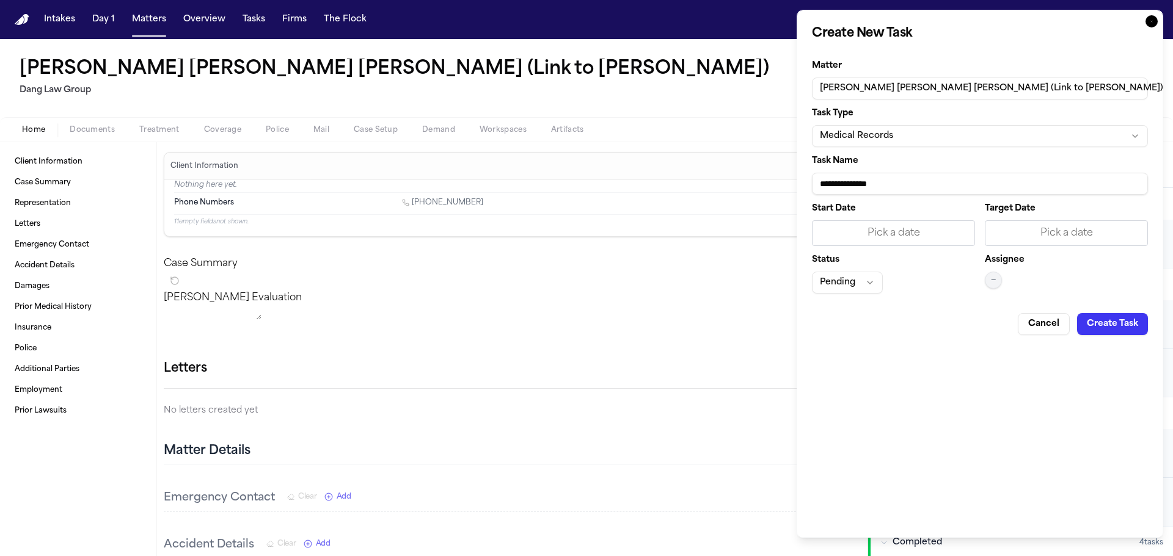
drag, startPoint x: 942, startPoint y: 175, endPoint x: 760, endPoint y: 173, distance: 181.4
click at [749, 181] on body "Intakes Day 1 Matters Overview Tasks Firms The Flock ML Jesus Francisco Tovar R…" at bounding box center [586, 278] width 1173 height 556
type input "**********"
click at [1016, 220] on div "Pick a date" at bounding box center [1066, 233] width 163 height 26
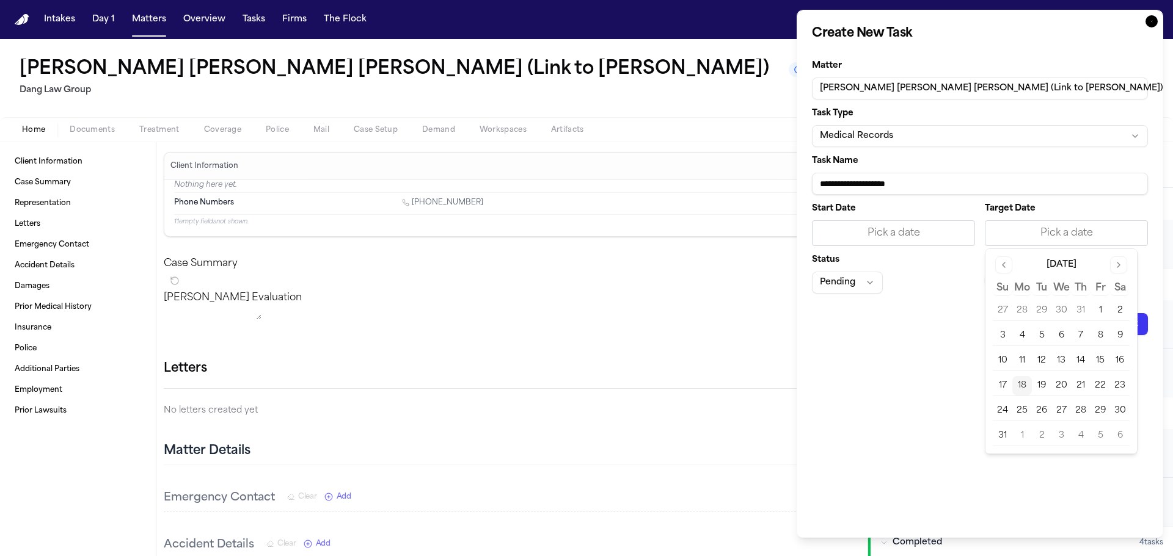
click at [1086, 389] on button "21" at bounding box center [1081, 386] width 20 height 20
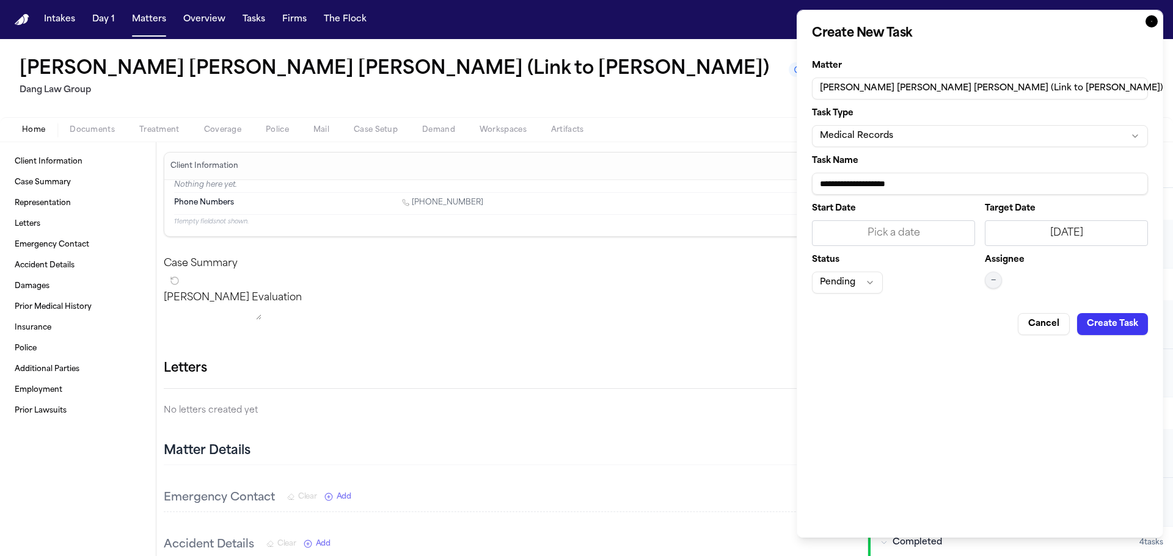
click at [993, 279] on span "—" at bounding box center [993, 280] width 5 height 10
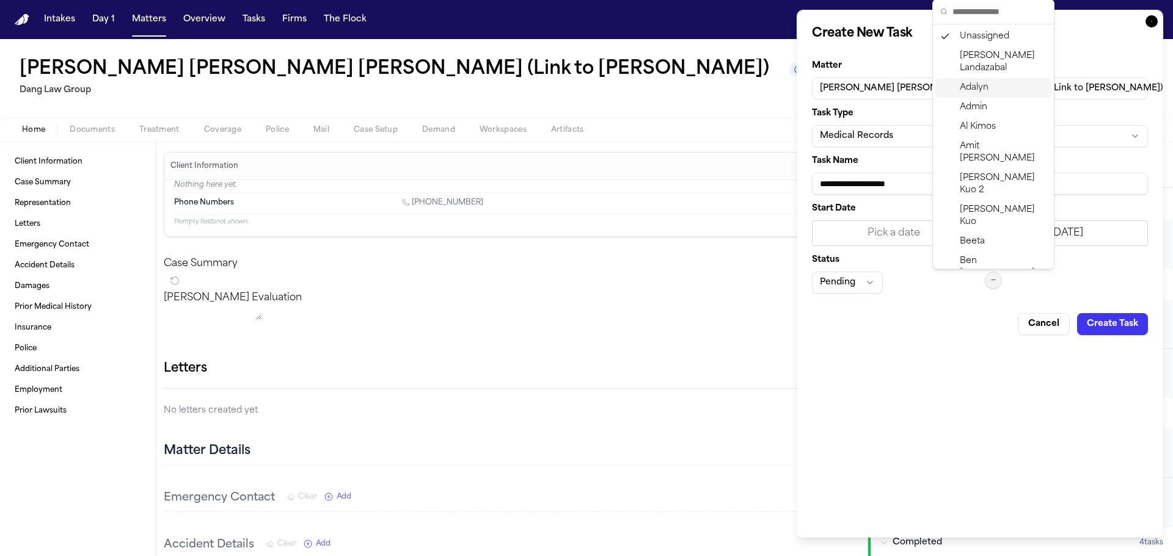
click at [986, 81] on div "Adalyn" at bounding box center [993, 88] width 116 height 20
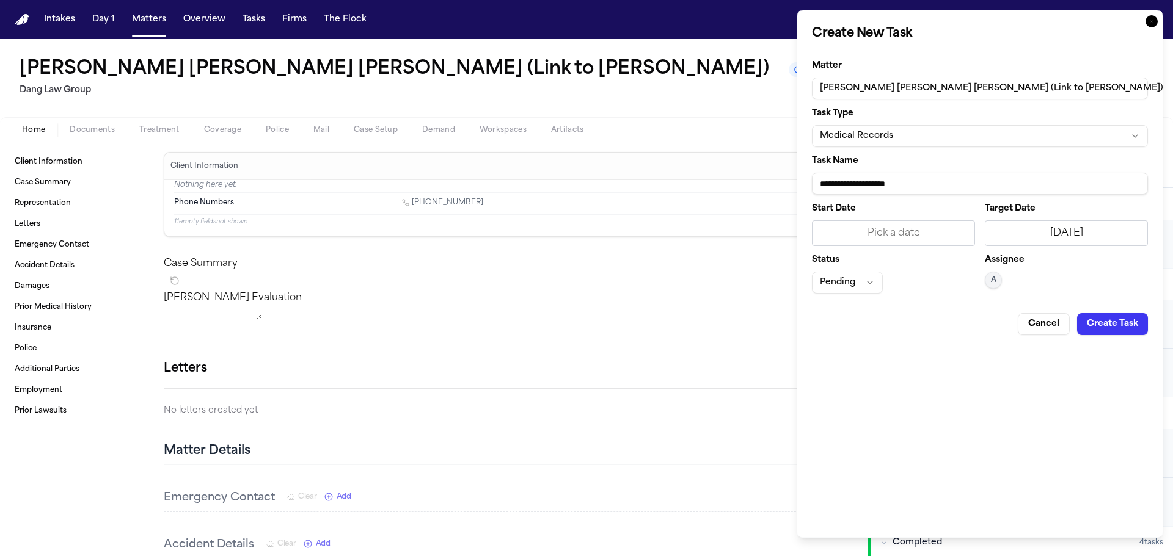
click at [1131, 333] on button "Create Task" at bounding box center [1112, 324] width 71 height 22
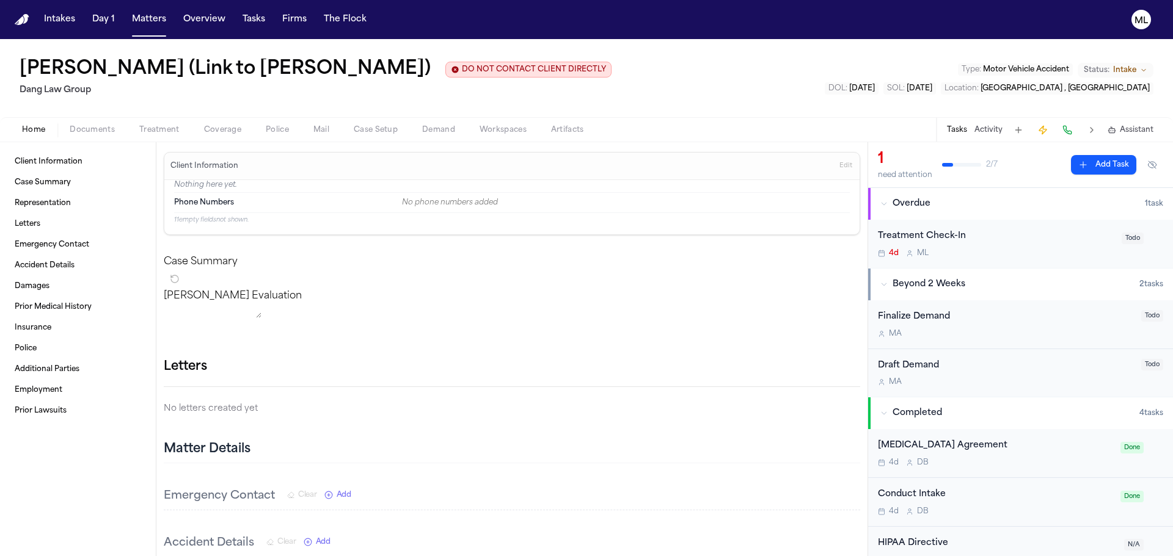
click at [1109, 170] on button "Add Task" at bounding box center [1103, 165] width 65 height 20
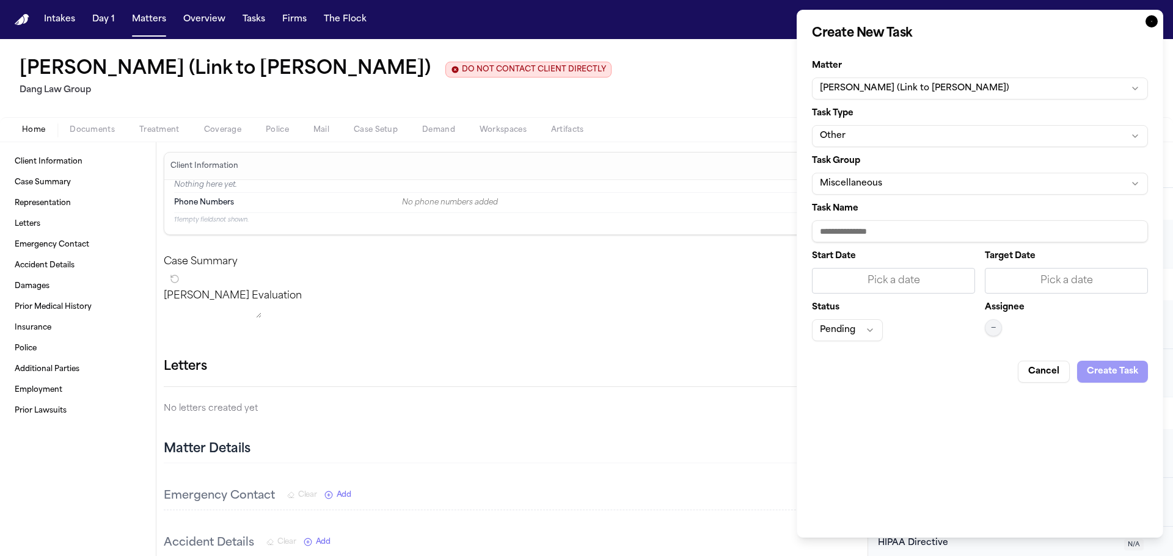
click at [918, 141] on button "Other" at bounding box center [980, 136] width 336 height 22
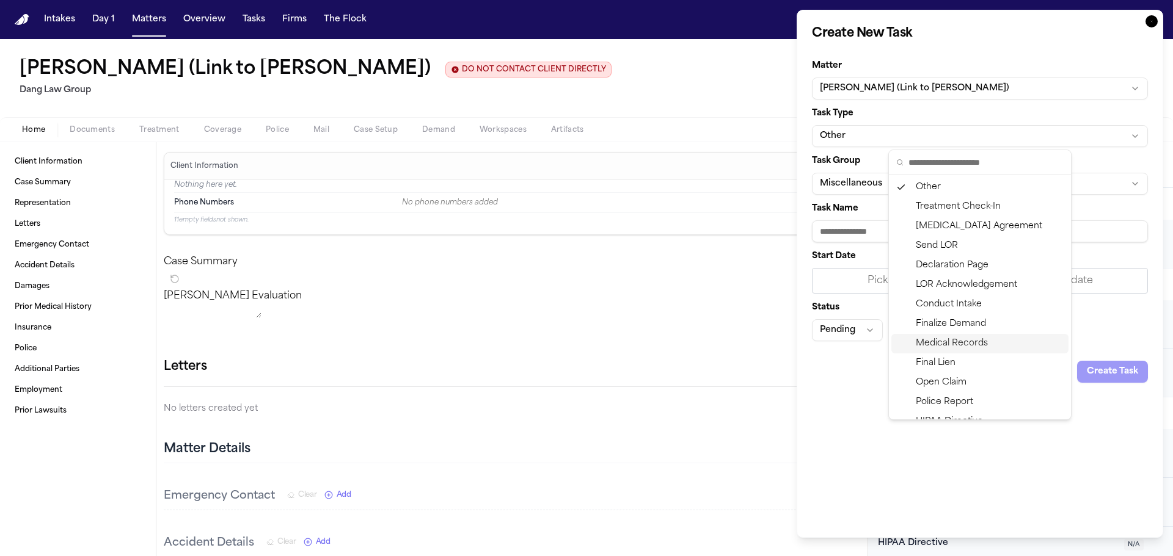
click at [975, 341] on div "Medical Records" at bounding box center [979, 344] width 177 height 20
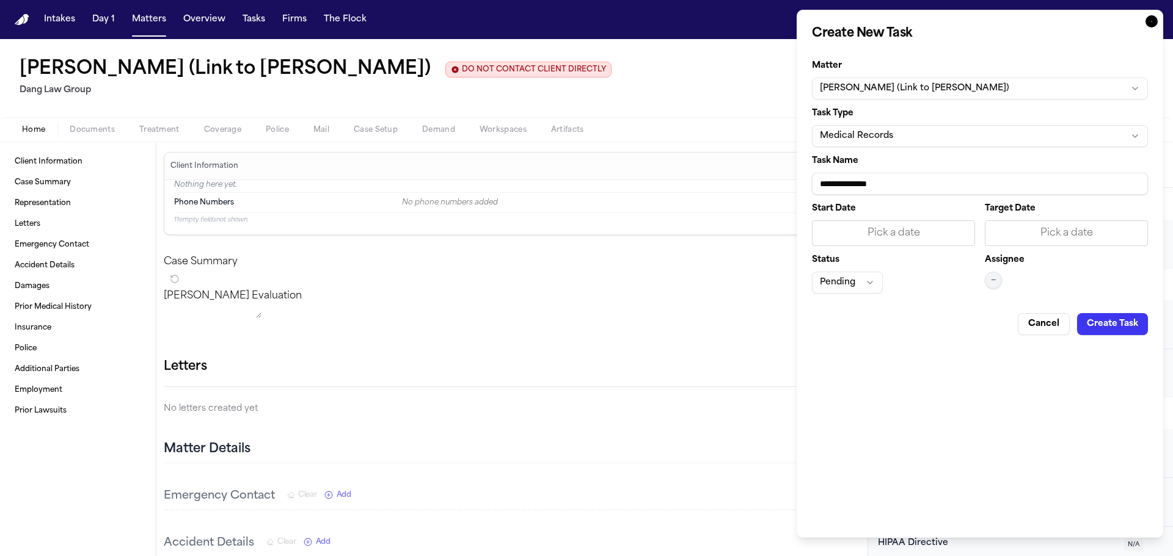
drag, startPoint x: 933, startPoint y: 184, endPoint x: 726, endPoint y: 165, distance: 208.6
click at [715, 177] on body "Intakes Day 1 Matters Overview Tasks Firms The Flock ML Jesus Osvaldo Tovar (Li…" at bounding box center [586, 278] width 1173 height 556
paste input "**********"
type input "**********"
click at [1066, 240] on div "Pick a date" at bounding box center [1066, 233] width 147 height 15
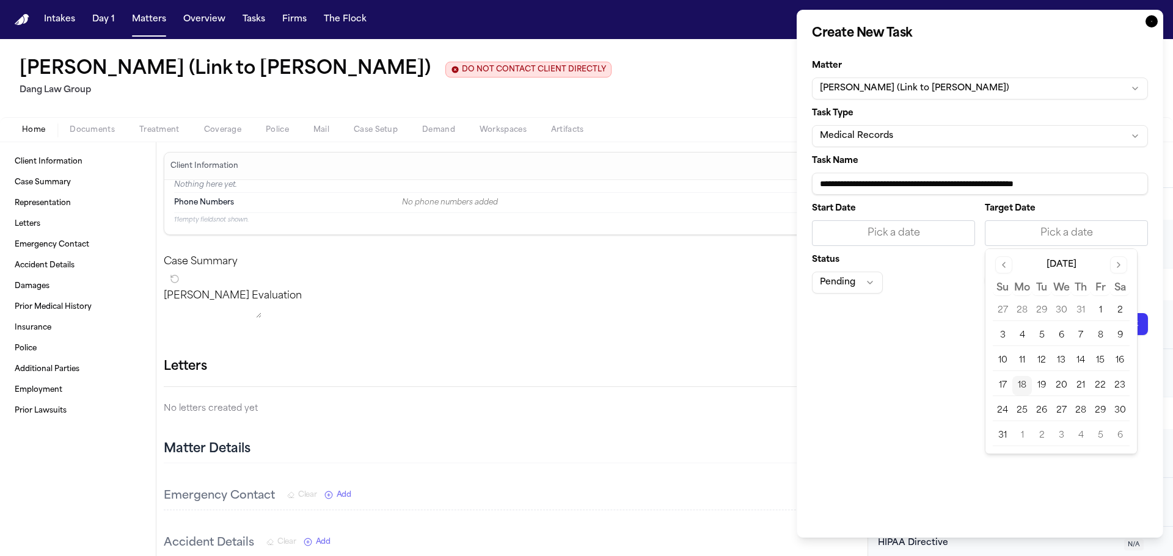
click at [1077, 387] on button "21" at bounding box center [1081, 386] width 20 height 20
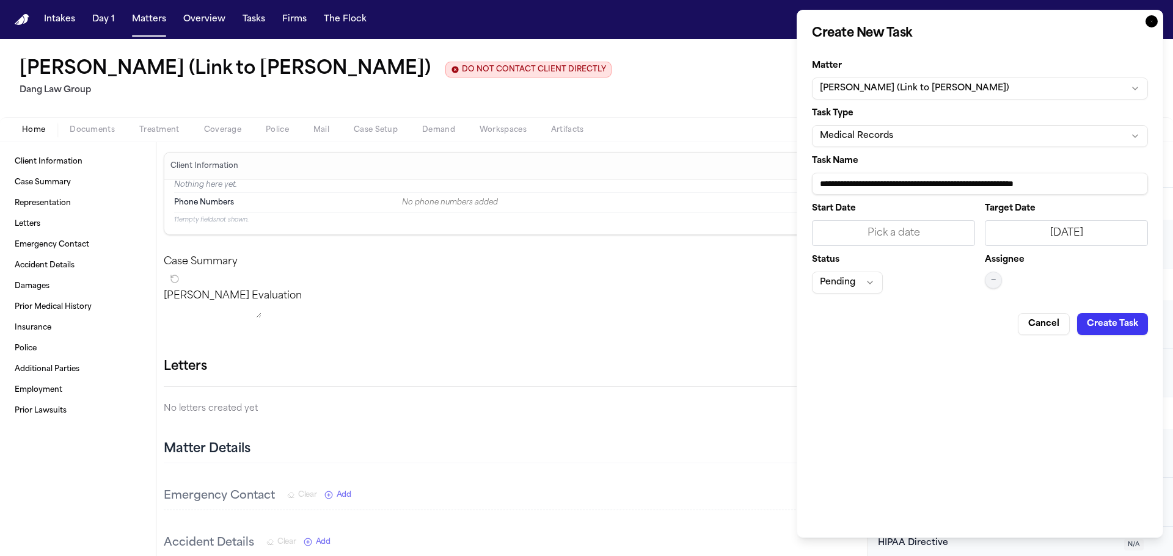
click at [991, 280] on span "—" at bounding box center [993, 280] width 5 height 10
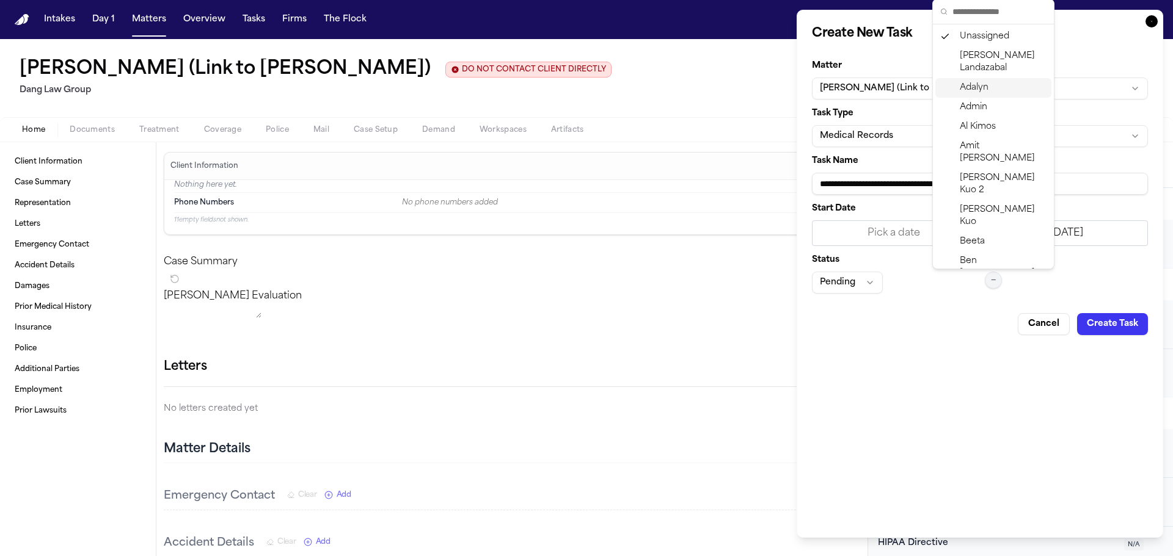
click at [980, 92] on span "Adalyn" at bounding box center [974, 88] width 29 height 12
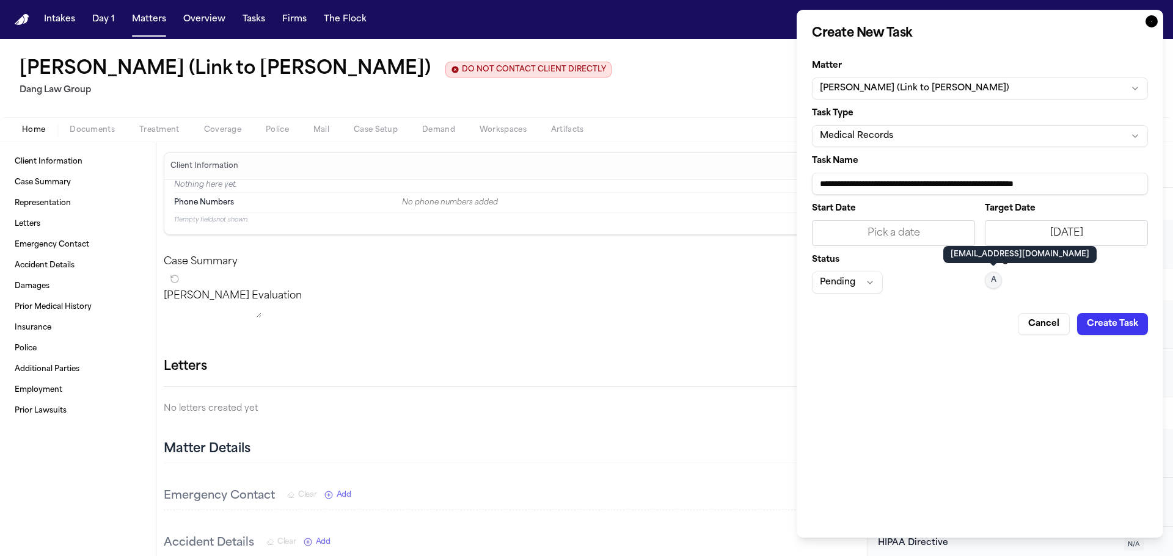
click at [1117, 327] on button "Create Task" at bounding box center [1112, 324] width 71 height 22
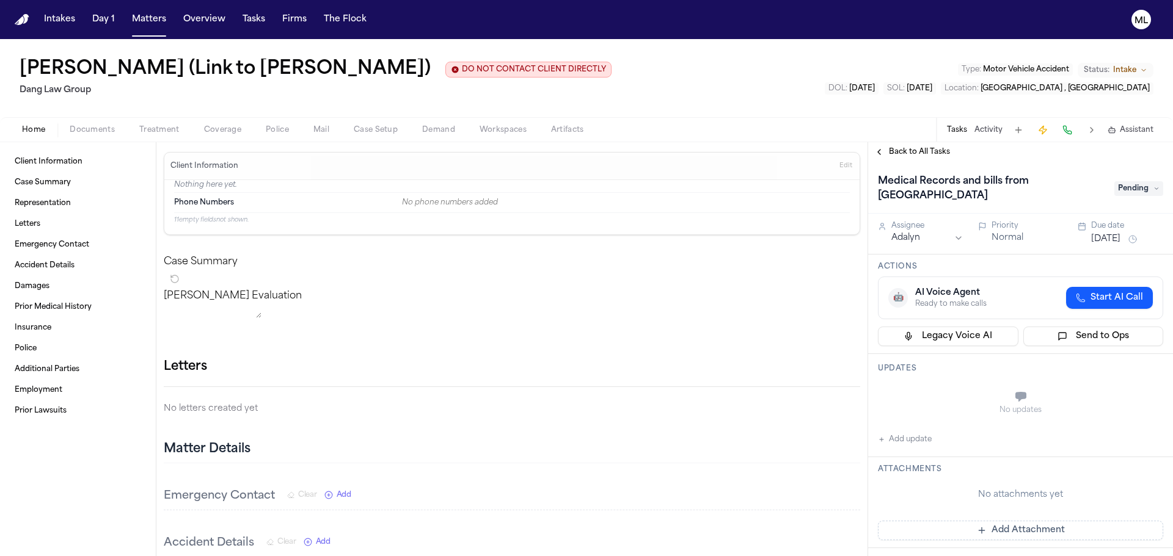
click at [901, 156] on span "Back to All Tasks" at bounding box center [919, 152] width 61 height 10
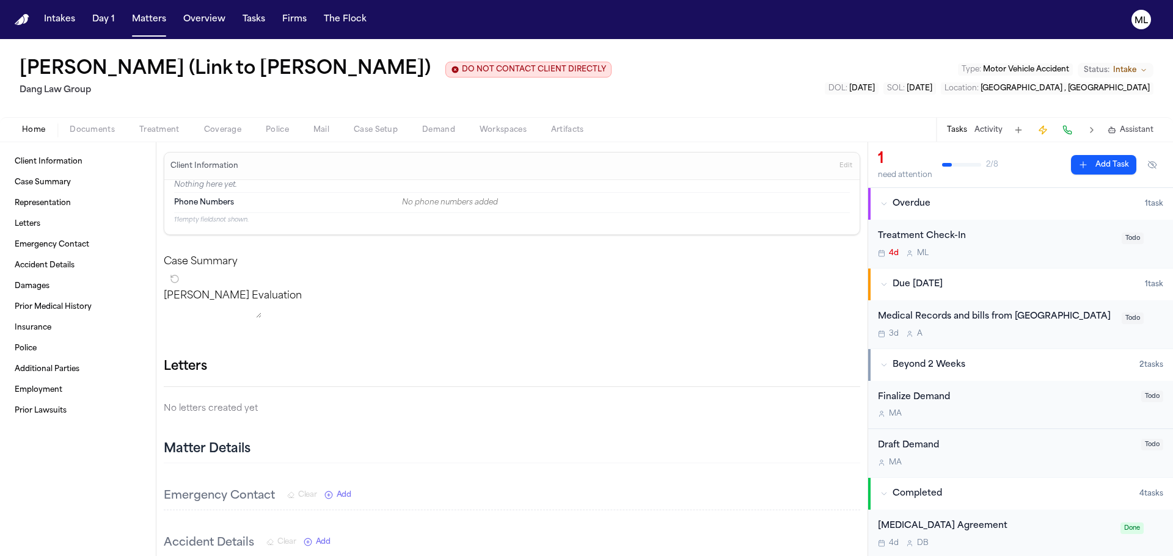
click at [1097, 171] on button "Add Task" at bounding box center [1103, 165] width 65 height 20
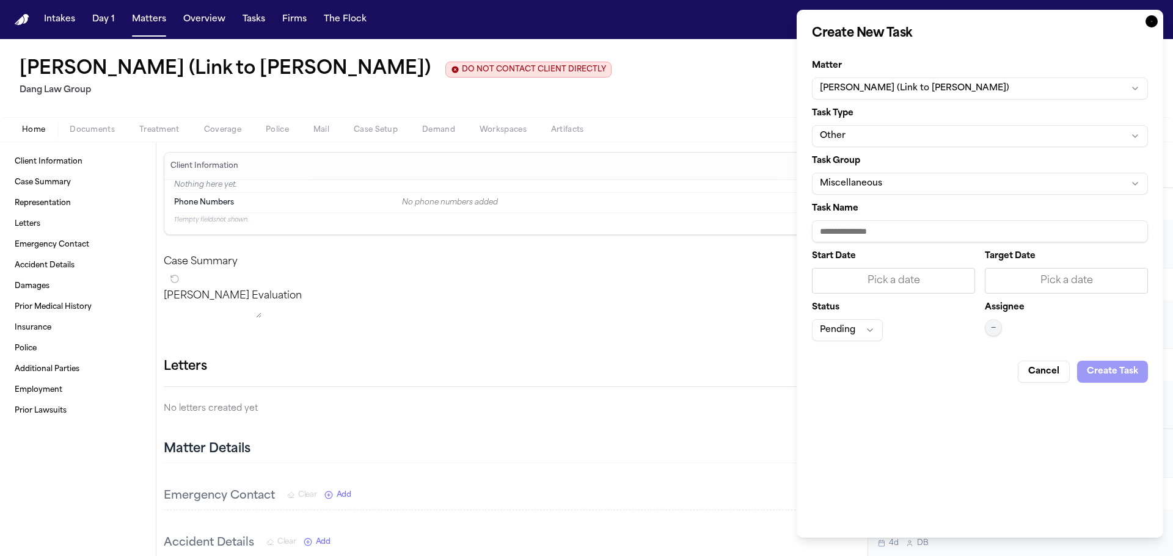
click at [893, 140] on button "Other" at bounding box center [980, 136] width 336 height 22
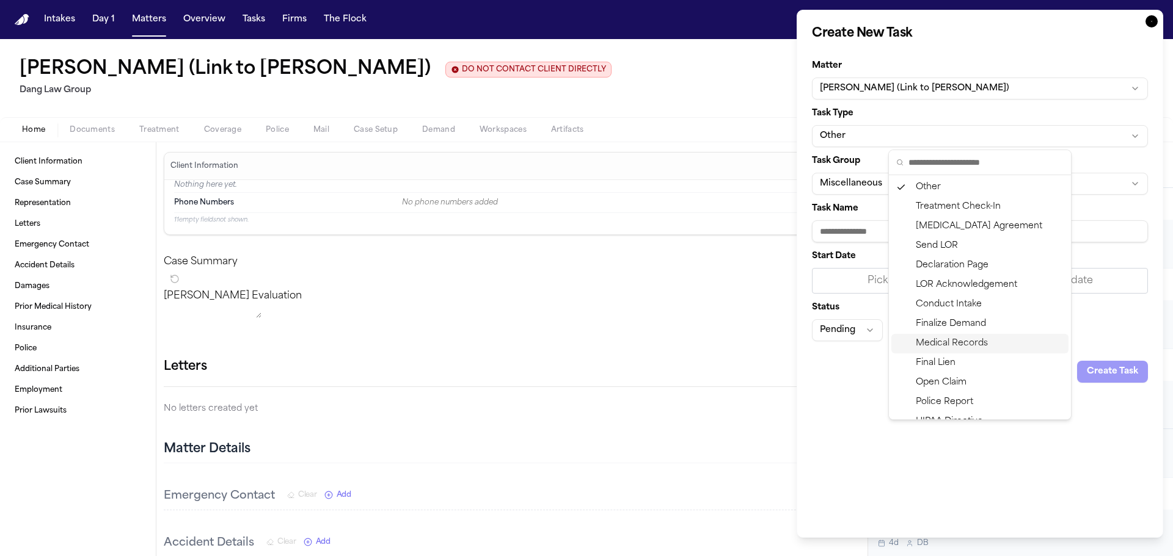
click at [950, 338] on div "Medical Records" at bounding box center [979, 344] width 177 height 20
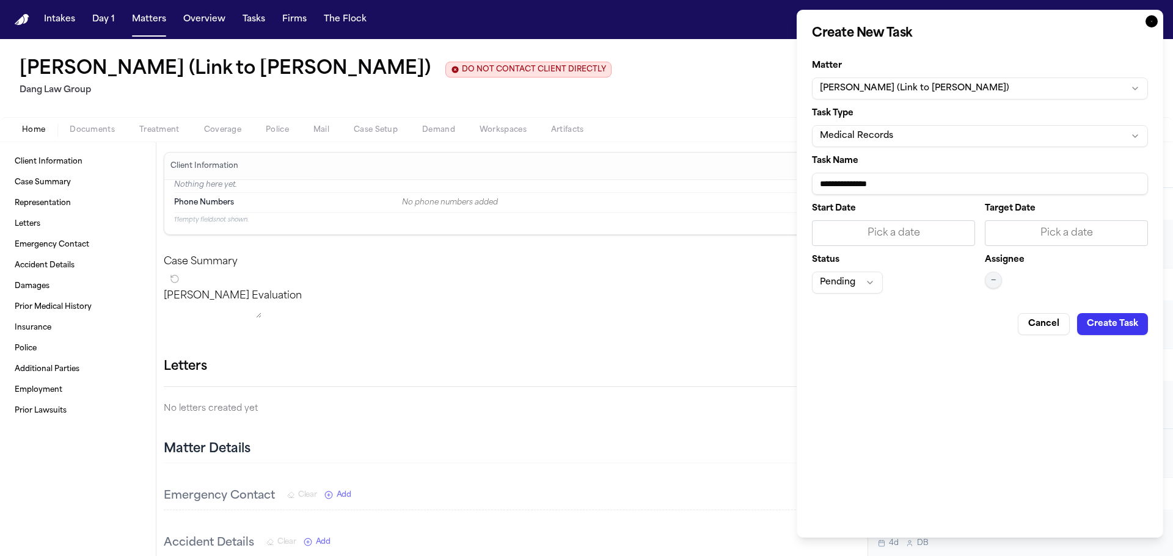
drag, startPoint x: 910, startPoint y: 184, endPoint x: 755, endPoint y: 186, distance: 155.1
click at [755, 186] on body "Intakes Day 1 Matters Overview Tasks Firms The Flock ML Jesus Osvaldo Tovar (Li…" at bounding box center [586, 278] width 1173 height 556
type input "*"
type input "**********"
click at [1046, 244] on div "Pick a date" at bounding box center [1066, 233] width 163 height 26
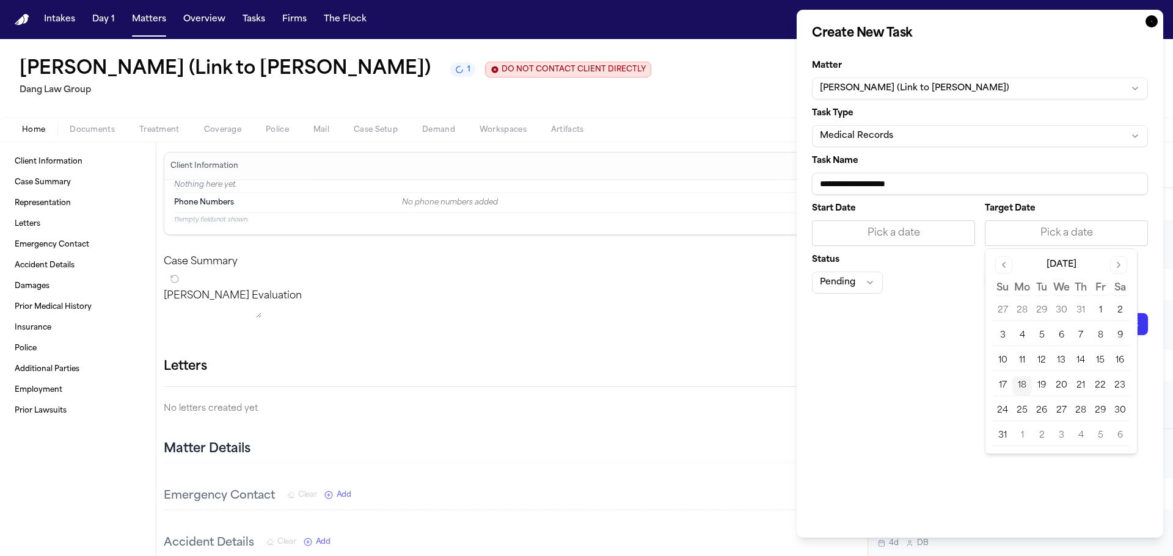
click at [1084, 382] on button "21" at bounding box center [1081, 386] width 20 height 20
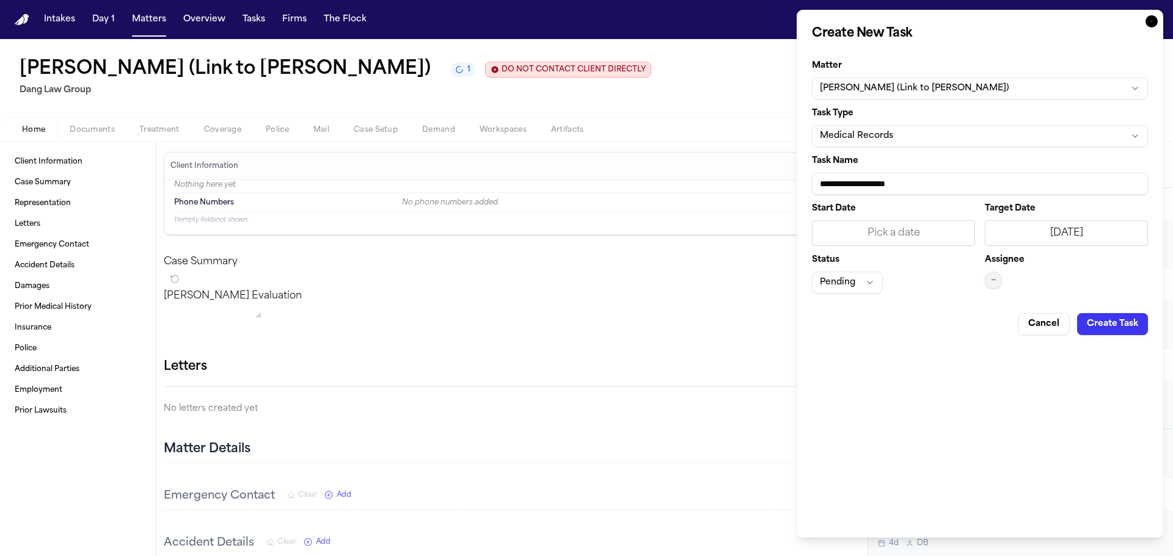
click at [989, 280] on button "—" at bounding box center [993, 280] width 17 height 17
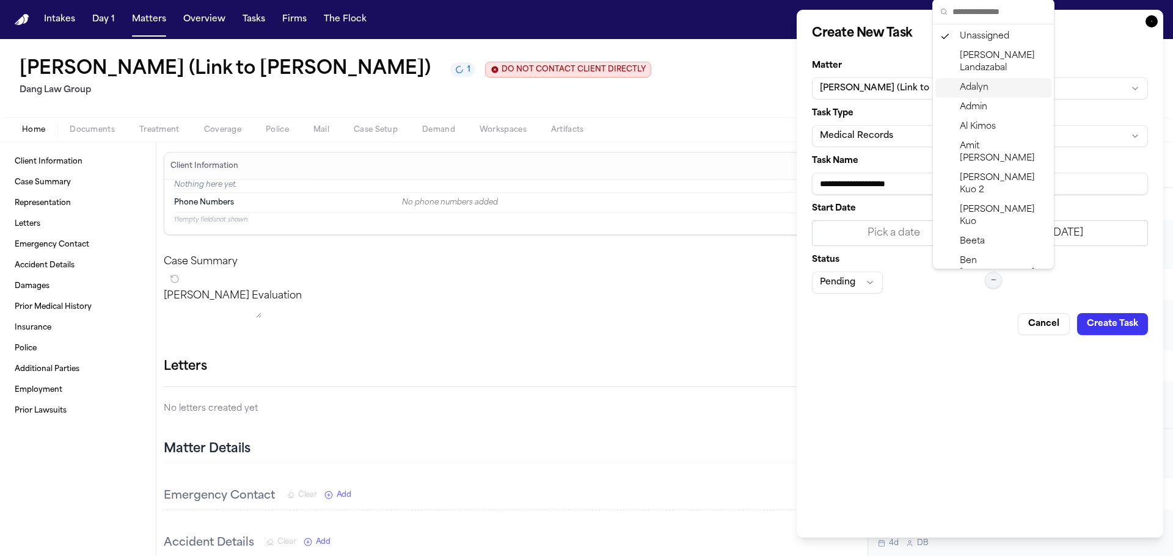
click at [980, 89] on span "Adalyn" at bounding box center [974, 88] width 29 height 12
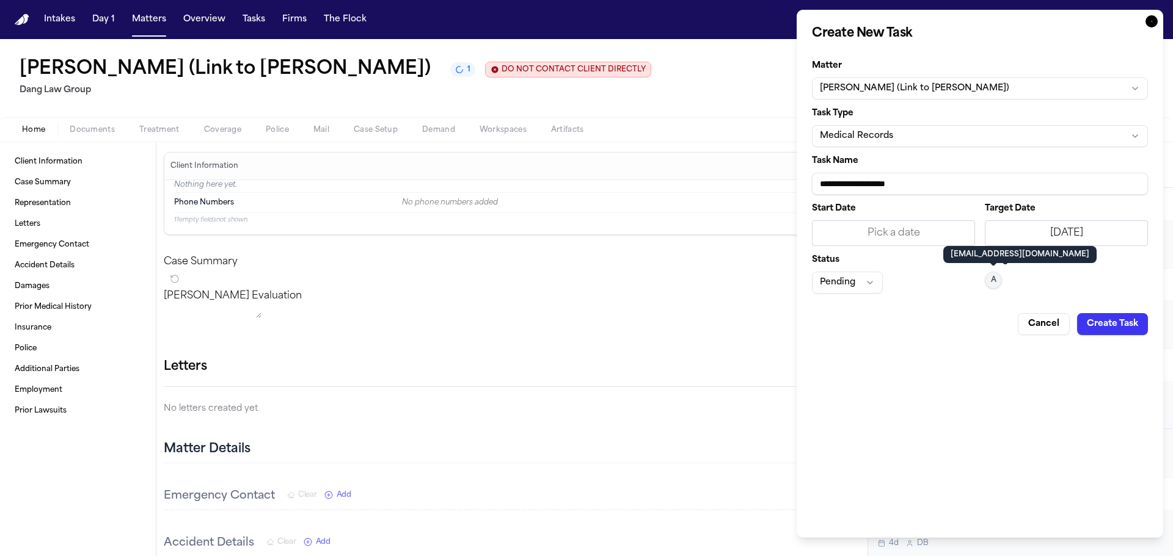
click at [1132, 315] on button "Create Task" at bounding box center [1112, 324] width 71 height 22
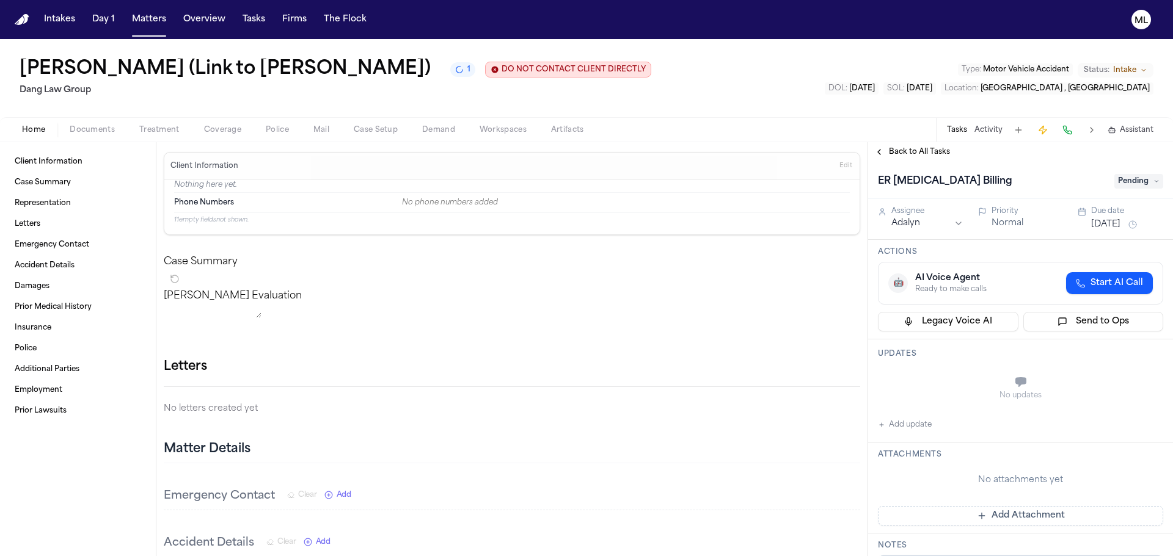
click at [894, 149] on span "Back to All Tasks" at bounding box center [919, 152] width 61 height 10
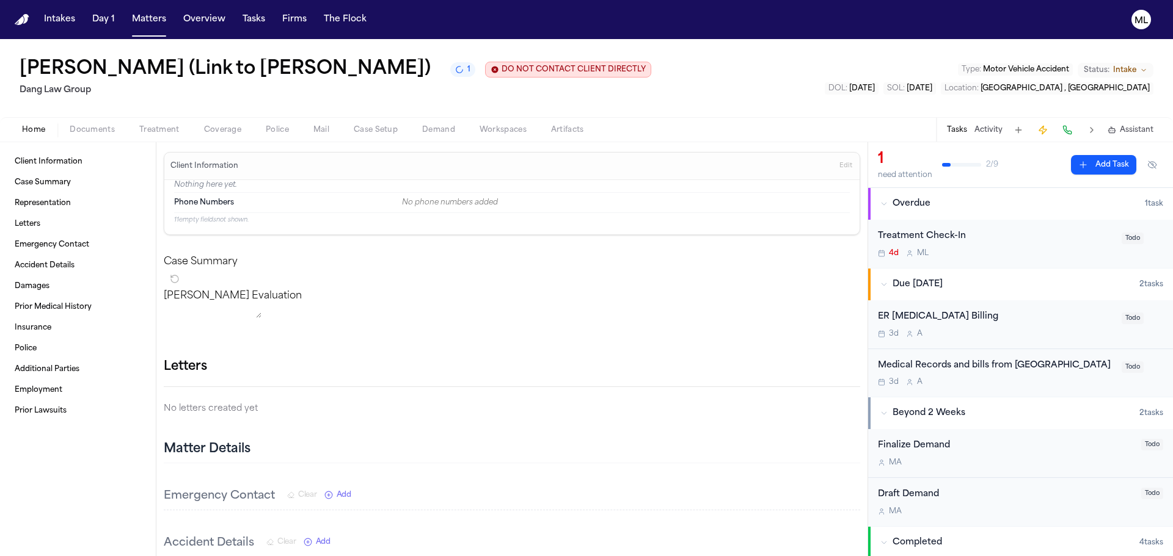
click at [1084, 164] on button "Add Task" at bounding box center [1103, 165] width 65 height 20
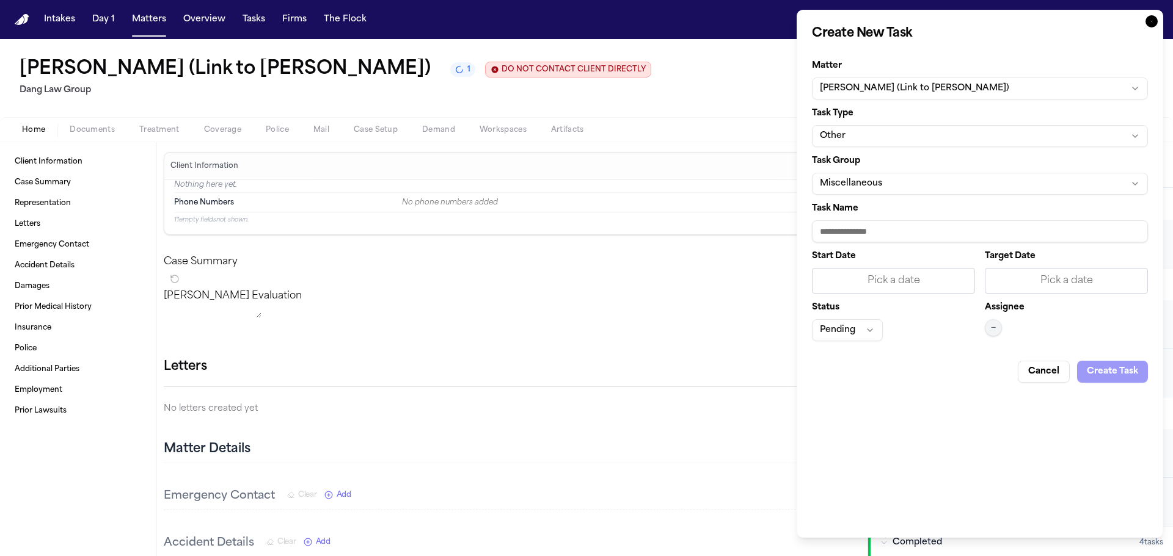
click at [906, 134] on button "Other" at bounding box center [980, 136] width 336 height 22
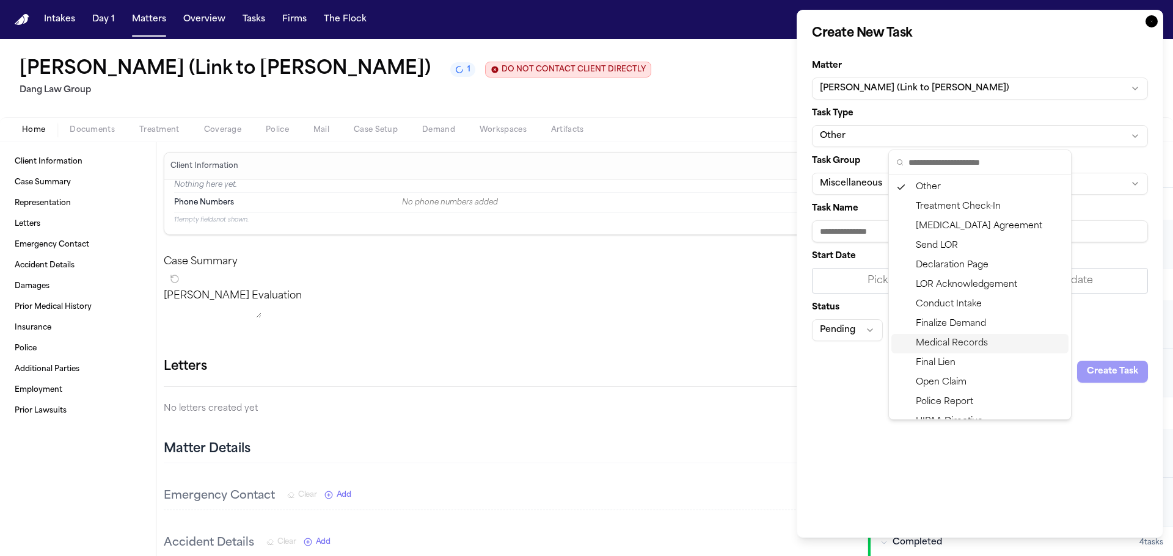
click at [953, 337] on div "Medical Records" at bounding box center [979, 344] width 177 height 20
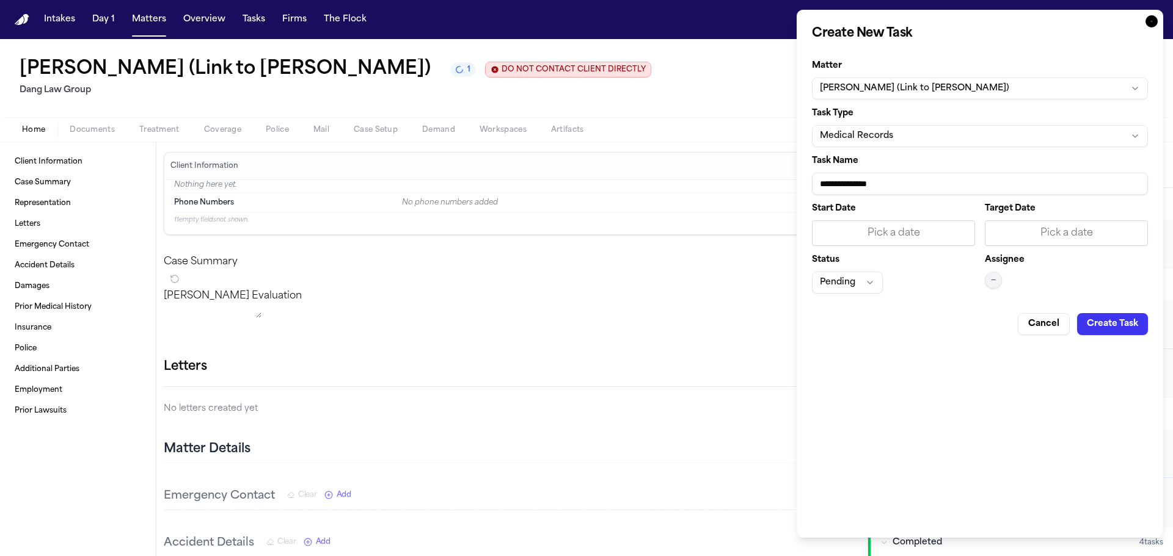
drag, startPoint x: 931, startPoint y: 189, endPoint x: 764, endPoint y: 189, distance: 167.4
click at [764, 189] on body "Intakes Day 1 Matters Overview Tasks Firms The Flock ML Jesus Osvaldo Tovar (Li…" at bounding box center [586, 278] width 1173 height 556
type input "**********"
click at [1137, 242] on div "Pick a date" at bounding box center [1066, 233] width 163 height 26
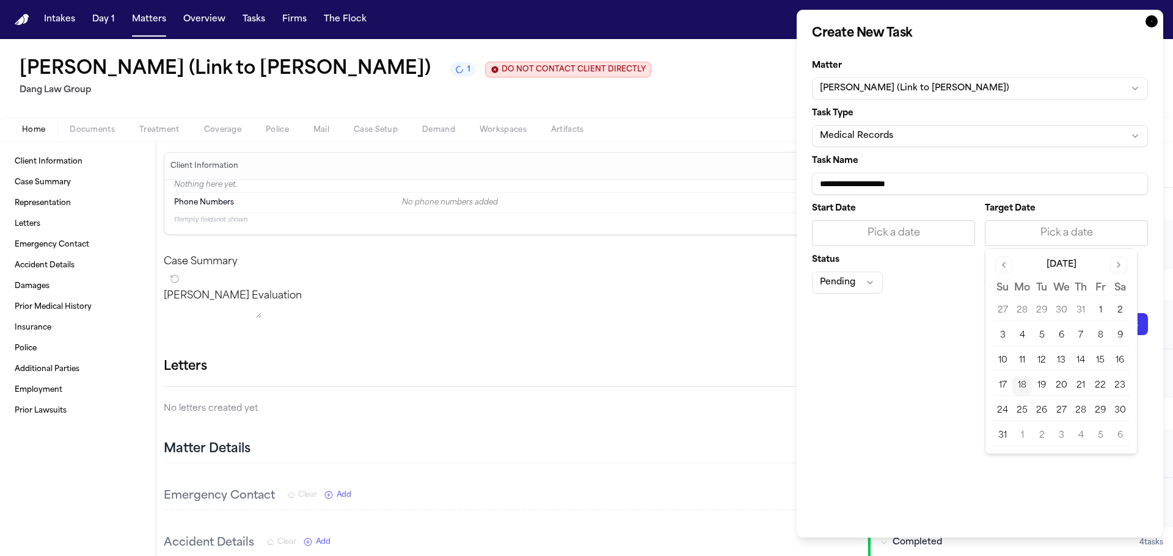
click at [1077, 385] on button "21" at bounding box center [1081, 386] width 20 height 20
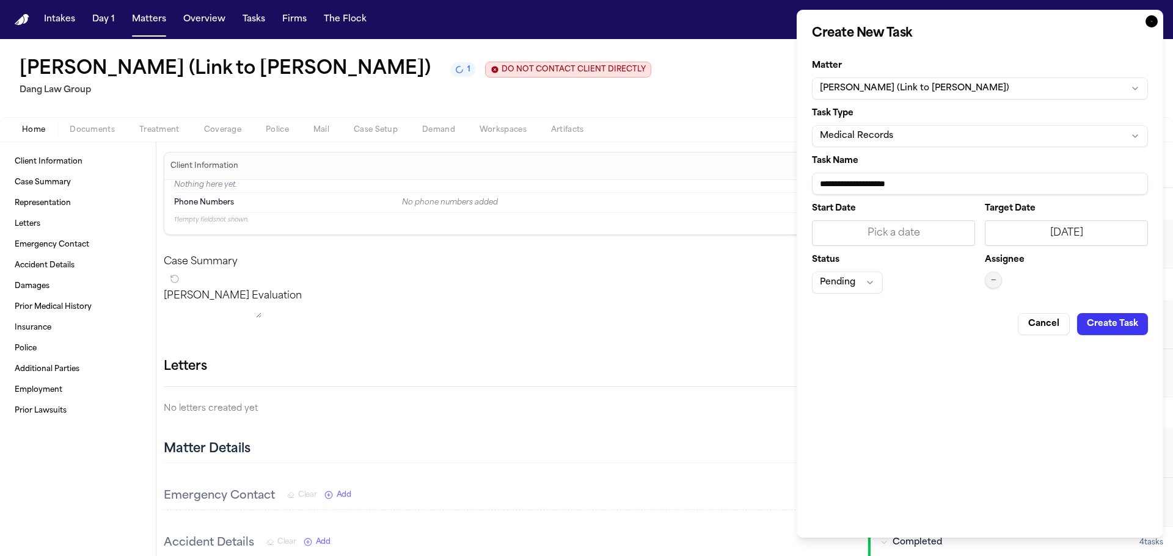
drag, startPoint x: 1000, startPoint y: 285, endPoint x: 993, endPoint y: 283, distance: 7.1
click at [999, 285] on button "—" at bounding box center [993, 280] width 17 height 17
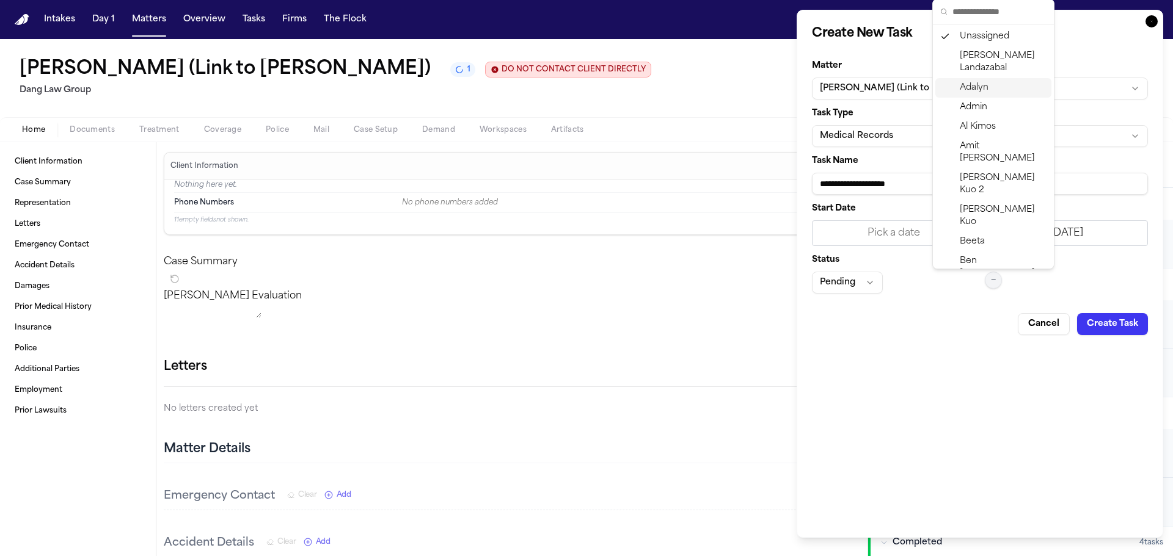
click at [980, 85] on span "Adalyn" at bounding box center [974, 88] width 29 height 12
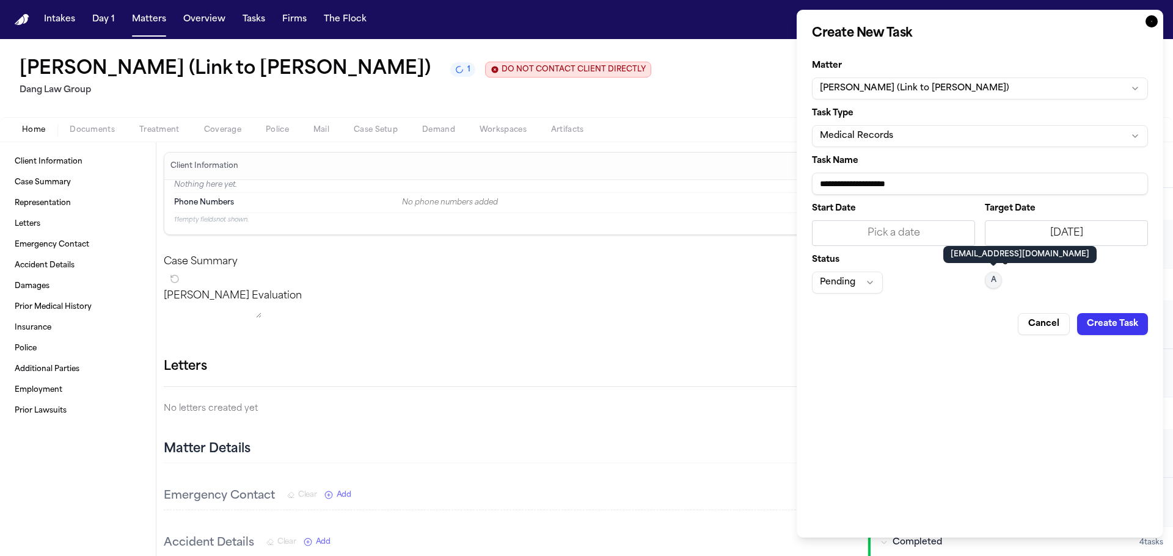
click at [1127, 333] on button "Create Task" at bounding box center [1112, 324] width 71 height 22
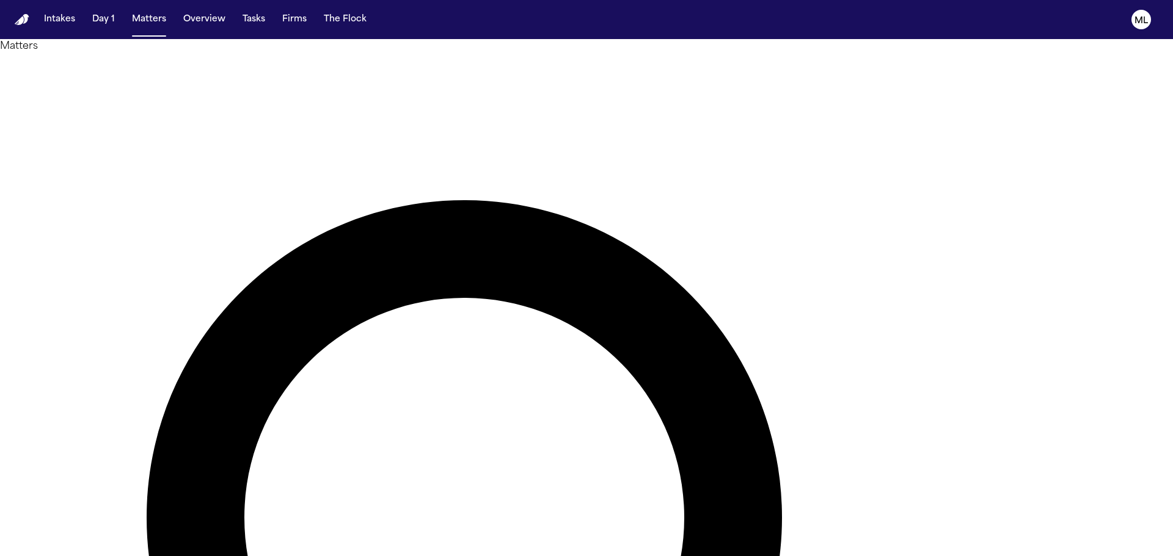
drag, startPoint x: 274, startPoint y: 174, endPoint x: 21, endPoint y: 175, distance: 252.9
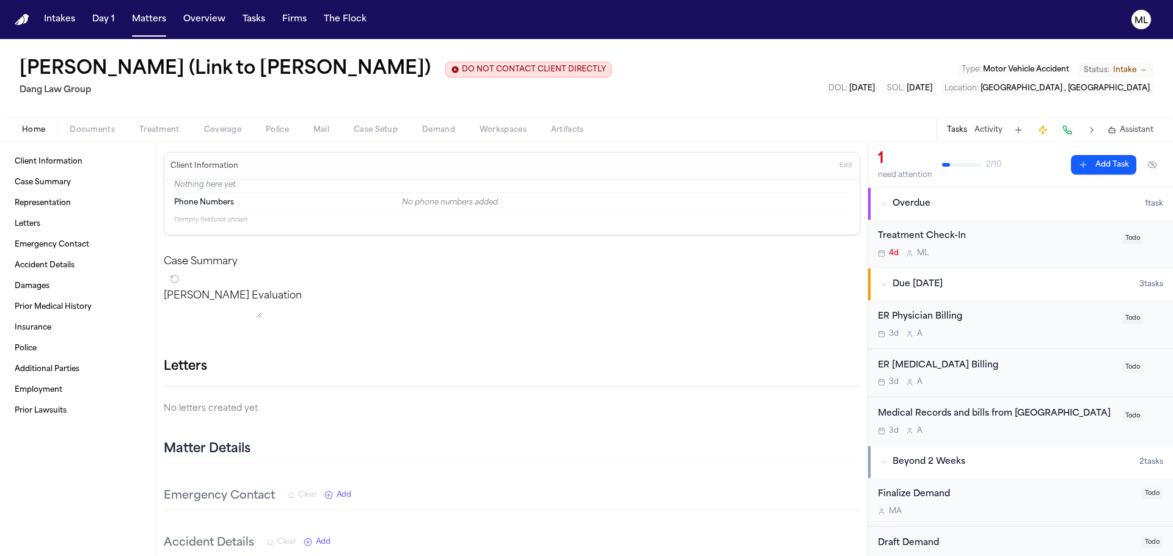
drag, startPoint x: 203, startPoint y: 73, endPoint x: 18, endPoint y: 67, distance: 185.8
click at [18, 67] on div "Jesus Osvaldo Tovar (Link to Bridget Aleman) DO NOT CONTACT CLIENT DIRECTLY DO …" at bounding box center [586, 78] width 1173 height 78
click at [49, 68] on h1 "Jesus Osvaldo Tovar (Link to Bridget Aleman)" at bounding box center [225, 70] width 411 height 22
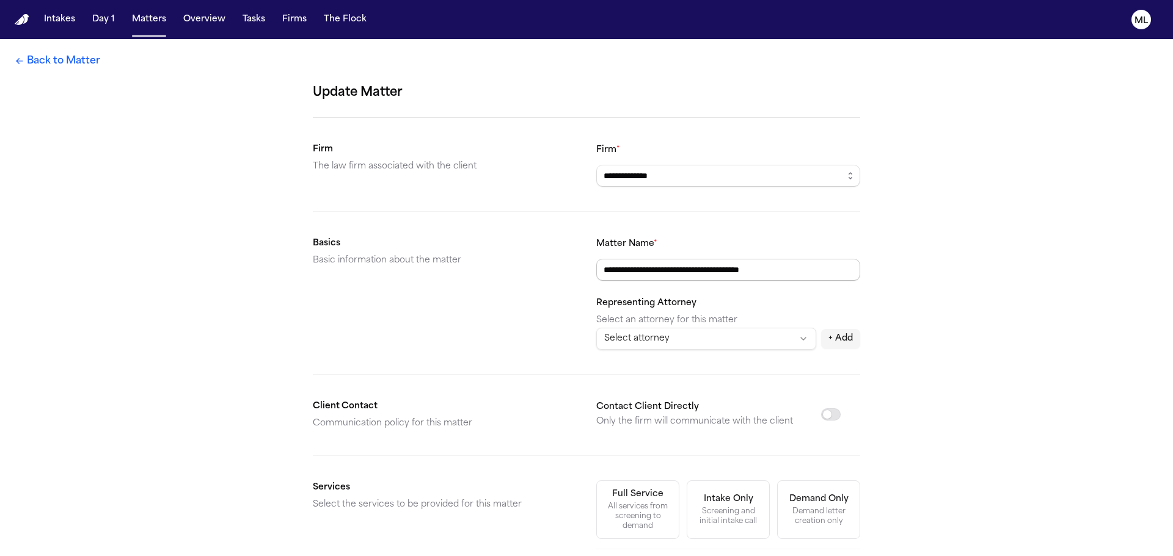
drag, startPoint x: 685, startPoint y: 266, endPoint x: 599, endPoint y: 269, distance: 86.2
click at [599, 269] on input "**********" at bounding box center [728, 270] width 264 height 22
click at [33, 65] on link "Back to Matter" at bounding box center [58, 61] width 86 height 15
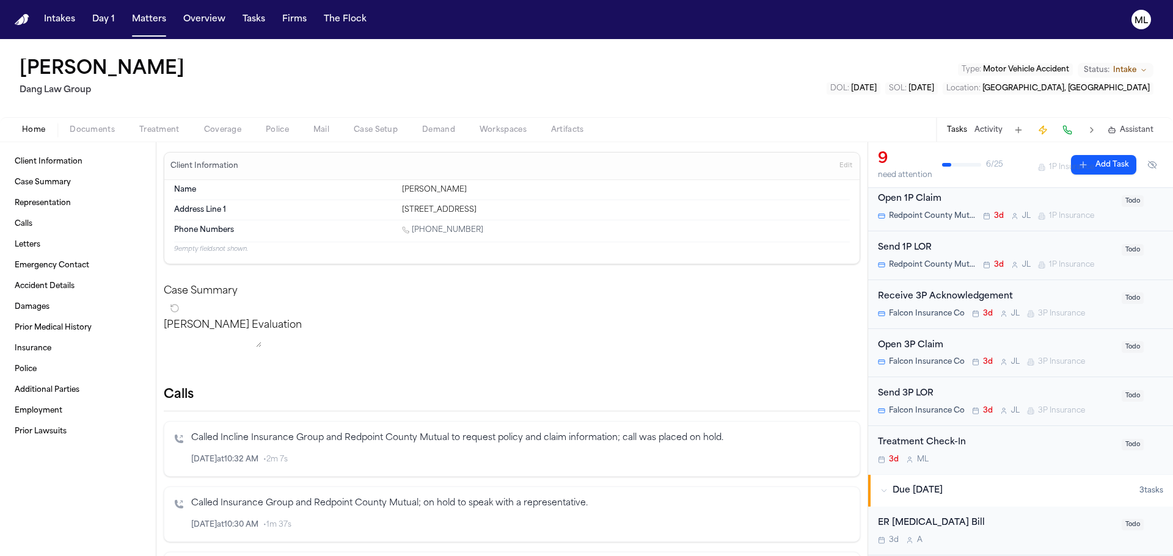
scroll to position [366, 0]
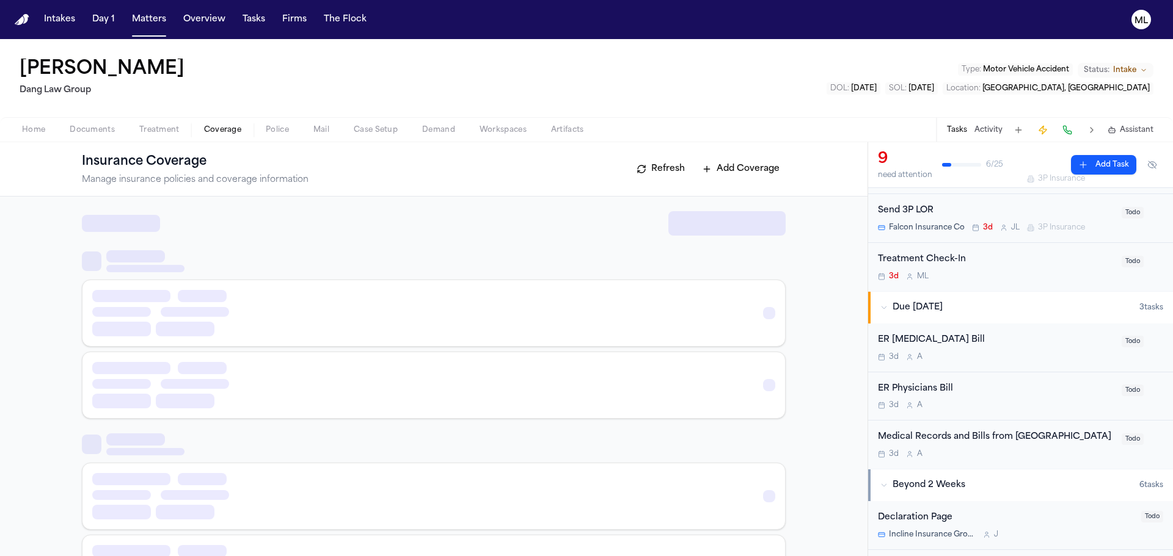
click at [222, 127] on span "Coverage" at bounding box center [222, 130] width 37 height 10
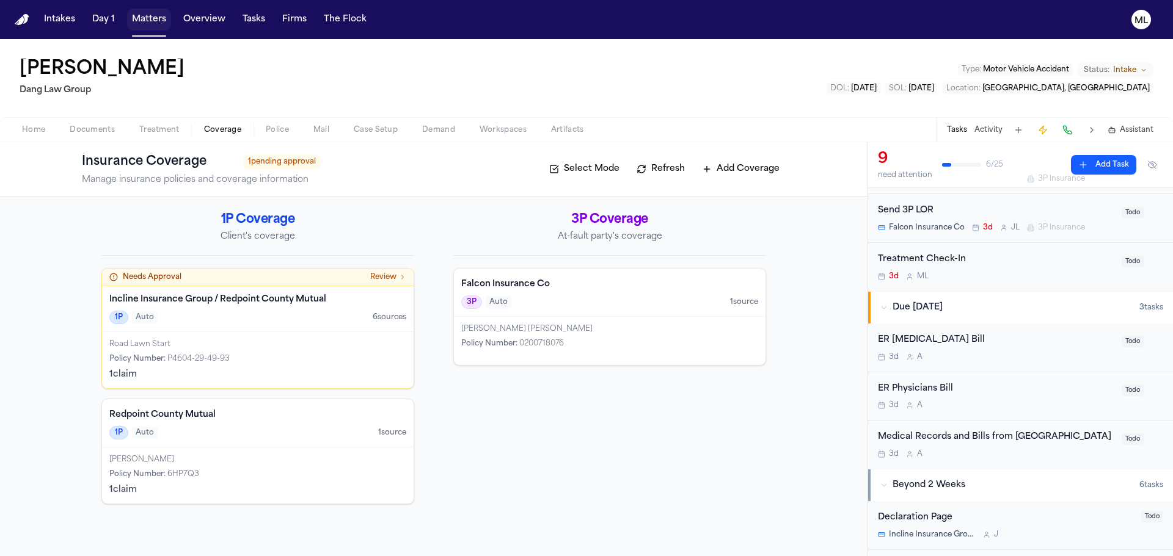
click at [140, 29] on button "Matters" at bounding box center [149, 20] width 44 height 22
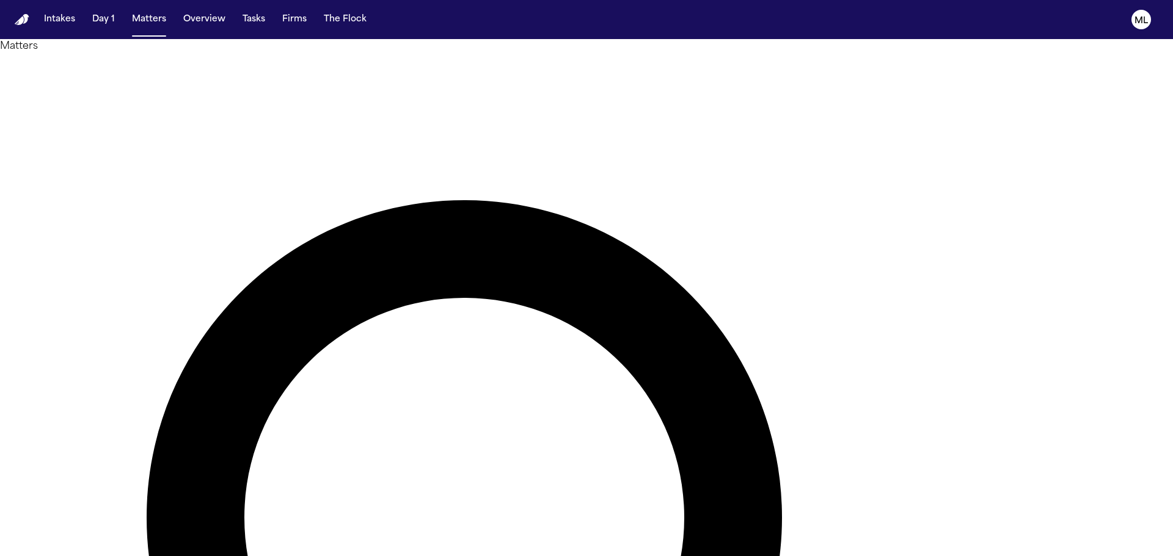
type input "*******"
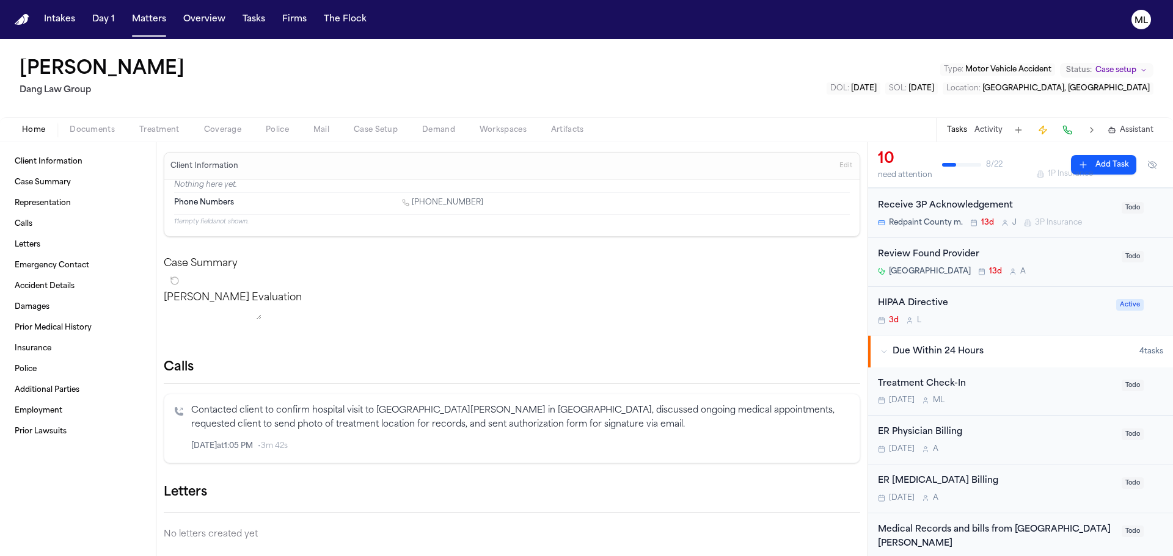
scroll to position [183, 0]
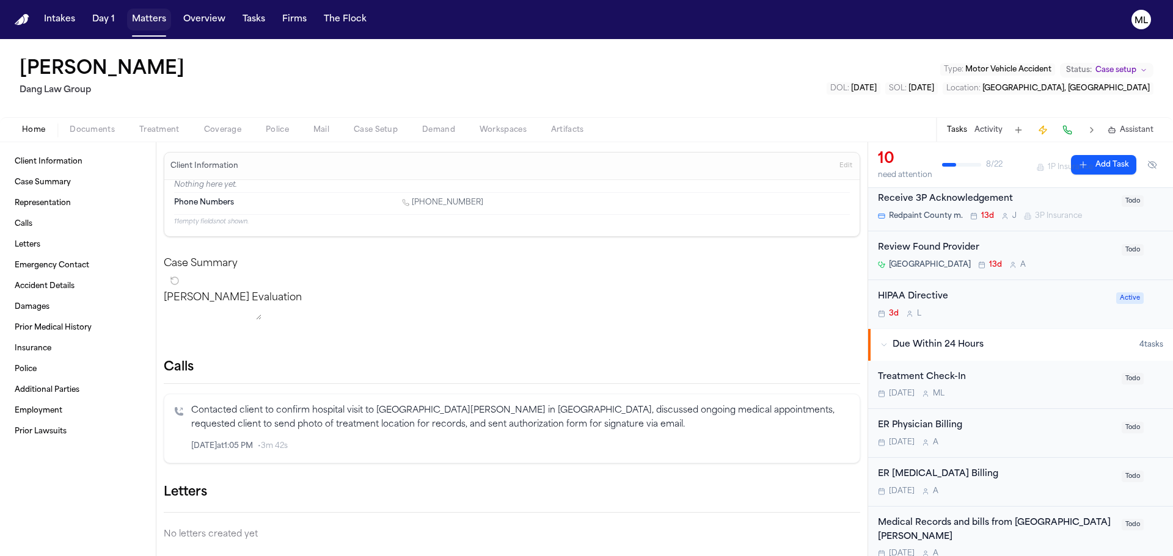
click at [147, 22] on button "Matters" at bounding box center [149, 20] width 44 height 22
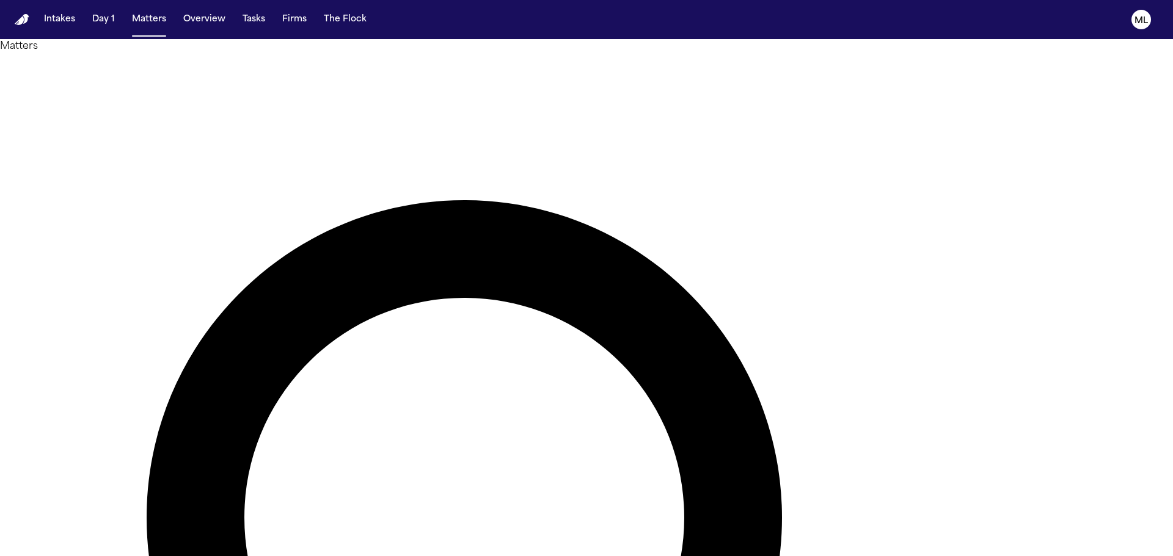
drag, startPoint x: 558, startPoint y: 60, endPoint x: 541, endPoint y: 29, distance: 35.5
type input "*"
type input "******"
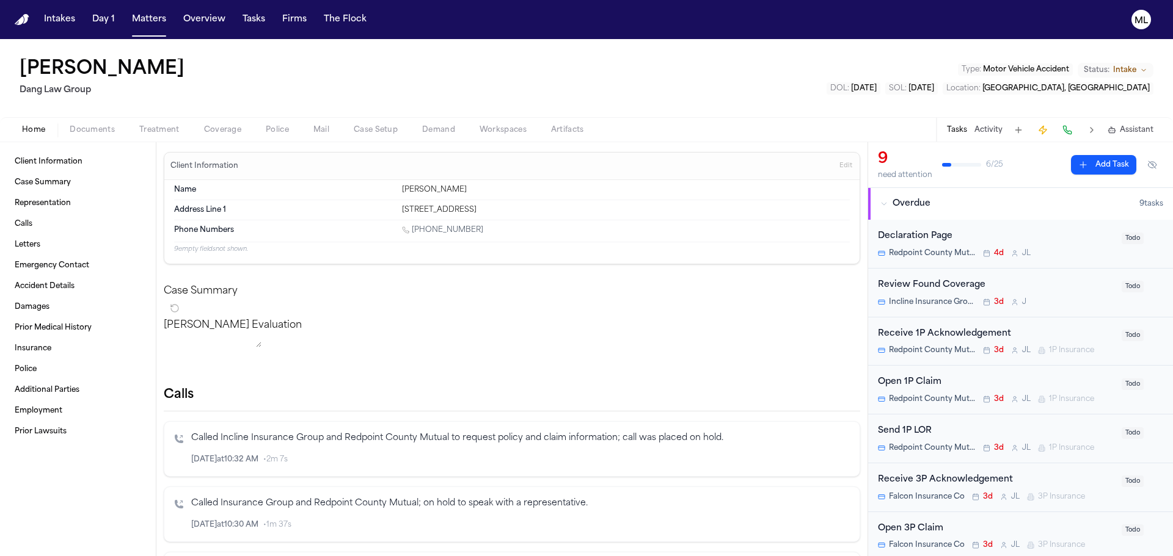
drag, startPoint x: 483, startPoint y: 236, endPoint x: 420, endPoint y: 230, distance: 63.9
click at [414, 233] on div "1 (512) 521-2872" at bounding box center [626, 231] width 448 height 12
copy link "(512) 521-2872"
drag, startPoint x: 148, startPoint y: 18, endPoint x: 156, endPoint y: 21, distance: 9.1
click at [150, 18] on button "Matters" at bounding box center [149, 20] width 44 height 22
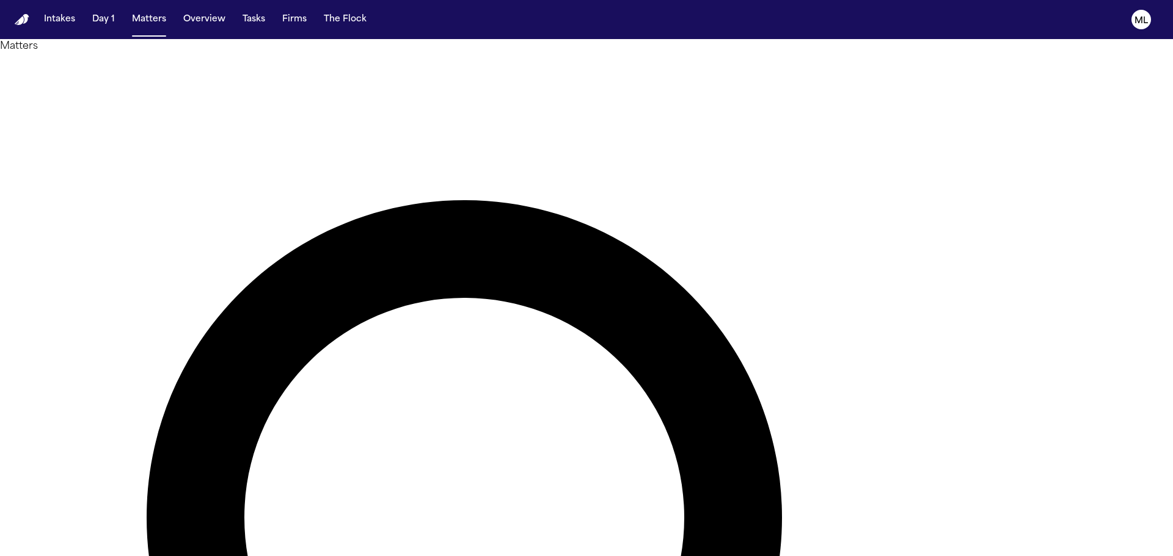
drag, startPoint x: 692, startPoint y: 67, endPoint x: 603, endPoint y: 58, distance: 89.6
type input "*"
click at [142, 18] on button "Matters" at bounding box center [149, 20] width 44 height 22
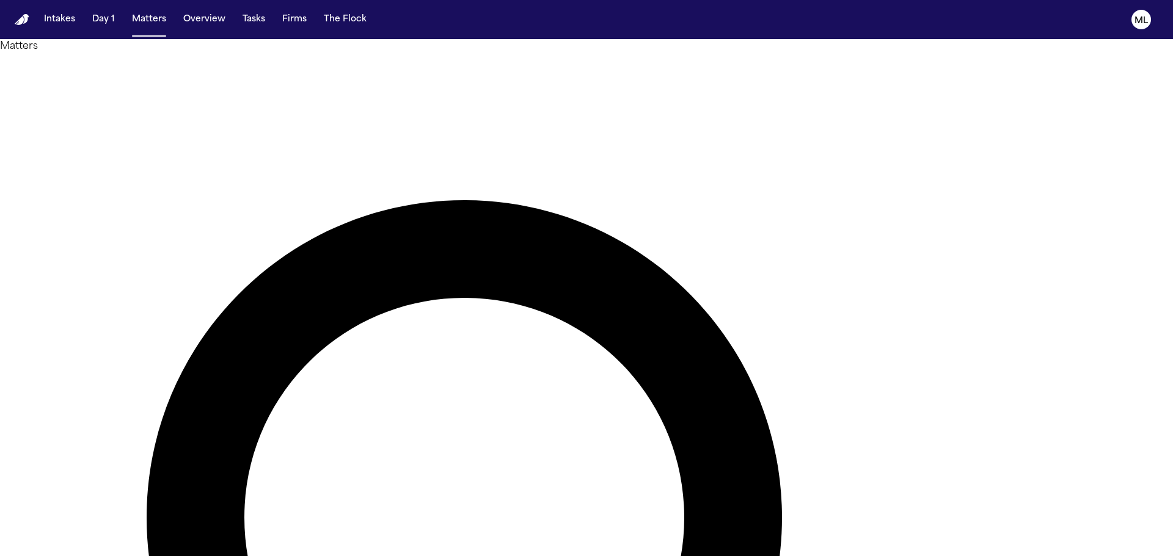
type input "*******"
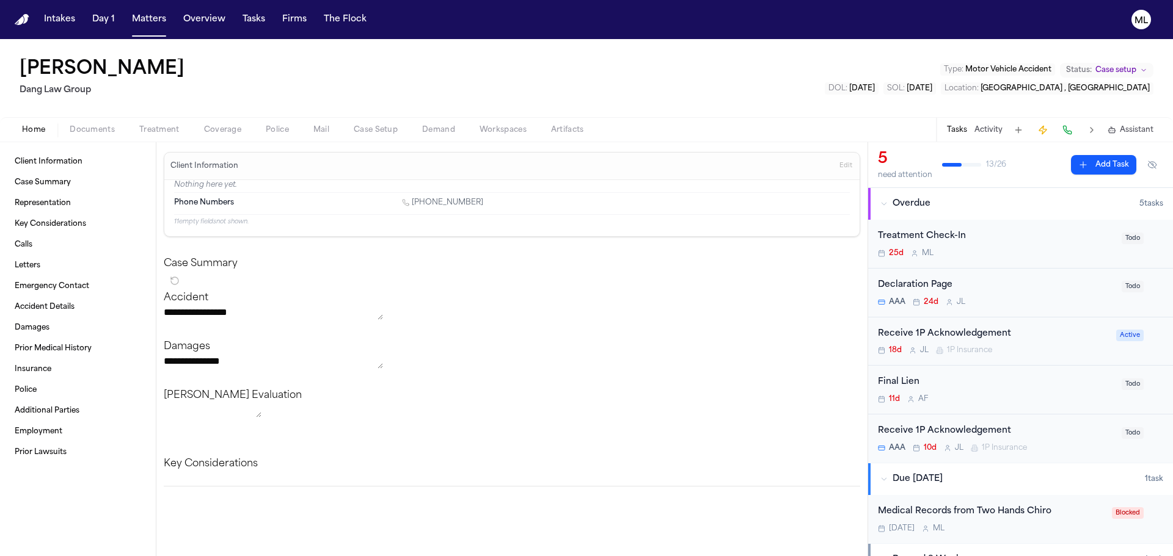
click at [1057, 246] on div "Treatment Check-In 25d M L" at bounding box center [996, 244] width 236 height 29
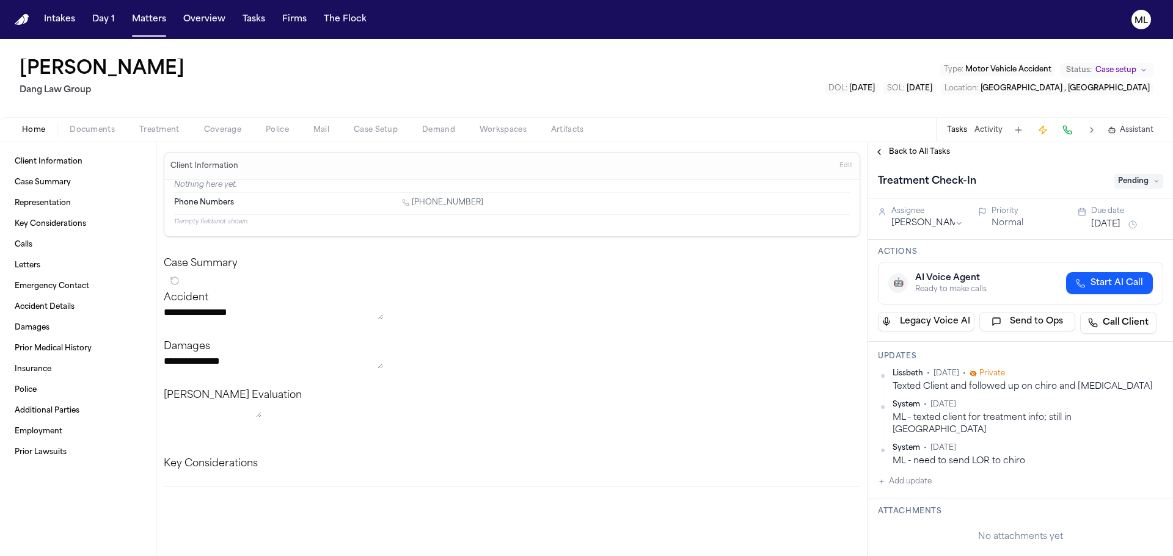
click at [906, 475] on button "Add update" at bounding box center [905, 482] width 54 height 15
click at [952, 488] on textarea "Add your update" at bounding box center [1027, 491] width 261 height 24
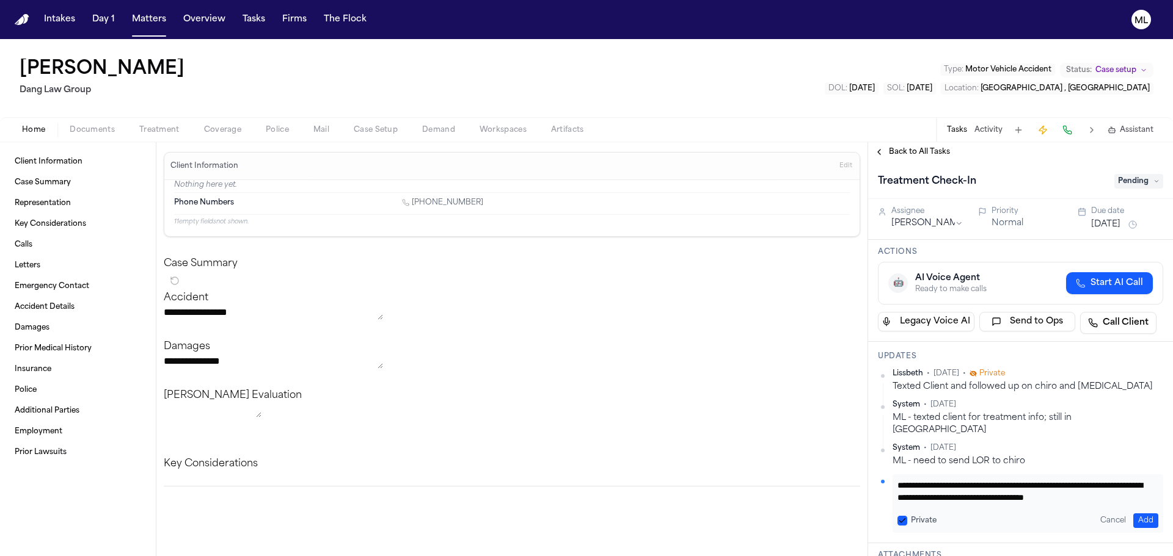
scroll to position [10, 0]
type textarea "**********"
click at [1140, 514] on button "Add" at bounding box center [1145, 521] width 25 height 15
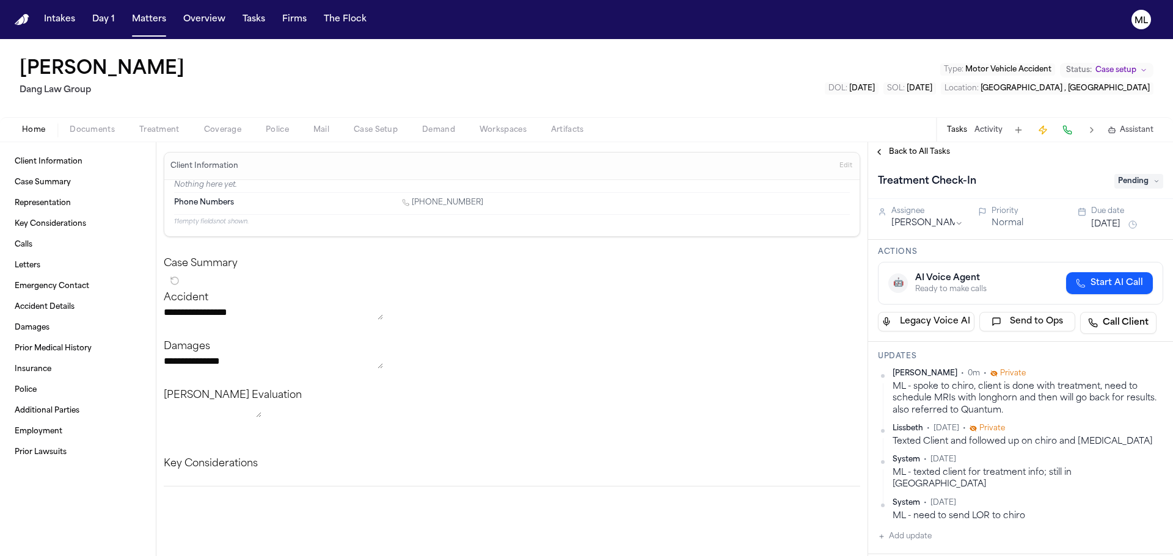
click at [906, 156] on span "Back to All Tasks" at bounding box center [919, 152] width 61 height 10
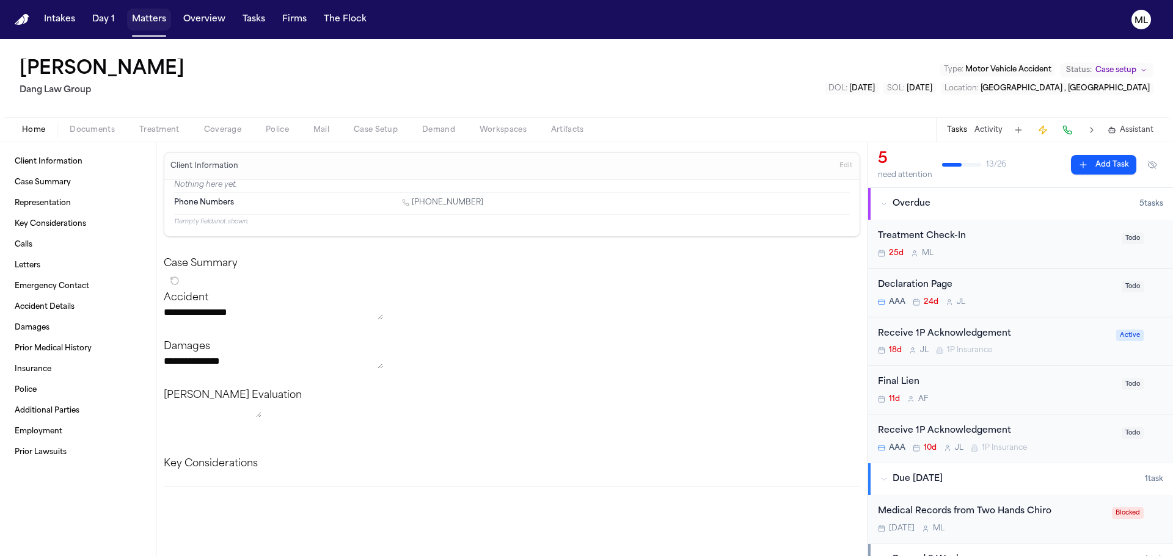
click at [150, 16] on button "Matters" at bounding box center [149, 20] width 44 height 22
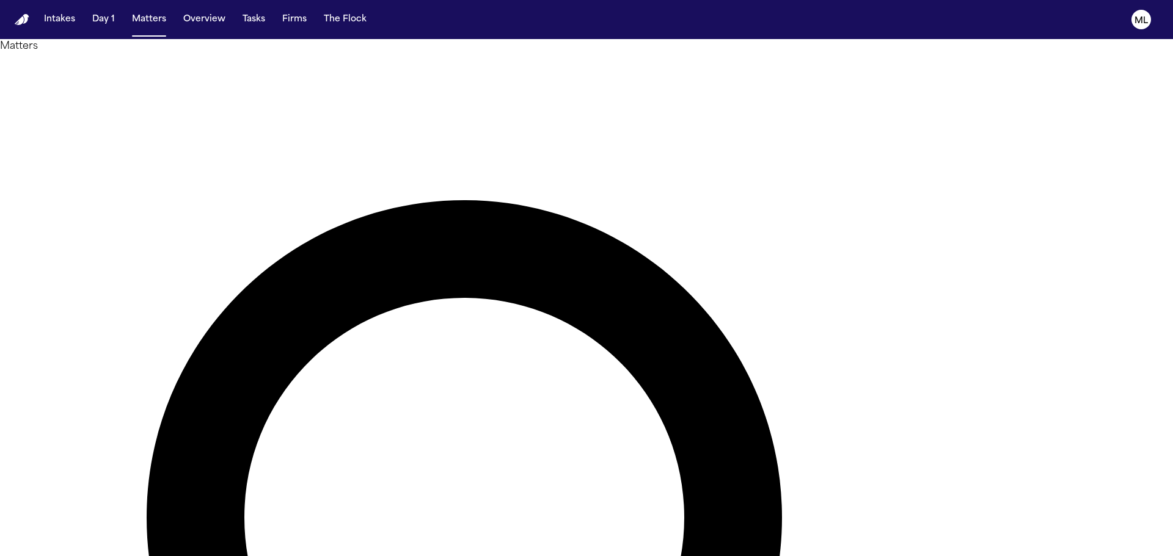
drag, startPoint x: 673, startPoint y: 66, endPoint x: 624, endPoint y: 65, distance: 49.5
type input "*"
type input "******"
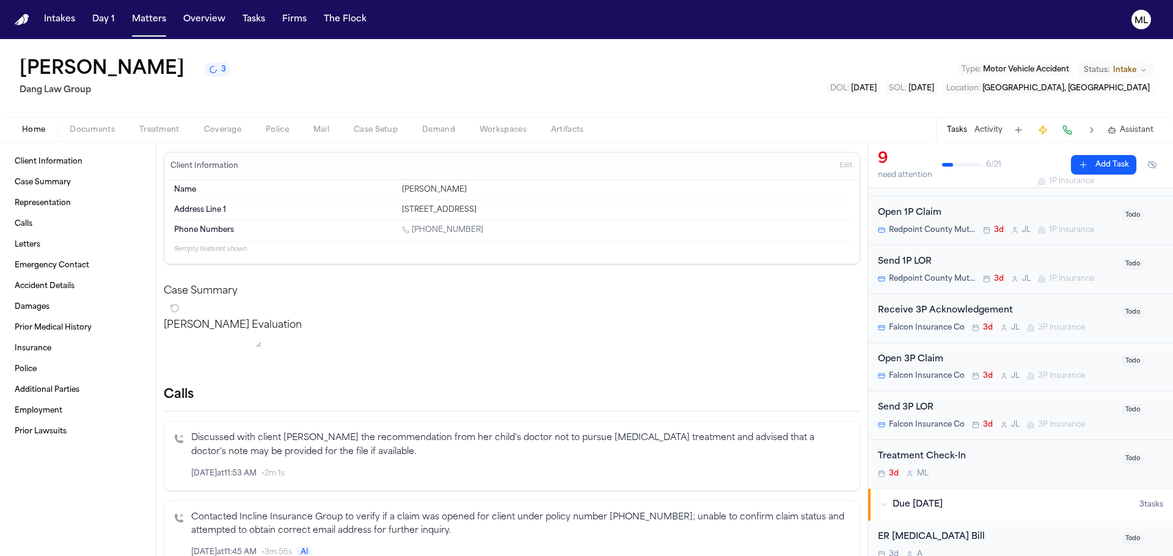
scroll to position [183, 0]
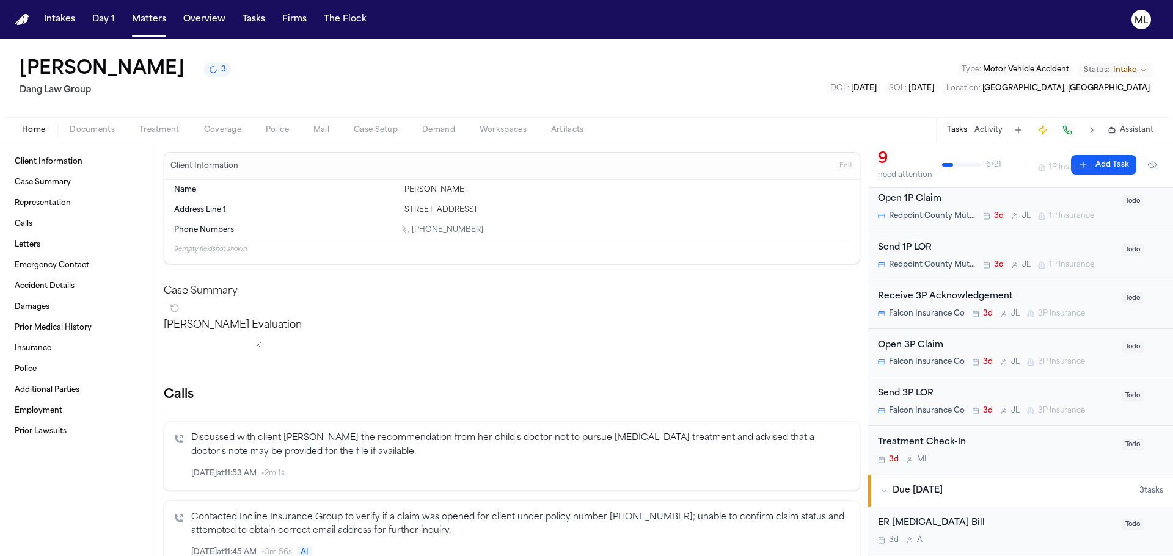
click at [1021, 465] on div "Treatment Check-In 3d M L Todo" at bounding box center [1020, 450] width 305 height 48
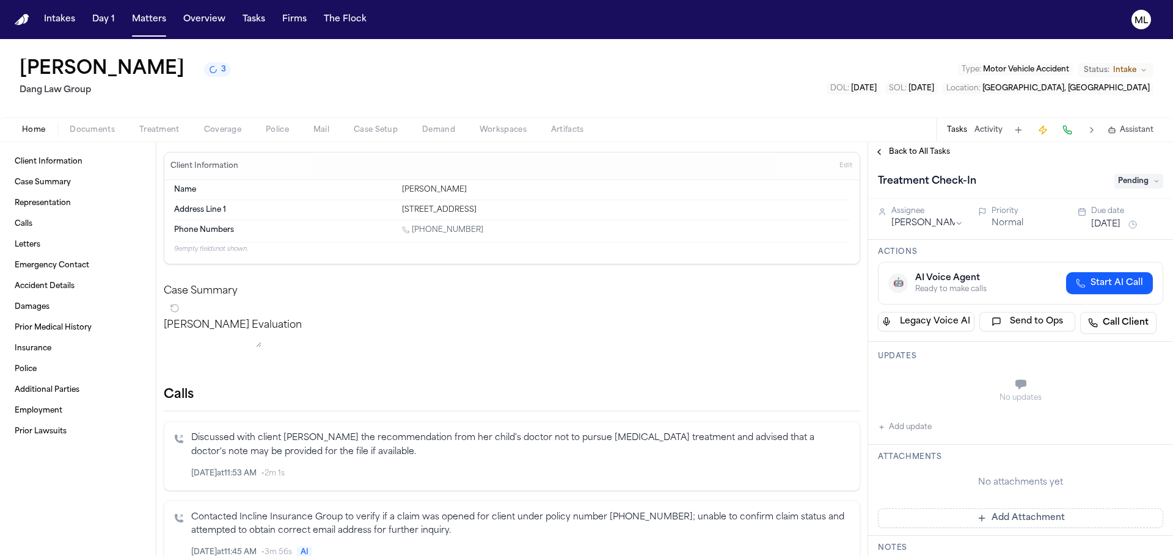
click at [916, 428] on button "Add update" at bounding box center [905, 427] width 54 height 15
click at [930, 377] on textarea "Add your update" at bounding box center [1027, 386] width 261 height 24
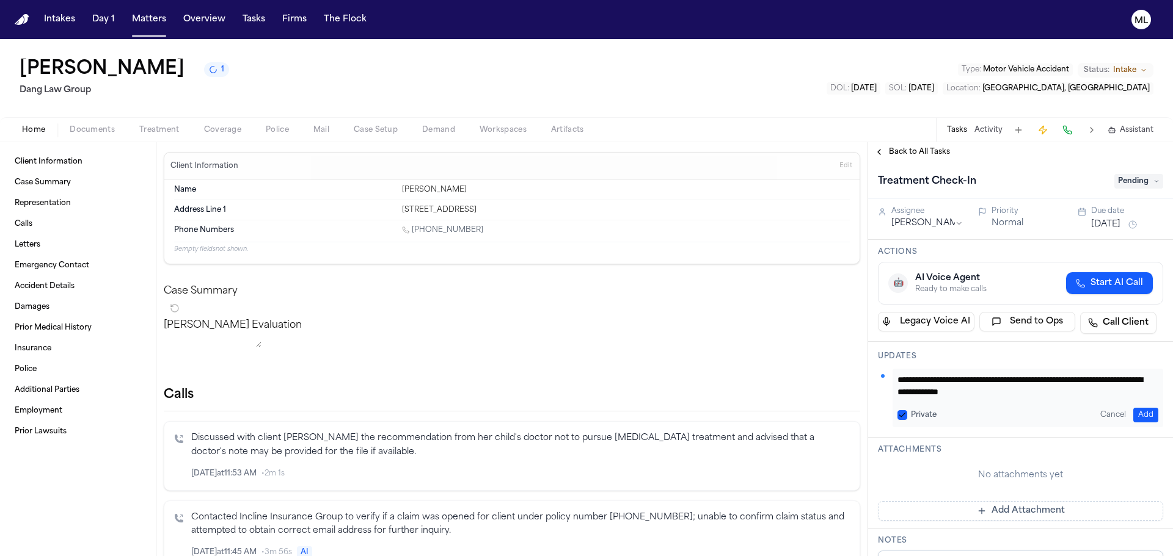
click at [1082, 392] on textarea "**********" at bounding box center [1023, 386] width 252 height 24
type textarea "**********"
click at [1142, 414] on button "Add" at bounding box center [1145, 415] width 25 height 15
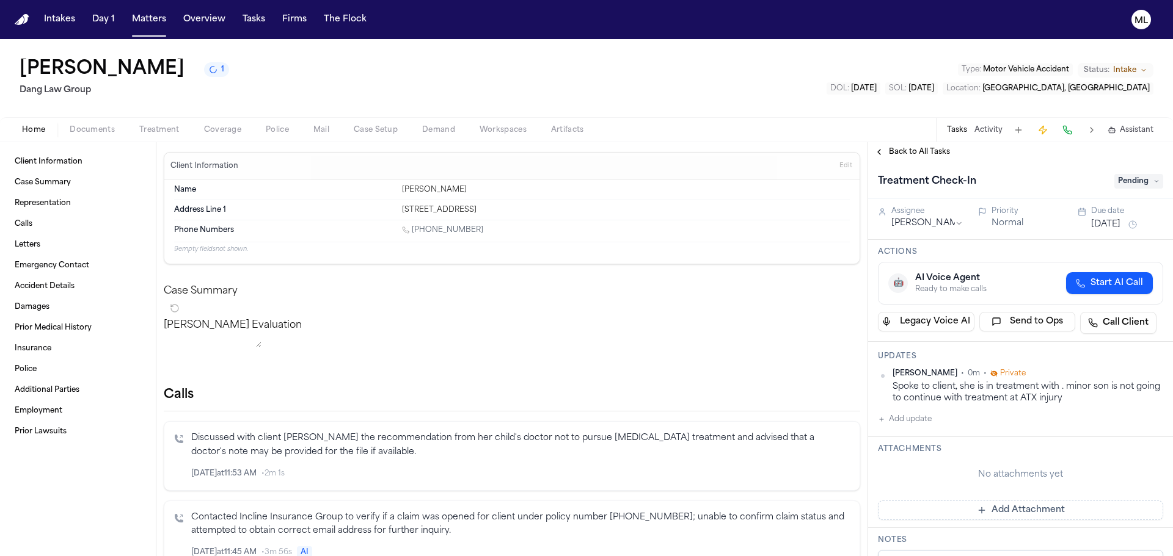
click at [1120, 226] on button "Aug 15, 2025" at bounding box center [1105, 225] width 29 height 12
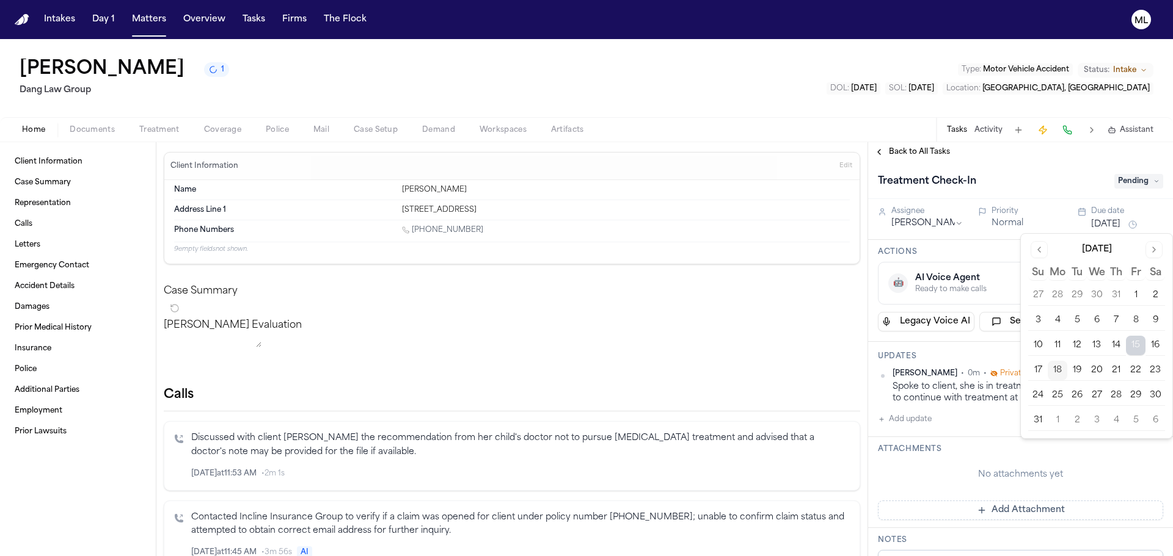
click at [1132, 400] on button "29" at bounding box center [1136, 396] width 20 height 20
click at [912, 154] on span "Back to All Tasks" at bounding box center [919, 152] width 61 height 10
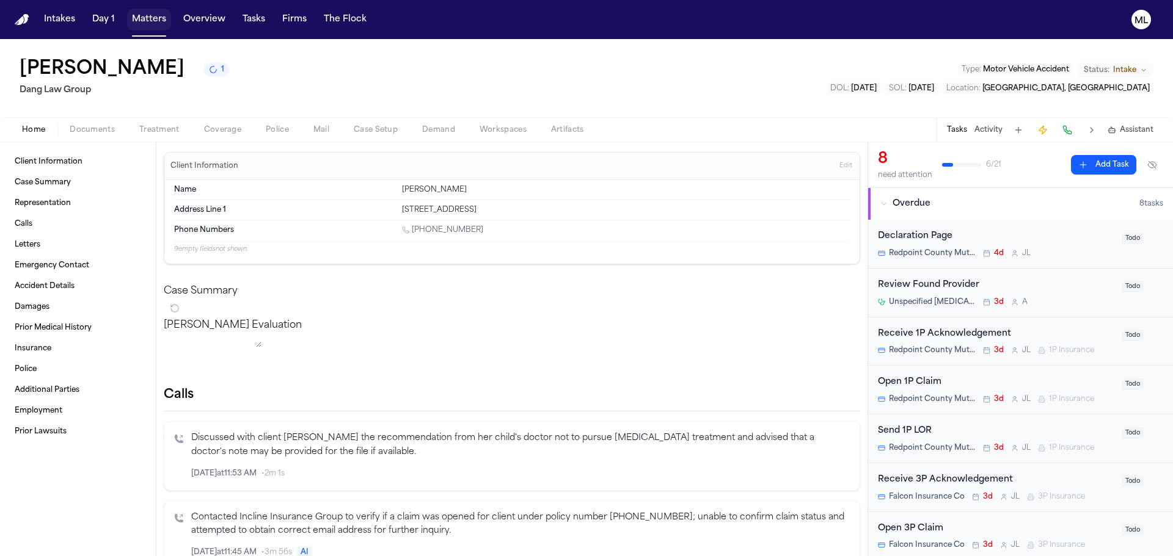
click at [145, 11] on button "Matters" at bounding box center [149, 20] width 44 height 22
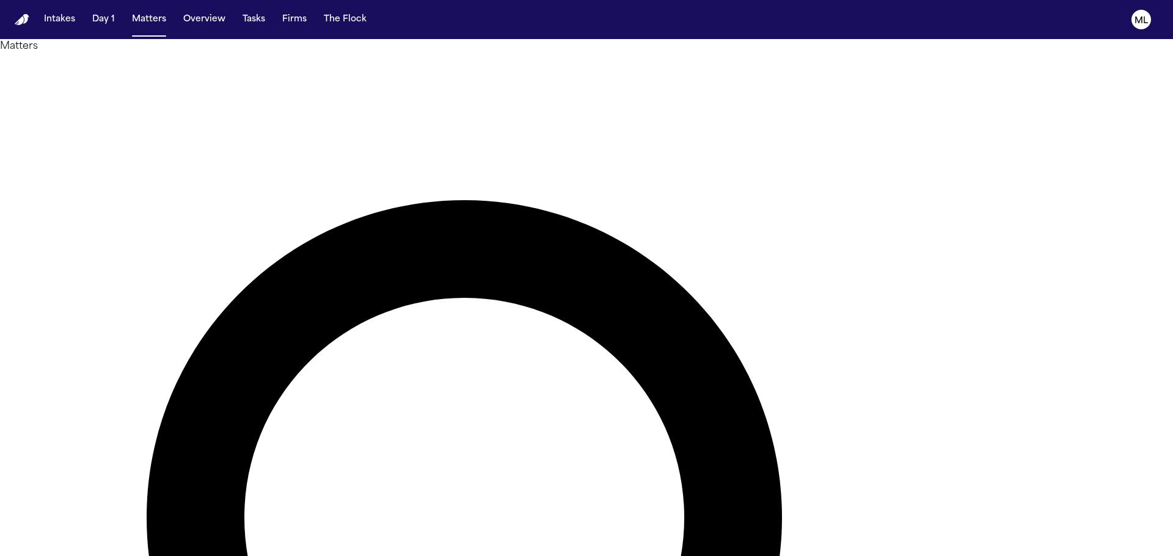
drag, startPoint x: 689, startPoint y: 71, endPoint x: 613, endPoint y: 75, distance: 75.8
type input "******"
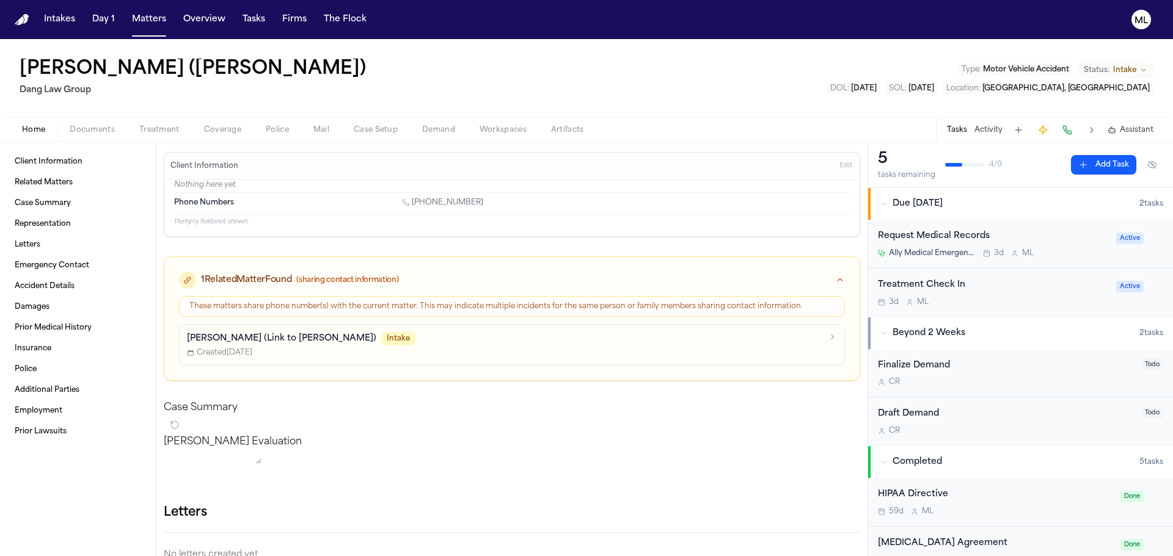
click at [1054, 241] on div "Request Medical Records" at bounding box center [993, 237] width 231 height 14
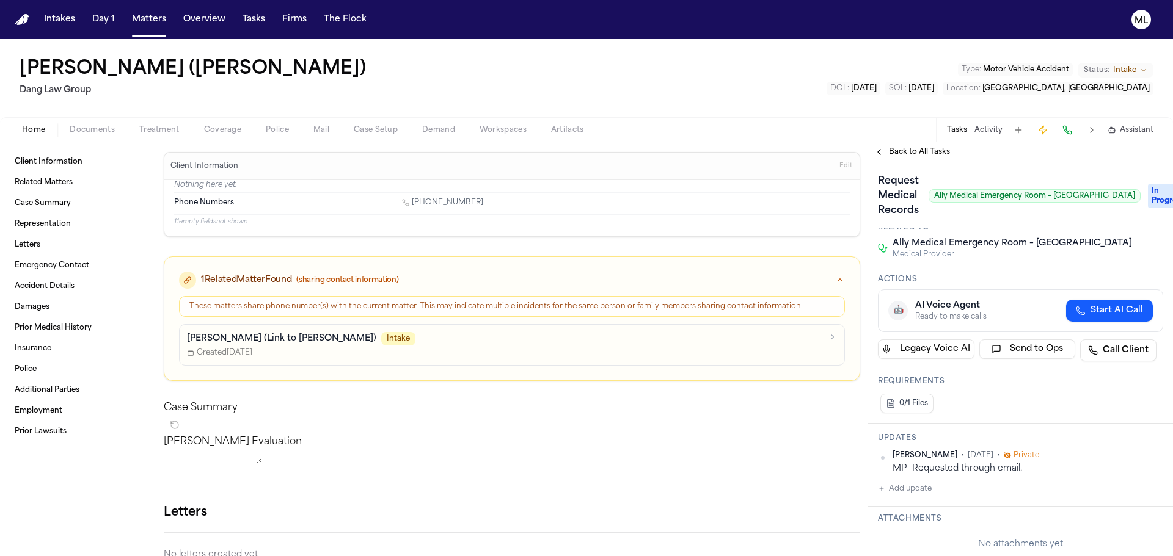
scroll to position [122, 0]
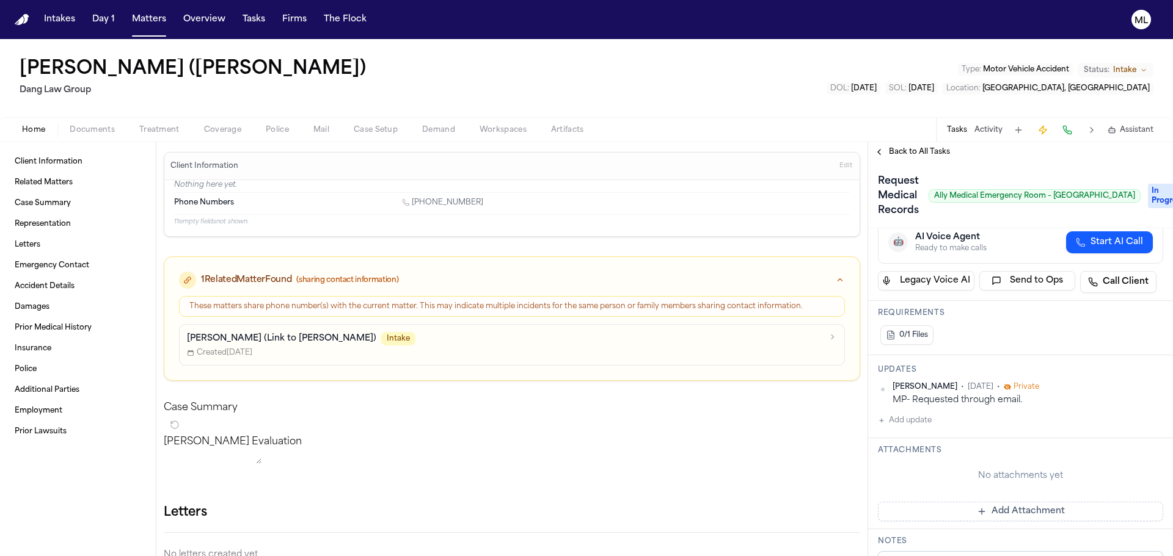
click at [902, 422] on button "Add update" at bounding box center [905, 420] width 54 height 15
click at [902, 422] on textarea "Add your update" at bounding box center [1027, 430] width 261 height 24
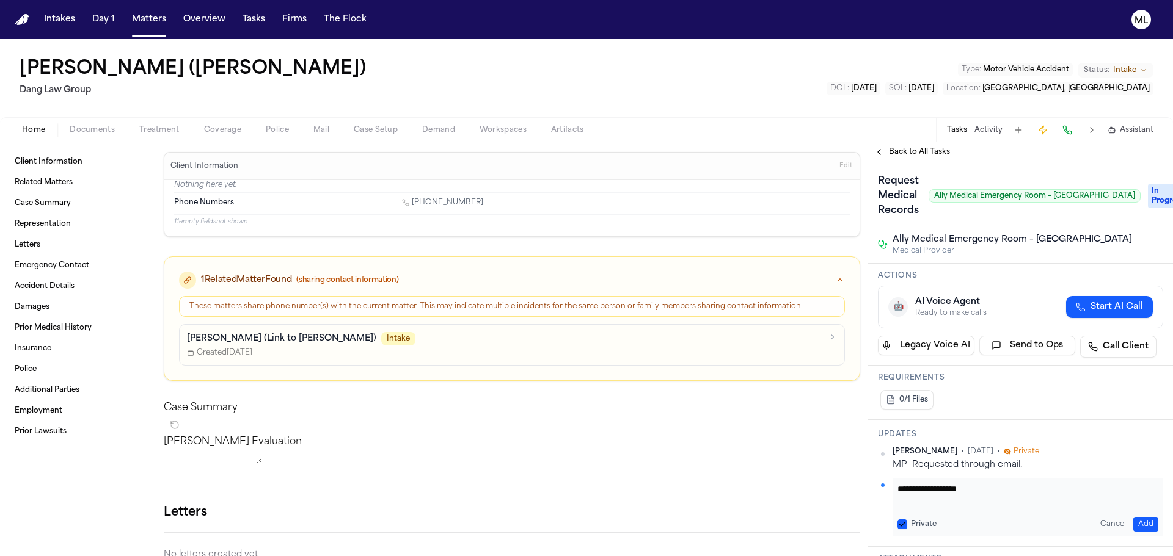
scroll to position [0, 0]
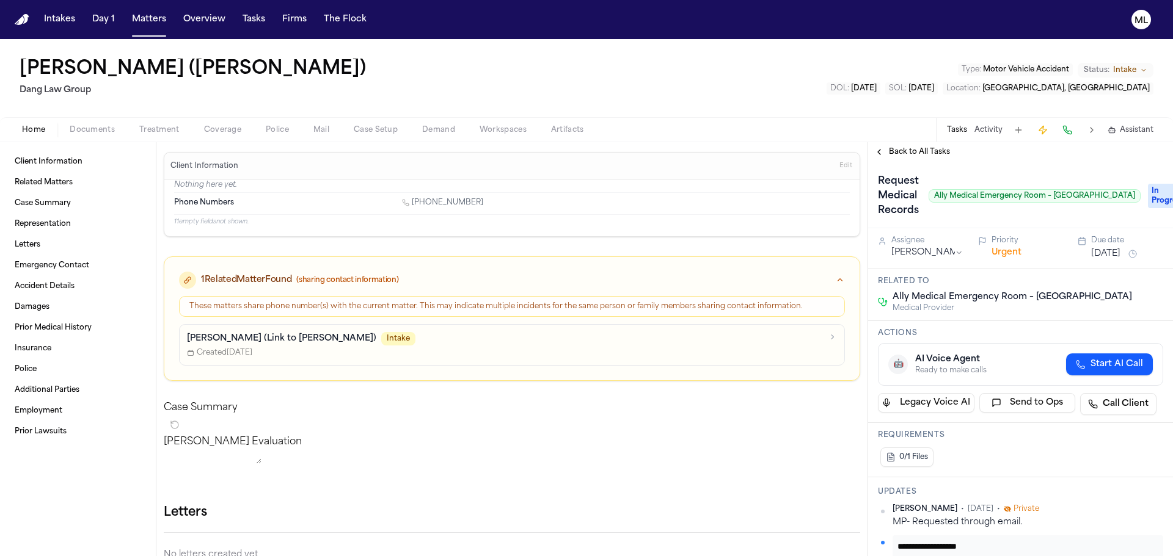
type textarea "**********"
click at [943, 246] on div "Assignee Michelle Landazabal" at bounding box center [927, 247] width 72 height 23
click at [942, 254] on html "Intakes Day 1 Matters Overview Tasks Firms The Flock ML Nathaniel Martin (Andre…" at bounding box center [586, 278] width 1173 height 556
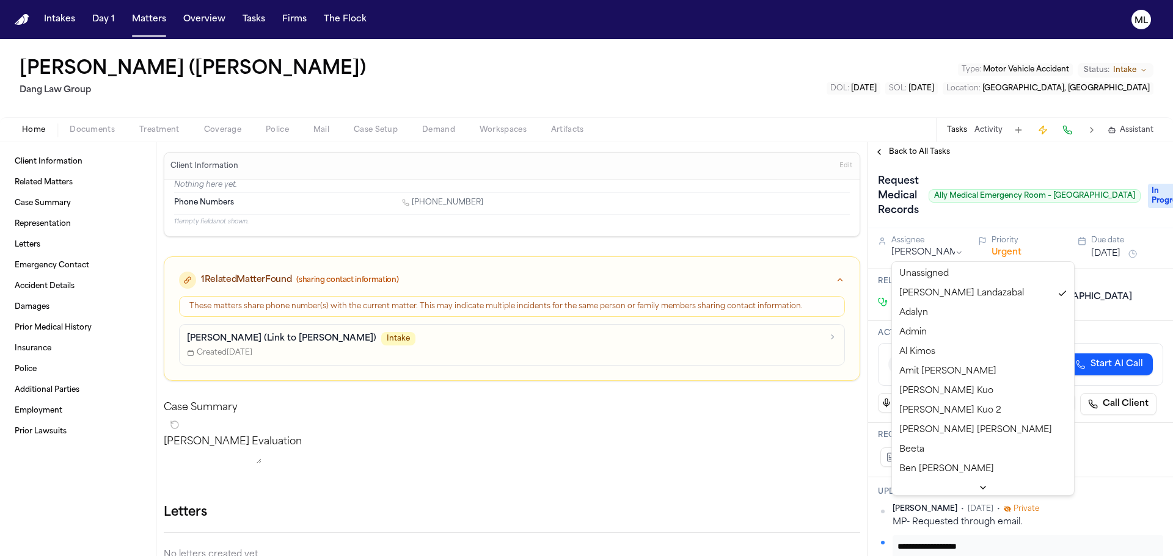
click at [1138, 200] on html "Intakes Day 1 Matters Overview Tasks Firms The Flock ML Nathaniel Martin (Andre…" at bounding box center [586, 278] width 1173 height 556
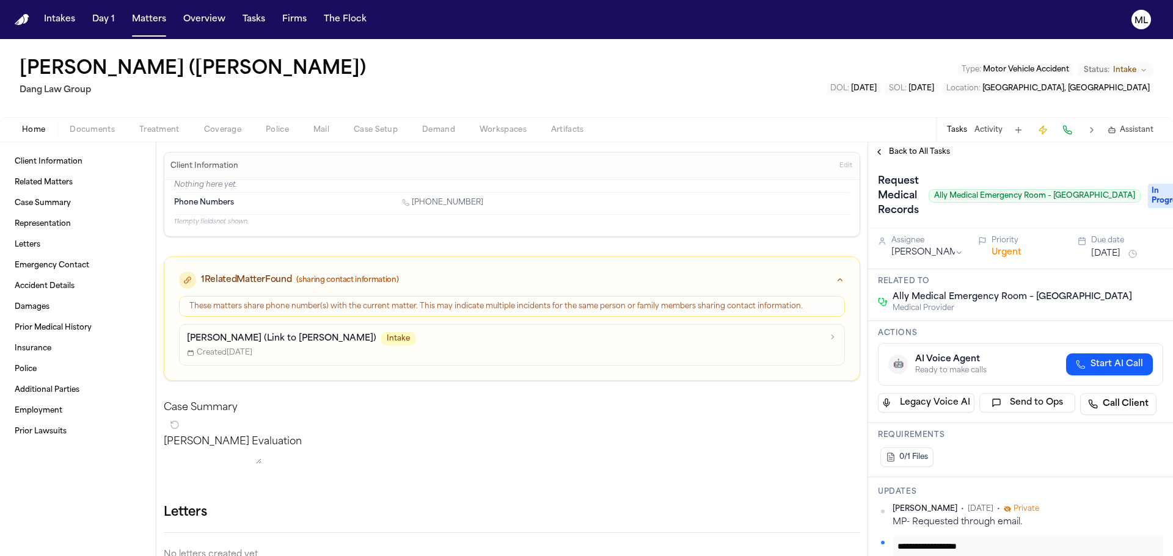
click at [1027, 216] on div "Request Medical Records Ally Medical Emergency Room – Round Rock" at bounding box center [1009, 196] width 263 height 49
click at [1112, 252] on button "[DATE]" at bounding box center [1105, 254] width 29 height 12
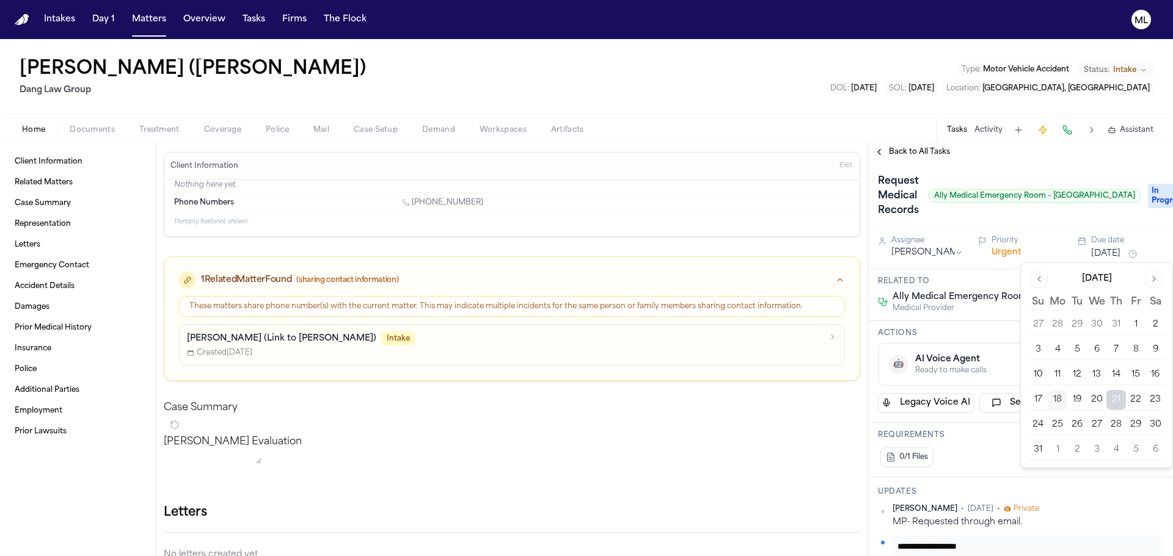
click at [1049, 235] on div "Assignee Michelle Landazabal Priority Urgent Due date Aug 21, 2025" at bounding box center [1020, 248] width 305 height 41
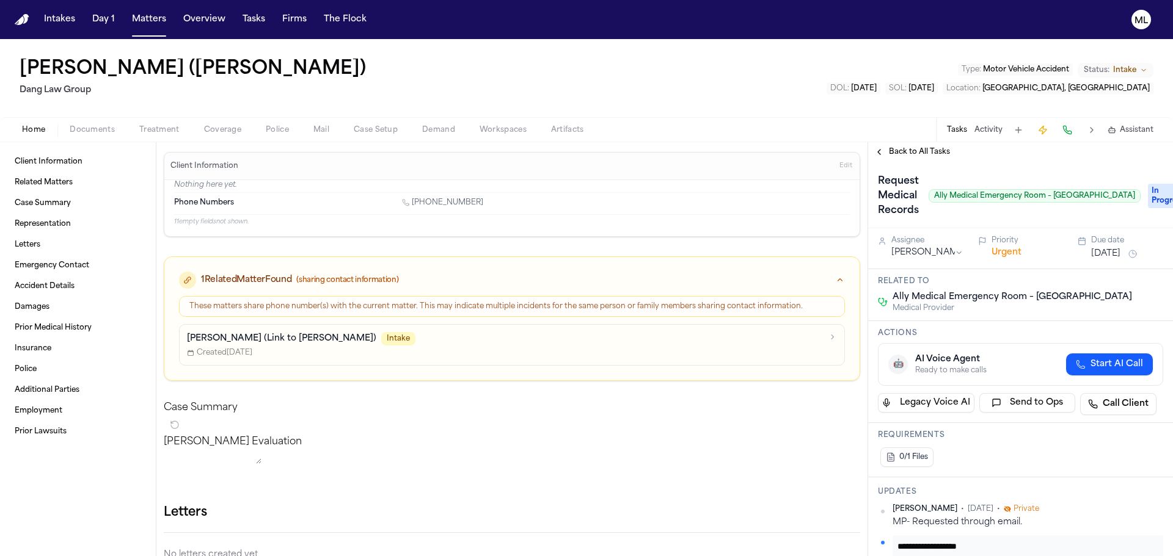
click at [914, 150] on span "Back to All Tasks" at bounding box center [919, 152] width 61 height 10
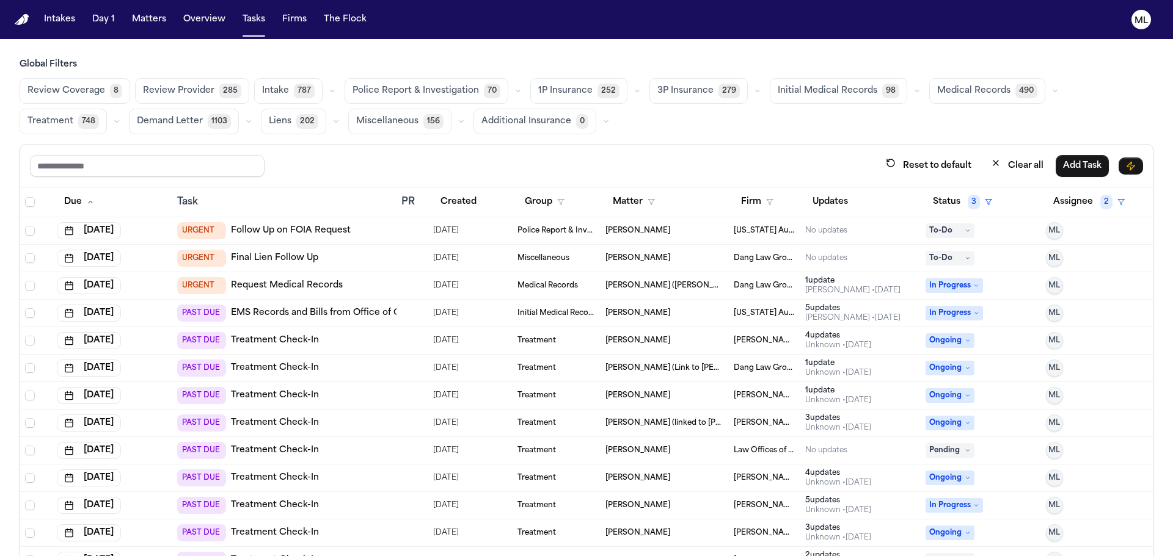
scroll to position [405, 0]
